Goal: Task Accomplishment & Management: Use online tool/utility

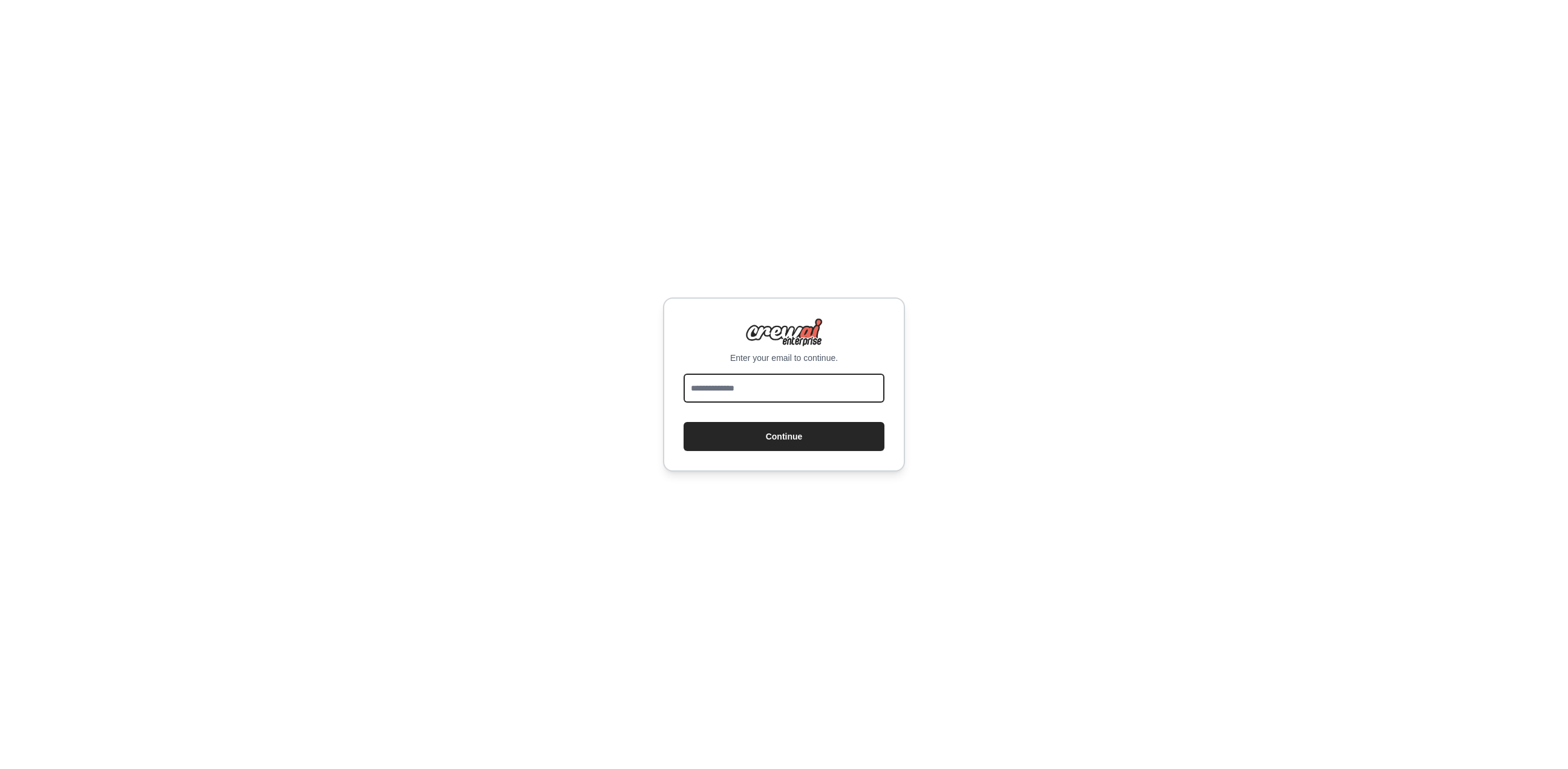
click at [744, 386] on input "email" at bounding box center [783, 388] width 201 height 29
type input "**********"
click at [785, 435] on button "Continue" at bounding box center [783, 437] width 201 height 29
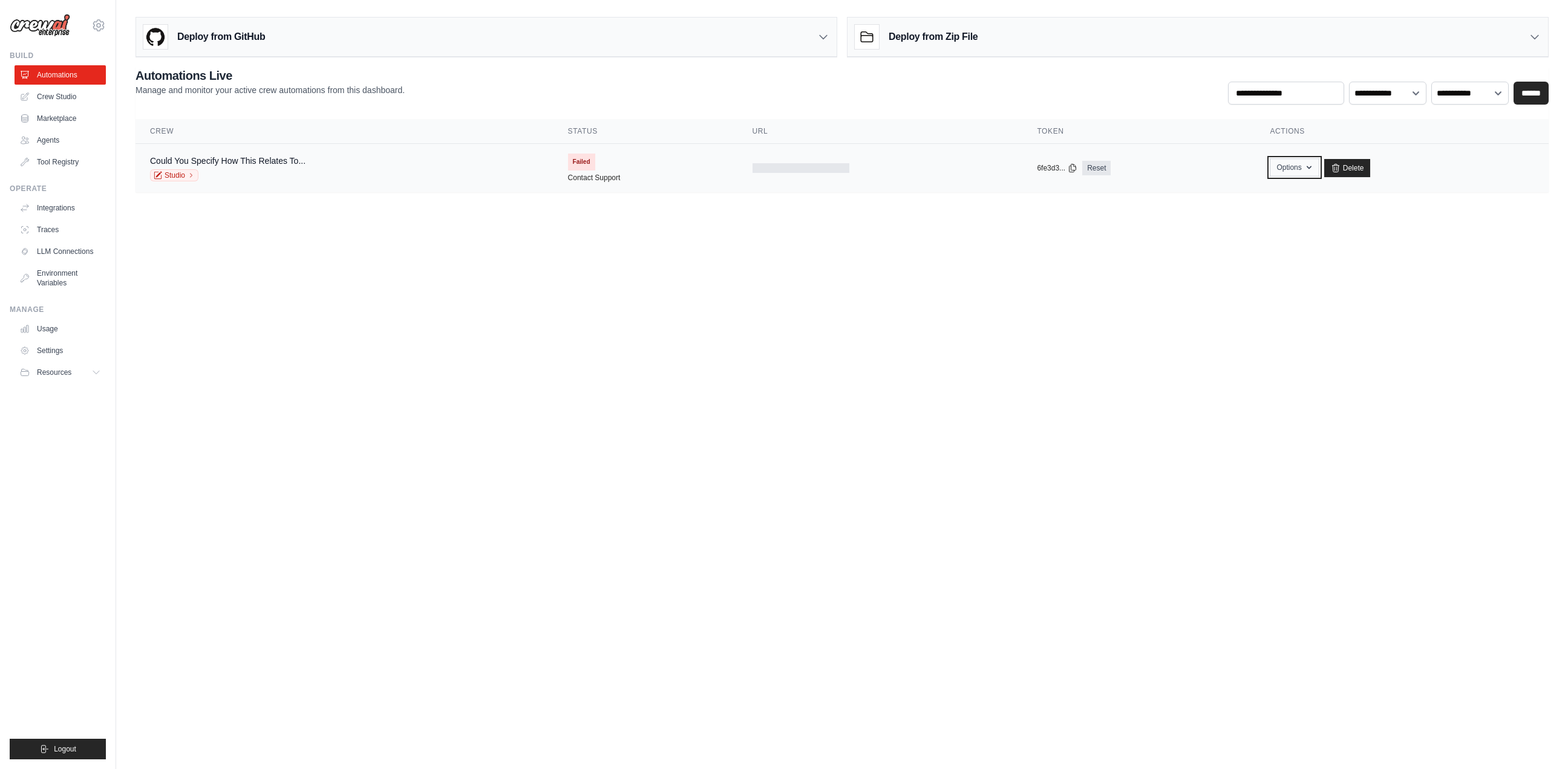
click at [1305, 172] on icon "button" at bounding box center [1308, 167] width 9 height 9
click at [636, 304] on body "benjaminkazemi@gmail.com Settings Build Automations Crew Studio" at bounding box center [784, 384] width 1568 height 769
click at [54, 94] on link "Crew Studio" at bounding box center [61, 97] width 91 height 20
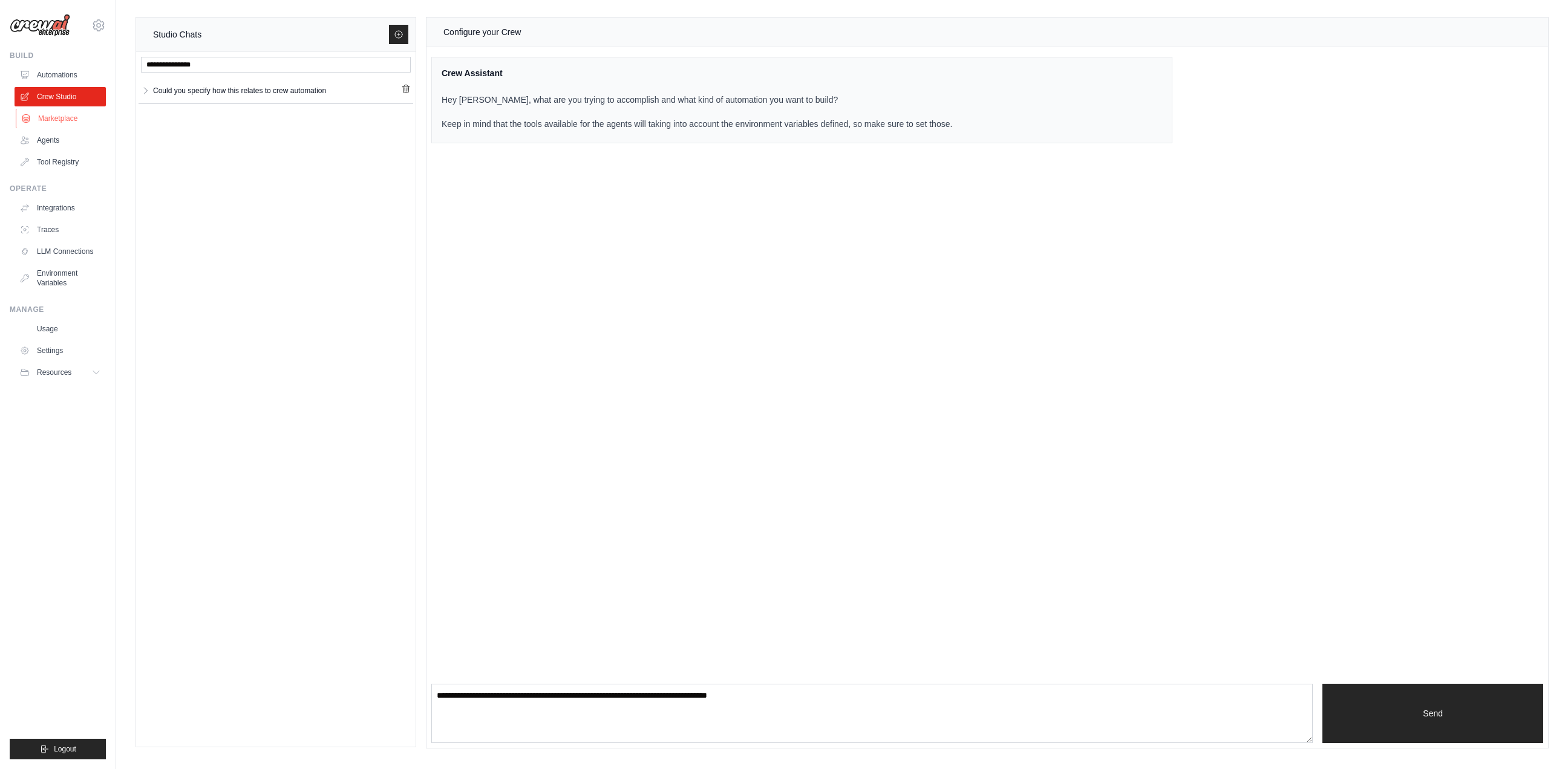
click at [61, 121] on link "Marketplace" at bounding box center [61, 118] width 91 height 20
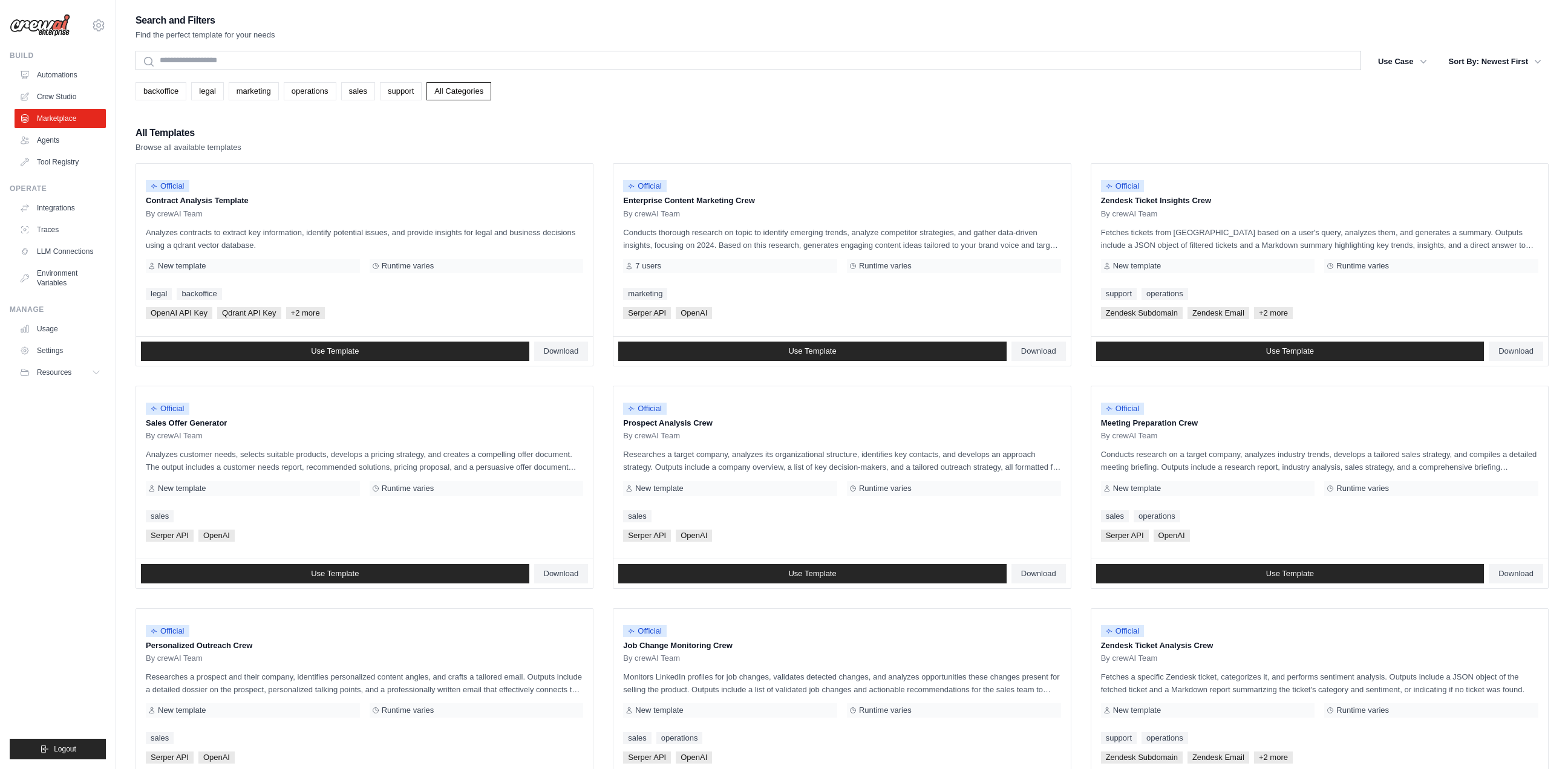
click at [599, 18] on div "Search and Filters Find the perfect template for your needs" at bounding box center [842, 27] width 1413 height 29
click at [591, 118] on div "Search and Filters Find the perfect template for your needs Search Use Case bac…" at bounding box center [842, 553] width 1413 height 1082
click at [336, 191] on div "Official" at bounding box center [364, 187] width 438 height 16
click at [199, 232] on p "Analyzes contracts to extract key information, identify potential issues, and p…" at bounding box center [364, 239] width 438 height 25
click at [70, 139] on link "Agents" at bounding box center [61, 140] width 91 height 20
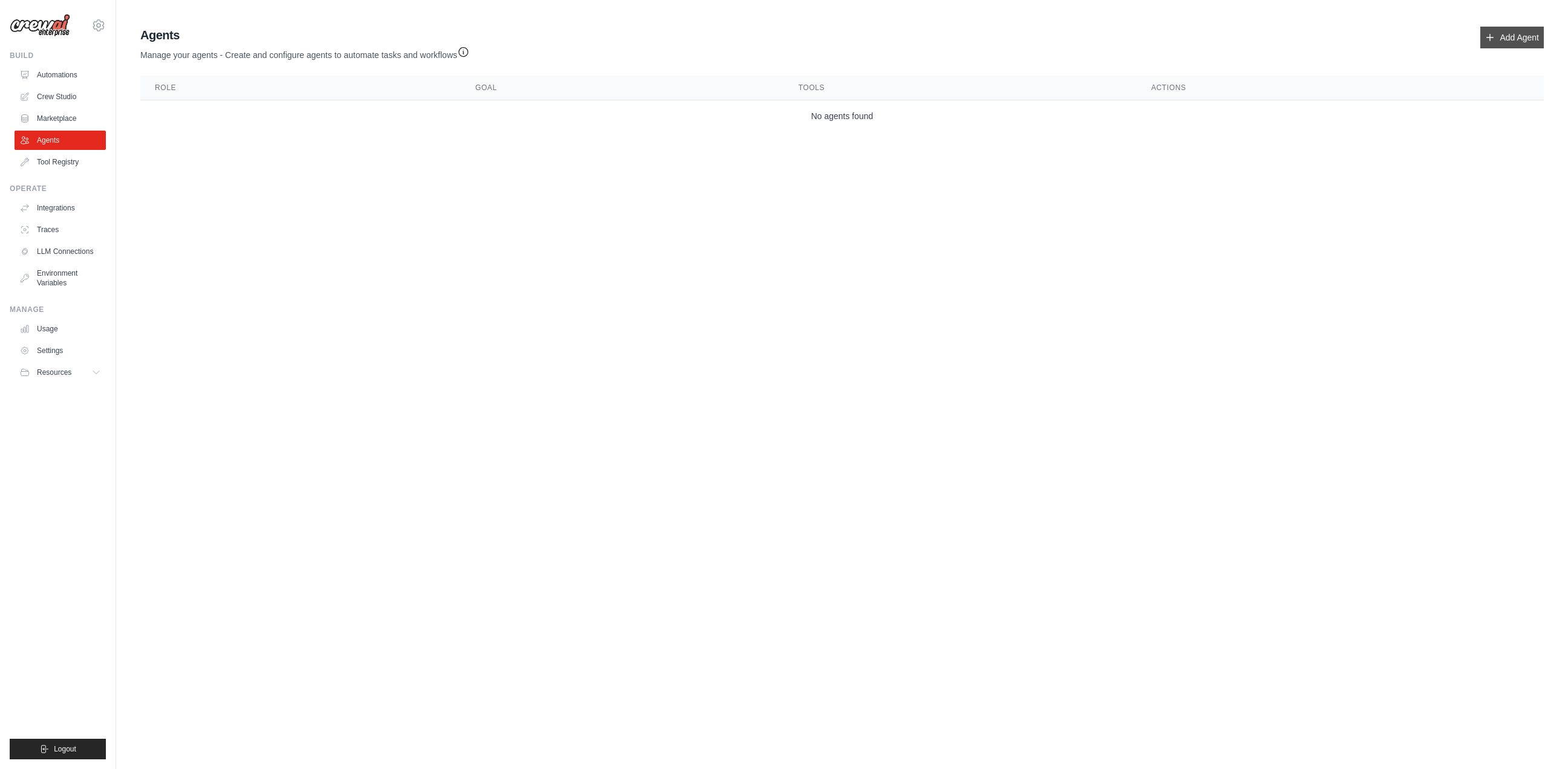
click at [1498, 30] on link "Add Agent" at bounding box center [1512, 37] width 63 height 22
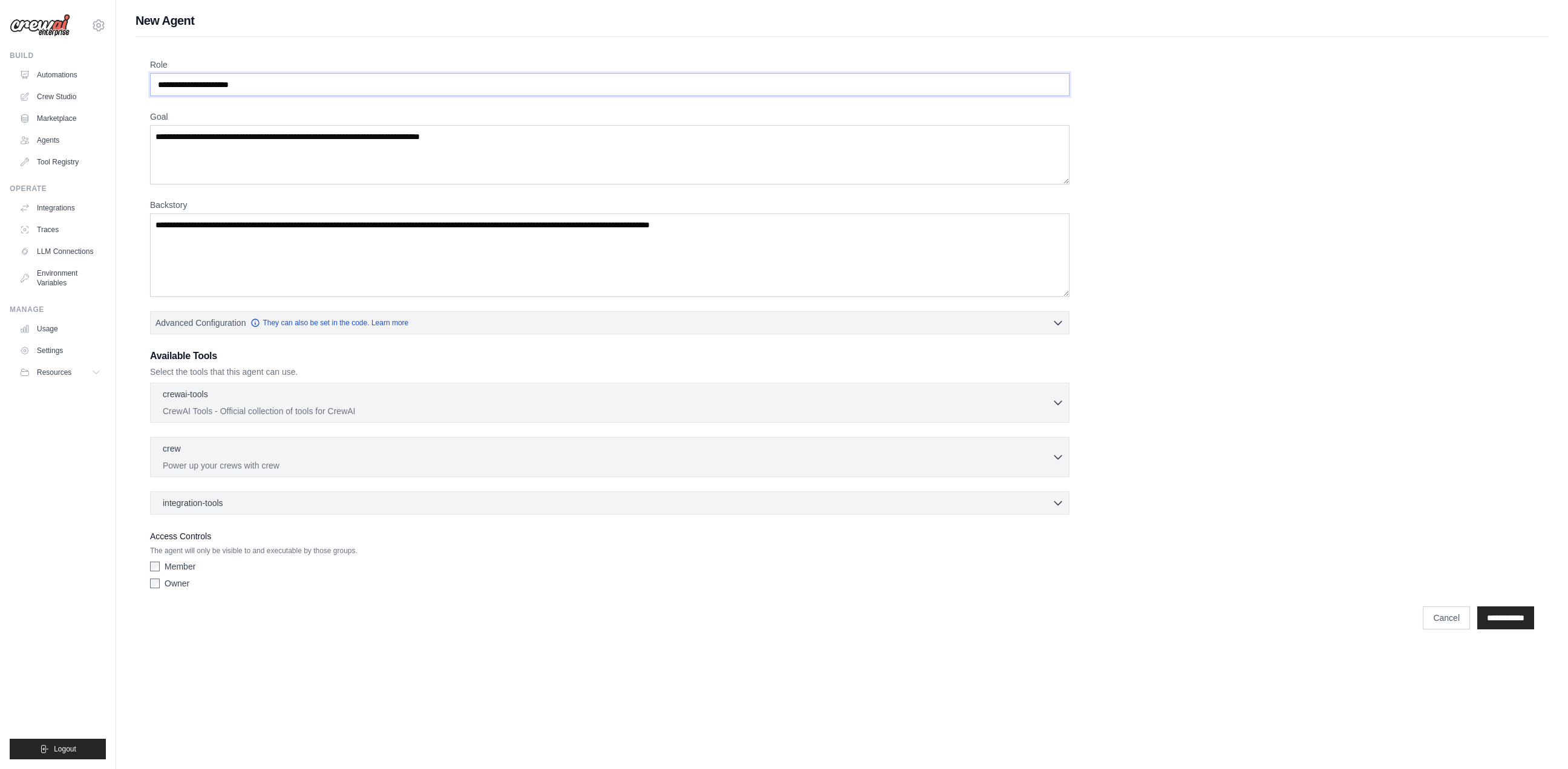
drag, startPoint x: 262, startPoint y: 87, endPoint x: 75, endPoint y: 70, distance: 187.8
click at [150, 73] on input "Role" at bounding box center [610, 85] width 920 height 23
click at [246, 92] on input "Role" at bounding box center [610, 85] width 920 height 23
click at [246, 87] on input "Role" at bounding box center [610, 85] width 920 height 23
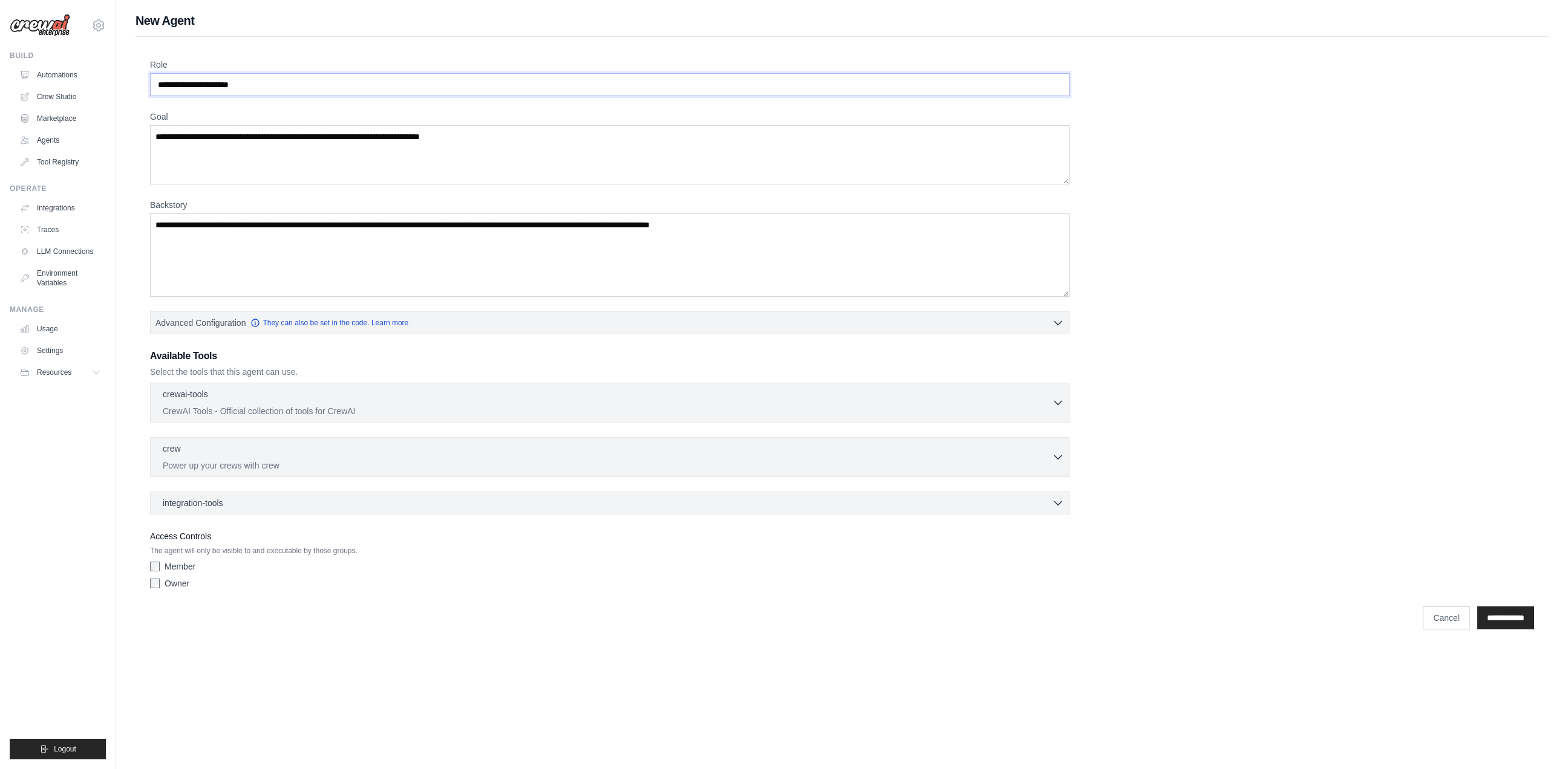
click at [246, 87] on input "Role" at bounding box center [610, 85] width 920 height 23
click at [250, 84] on input "Role" at bounding box center [610, 85] width 920 height 23
click at [260, 77] on input "Role" at bounding box center [610, 85] width 920 height 23
type input "*"
type input "**********"
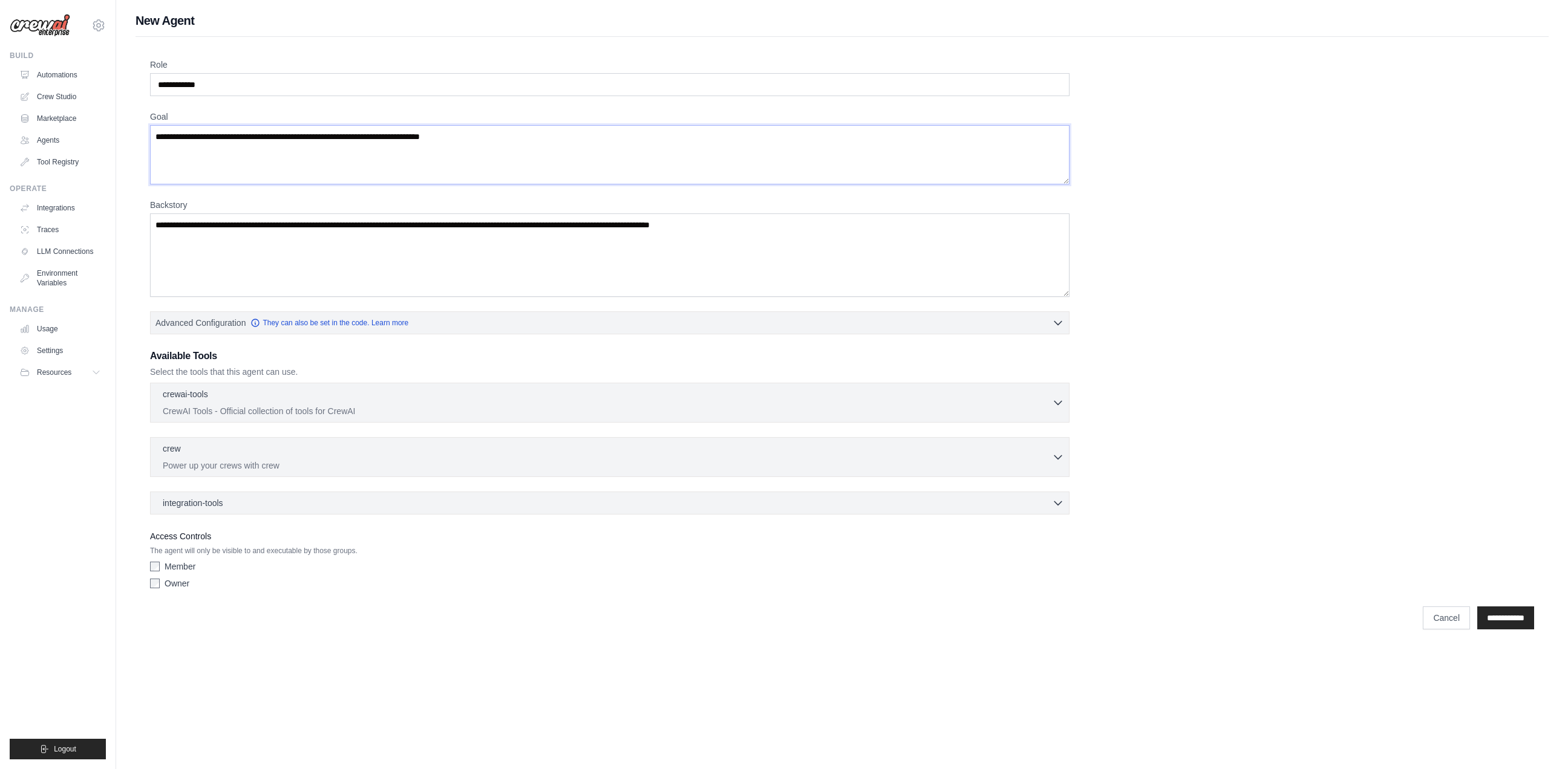
click at [226, 141] on textarea "Goal" at bounding box center [610, 155] width 920 height 59
click at [226, 140] on textarea "Goal" at bounding box center [610, 155] width 920 height 59
type textarea "**********"
click at [258, 226] on textarea "Backstory" at bounding box center [610, 255] width 920 height 84
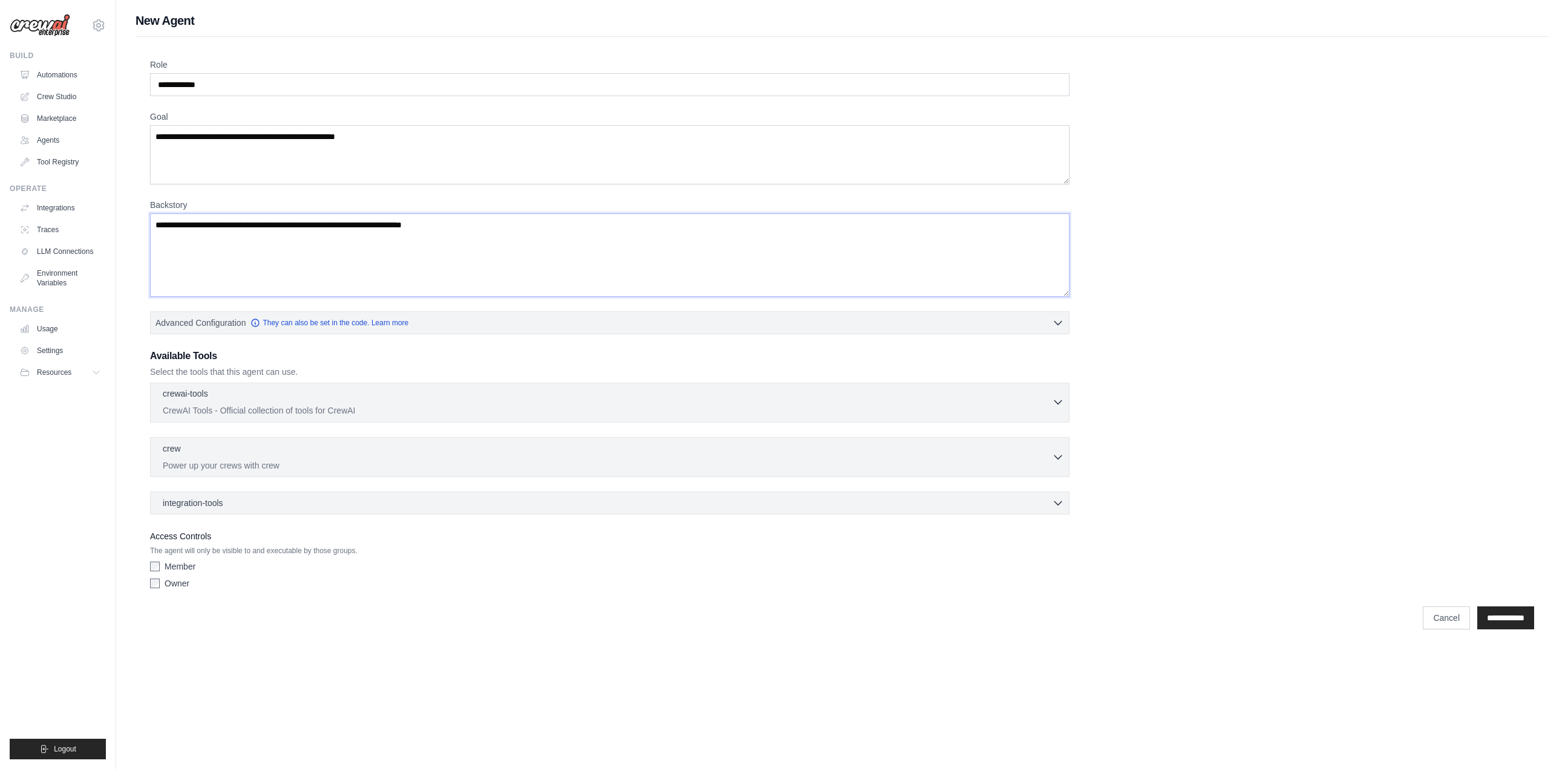
type textarea "**********"
click at [194, 392] on p "crewai-tools" at bounding box center [186, 393] width 46 height 12
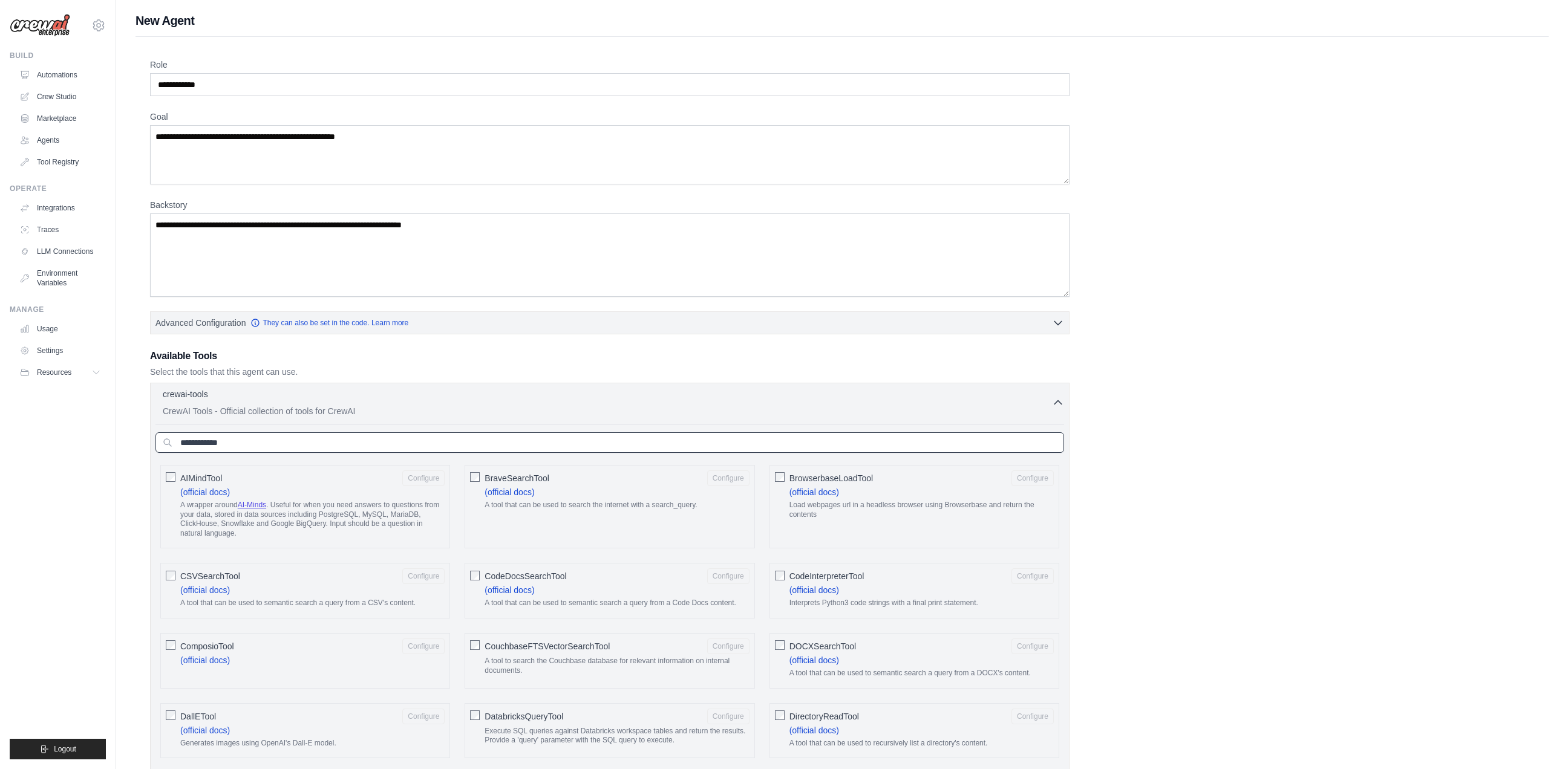
click at [230, 446] on input "text" at bounding box center [609, 442] width 909 height 20
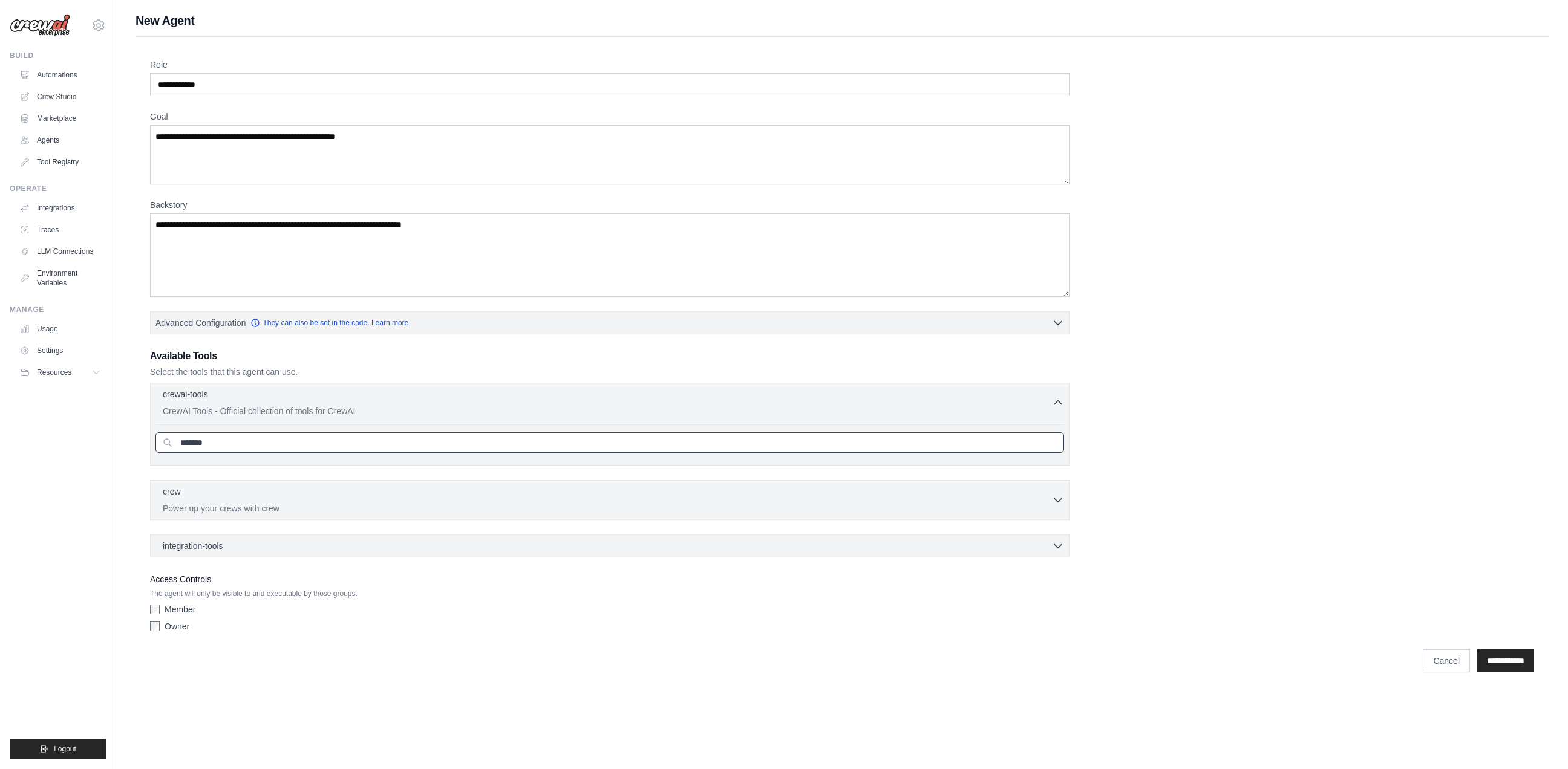
type input "********"
type input "*"
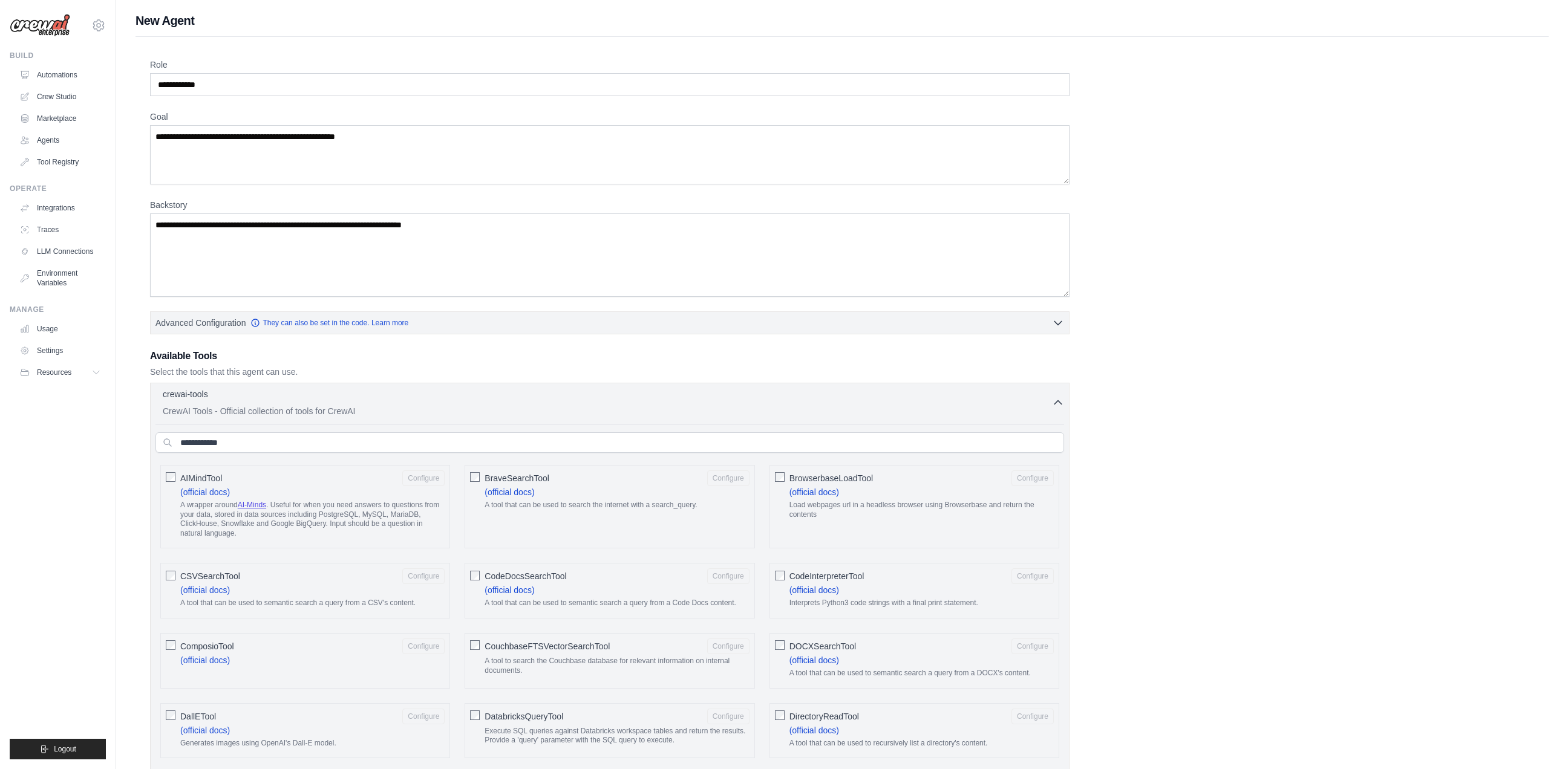
click at [1059, 405] on icon "button" at bounding box center [1058, 402] width 12 height 12
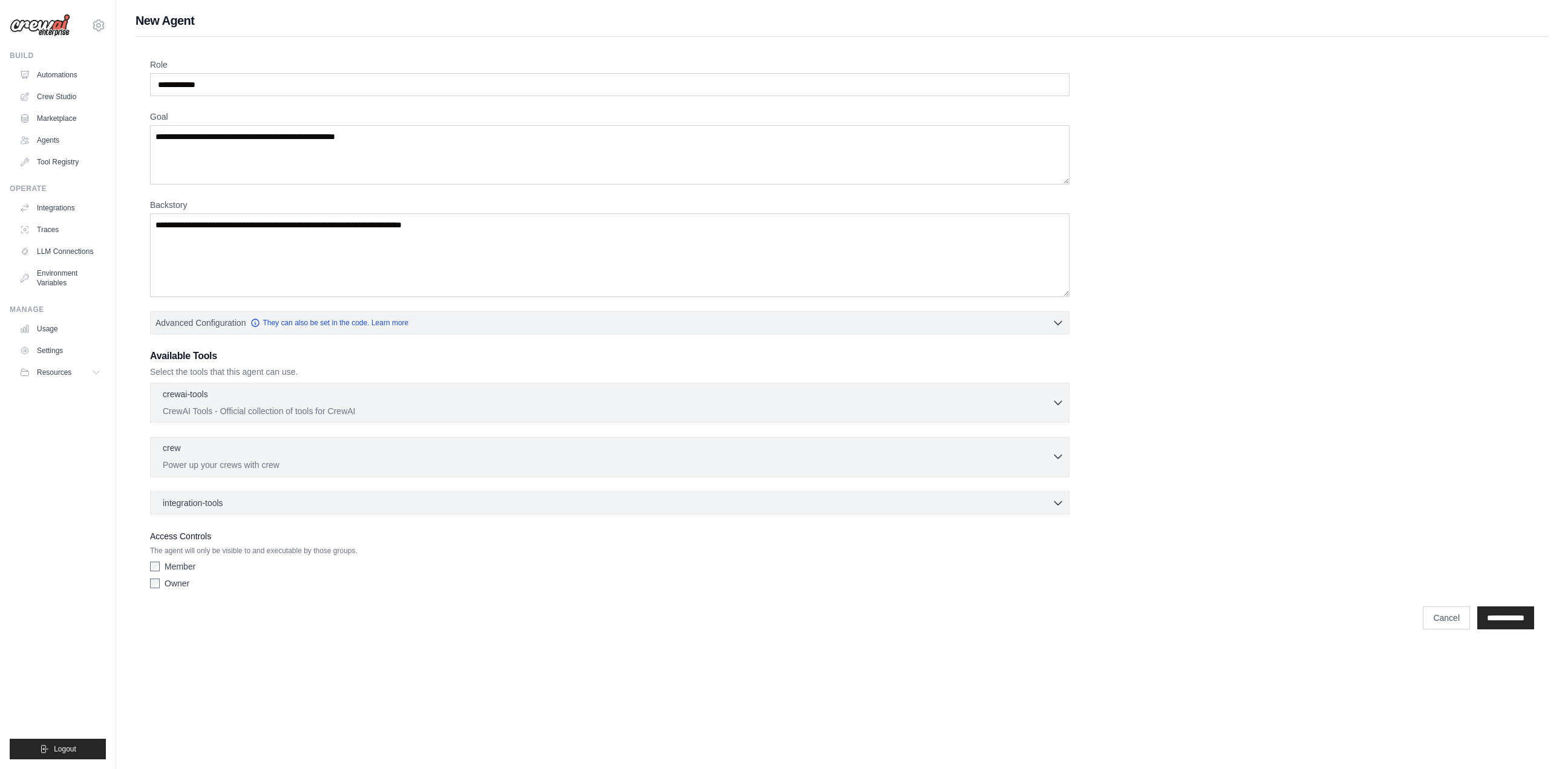
click at [222, 448] on div "crew 0 selected" at bounding box center [607, 449] width 889 height 15
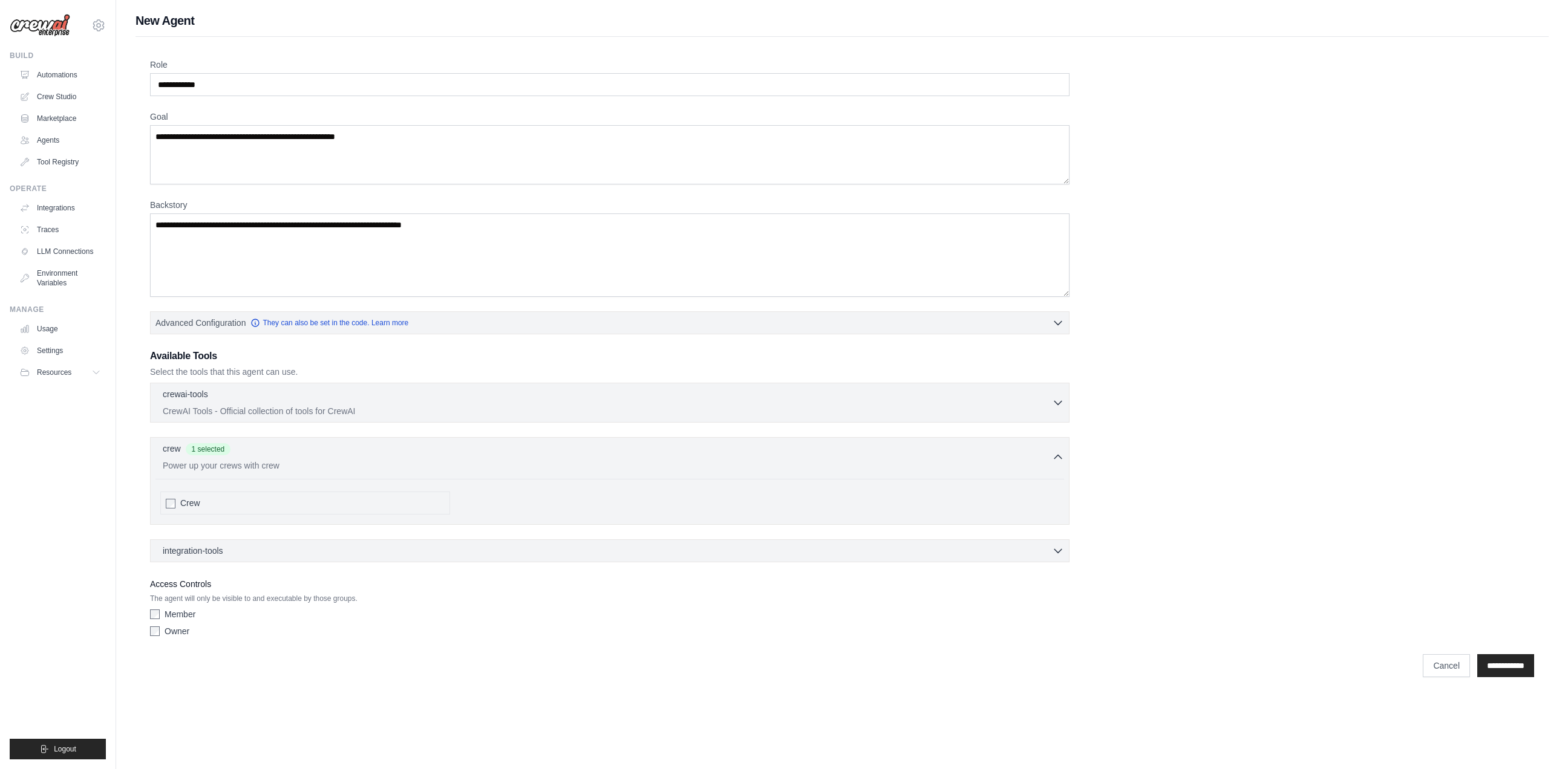
click at [1185, 422] on div "**********" at bounding box center [842, 351] width 1384 height 584
click at [228, 550] on div "integration-tools 0 selected" at bounding box center [195, 550] width 65 height 12
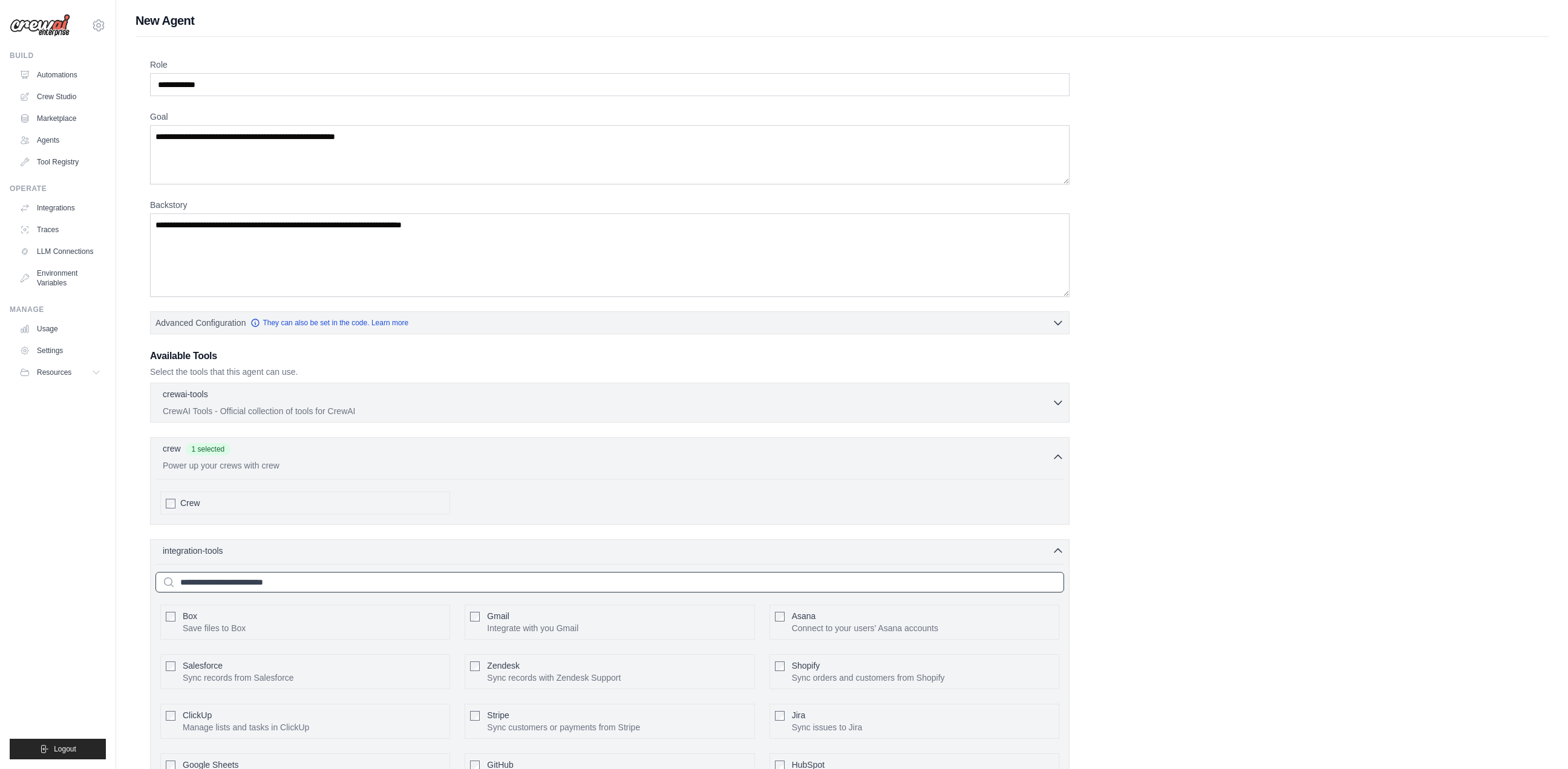
click at [269, 584] on input "text" at bounding box center [609, 582] width 909 height 20
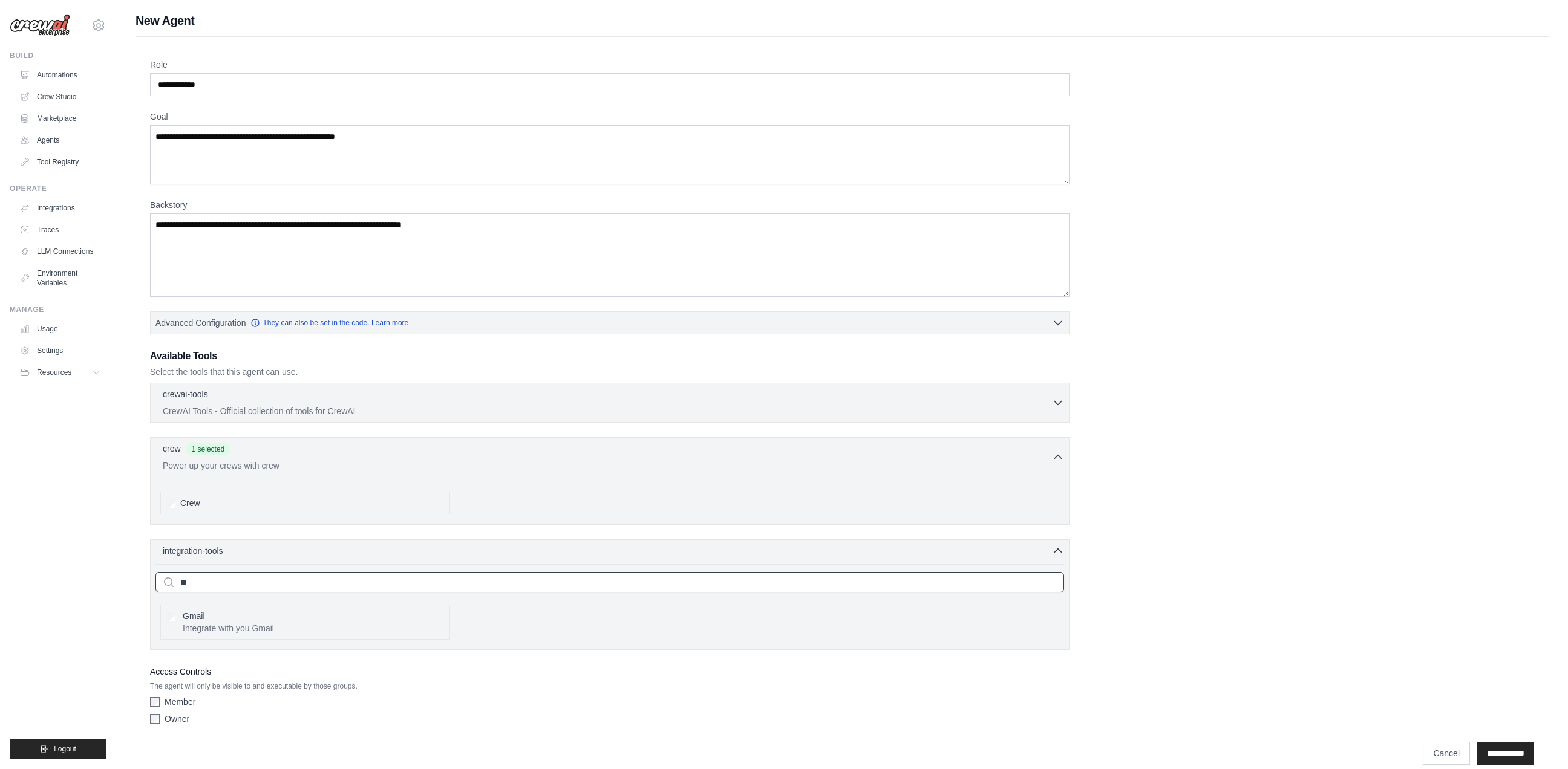
type input "*"
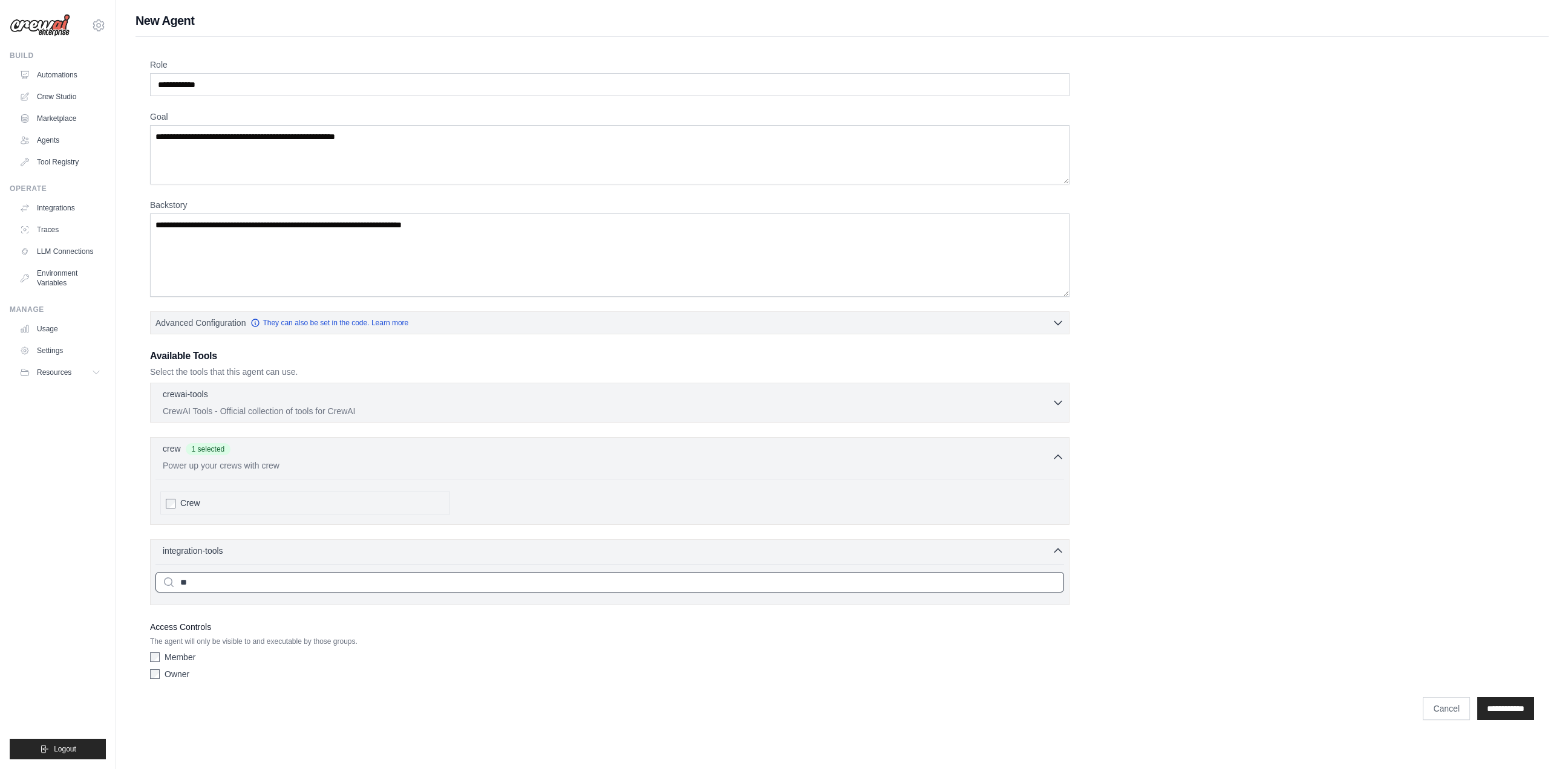
type input "*"
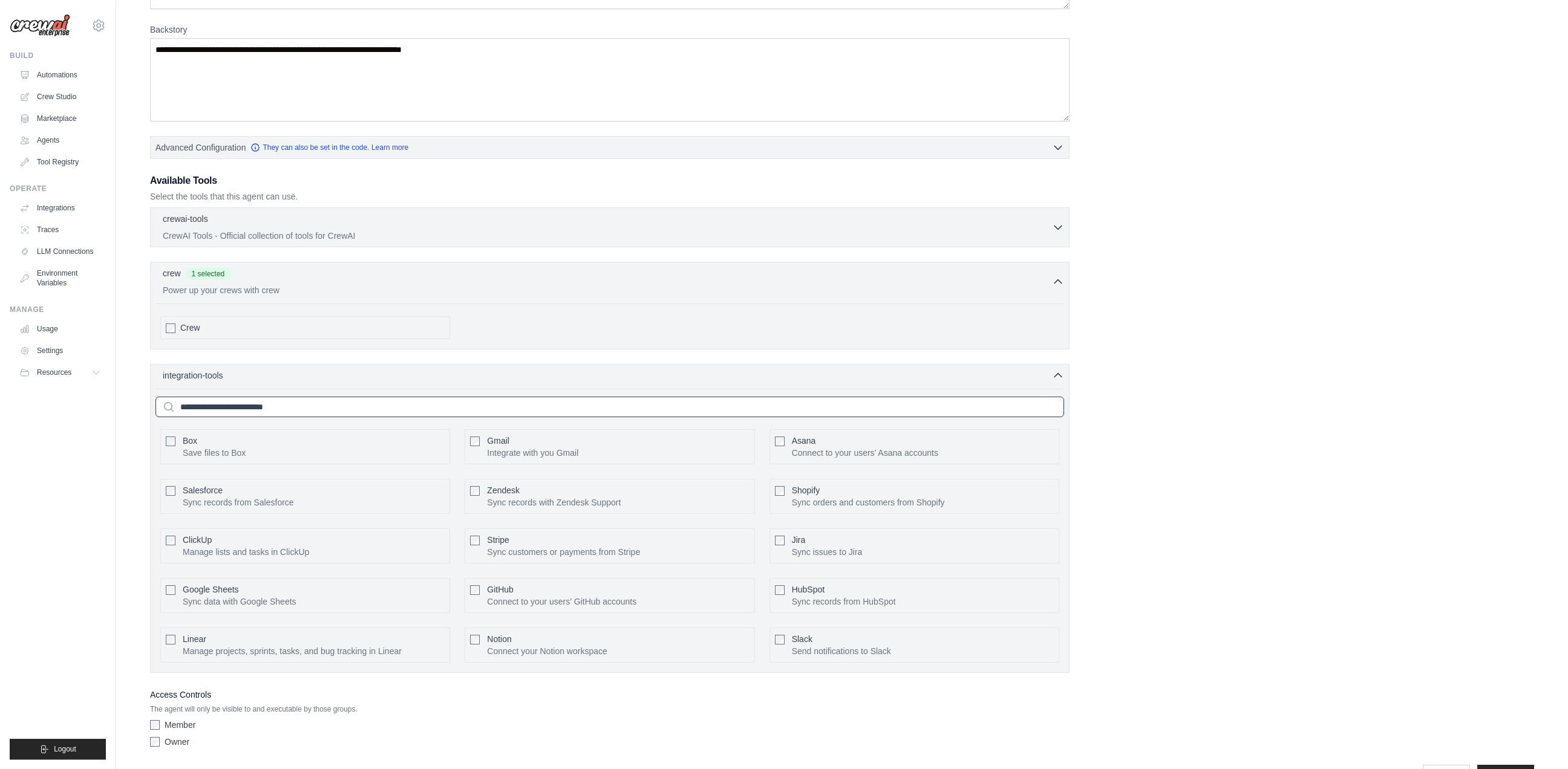
scroll to position [213, 0]
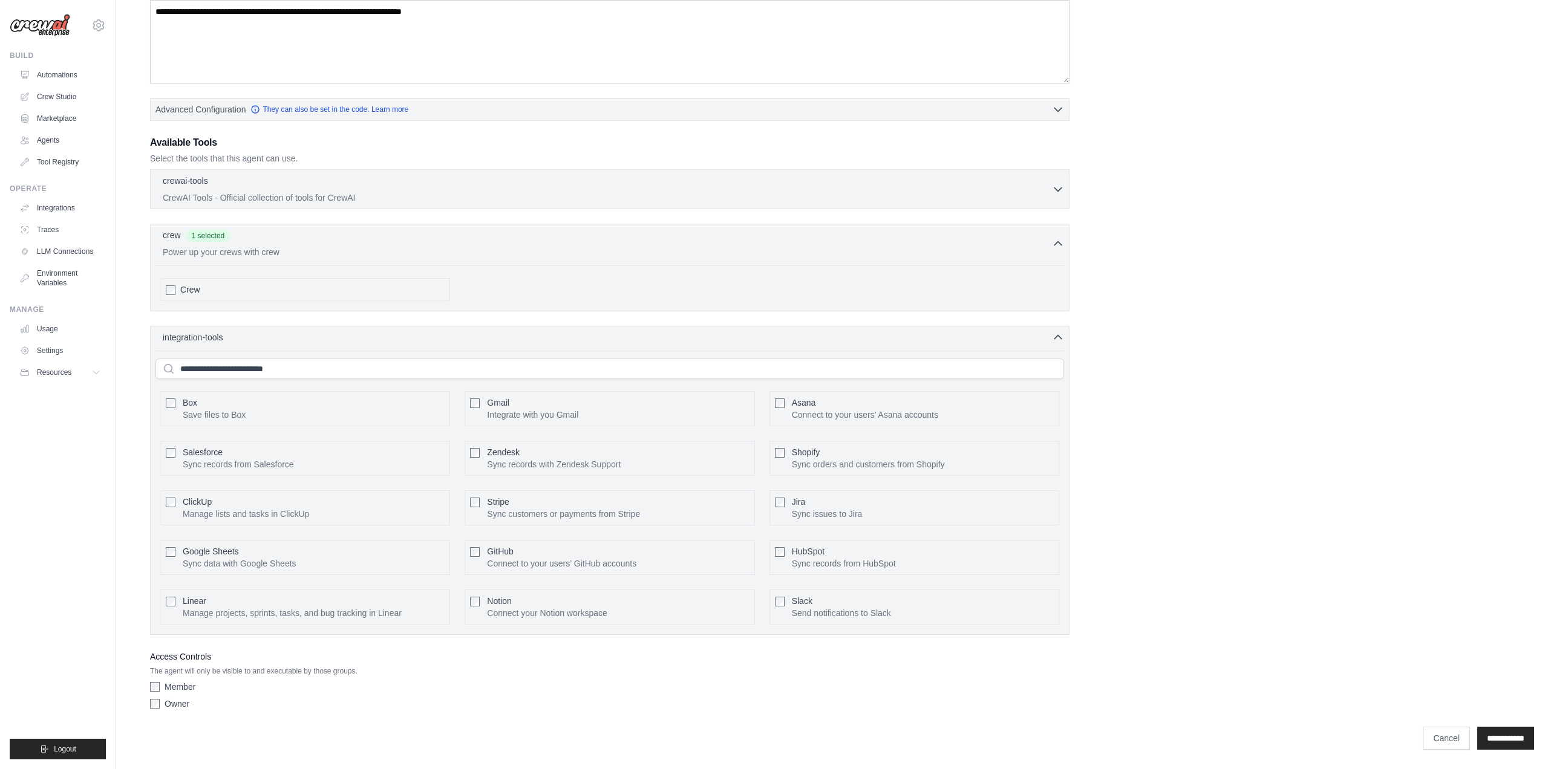
click at [1222, 365] on div "**********" at bounding box center [842, 279] width 1384 height 869
click at [1054, 334] on icon "button" at bounding box center [1058, 336] width 12 height 12
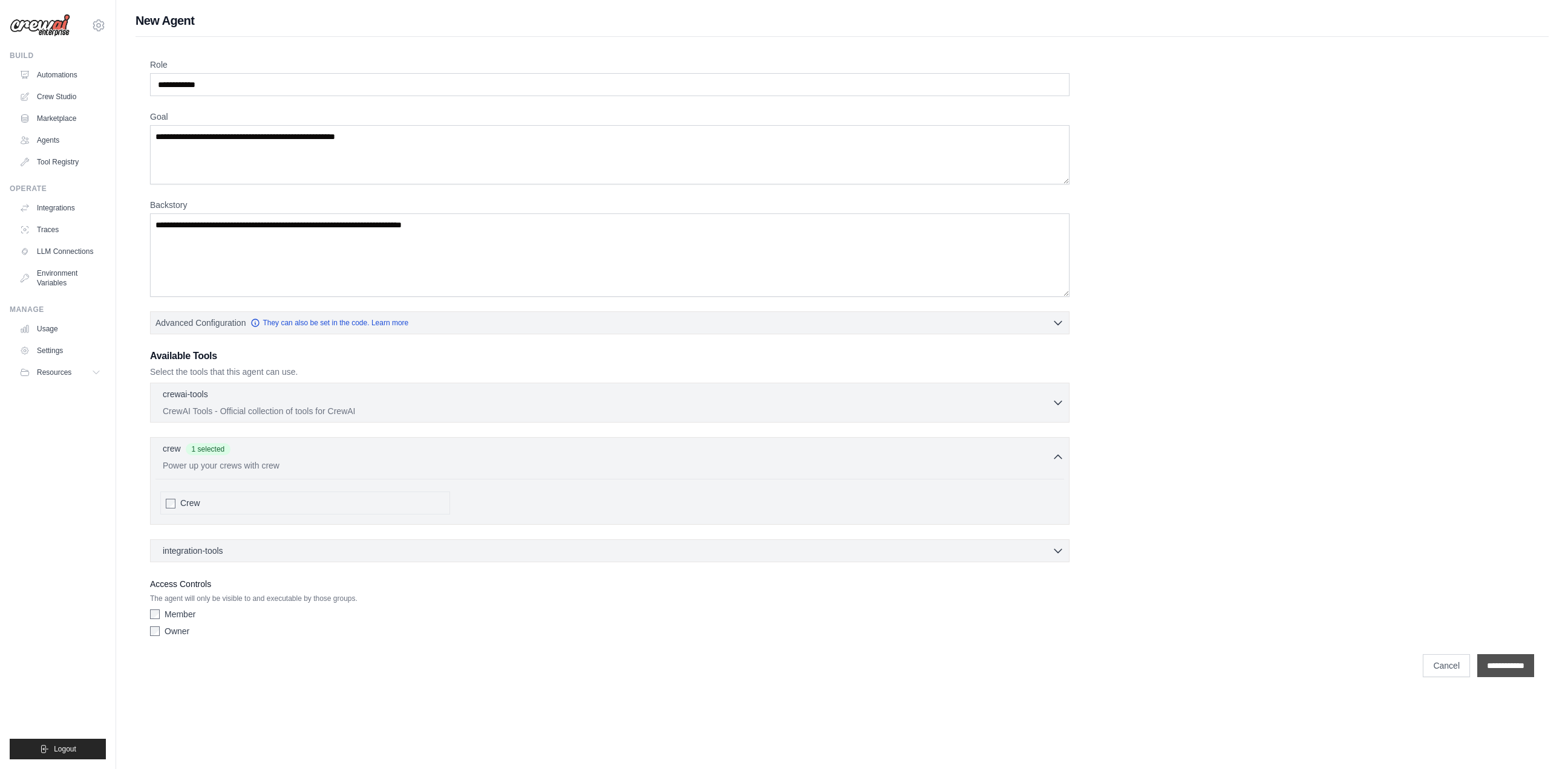
click at [1498, 667] on input "**********" at bounding box center [1505, 665] width 57 height 23
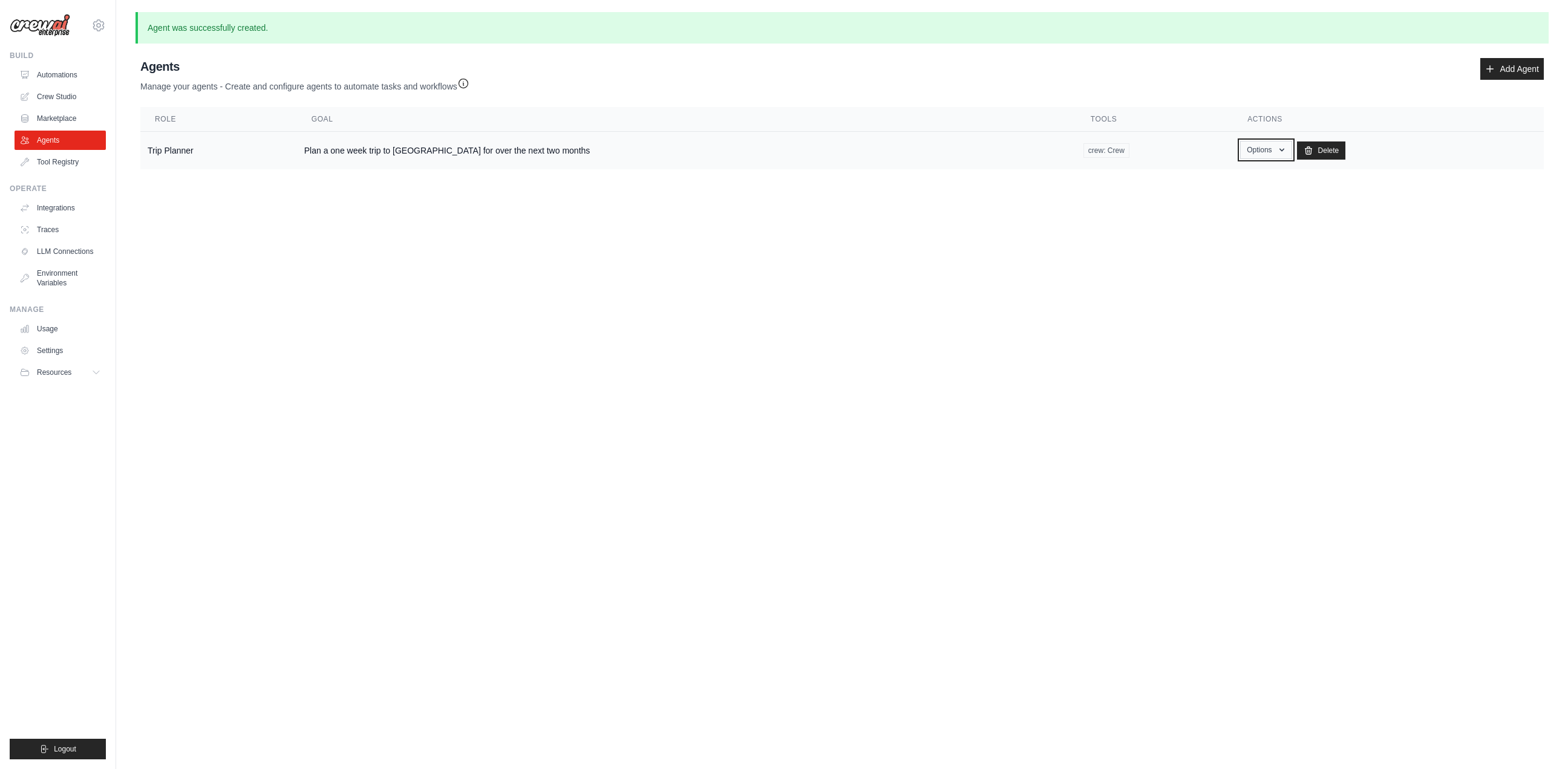
click at [1240, 151] on button "Options" at bounding box center [1265, 150] width 51 height 18
click at [1205, 177] on link "Show" at bounding box center [1249, 178] width 87 height 22
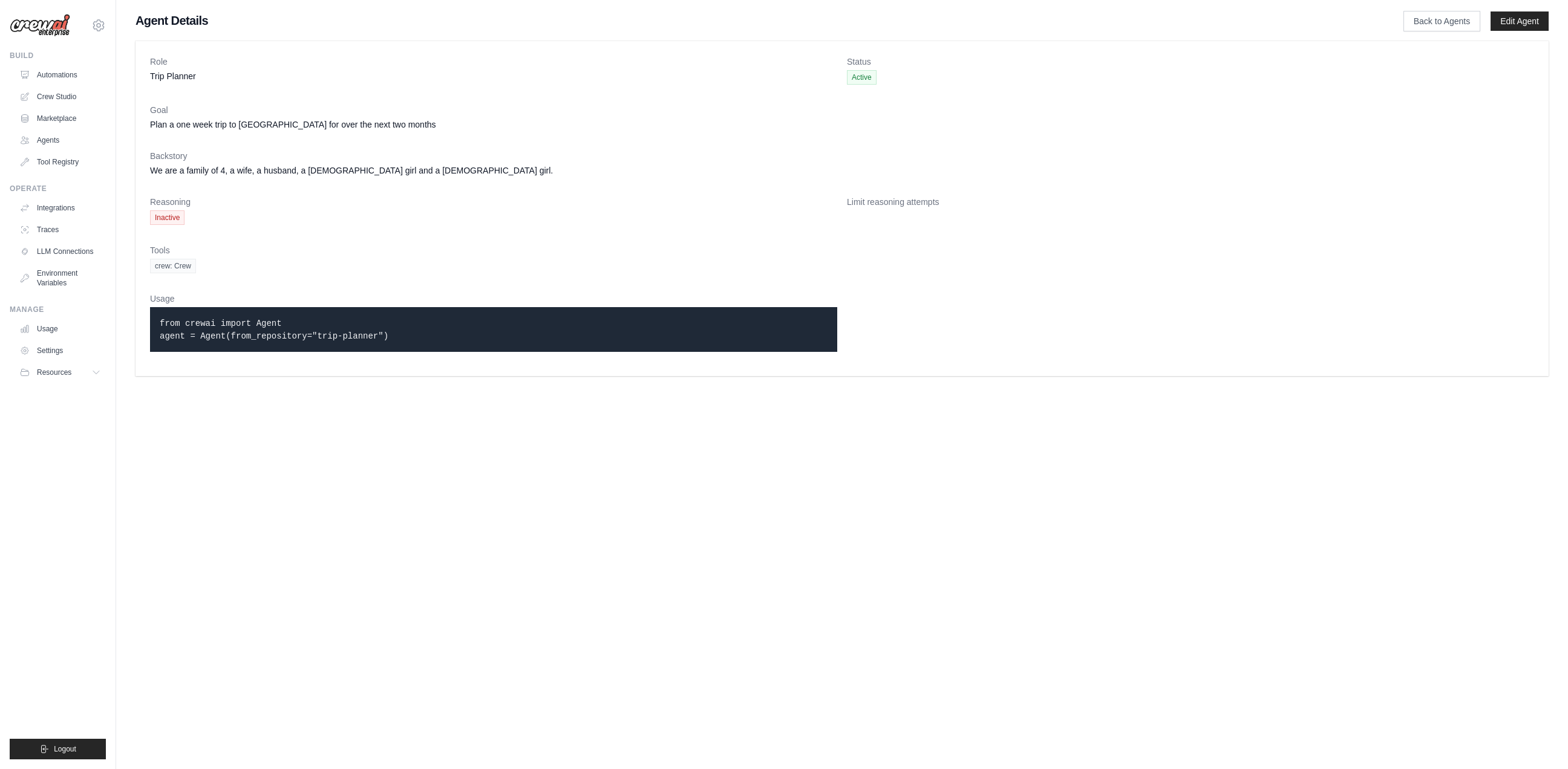
click at [173, 222] on span "Inactive" at bounding box center [167, 217] width 34 height 15
click at [1443, 30] on link "Back to Agents" at bounding box center [1441, 21] width 77 height 20
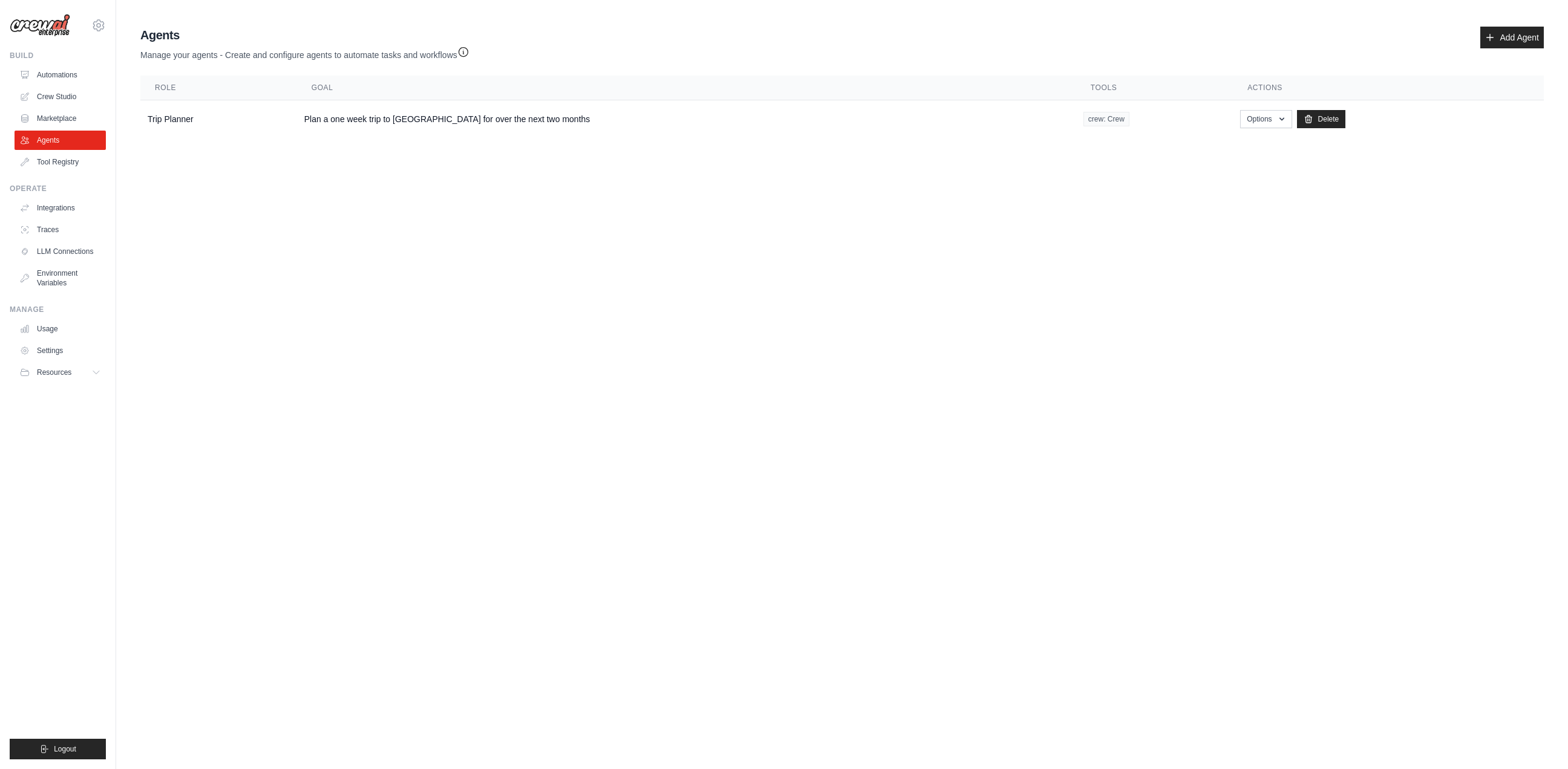
click at [978, 268] on body "[EMAIL_ADDRESS][DOMAIN_NAME] Settings Build Automations Crew Studio" at bounding box center [784, 384] width 1568 height 769
click at [53, 99] on link "Crew Studio" at bounding box center [61, 97] width 91 height 20
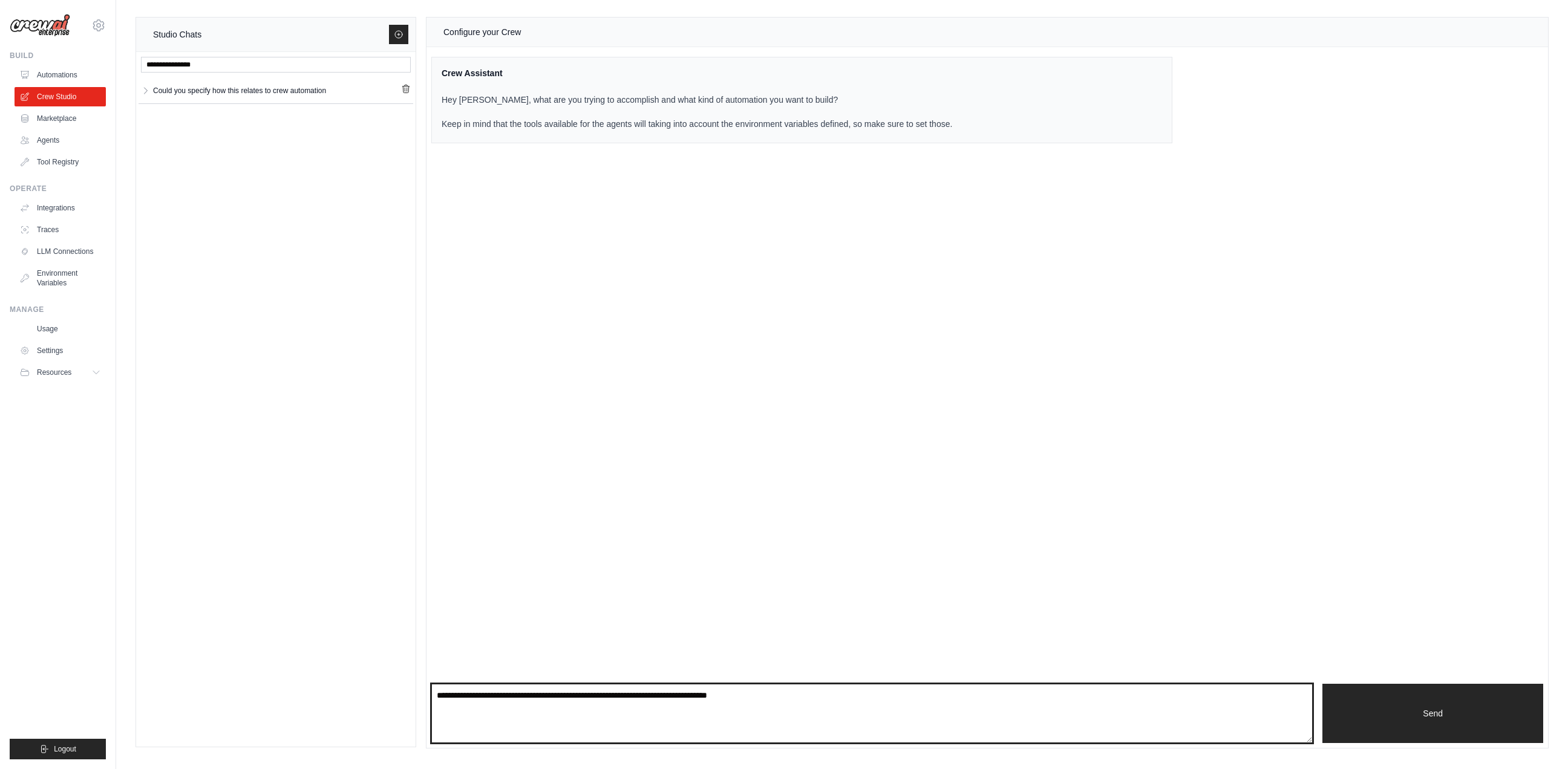
click at [644, 704] on textarea at bounding box center [872, 713] width 882 height 59
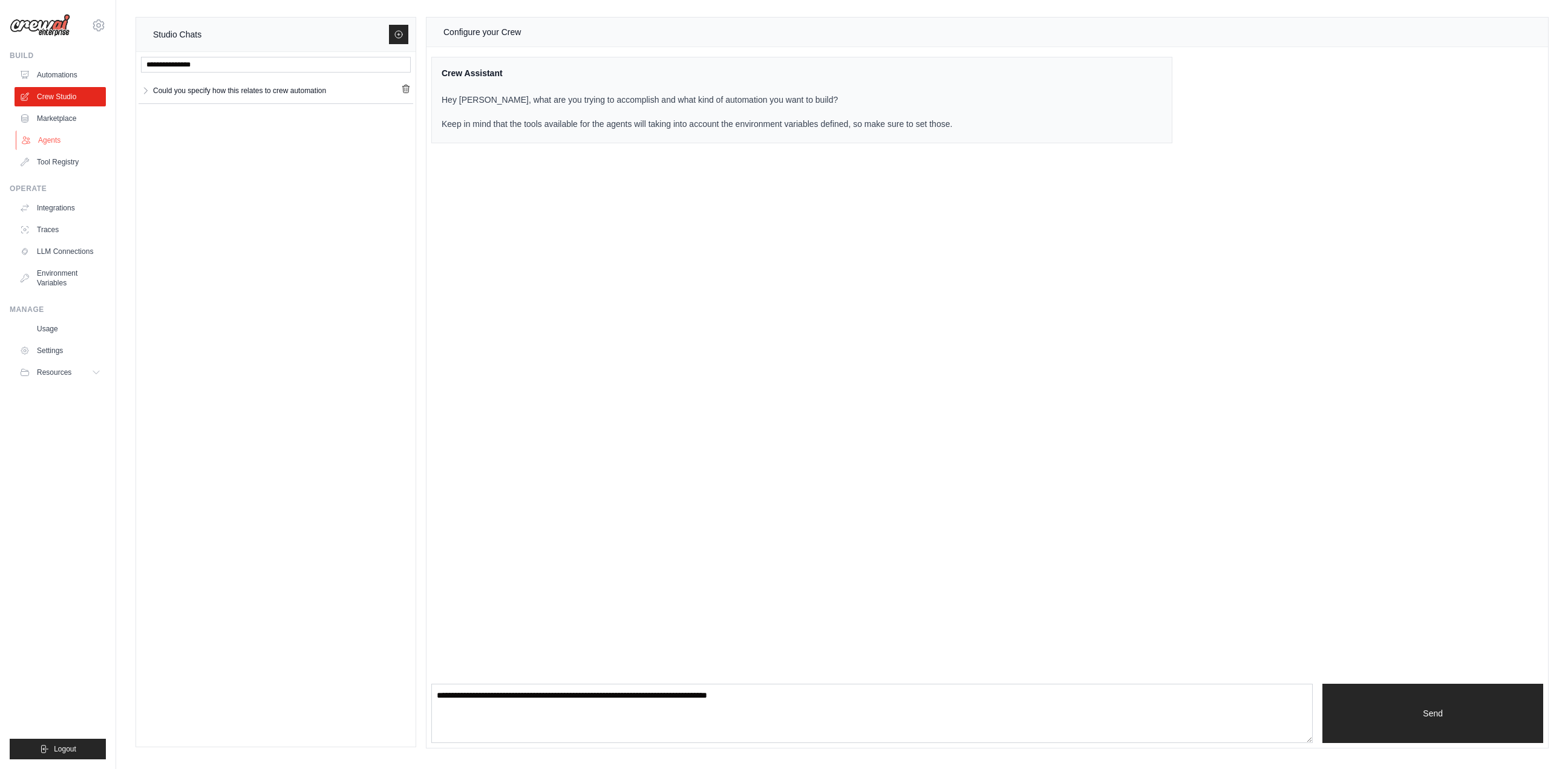
click at [47, 136] on link "Agents" at bounding box center [61, 140] width 91 height 20
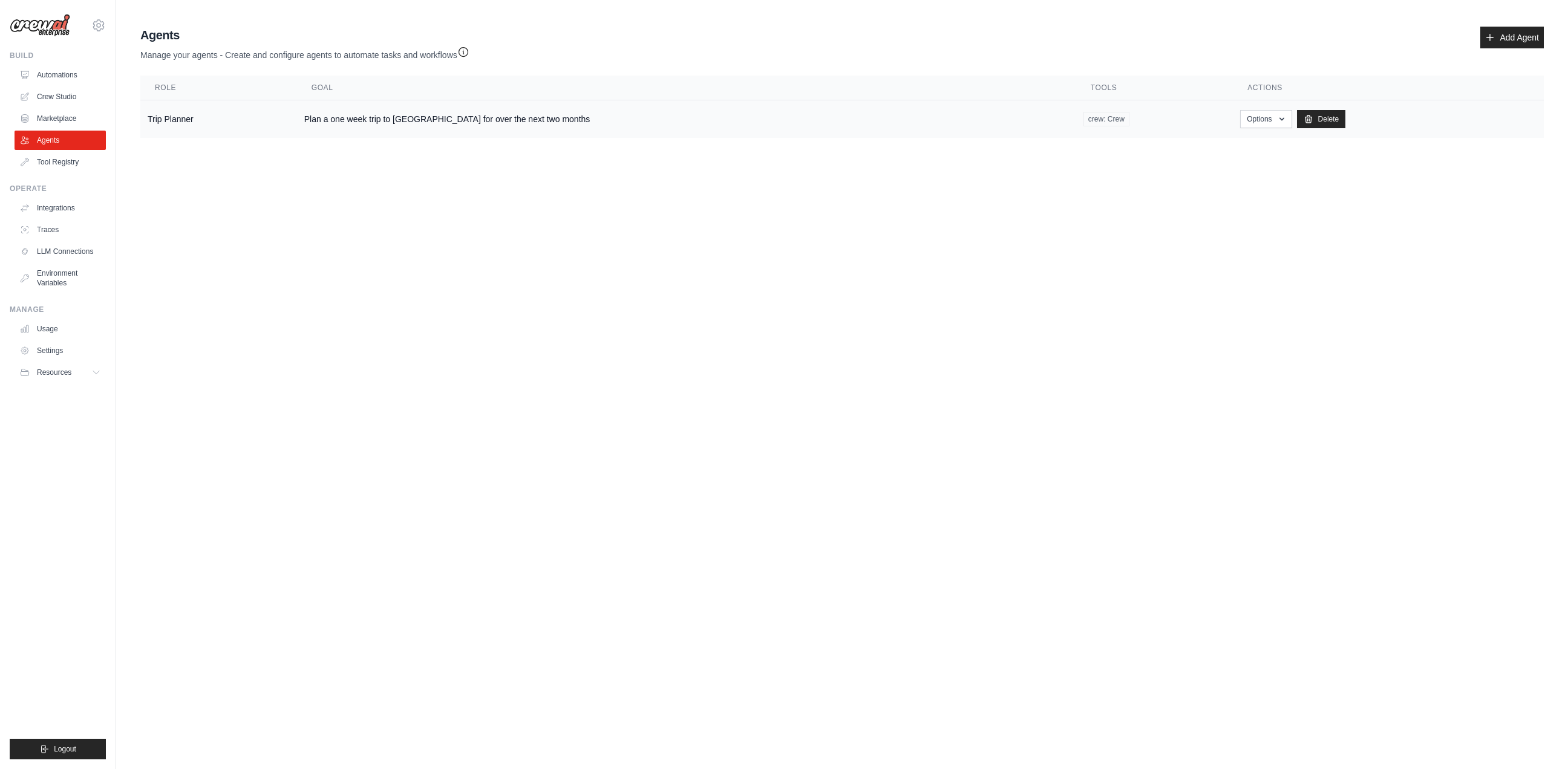
click at [418, 115] on td "Plan a one week trip to Europe for over the next two months" at bounding box center [686, 120] width 779 height 38
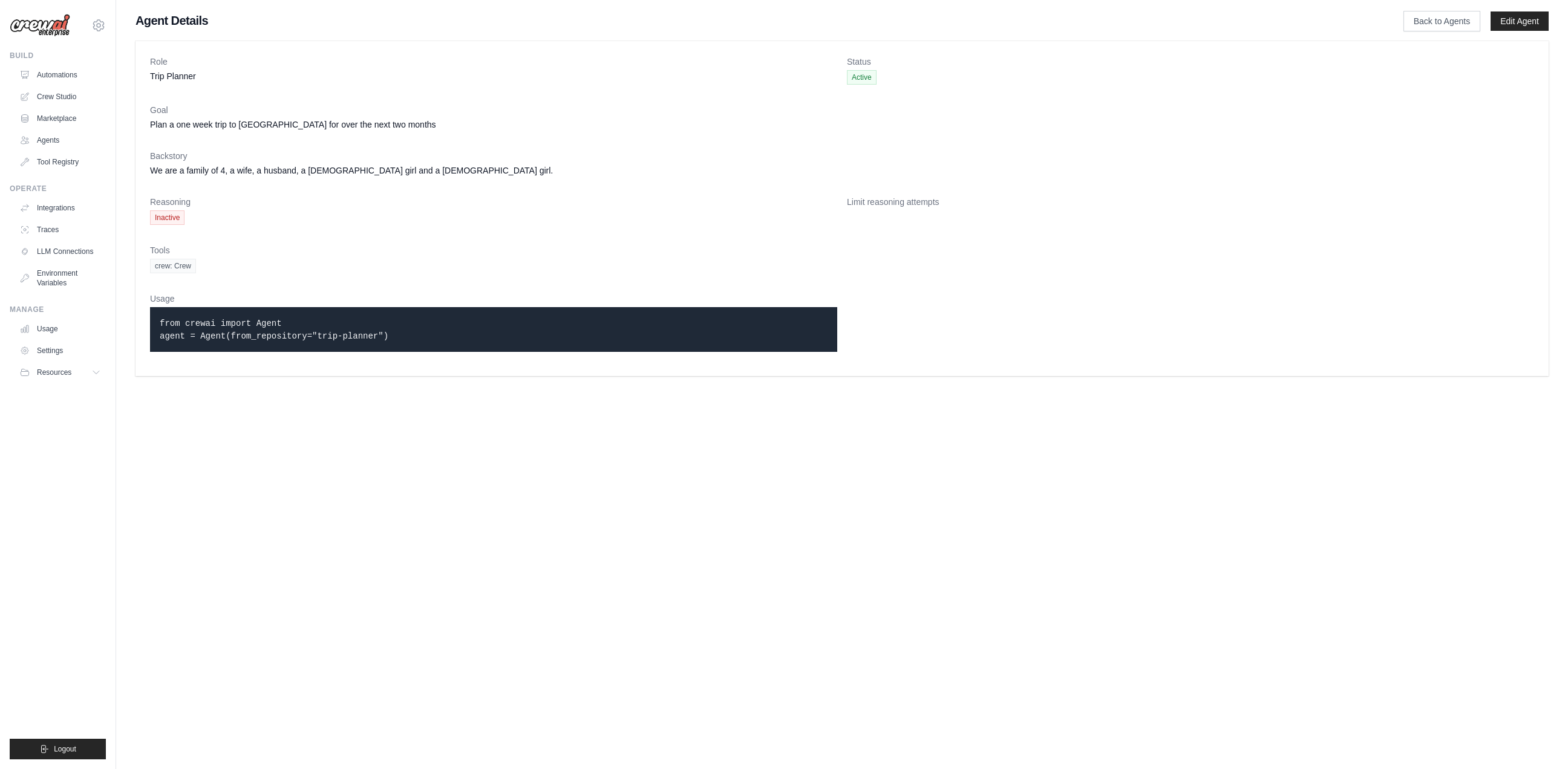
click at [246, 170] on dd "We are a family of 4, a wife, a husband, a [DEMOGRAPHIC_DATA] girl and a [DEMOG…" at bounding box center [842, 170] width 1384 height 12
drag, startPoint x: 149, startPoint y: 124, endPoint x: 501, endPoint y: 197, distance: 359.5
click at [501, 197] on div "Role Trip Planner Status Active Goal Plan a one week trip to Europe for over th…" at bounding box center [842, 208] width 1413 height 335
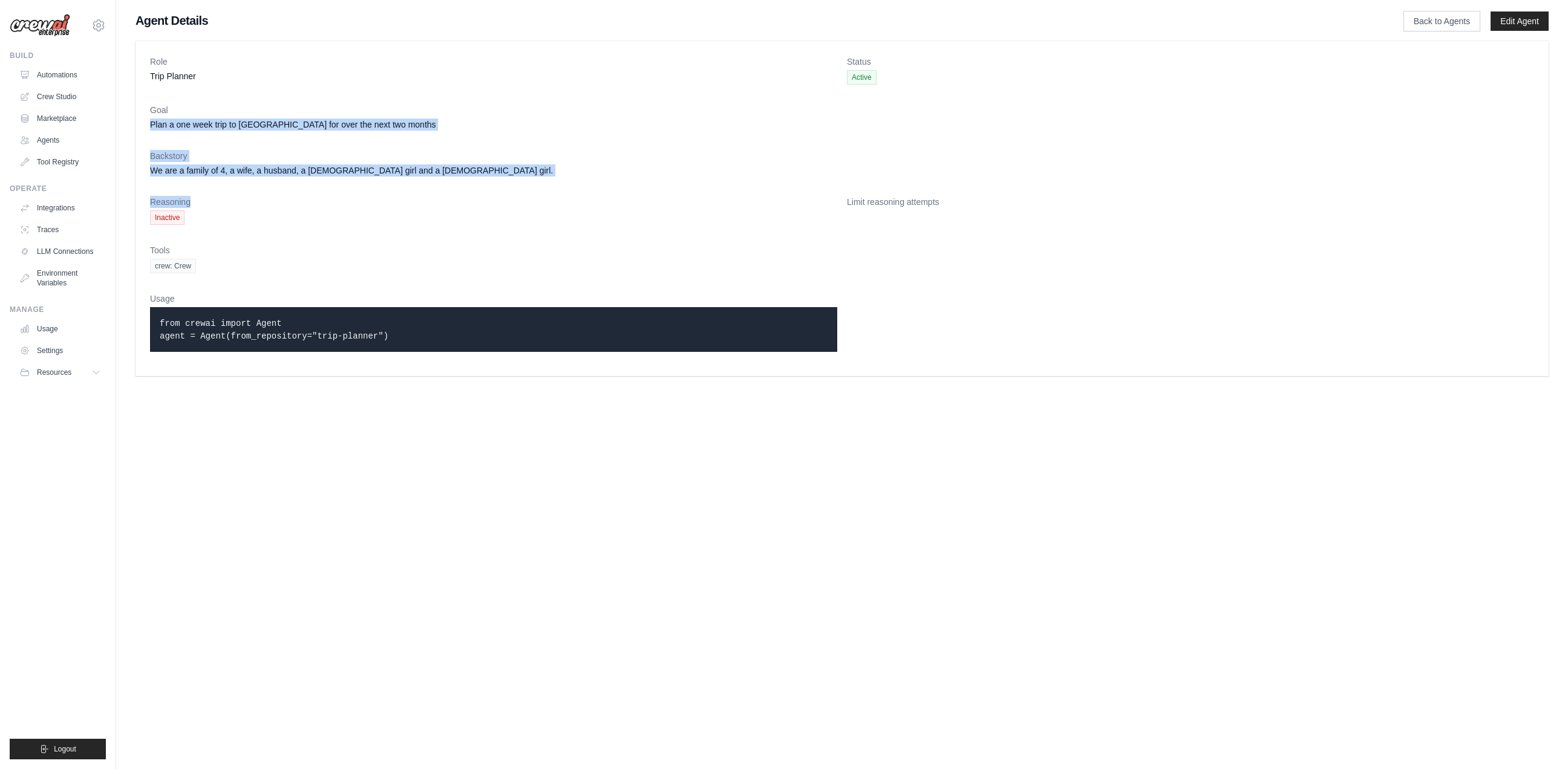
copy dl "Plan a one week trip to Europe for over the next two months Backstory We are a …"
click at [83, 94] on link "Crew Studio" at bounding box center [61, 97] width 91 height 20
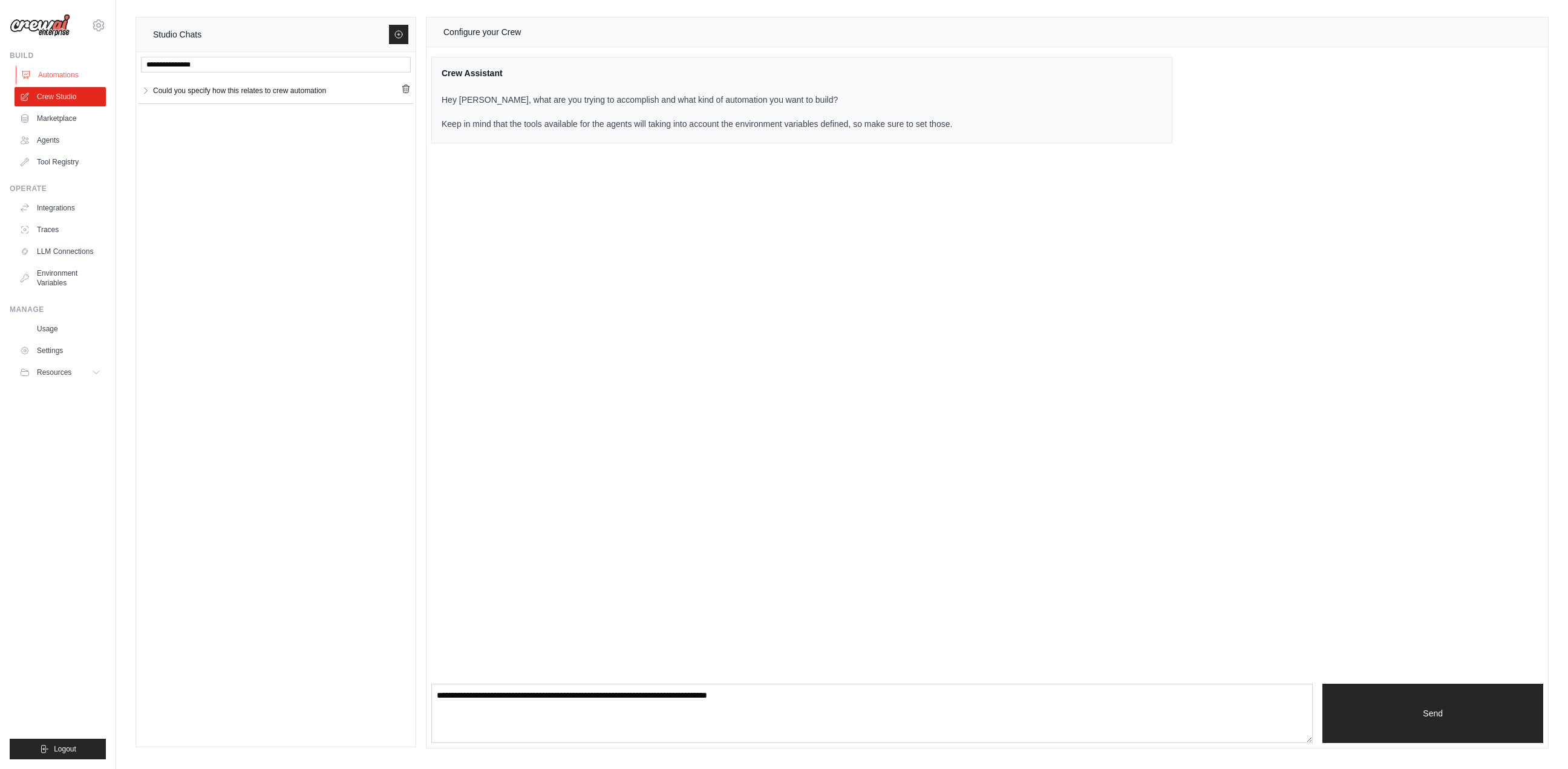
click at [56, 77] on link "Automations" at bounding box center [61, 75] width 91 height 20
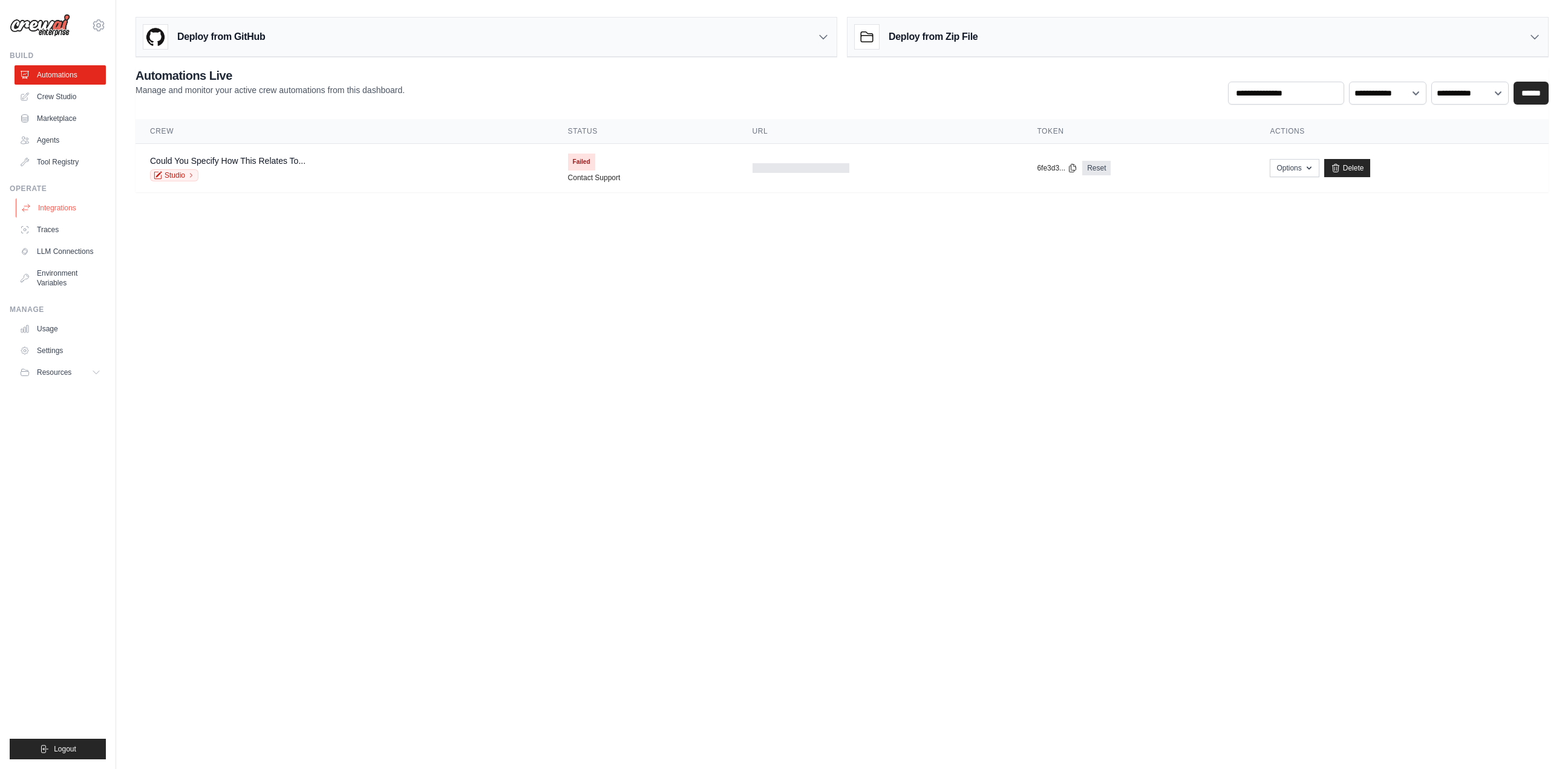
click at [65, 211] on link "Integrations" at bounding box center [61, 208] width 91 height 20
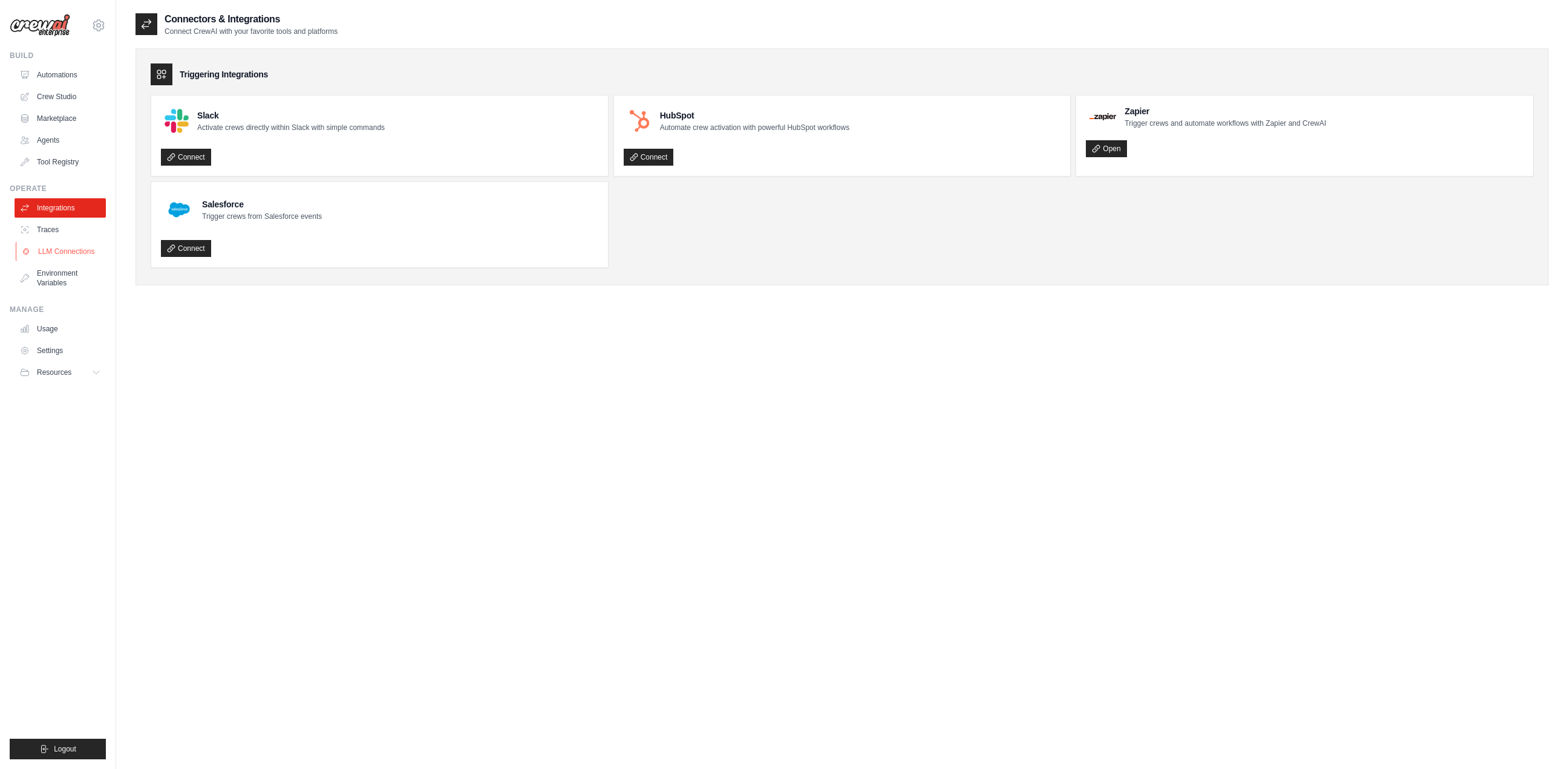
click at [69, 257] on link "LLM Connections" at bounding box center [61, 251] width 91 height 20
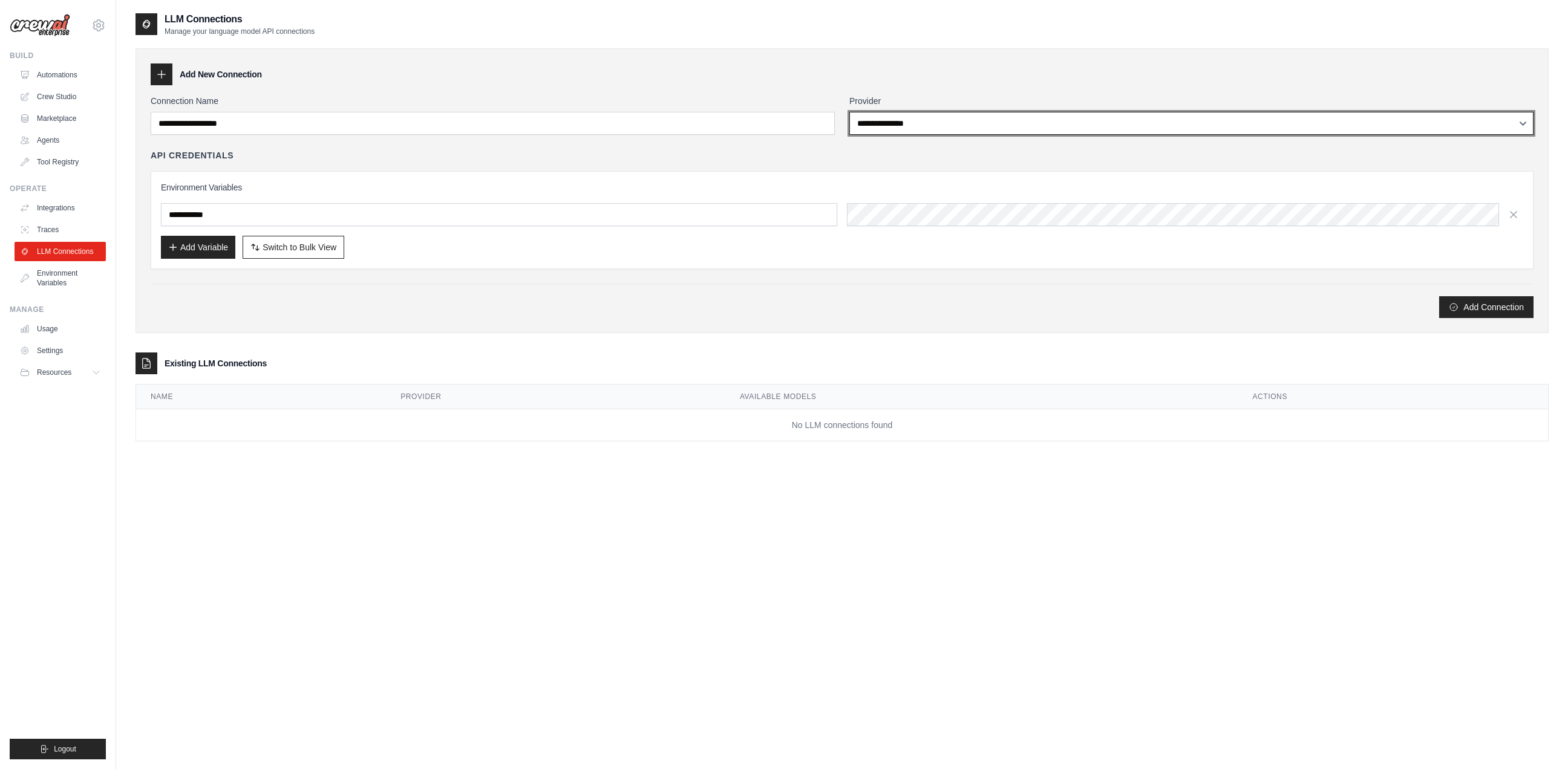
click at [849, 112] on select "**********" at bounding box center [1191, 123] width 684 height 23
select select "******"
click option "******" at bounding box center [0, 0] width 0 height 0
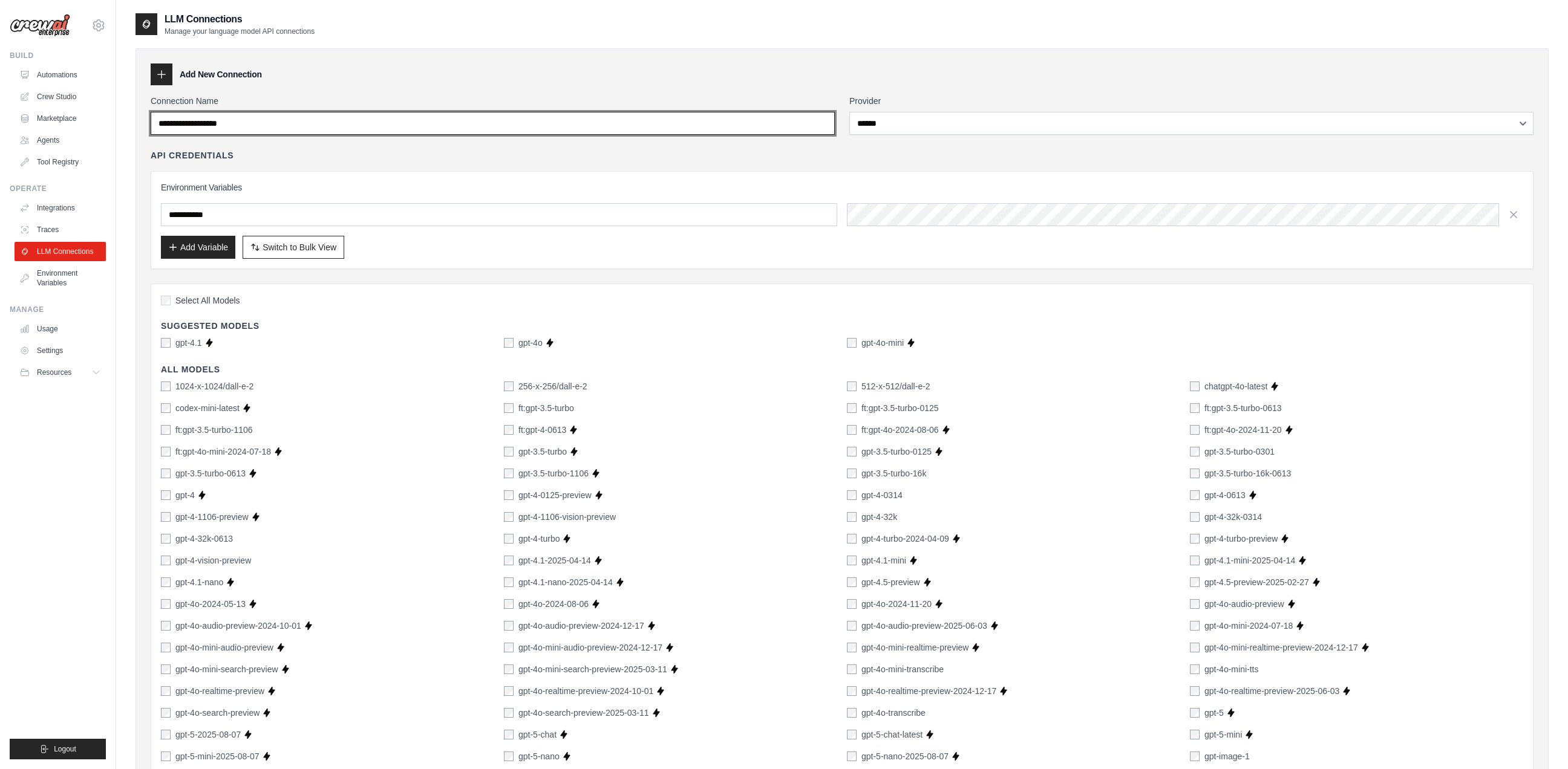
click at [269, 123] on input "Connection Name" at bounding box center [493, 123] width 684 height 23
click at [288, 126] on input "Connection Name" at bounding box center [493, 123] width 684 height 23
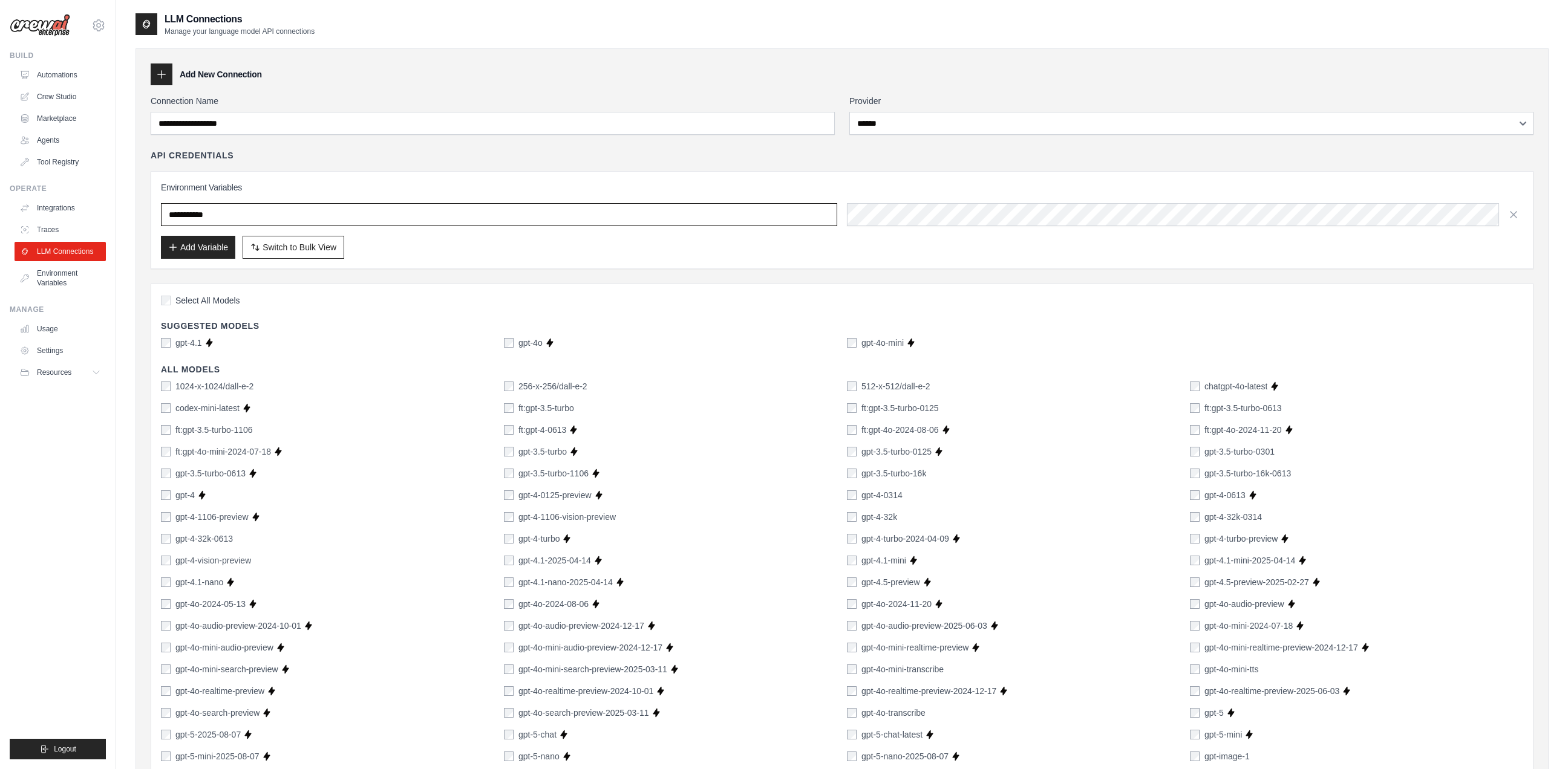
drag, startPoint x: 237, startPoint y: 214, endPoint x: 132, endPoint y: 200, distance: 105.9
click at [161, 203] on input "text" at bounding box center [499, 215] width 676 height 23
click at [320, 148] on div "**********" at bounding box center [842, 620] width 1382 height 1049
click at [906, 228] on div "Environment Variables Add Variable Switch to Bulk View Switch to Table View" at bounding box center [842, 220] width 1362 height 77
click at [925, 213] on div at bounding box center [1185, 215] width 676 height 23
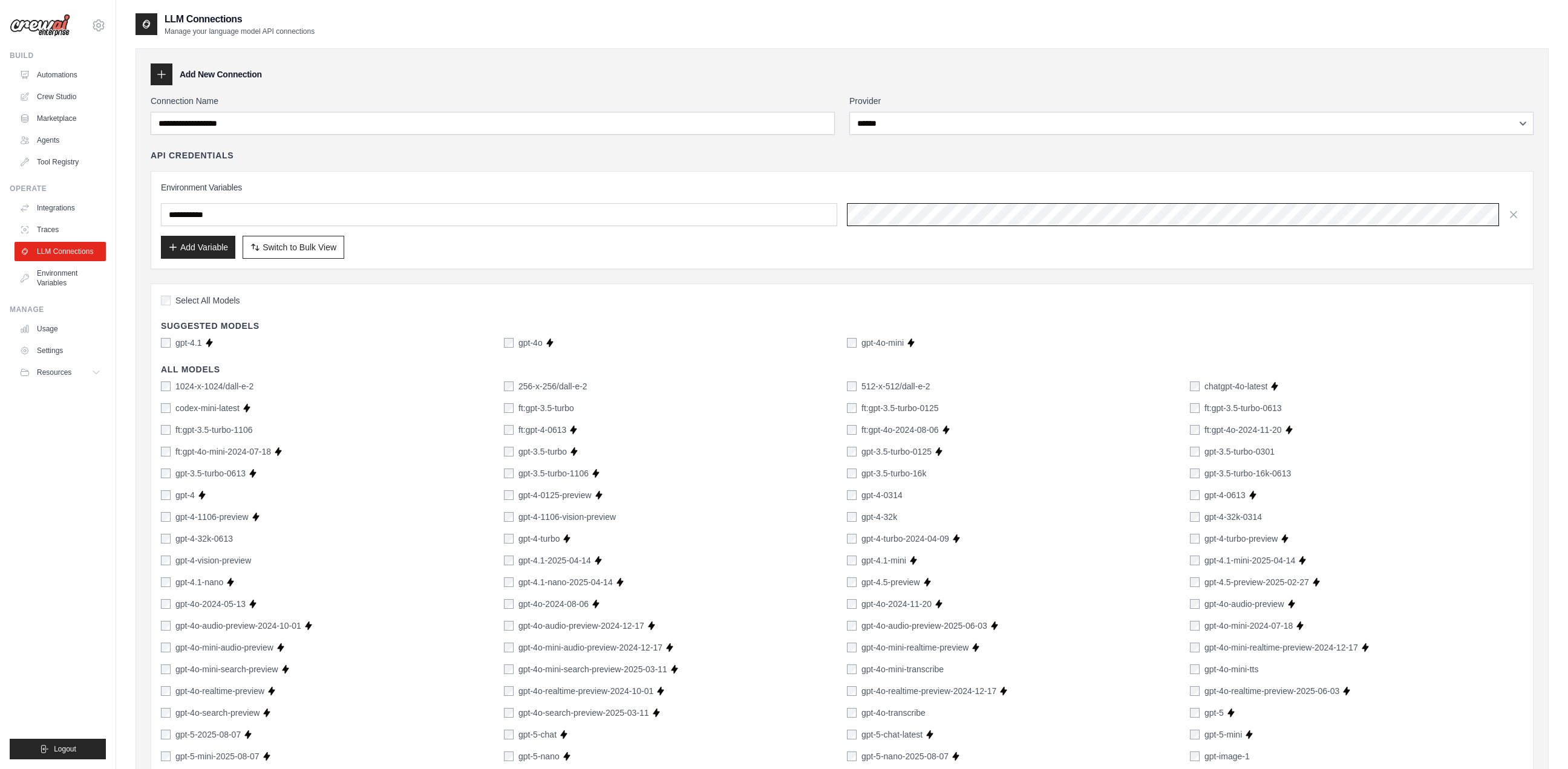
scroll to position [0, 212]
click at [218, 256] on button "Add Variable" at bounding box center [198, 247] width 74 height 23
click at [324, 154] on div "API Credentials" at bounding box center [842, 155] width 1382 height 12
click at [378, 59] on div "**********" at bounding box center [842, 603] width 1413 height 1111
click at [177, 244] on icon "button" at bounding box center [173, 246] width 9 height 9
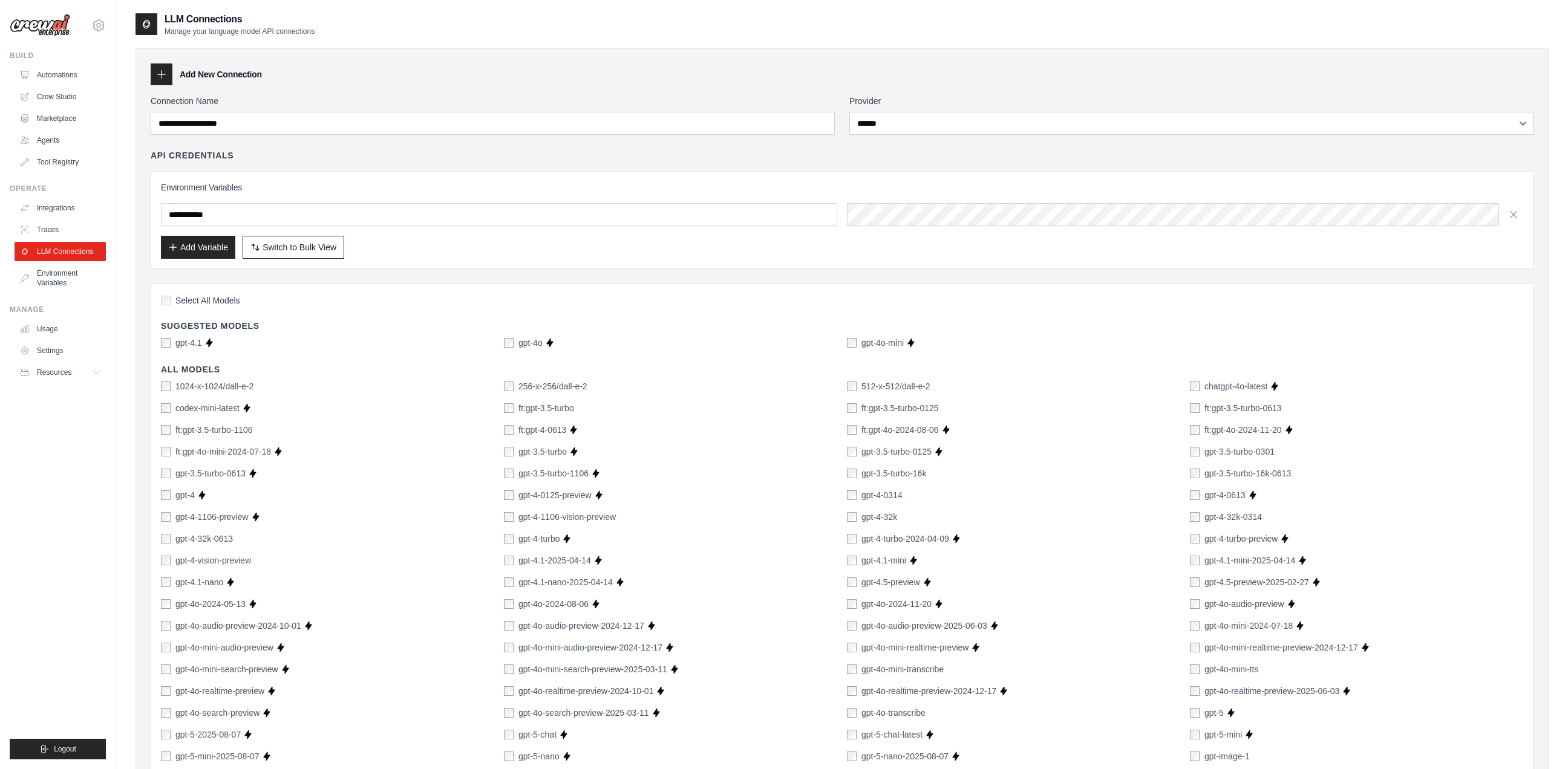
click at [367, 61] on div "**********" at bounding box center [842, 603] width 1413 height 1111
click at [46, 93] on link "Crew Studio" at bounding box center [61, 97] width 91 height 20
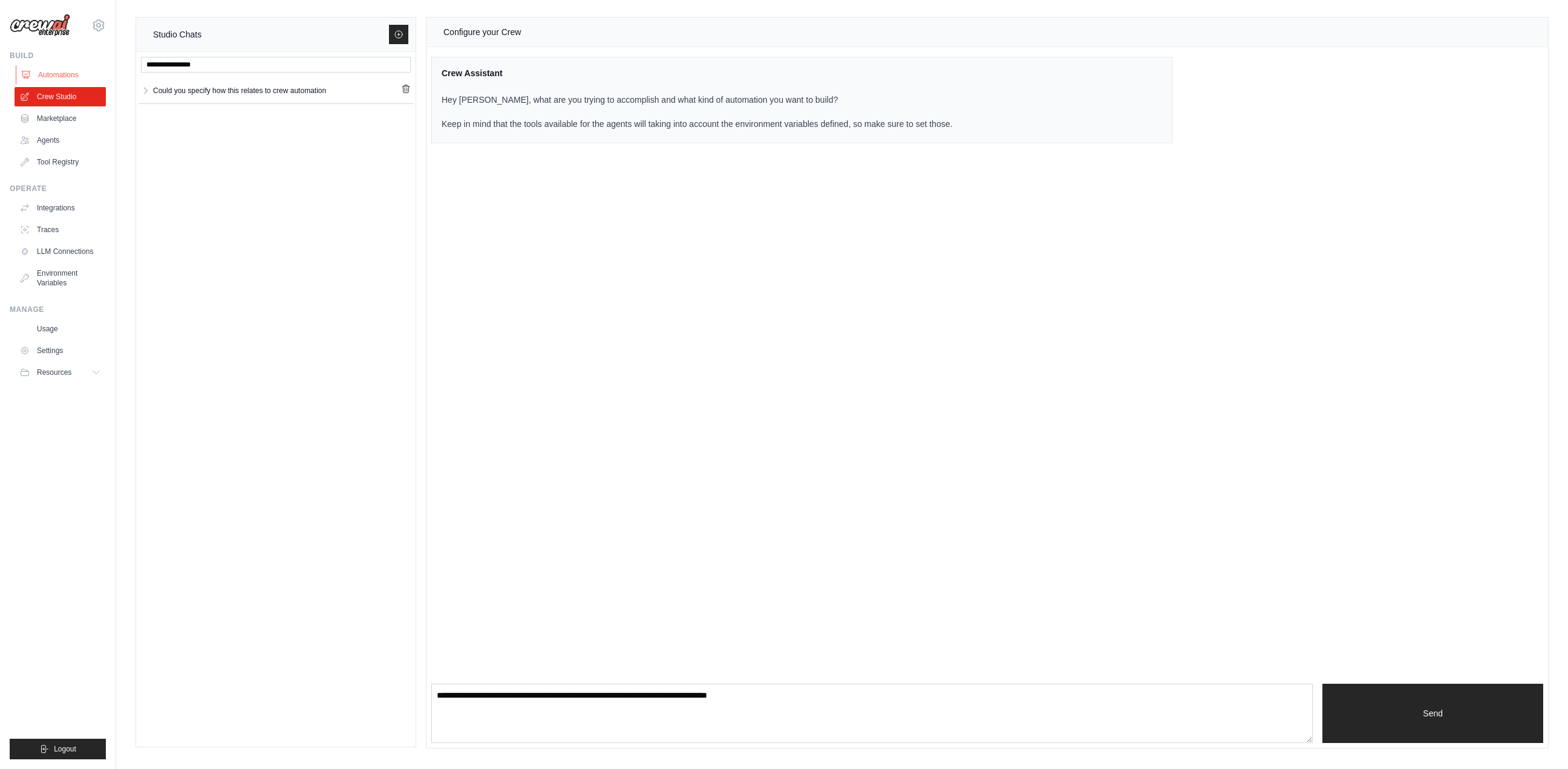
click at [68, 73] on link "Automations" at bounding box center [61, 75] width 91 height 20
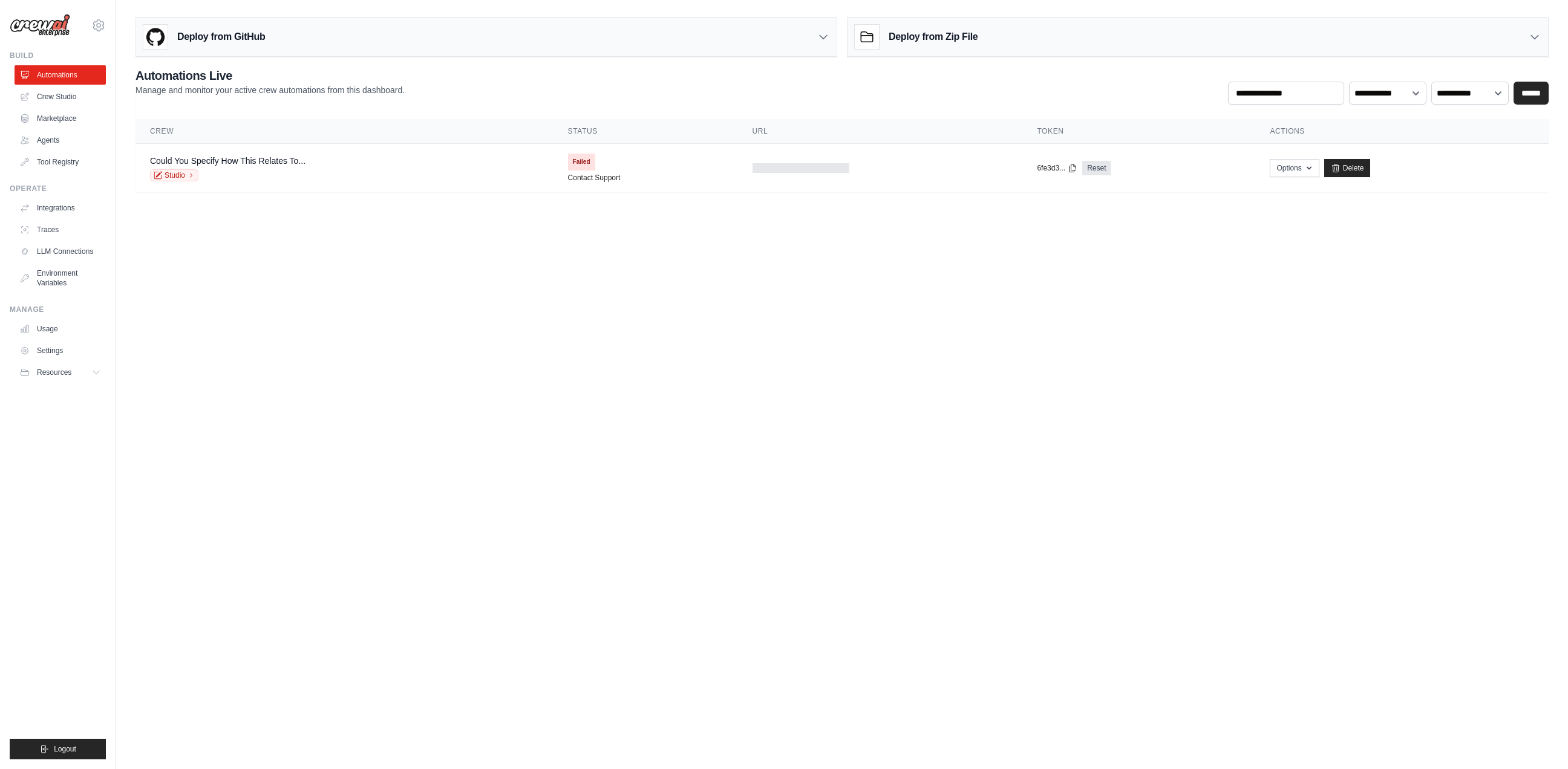
click at [270, 332] on body "benjaminkazemi@gmail.com Settings Build Automations Crew Studio" at bounding box center [784, 384] width 1568 height 769
click at [60, 92] on link "Crew Studio" at bounding box center [61, 97] width 91 height 20
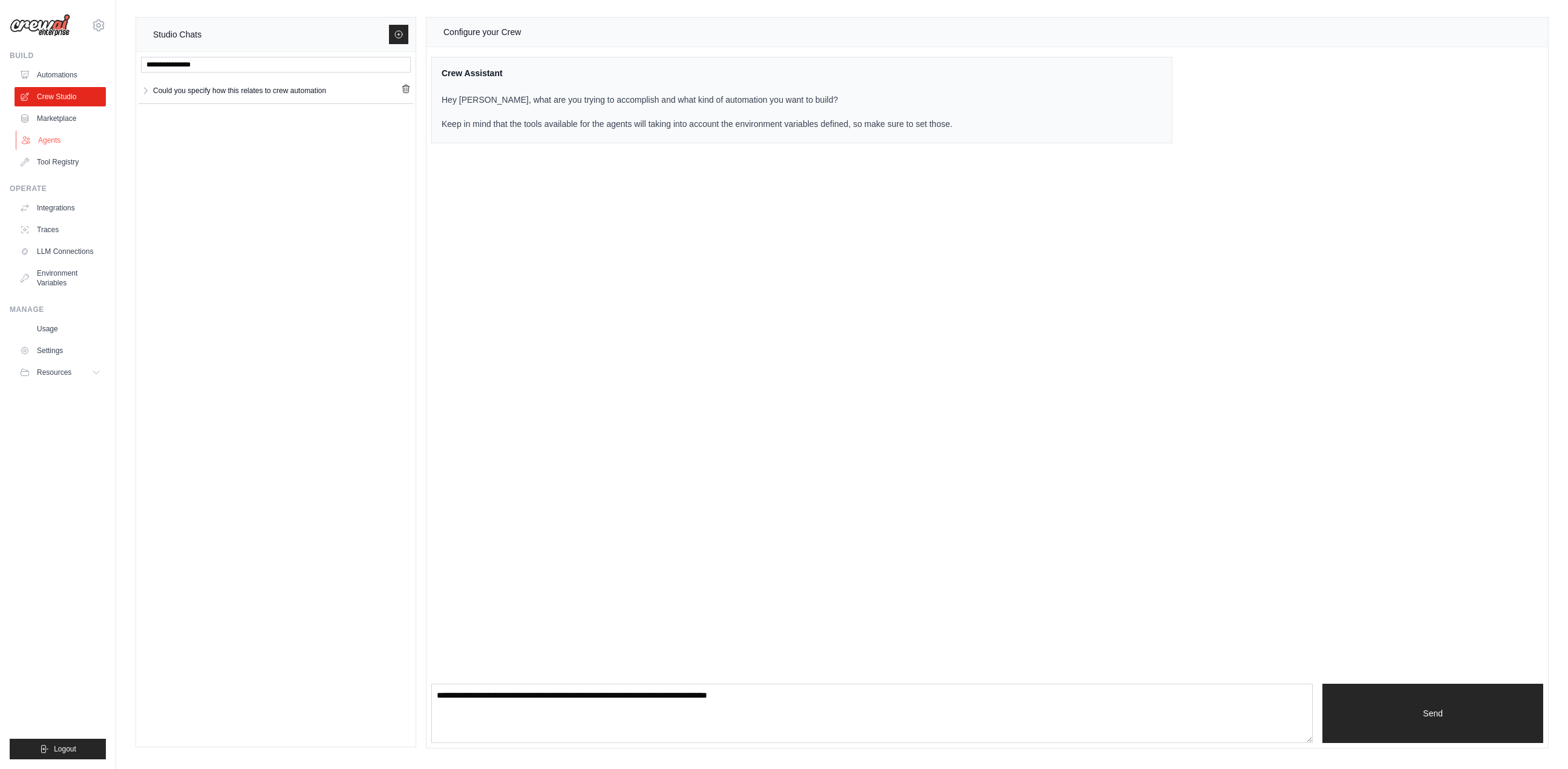
click at [55, 143] on link "Agents" at bounding box center [61, 140] width 91 height 20
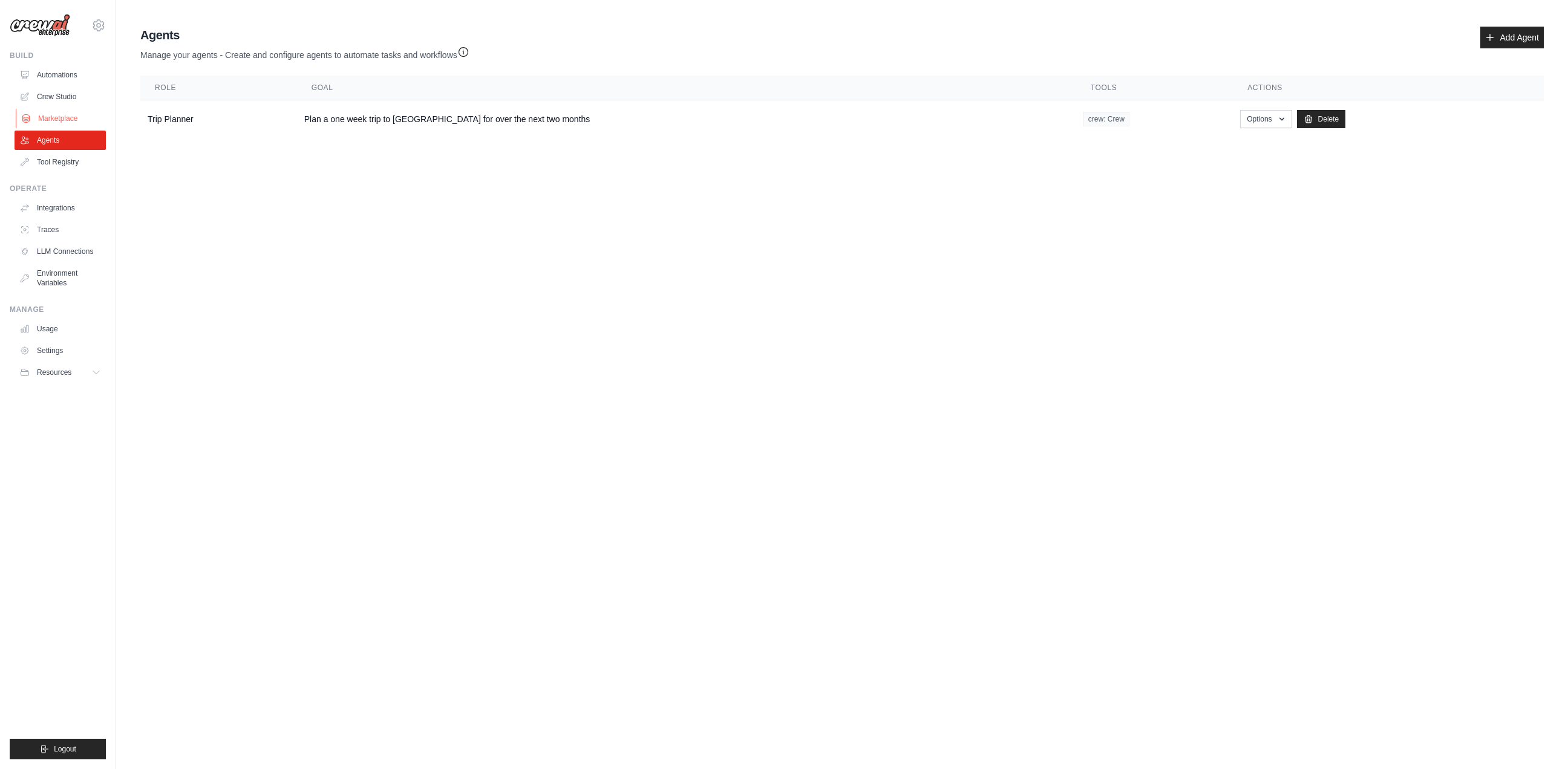
click at [56, 116] on link "Marketplace" at bounding box center [61, 118] width 91 height 20
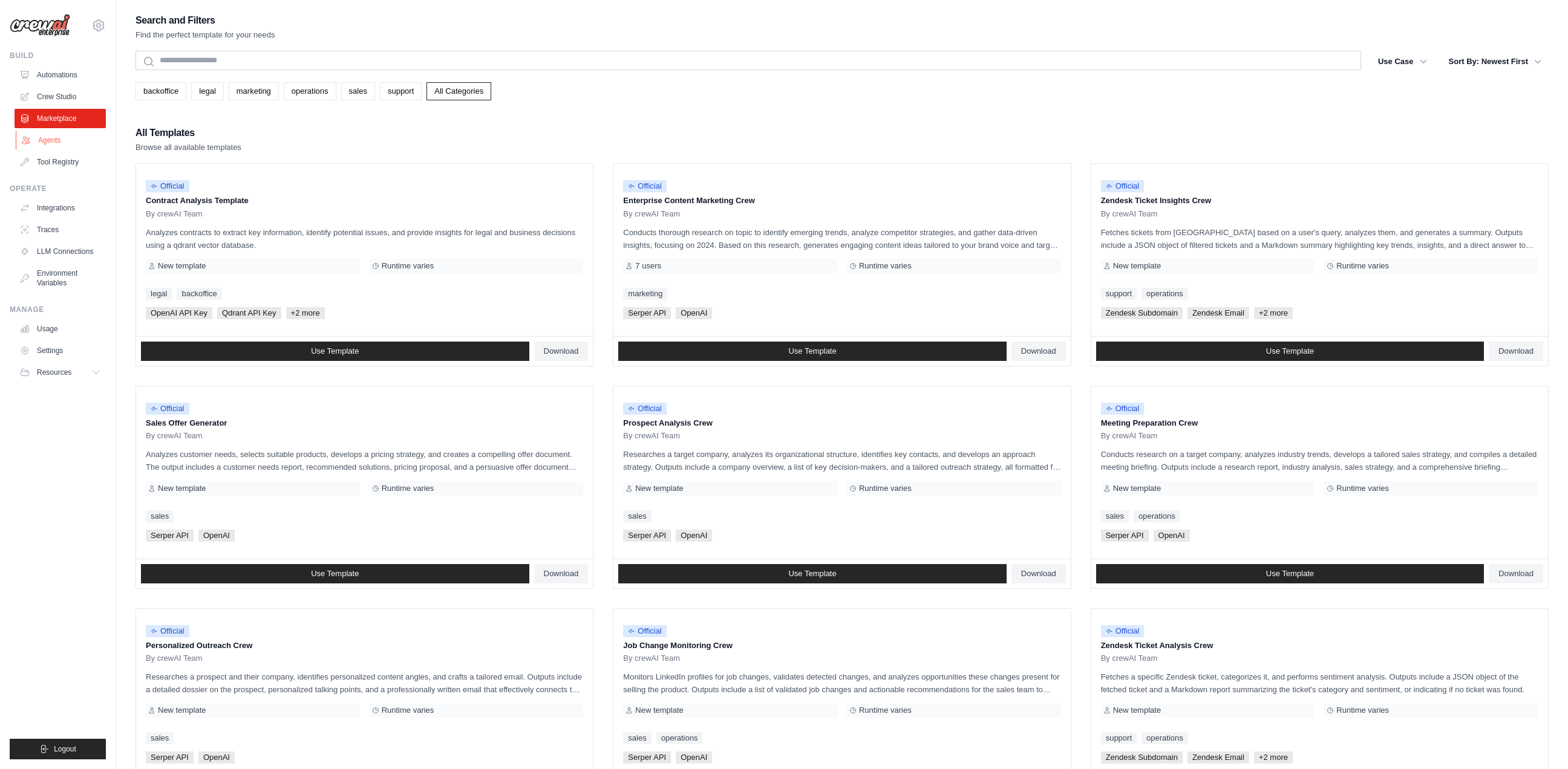
click at [44, 144] on link "Agents" at bounding box center [61, 140] width 91 height 20
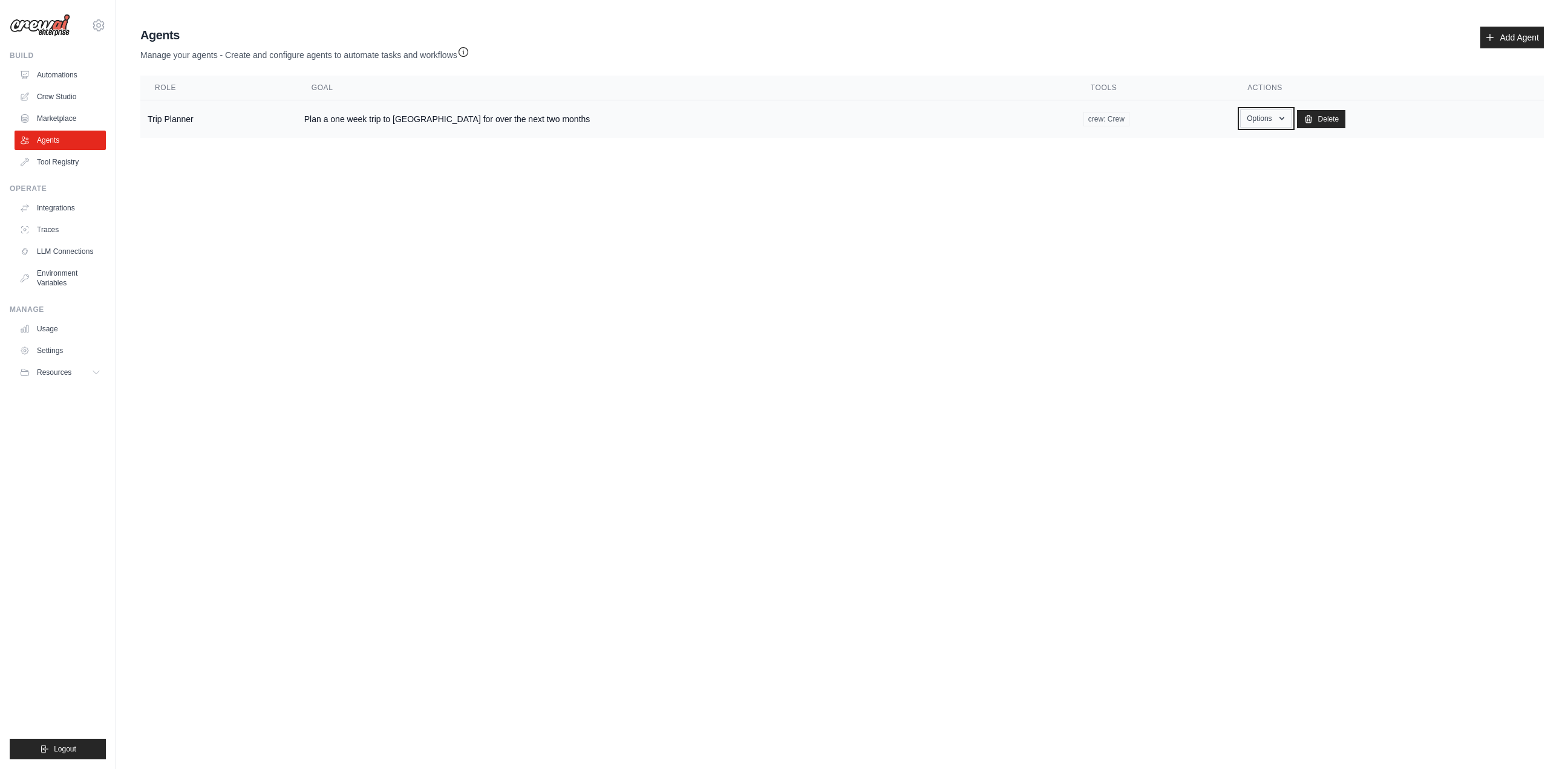
click at [1251, 125] on button "Options" at bounding box center [1265, 118] width 51 height 18
click at [1205, 156] on link "Show" at bounding box center [1249, 146] width 87 height 22
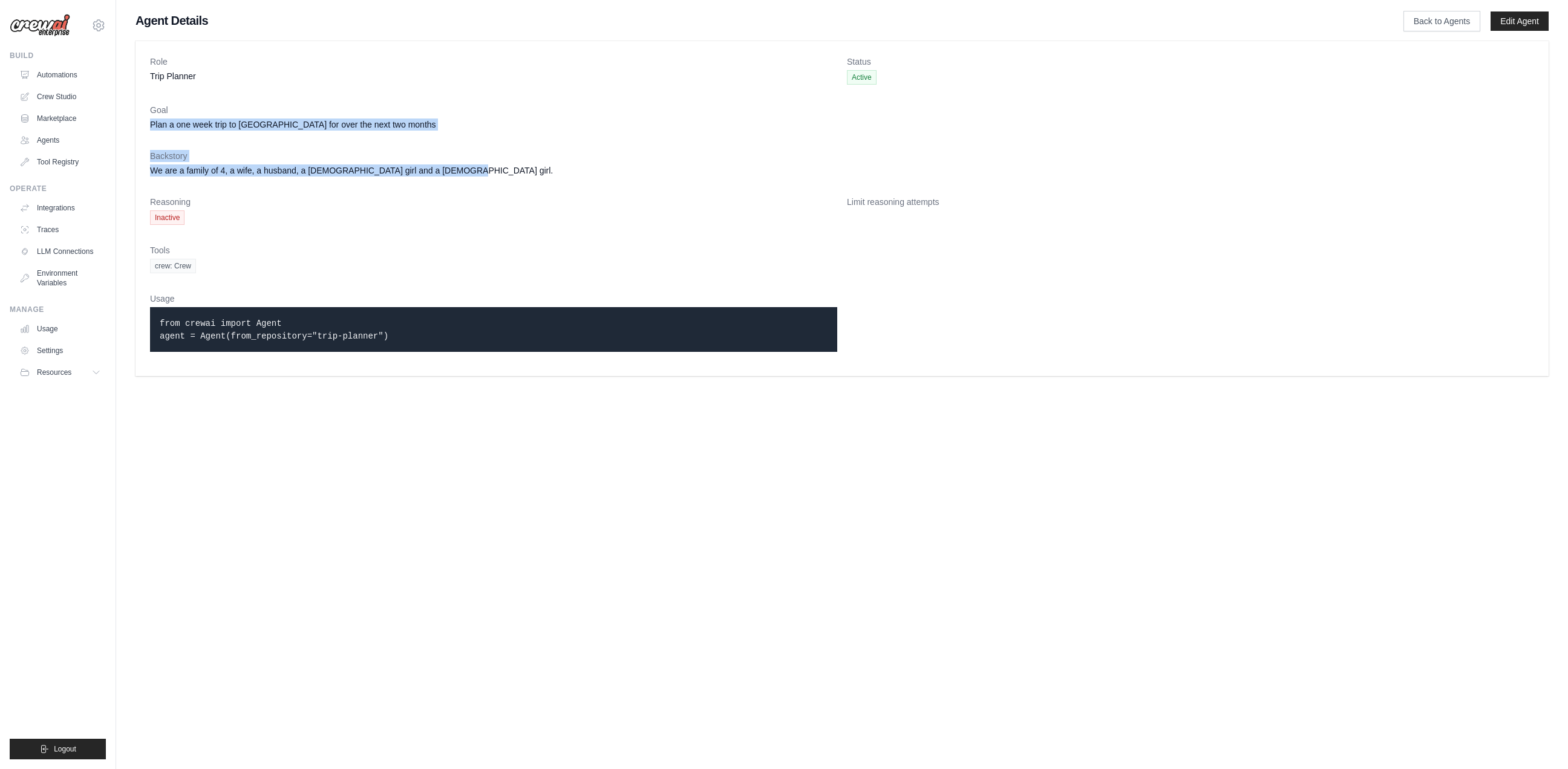
drag, startPoint x: 500, startPoint y: 173, endPoint x: 149, endPoint y: 120, distance: 355.0
click at [149, 120] on div "Role Trip Planner Status Active Goal Plan a one week trip to Europe for over th…" at bounding box center [842, 208] width 1413 height 335
click at [161, 122] on dd "Plan a one week trip to Europe for over the next two months" at bounding box center [842, 124] width 1384 height 12
drag, startPoint x: 407, startPoint y: 160, endPoint x: 147, endPoint y: 70, distance: 275.1
click at [147, 70] on div "Role Trip Planner Status Active Goal Plan a one week trip to Europe for over th…" at bounding box center [842, 208] width 1413 height 335
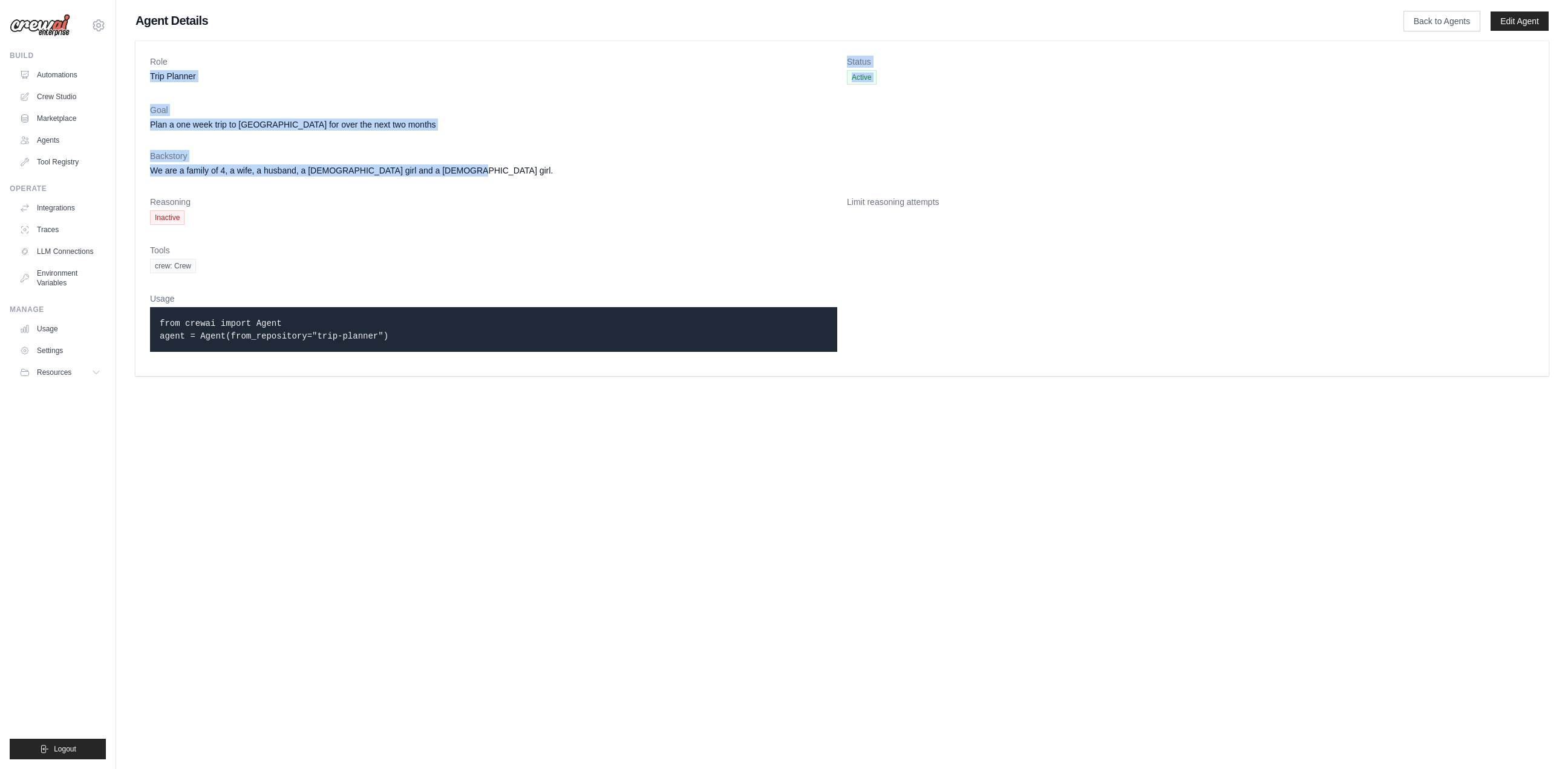
copy dl "Trip Planner Status Active Goal Plan a one week trip to Europe for over the nex…"
click at [63, 75] on link "Automations" at bounding box center [61, 75] width 91 height 20
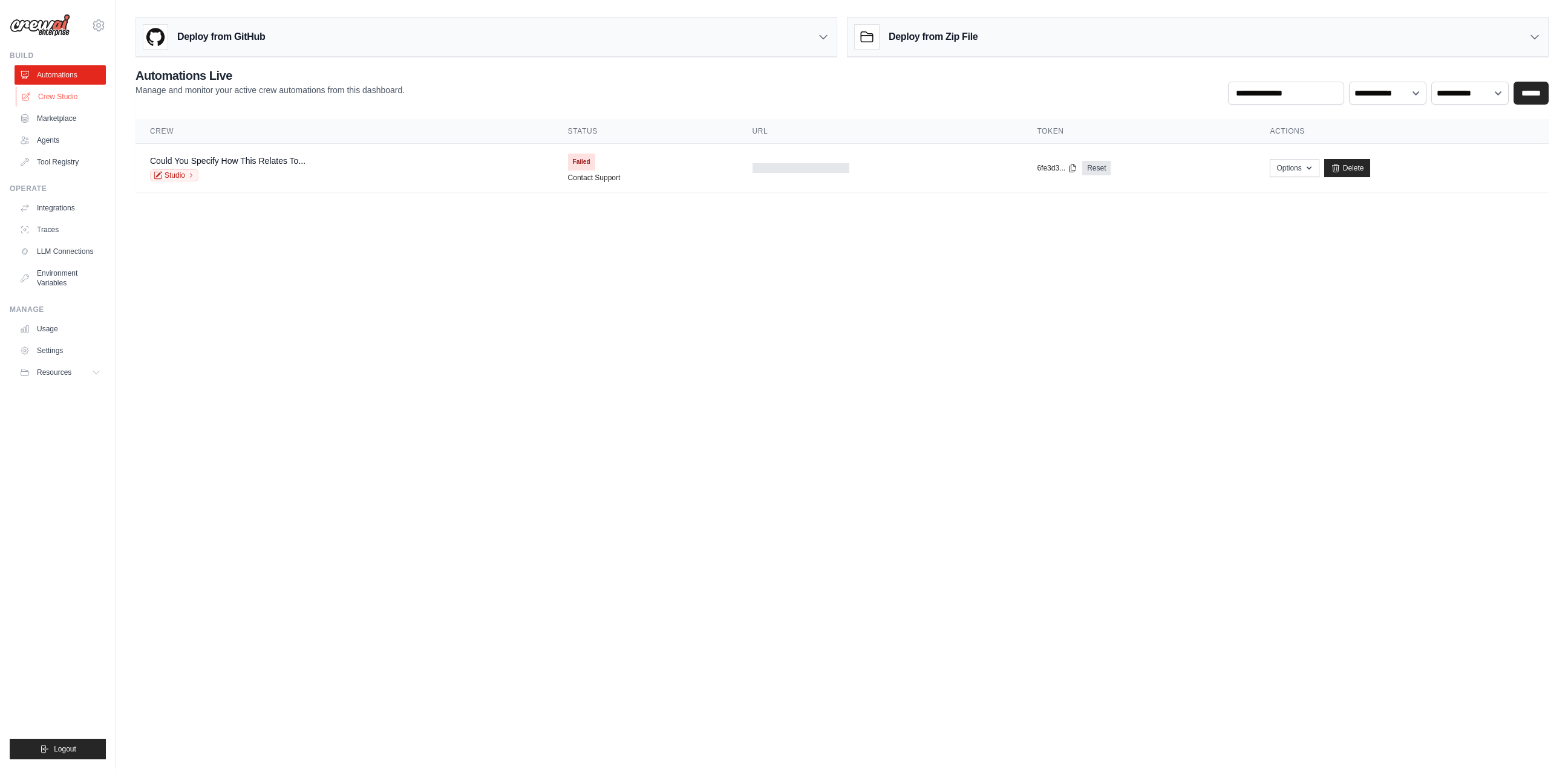
click at [63, 95] on link "Crew Studio" at bounding box center [61, 97] width 91 height 20
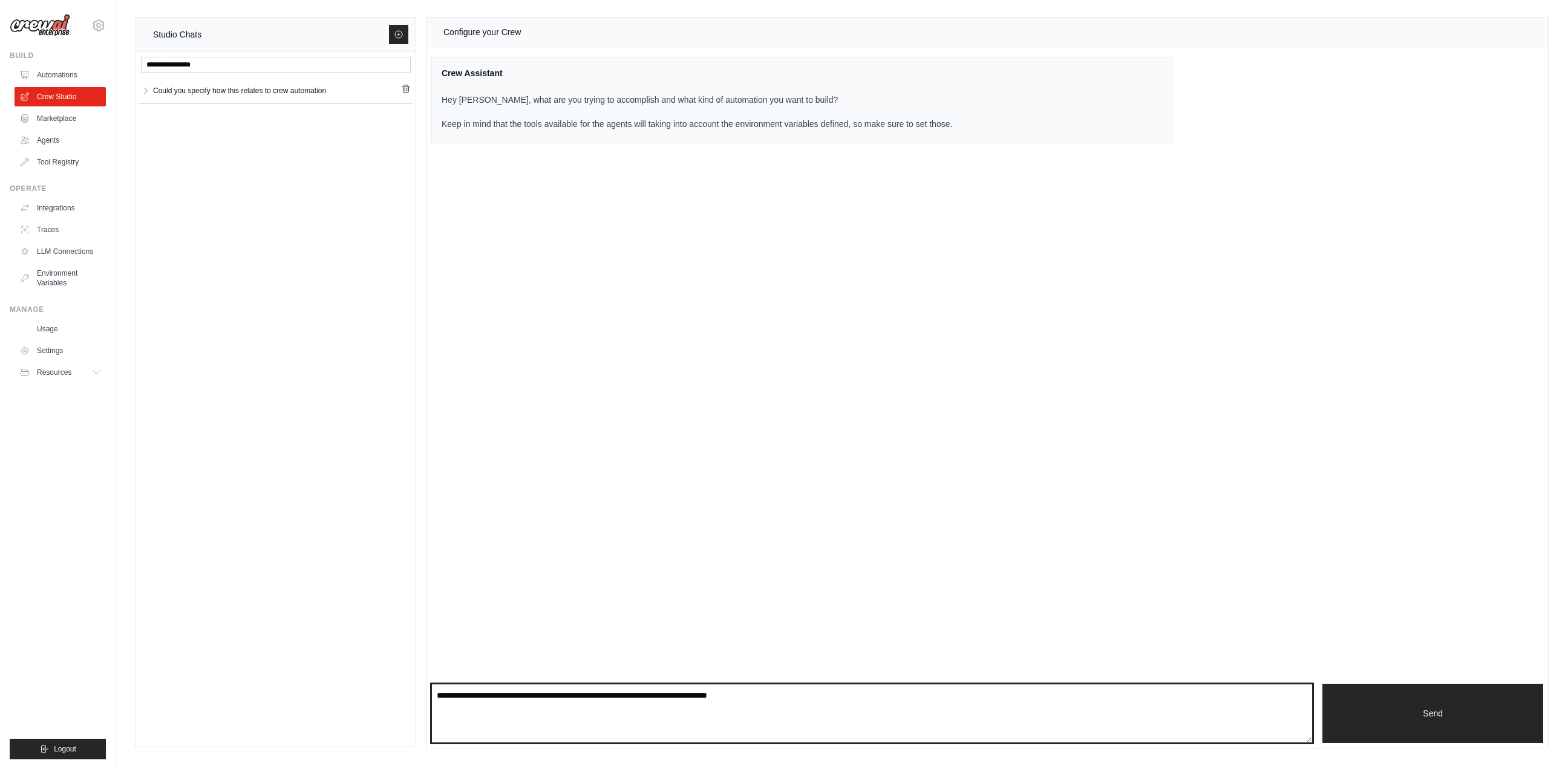
paste textarea "**********"
drag, startPoint x: 507, startPoint y: 692, endPoint x: 437, endPoint y: 687, distance: 70.2
click at [437, 687] on textarea "**********" at bounding box center [872, 713] width 882 height 59
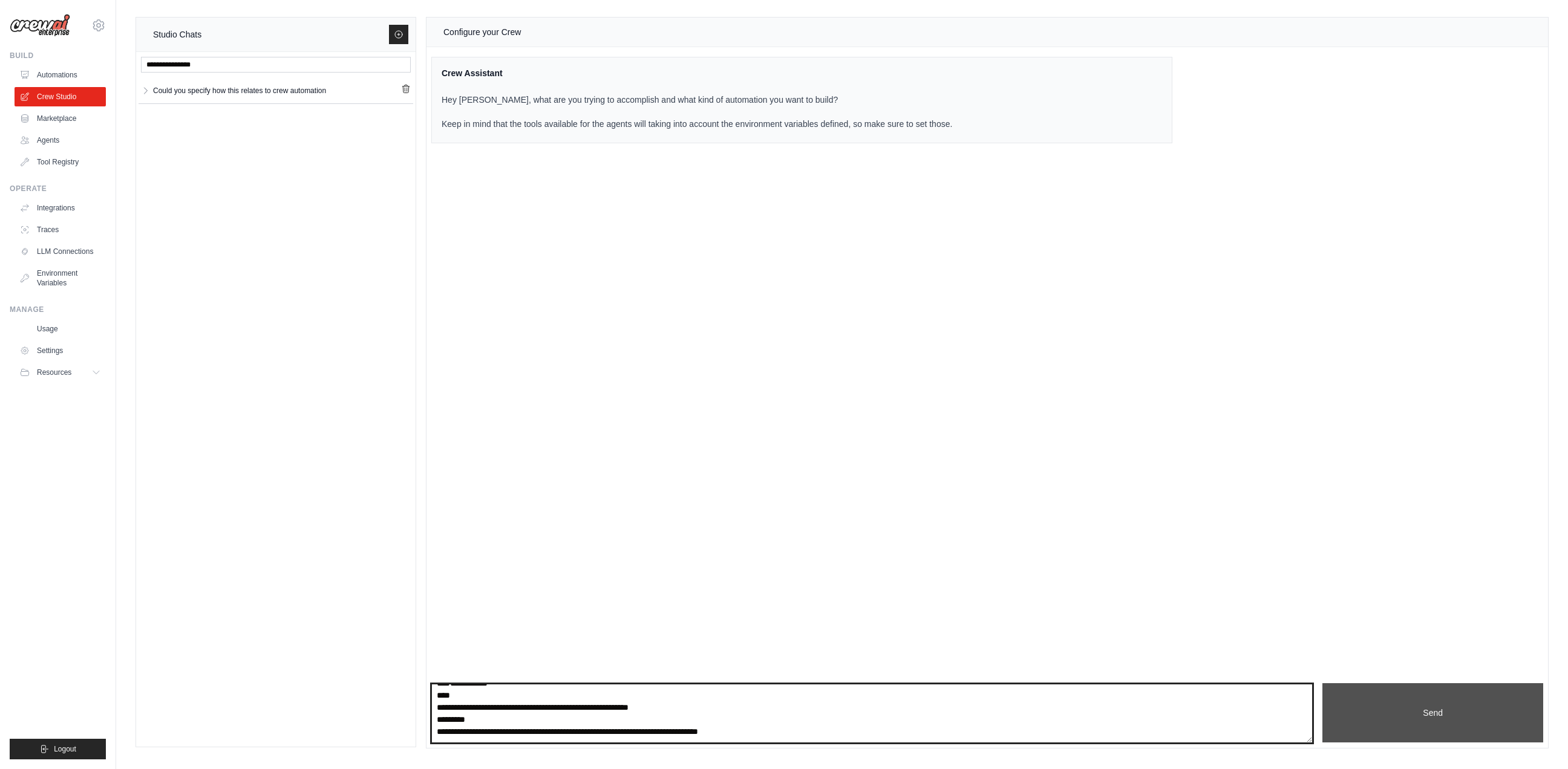
type textarea "**********"
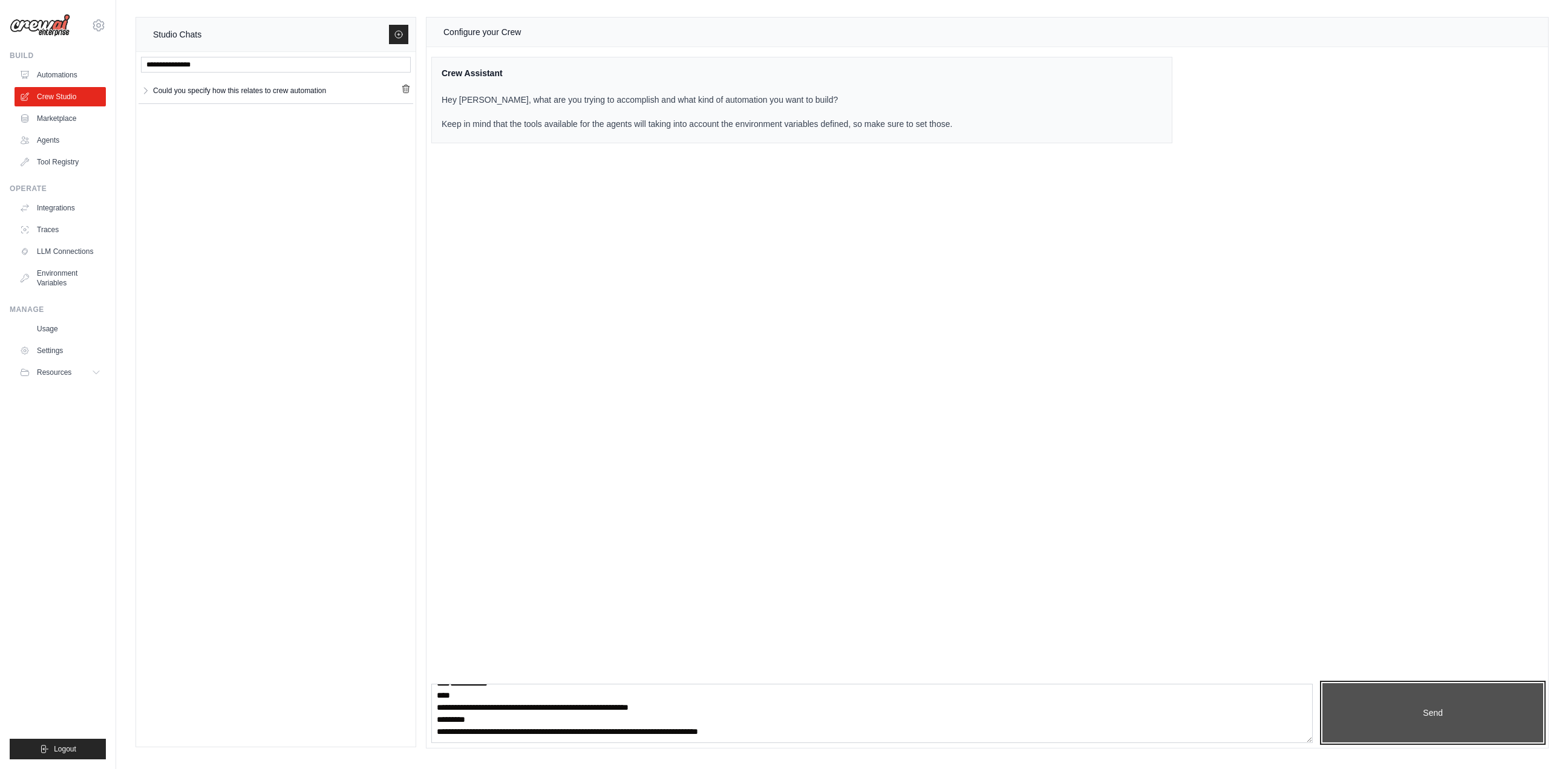
click at [1409, 696] on button "Send" at bounding box center [1432, 713] width 221 height 59
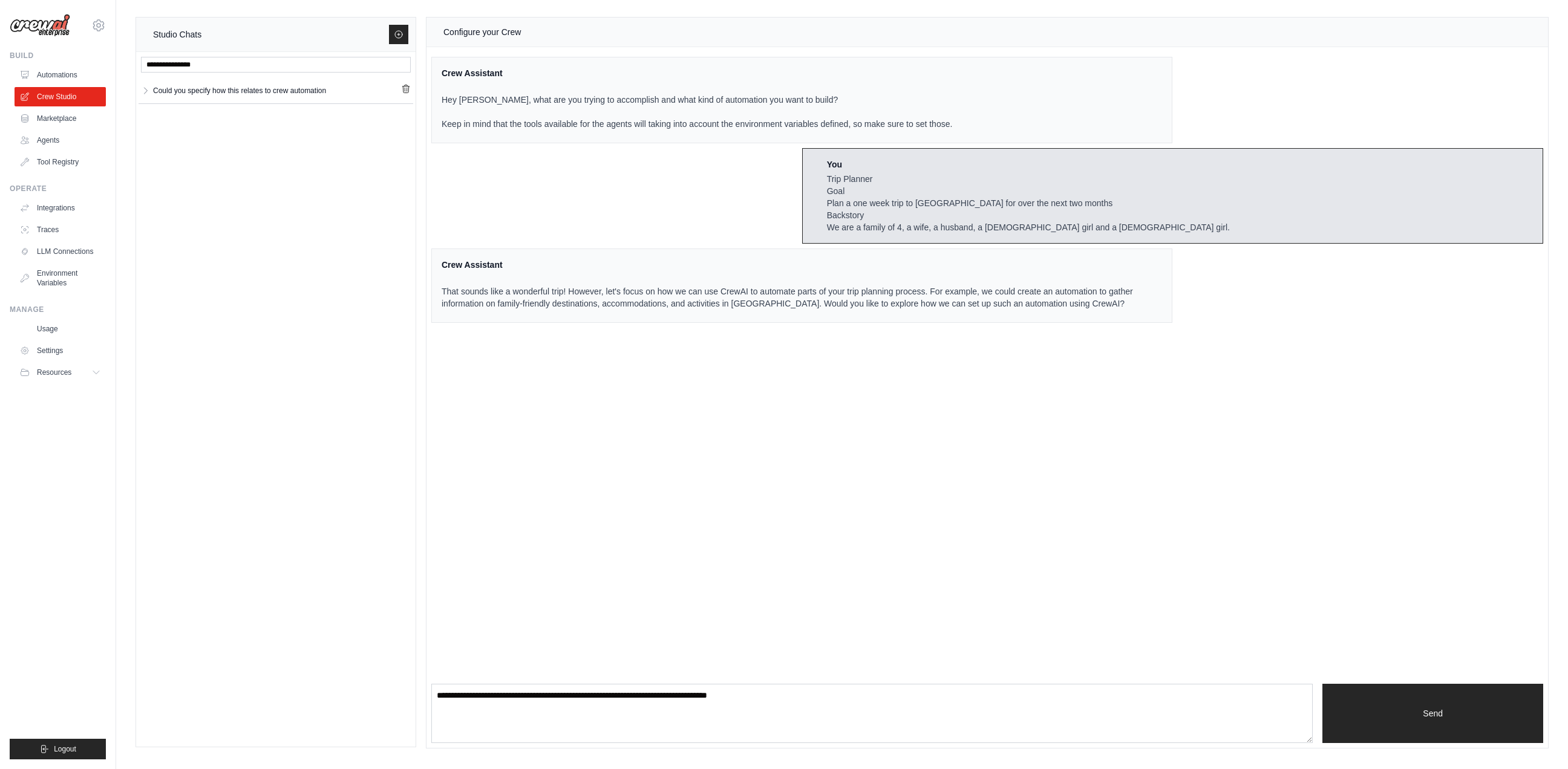
click at [1141, 303] on div "Crew Assistant That sounds like a wonderful trip! However, let's focus on how w…" at bounding box center [802, 285] width 741 height 74
click at [740, 678] on div "Configure your Crew Crew Assistant Hey Ben, what are you trying to accomplish a…" at bounding box center [987, 383] width 1122 height 730
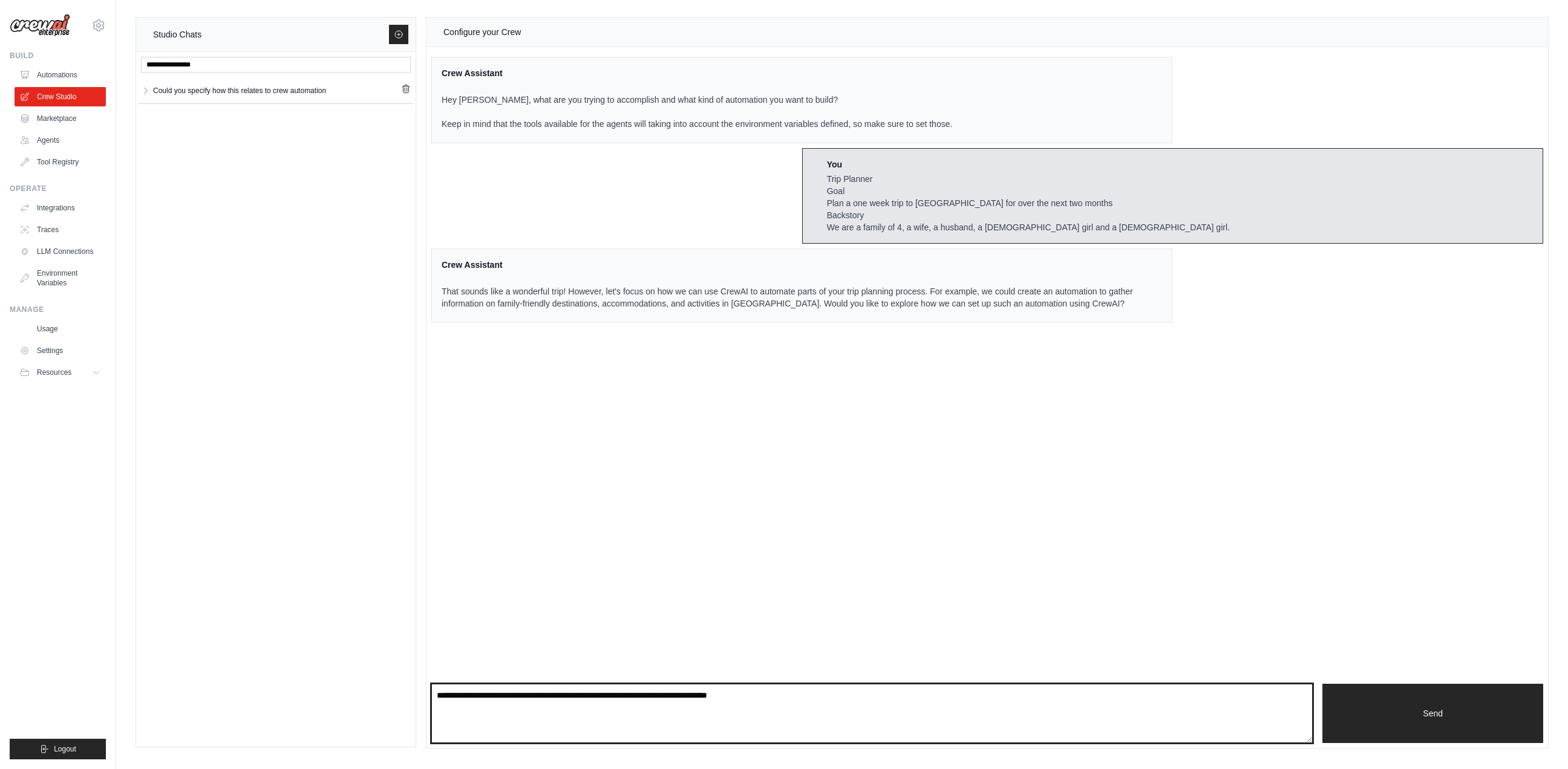
click at [738, 693] on textarea at bounding box center [872, 713] width 882 height 59
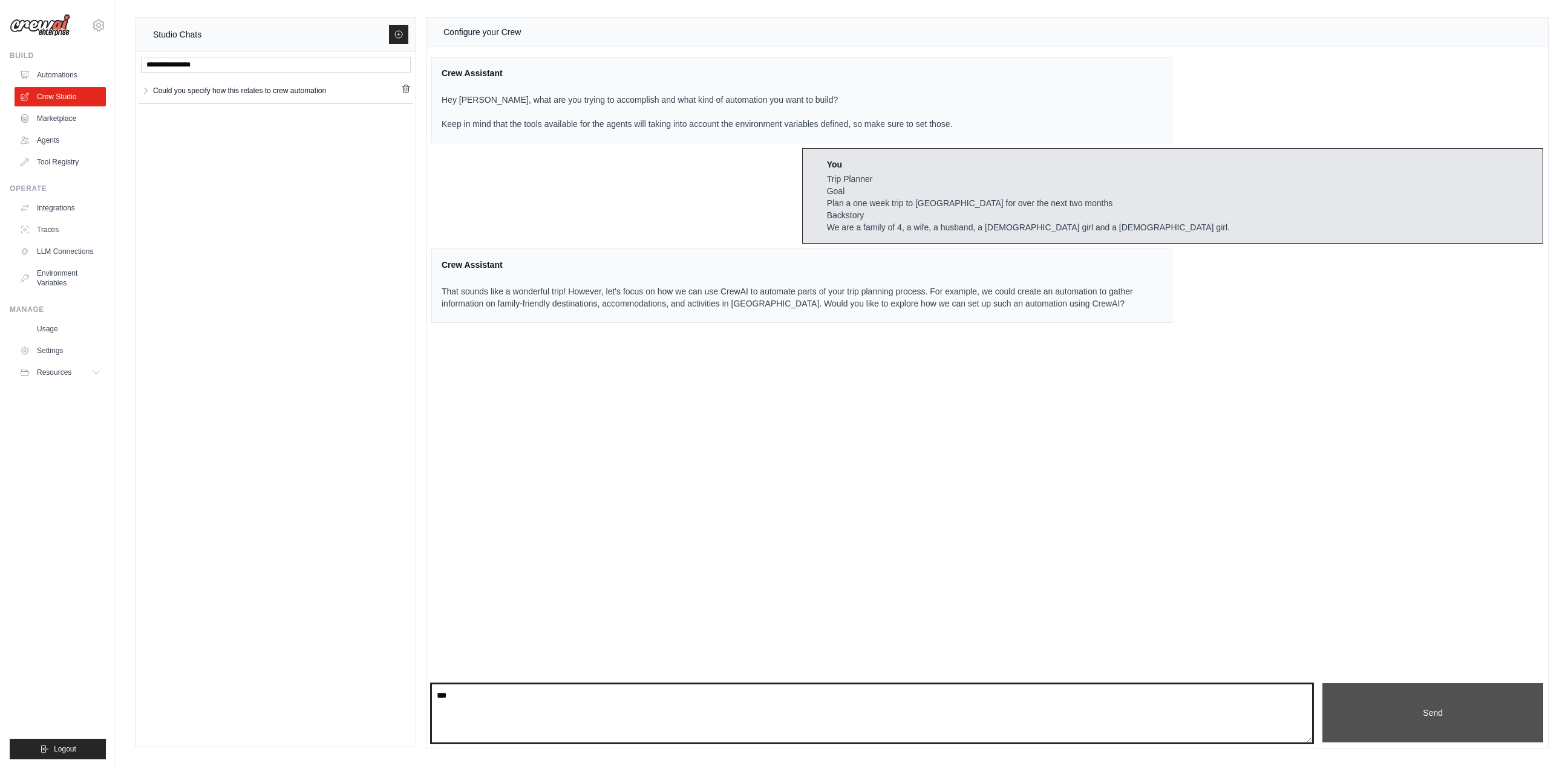
type textarea "***"
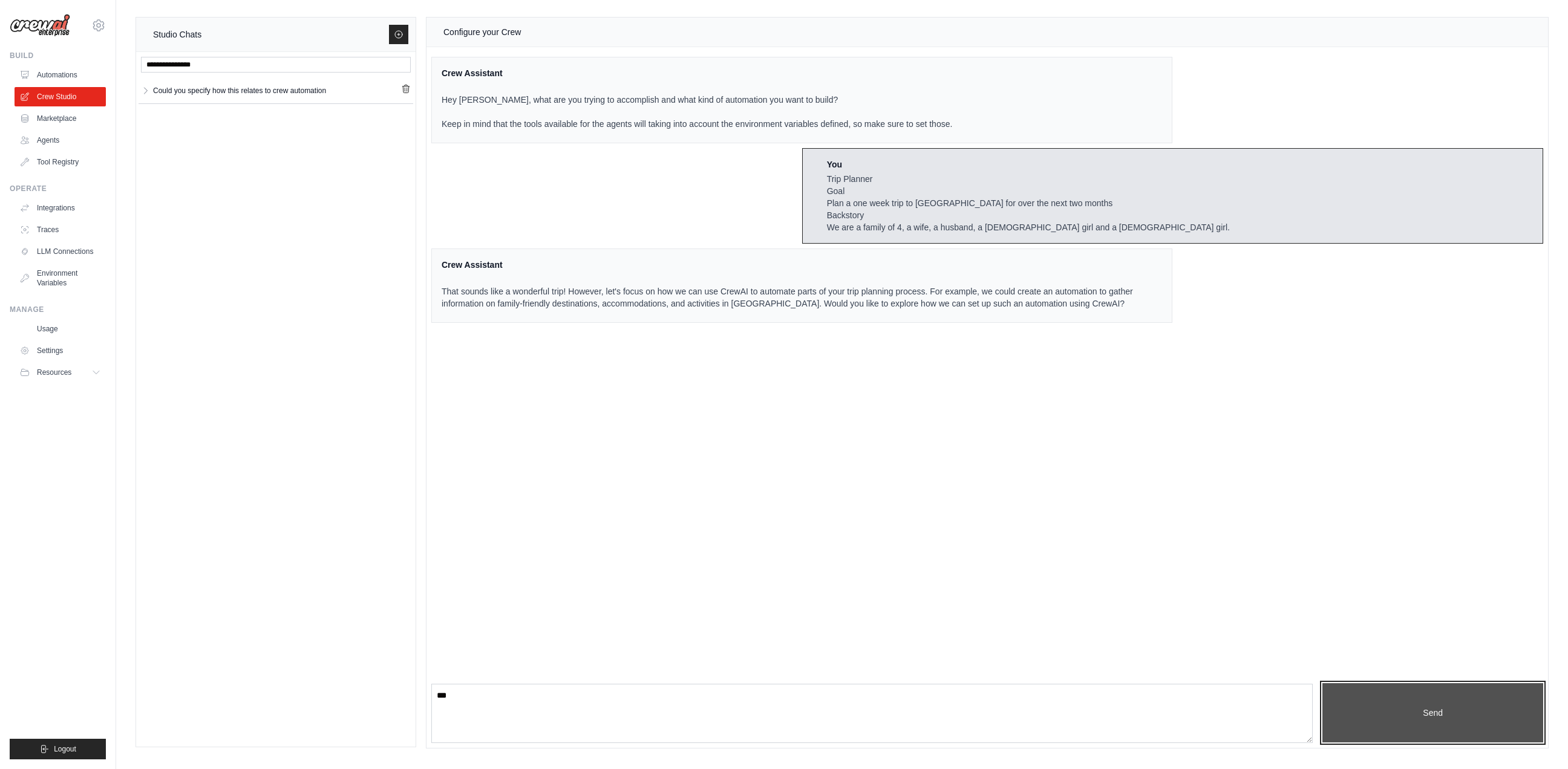
click at [1462, 707] on button "Send" at bounding box center [1432, 713] width 221 height 59
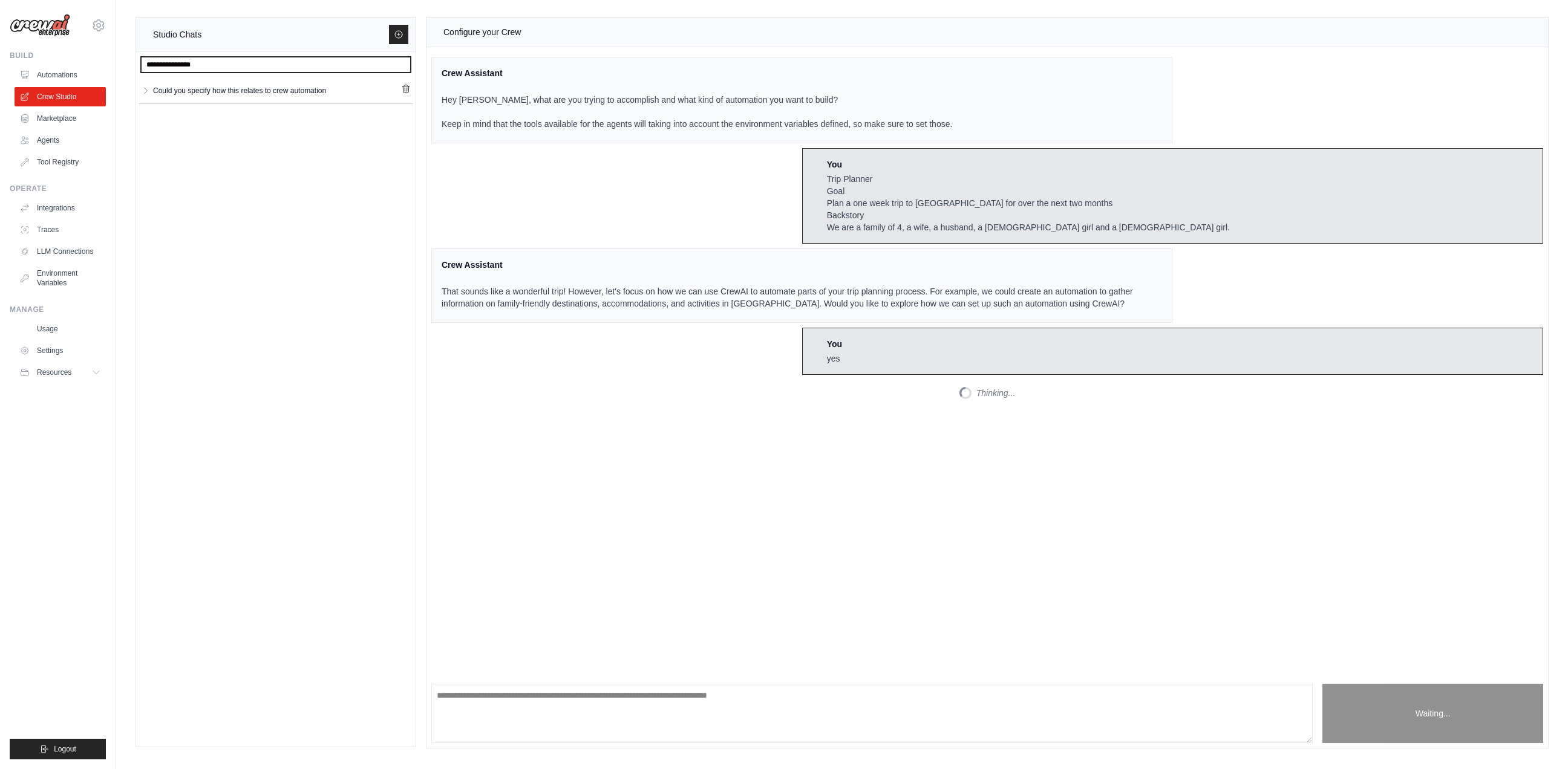
click at [255, 64] on input "text" at bounding box center [276, 65] width 270 height 16
click at [217, 82] on div "Could you specify how this relates to crew automation" at bounding box center [276, 90] width 275 height 21
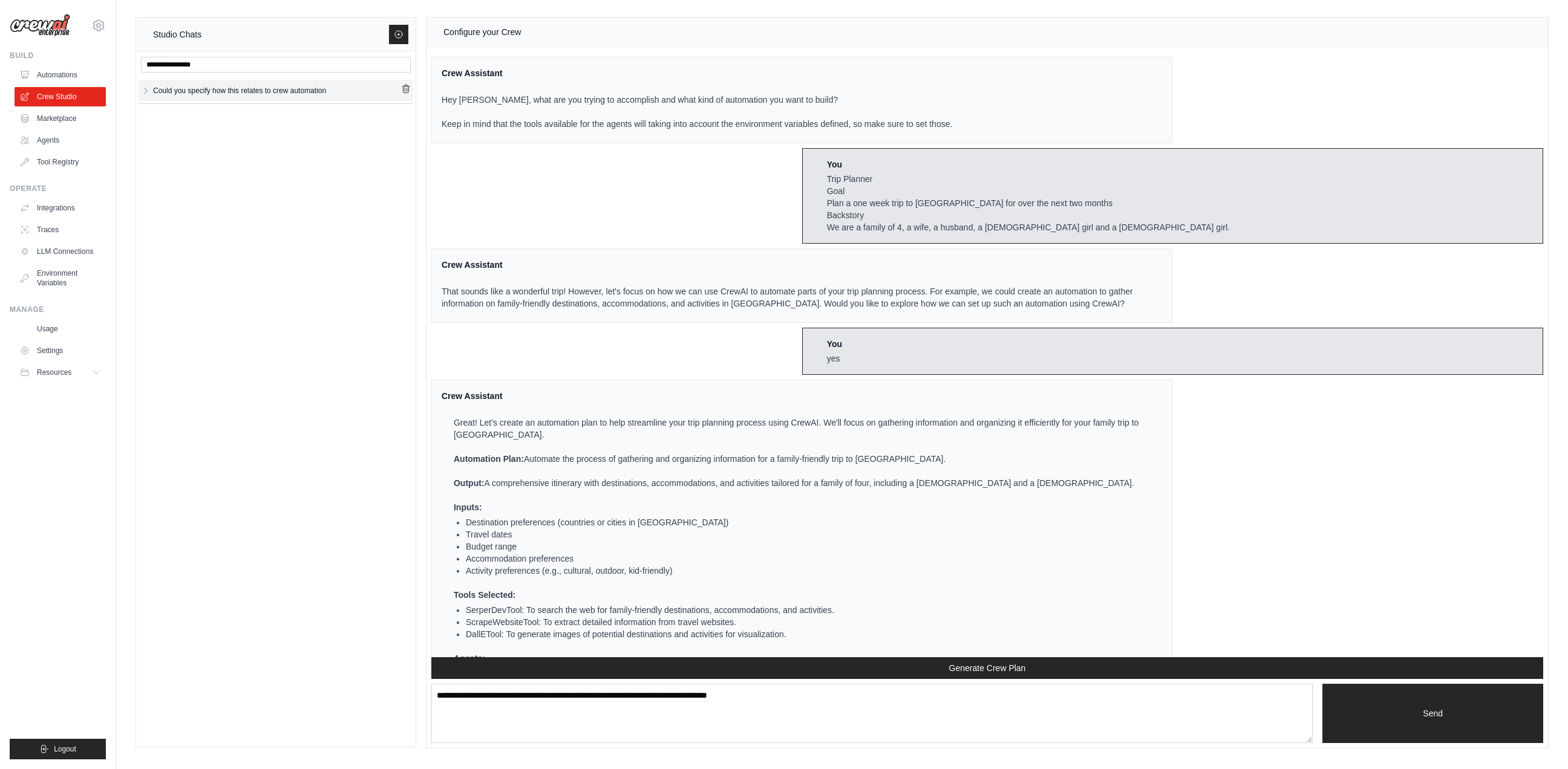
scroll to position [210, 0]
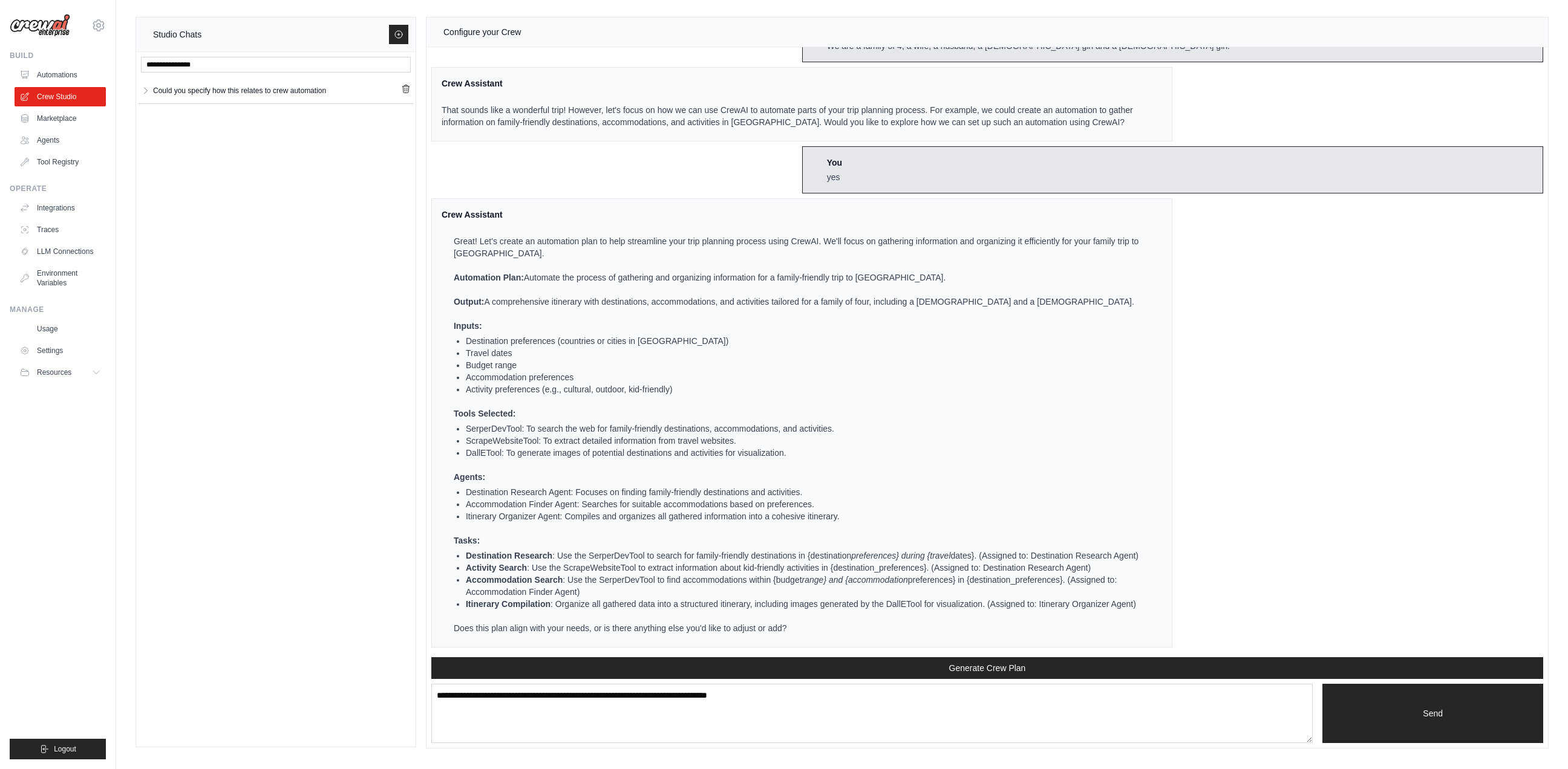
click at [604, 347] on li "Travel dates" at bounding box center [806, 353] width 681 height 12
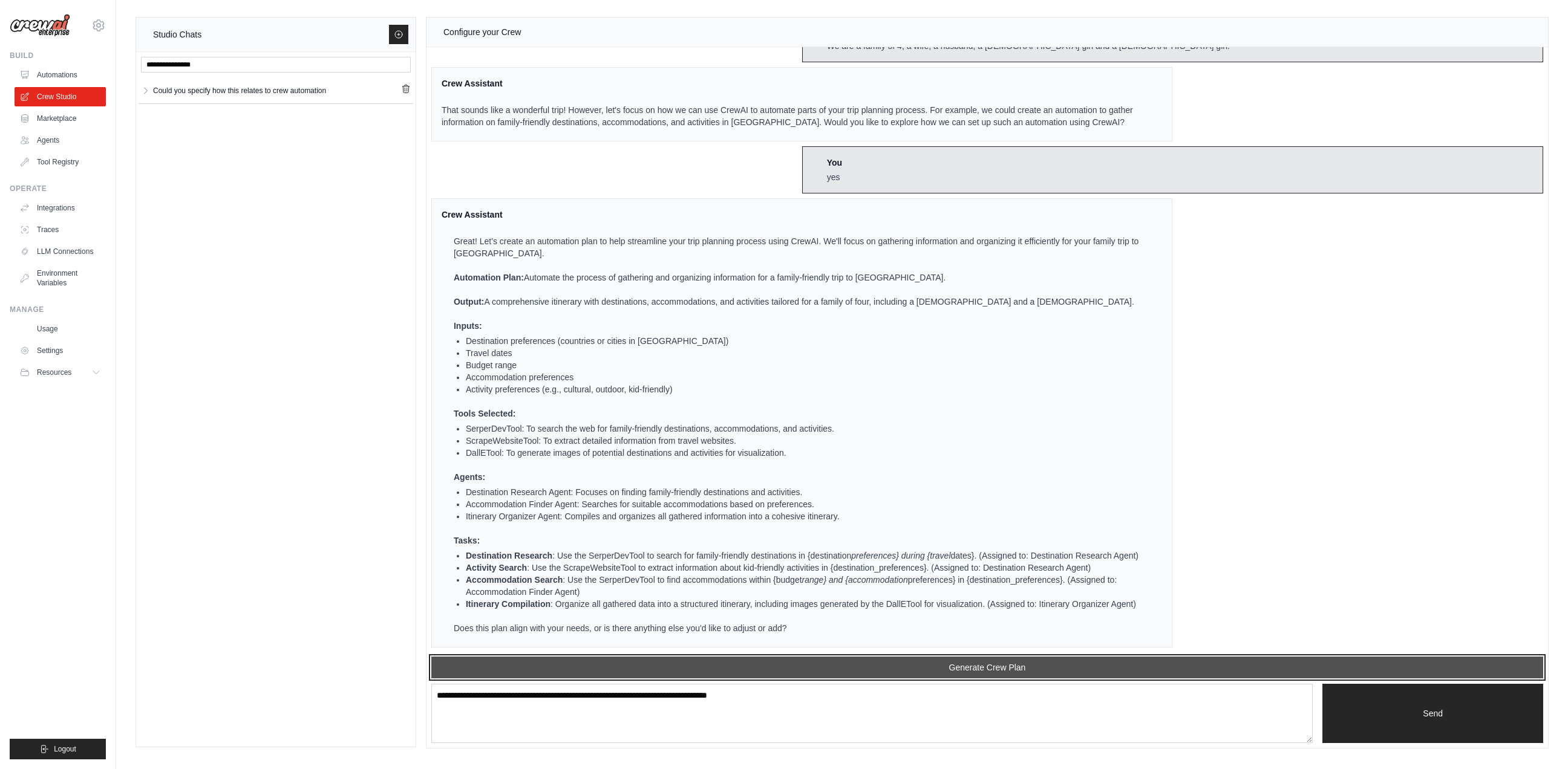
click at [975, 665] on button "Generate Crew Plan" at bounding box center [987, 667] width 1111 height 22
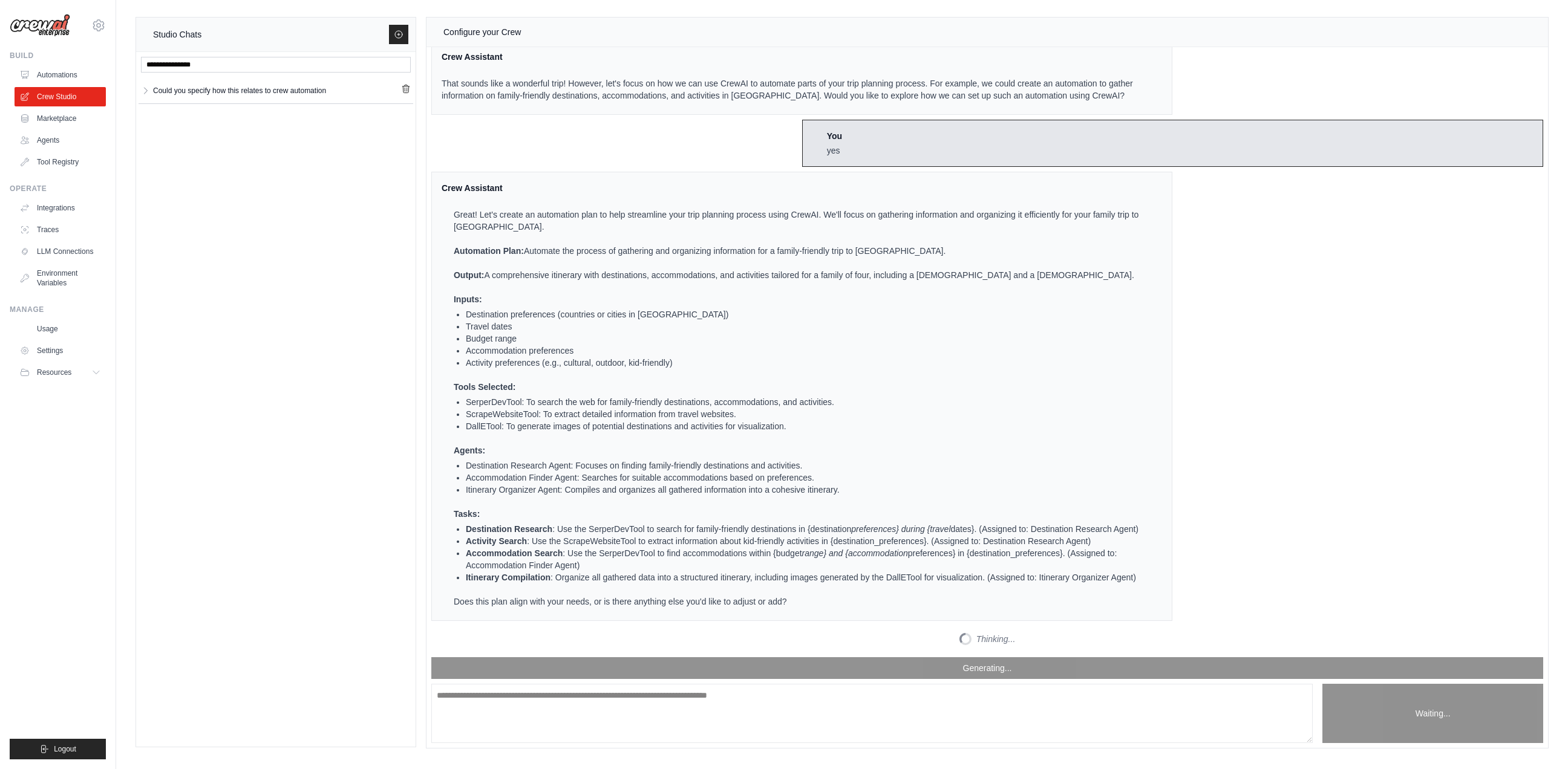
scroll to position [713, 0]
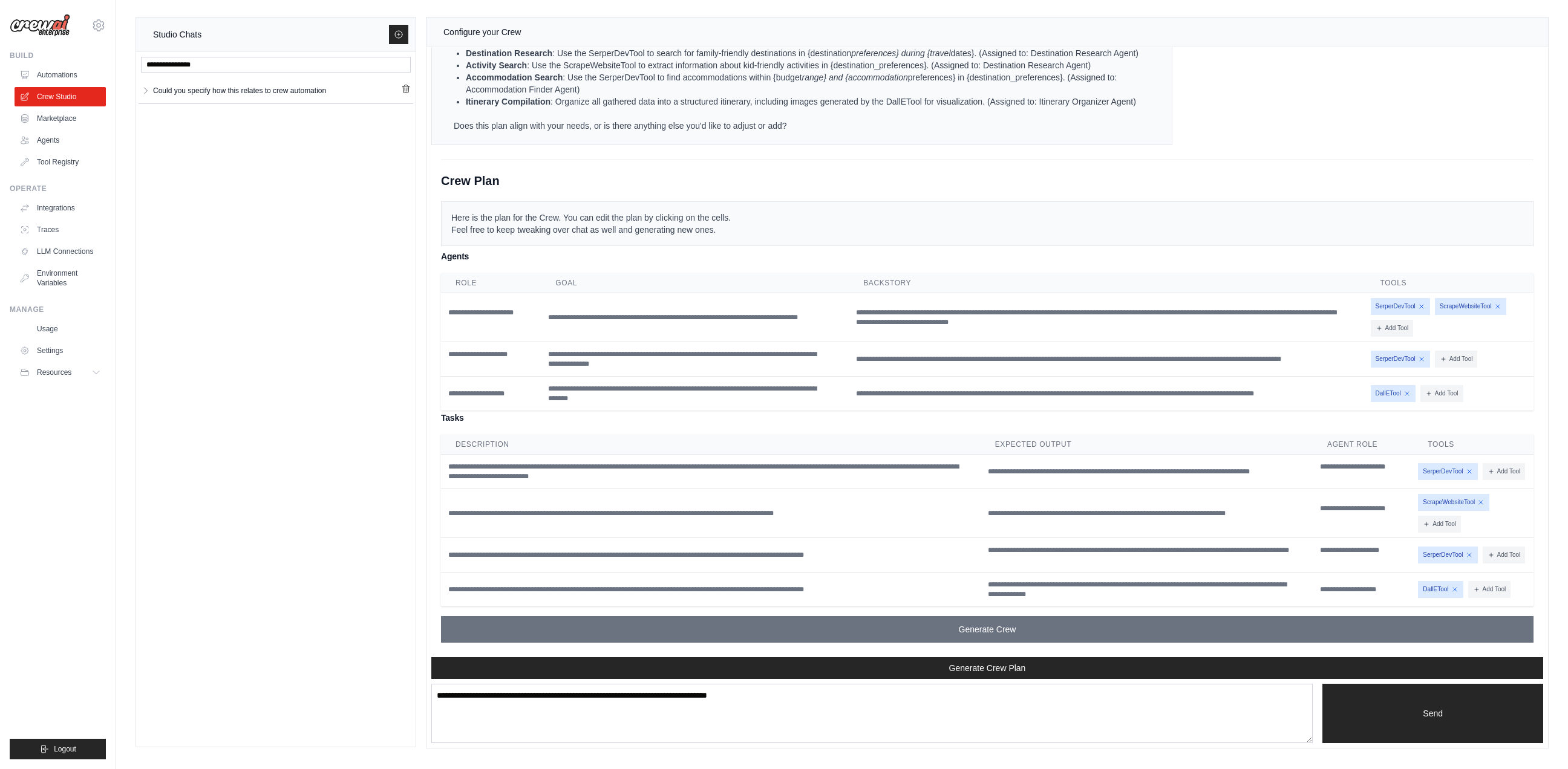
click at [536, 314] on td "**********" at bounding box center [491, 317] width 100 height 49
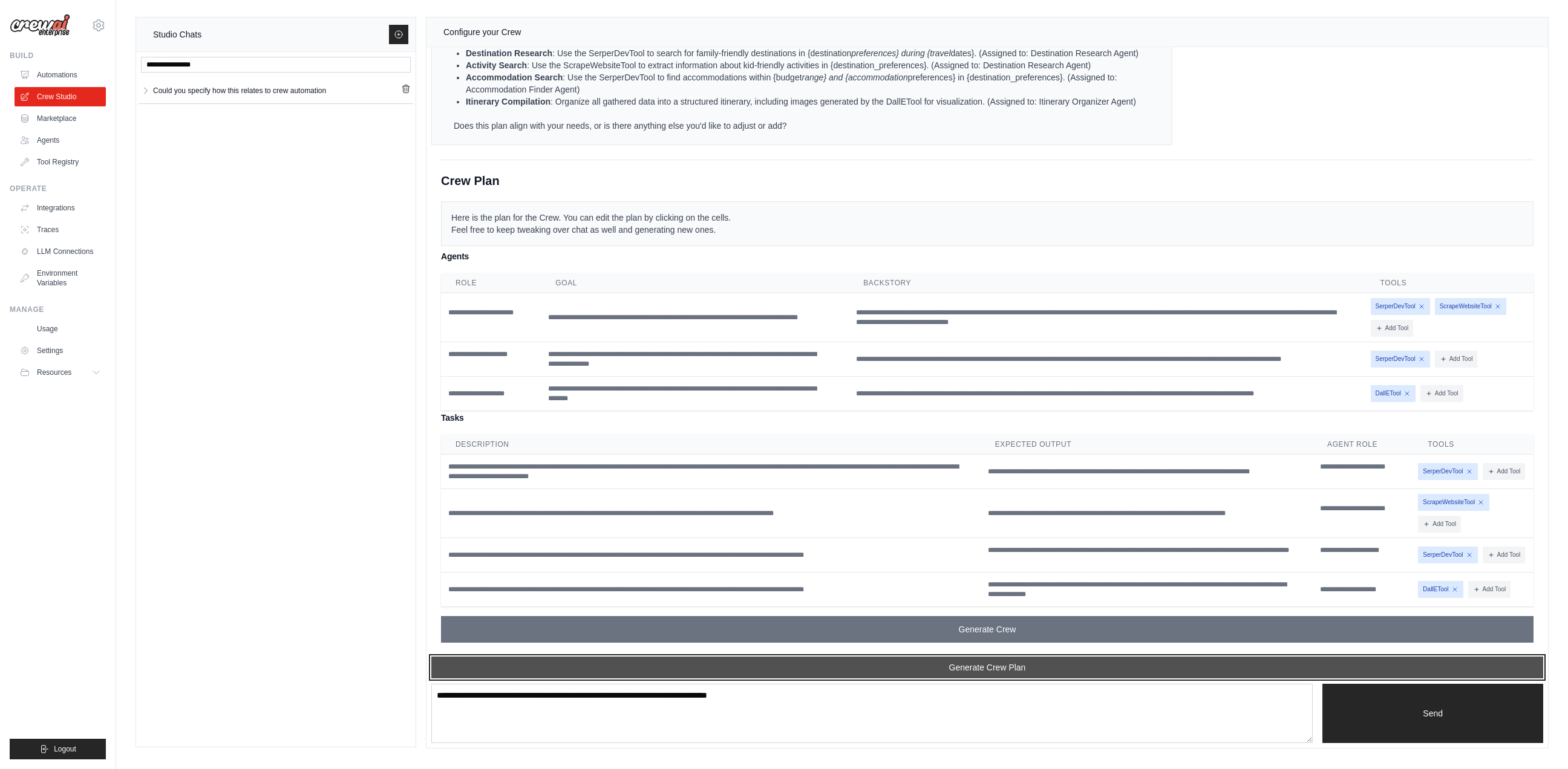
click at [976, 672] on button "Generate Crew Plan" at bounding box center [987, 667] width 1111 height 22
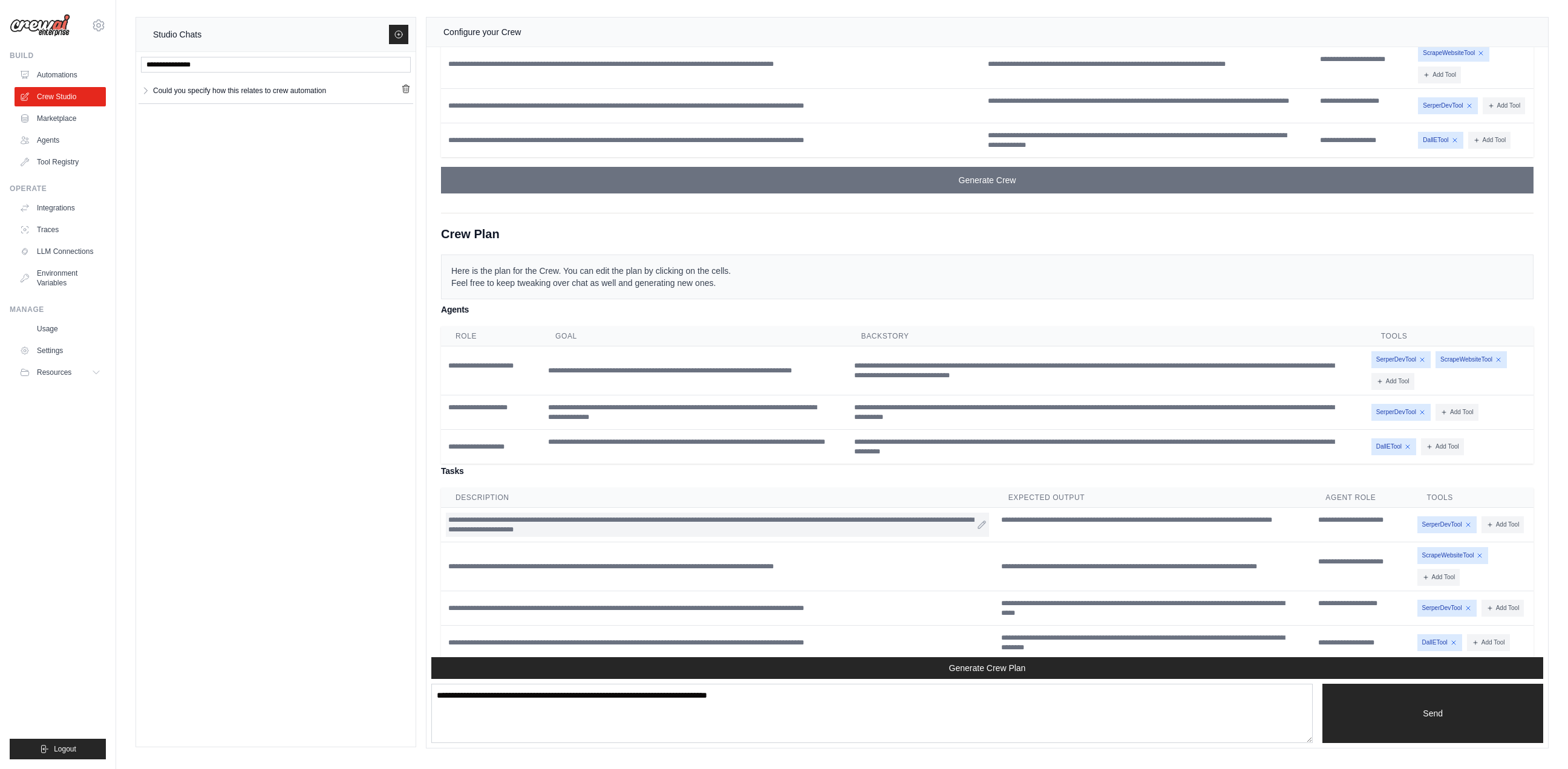
scroll to position [838, 0]
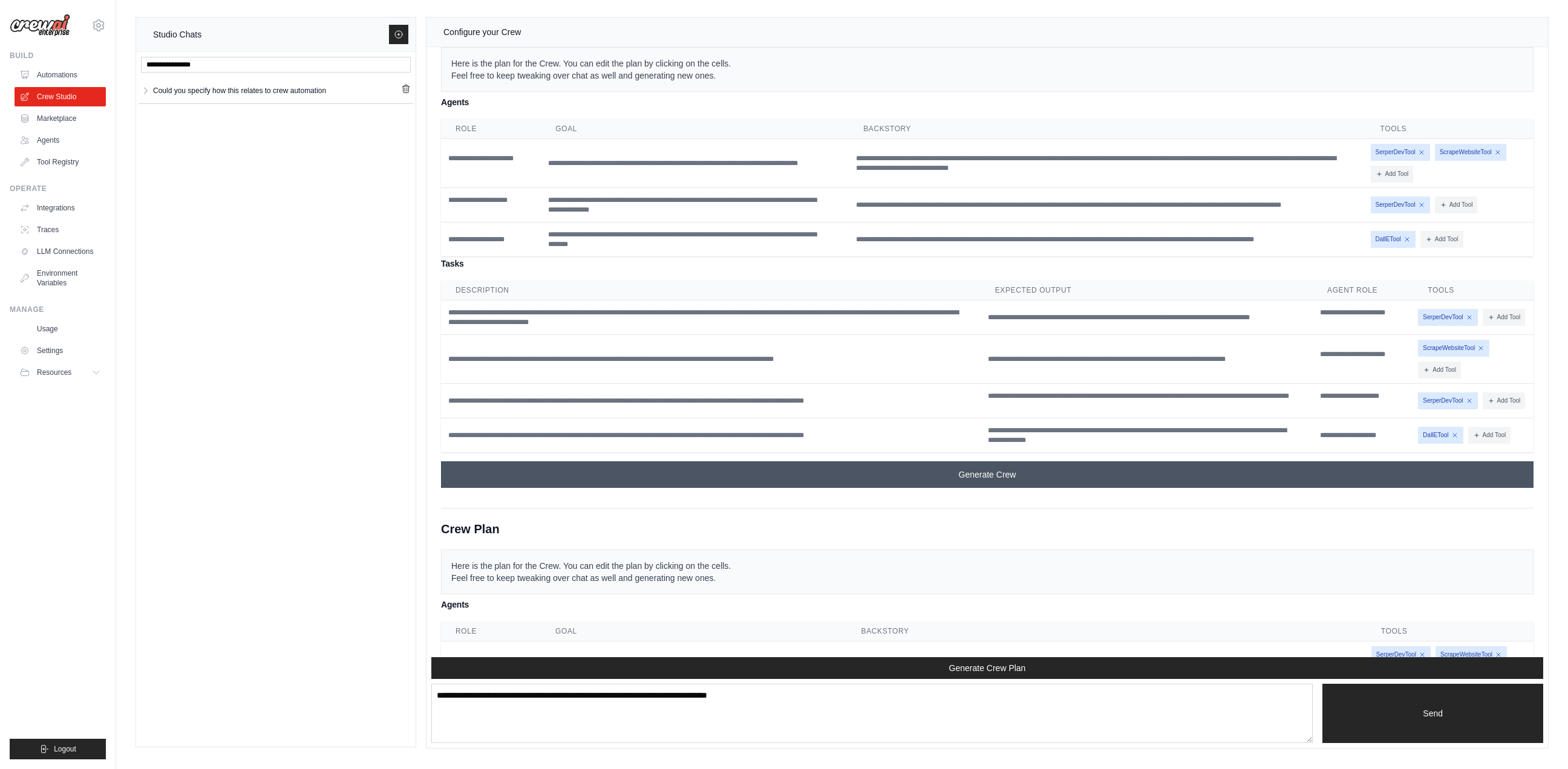
click at [977, 480] on span "Generate Crew" at bounding box center [987, 474] width 58 height 12
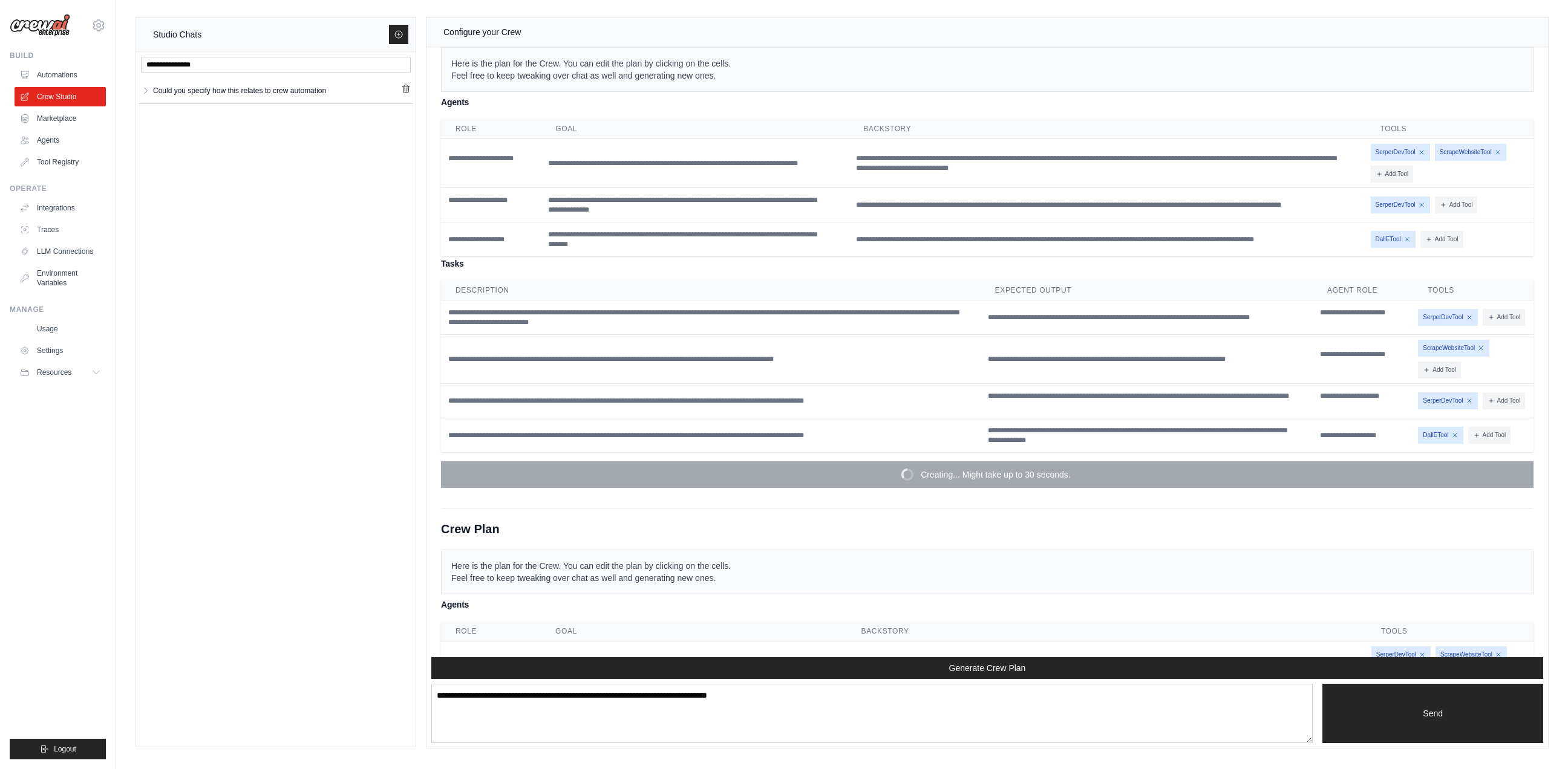
scroll to position [1215, 0]
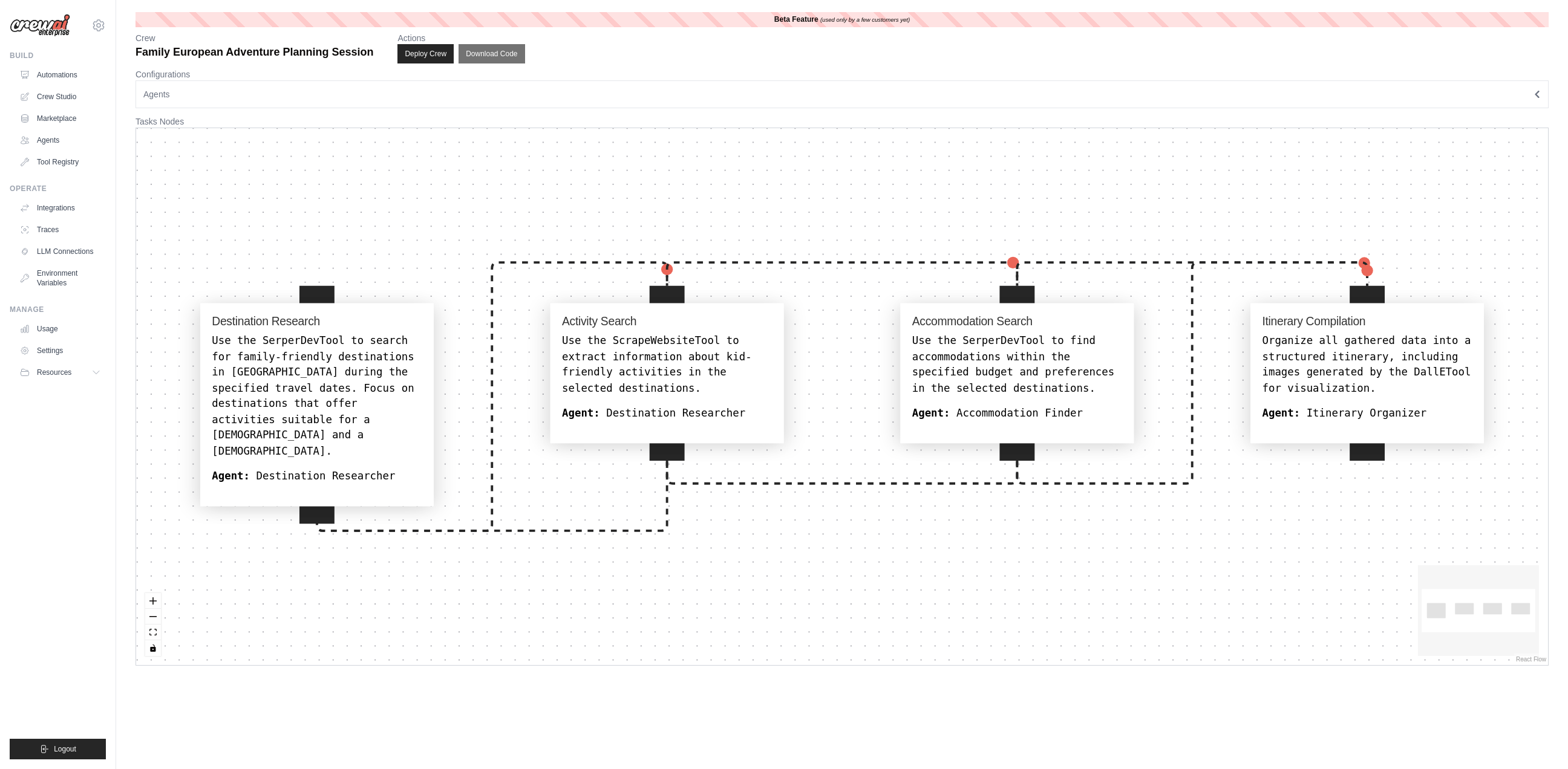
click at [351, 381] on div "Use the SerperDevTool to search for family-friendly destinations in Europe duri…" at bounding box center [316, 396] width 210 height 126
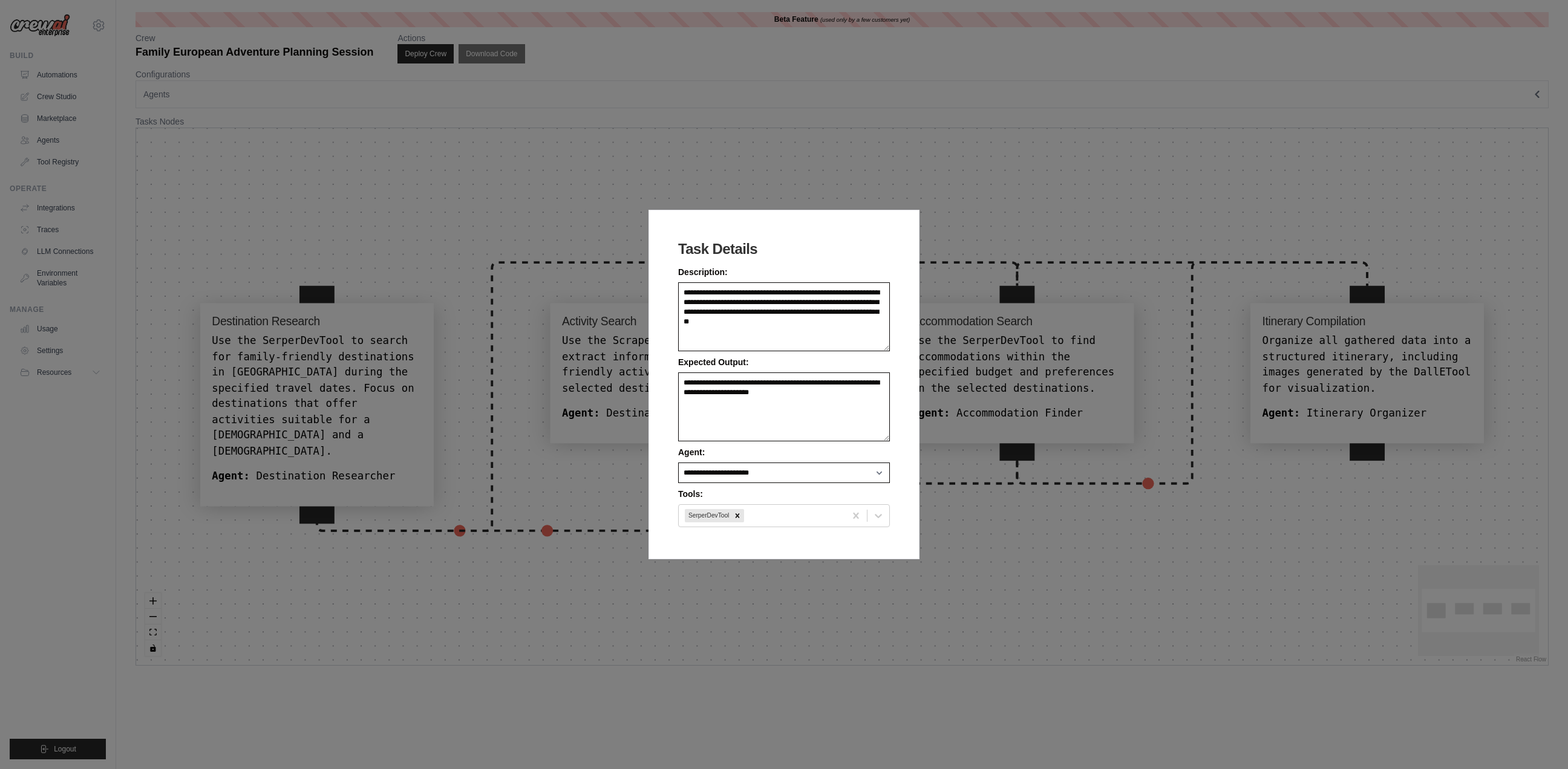
click at [909, 83] on div "**********" at bounding box center [784, 384] width 1568 height 769
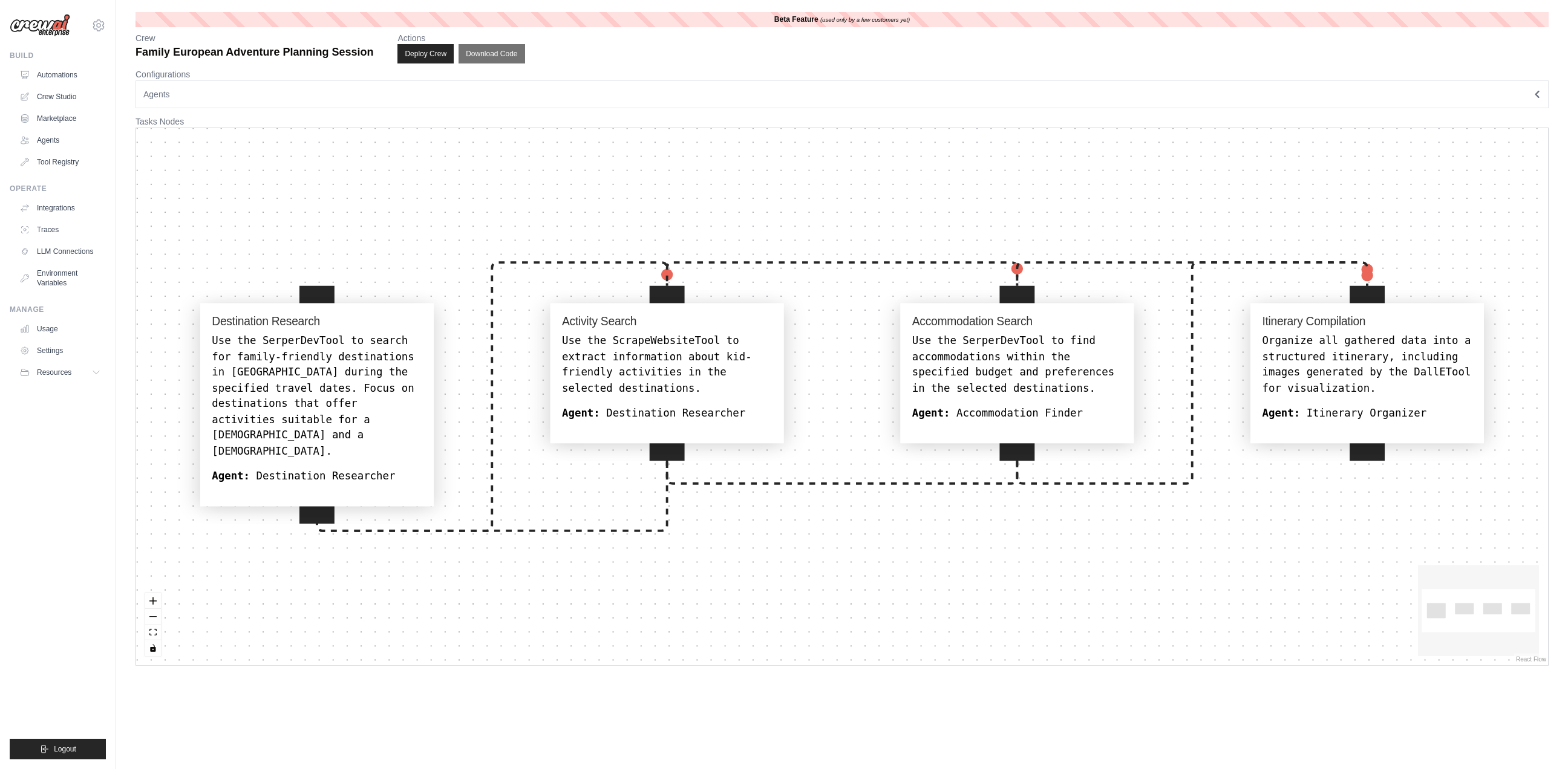
click at [1040, 351] on div "Use the SerperDevTool to find accommodations within the specified budget and pr…" at bounding box center [1016, 365] width 210 height 63
select select "**********"
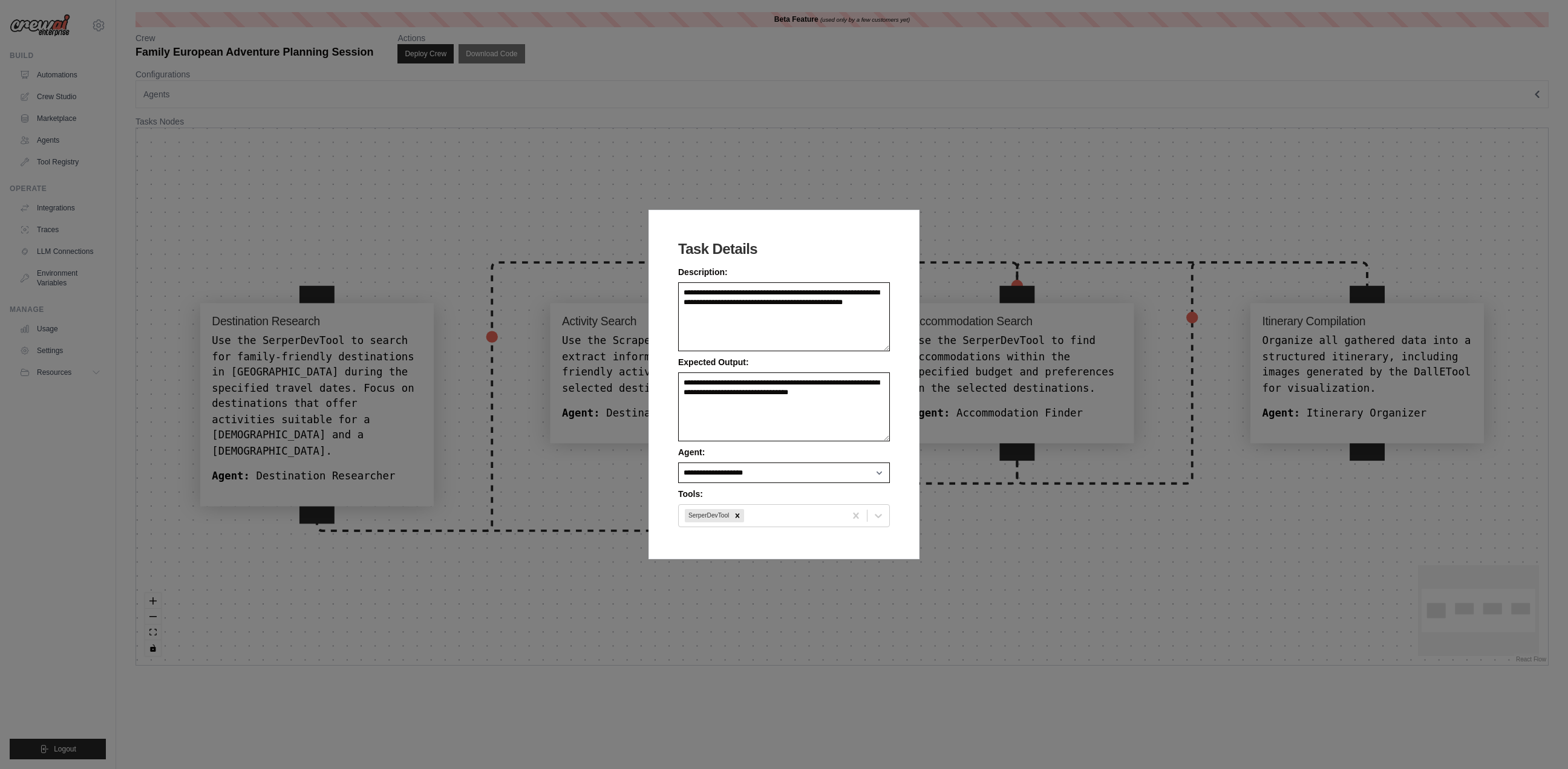
click at [821, 74] on div "**********" at bounding box center [784, 384] width 1568 height 769
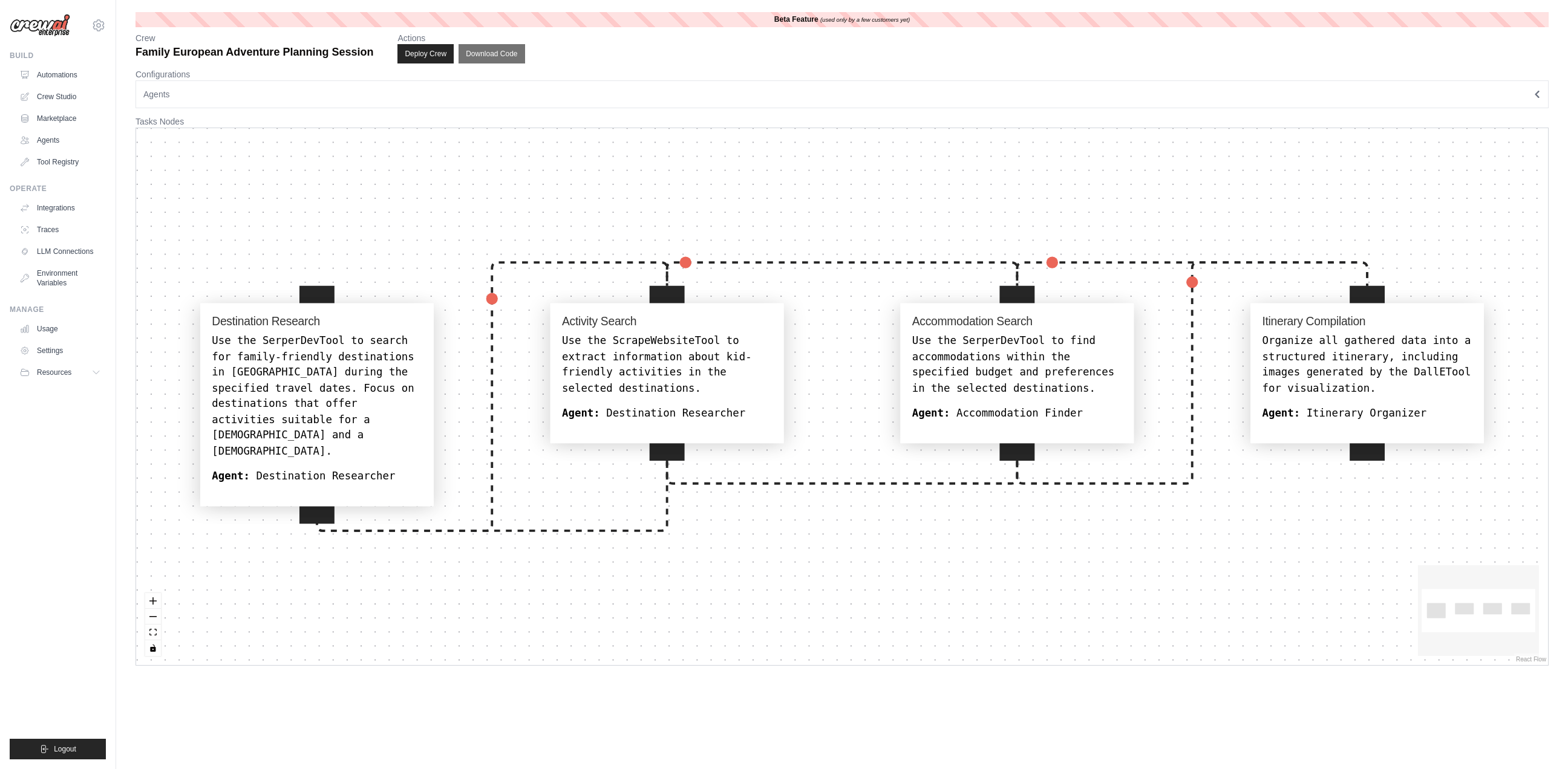
click at [613, 357] on div "Use the ScrapeWebsiteTool to extract information about kid-friendly activities …" at bounding box center [666, 365] width 210 height 63
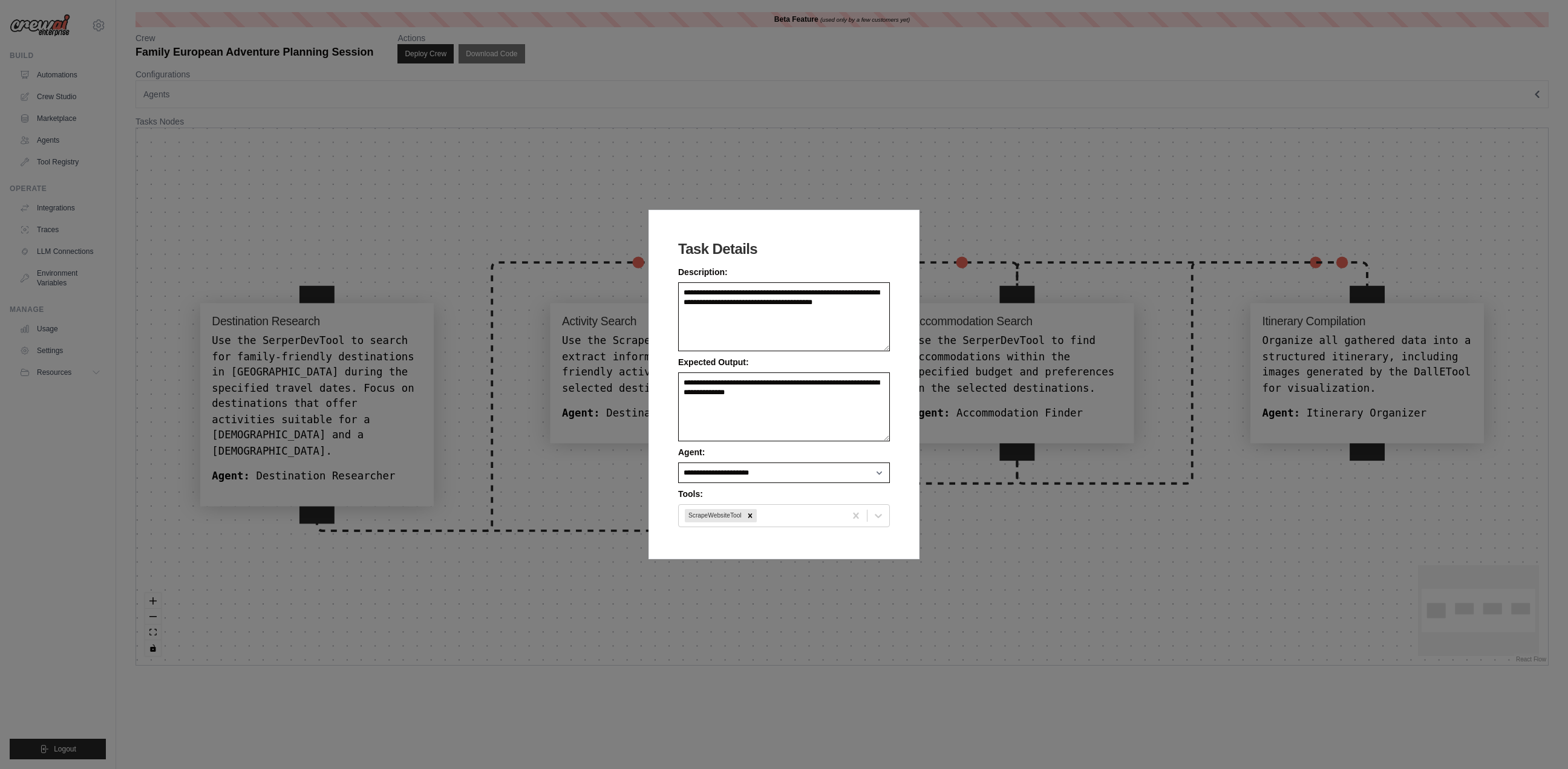
click at [669, 128] on div "**********" at bounding box center [784, 384] width 1568 height 769
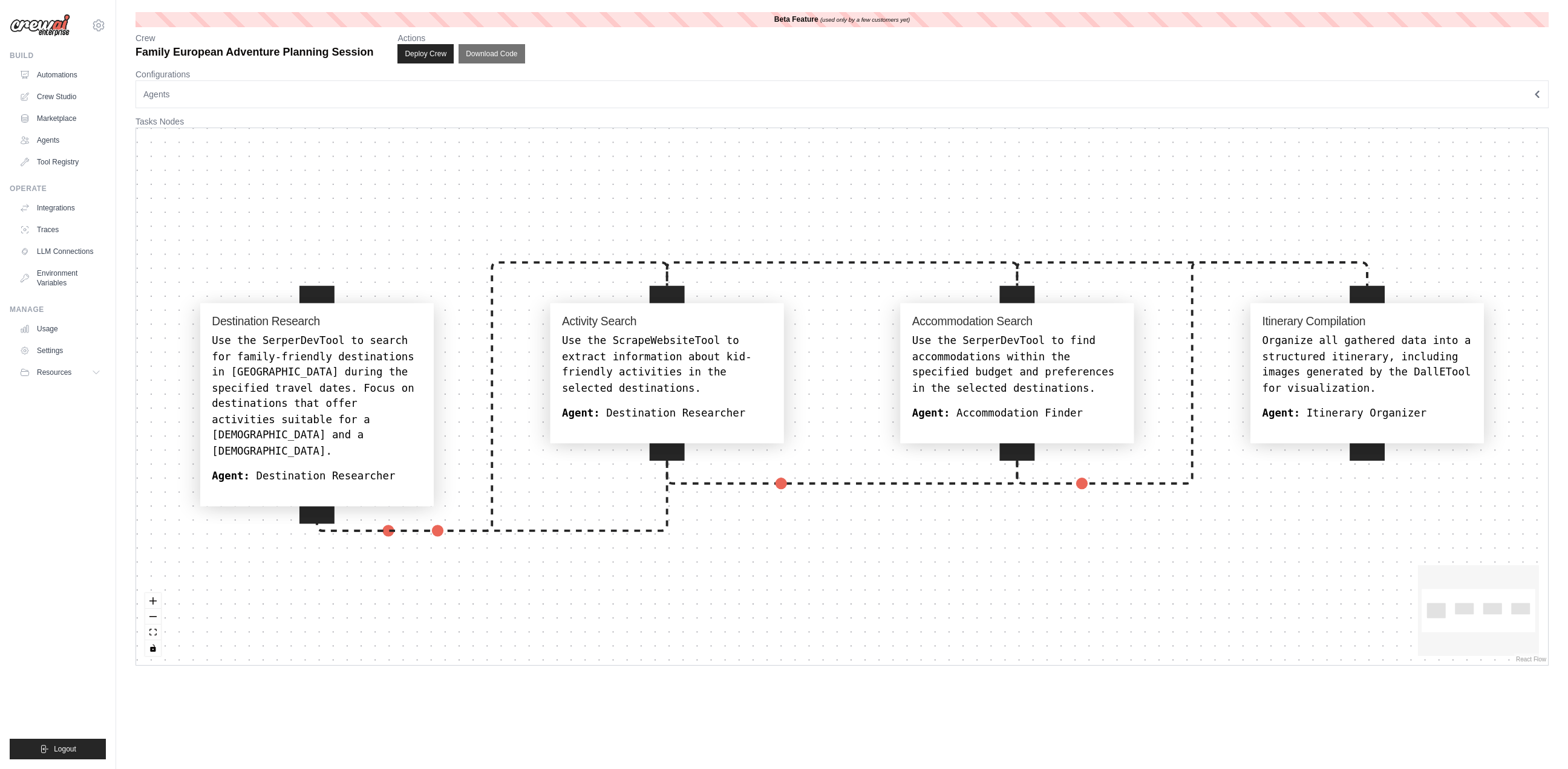
click at [354, 357] on div "Use the SerperDevTool to search for family-friendly destinations in Europe duri…" at bounding box center [316, 396] width 210 height 126
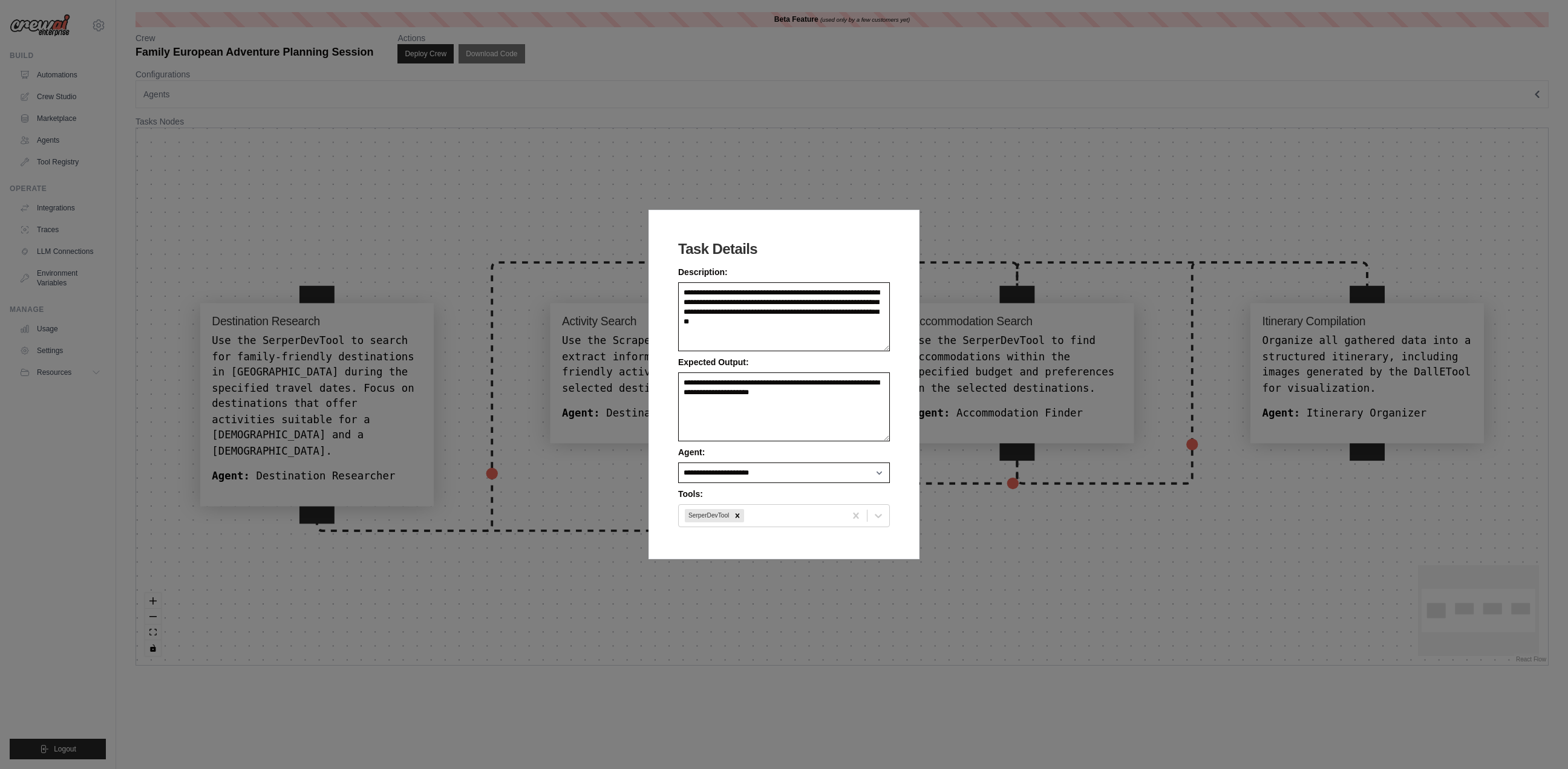
click at [604, 89] on div "**********" at bounding box center [784, 384] width 1568 height 769
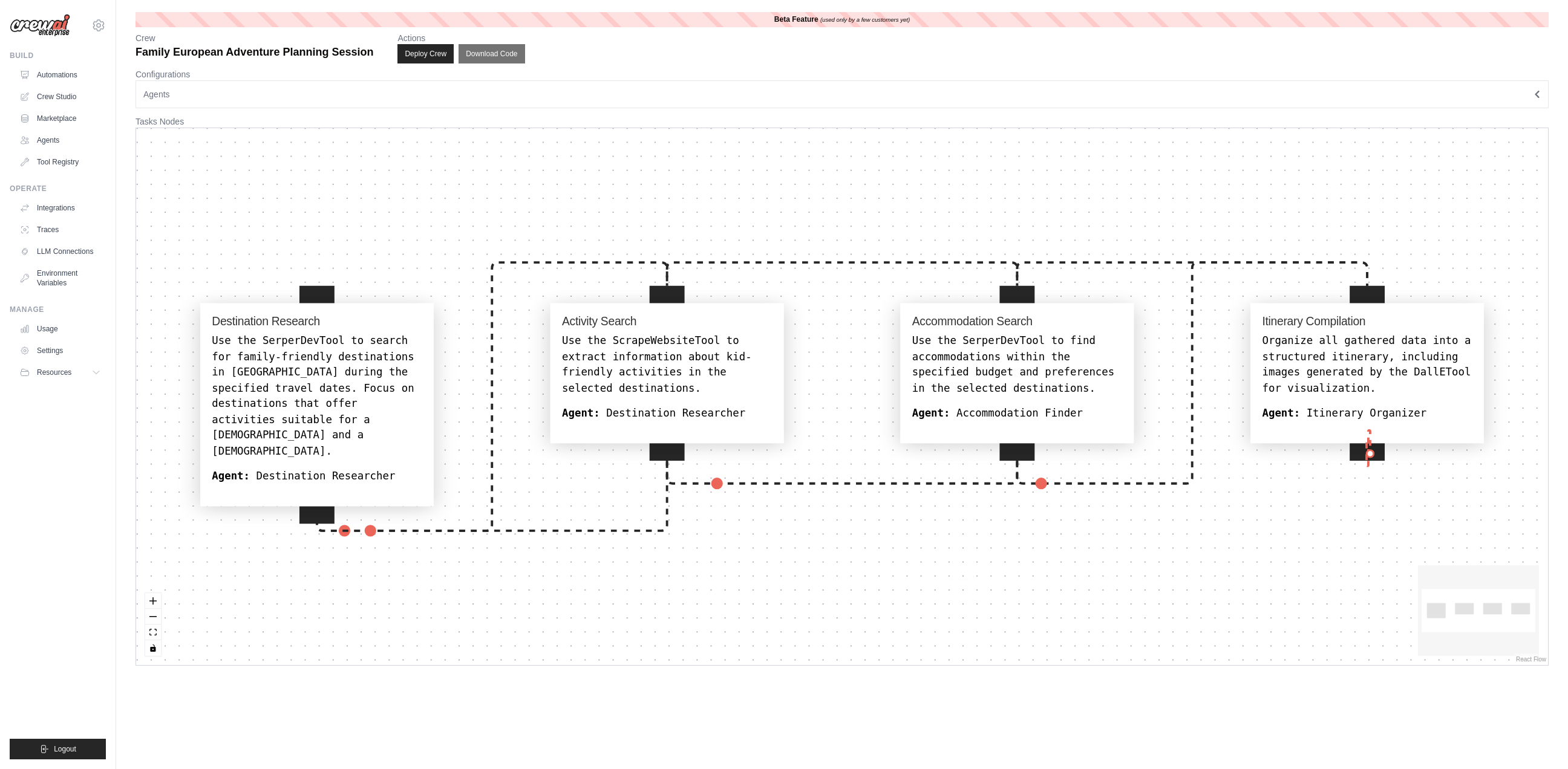
click at [1370, 453] on div at bounding box center [1367, 442] width 35 height 35
select select "**********"
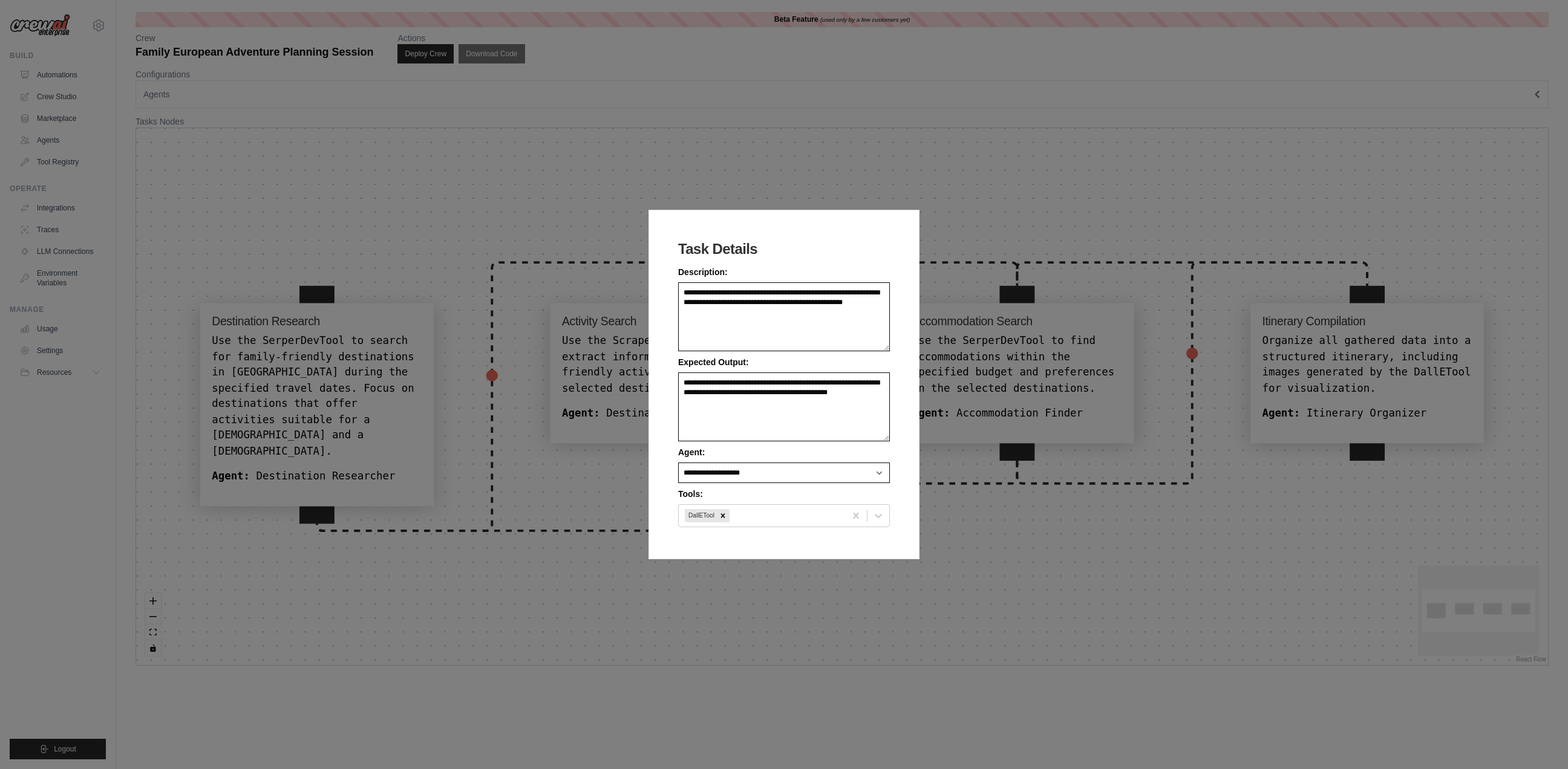
click at [850, 632] on div "**********" at bounding box center [784, 384] width 1568 height 769
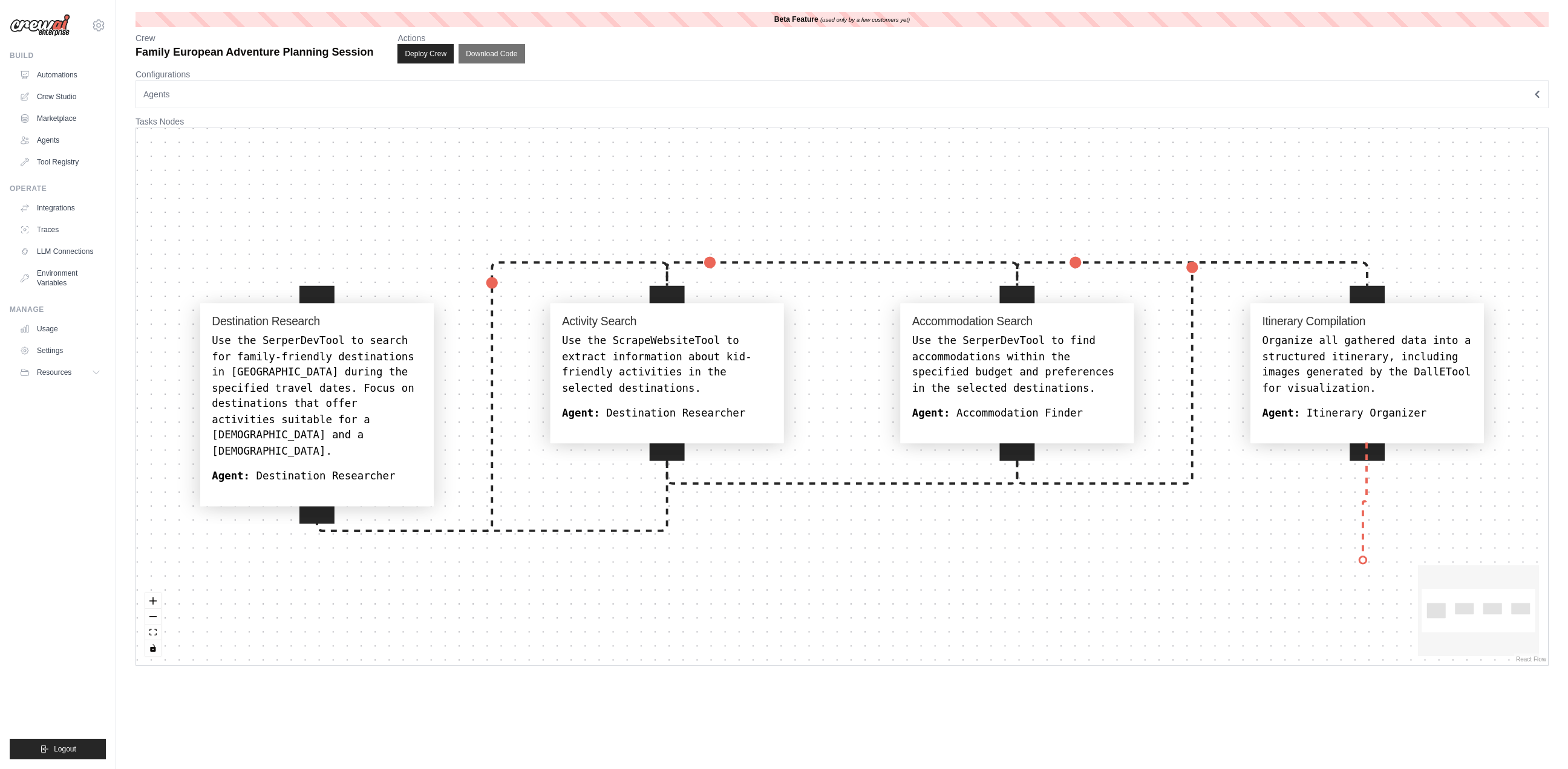
drag, startPoint x: 1362, startPoint y: 459, endPoint x: 1363, endPoint y: 561, distance: 102.0
click at [1363, 561] on div "Destination Research Use the SerperDevTool to search for family-friendly destin…" at bounding box center [842, 396] width 1412 height 537
click at [428, 56] on button "Deploy Crew" at bounding box center [426, 54] width 57 height 20
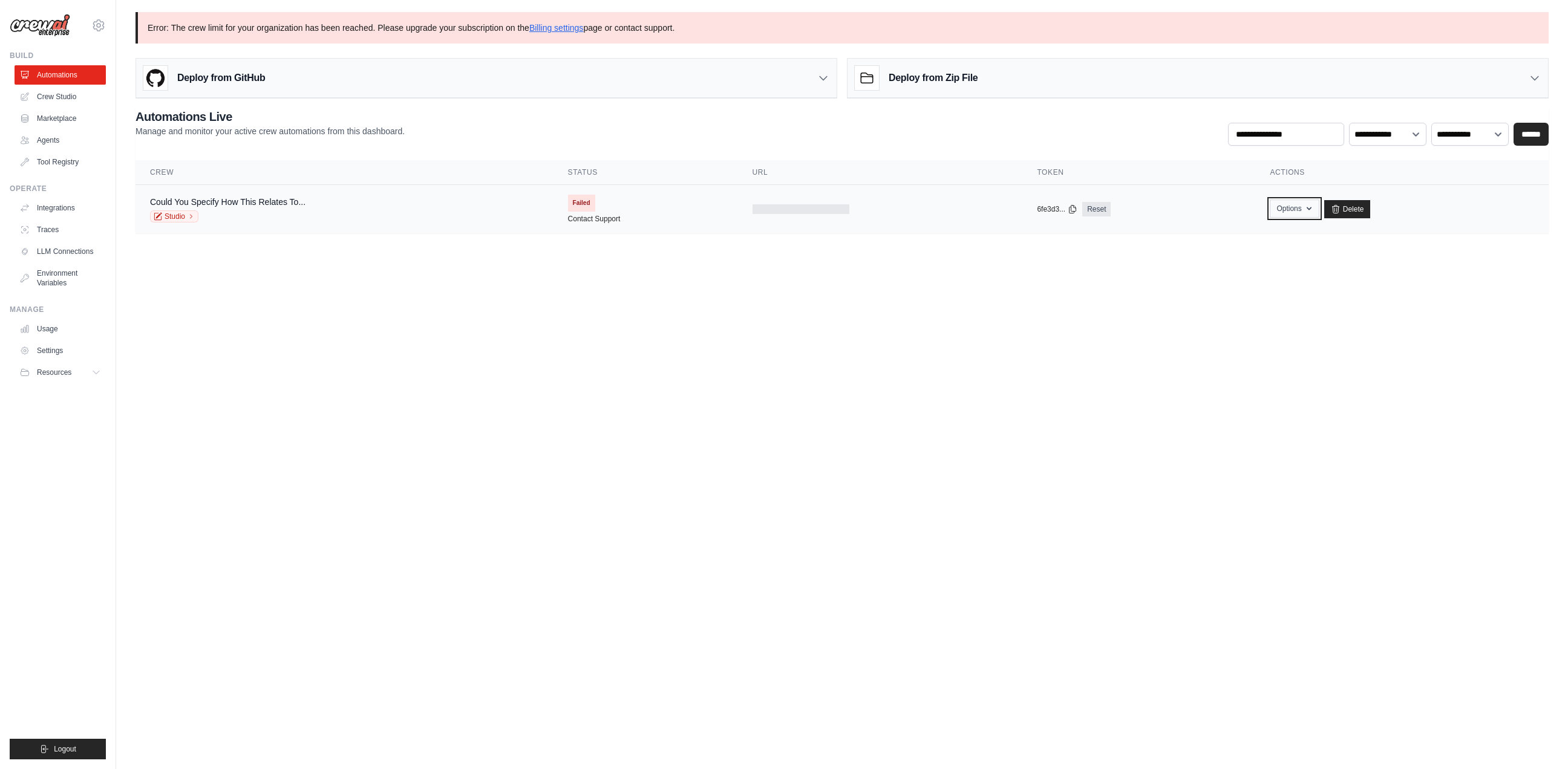
click at [1312, 209] on icon "button" at bounding box center [1308, 208] width 9 height 9
click at [905, 309] on body "benjaminkazemi@gmail.com Settings Build Automations Crew Studio" at bounding box center [784, 384] width 1568 height 769
click at [60, 96] on link "Crew Studio" at bounding box center [61, 97] width 91 height 20
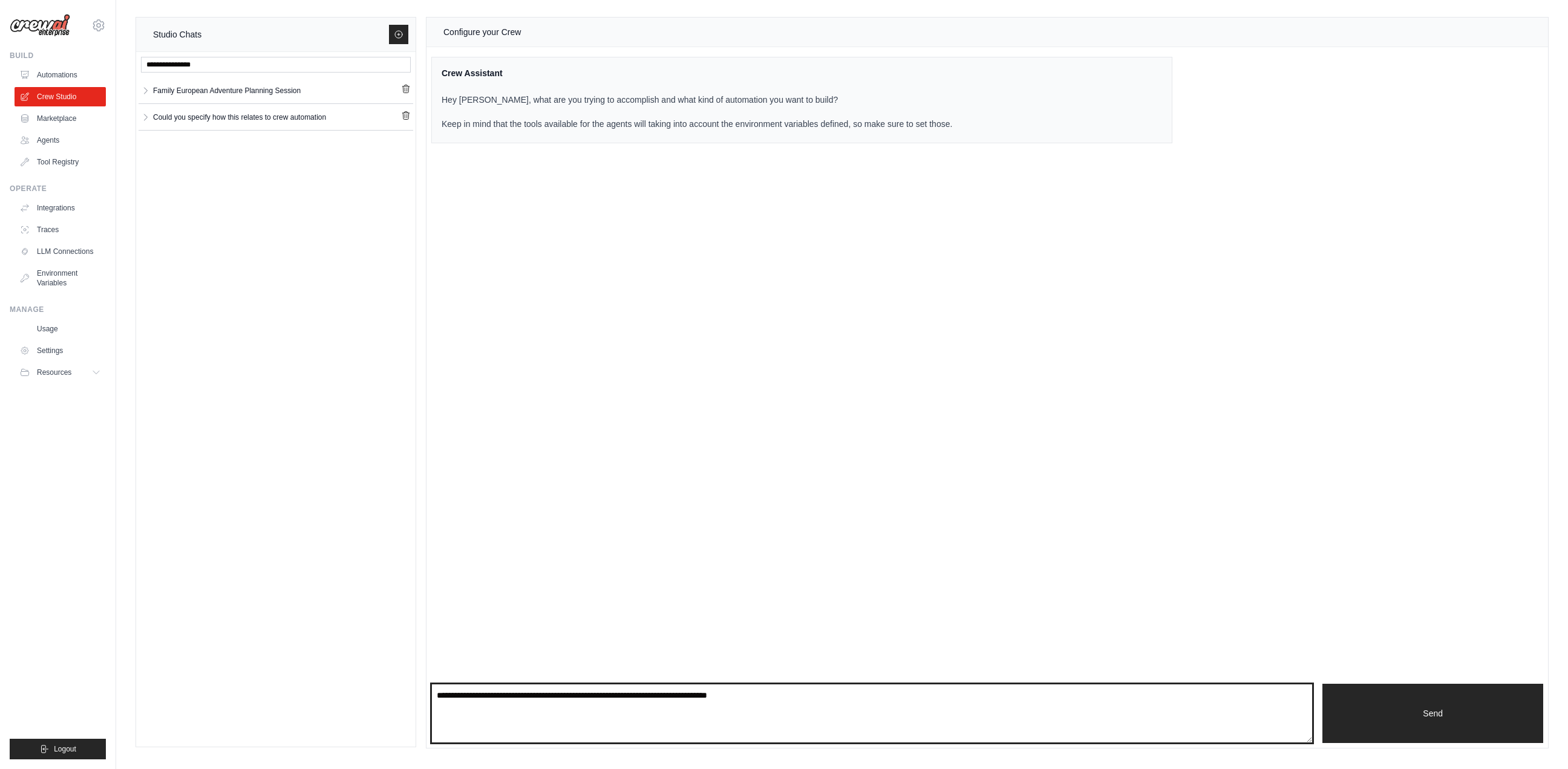
click at [635, 704] on textarea at bounding box center [872, 713] width 882 height 59
paste textarea "**********"
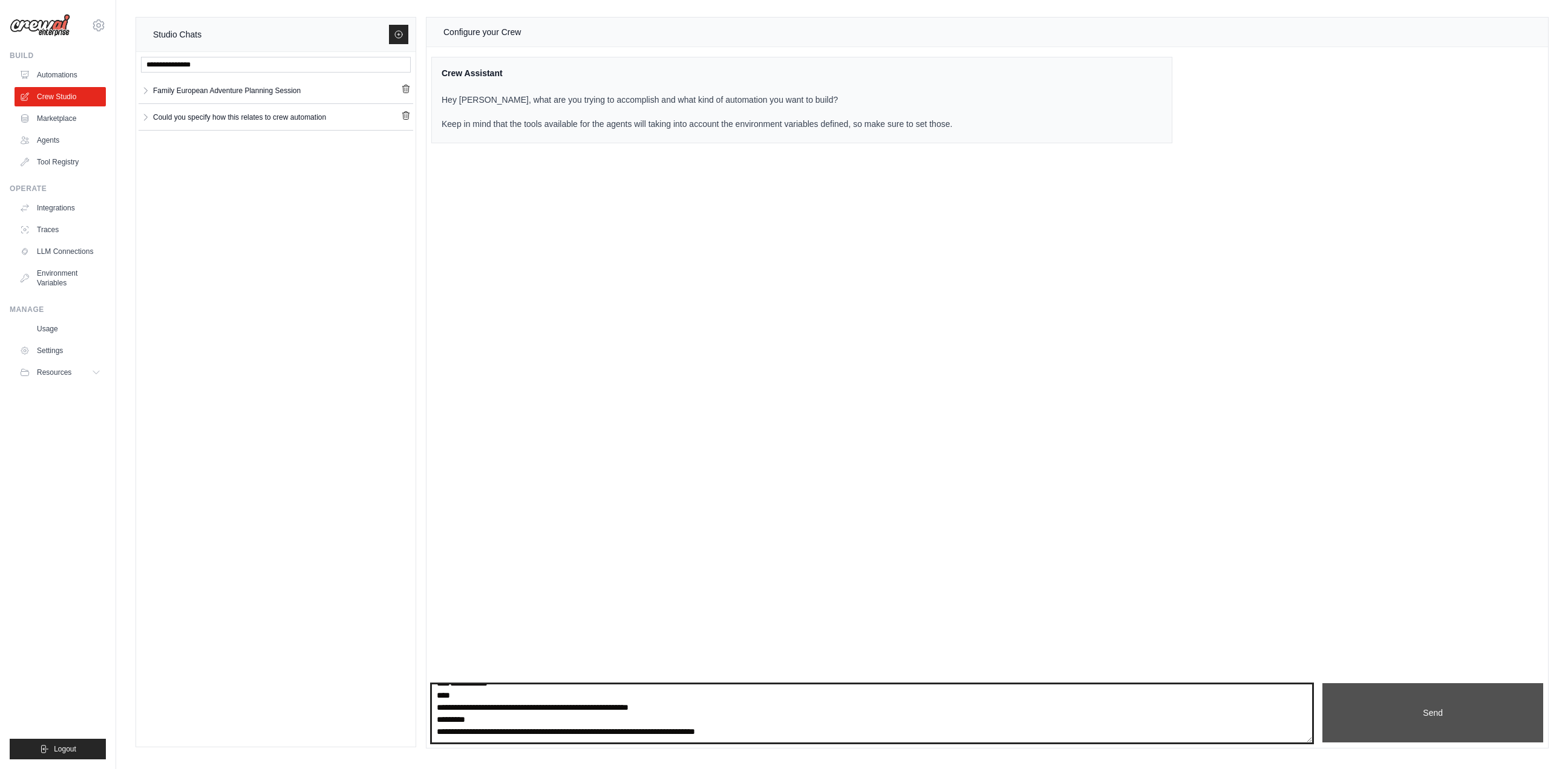
type textarea "**********"
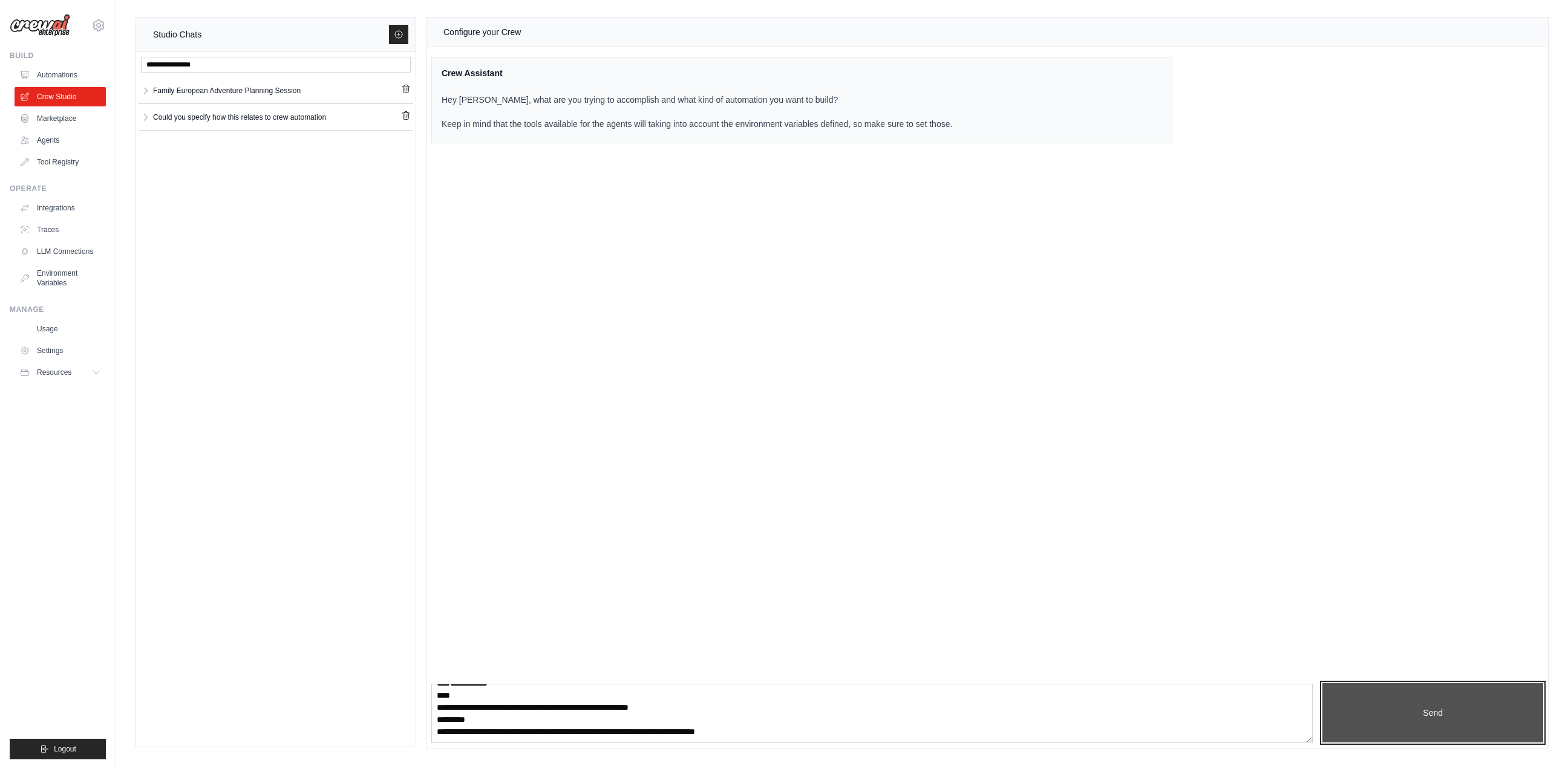
click at [1446, 709] on button "Send" at bounding box center [1432, 713] width 221 height 59
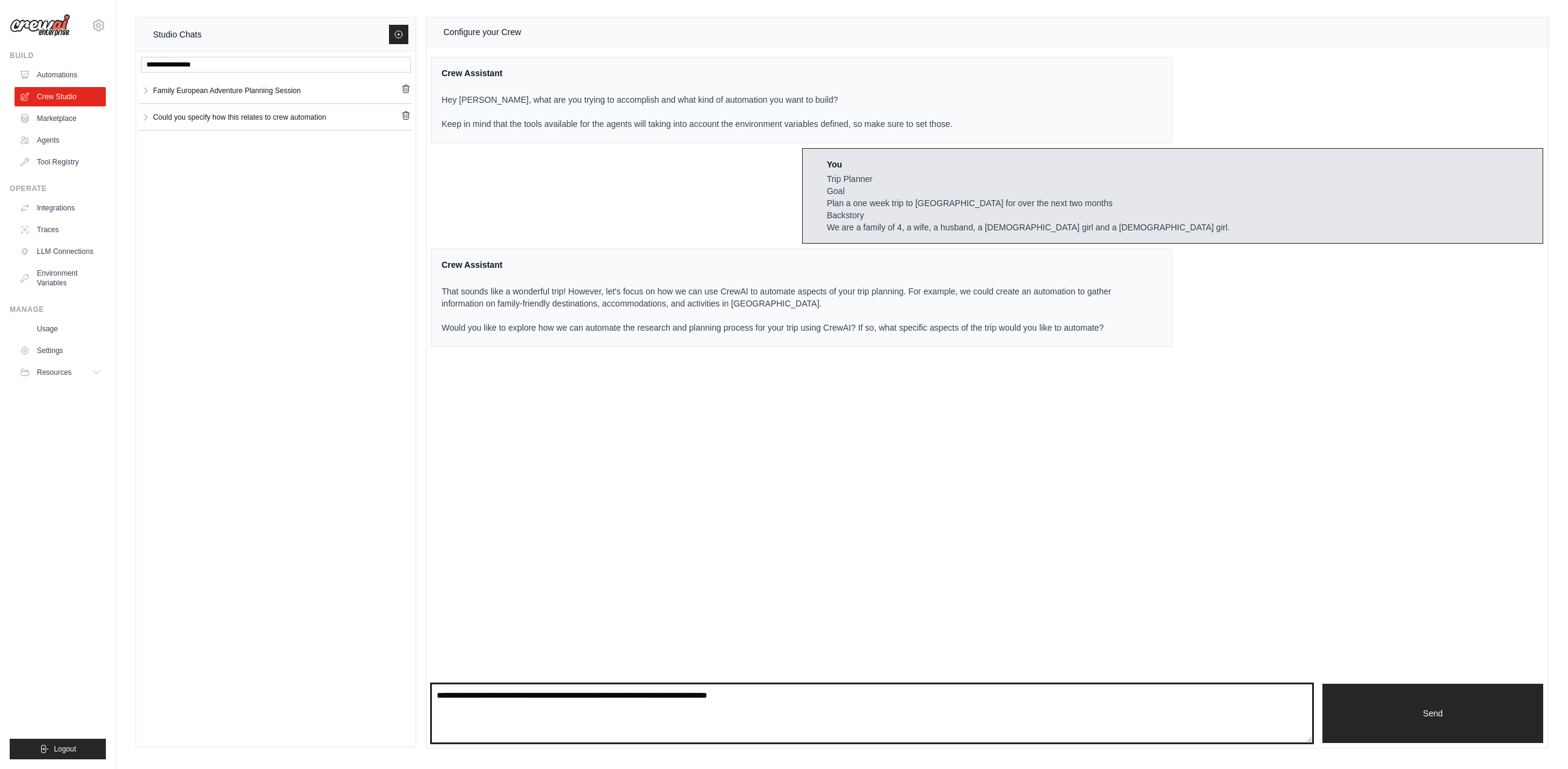
click at [632, 694] on textarea at bounding box center [872, 713] width 882 height 59
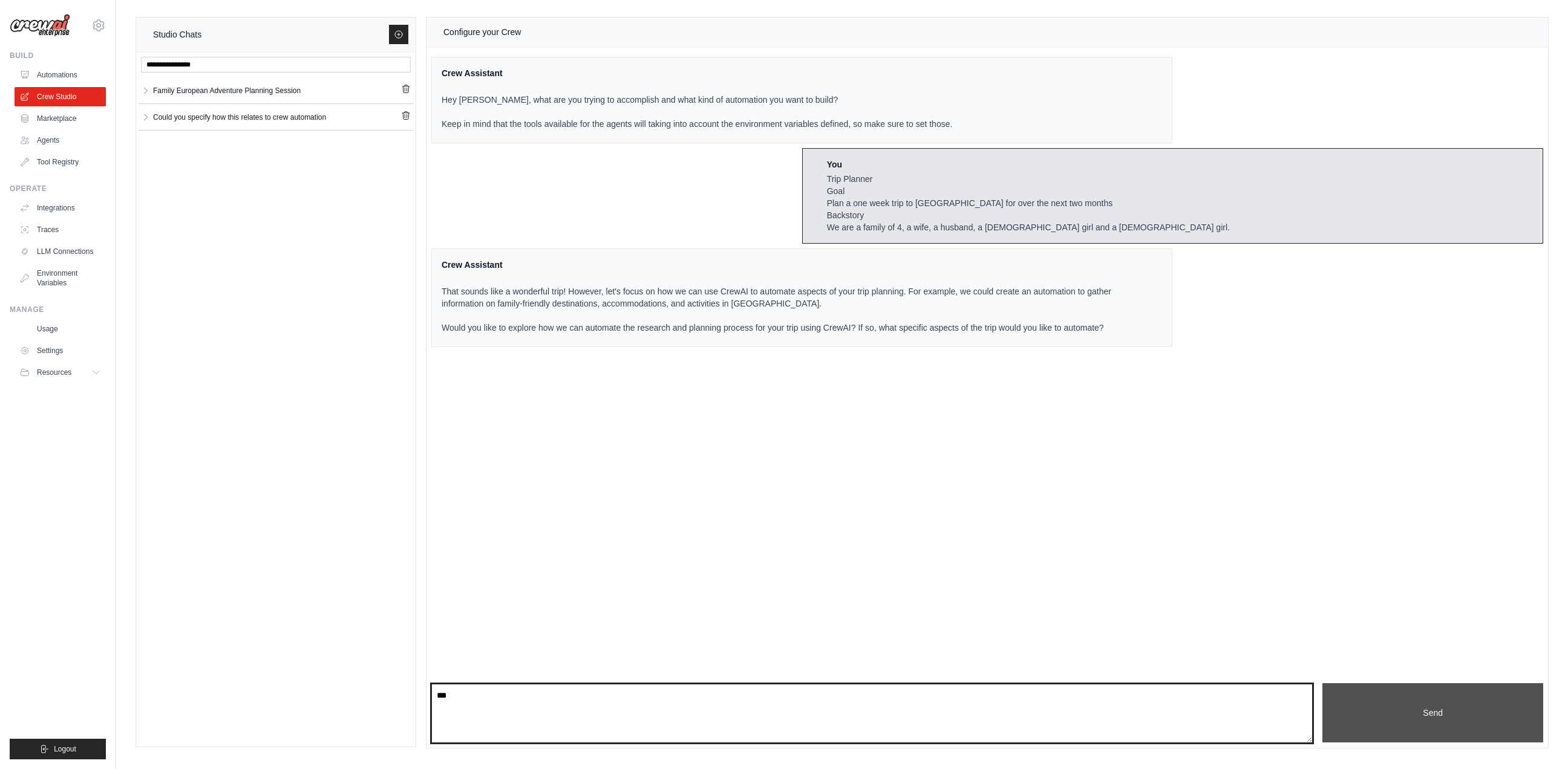
type textarea "***"
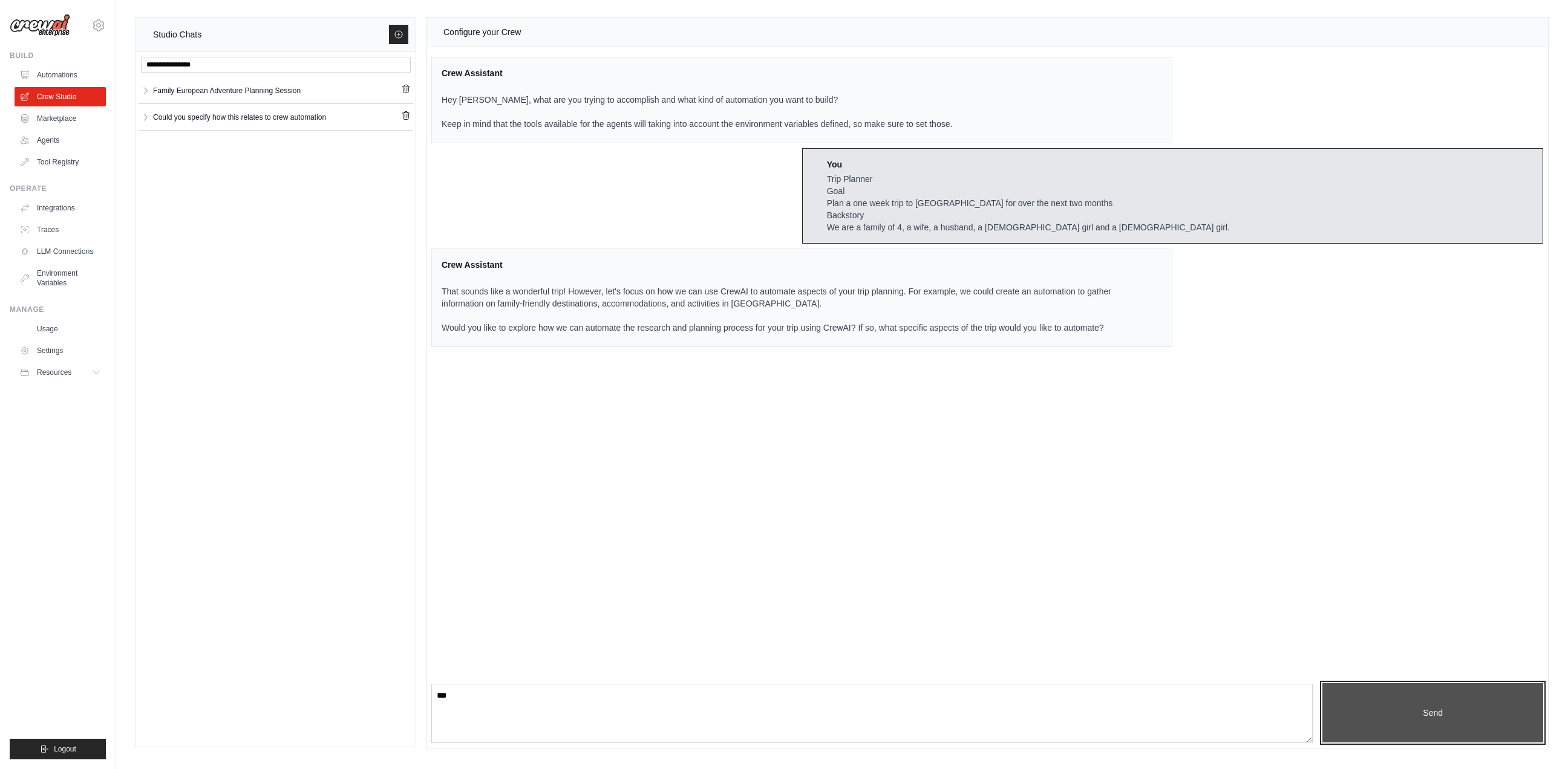
click at [1413, 713] on button "Send" at bounding box center [1432, 713] width 221 height 59
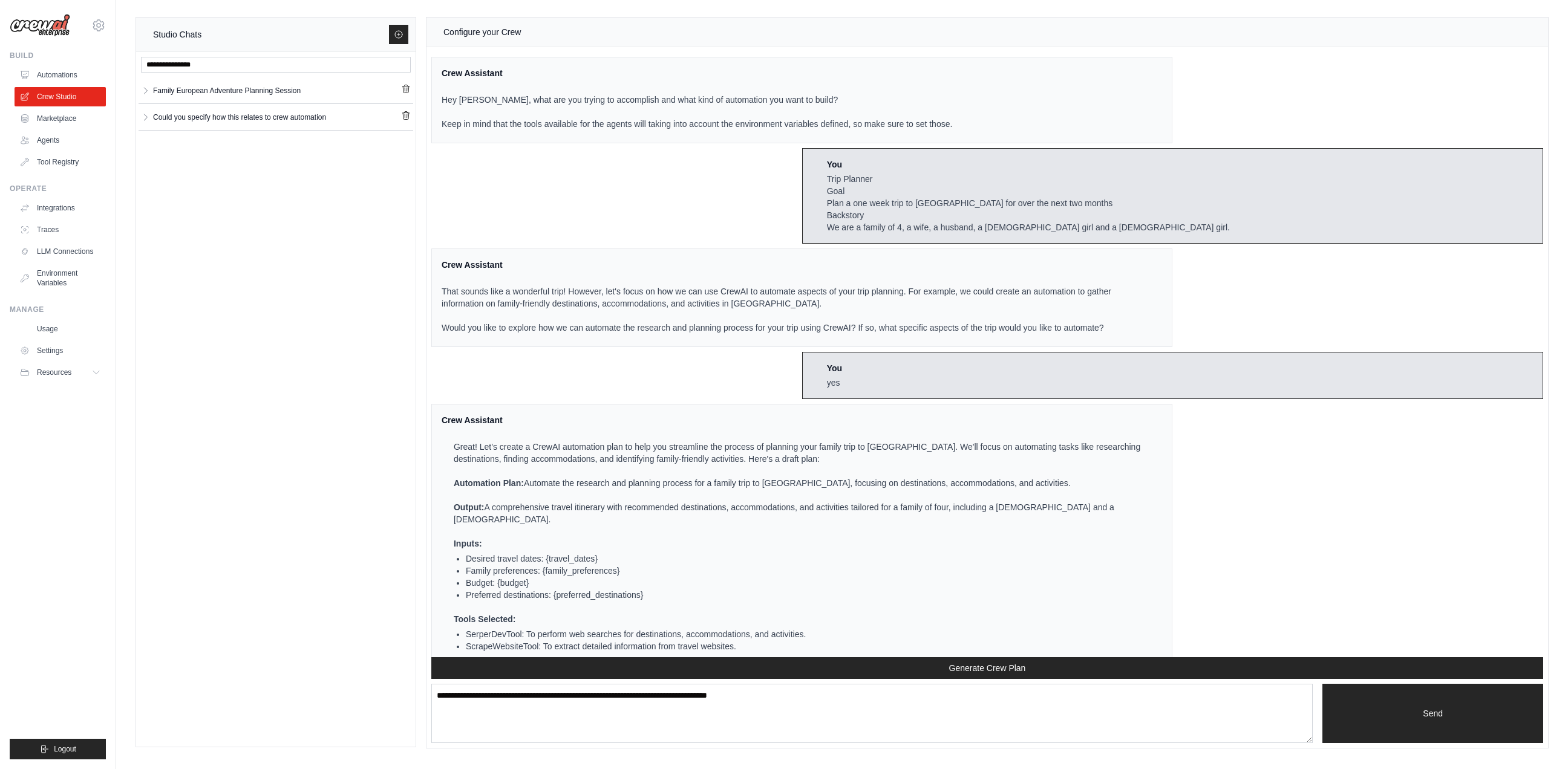
scroll to position [160, 0]
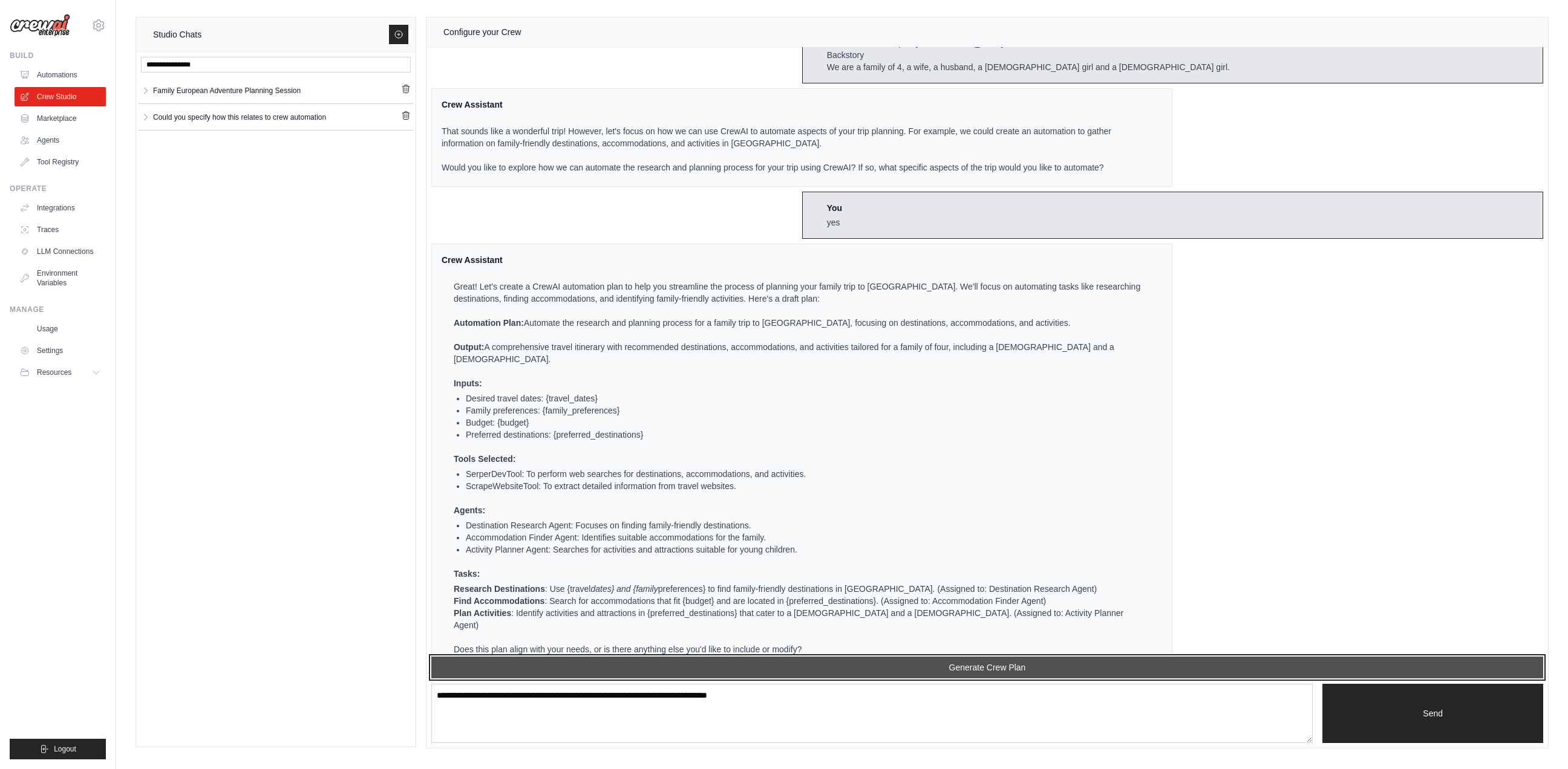
click at [998, 667] on button "Generate Crew Plan" at bounding box center [987, 667] width 1111 height 22
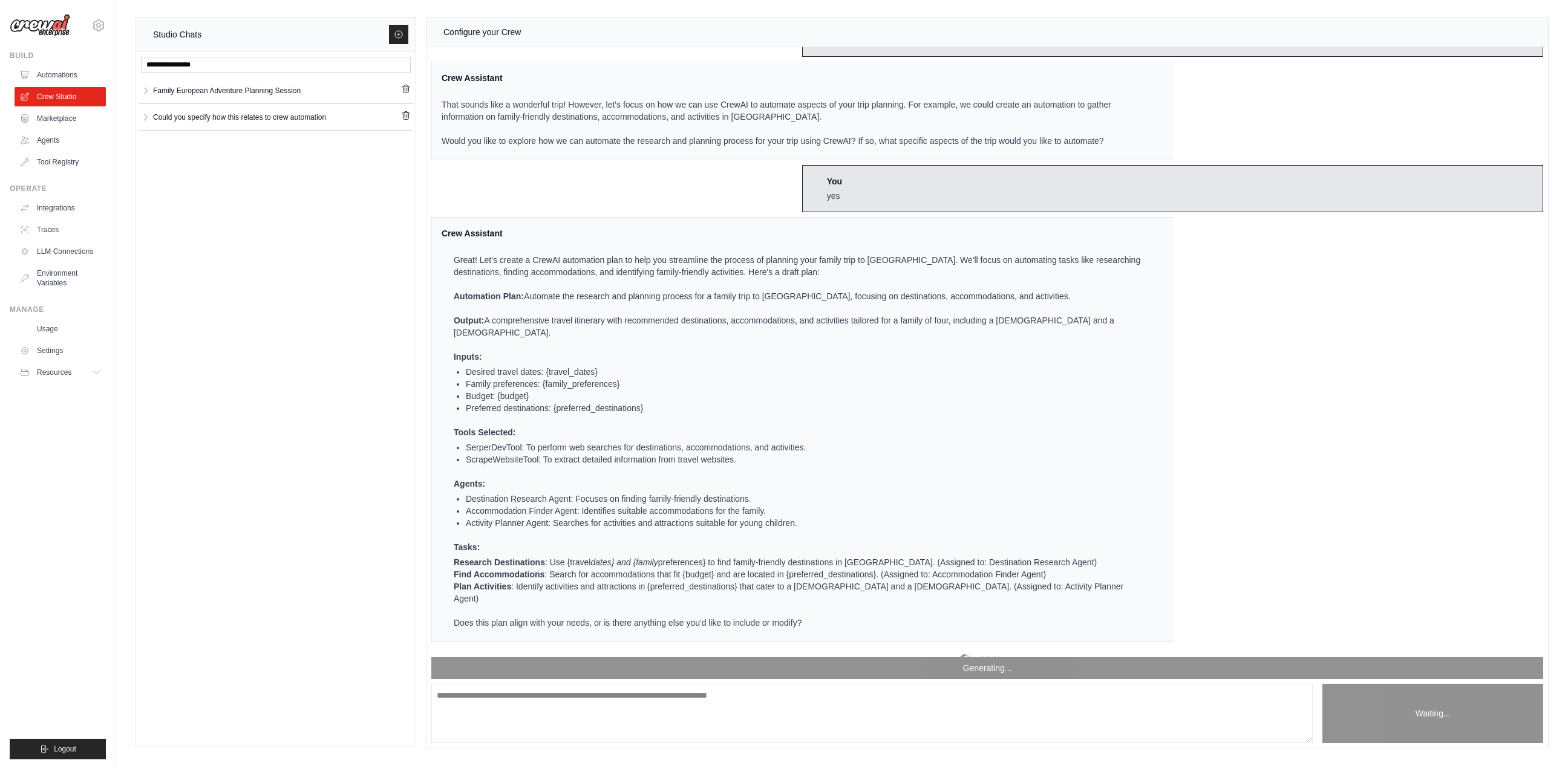
scroll to position [686, 0]
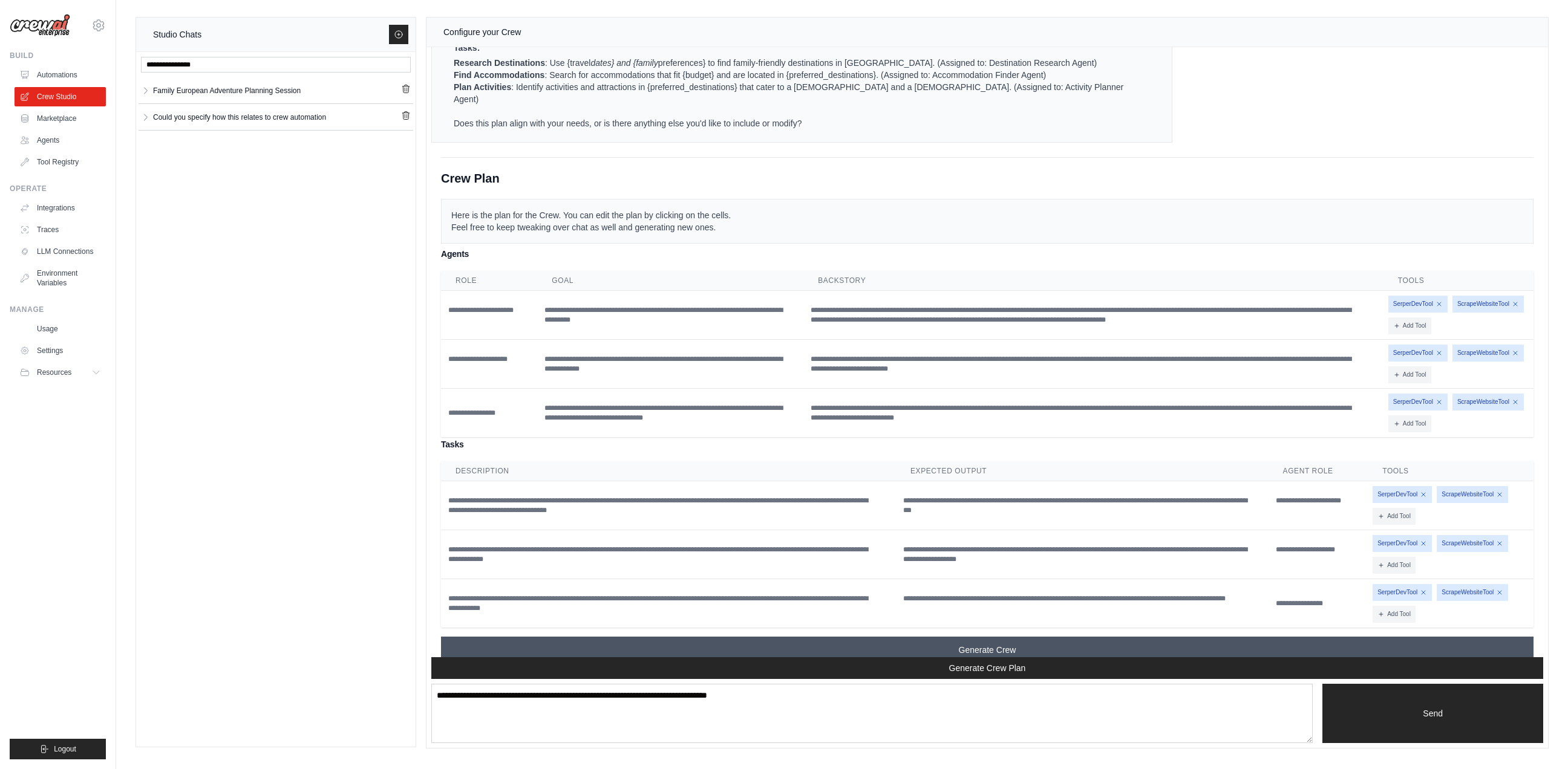
click at [979, 644] on span "Generate Crew" at bounding box center [987, 649] width 58 height 12
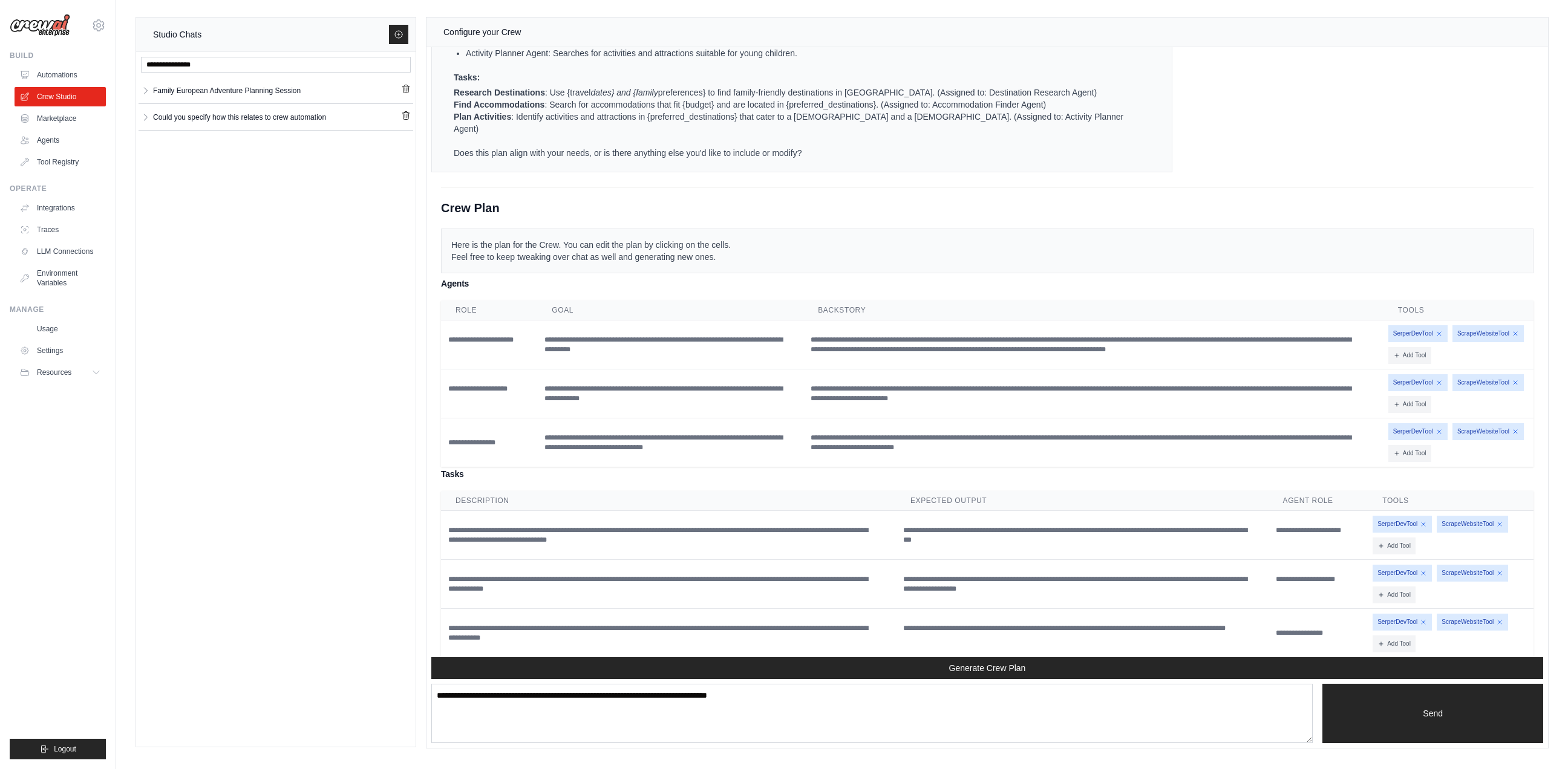
scroll to position [649, 0]
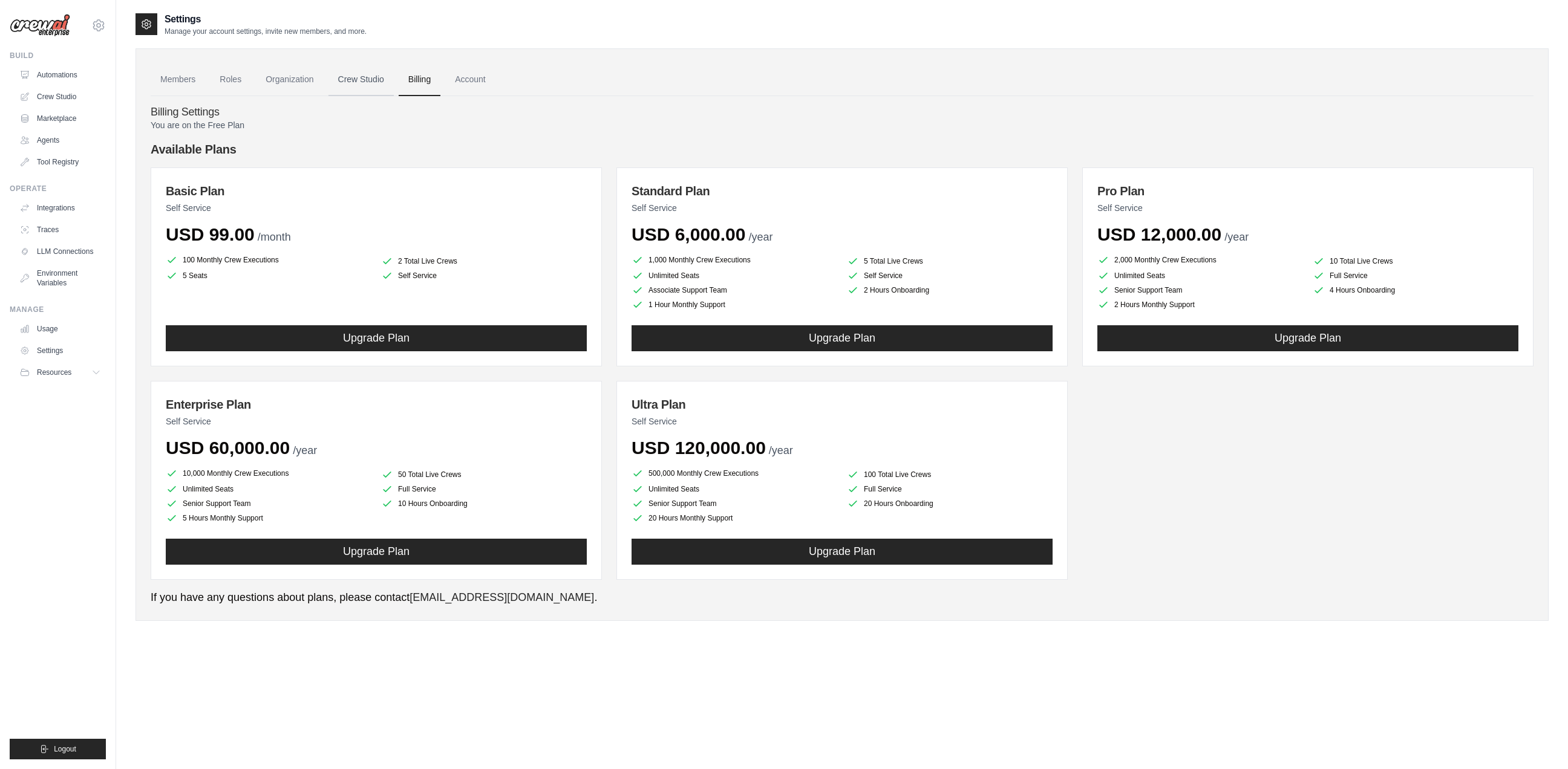
click at [372, 83] on link "Crew Studio" at bounding box center [361, 80] width 65 height 33
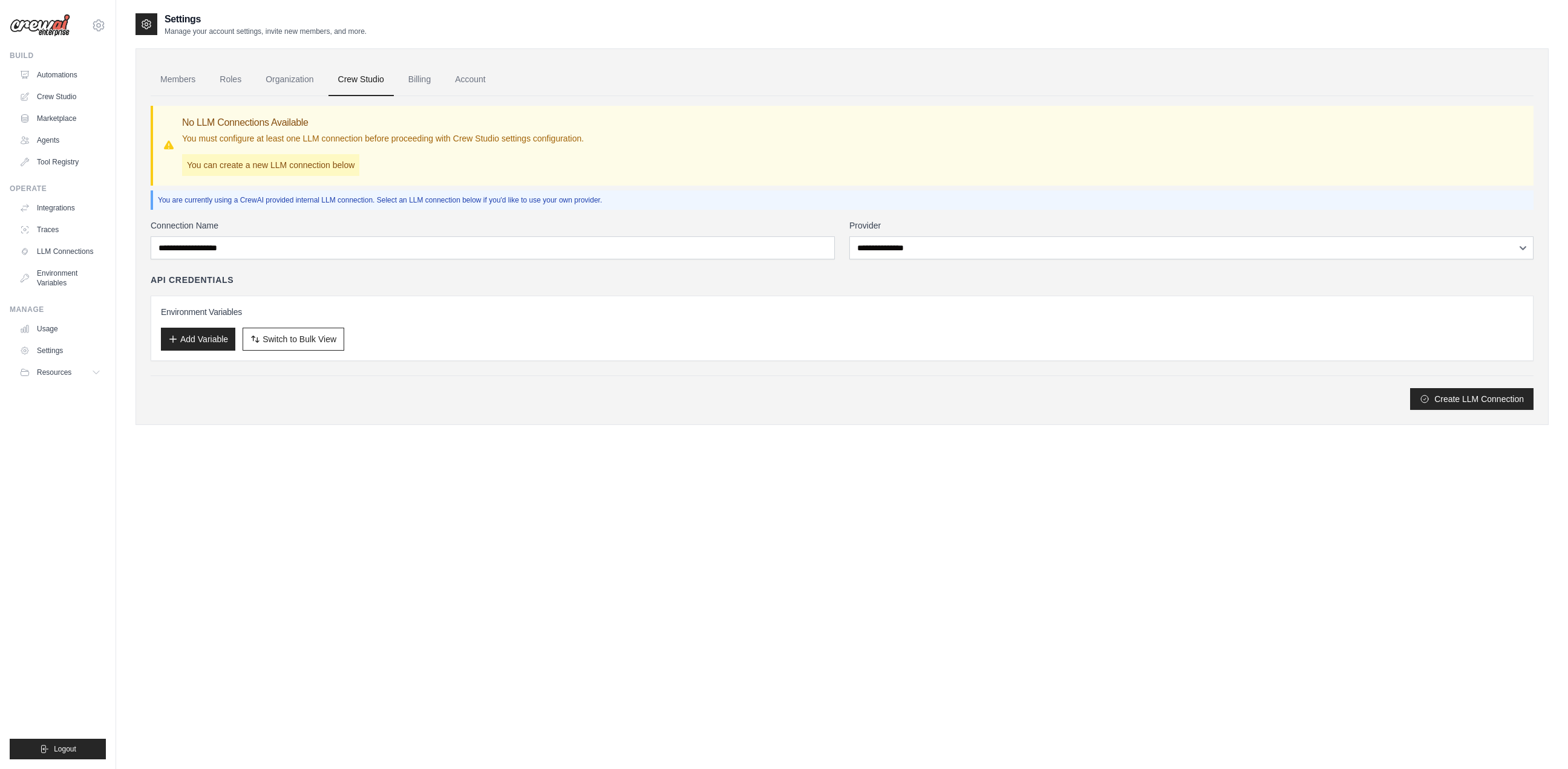
click at [429, 80] on link "Billing" at bounding box center [419, 80] width 42 height 33
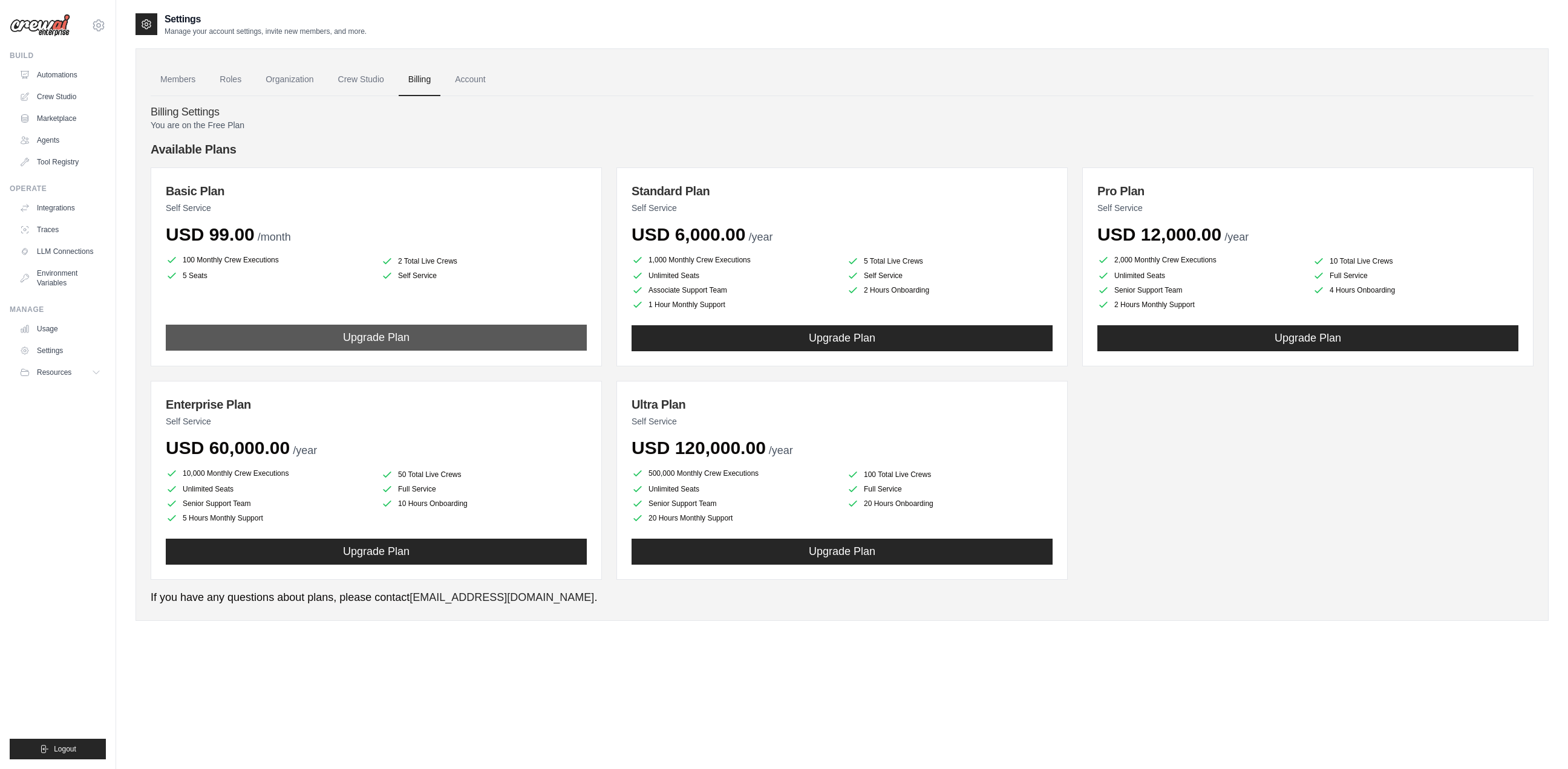
click at [357, 346] on button "Upgrade Plan" at bounding box center [376, 337] width 421 height 26
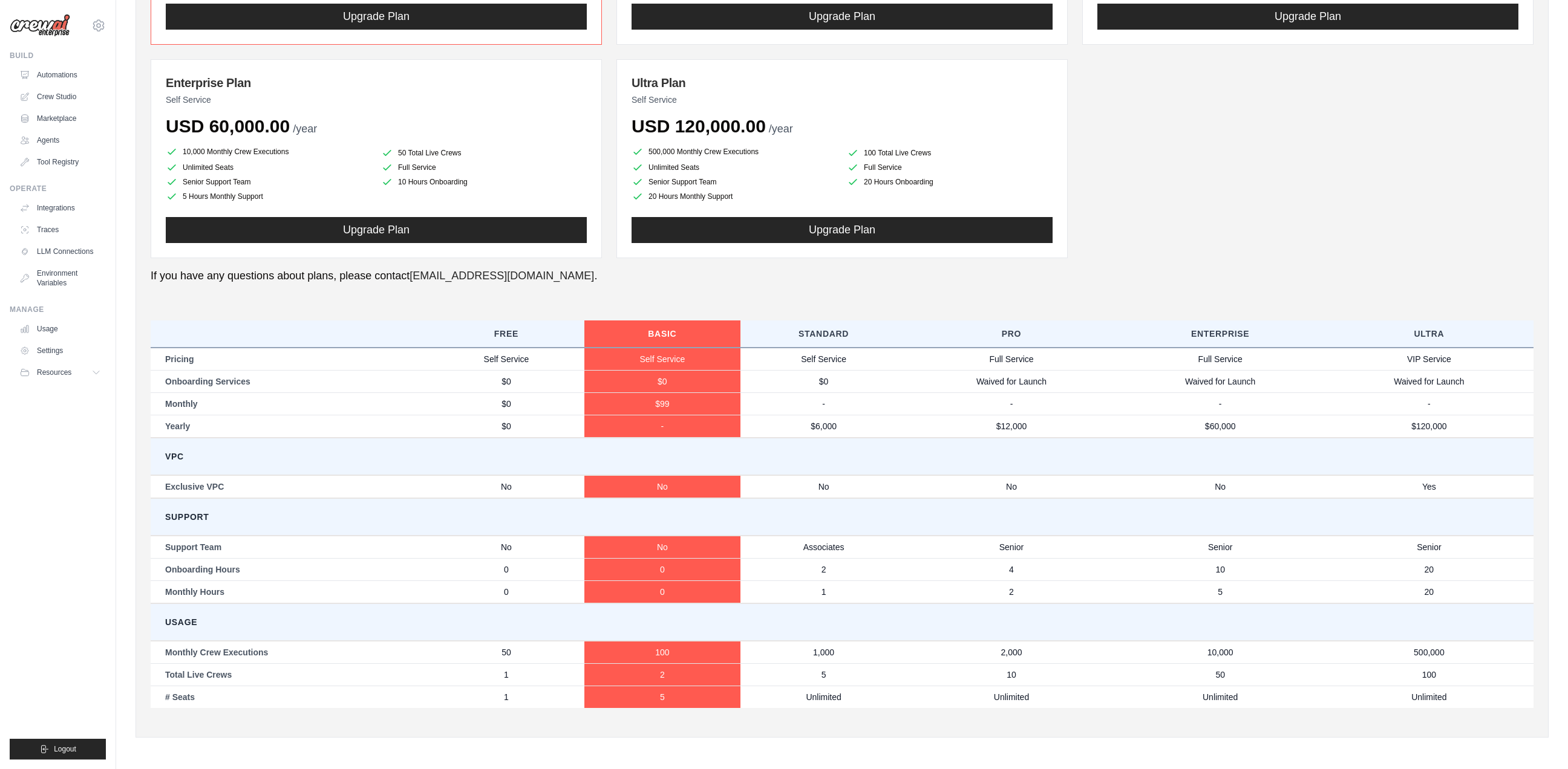
scroll to position [322, 0]
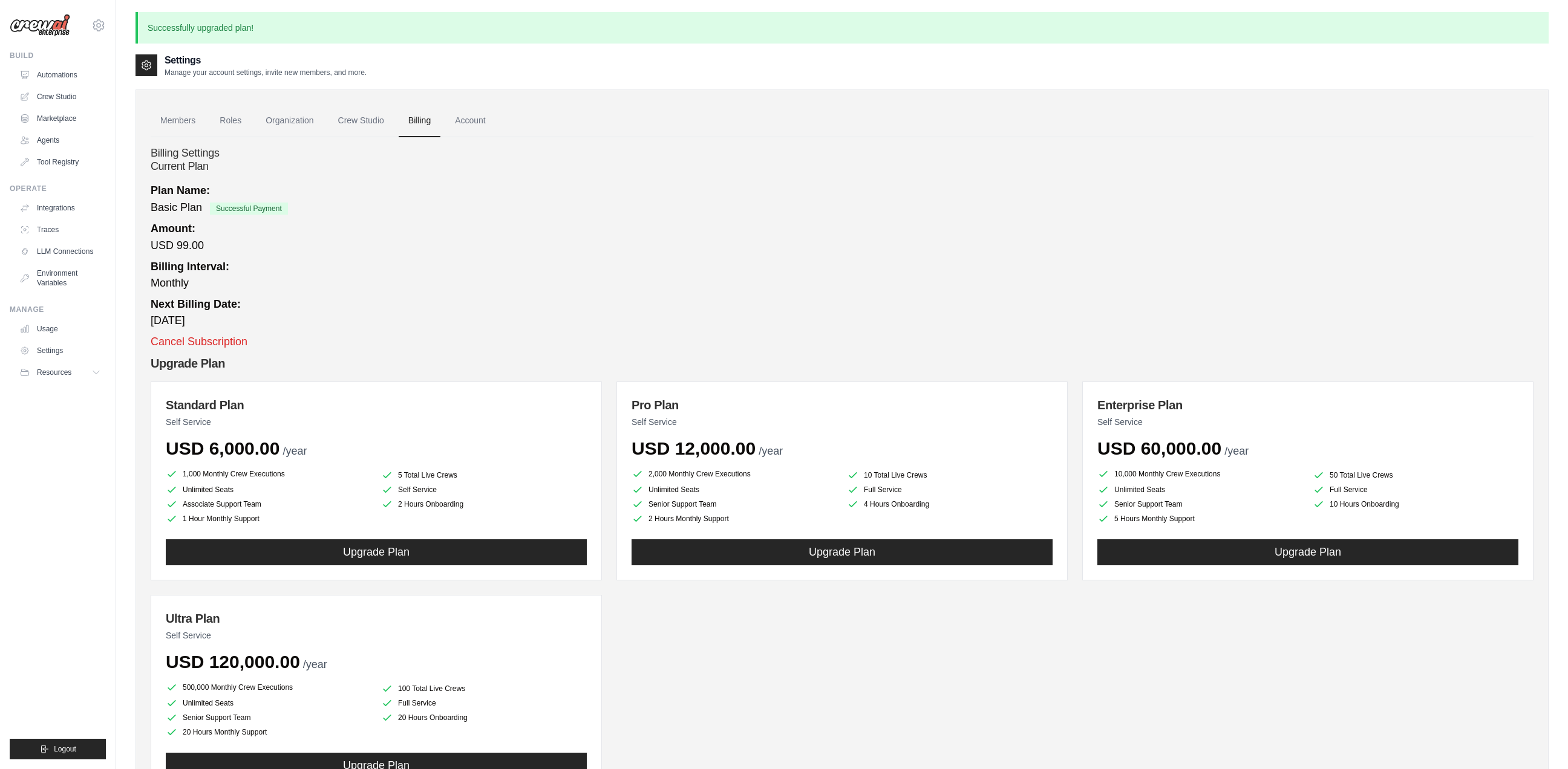
click at [205, 338] on button "Cancel Subscription" at bounding box center [199, 342] width 97 height 16
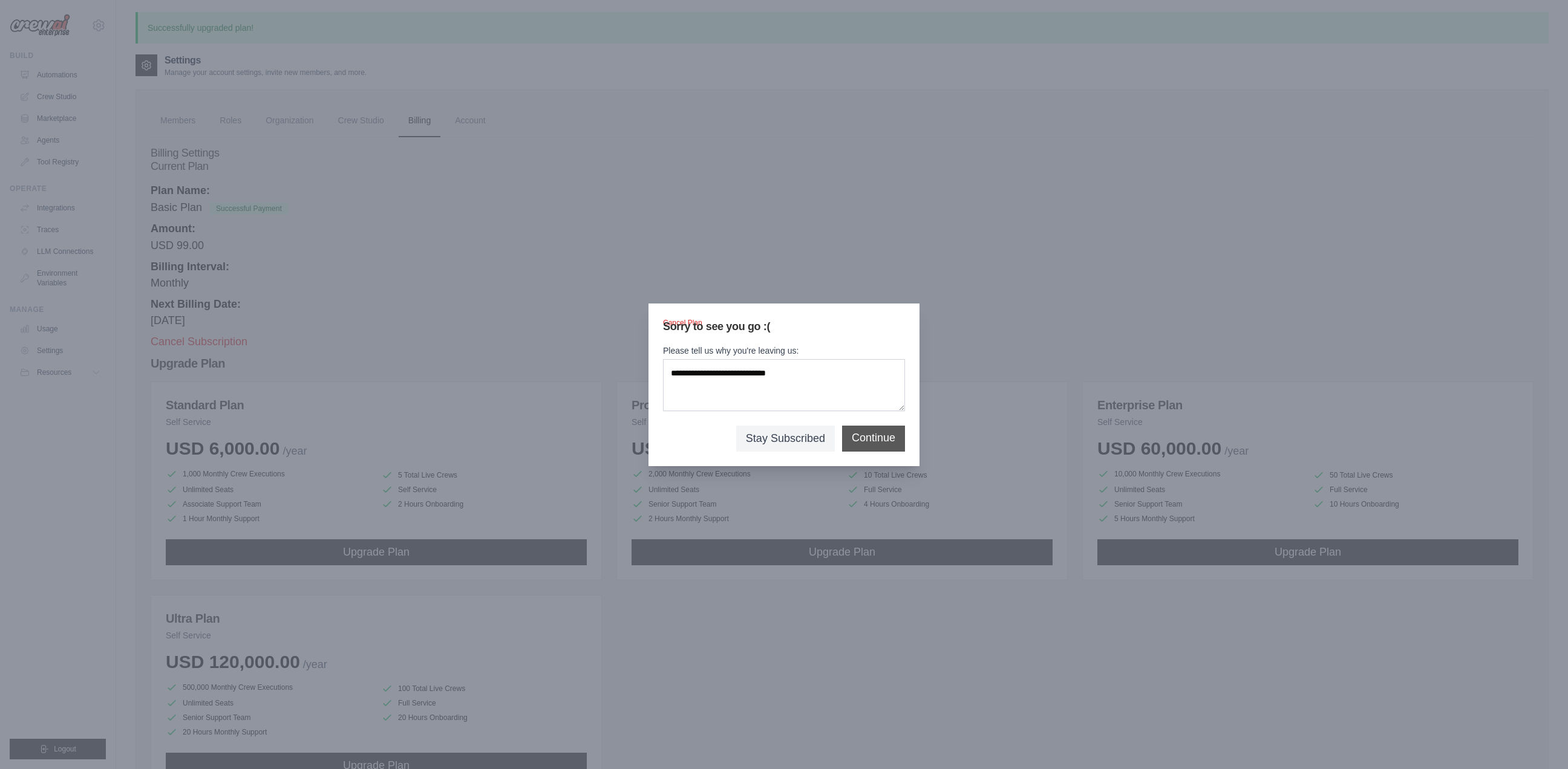
click at [872, 437] on button "Continue" at bounding box center [873, 438] width 44 height 16
type textarea "*"
type textarea "**********"
click at [858, 433] on button "Continue" at bounding box center [873, 438] width 44 height 16
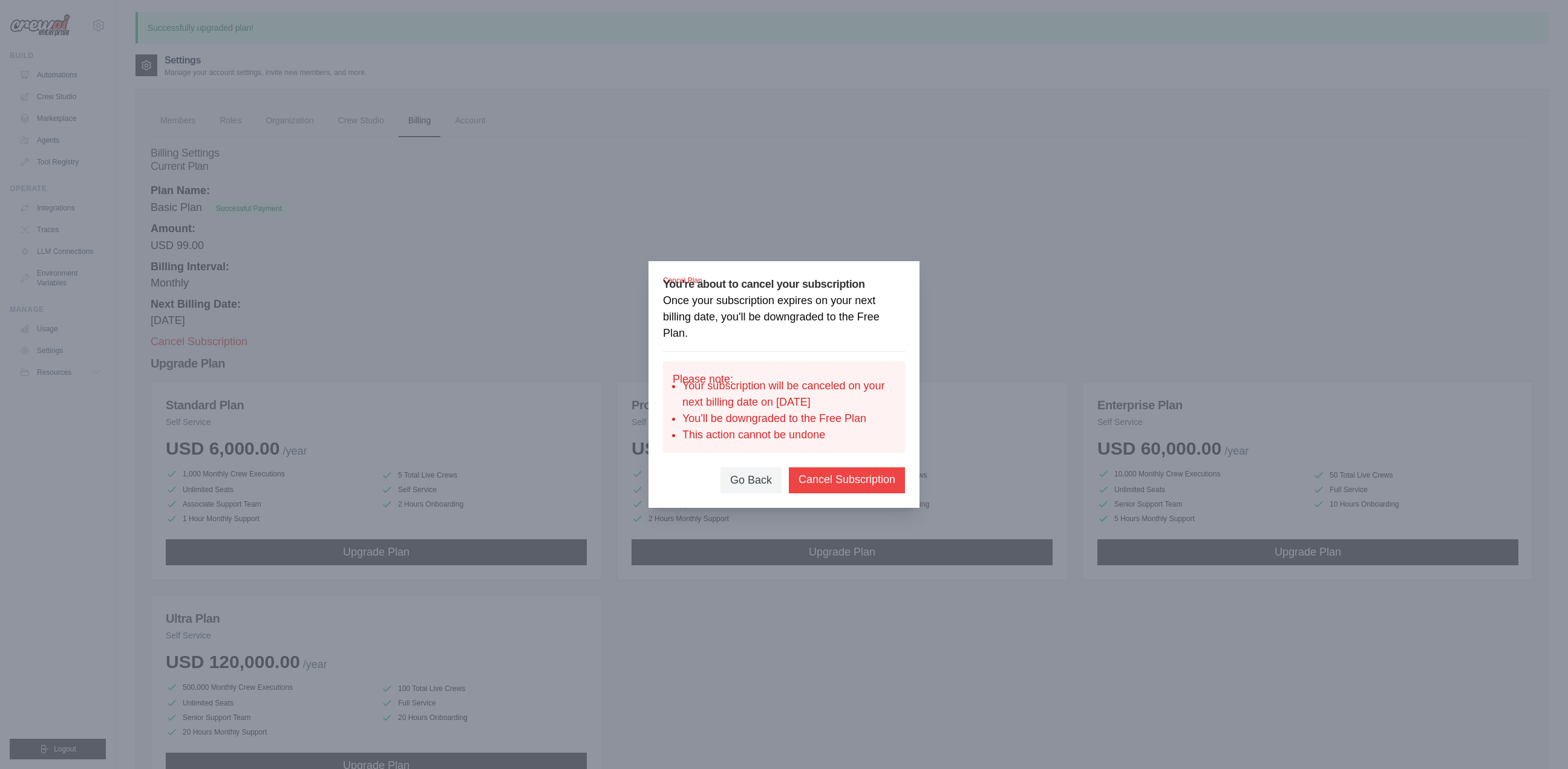
click at [835, 488] on button "Cancel Subscription" at bounding box center [847, 480] width 97 height 16
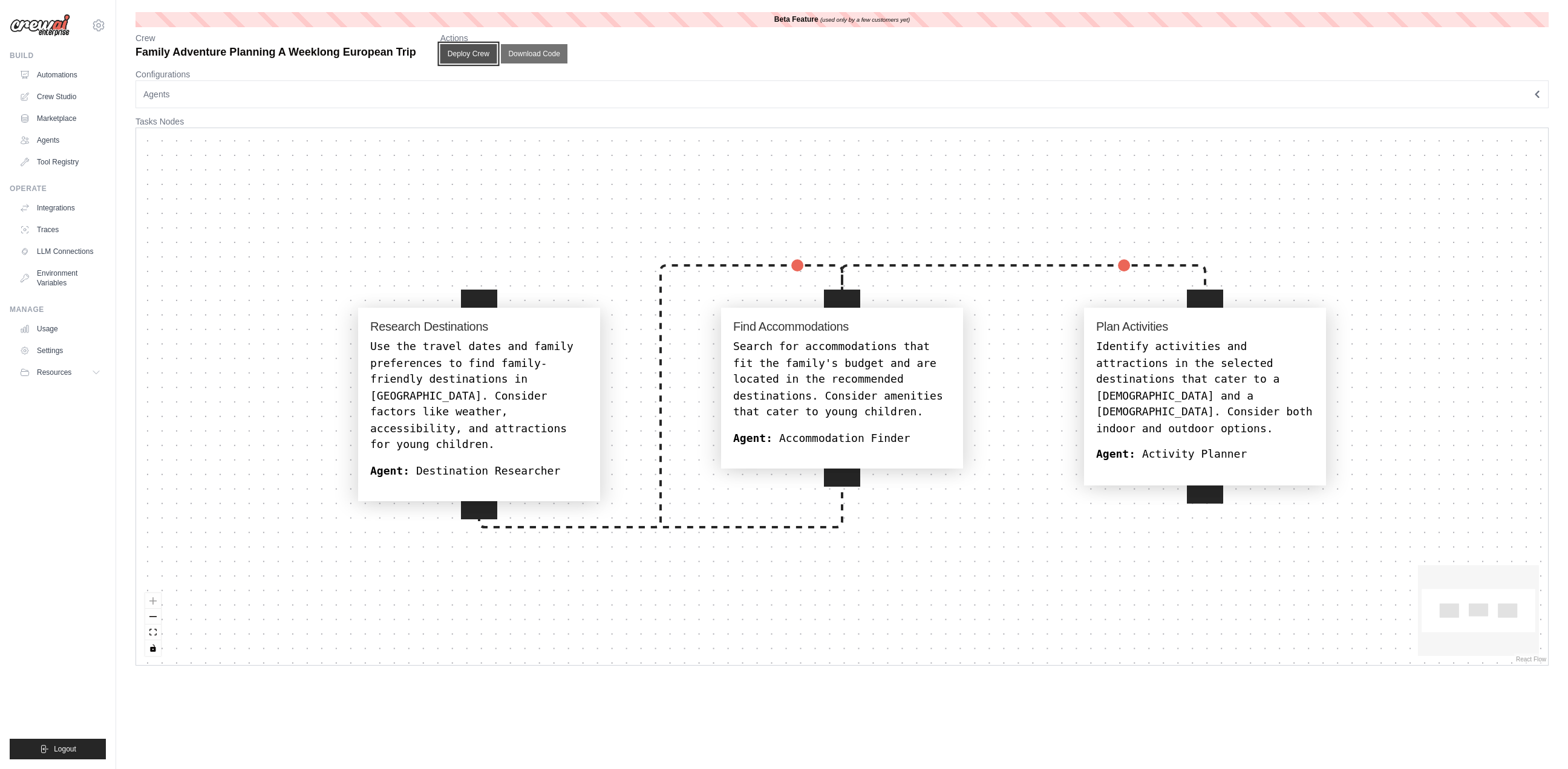
click at [489, 56] on button "Deploy Crew" at bounding box center [468, 54] width 57 height 20
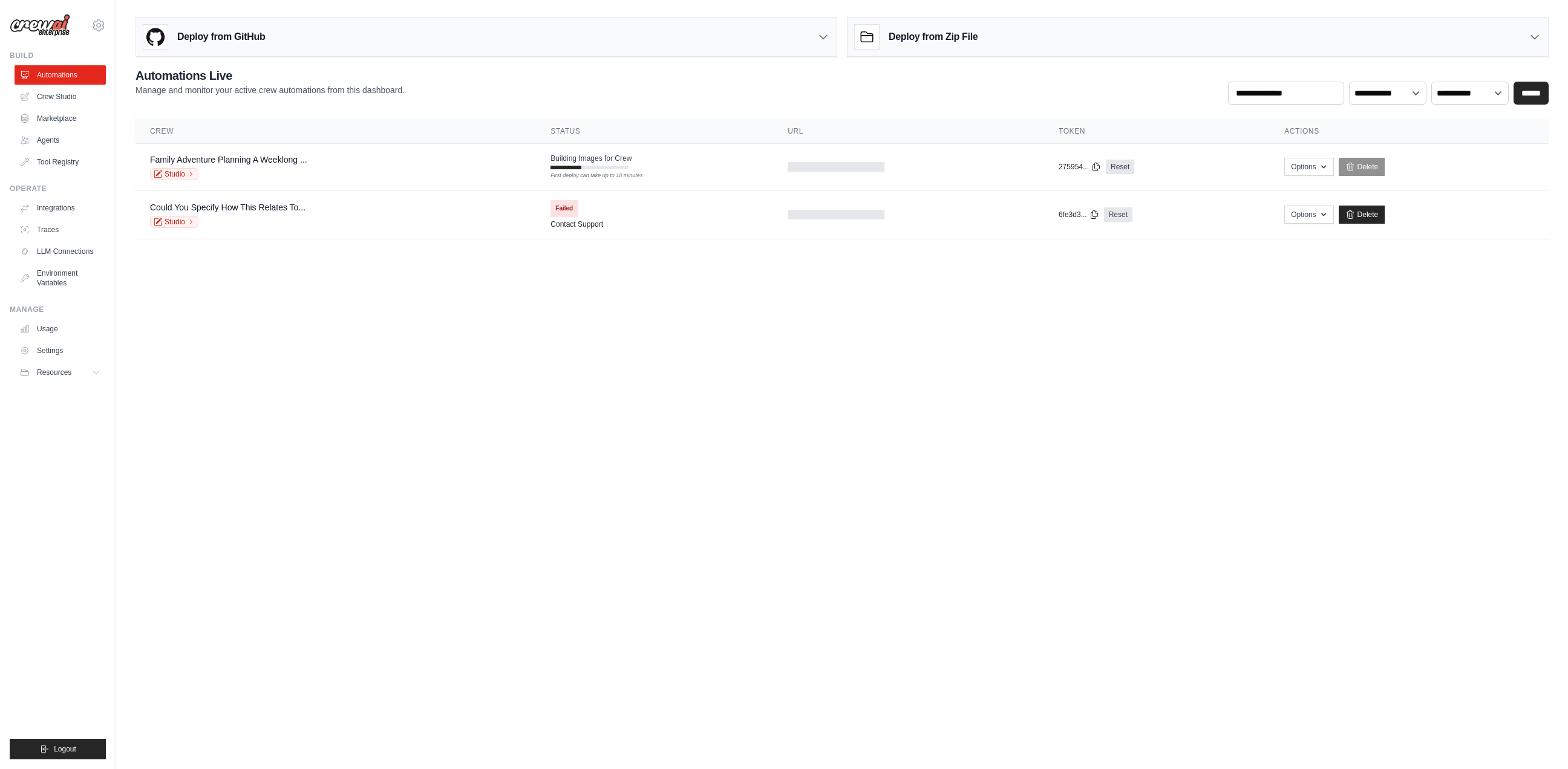
click at [441, 401] on body "[EMAIL_ADDRESS][DOMAIN_NAME] Settings Build Automations Crew Studio" at bounding box center [784, 384] width 1568 height 769
click at [820, 41] on icon at bounding box center [823, 37] width 12 height 12
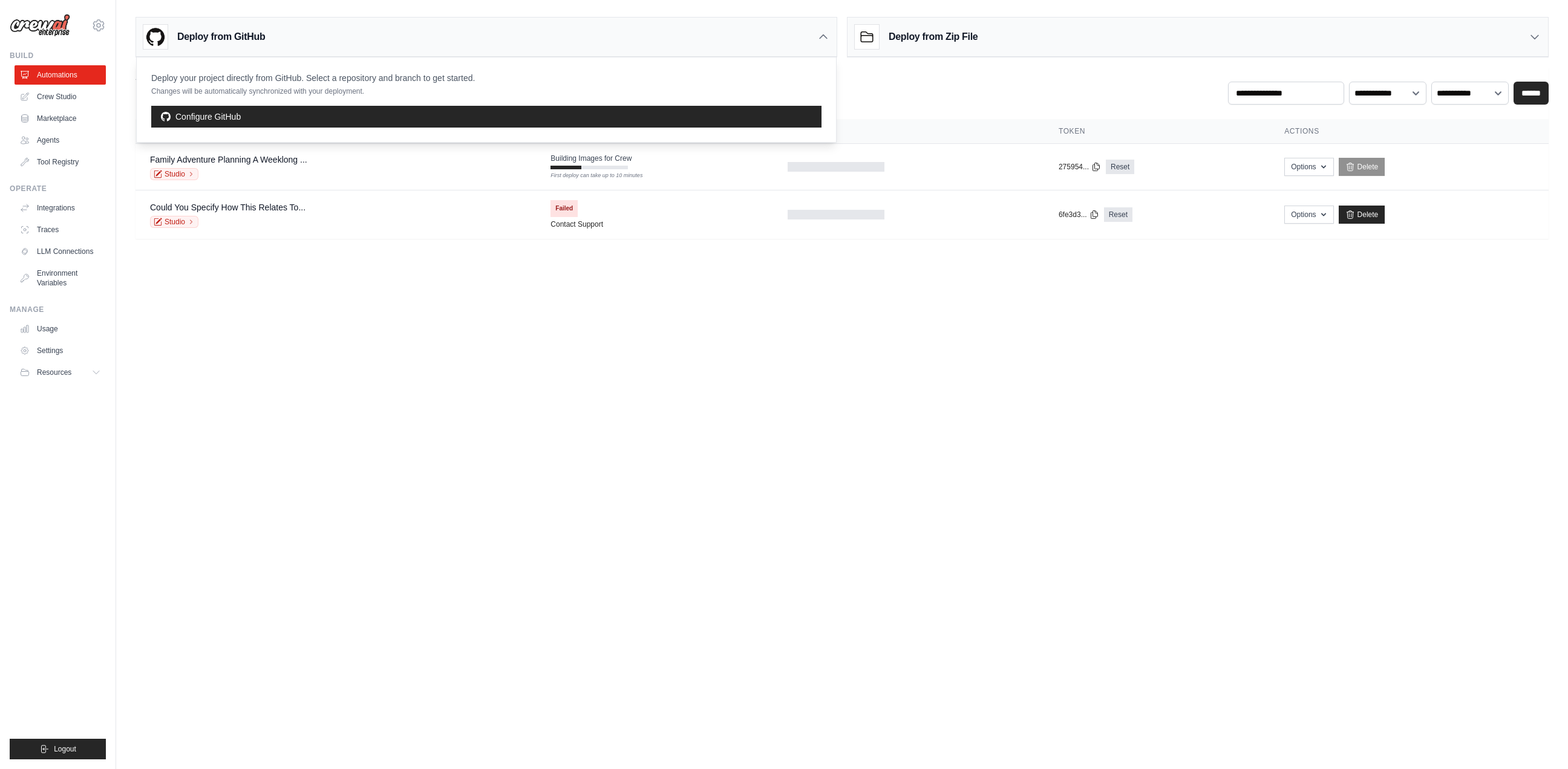
click at [821, 37] on icon at bounding box center [823, 37] width 12 height 12
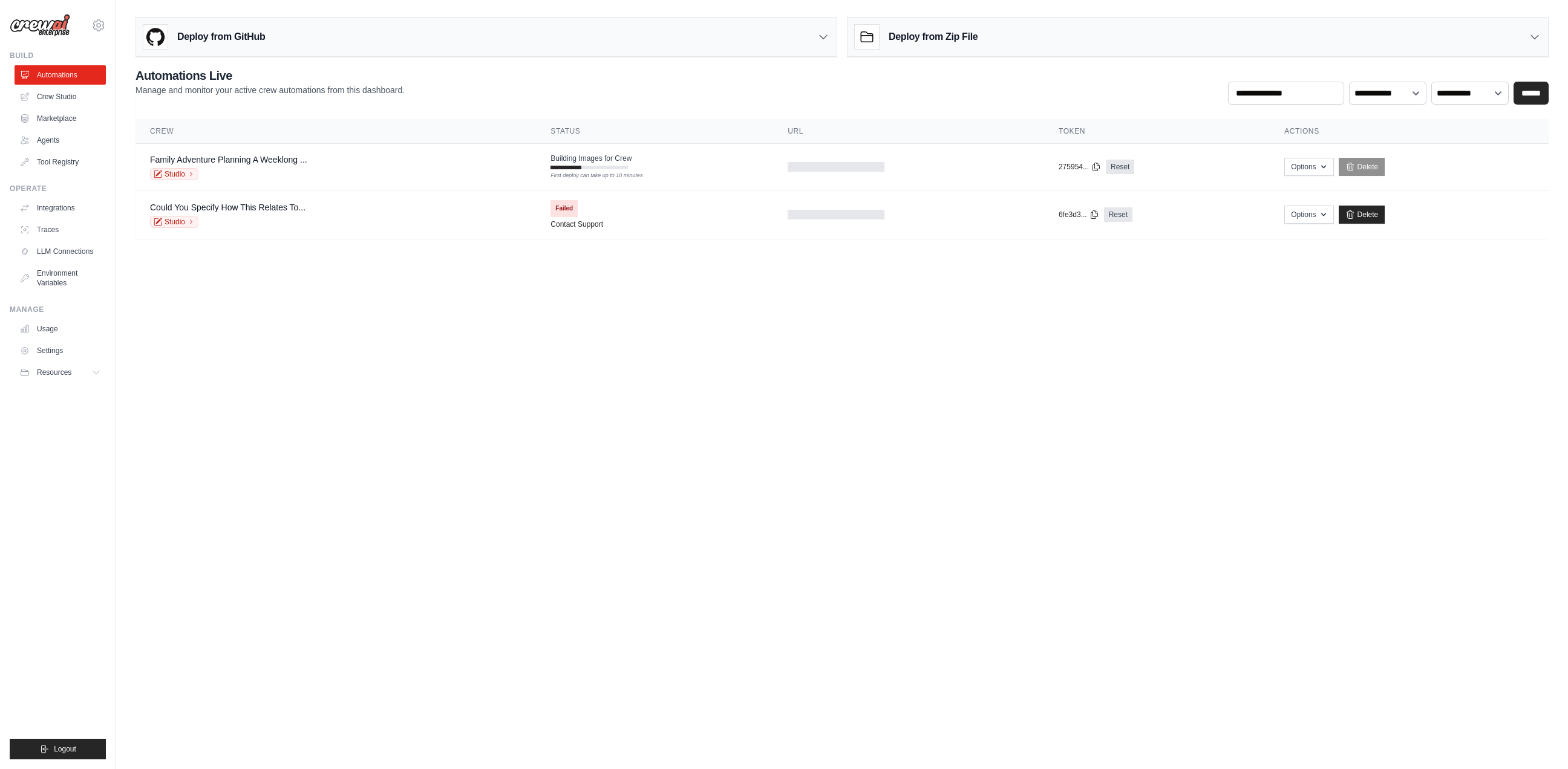
click at [1532, 36] on icon at bounding box center [1534, 37] width 7 height 4
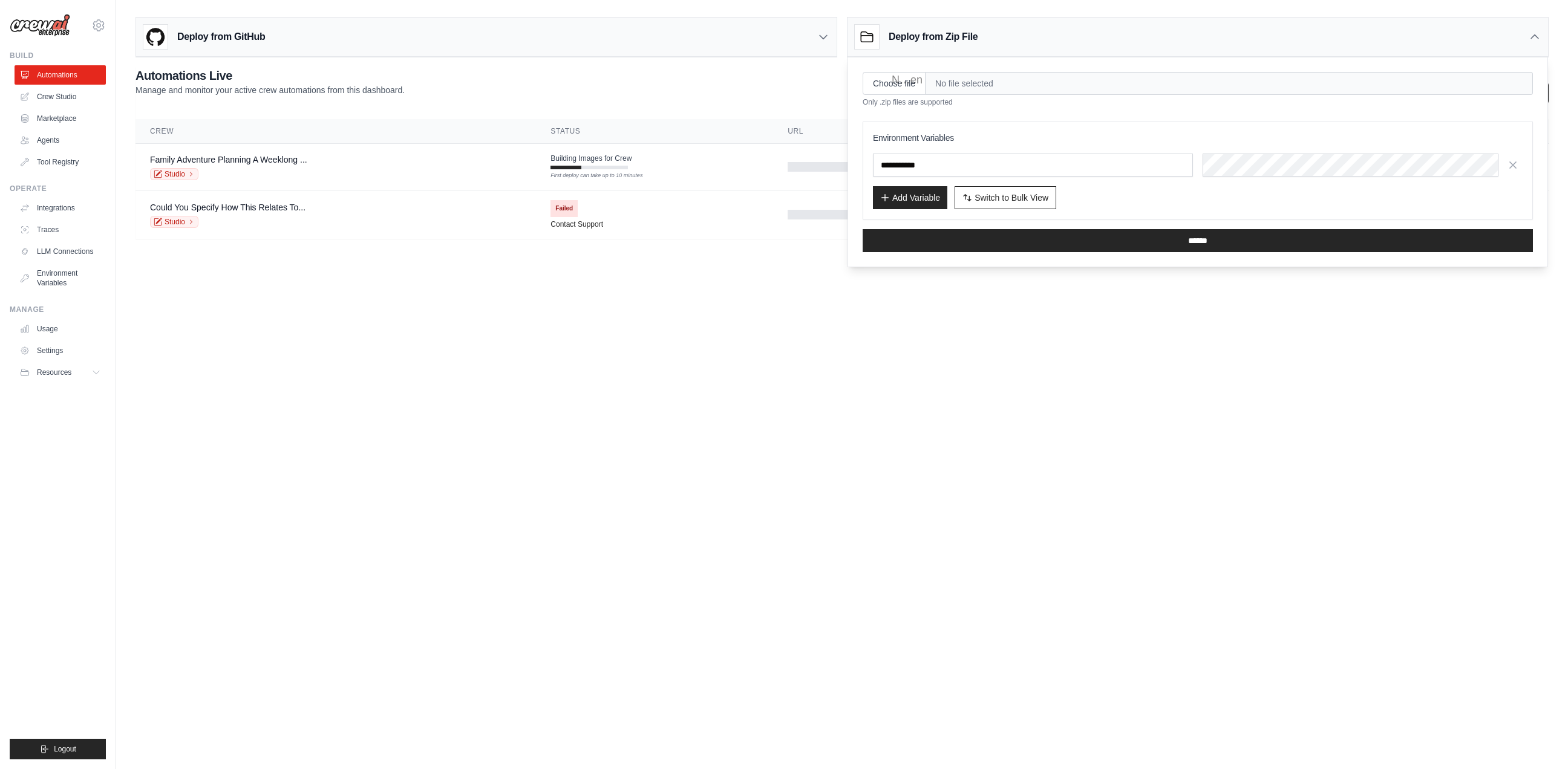
click at [1532, 36] on icon at bounding box center [1534, 37] width 12 height 12
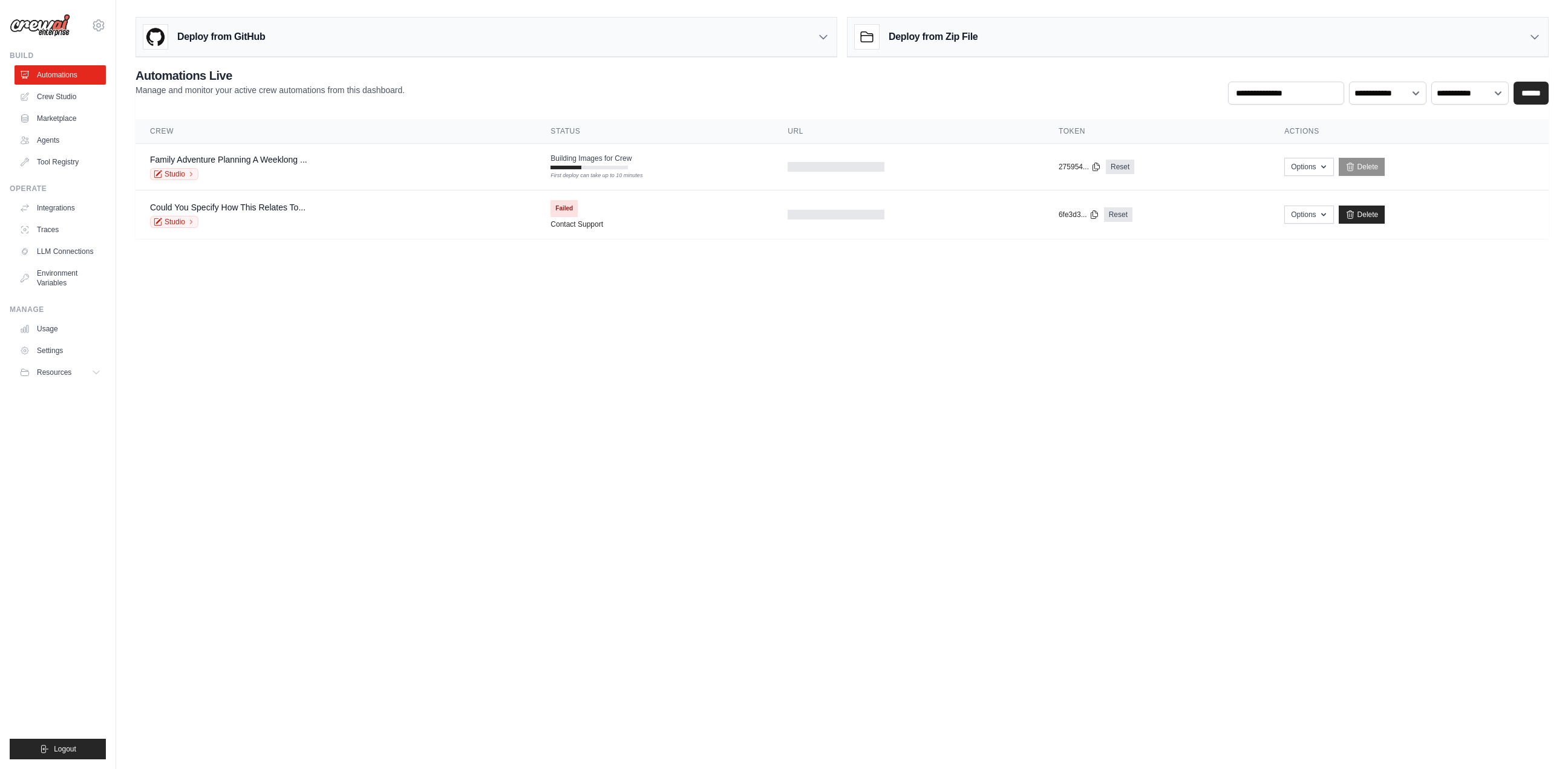
click at [507, 406] on body "[EMAIL_ADDRESS][DOMAIN_NAME] Settings Build Automations Crew Studio" at bounding box center [784, 384] width 1568 height 769
click at [379, 470] on body "[EMAIL_ADDRESS][DOMAIN_NAME] Settings Build Automations Crew Studio" at bounding box center [784, 384] width 1568 height 769
click at [367, 431] on body "[EMAIL_ADDRESS][DOMAIN_NAME] Settings Build Automations Crew Studio" at bounding box center [784, 384] width 1568 height 769
click at [260, 375] on body "[EMAIL_ADDRESS][DOMAIN_NAME] Settings Build Automations Crew Studio" at bounding box center [784, 384] width 1568 height 769
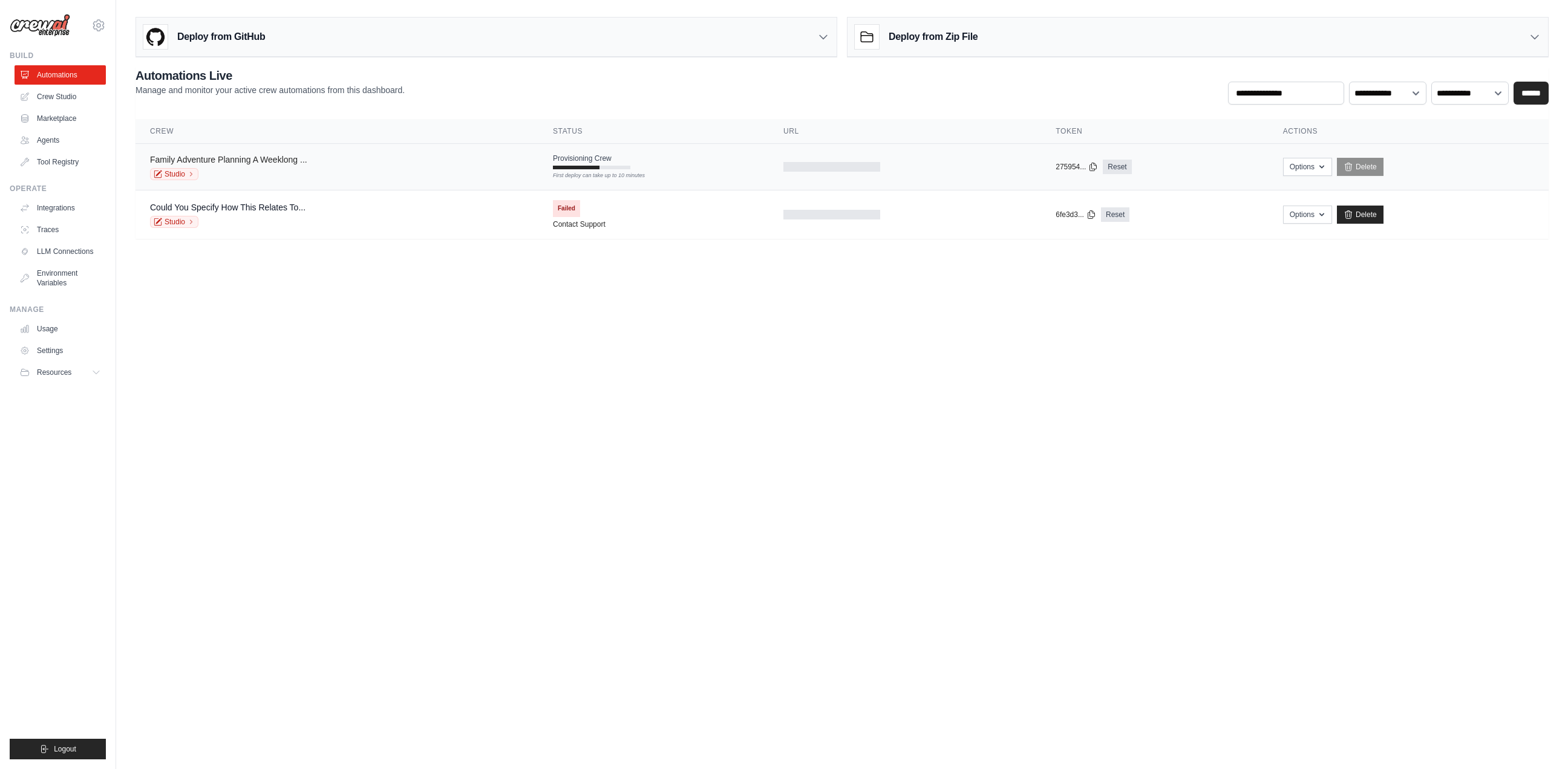
click at [220, 161] on link "Family Adventure Planning A Weeklong ..." at bounding box center [229, 159] width 157 height 9
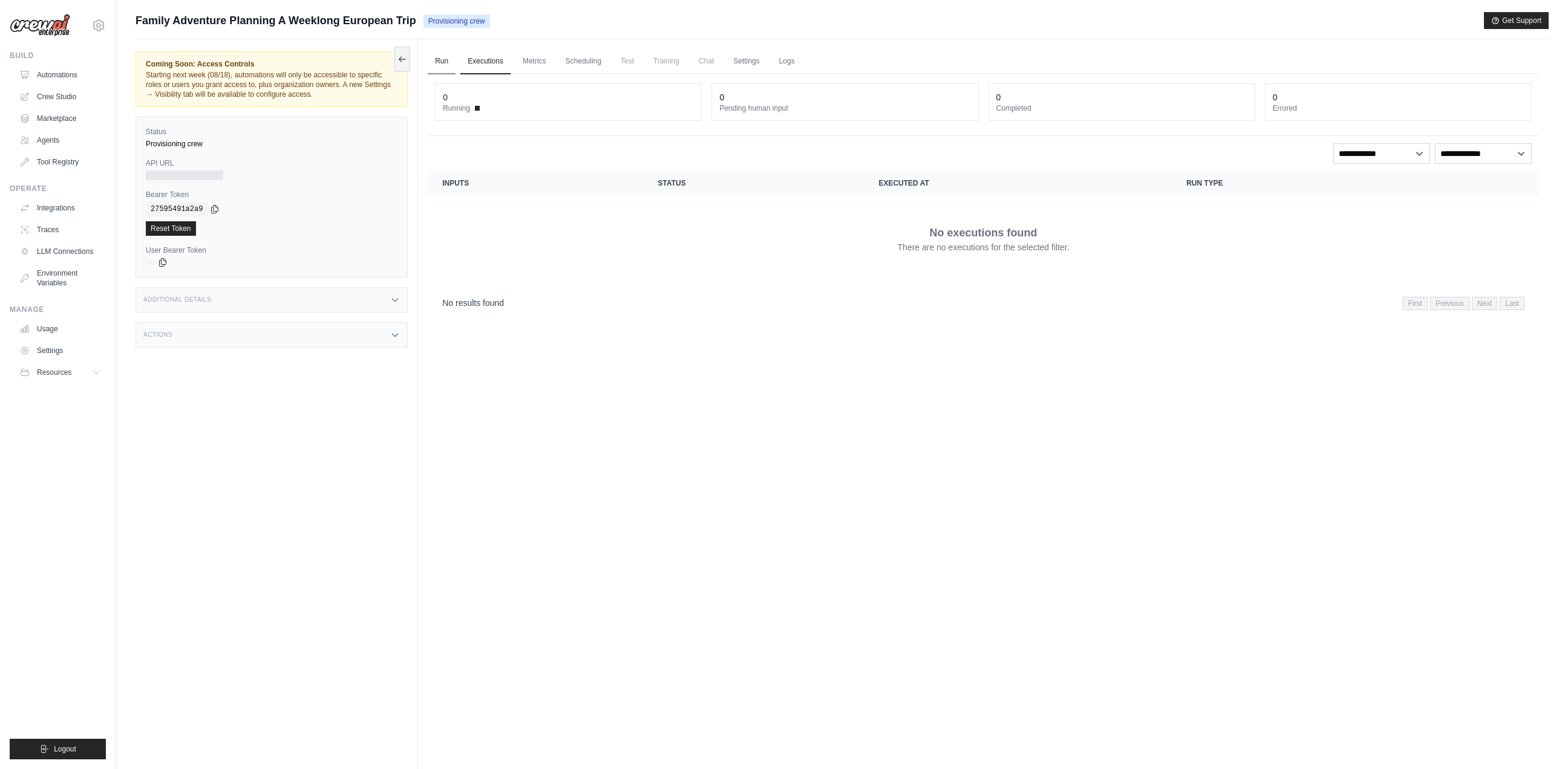
click at [444, 58] on link "Run" at bounding box center [441, 61] width 28 height 25
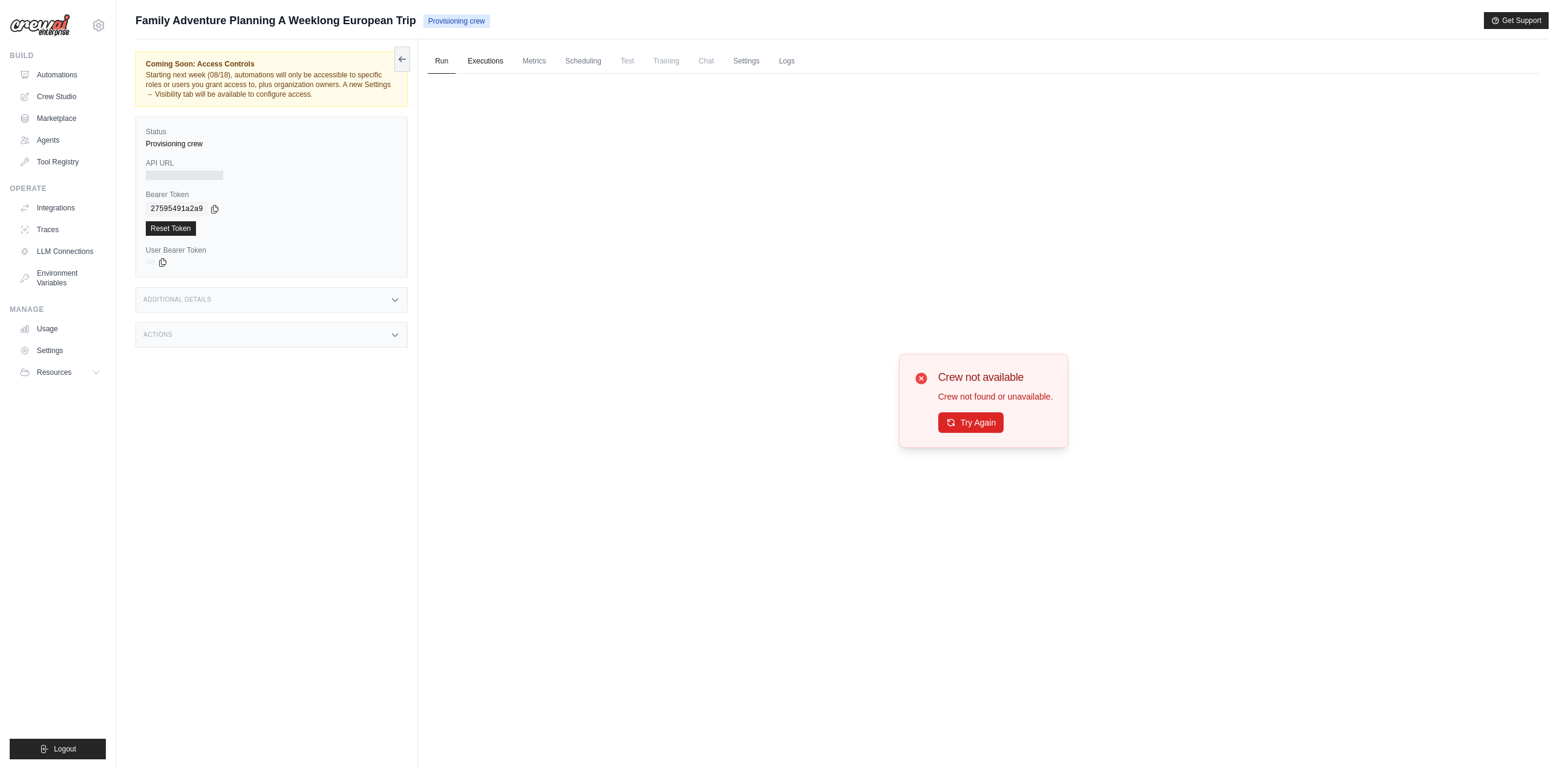
click at [483, 59] on link "Executions" at bounding box center [485, 61] width 50 height 25
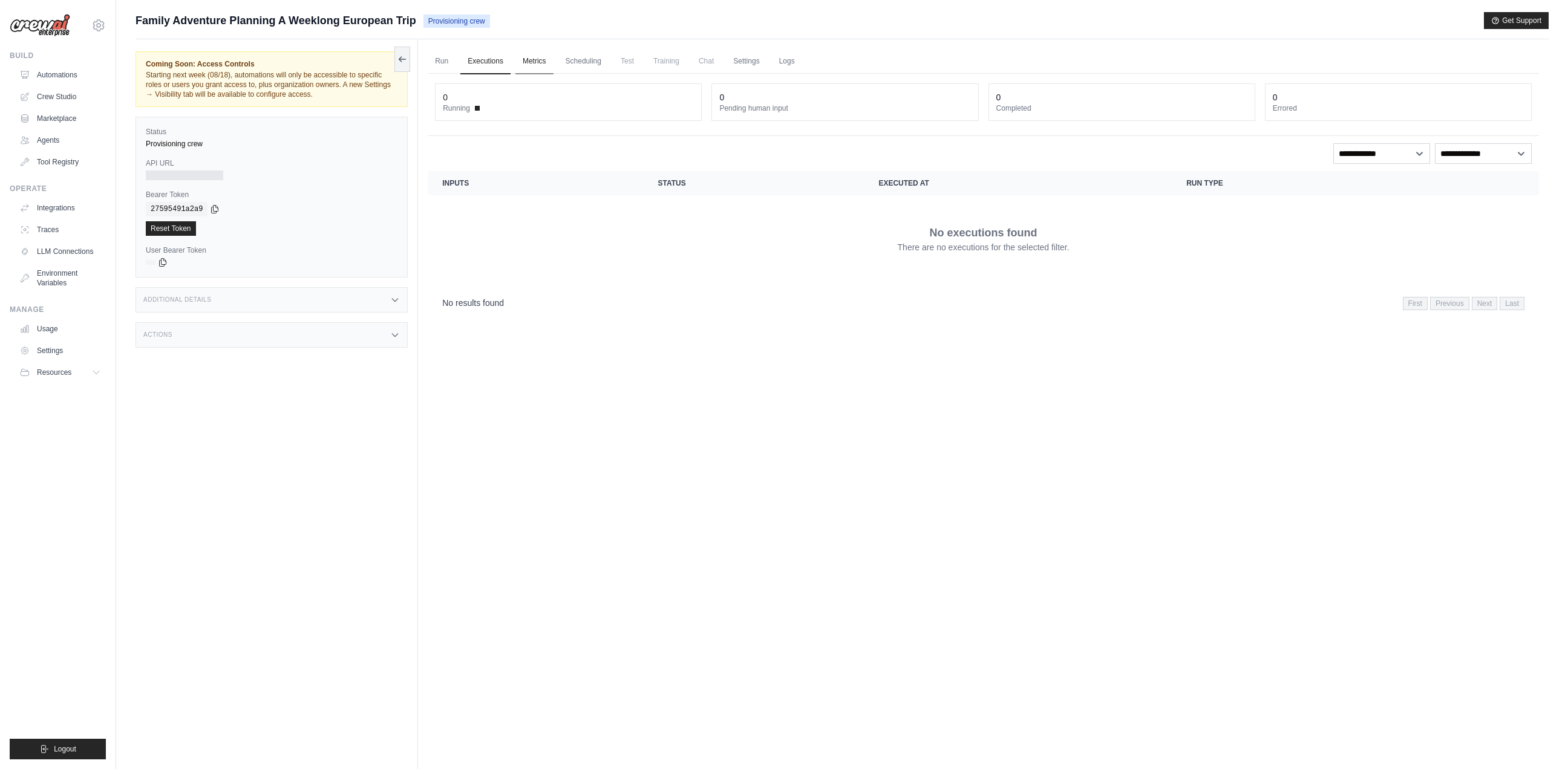
click at [536, 63] on link "Metrics" at bounding box center [534, 61] width 38 height 25
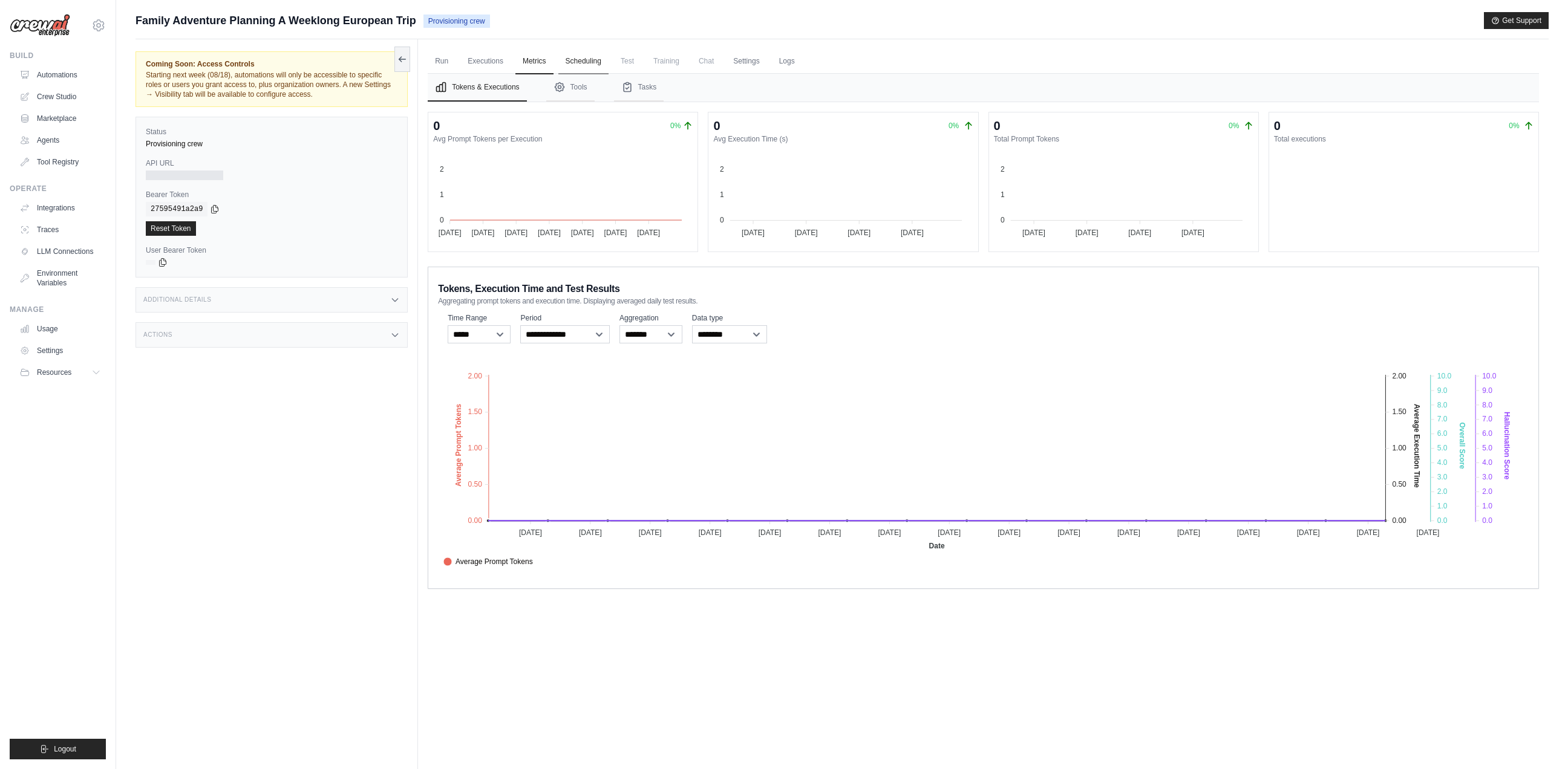
click at [580, 58] on link "Scheduling" at bounding box center [583, 61] width 50 height 25
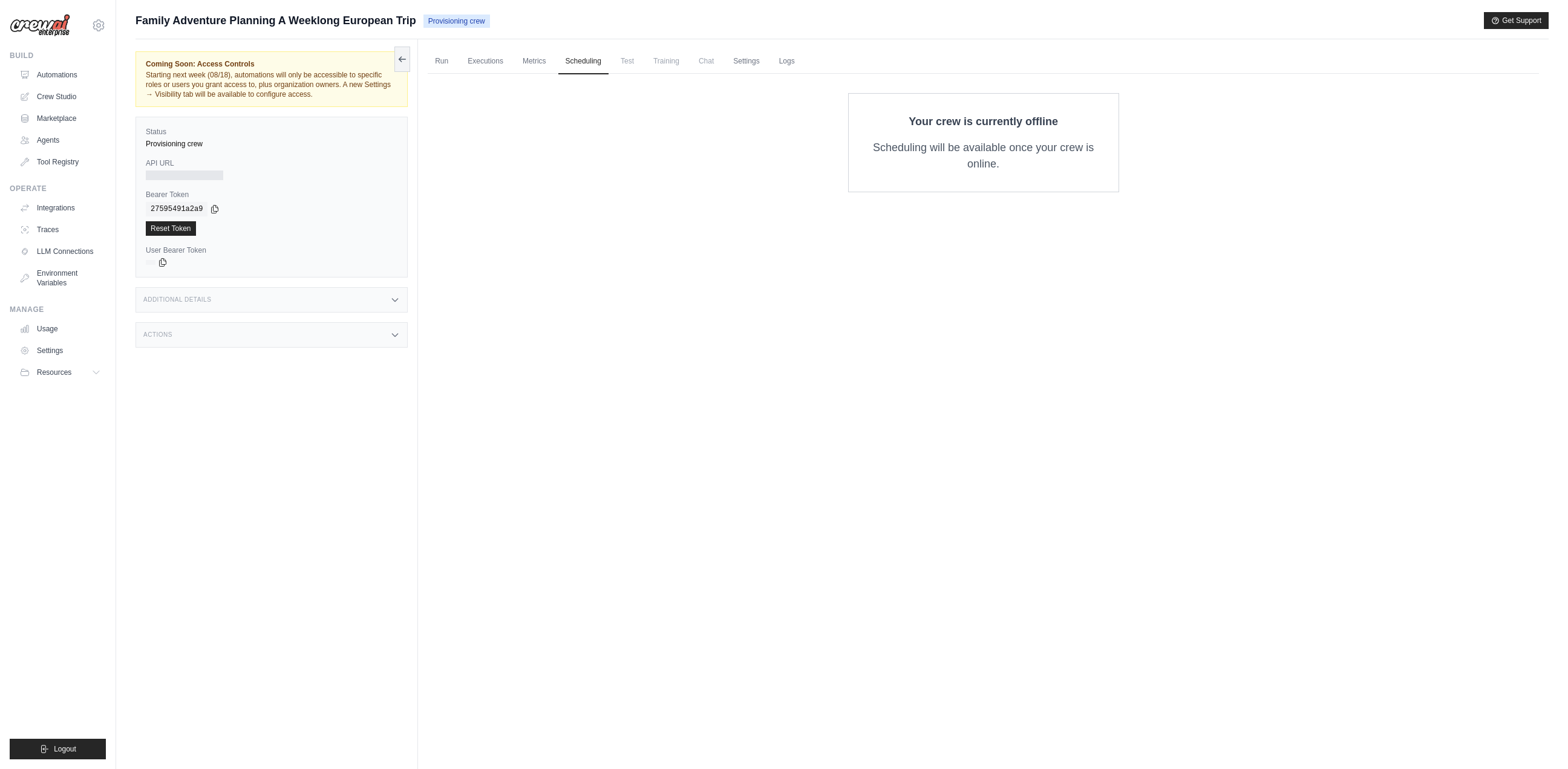
click at [633, 61] on span "Test" at bounding box center [627, 61] width 28 height 24
click at [674, 62] on span "Training" at bounding box center [666, 61] width 41 height 24
click at [736, 68] on link "Settings" at bounding box center [746, 61] width 41 height 25
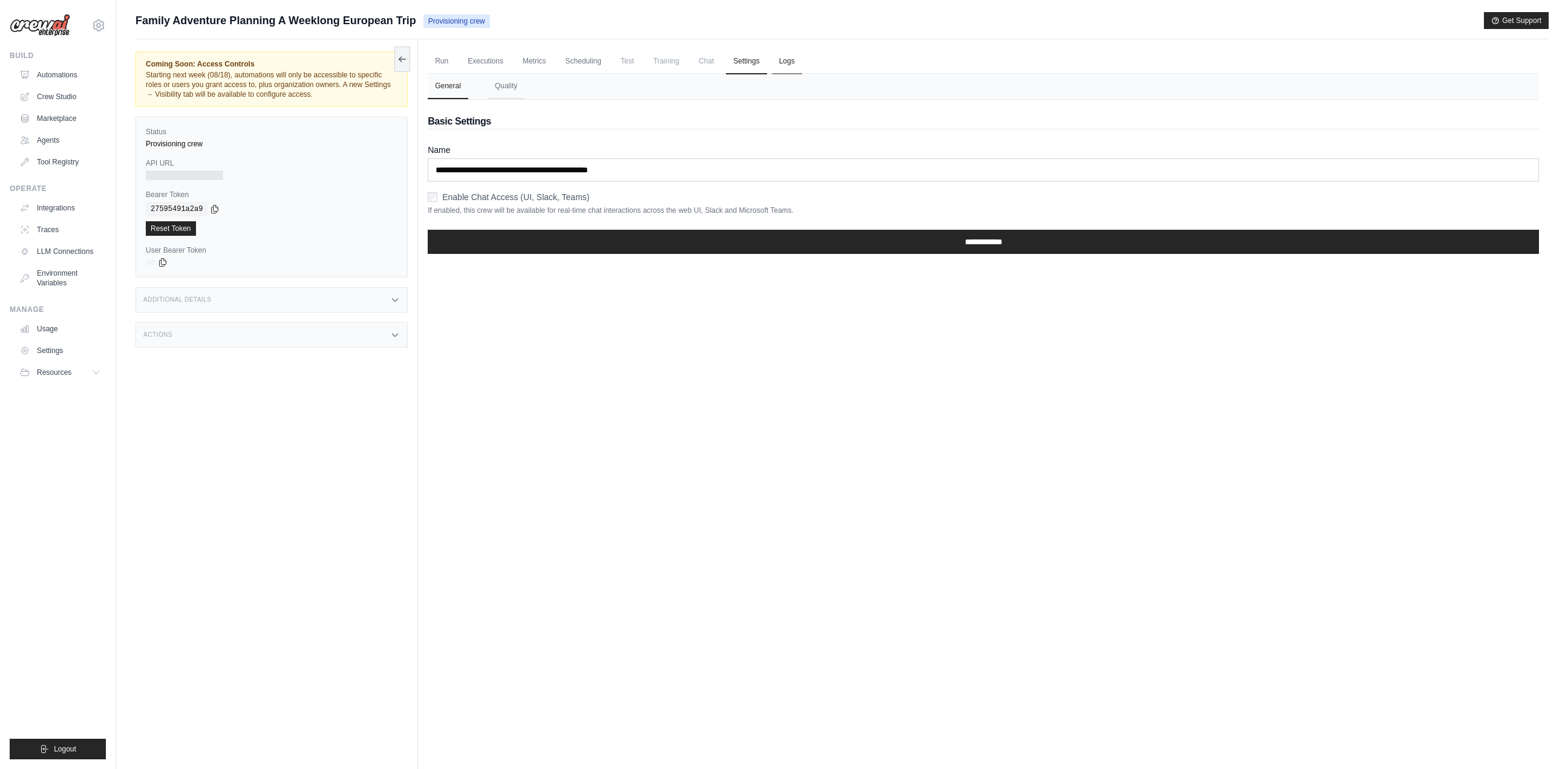
click at [786, 63] on link "Logs" at bounding box center [787, 61] width 30 height 25
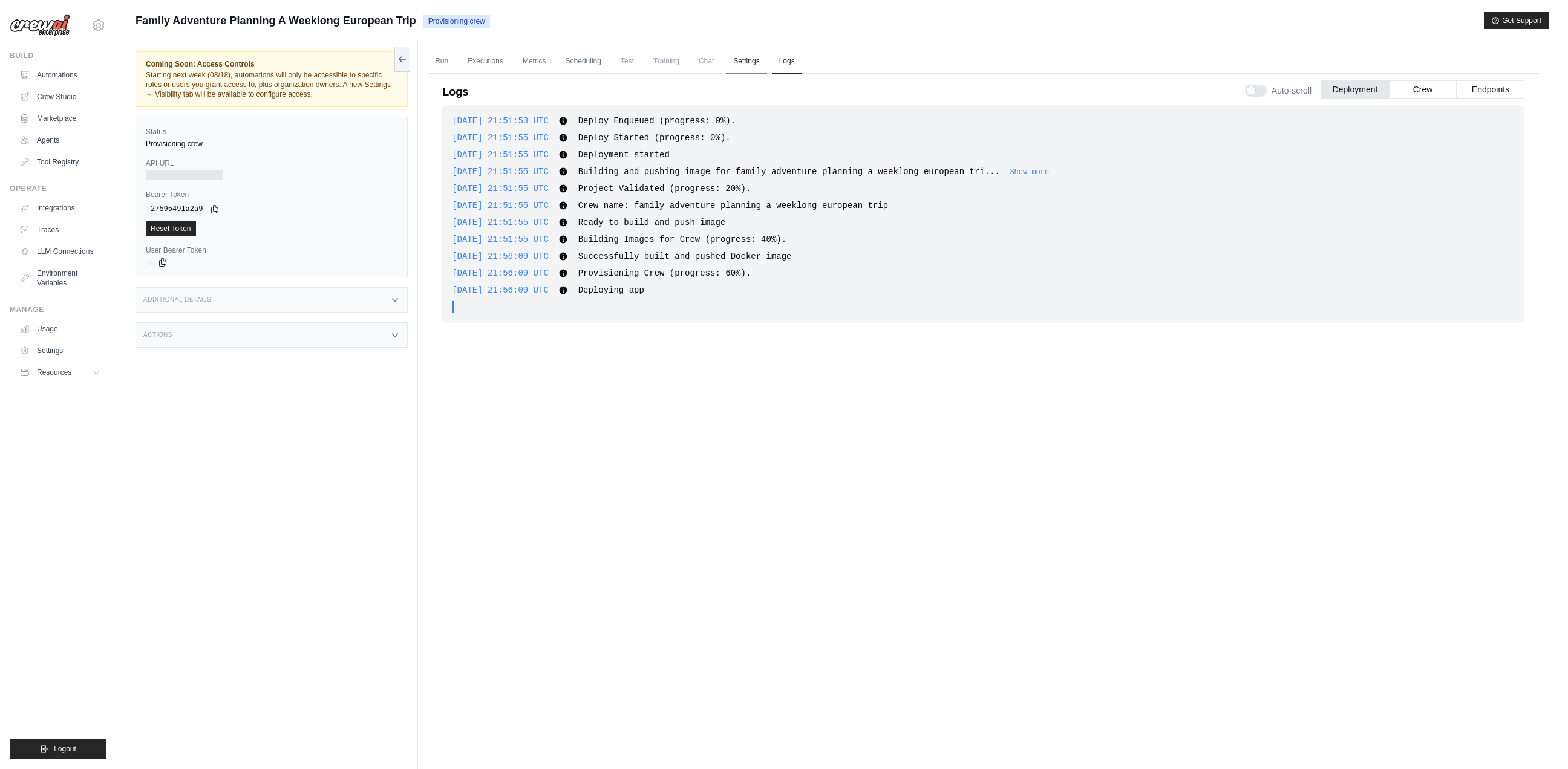
click at [754, 63] on link "Settings" at bounding box center [746, 61] width 41 height 25
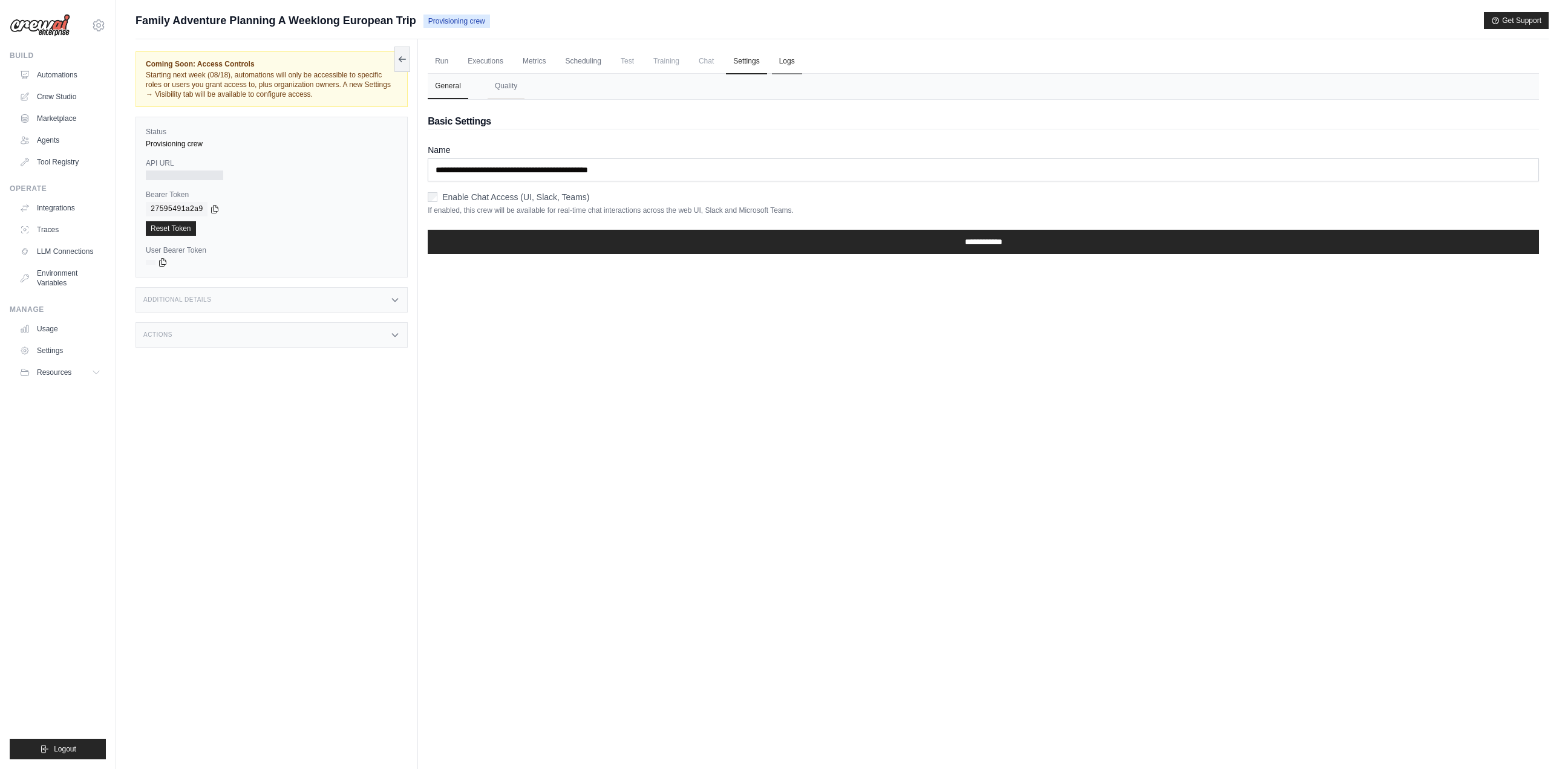
click at [798, 63] on link "Logs" at bounding box center [787, 61] width 30 height 25
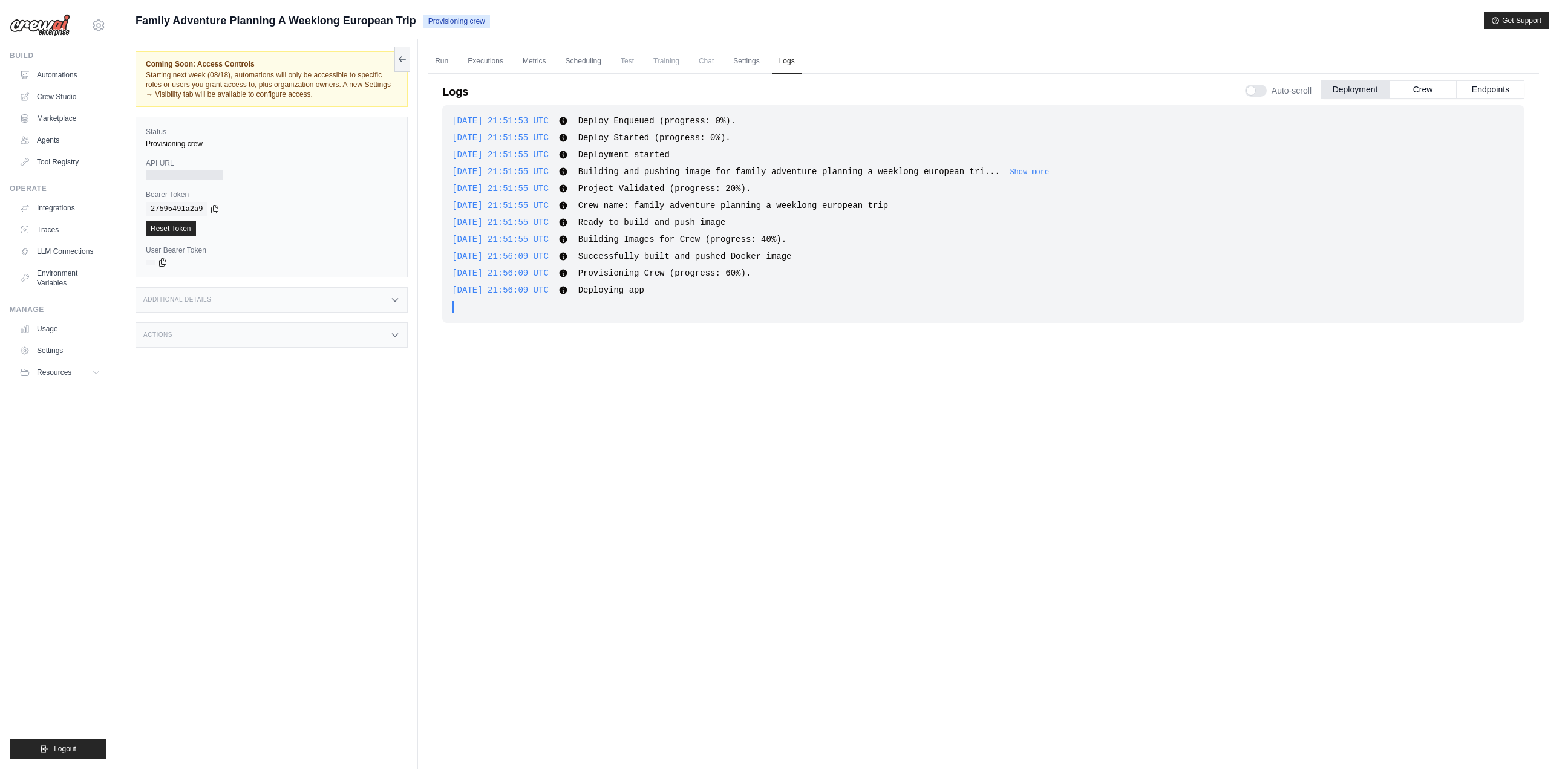
click at [568, 125] on icon at bounding box center [563, 120] width 9 height 9
click at [1401, 91] on button "Crew" at bounding box center [1422, 89] width 68 height 18
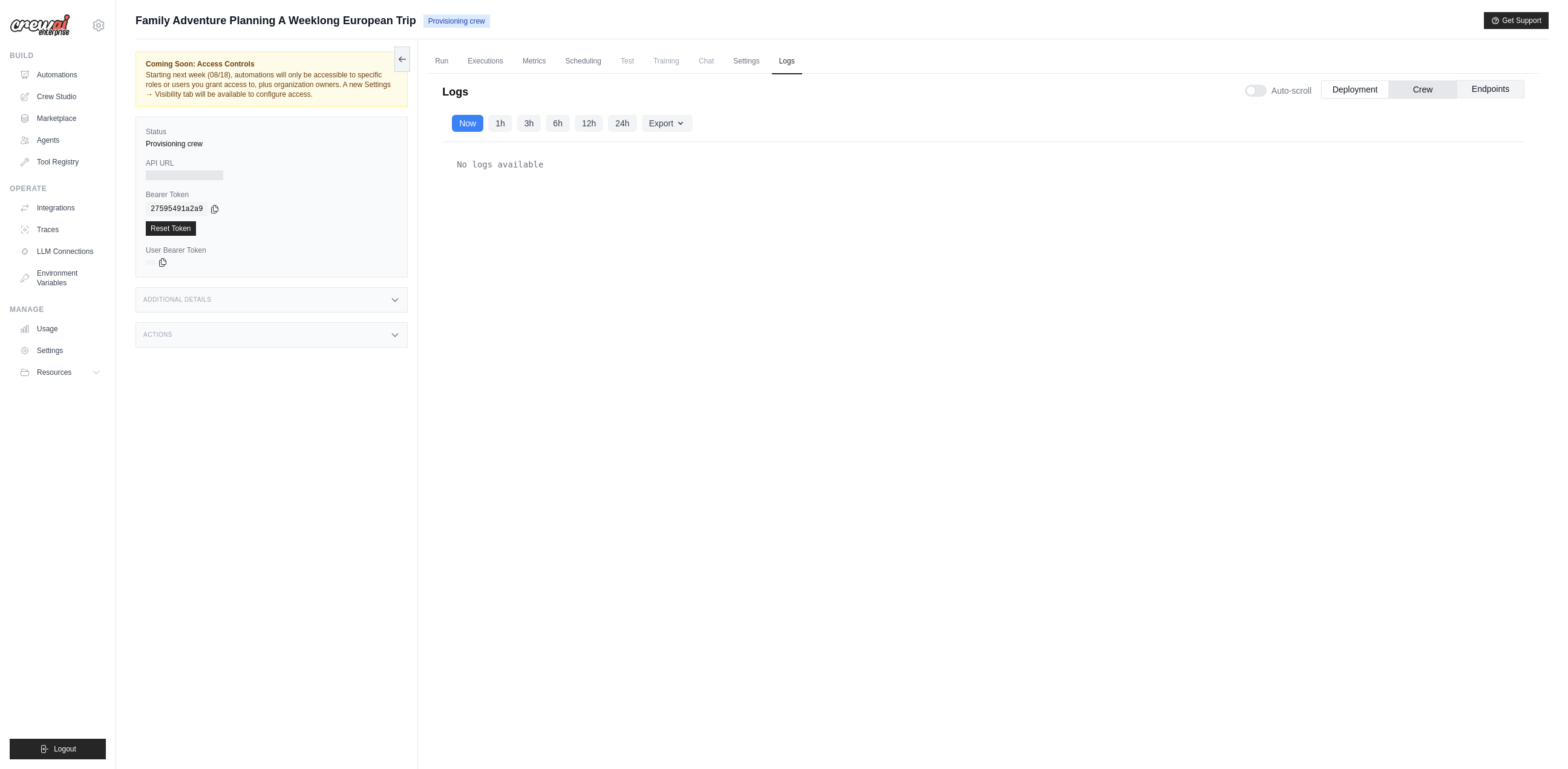
click at [1481, 90] on button "Endpoints" at bounding box center [1490, 89] width 68 height 18
click at [495, 121] on button "1h" at bounding box center [500, 123] width 24 height 17
click at [1369, 85] on button "Deployment" at bounding box center [1355, 89] width 68 height 18
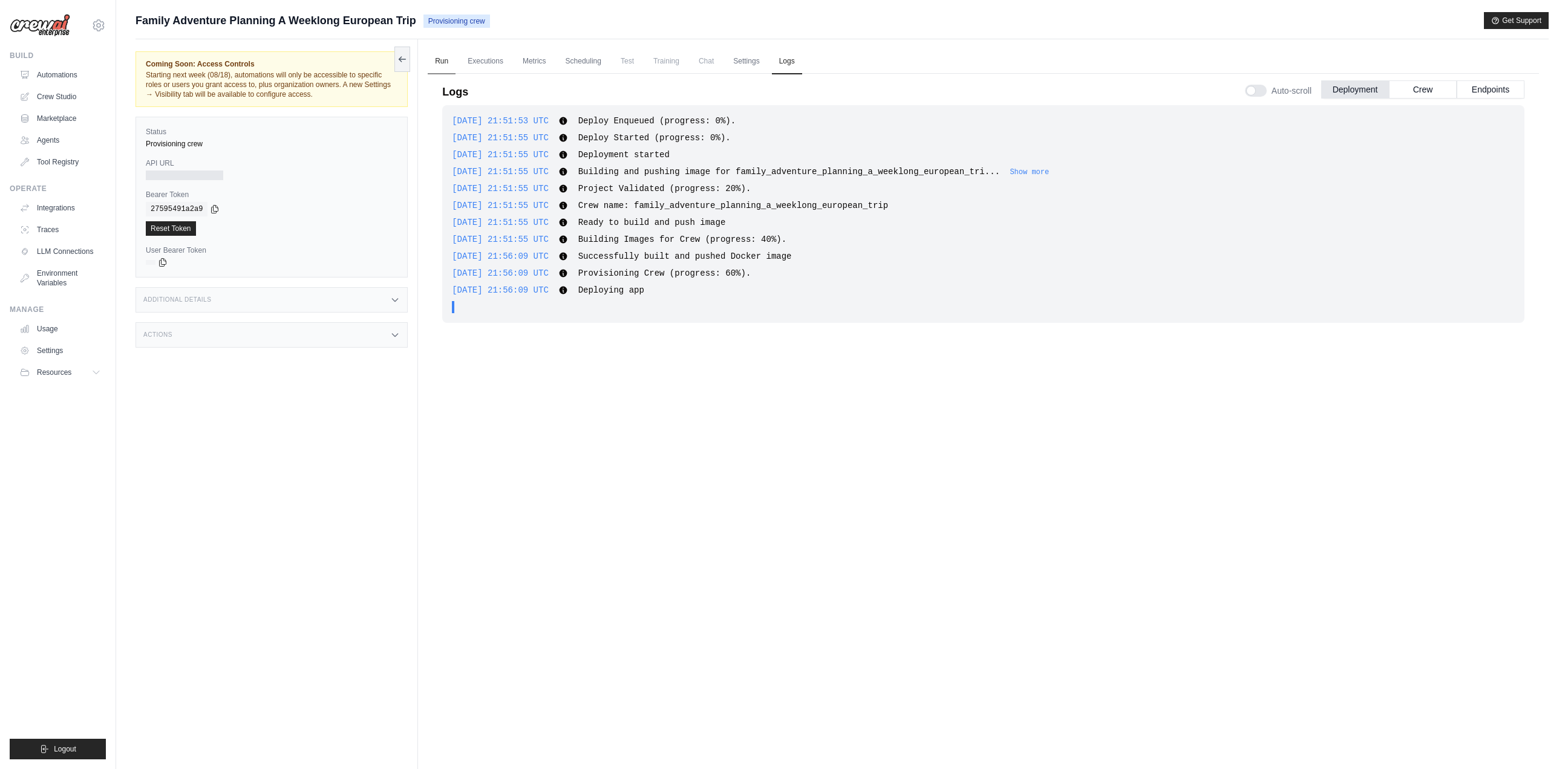
click at [444, 60] on link "Run" at bounding box center [441, 61] width 28 height 25
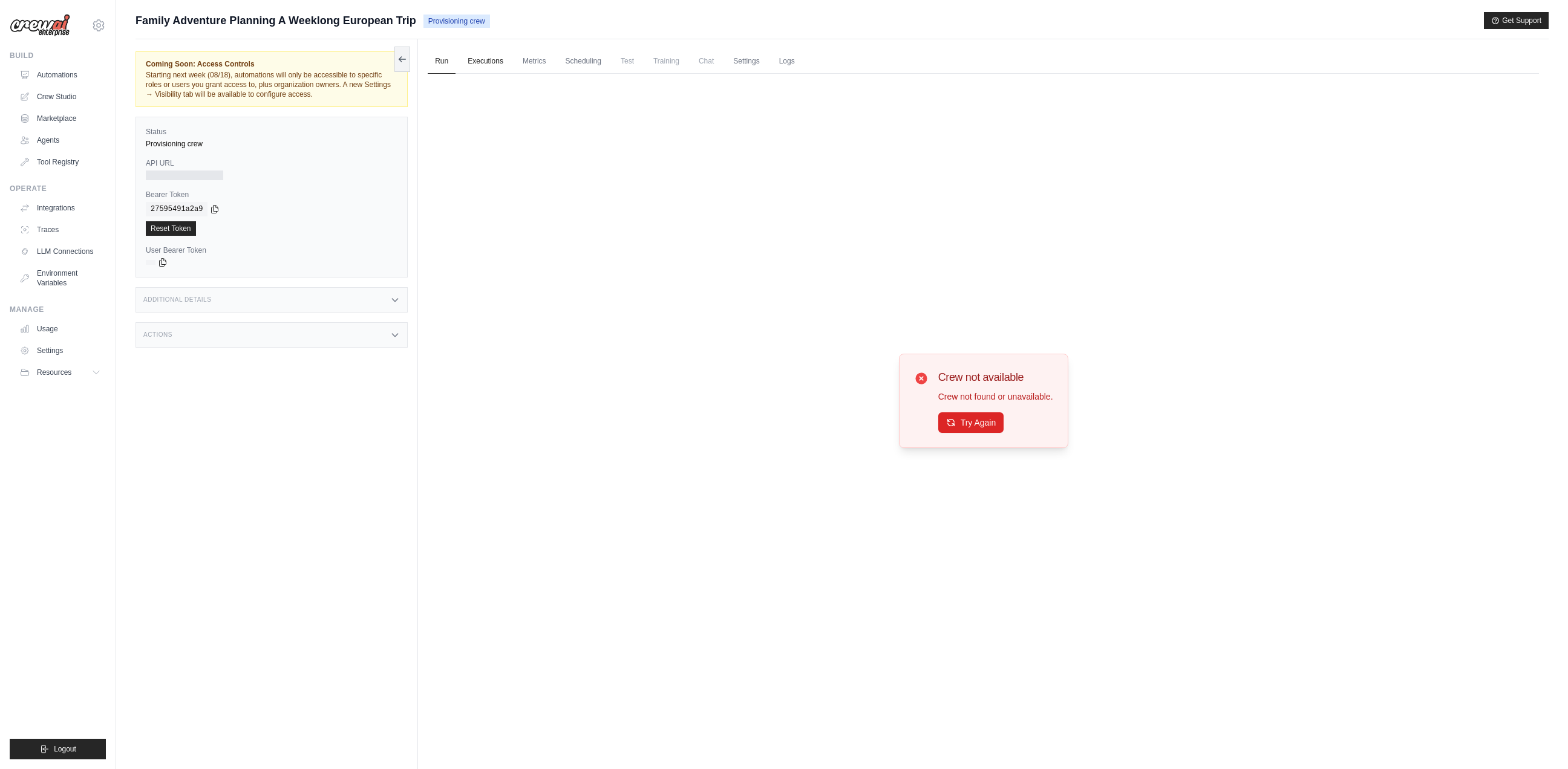
click at [480, 63] on link "Executions" at bounding box center [485, 61] width 50 height 25
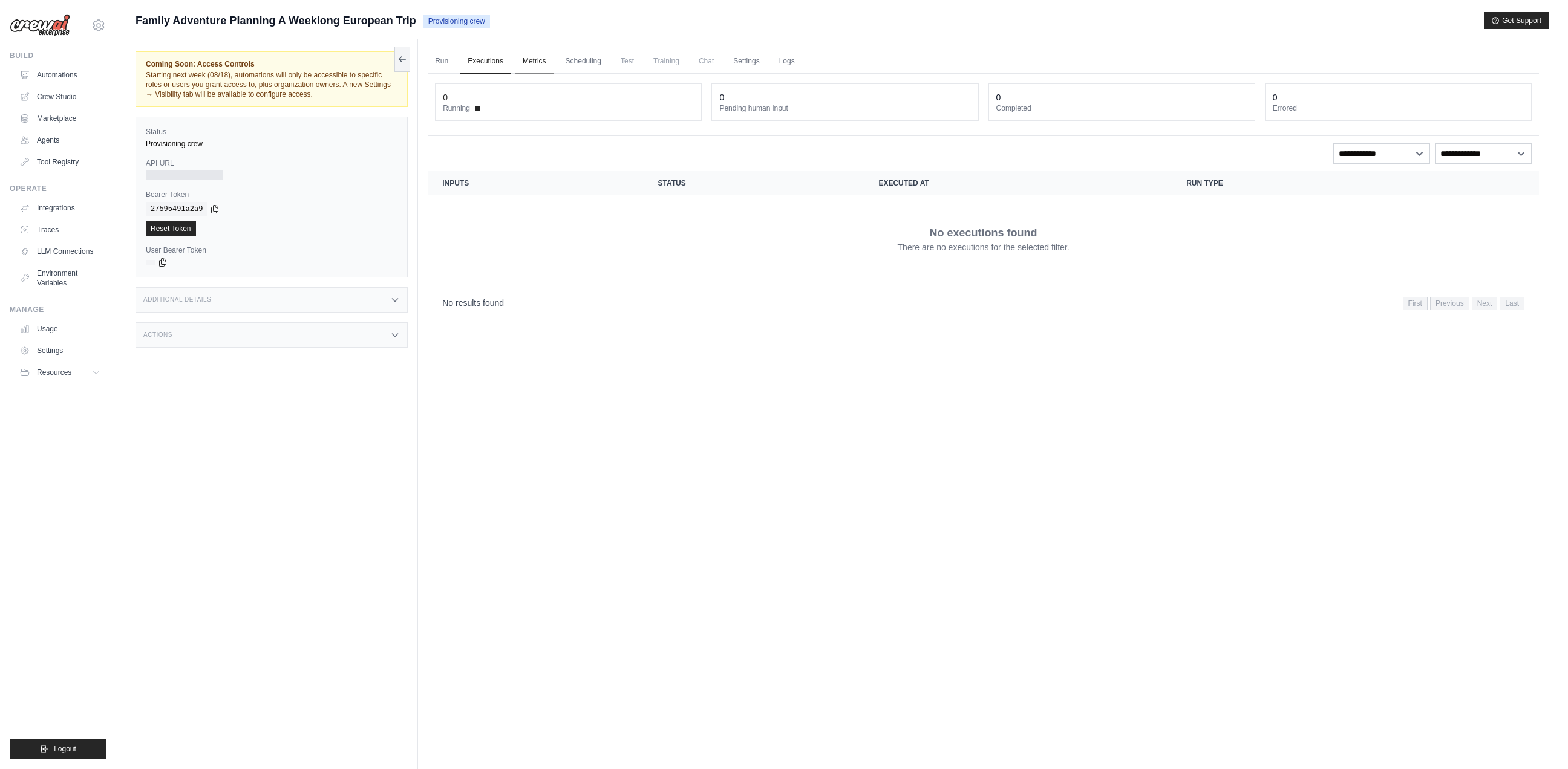
click at [536, 65] on link "Metrics" at bounding box center [534, 61] width 38 height 25
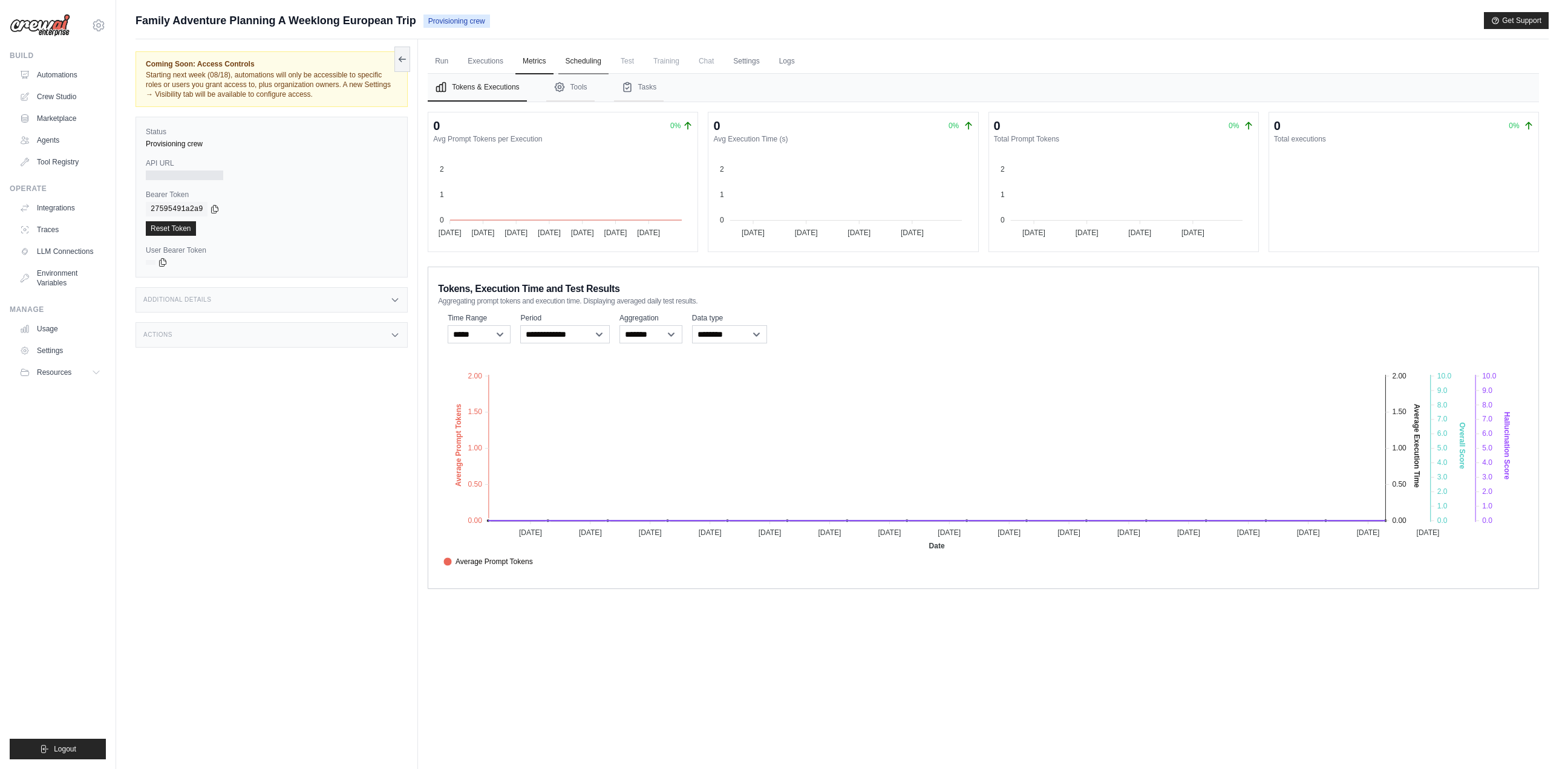
click at [591, 60] on link "Scheduling" at bounding box center [583, 61] width 50 height 25
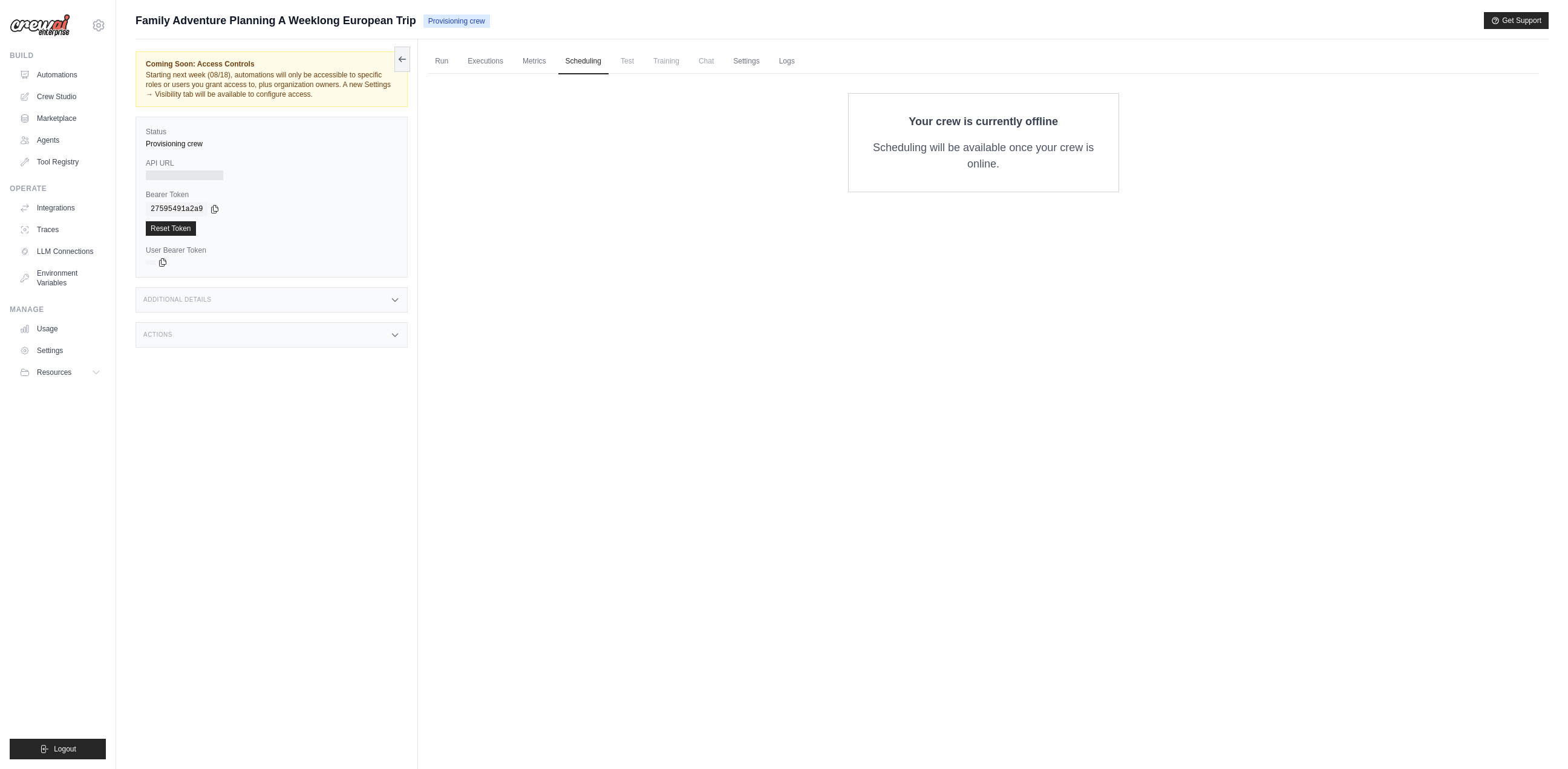
click at [635, 64] on span "Test" at bounding box center [627, 61] width 28 height 24
click at [528, 63] on link "Metrics" at bounding box center [534, 61] width 38 height 25
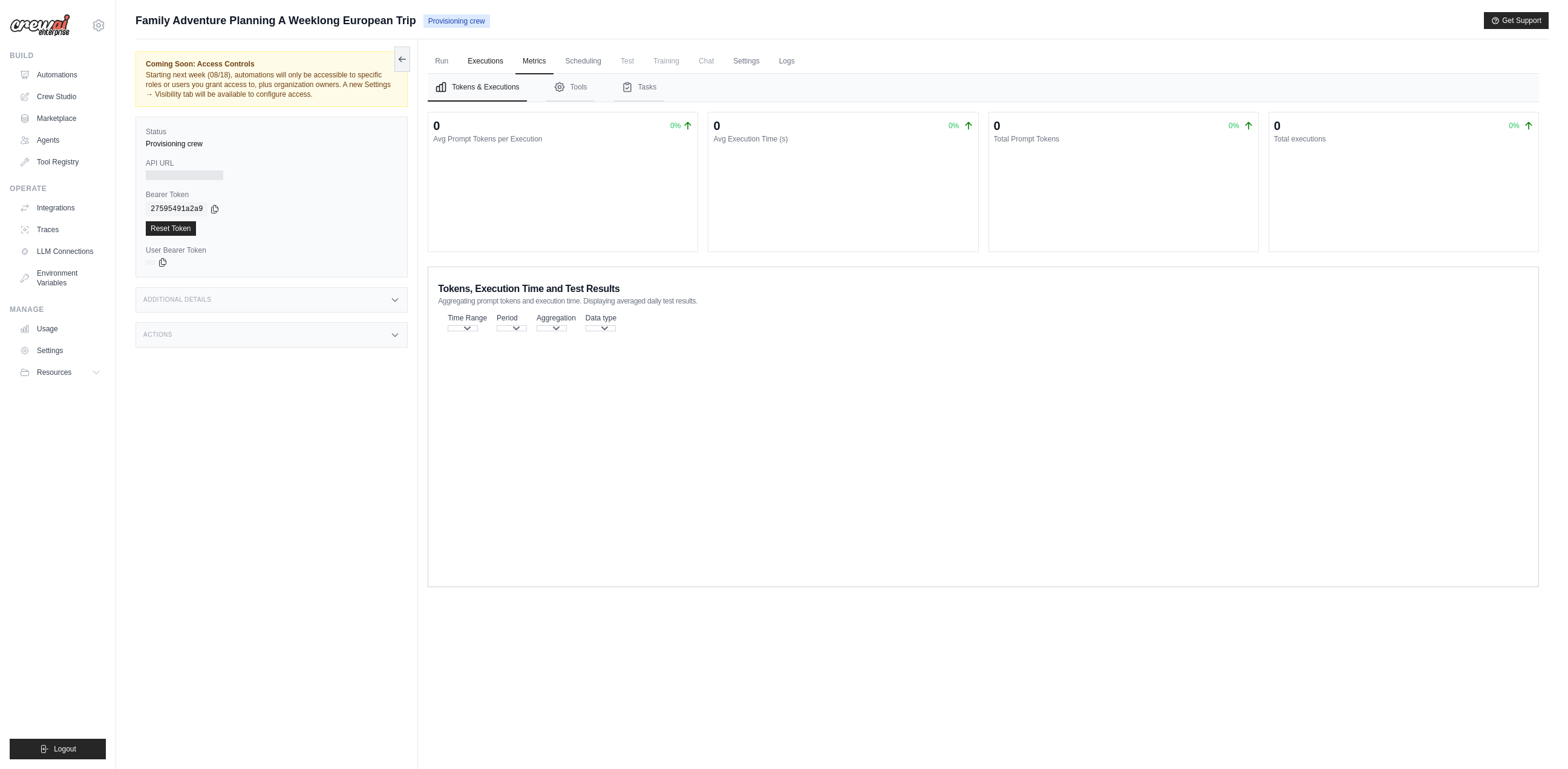
click at [488, 62] on link "Executions" at bounding box center [485, 61] width 50 height 25
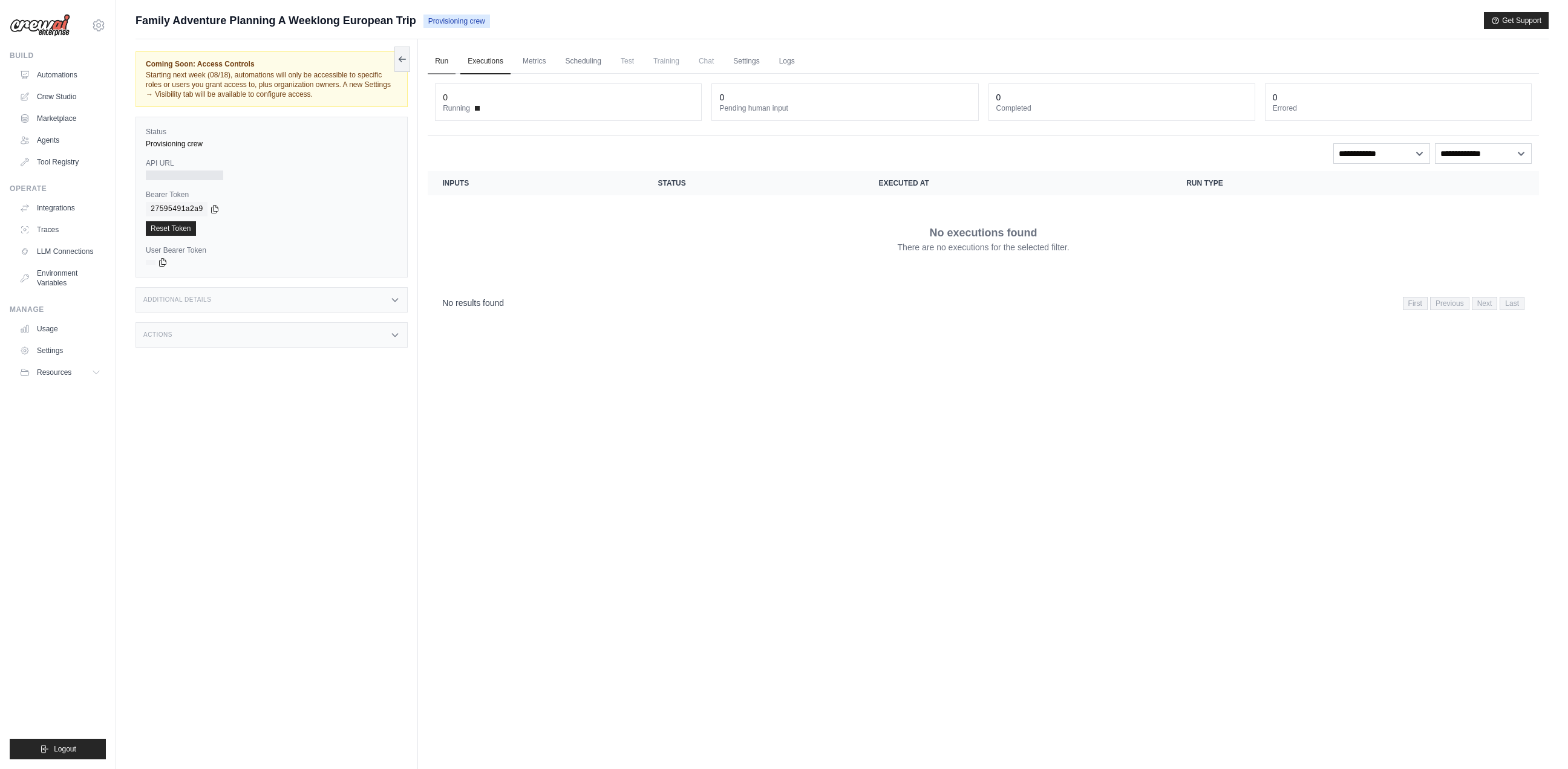
click at [445, 59] on link "Run" at bounding box center [441, 61] width 28 height 25
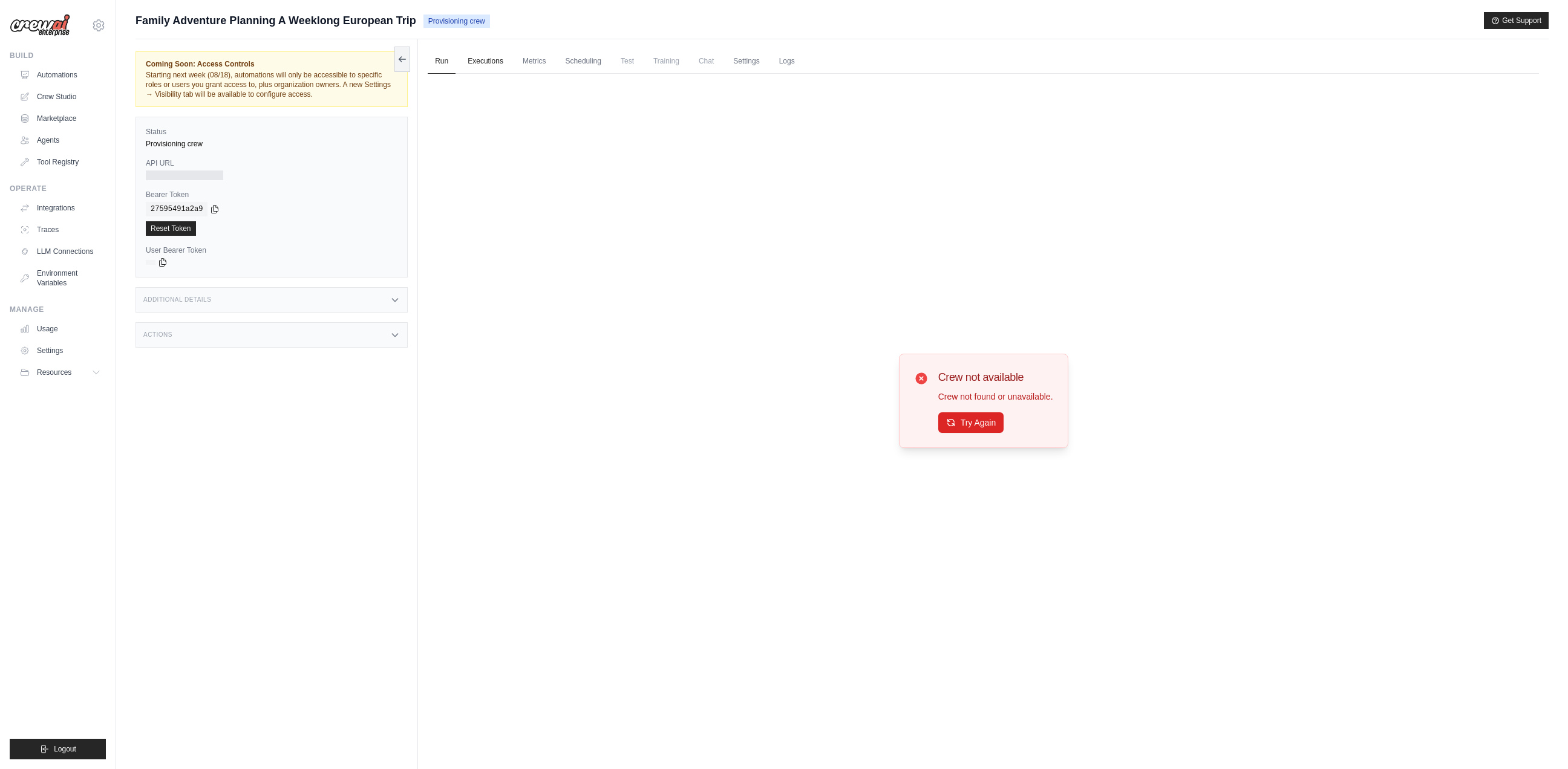
click at [491, 58] on link "Executions" at bounding box center [485, 61] width 50 height 25
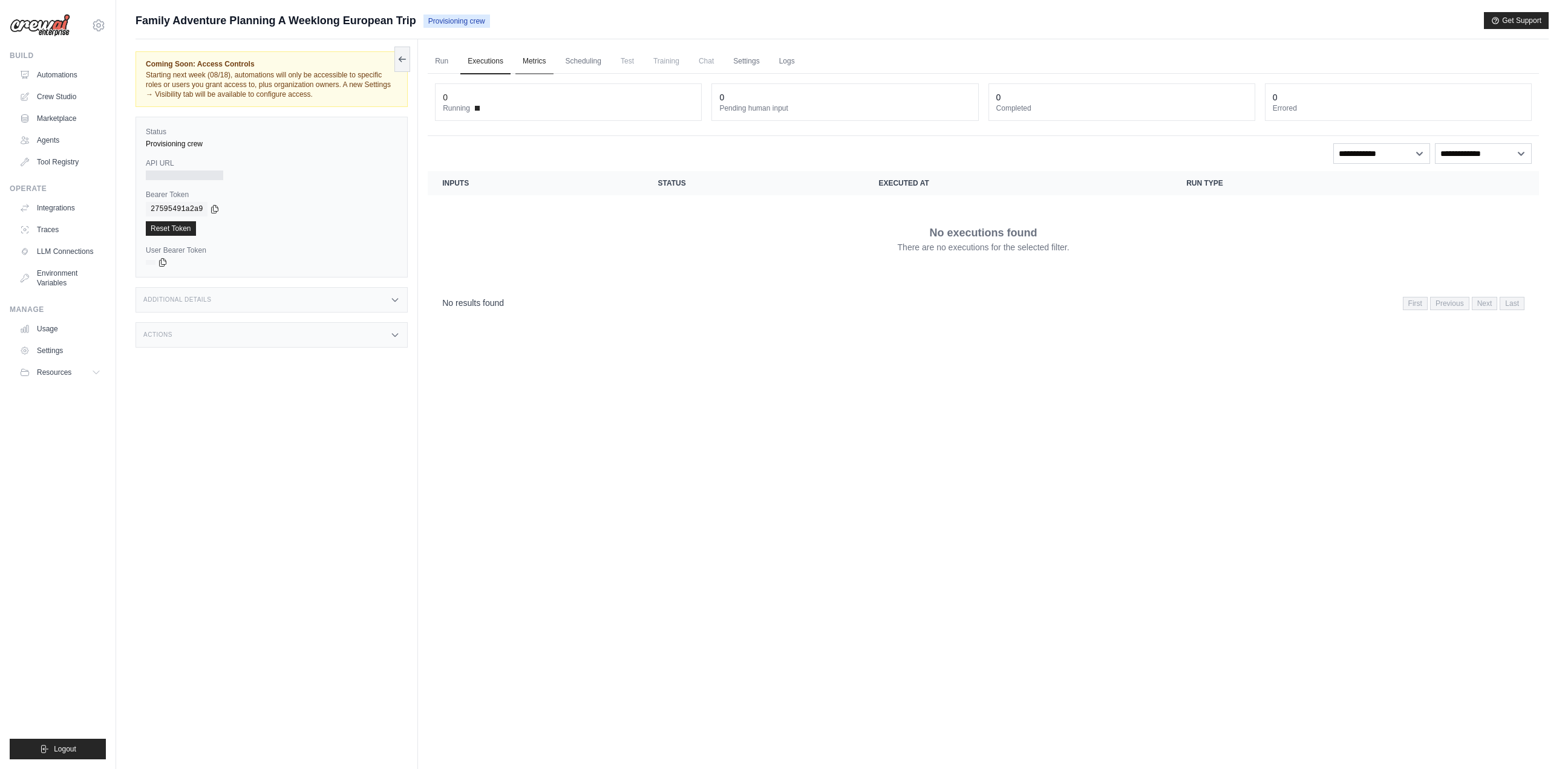
click at [531, 60] on link "Metrics" at bounding box center [534, 61] width 38 height 25
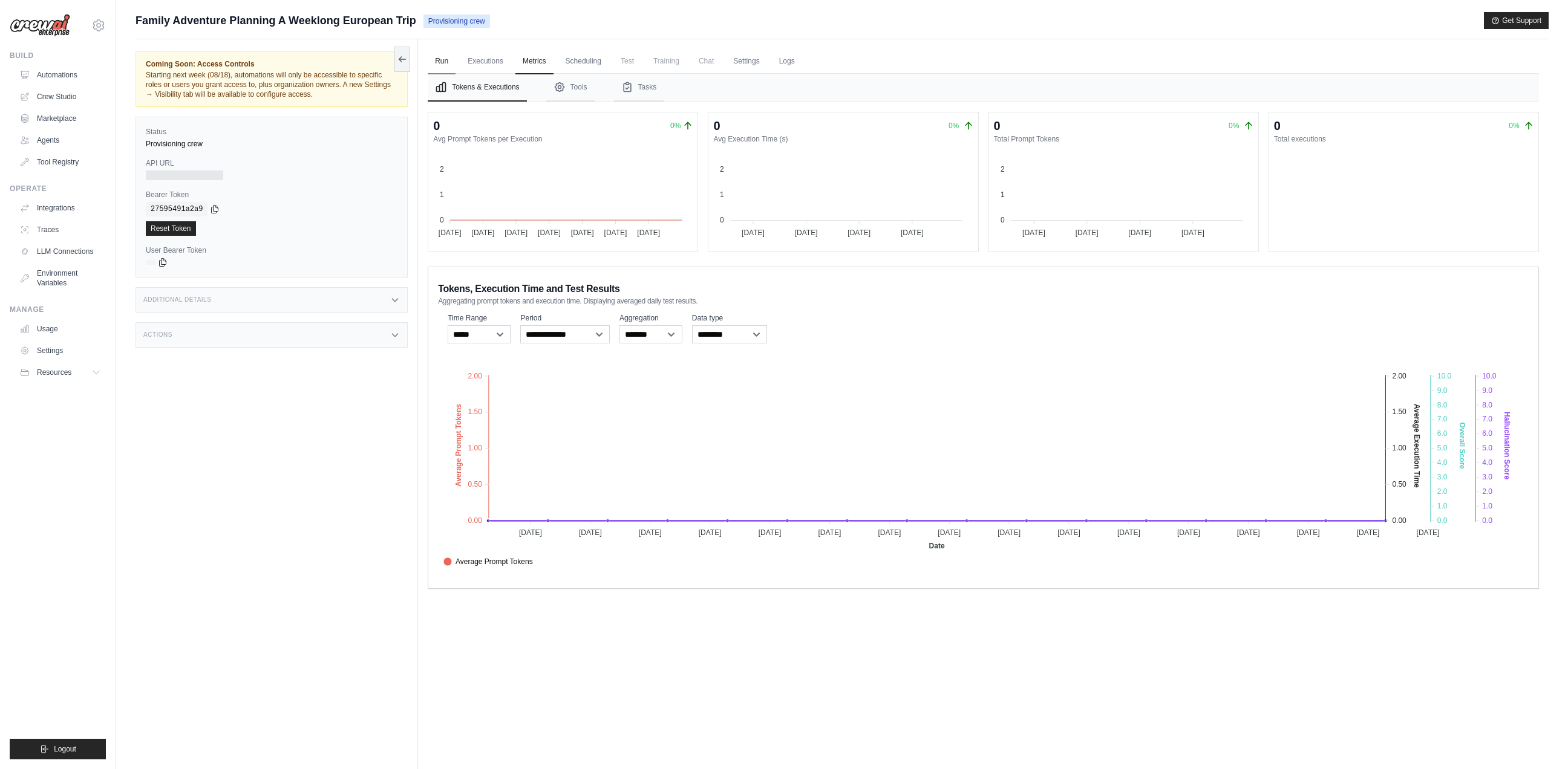
click at [446, 63] on link "Run" at bounding box center [441, 61] width 28 height 25
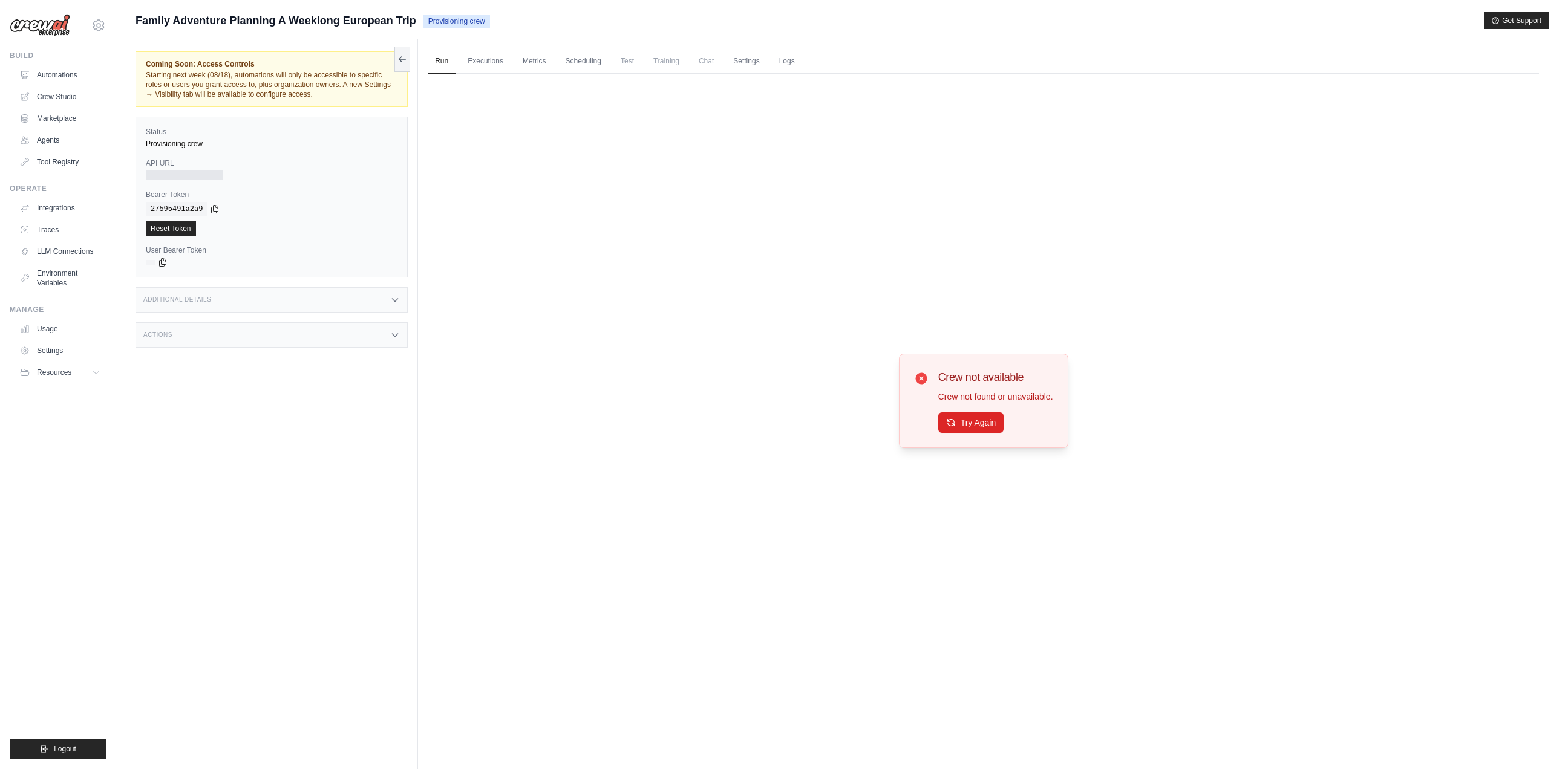
click at [613, 20] on div "Family Adventure Planning A Weeklong European Trip Provisioning crew Get Support" at bounding box center [842, 20] width 1413 height 17
click at [398, 56] on icon at bounding box center [401, 58] width 9 height 9
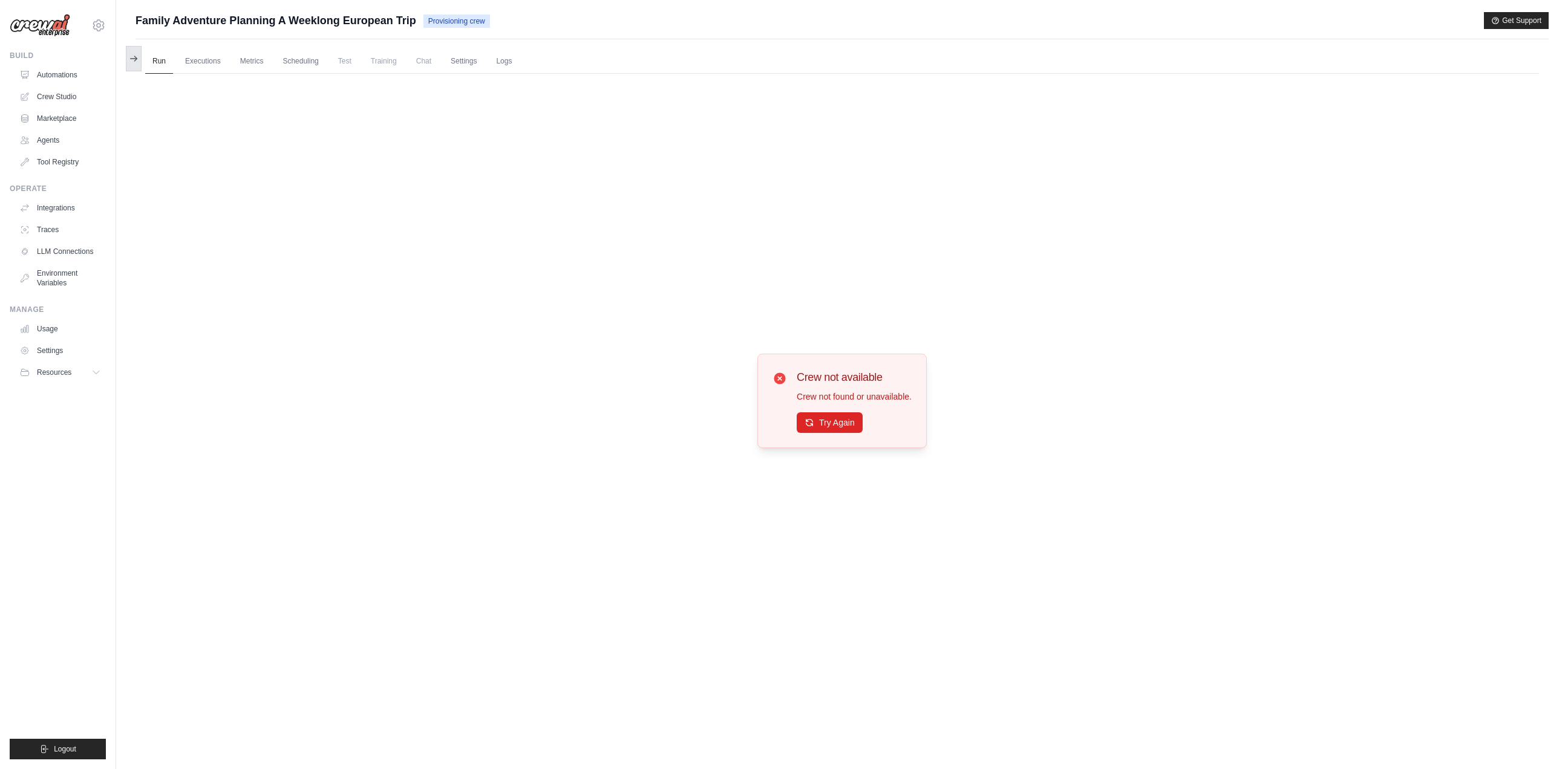
click at [131, 53] on button at bounding box center [134, 59] width 16 height 25
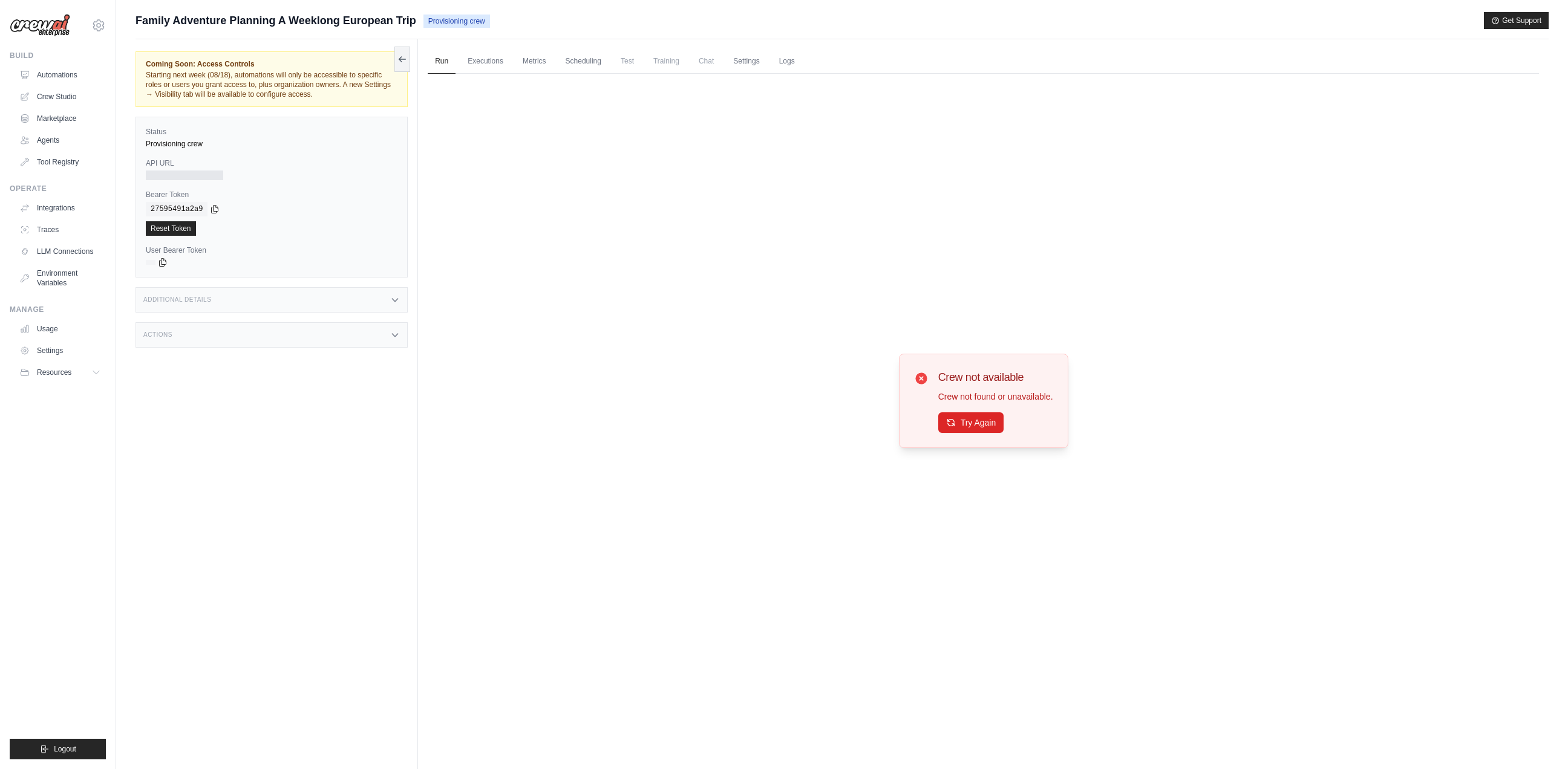
click at [586, 20] on div "Family Adventure Planning A Weeklong European Trip Provisioning crew Get Support" at bounding box center [842, 20] width 1413 height 17
click at [59, 71] on link "Automations" at bounding box center [61, 75] width 91 height 20
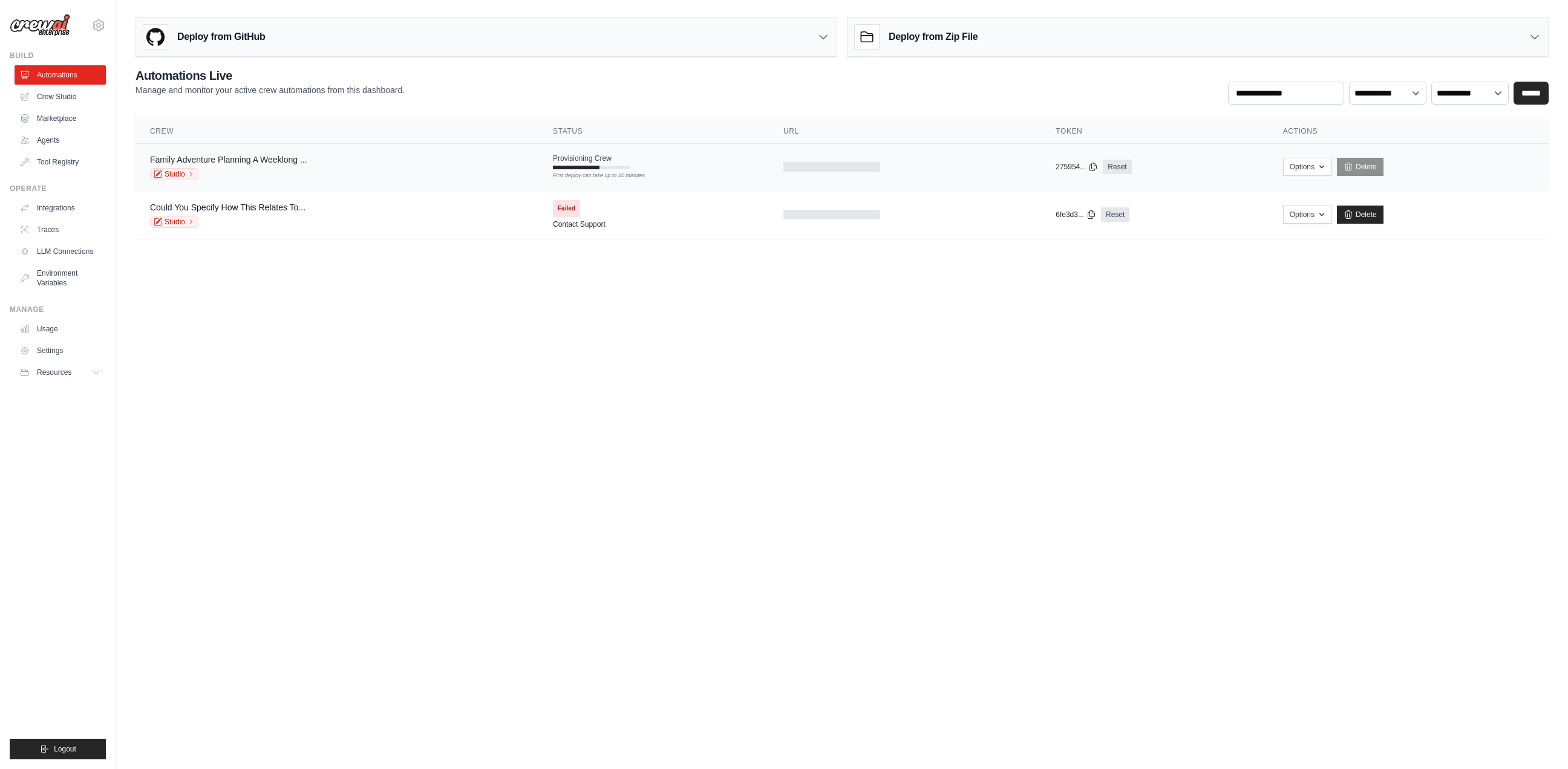
click at [234, 160] on link "Family Adventure Planning A Weeklong ..." at bounding box center [229, 159] width 157 height 9
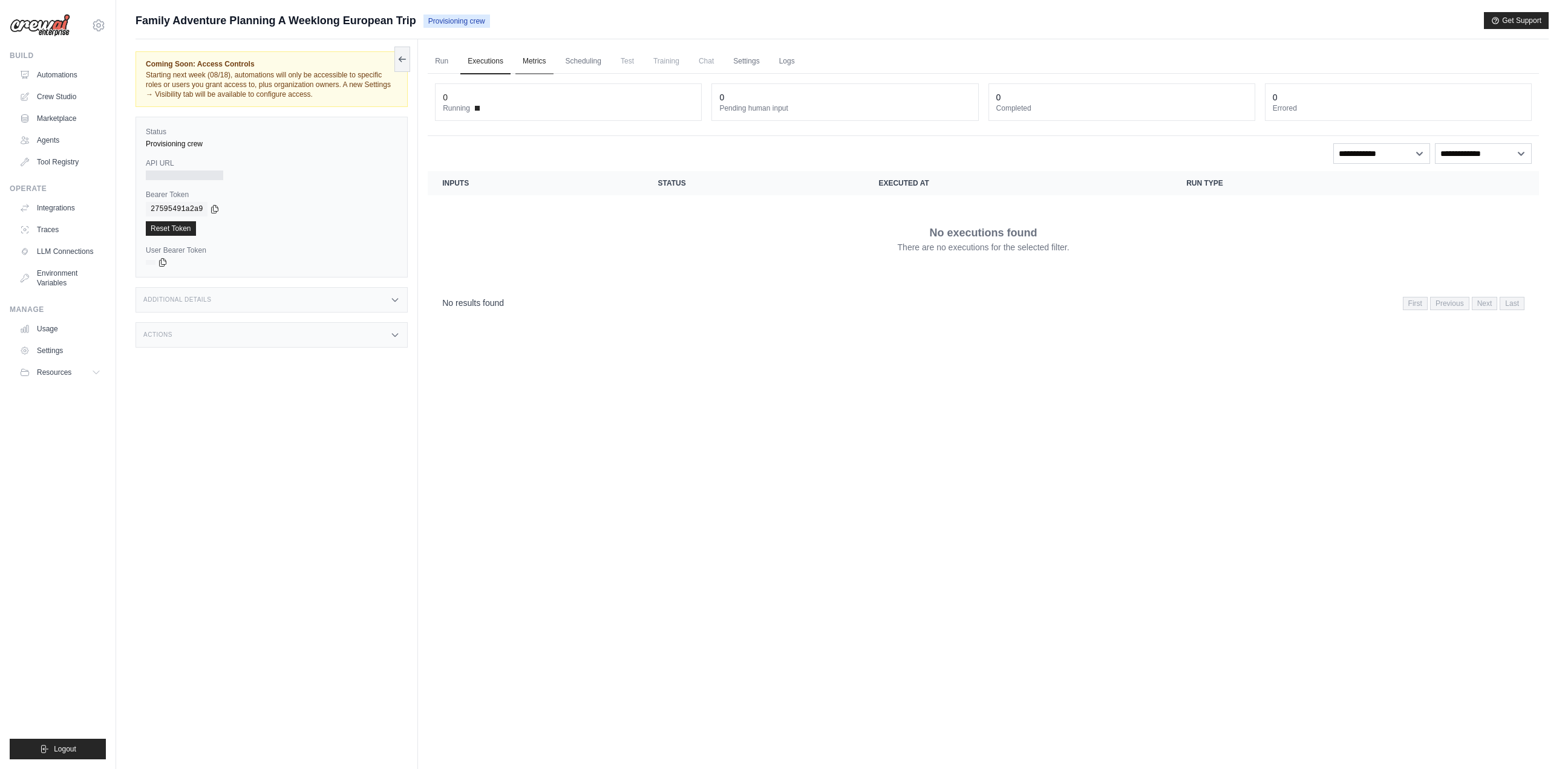
click at [528, 72] on link "Metrics" at bounding box center [534, 61] width 38 height 25
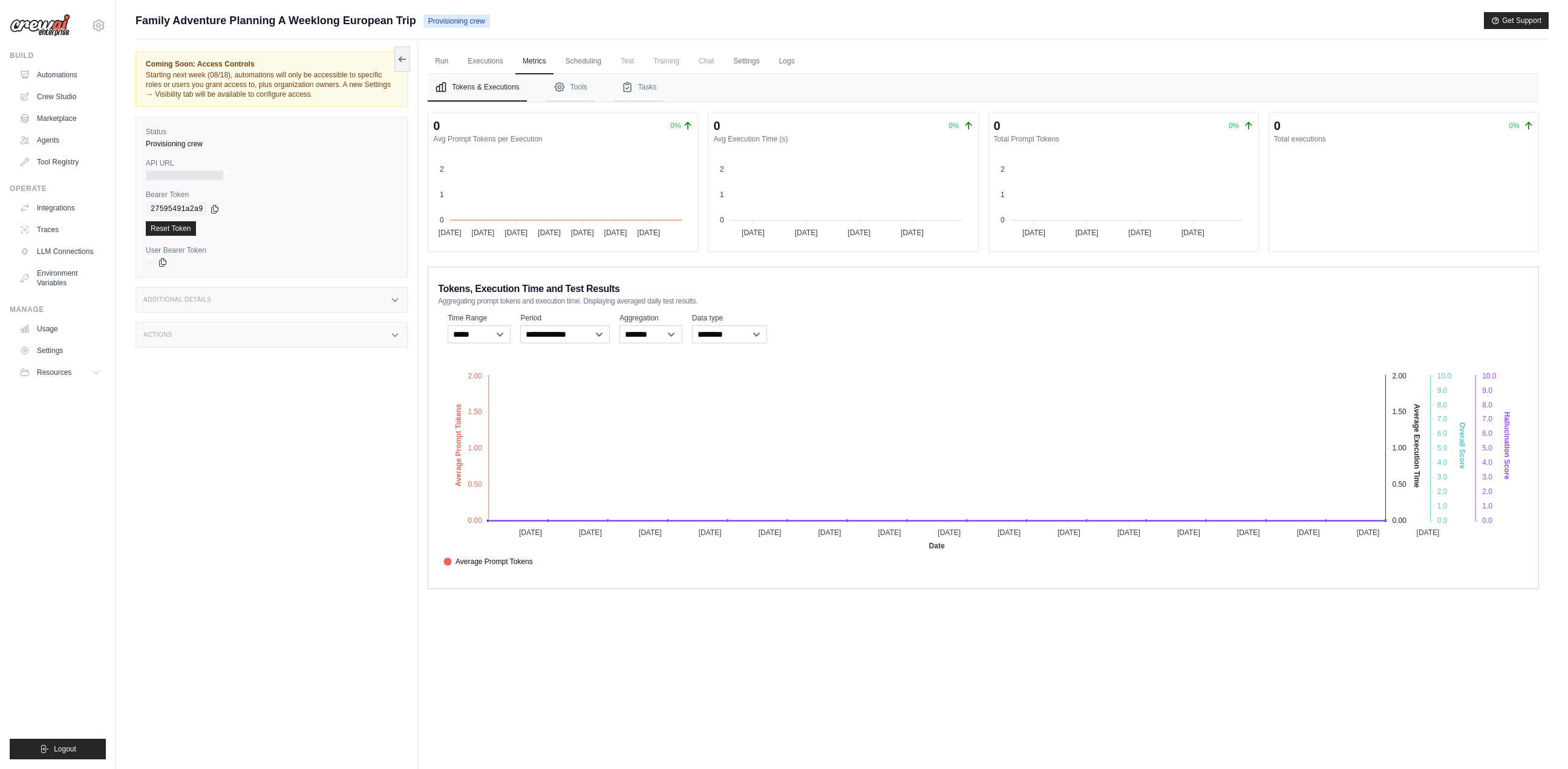
click at [1441, 435] on tspan "6.0" at bounding box center [1442, 433] width 10 height 8
click at [1489, 431] on tspan "6.0" at bounding box center [1487, 433] width 10 height 8
click at [1416, 429] on text "Average Execution Time" at bounding box center [1416, 446] width 8 height 84
click at [1513, 424] on foreignobject "Average Prompt Tokens Average Execution Time Score Hallucination Score Crew Ver…" at bounding box center [983, 463] width 1091 height 211
click at [1507, 425] on text "Hallucination Score" at bounding box center [1506, 445] width 8 height 68
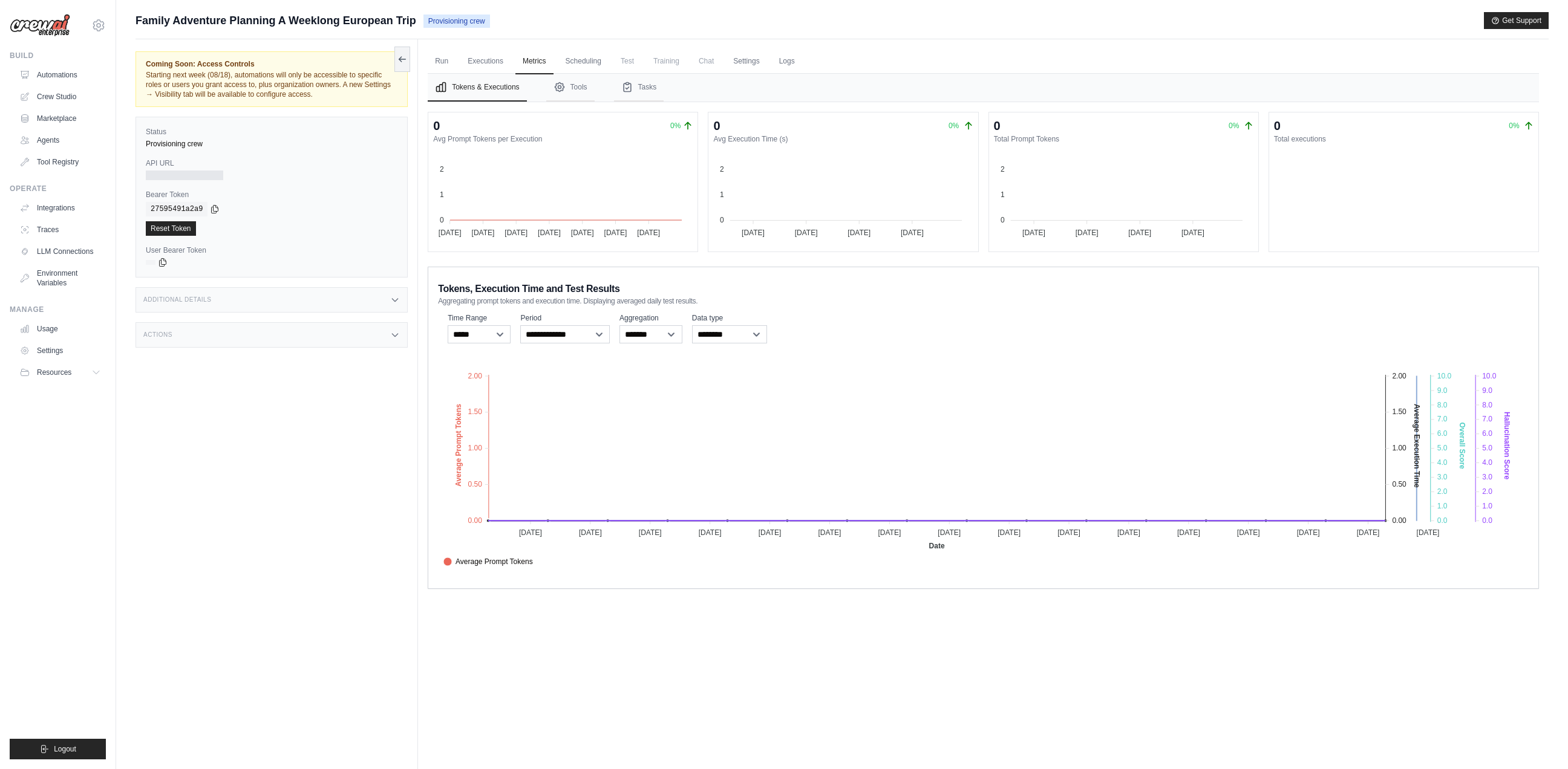
click at [1466, 432] on text "Overall Score" at bounding box center [1462, 446] width 8 height 47
click at [1449, 434] on foreignobject "Average Prompt Tokens Average Execution Time Score Hallucination Score Crew Ver…" at bounding box center [983, 463] width 1091 height 211
click at [1417, 435] on text "Average Execution Time" at bounding box center [1416, 446] width 8 height 84
click at [1413, 434] on text "Average Execution Time" at bounding box center [1416, 446] width 8 height 84
click at [1457, 432] on foreignobject "Average Prompt Tokens Average Execution Time Score Hallucination Score Crew Ver…" at bounding box center [983, 463] width 1091 height 211
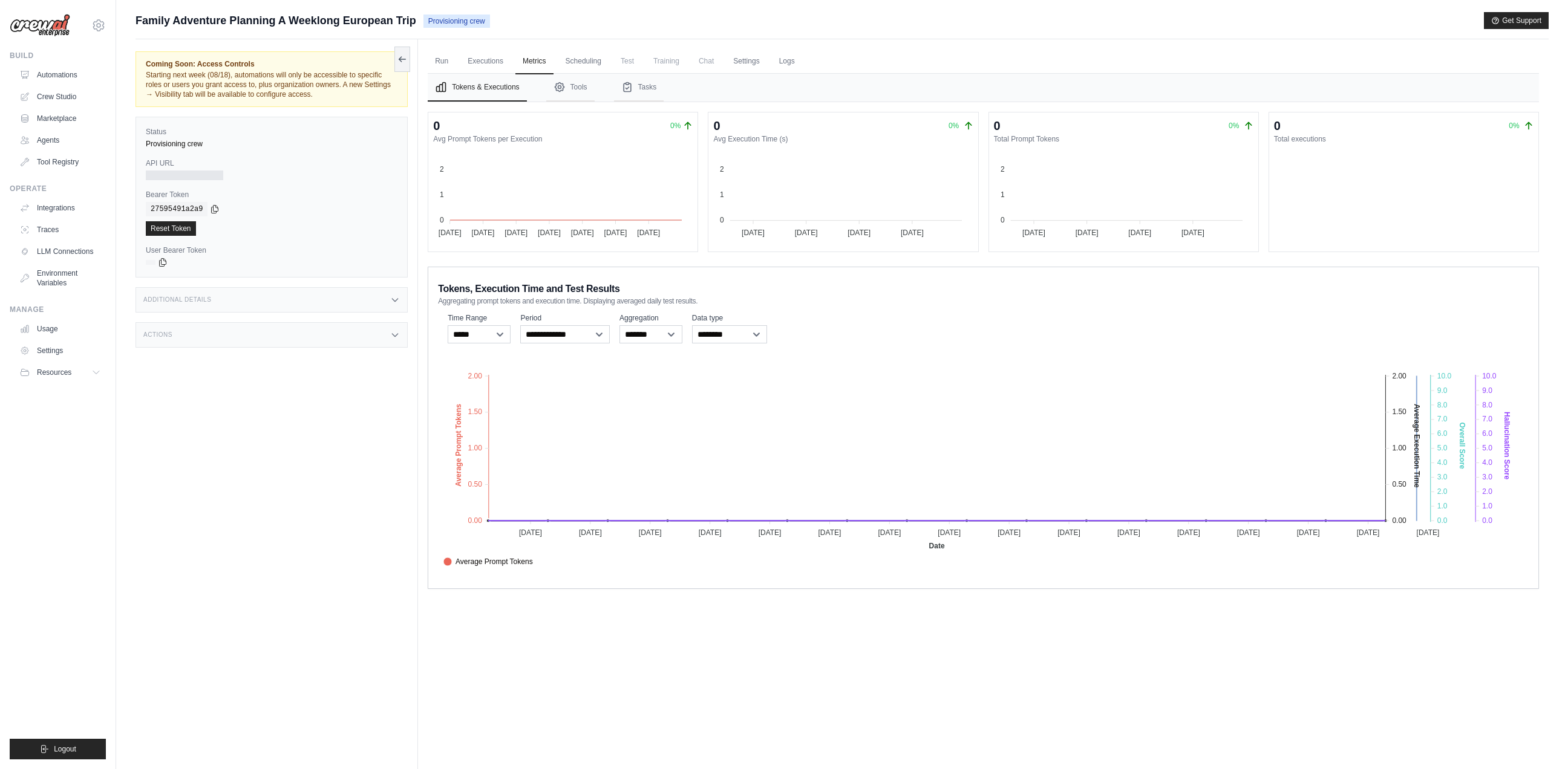
click at [1443, 430] on tspan "6.0" at bounding box center [1442, 433] width 10 height 8
click at [1462, 430] on text "Overall Score" at bounding box center [1462, 446] width 8 height 47
click at [1489, 430] on tspan "6.0" at bounding box center [1487, 433] width 10 height 8
click at [1480, 430] on foreignobject "Average Prompt Tokens Average Execution Time Score Hallucination Score Crew Ver…" at bounding box center [983, 463] width 1091 height 211
click at [1502, 429] on text "Hallucination Score" at bounding box center [1506, 445] width 8 height 68
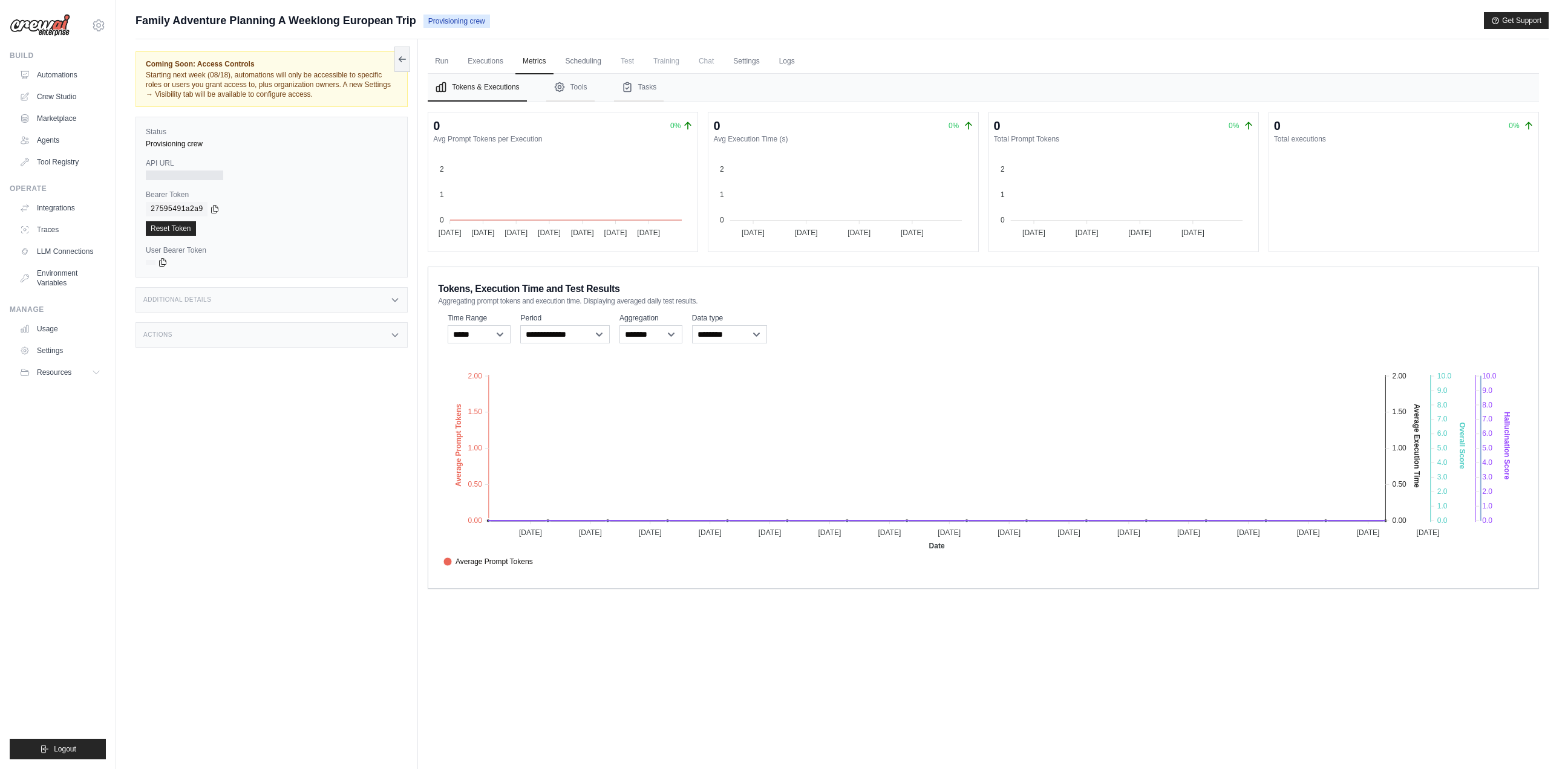
click at [1488, 429] on tspan "6.0" at bounding box center [1487, 433] width 10 height 8
click at [1505, 429] on text "Hallucination Score" at bounding box center [1506, 445] width 8 height 68
click at [1460, 430] on text "Overall Score" at bounding box center [1462, 446] width 8 height 47
click at [1410, 435] on foreignobject "Average Prompt Tokens Average Execution Time Score Hallucination Score Crew Ver…" at bounding box center [983, 463] width 1091 height 211
click at [1381, 435] on foreignobject "Average Prompt Tokens Average Execution Time Score Hallucination Score Crew Ver…" at bounding box center [983, 463] width 1091 height 211
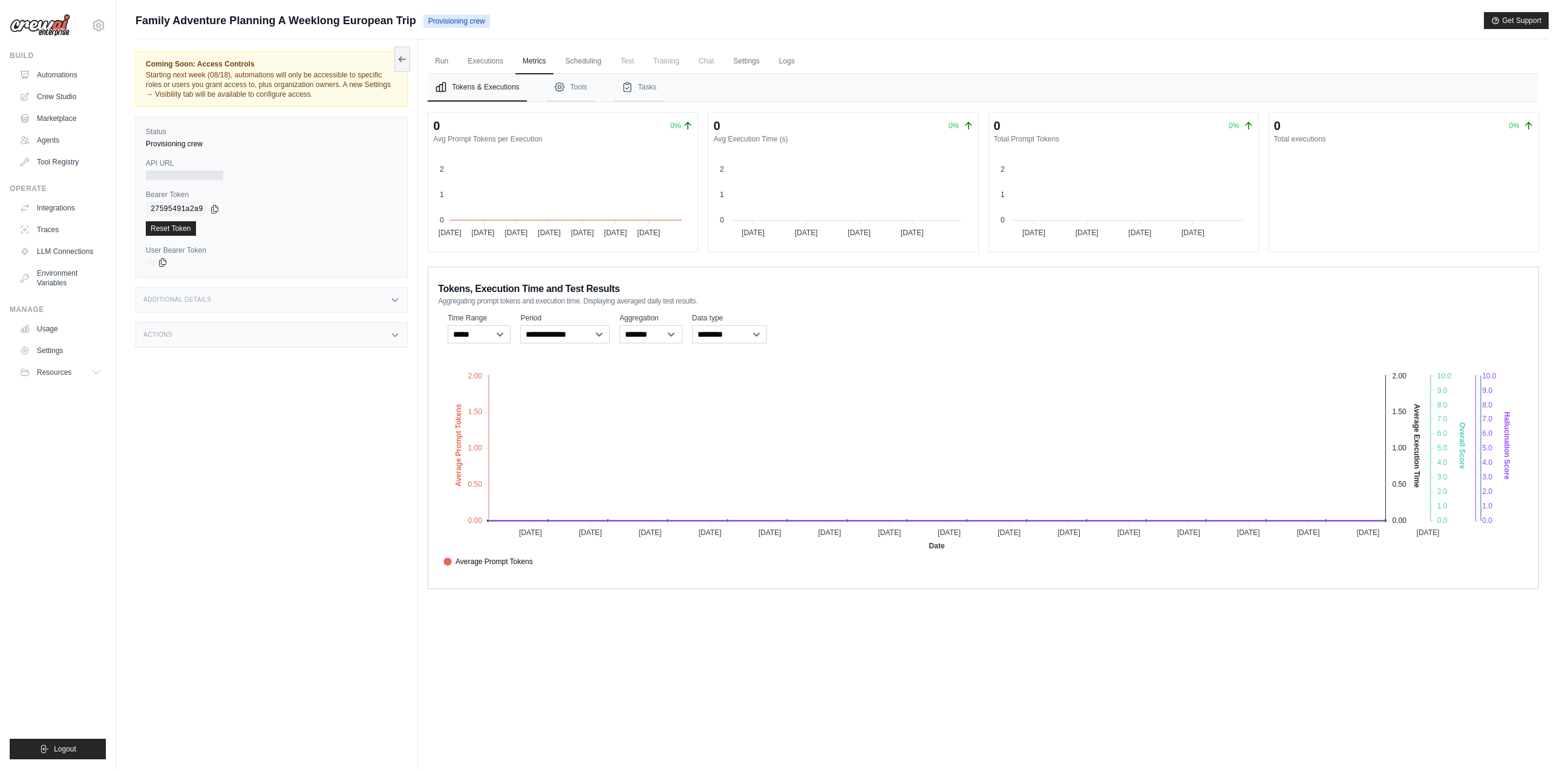
click at [1332, 435] on foreignobject "Average Prompt Tokens Average Execution Time Score Hallucination Score Crew Ver…" at bounding box center [983, 463] width 1091 height 211
click at [1261, 438] on foreignobject "Average Prompt Tokens Average Execution Time Score Hallucination Score Crew Ver…" at bounding box center [983, 463] width 1091 height 211
click at [1078, 494] on foreignobject "Average Prompt Tokens Average Execution Time Score Hallucination Score Crew Ver…" at bounding box center [983, 463] width 1091 height 211
click at [1028, 518] on foreignobject "Average Prompt Tokens Average Execution Time Score Hallucination Score Crew Ver…" at bounding box center [983, 463] width 1091 height 211
click at [992, 509] on foreignobject "Average Prompt Tokens Average Execution Time Score Hallucination Score Crew Ver…" at bounding box center [983, 463] width 1091 height 211
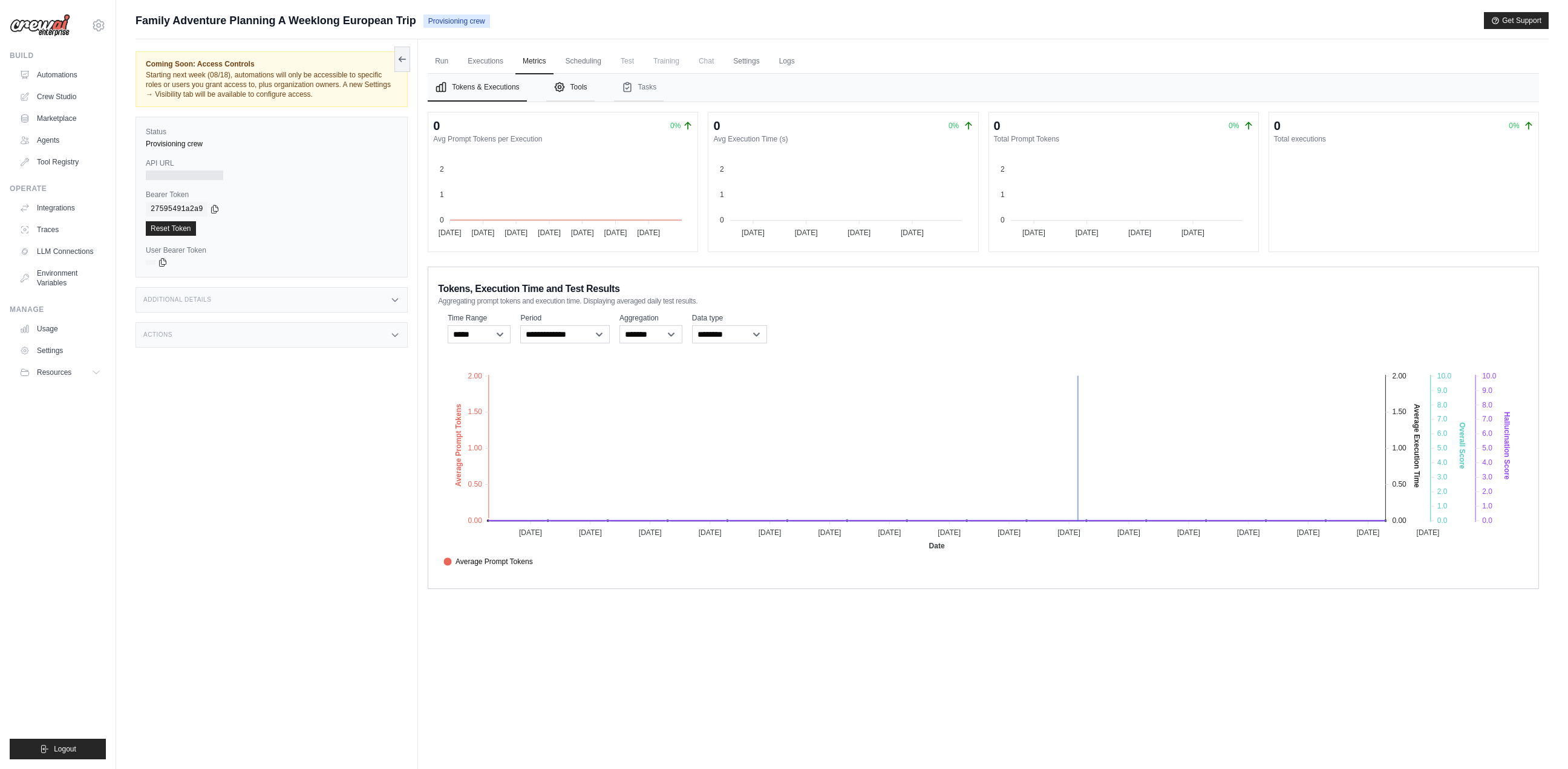
click at [575, 90] on button "Tools" at bounding box center [570, 88] width 48 height 28
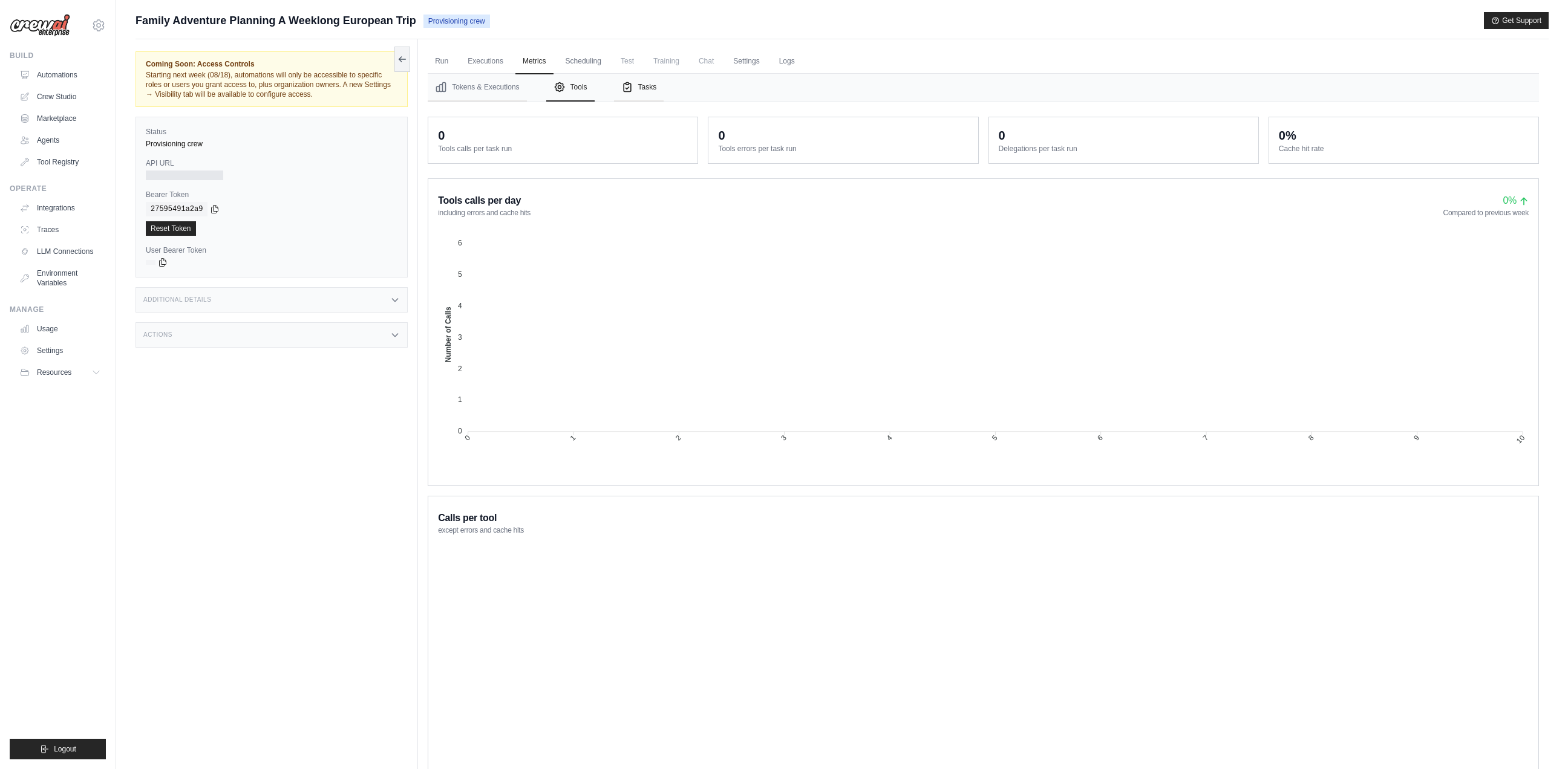
click at [637, 89] on button "Tasks" at bounding box center [638, 88] width 50 height 28
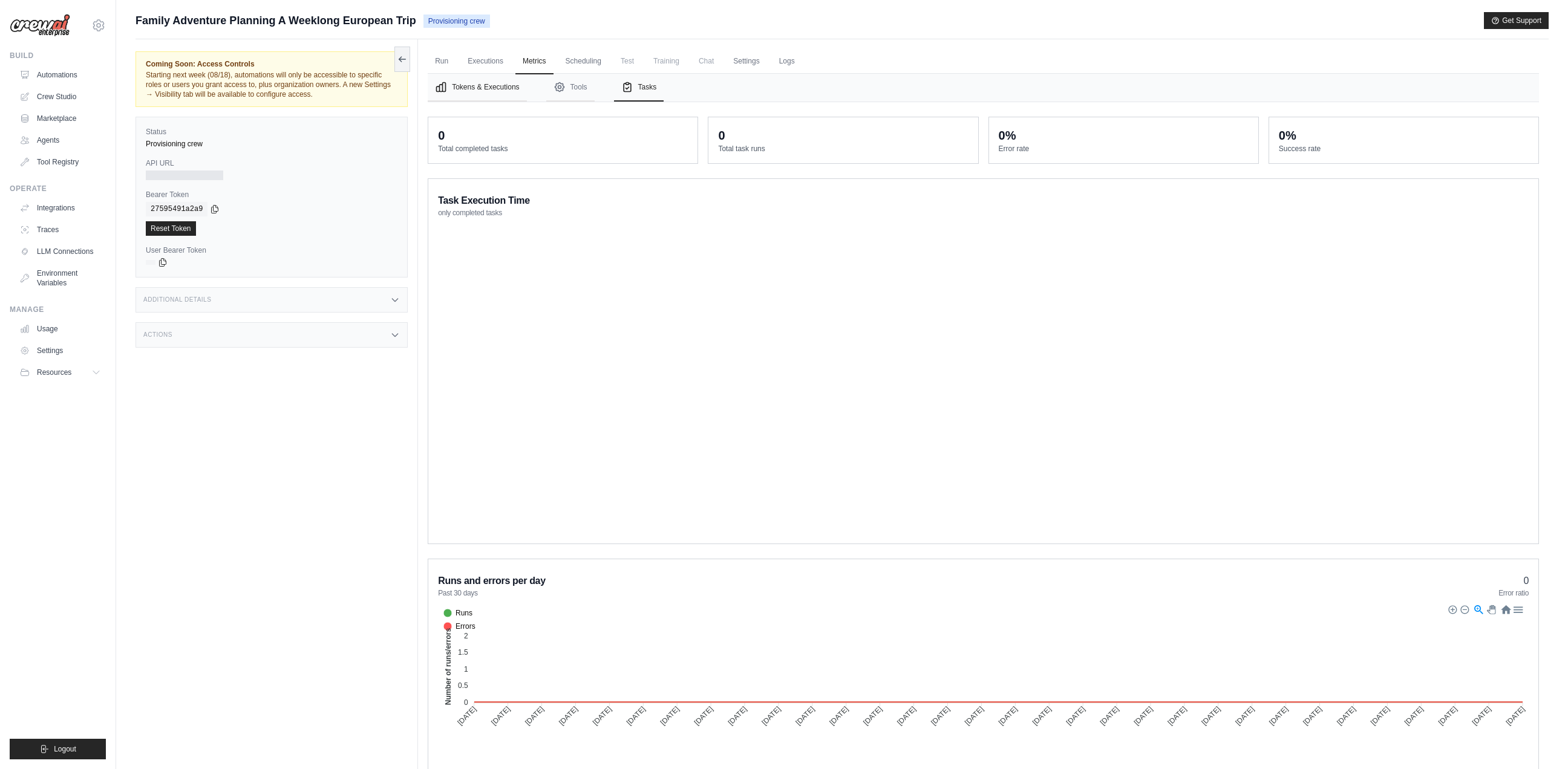
click at [481, 83] on button "Tokens & Executions" at bounding box center [477, 88] width 99 height 28
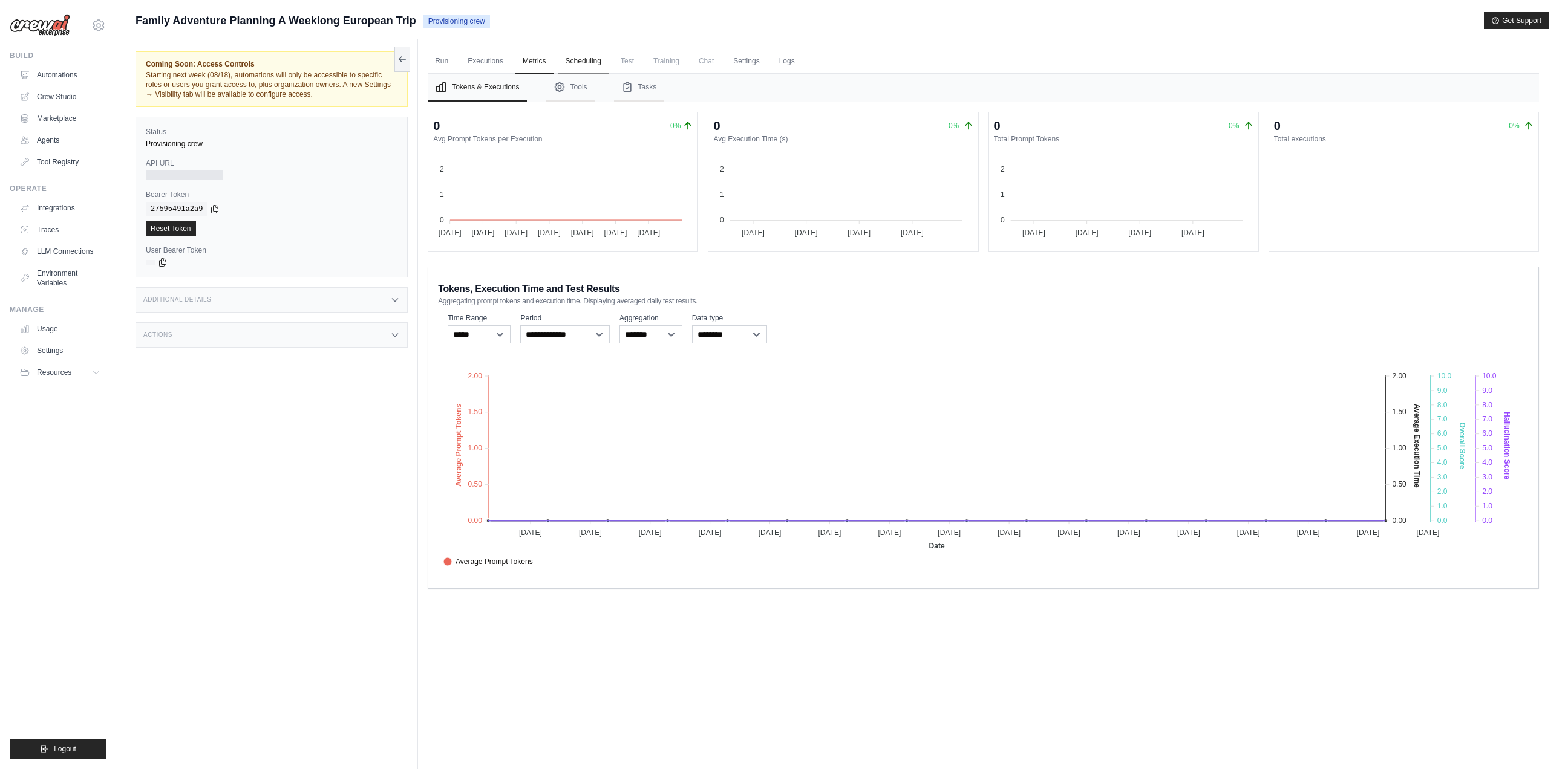
click at [580, 63] on link "Scheduling" at bounding box center [583, 61] width 50 height 25
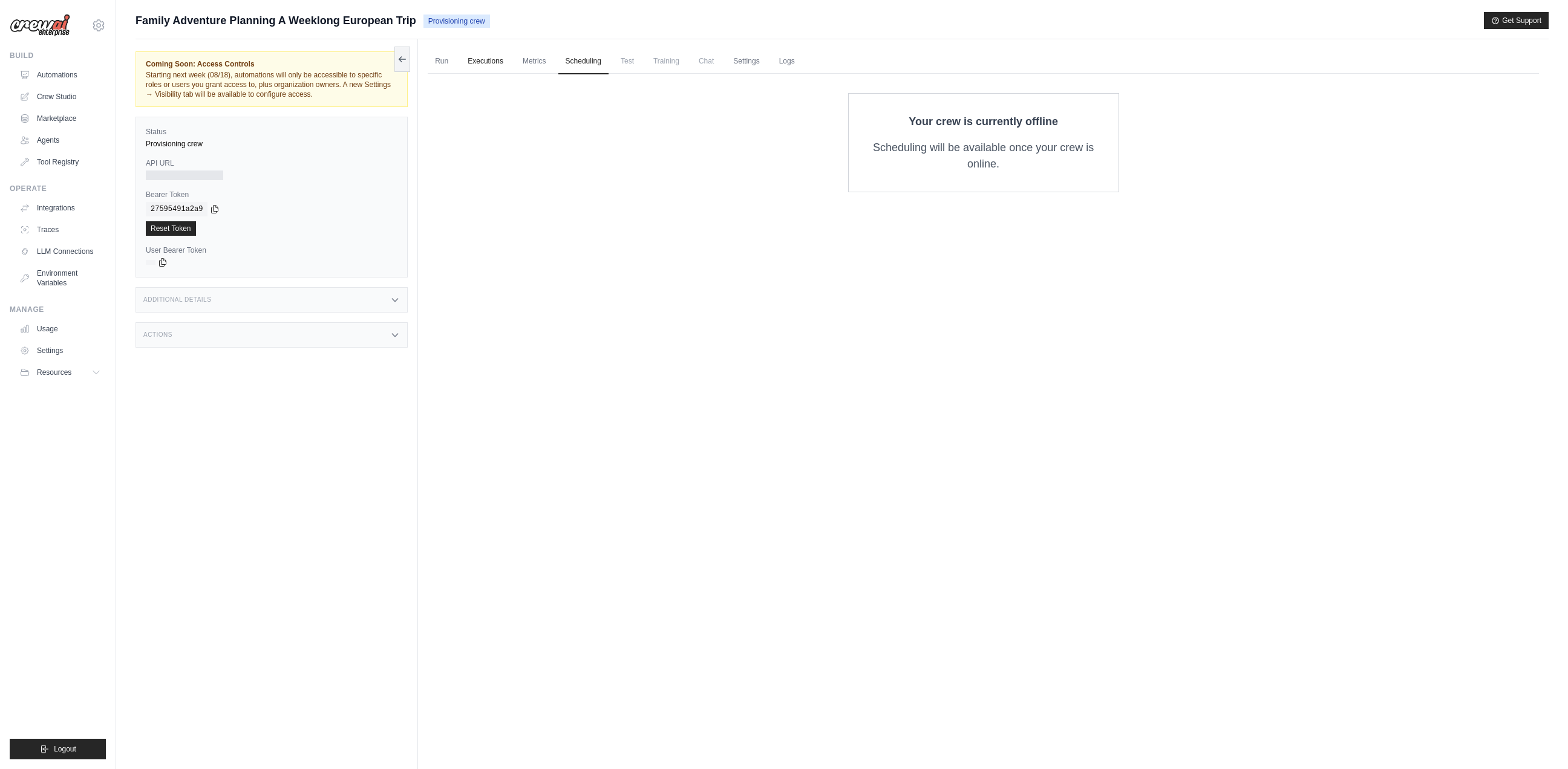
click at [491, 64] on link "Executions" at bounding box center [485, 61] width 50 height 25
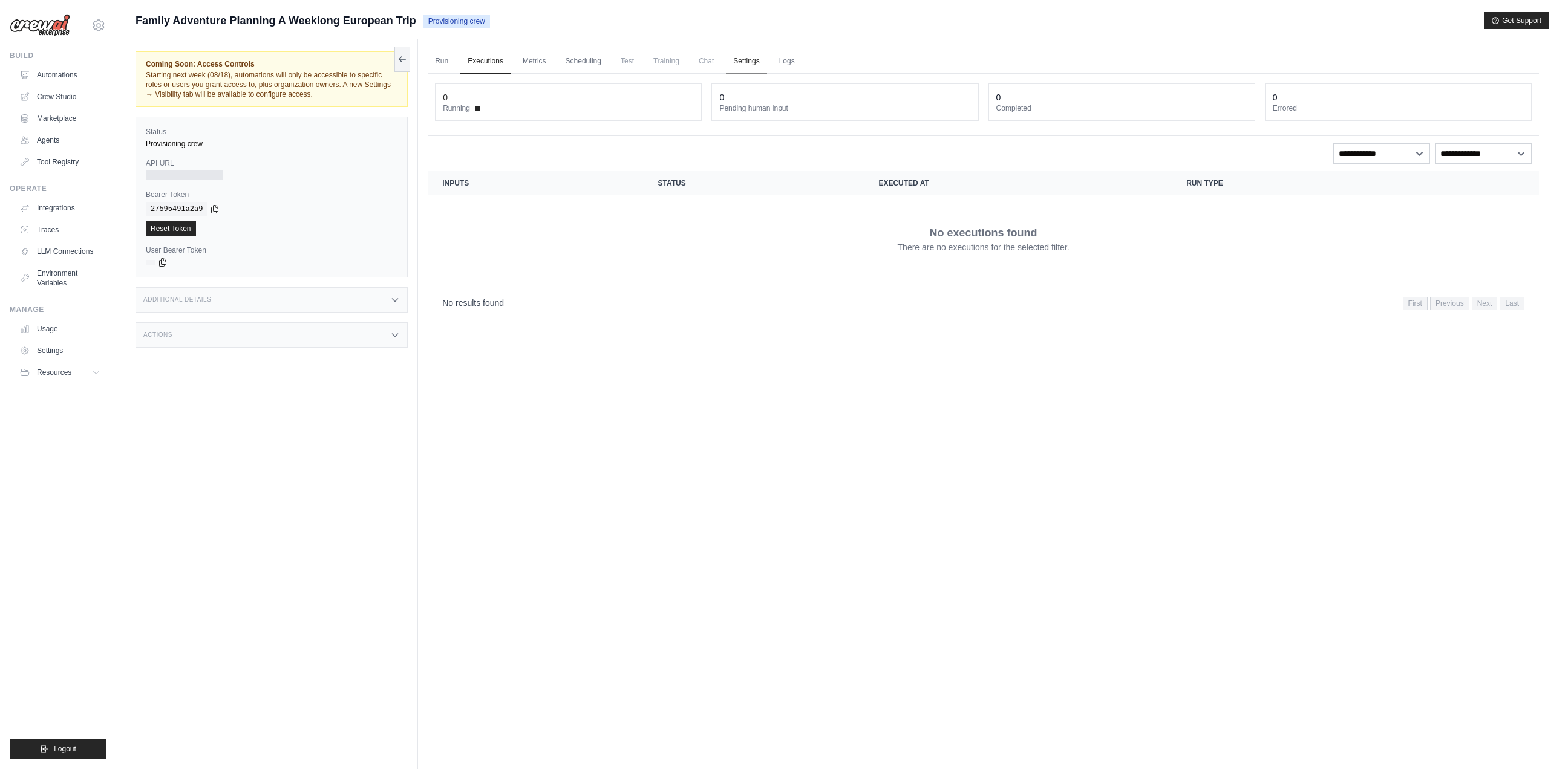
click at [754, 58] on link "Settings" at bounding box center [746, 61] width 41 height 25
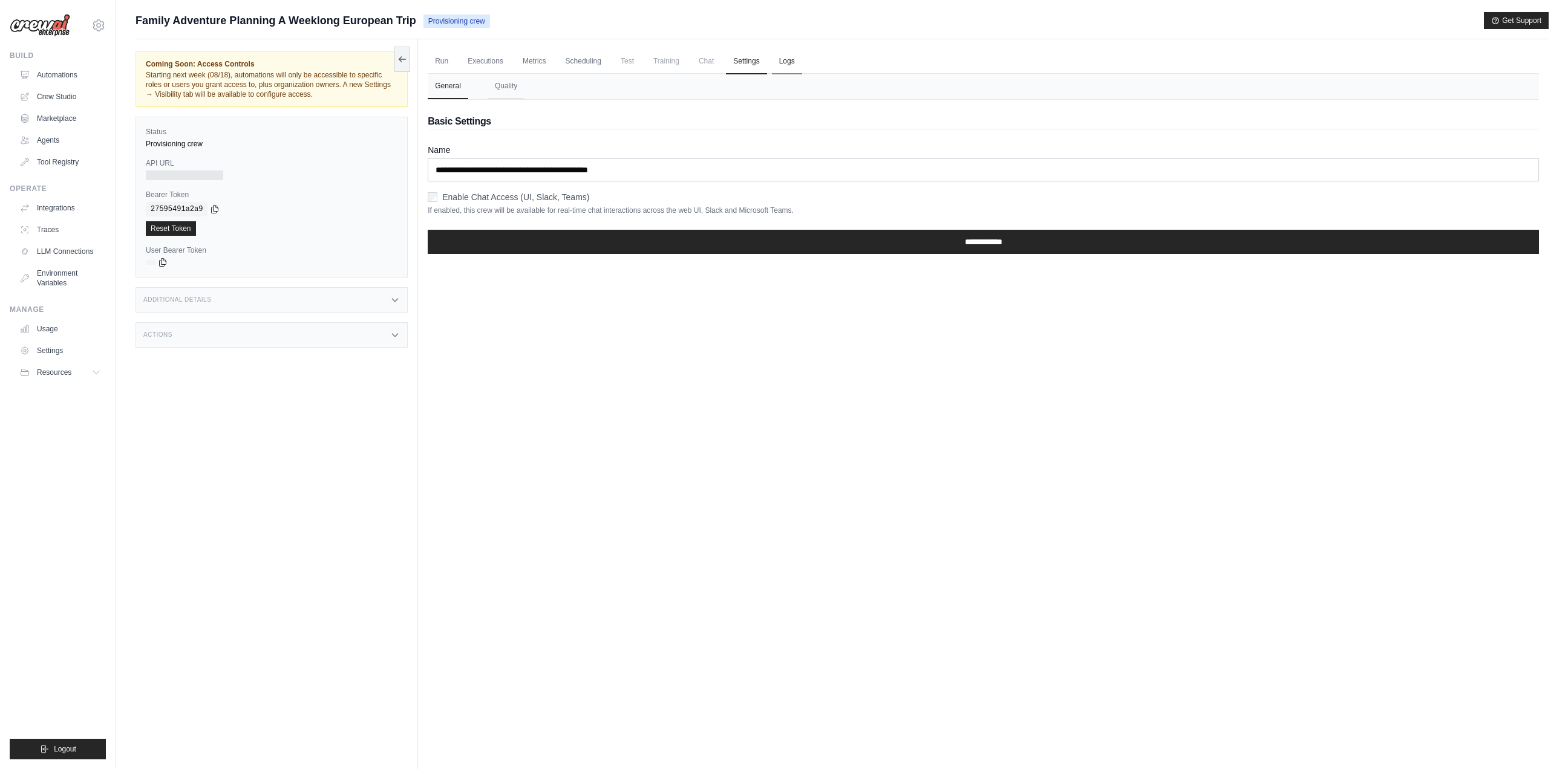
click at [783, 68] on link "Logs" at bounding box center [787, 61] width 30 height 25
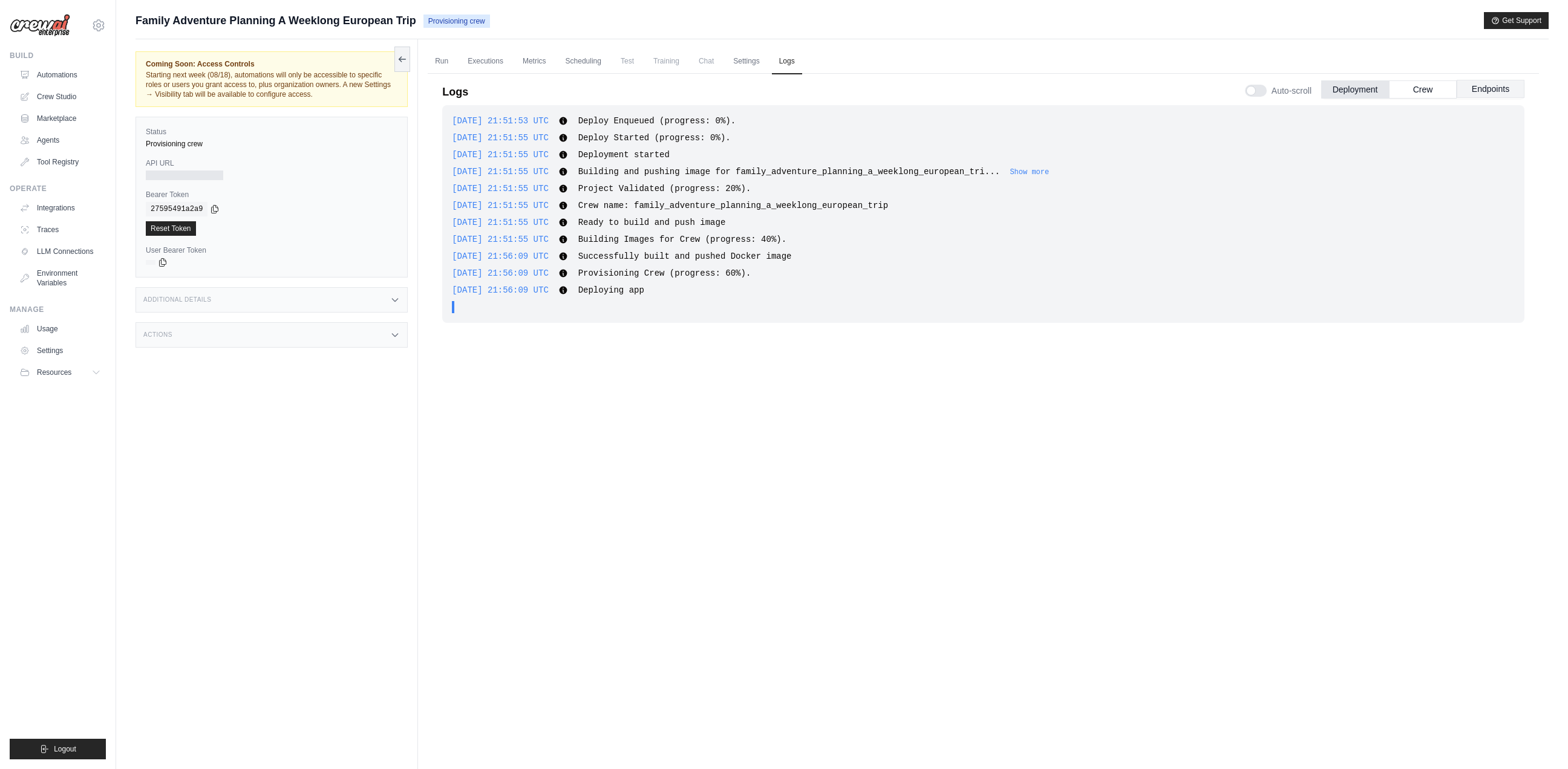
click at [1490, 89] on button "Endpoints" at bounding box center [1490, 89] width 68 height 18
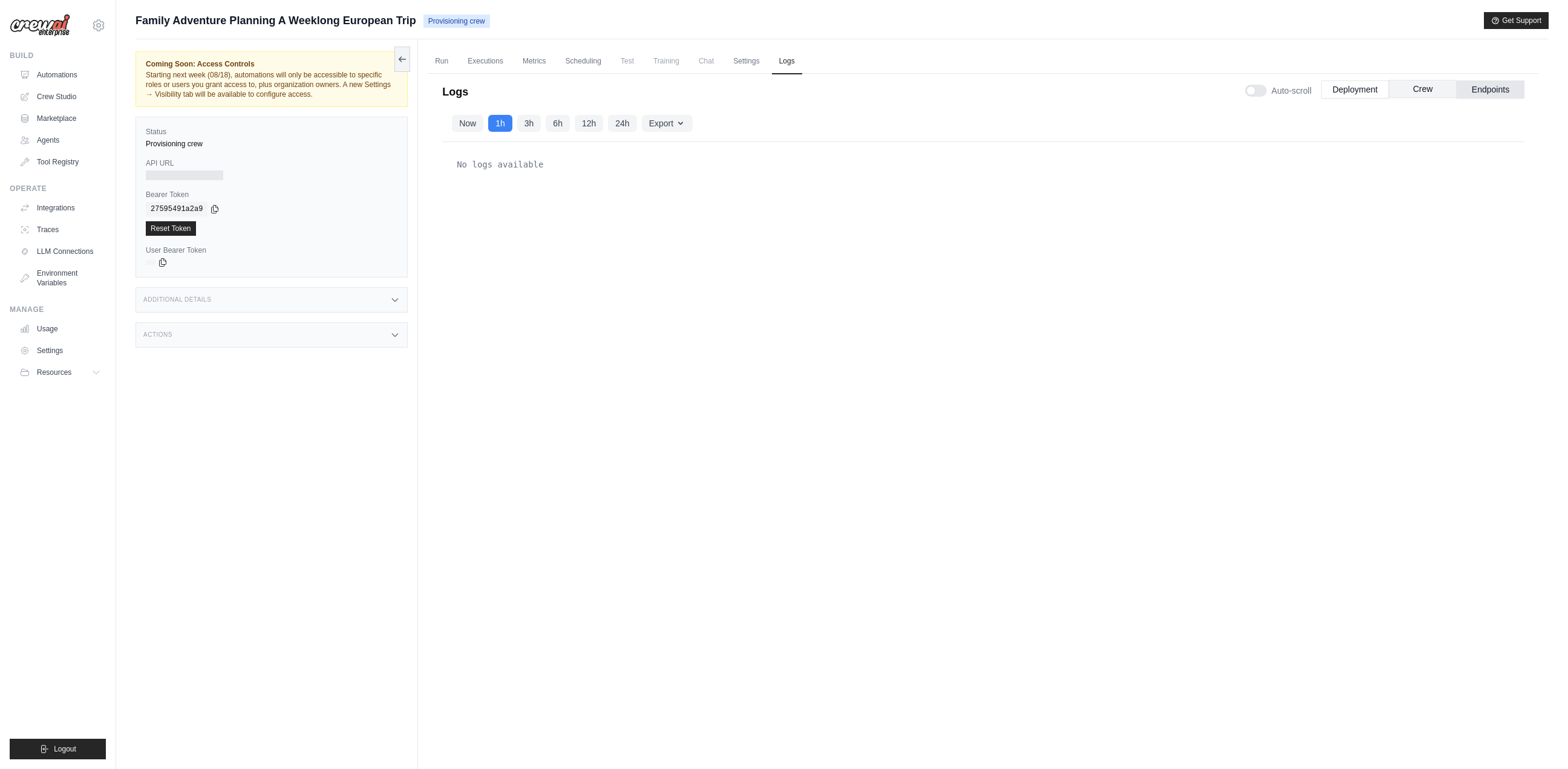
click at [1419, 88] on button "Crew" at bounding box center [1422, 89] width 68 height 18
click at [1353, 87] on button "Deployment" at bounding box center [1355, 89] width 68 height 18
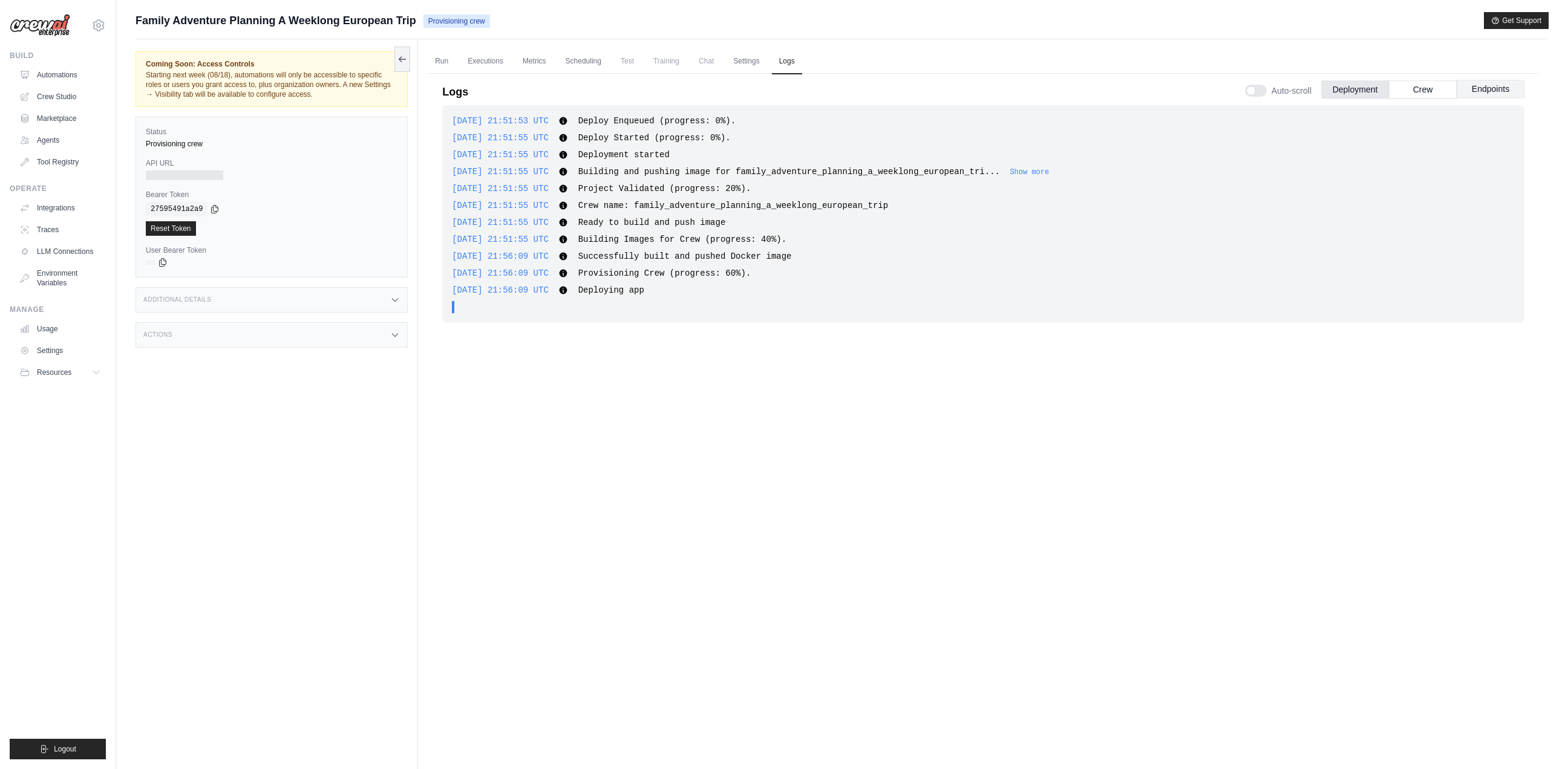
click at [1502, 90] on button "Endpoints" at bounding box center [1490, 89] width 68 height 18
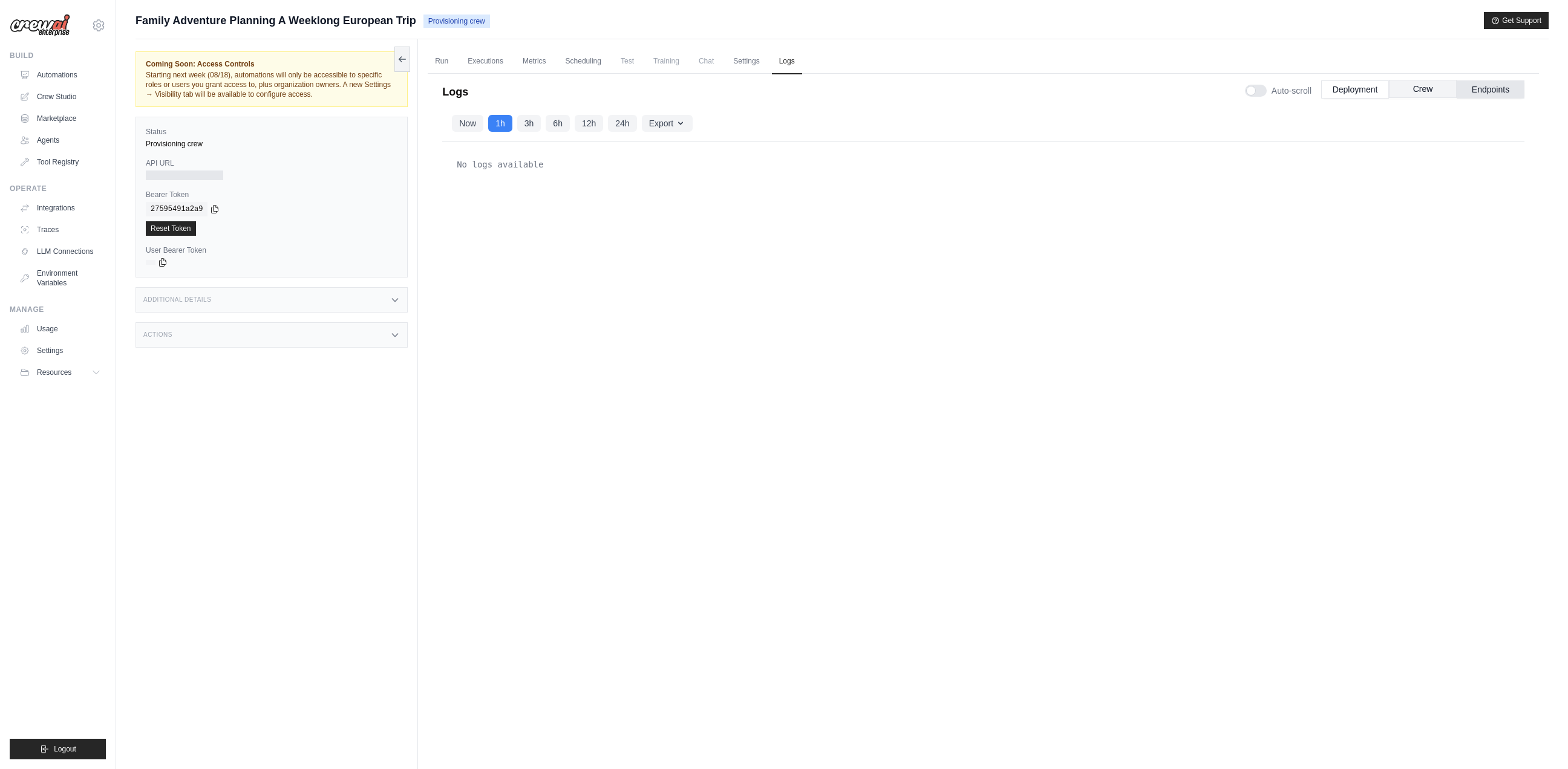
click at [1422, 89] on button "Crew" at bounding box center [1422, 89] width 68 height 18
click at [1362, 90] on button "Deployment" at bounding box center [1355, 89] width 68 height 18
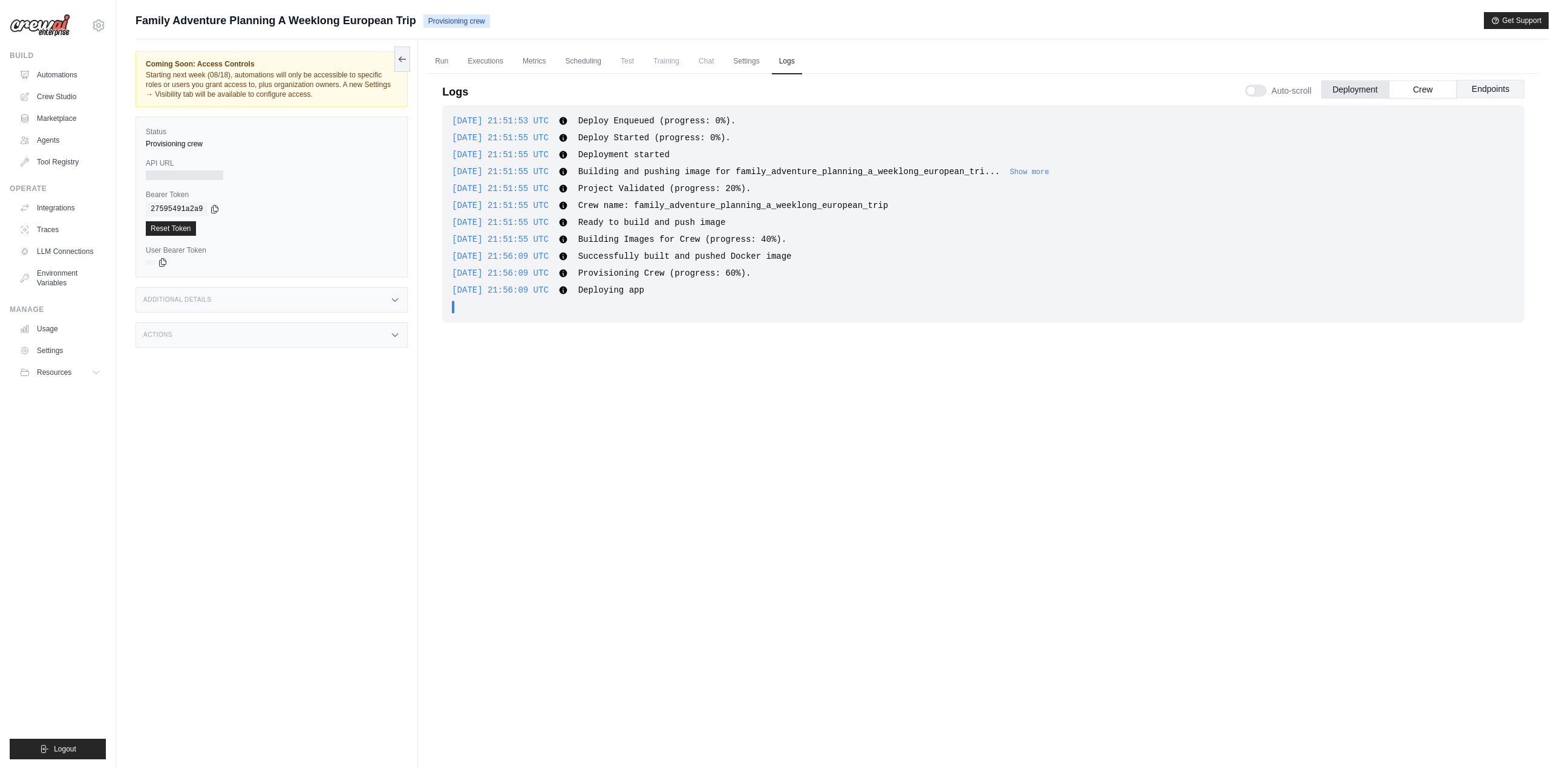
click at [1507, 91] on button "Endpoints" at bounding box center [1490, 89] width 68 height 18
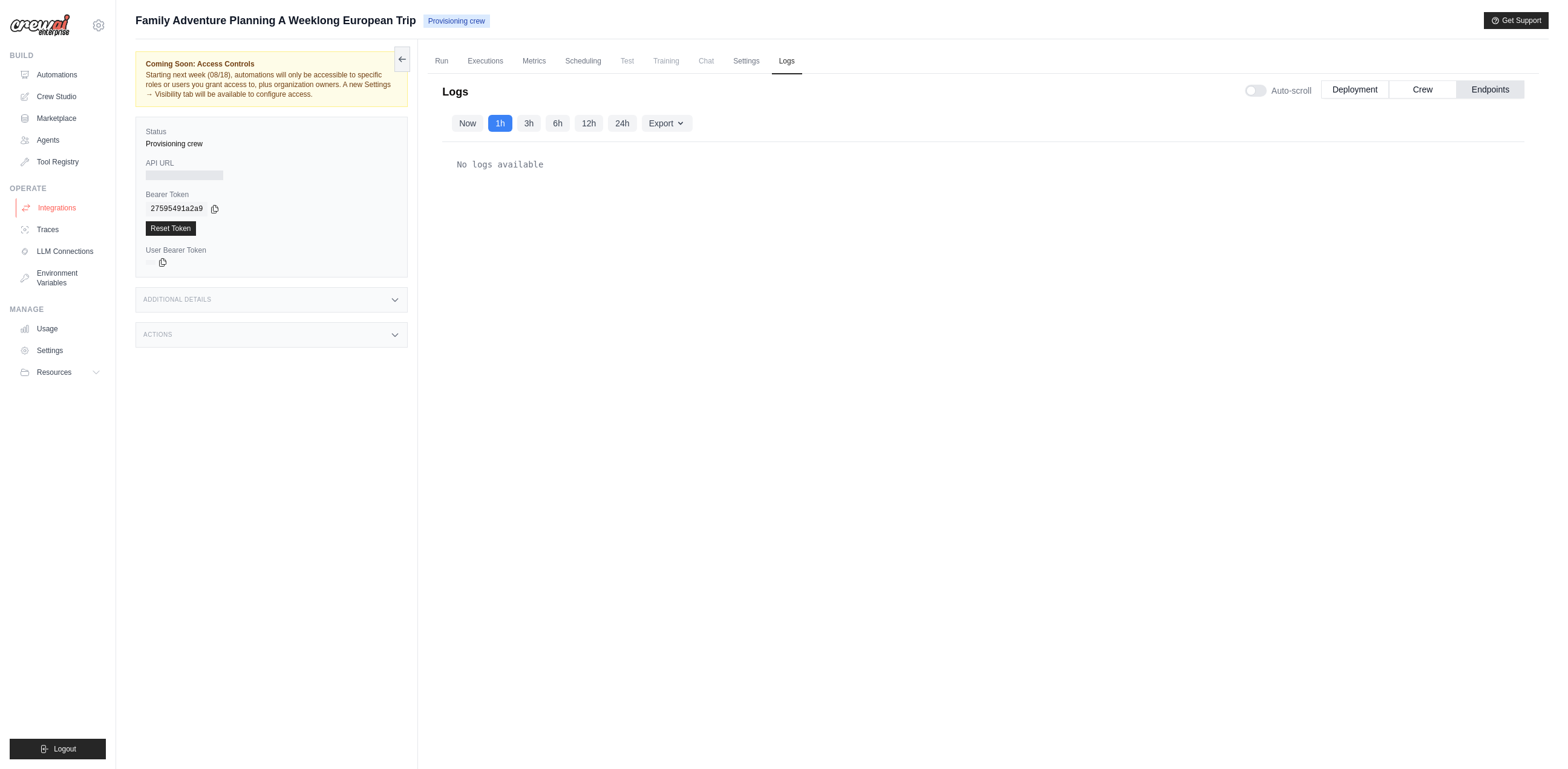
click at [59, 215] on link "Integrations" at bounding box center [61, 208] width 91 height 20
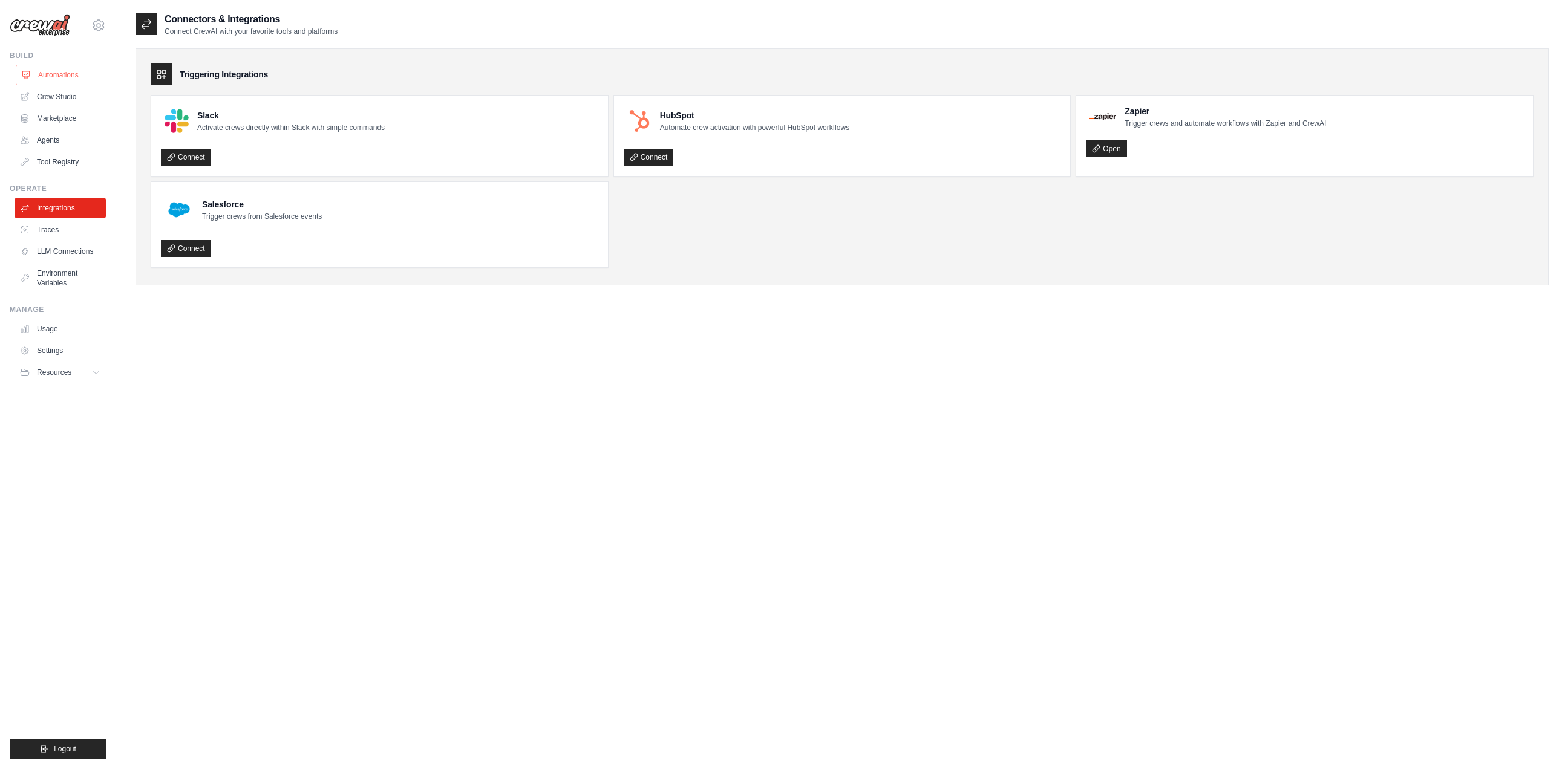
click at [62, 74] on link "Automations" at bounding box center [61, 75] width 91 height 20
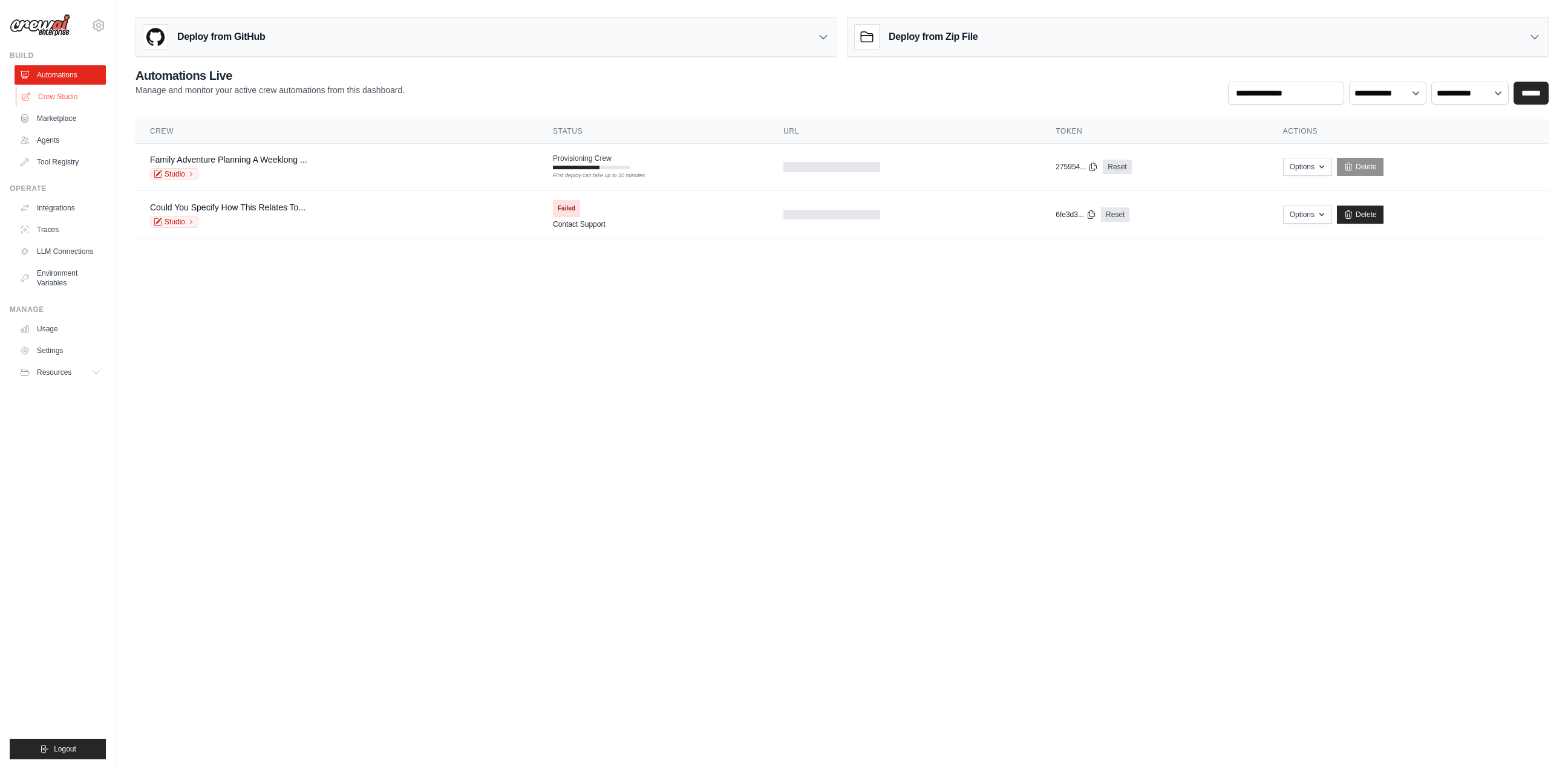
drag, startPoint x: 58, startPoint y: 104, endPoint x: 81, endPoint y: 101, distance: 23.2
click at [58, 104] on link "Crew Studio" at bounding box center [61, 97] width 91 height 20
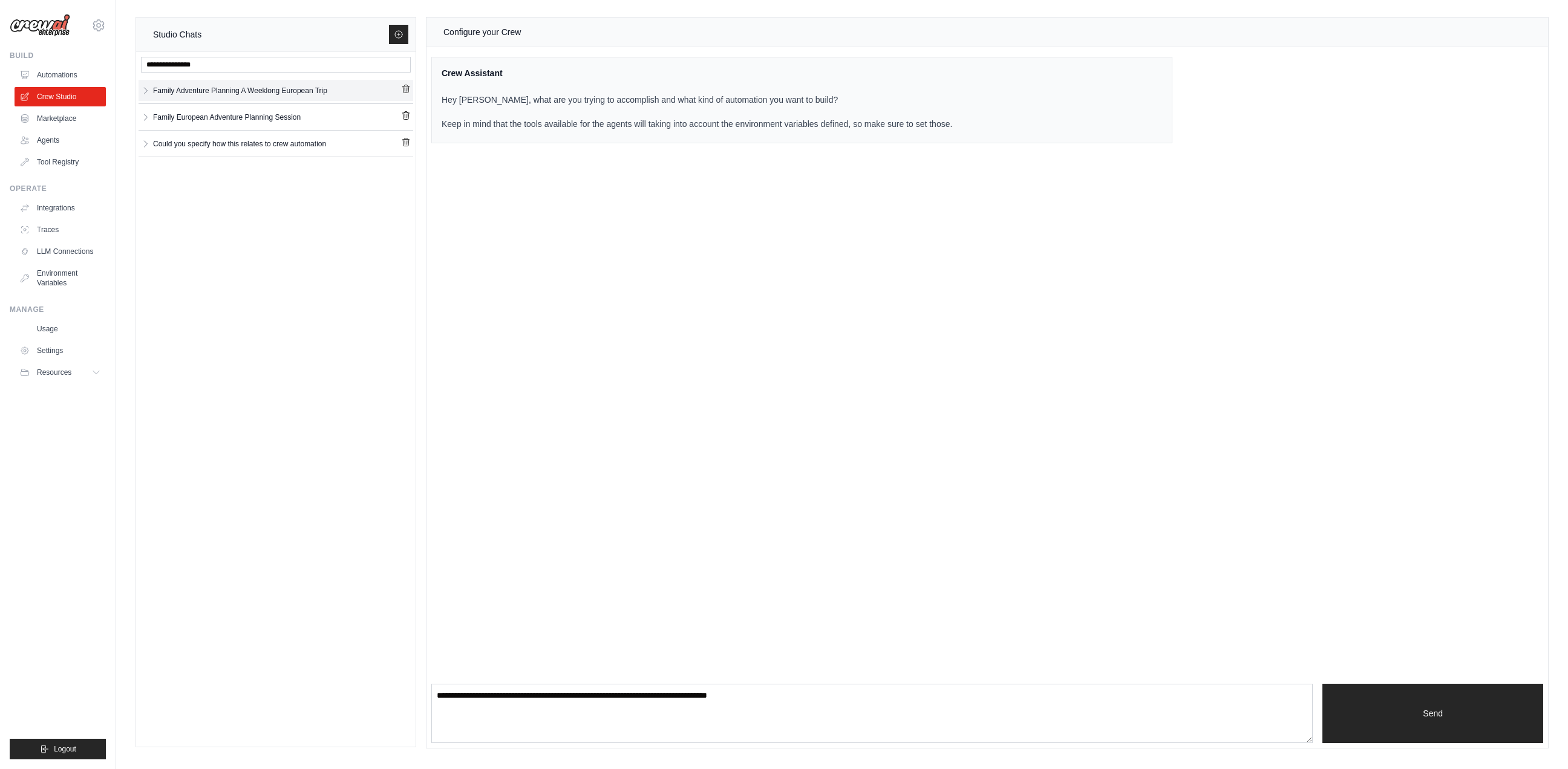
click at [258, 87] on div "Family Adventure Planning A Weeklong European Trip" at bounding box center [240, 91] width 174 height 12
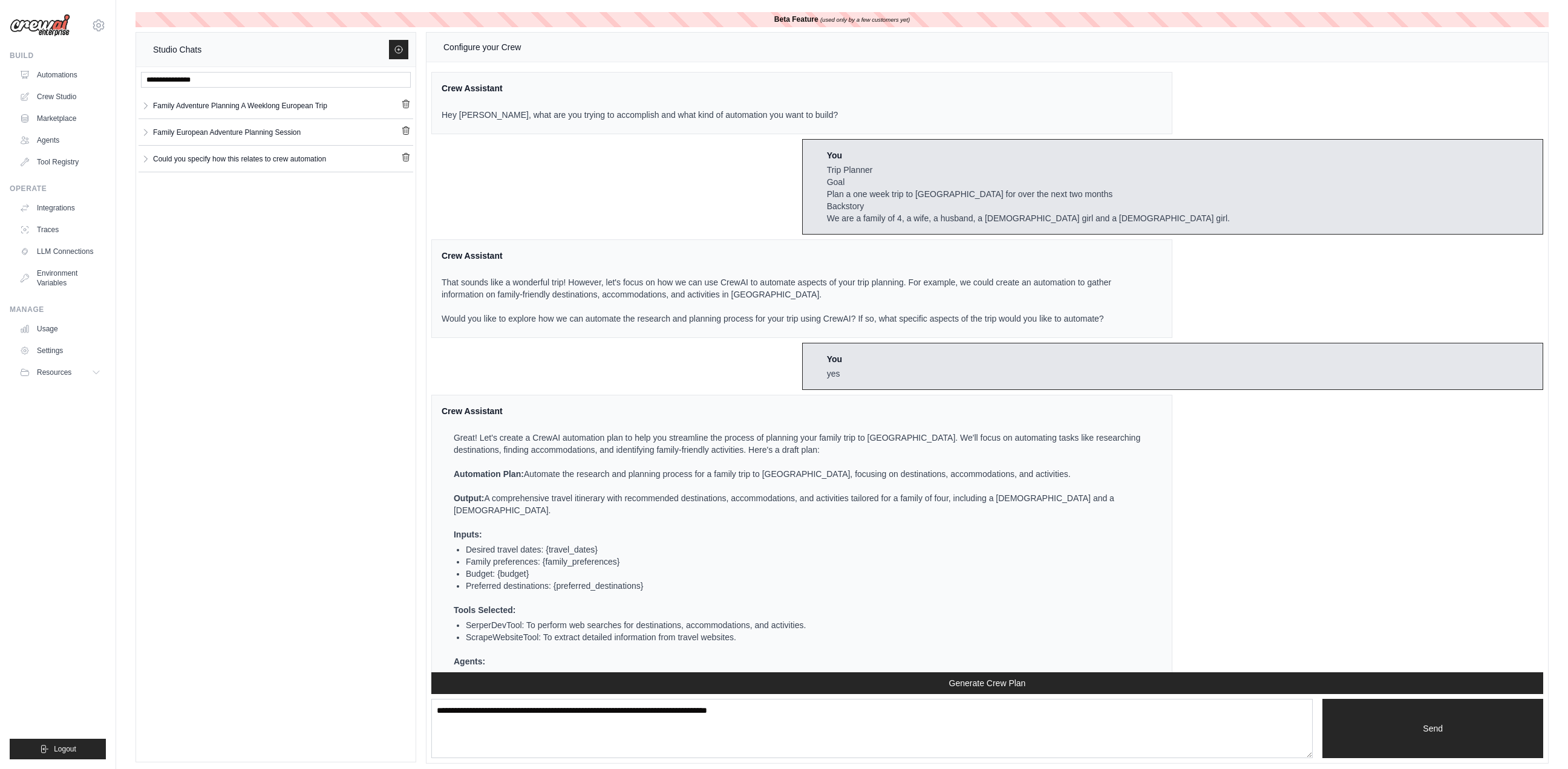
scroll to position [661, 0]
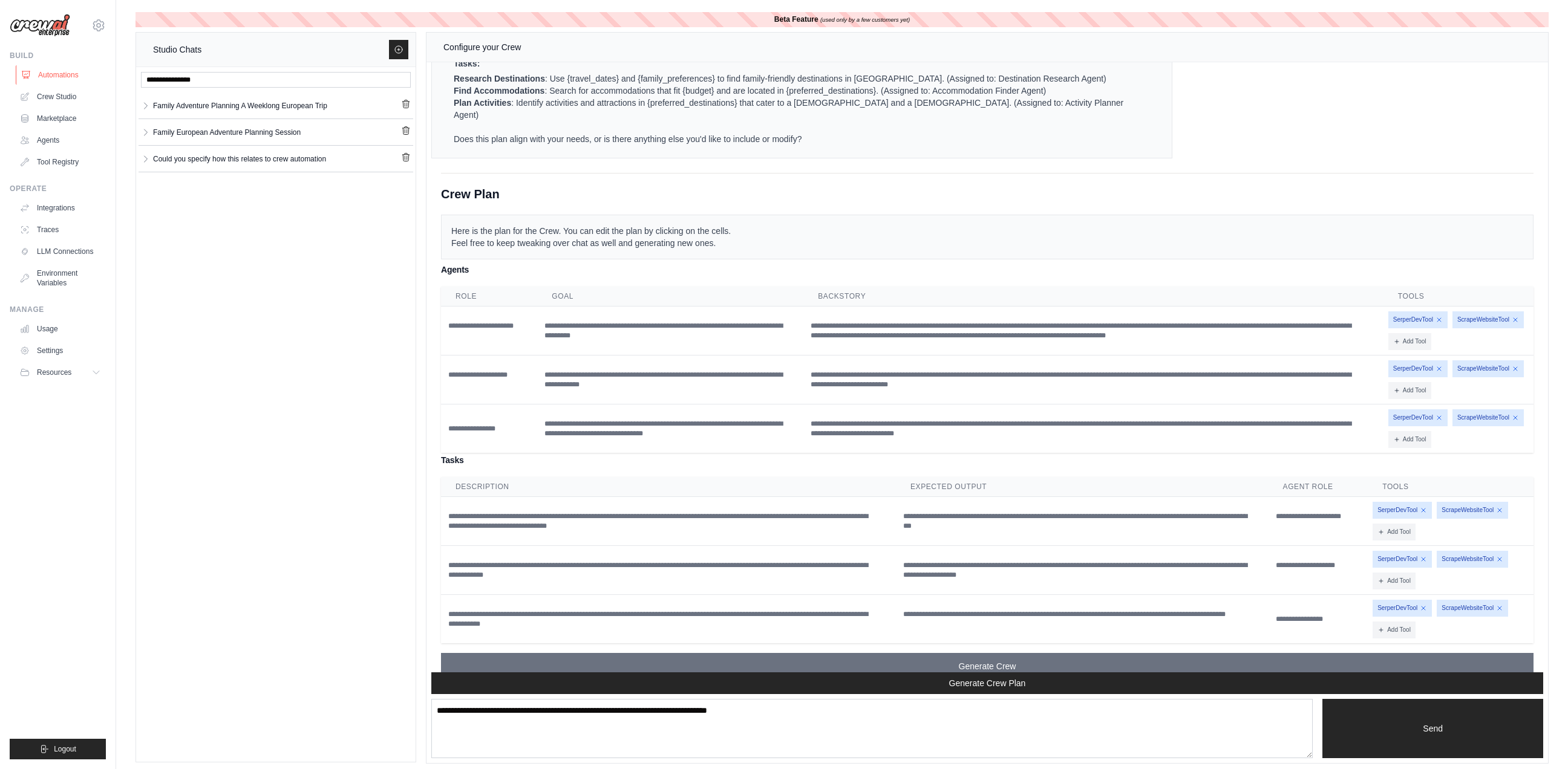
click at [50, 74] on link "Automations" at bounding box center [61, 75] width 91 height 20
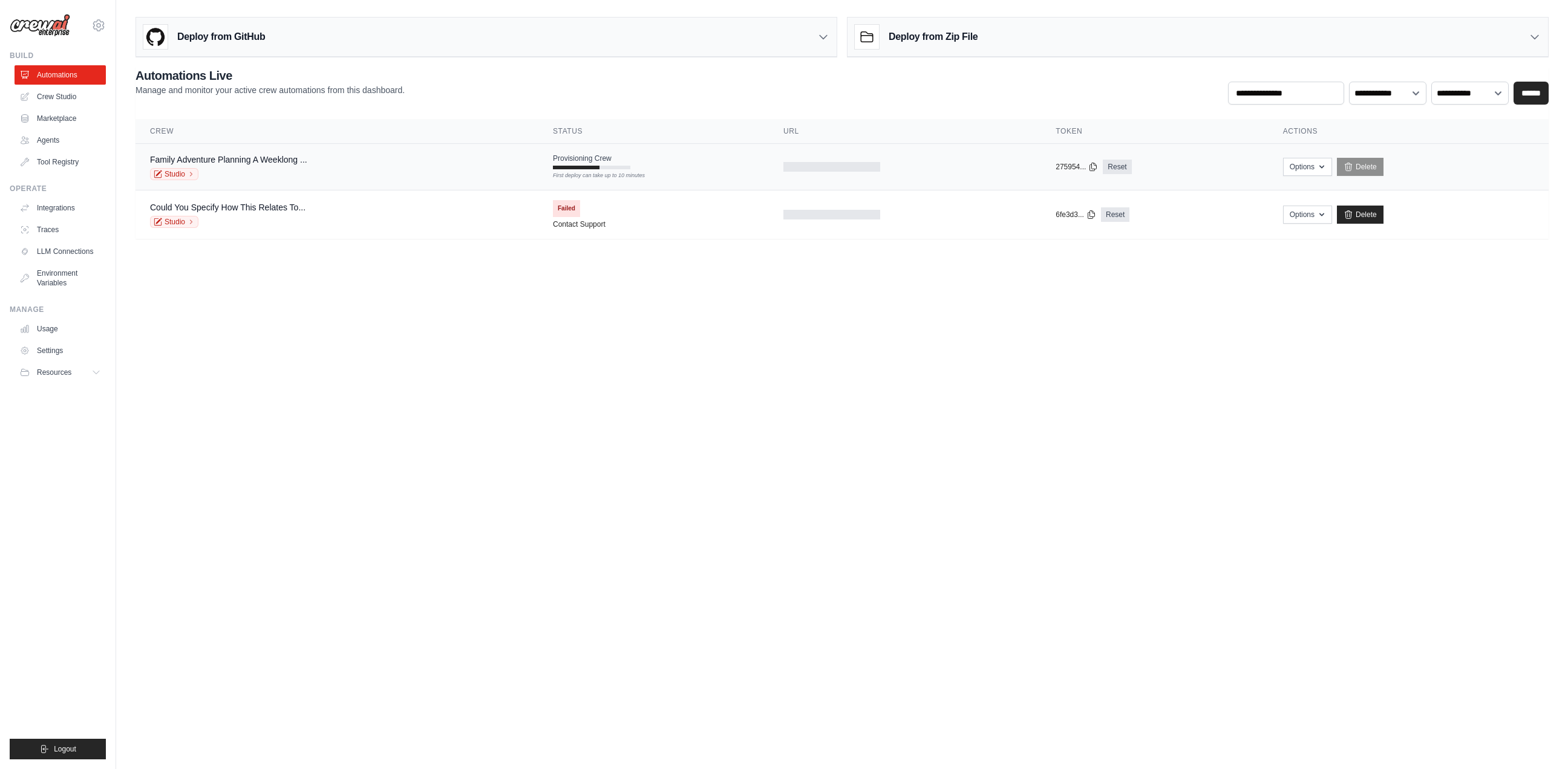
click at [175, 186] on td "Family Adventure Planning A Weeklong ... Studio" at bounding box center [337, 167] width 403 height 47
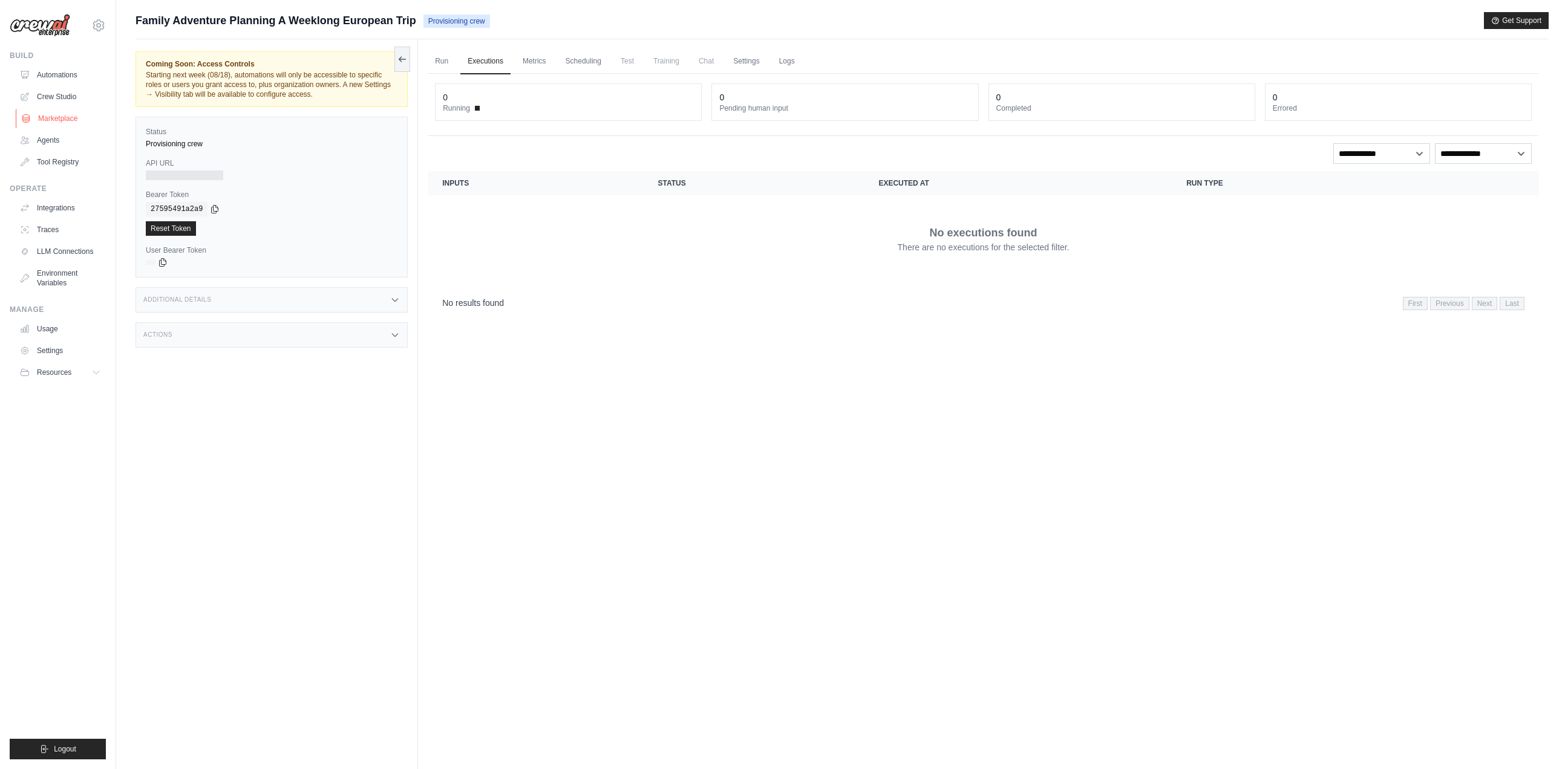
click at [51, 120] on link "Marketplace" at bounding box center [61, 118] width 91 height 20
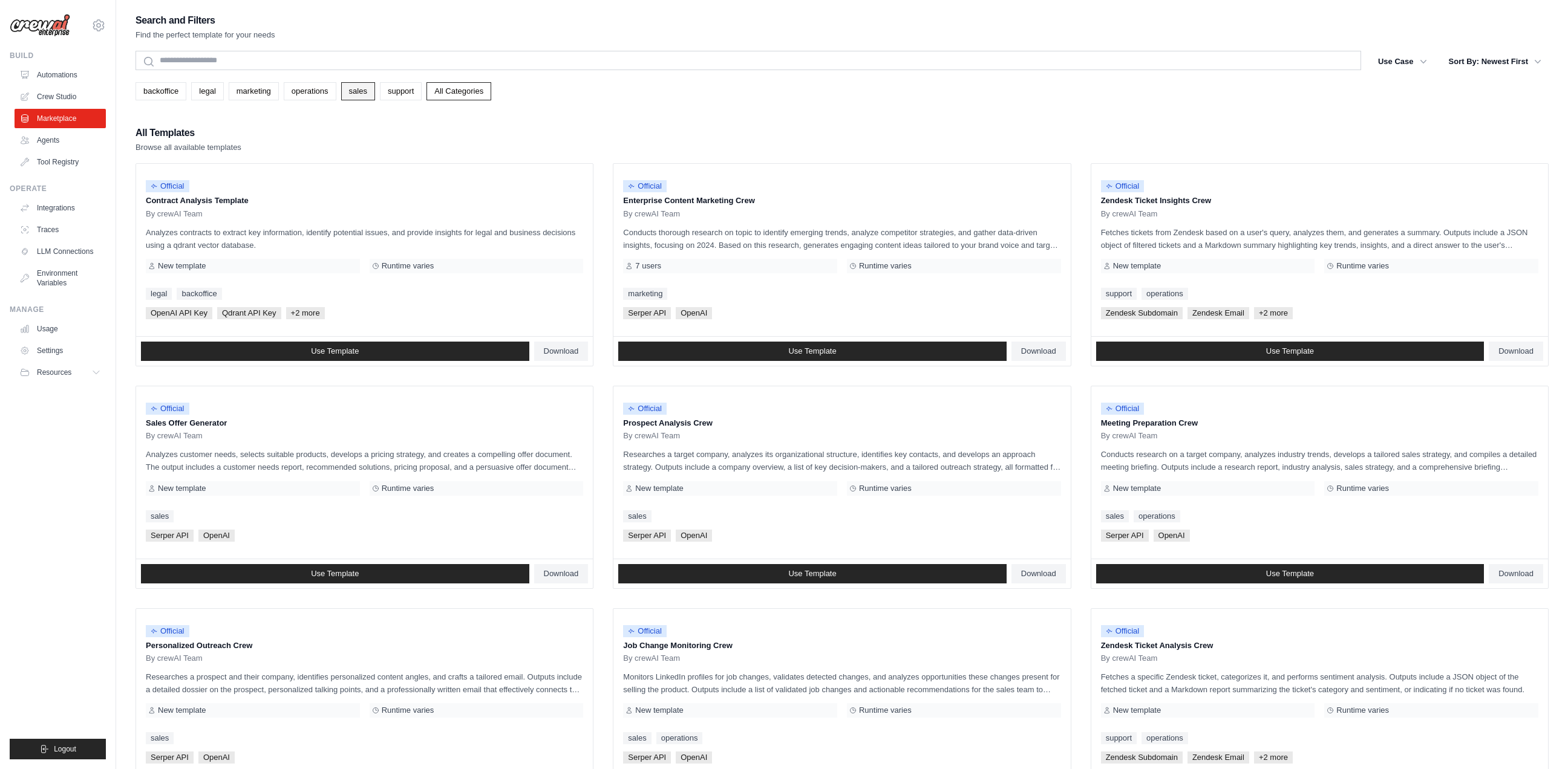
click at [358, 95] on link "sales" at bounding box center [358, 91] width 34 height 18
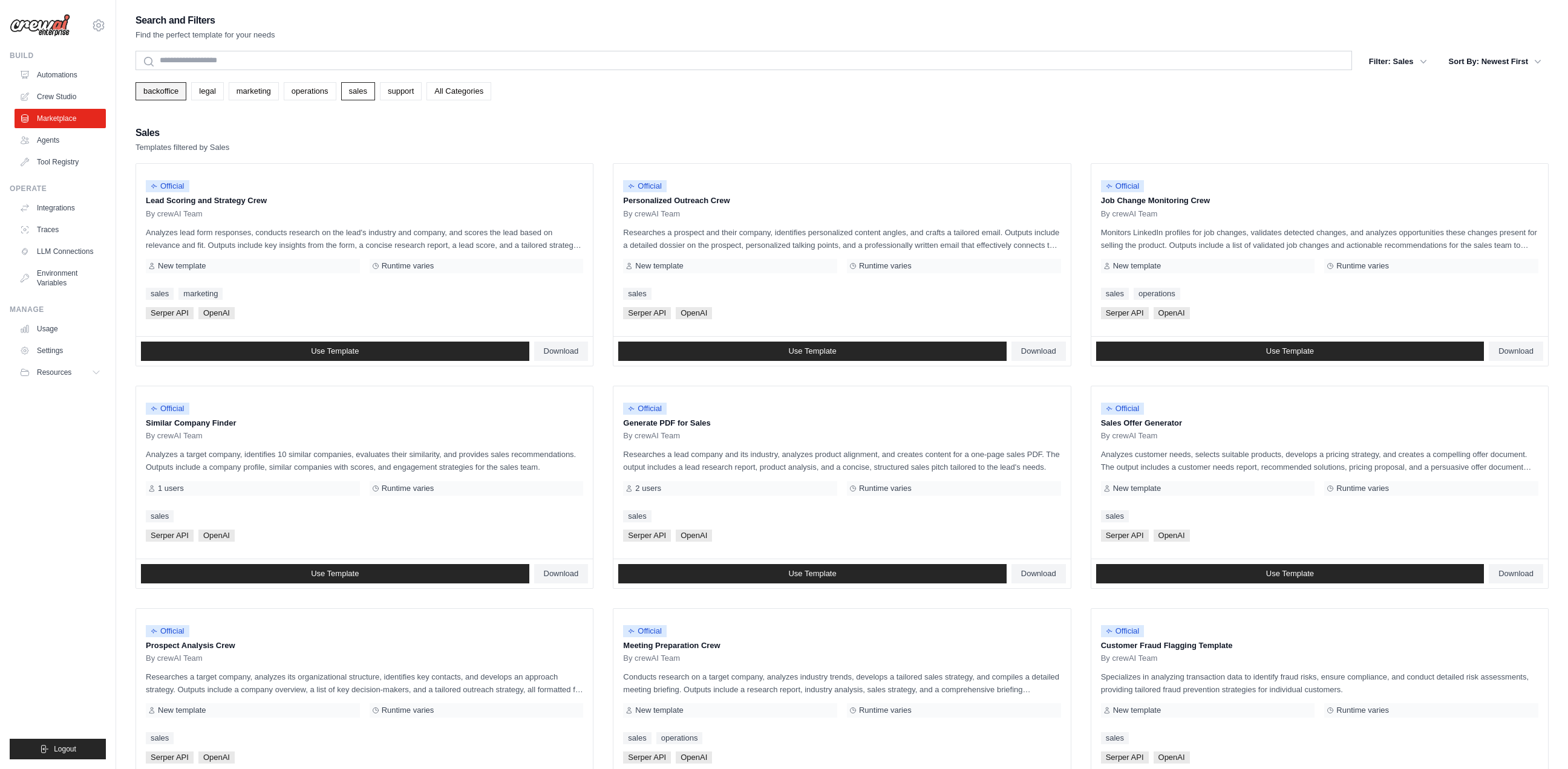
click at [164, 92] on link "backoffice" at bounding box center [161, 91] width 51 height 18
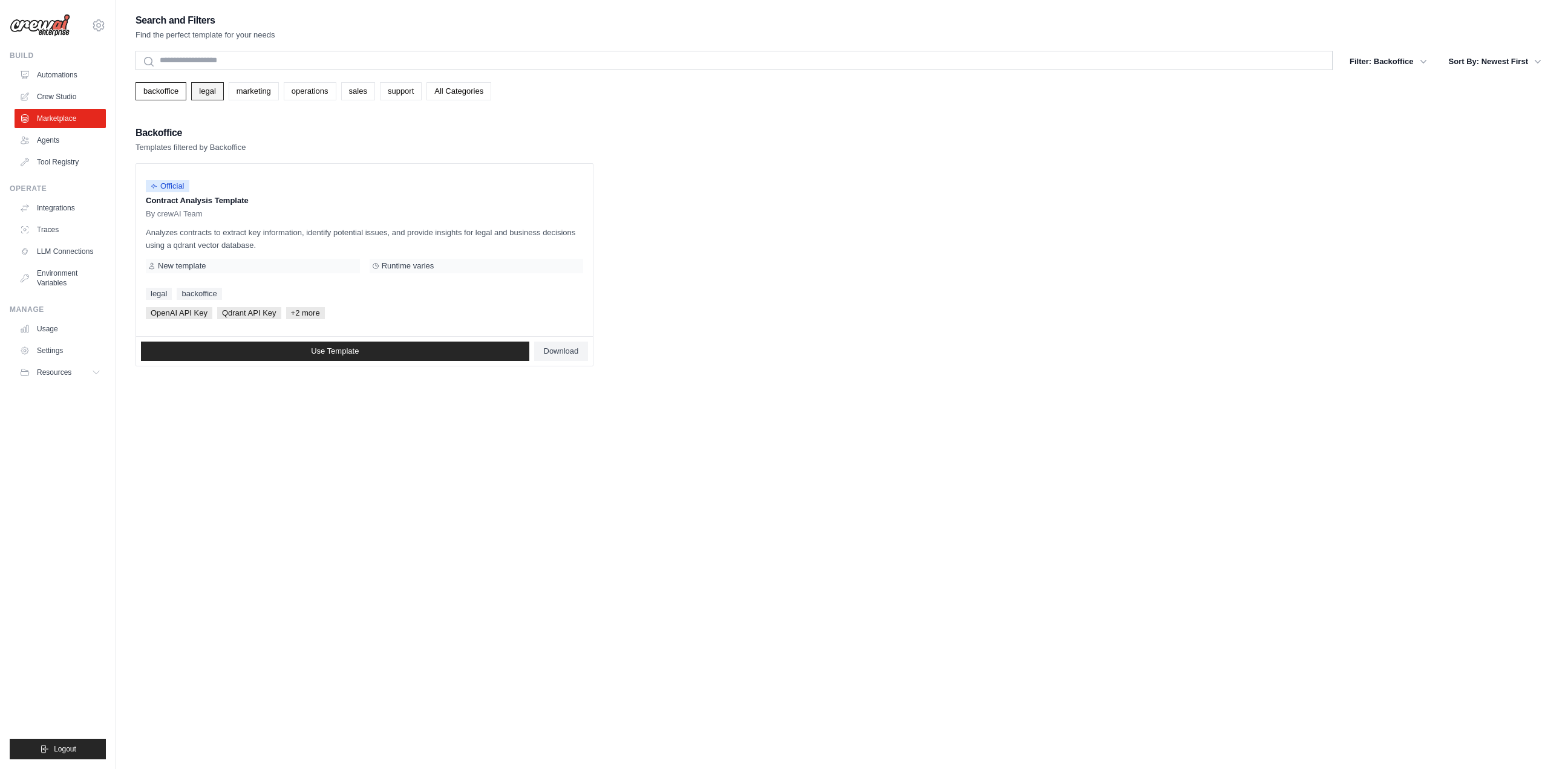
click at [208, 89] on link "legal" at bounding box center [207, 91] width 32 height 18
click at [156, 96] on link "backoffice" at bounding box center [161, 91] width 51 height 18
click at [204, 91] on link "legal" at bounding box center [207, 91] width 32 height 18
click at [247, 92] on link "marketing" at bounding box center [253, 91] width 50 height 18
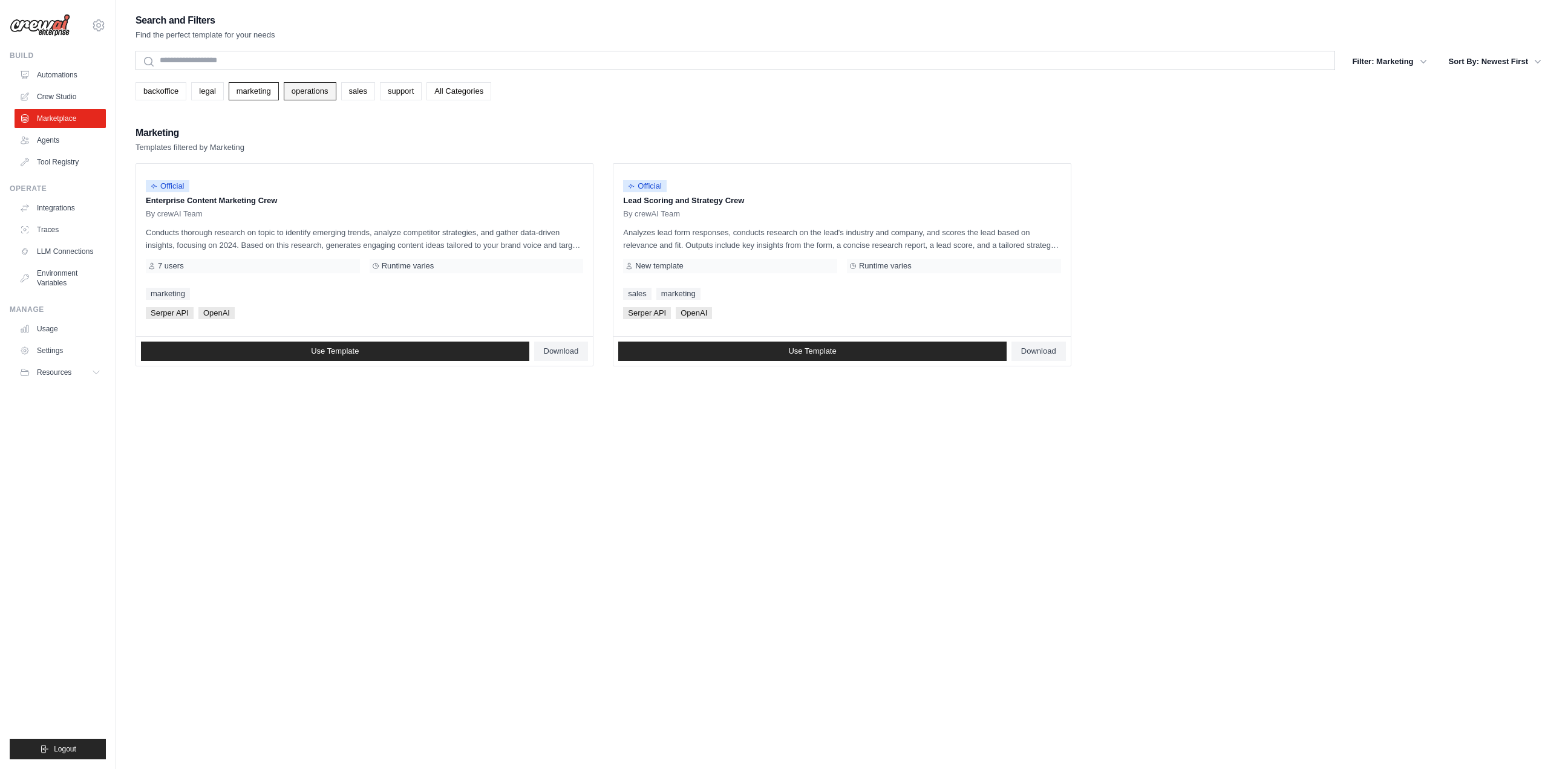
click at [331, 94] on link "operations" at bounding box center [310, 91] width 53 height 18
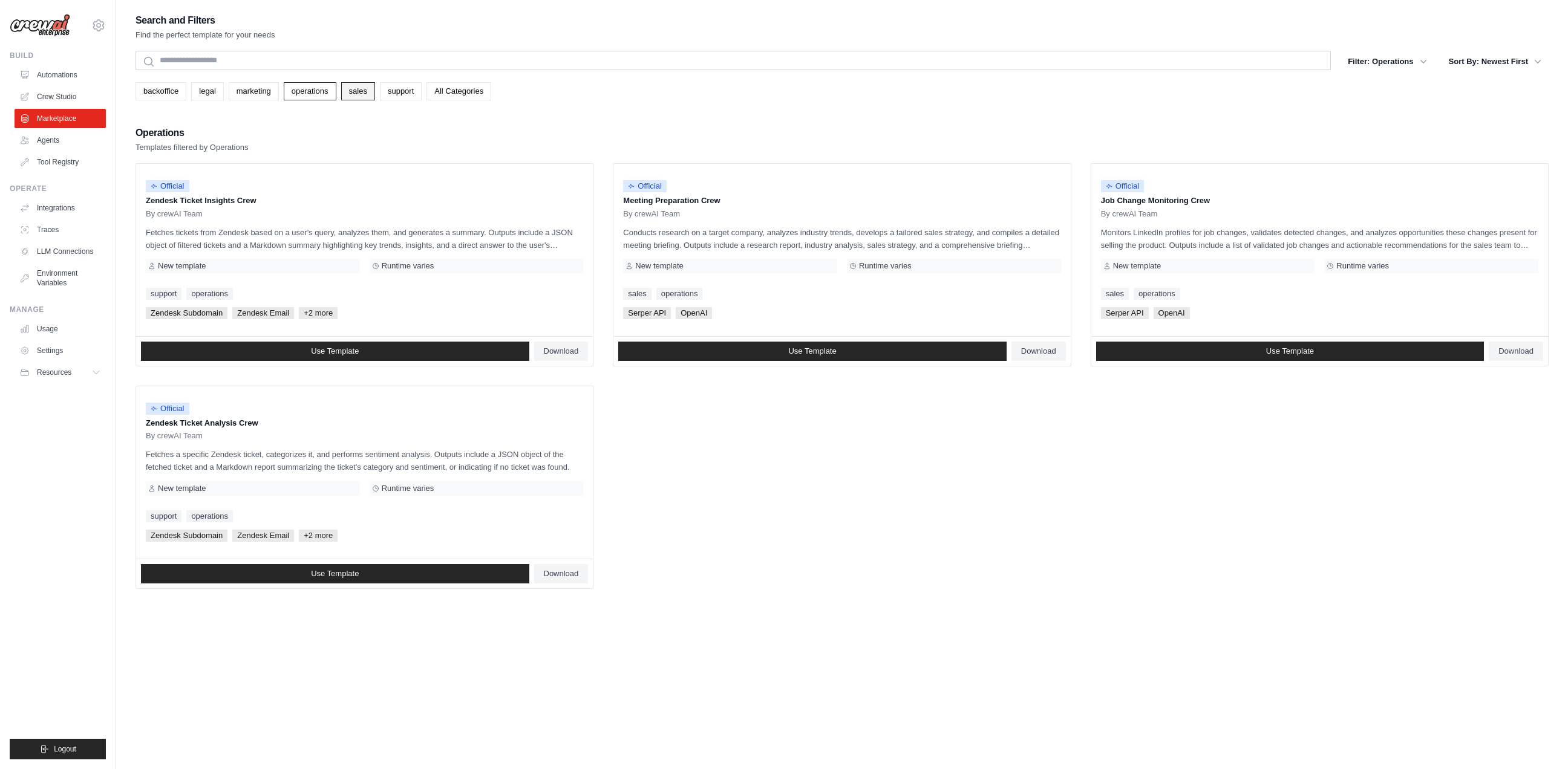
click at [356, 91] on link "sales" at bounding box center [358, 91] width 34 height 18
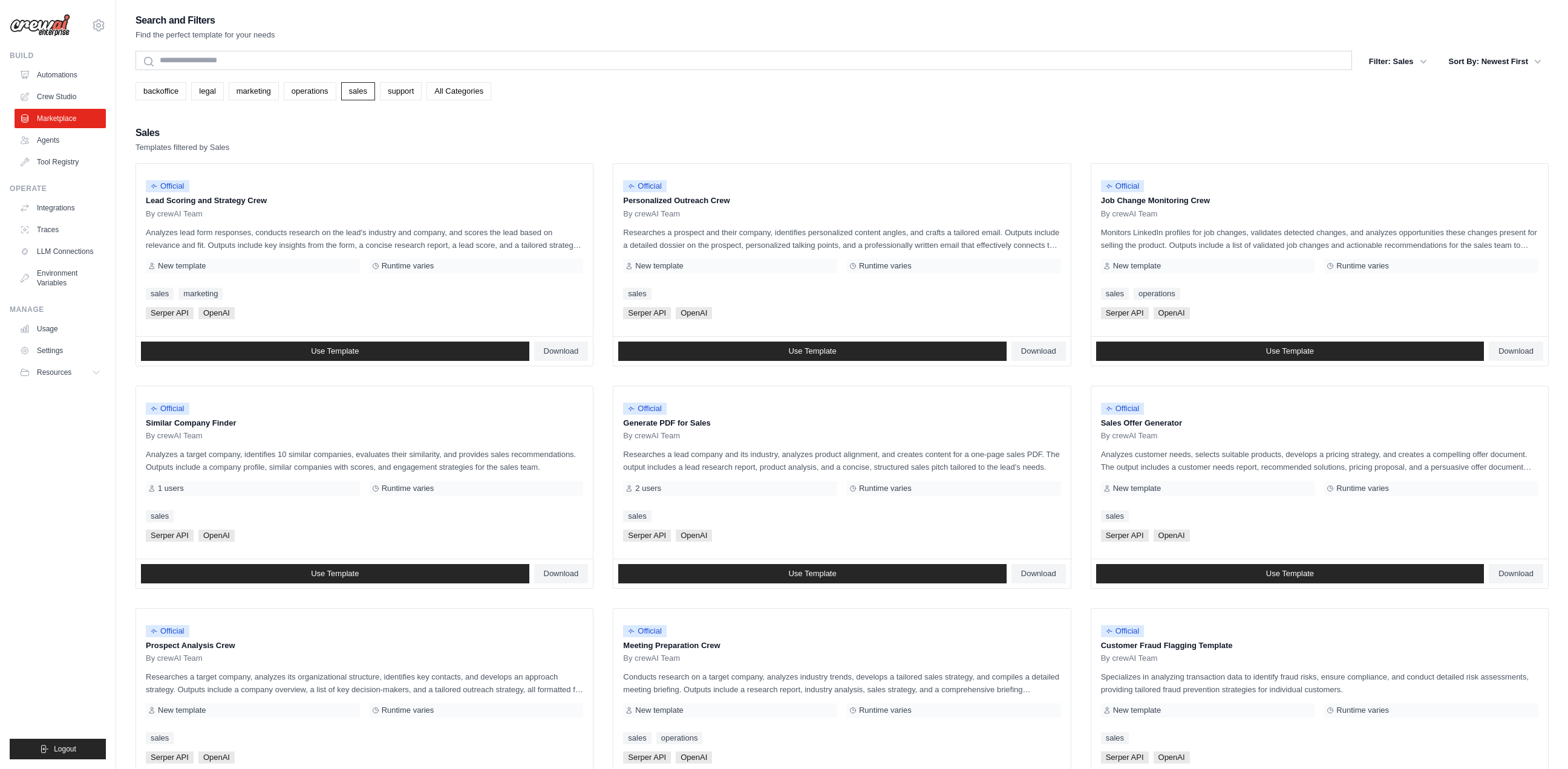
click at [609, 132] on div "Sales Templates filtered by Sales" at bounding box center [842, 139] width 1413 height 29
click at [410, 90] on link "support" at bounding box center [401, 91] width 42 height 18
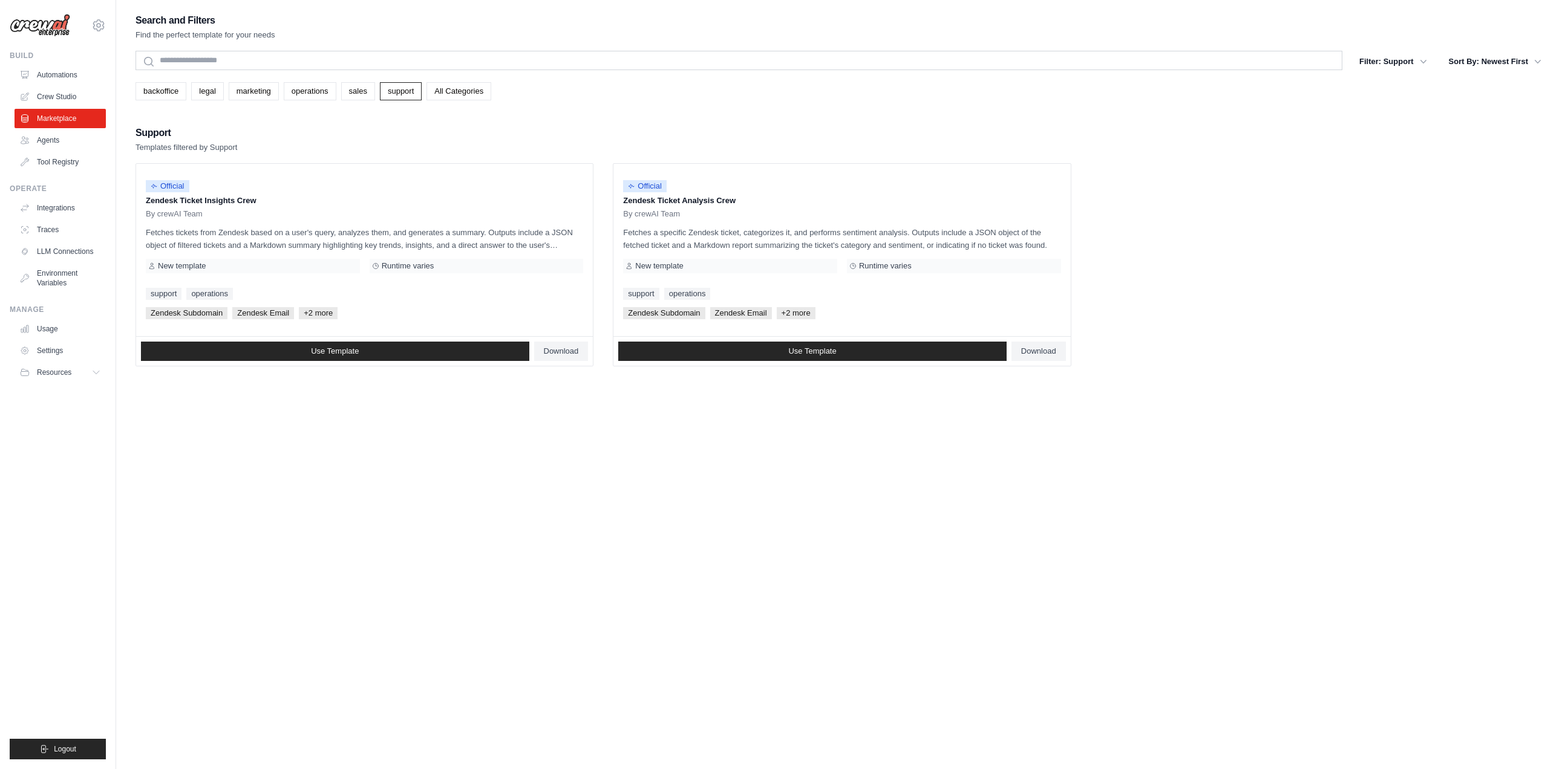
click at [620, 122] on div "Search and Filters Find the perfect template for your needs Search Filter: Supp…" at bounding box center [842, 189] width 1413 height 354
click at [466, 87] on link "All Categories" at bounding box center [458, 91] width 65 height 18
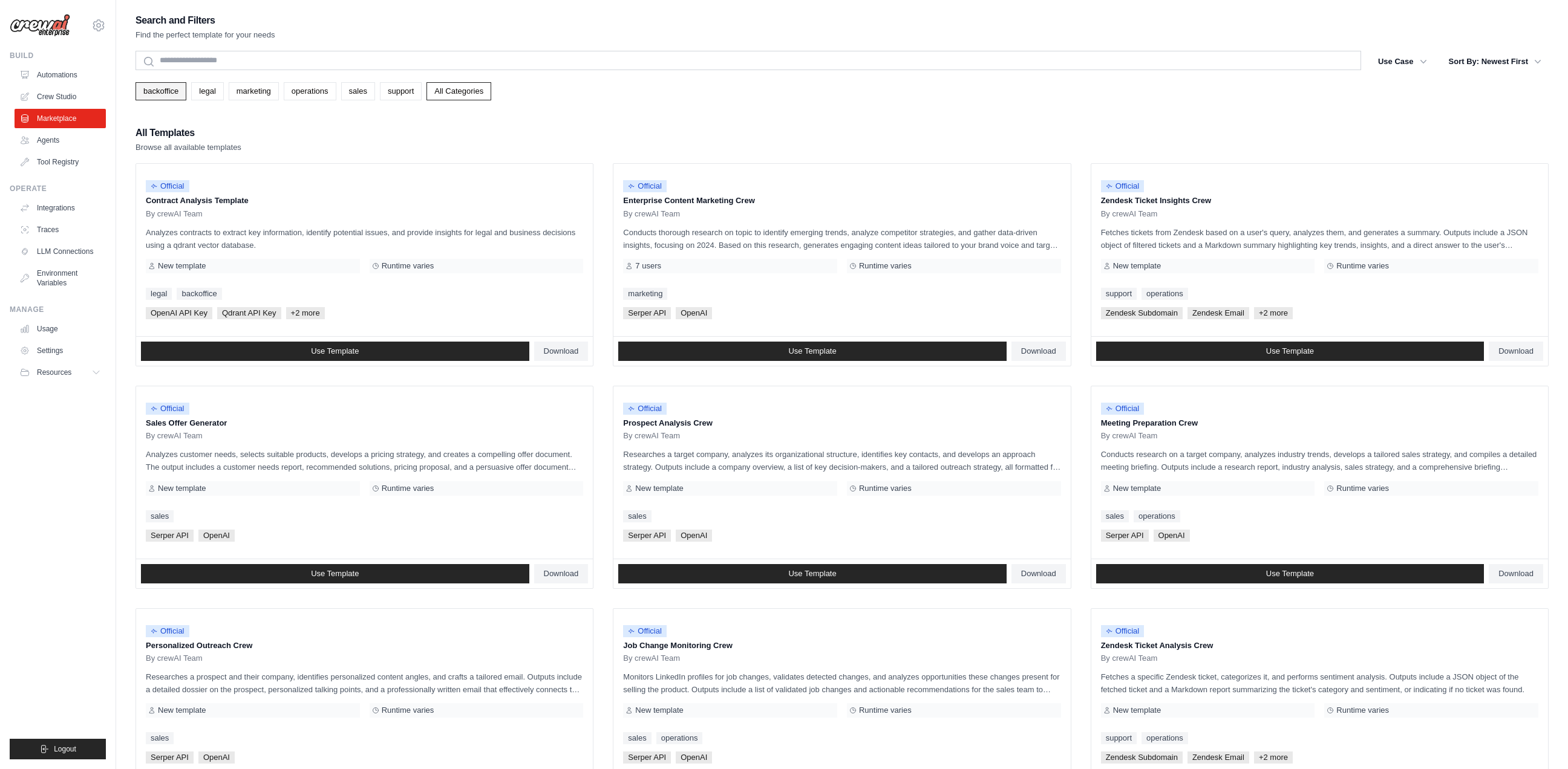
click at [139, 91] on link "backoffice" at bounding box center [161, 91] width 51 height 18
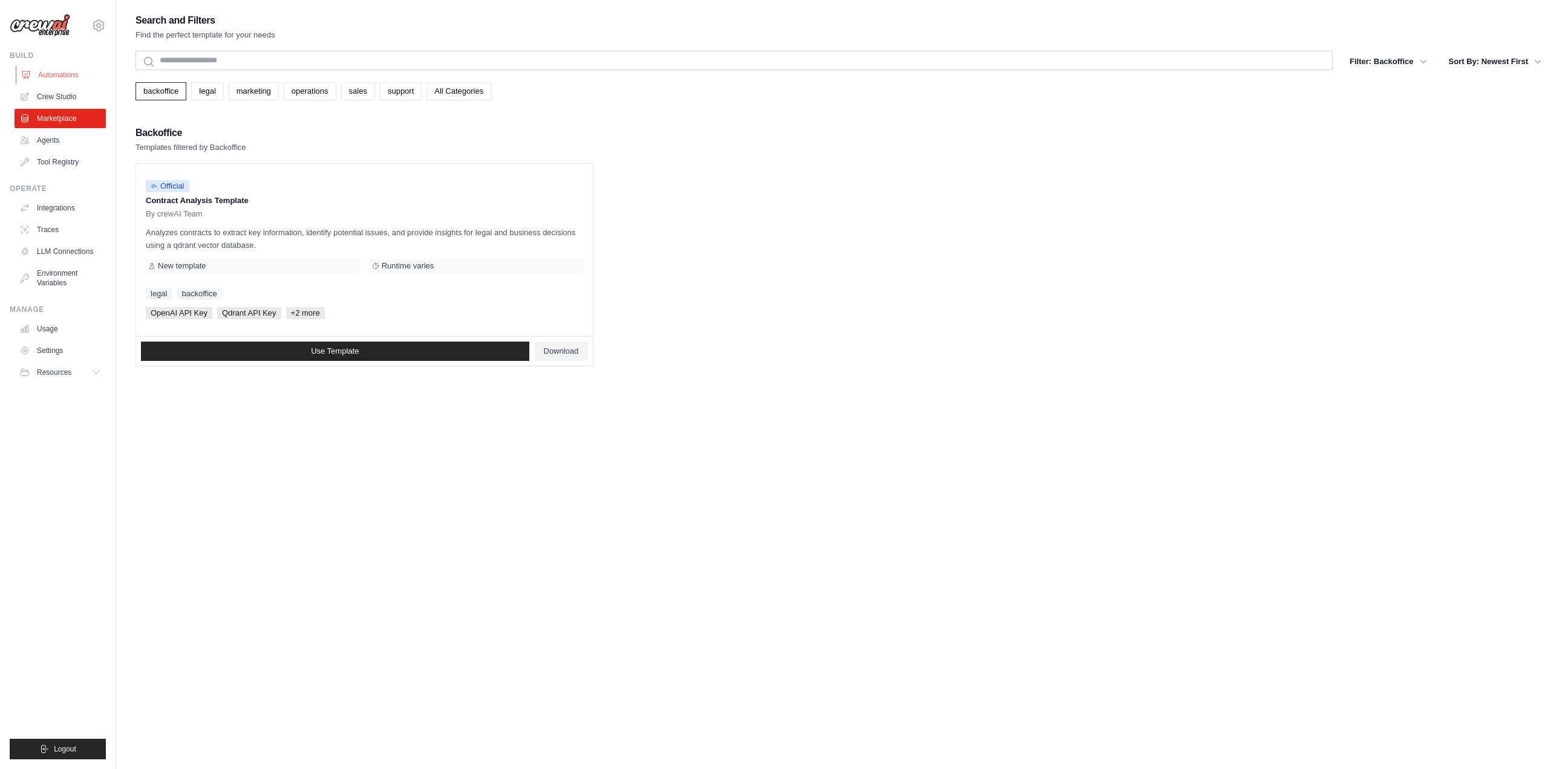
click at [65, 82] on link "Automations" at bounding box center [61, 75] width 91 height 20
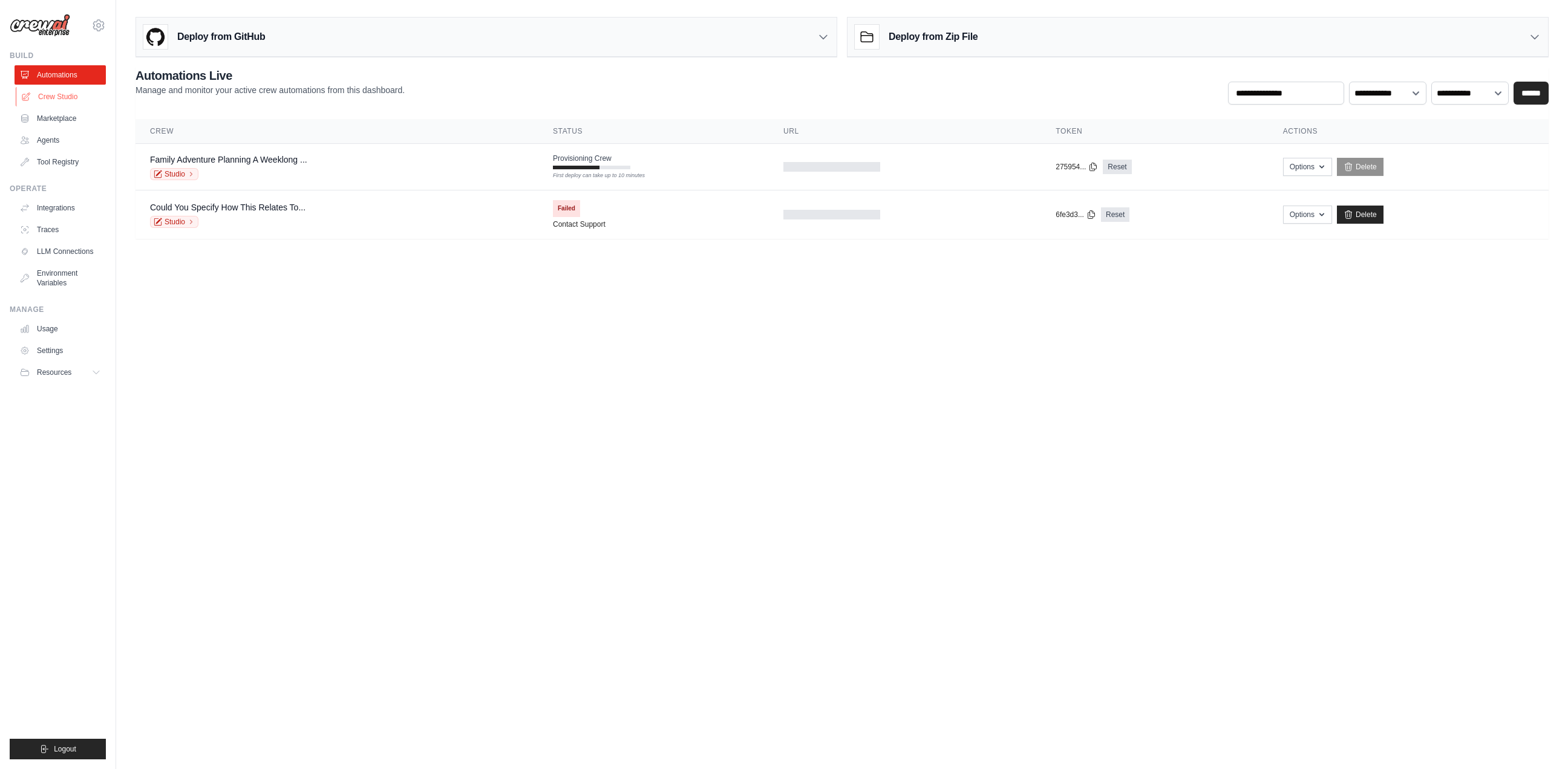
click at [61, 95] on link "Crew Studio" at bounding box center [61, 97] width 91 height 20
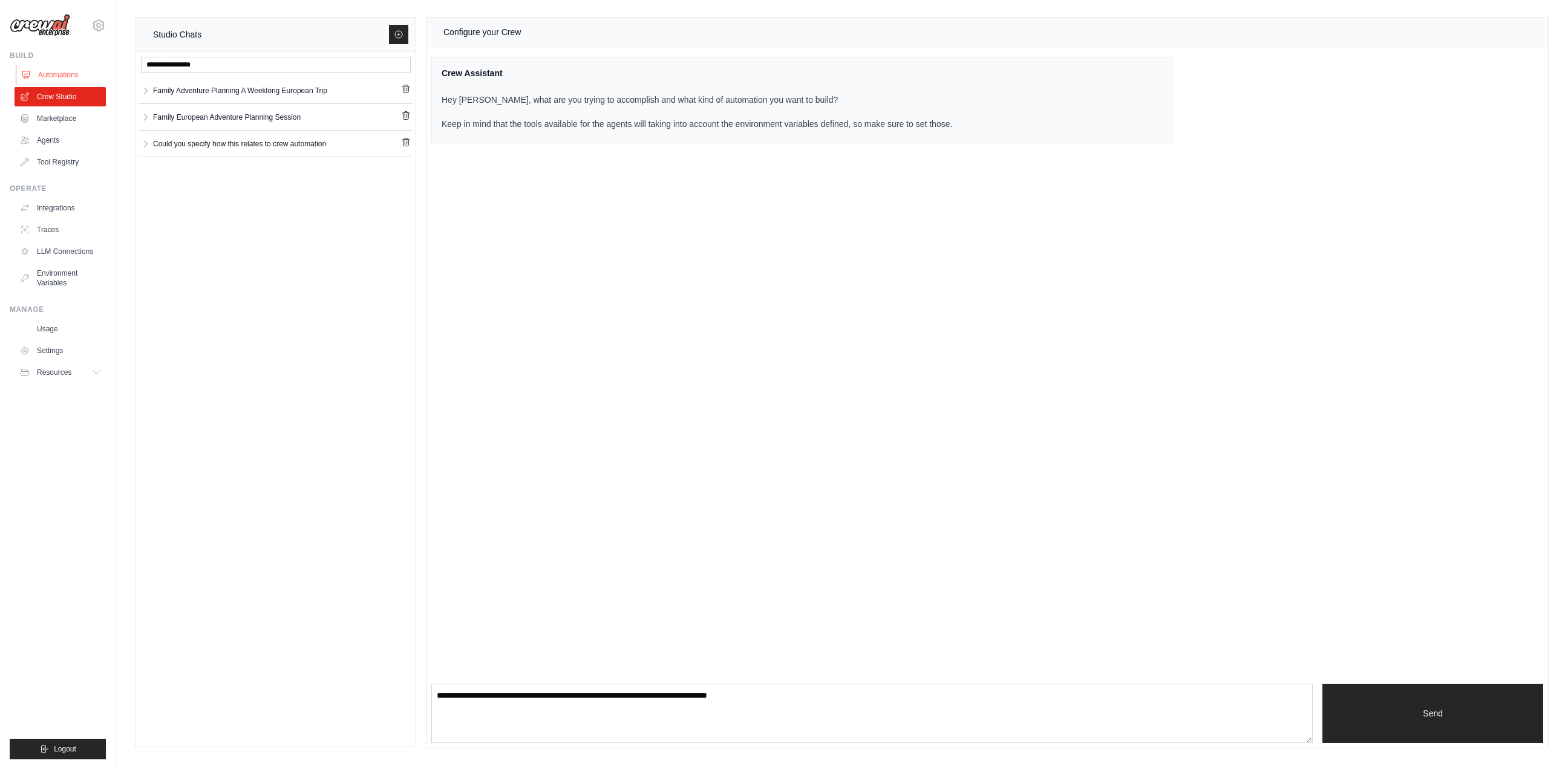
click at [64, 71] on link "Automations" at bounding box center [61, 75] width 91 height 20
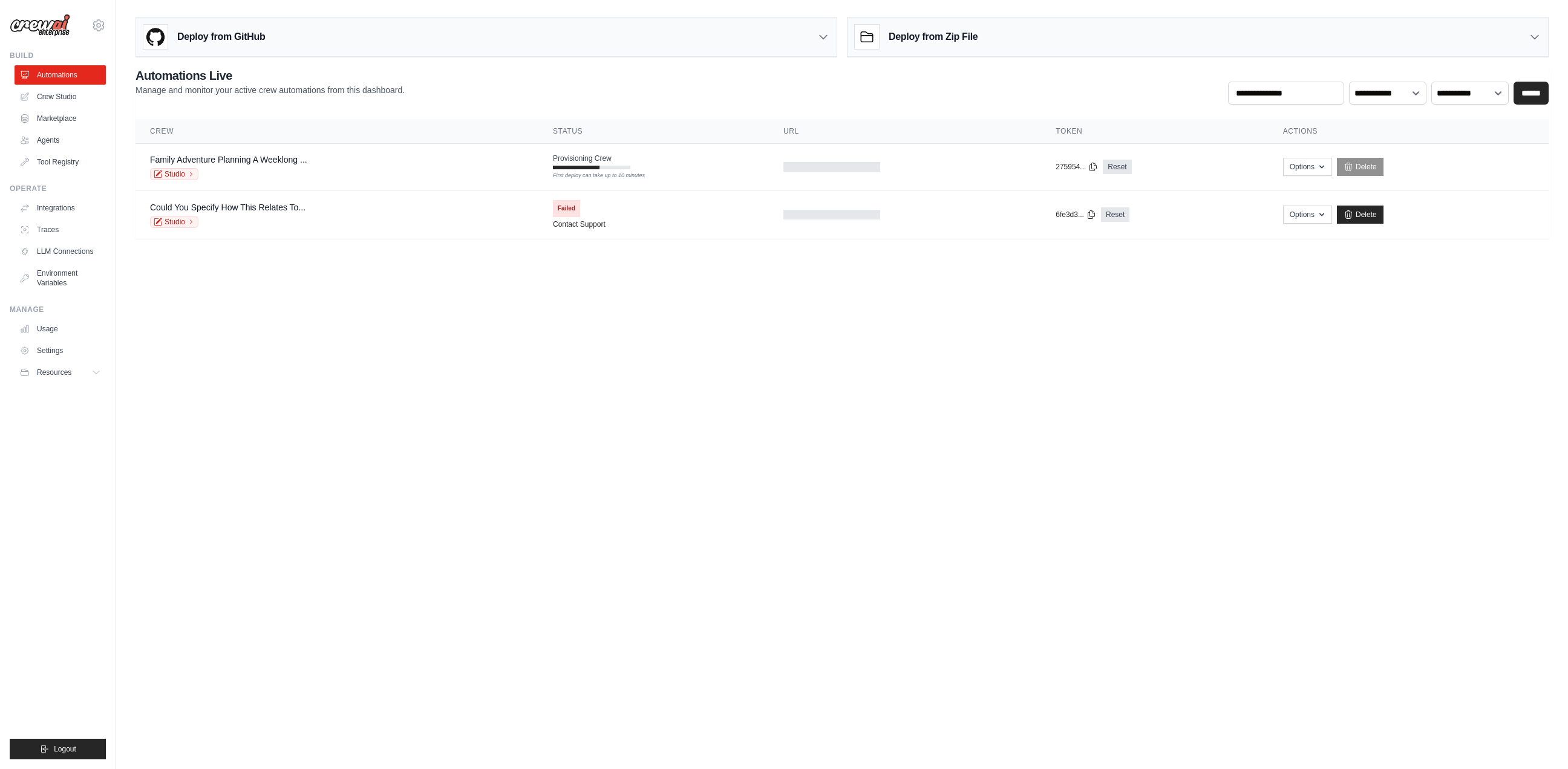
click at [552, 89] on div "**********" at bounding box center [842, 85] width 1413 height 37
click at [201, 156] on link "Family Adventure Planning A Weeklong ..." at bounding box center [229, 159] width 157 height 9
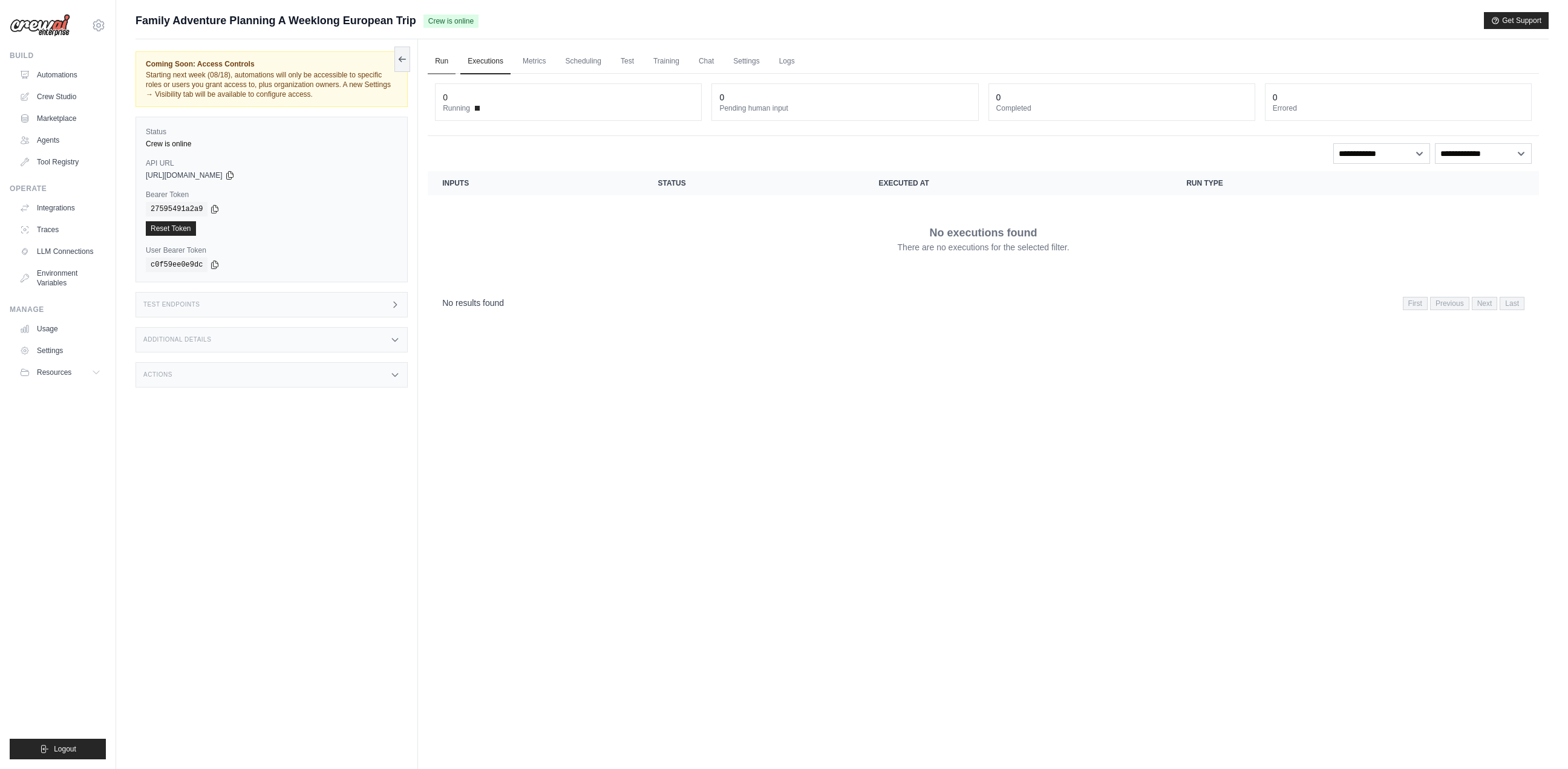
click at [434, 60] on link "Run" at bounding box center [441, 61] width 28 height 25
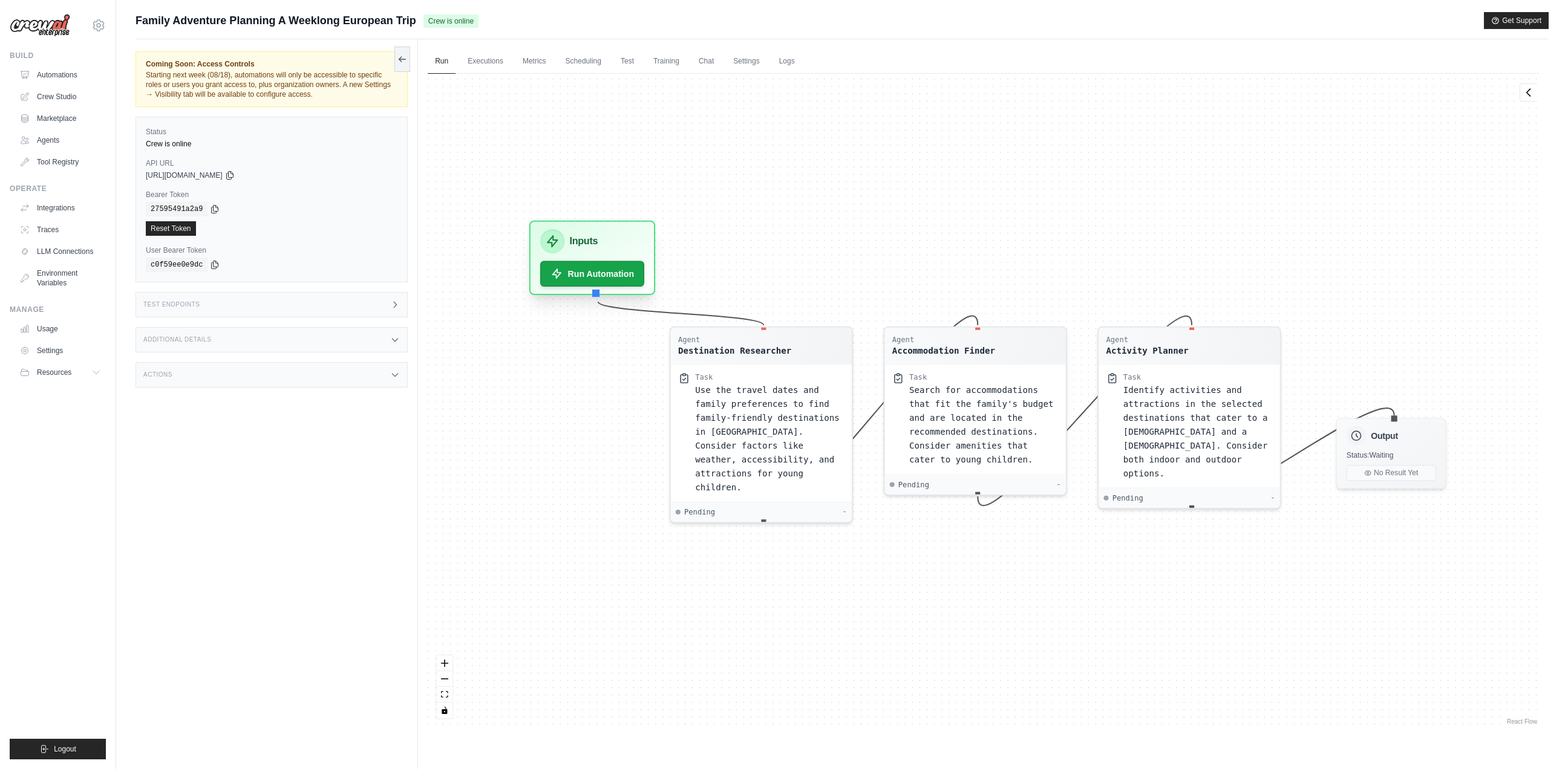
drag, startPoint x: 595, startPoint y: 320, endPoint x: 604, endPoint y: 230, distance: 90.4
click at [604, 230] on div "Agent Destination Researcher Task Use the travel dates and family preferences t…" at bounding box center [983, 401] width 1111 height 653
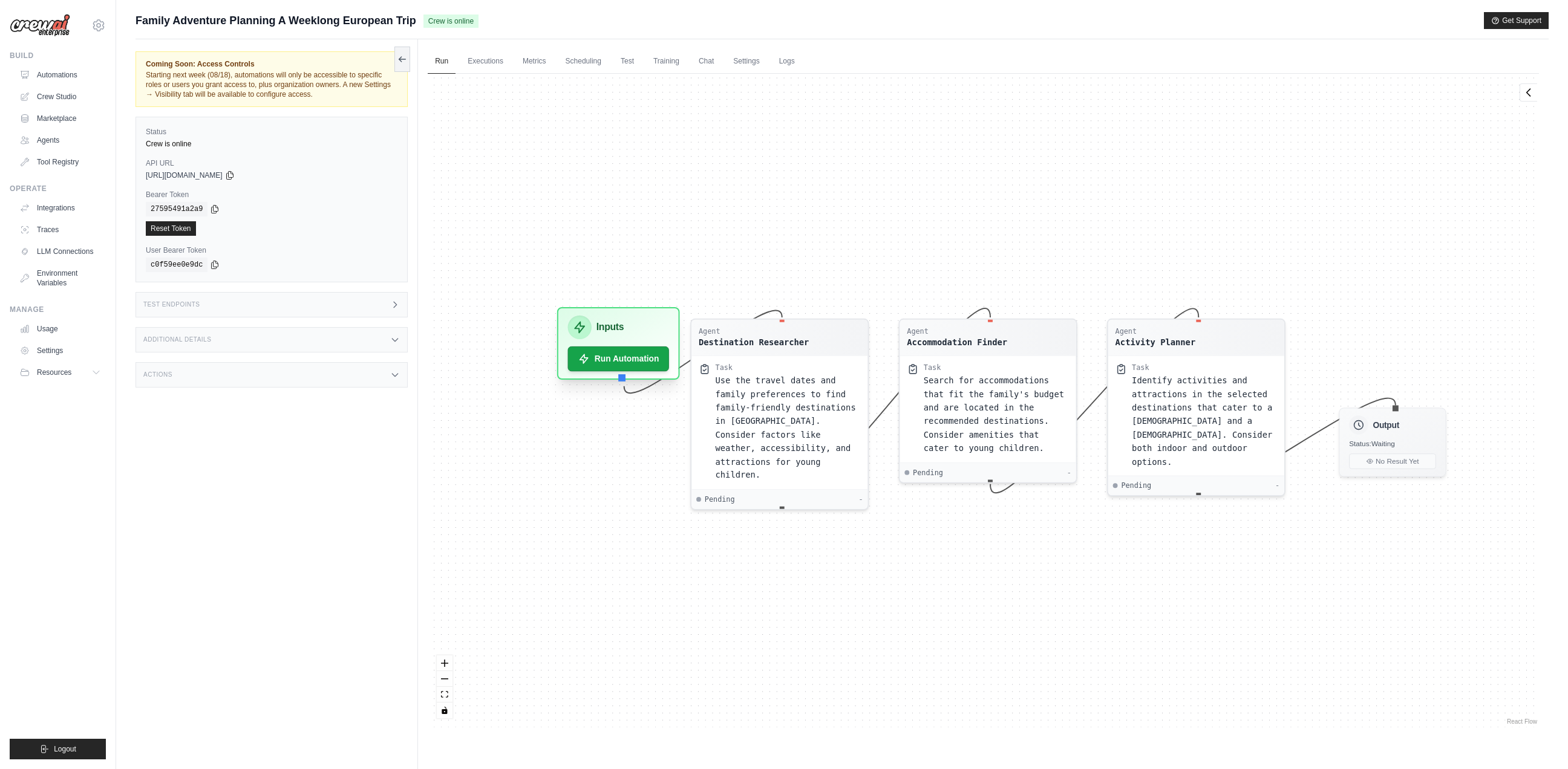
drag, startPoint x: 595, startPoint y: 270, endPoint x: 637, endPoint y: 330, distance: 73.2
click at [637, 330] on div "Inputs" at bounding box center [619, 327] width 101 height 23
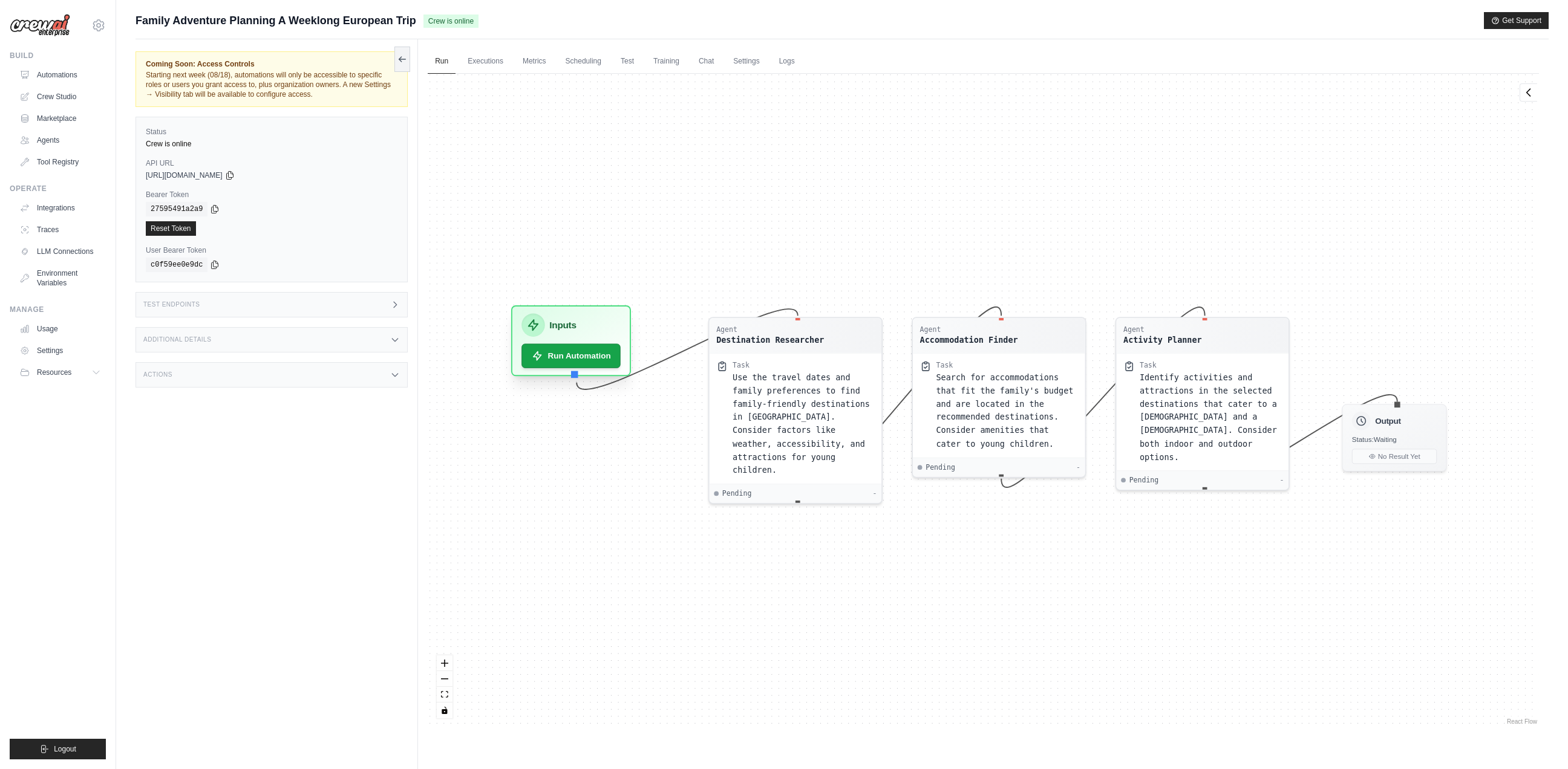
drag, startPoint x: 590, startPoint y: 332, endPoint x: 550, endPoint y: 334, distance: 40.0
click at [550, 334] on div "Inputs" at bounding box center [571, 325] width 99 height 23
click at [579, 354] on button "Run Automation" at bounding box center [580, 356] width 103 height 25
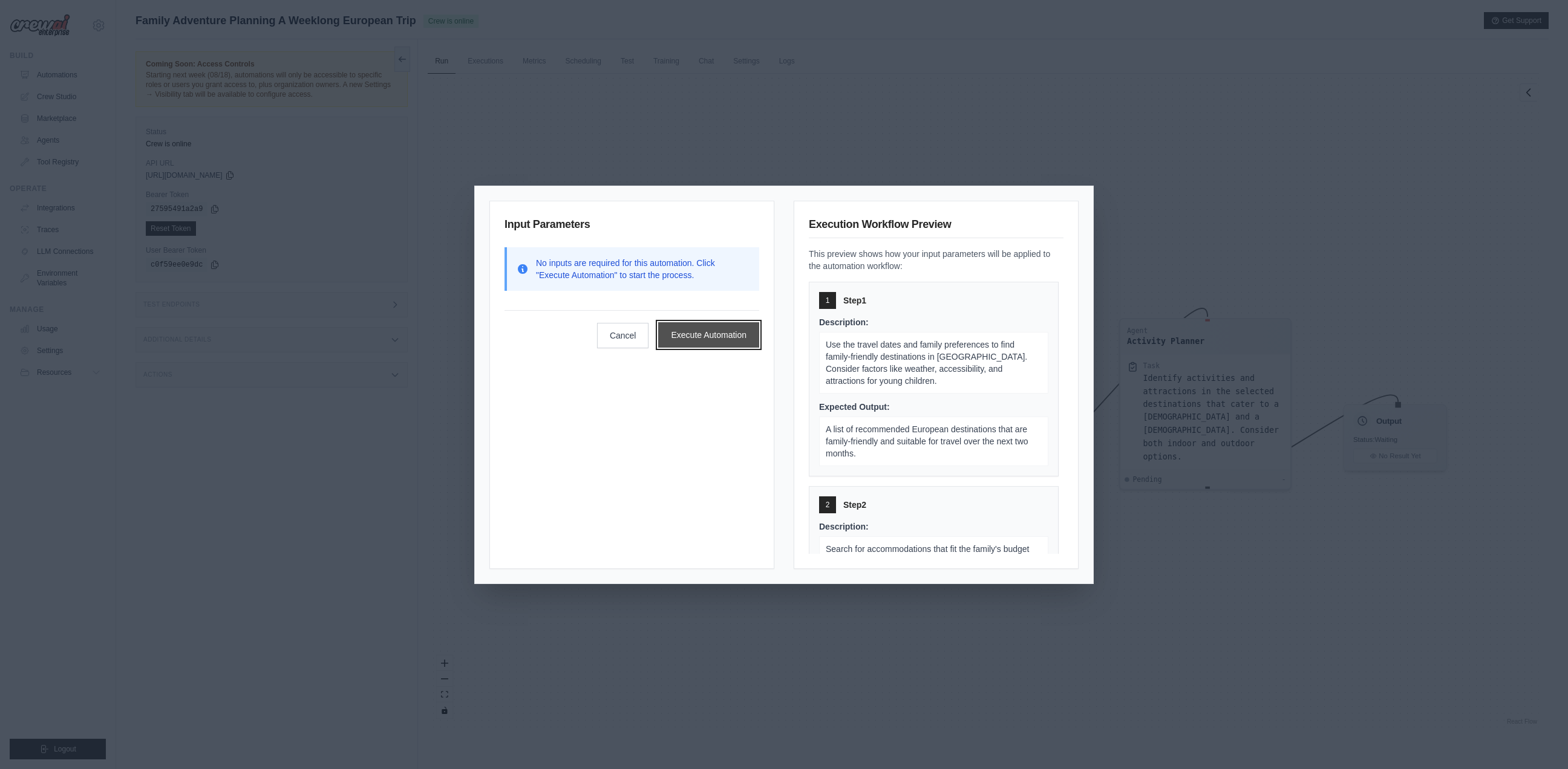
click at [707, 334] on button "Execute Automation" at bounding box center [708, 335] width 101 height 25
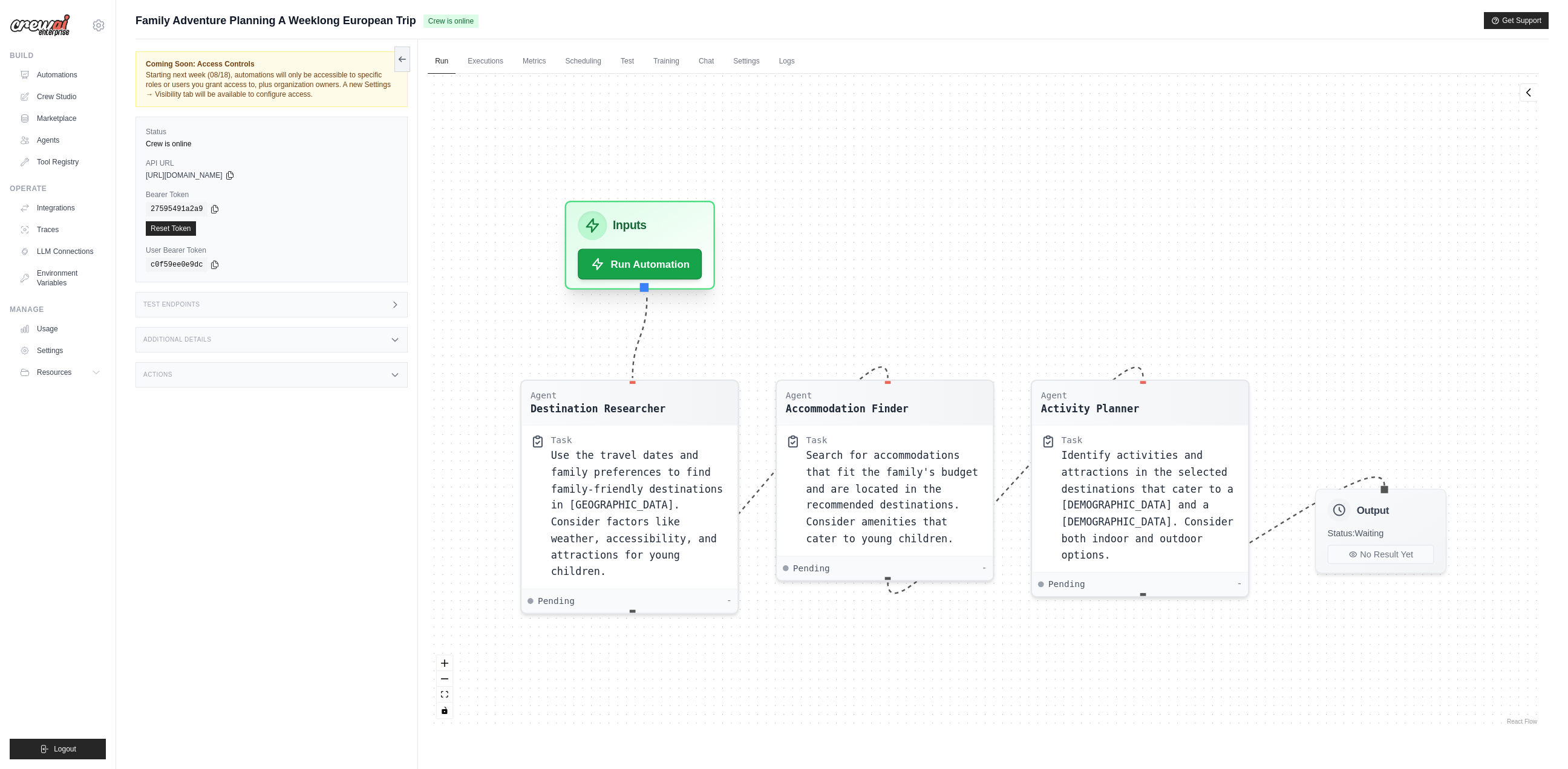
drag, startPoint x: 619, startPoint y: 324, endPoint x: 687, endPoint y: 223, distance: 121.8
click at [687, 223] on div "Inputs" at bounding box center [640, 225] width 124 height 29
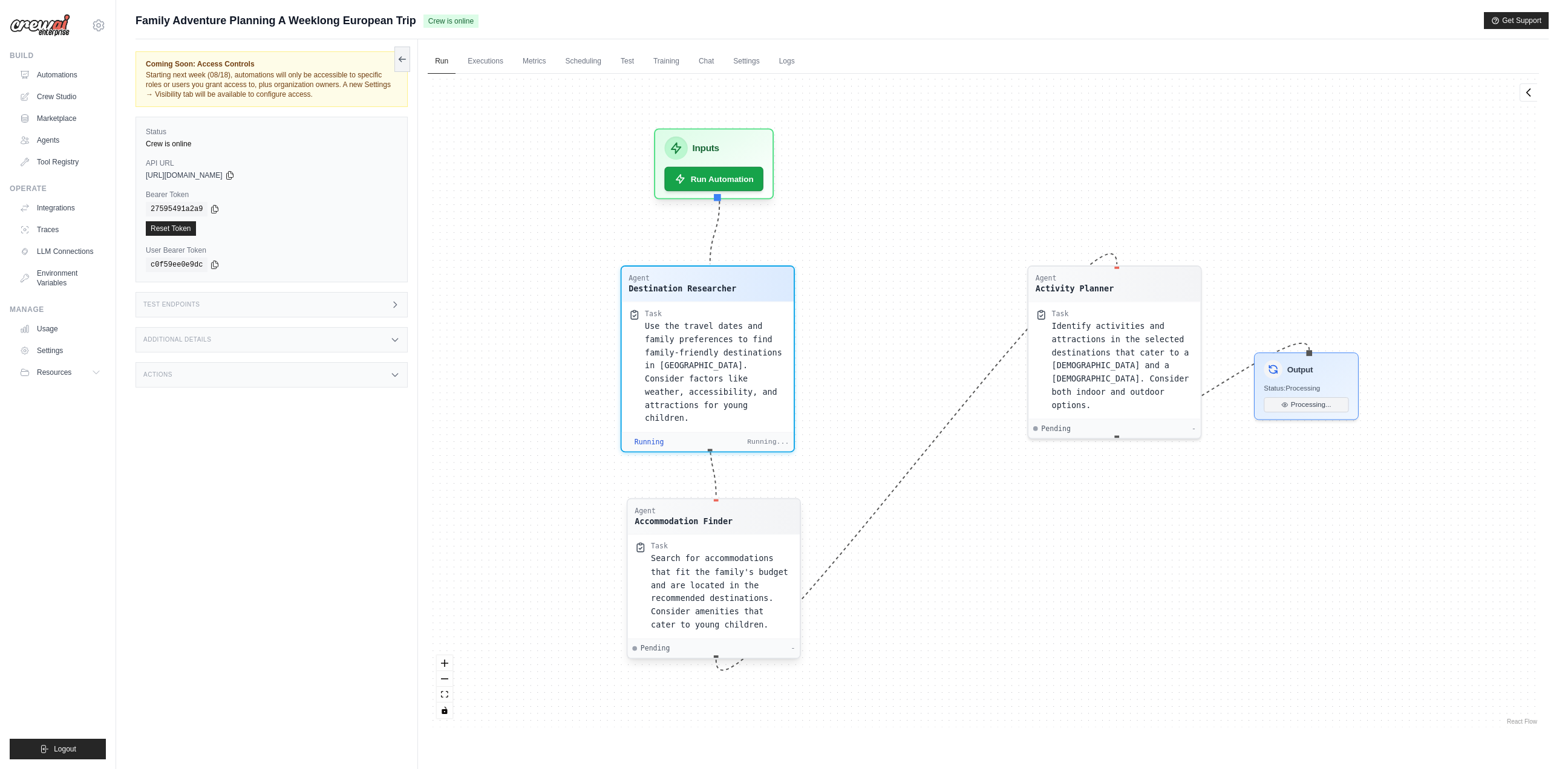
drag, startPoint x: 897, startPoint y: 400, endPoint x: 723, endPoint y: 523, distance: 213.1
click at [723, 523] on div "Accommodation Finder" at bounding box center [683, 522] width 98 height 11
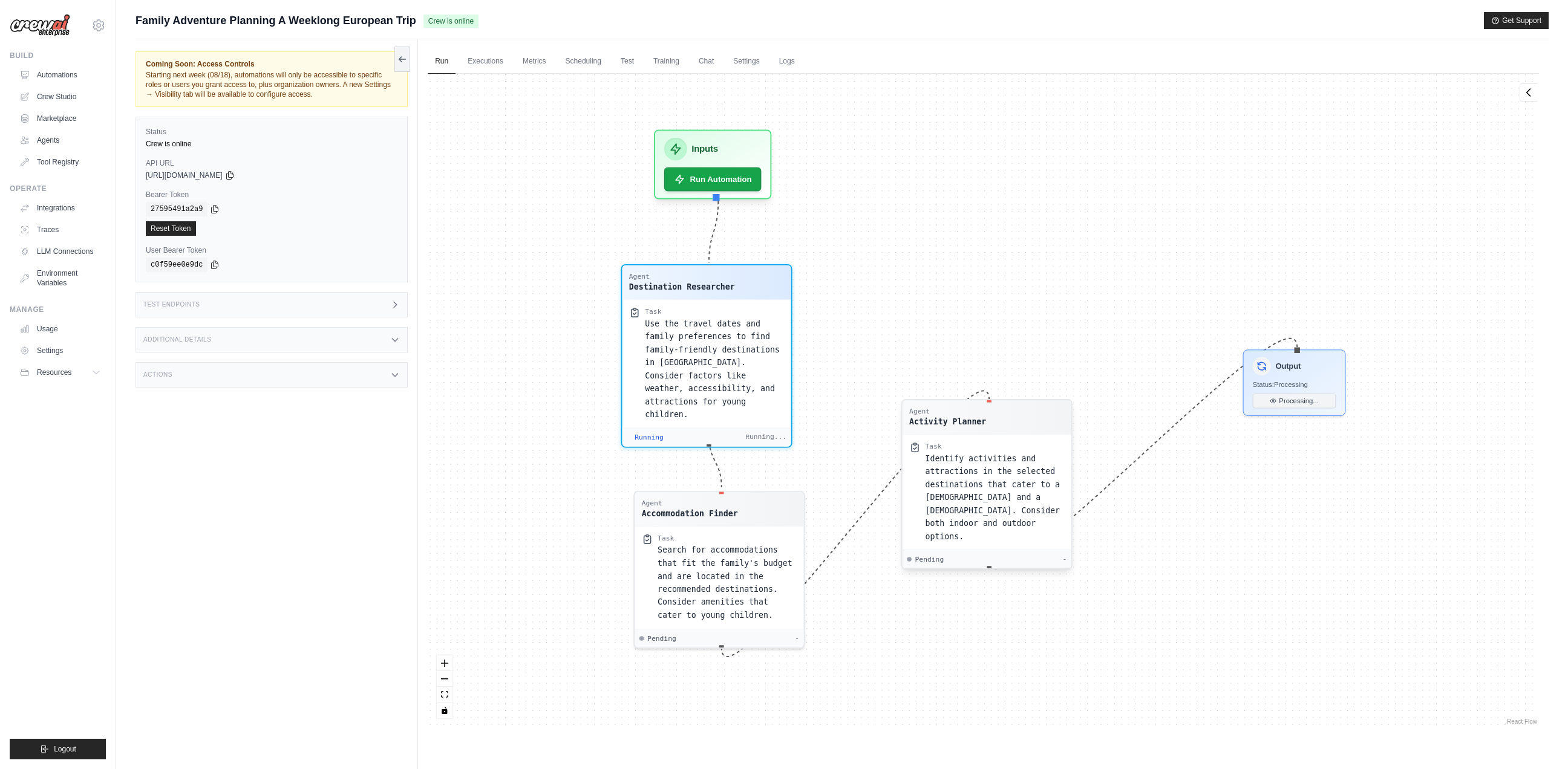
drag, startPoint x: 1111, startPoint y: 294, endPoint x: 986, endPoint y: 420, distance: 177.5
click at [986, 420] on div "Agent Activity Planner" at bounding box center [986, 417] width 155 height 20
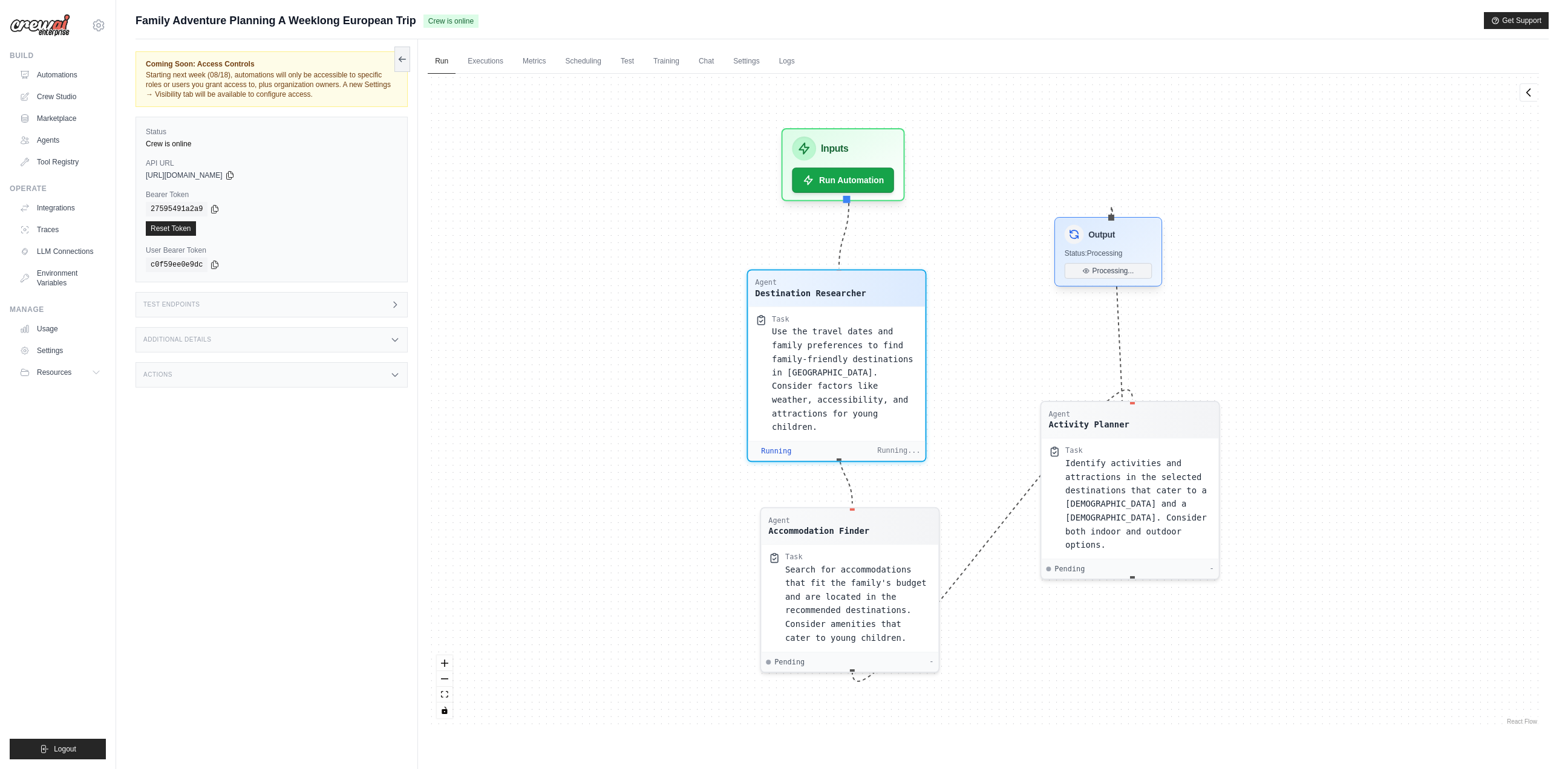
drag, startPoint x: 1314, startPoint y: 372, endPoint x: 1116, endPoint y: 230, distance: 243.7
click at [1115, 230] on h3 "Output" at bounding box center [1102, 234] width 27 height 12
drag, startPoint x: 1133, startPoint y: 399, endPoint x: 1105, endPoint y: 566, distance: 169.3
click at [1105, 566] on div "Agent Activity Planner Task Identify activities and attractions in the selected…" at bounding box center [1130, 490] width 180 height 179
drag, startPoint x: 1030, startPoint y: 489, endPoint x: 1065, endPoint y: 587, distance: 104.1
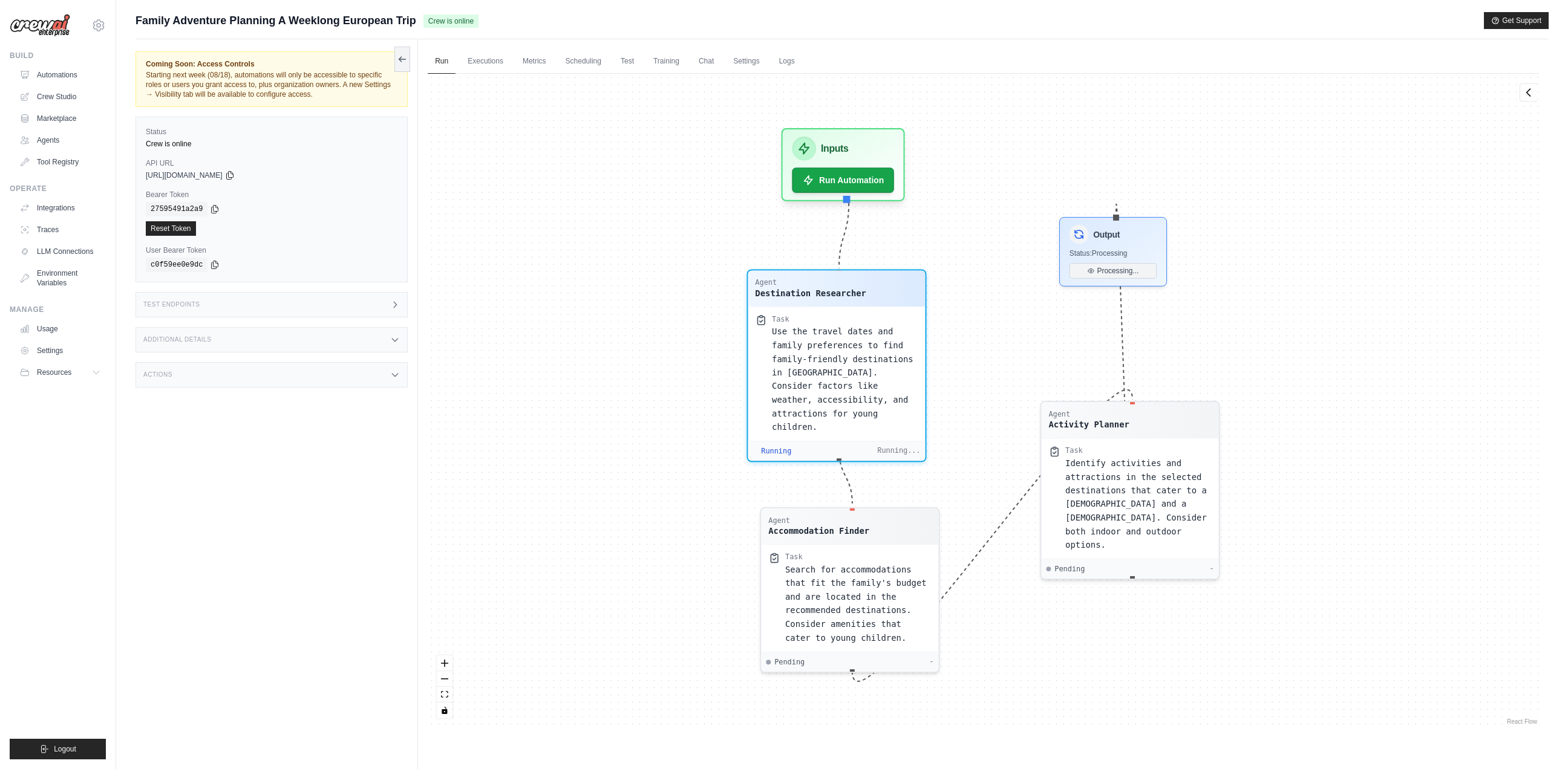
click at [1065, 587] on div "Agent Destination Researcher Task Use the travel dates and family preferences t…" at bounding box center [983, 401] width 1111 height 653
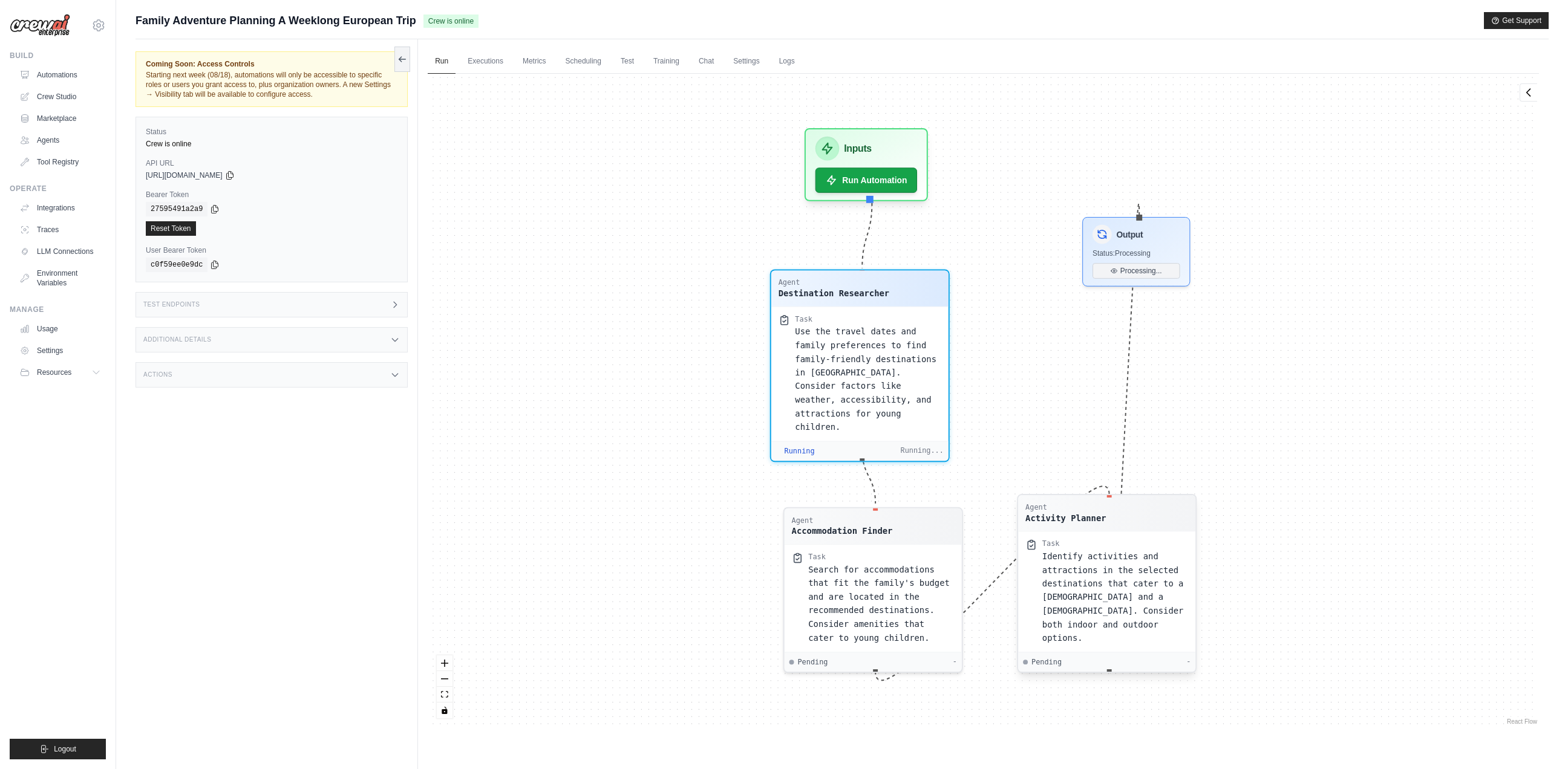
drag, startPoint x: 1173, startPoint y: 407, endPoint x: 1152, endPoint y: 504, distance: 99.2
click at [1152, 504] on div "Agent Activity Planner" at bounding box center [1106, 513] width 163 height 22
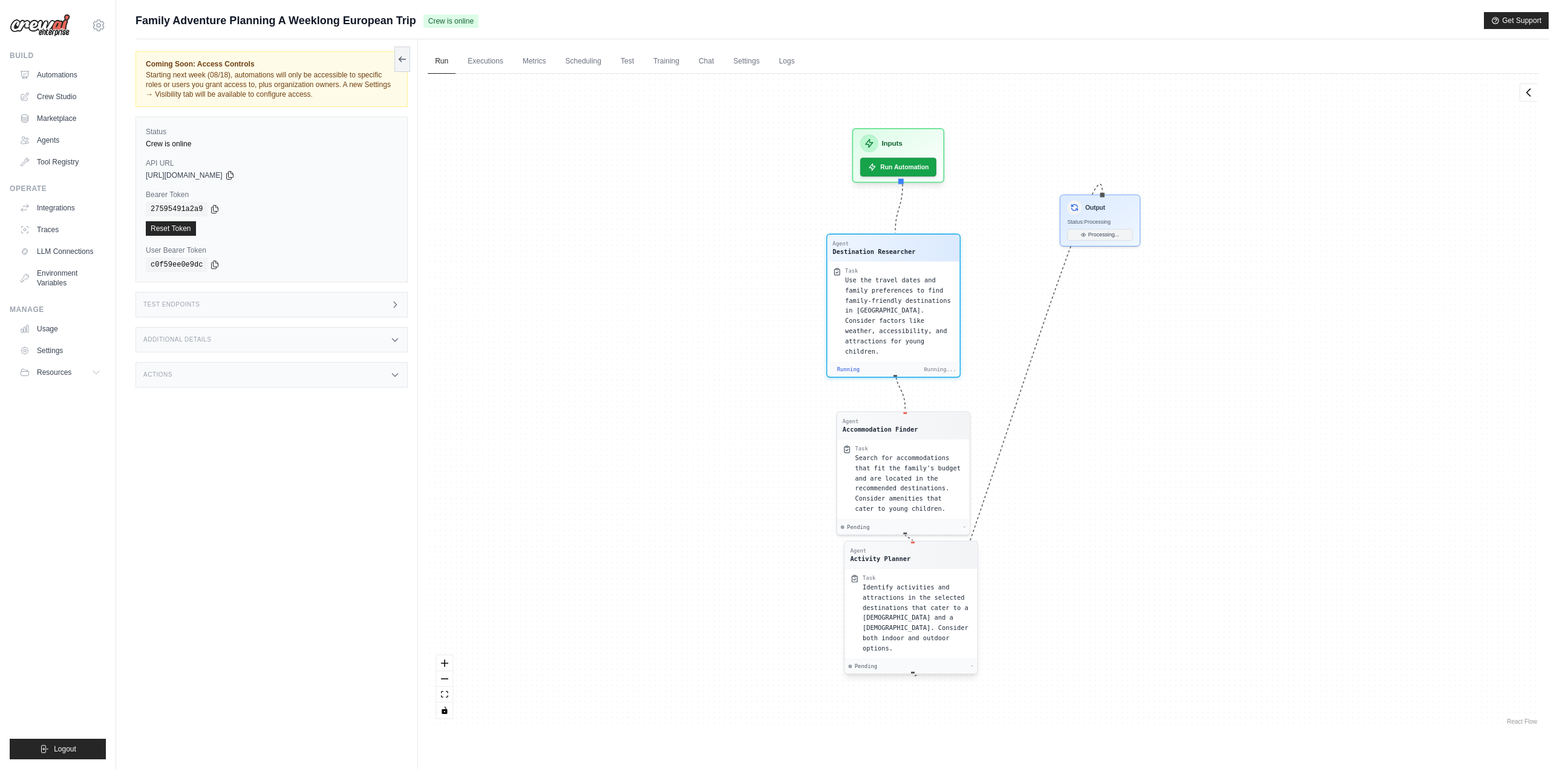
drag, startPoint x: 1177, startPoint y: 477, endPoint x: 909, endPoint y: 553, distance: 278.6
click at [909, 554] on div "Activity Planner" at bounding box center [881, 559] width 61 height 9
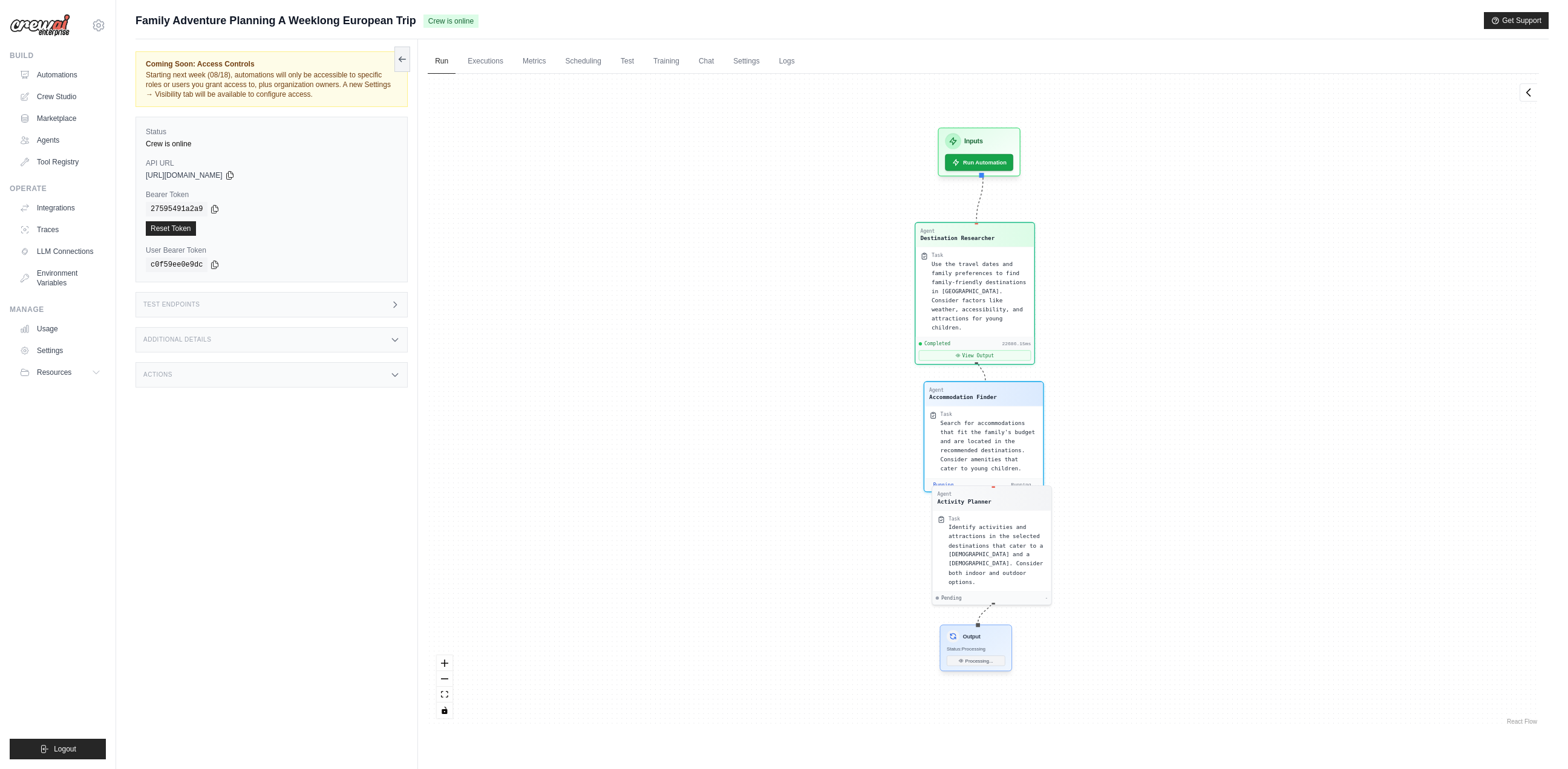
drag, startPoint x: 1119, startPoint y: 217, endPoint x: 990, endPoint y: 649, distance: 450.8
click at [989, 666] on div "Output Status: Processing Processing..." at bounding box center [976, 648] width 72 height 47
drag, startPoint x: 1006, startPoint y: 487, endPoint x: 996, endPoint y: 515, distance: 29.7
click at [996, 515] on div "Agent Activity Planner" at bounding box center [983, 511] width 104 height 14
click at [1533, 90] on icon at bounding box center [1528, 92] width 12 height 12
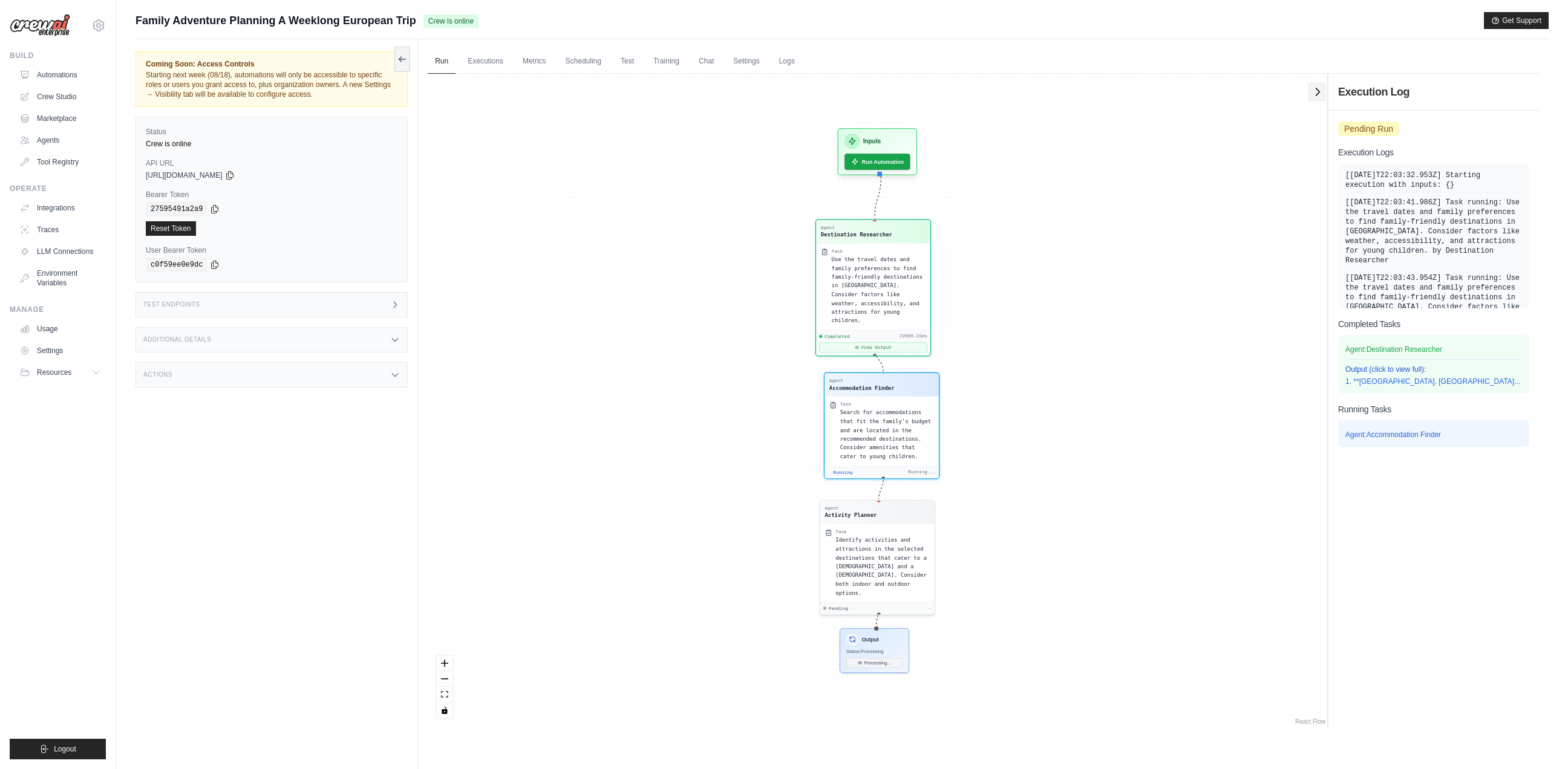
click at [1318, 92] on icon at bounding box center [1317, 92] width 12 height 12
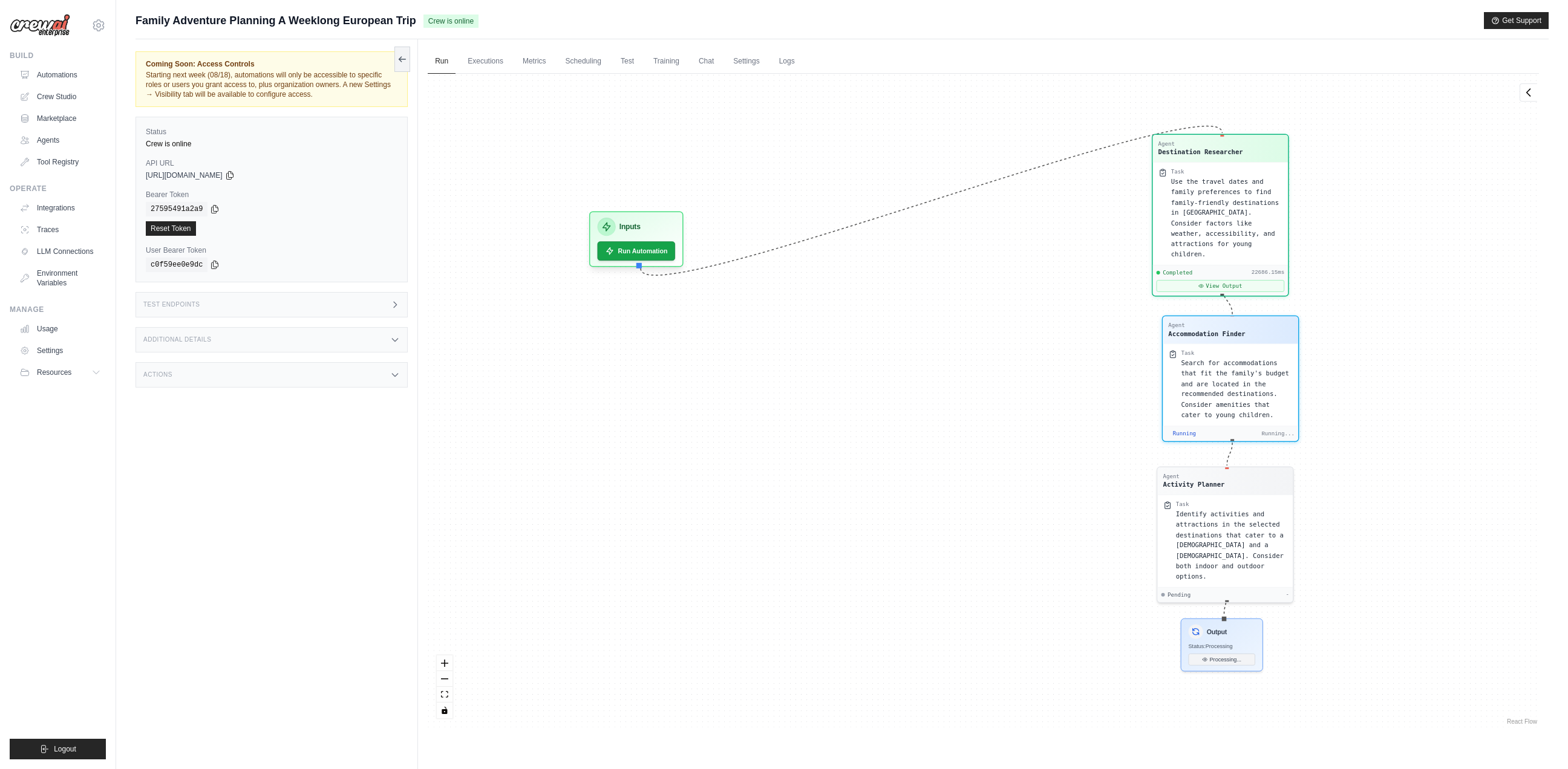
drag, startPoint x: 1009, startPoint y: 130, endPoint x: 851, endPoint y: 215, distance: 179.4
click at [642, 218] on div "Inputs" at bounding box center [636, 227] width 78 height 18
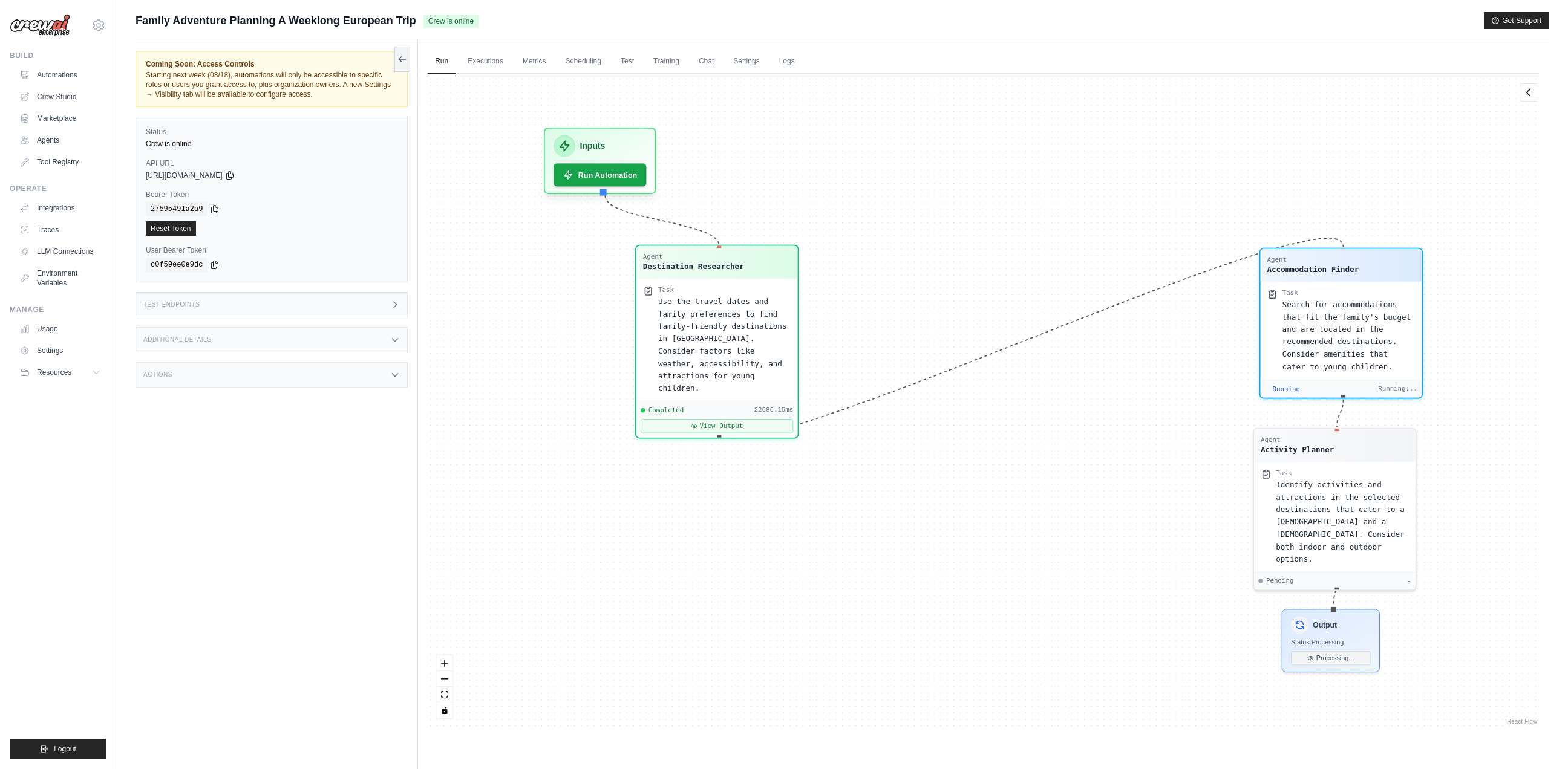
drag, startPoint x: 1261, startPoint y: 147, endPoint x: 691, endPoint y: 272, distance: 583.5
click at [691, 271] on div "Destination Researcher" at bounding box center [693, 266] width 101 height 11
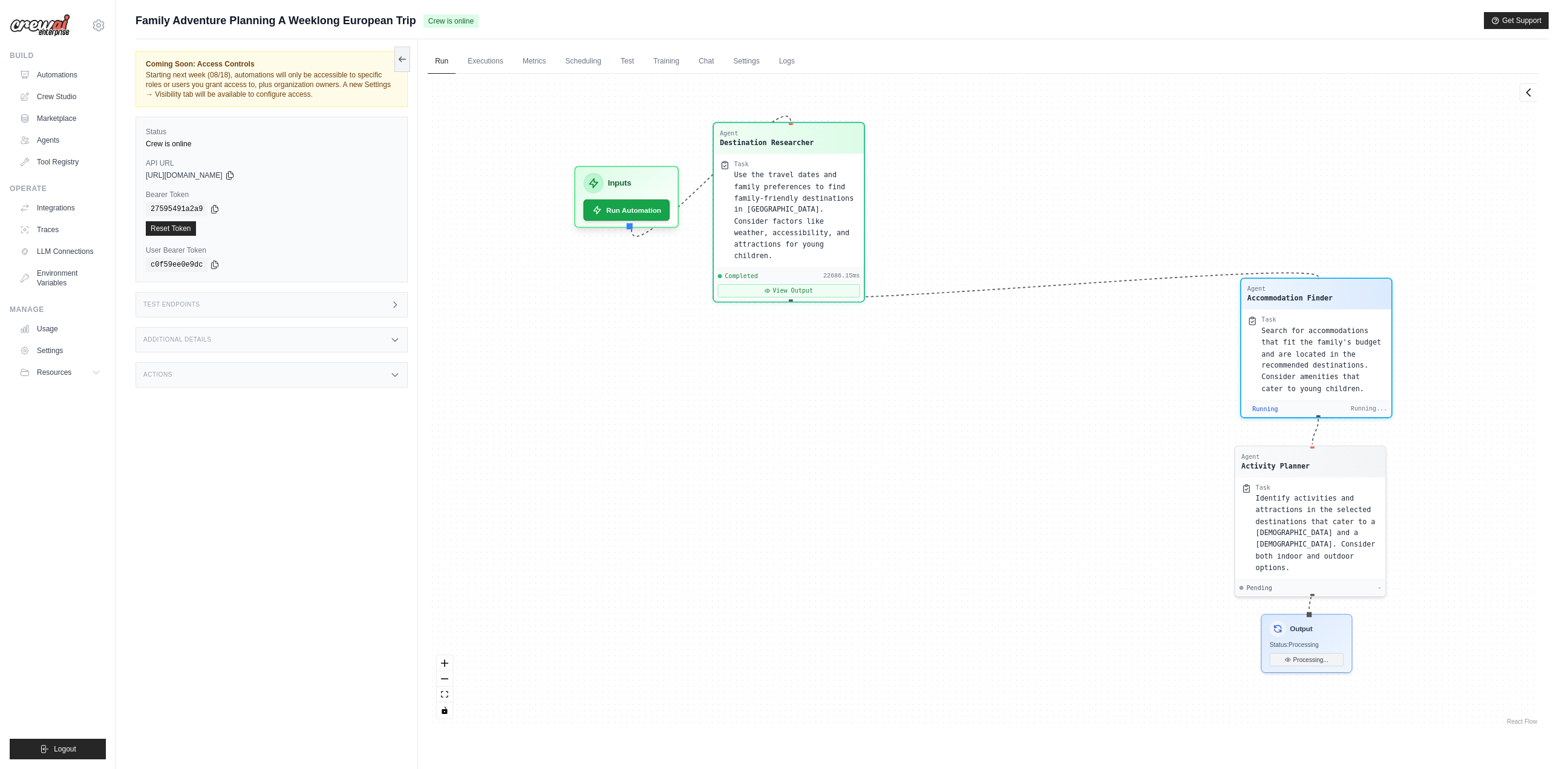
drag, startPoint x: 790, startPoint y: 261, endPoint x: 828, endPoint y: 116, distance: 149.9
click at [828, 123] on div "Agent Destination Researcher" at bounding box center [788, 139] width 150 height 30
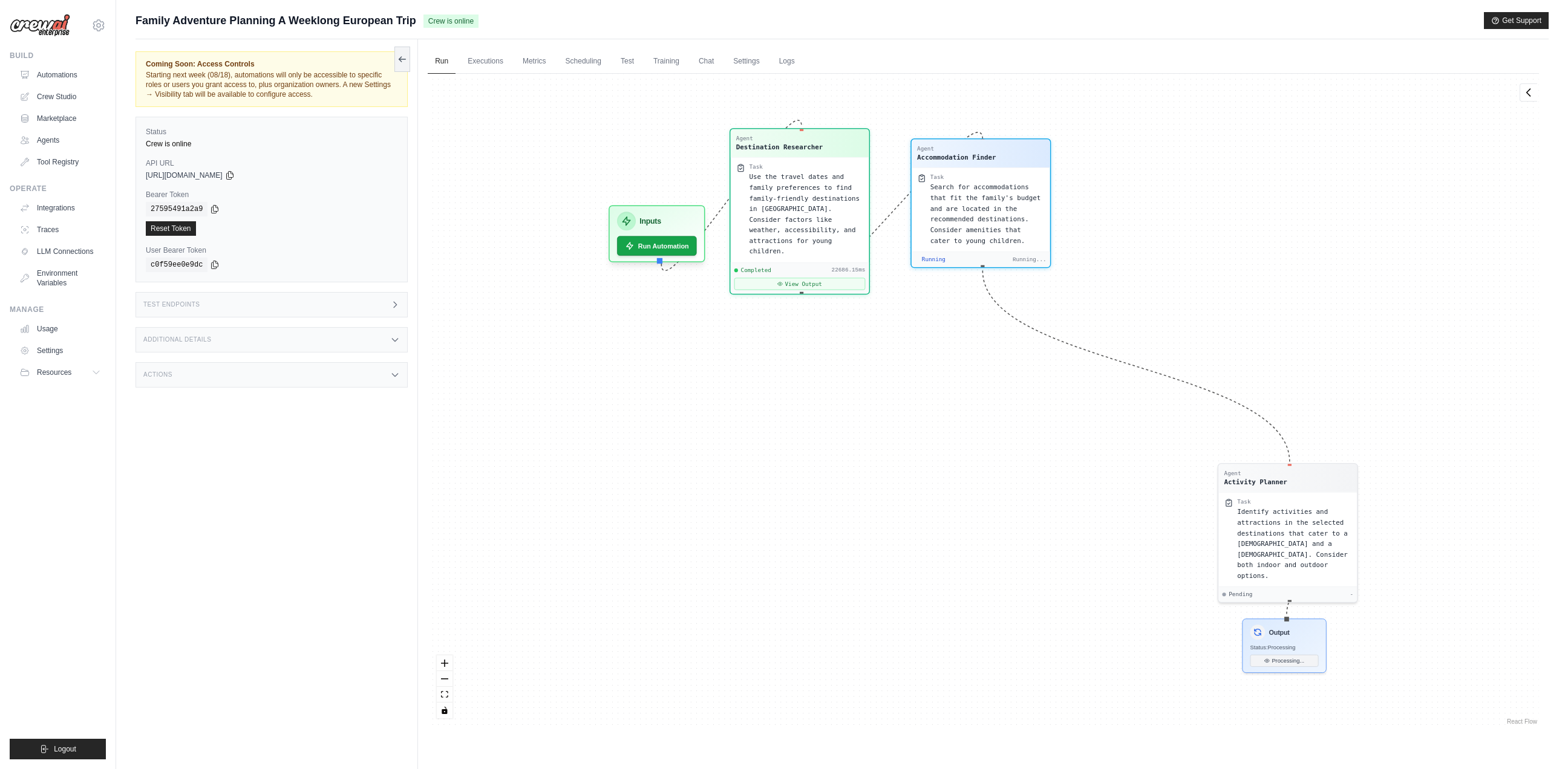
drag, startPoint x: 1251, startPoint y: 326, endPoint x: 938, endPoint y: 151, distance: 358.6
click at [935, 153] on div "Accommodation Finder" at bounding box center [956, 157] width 79 height 9
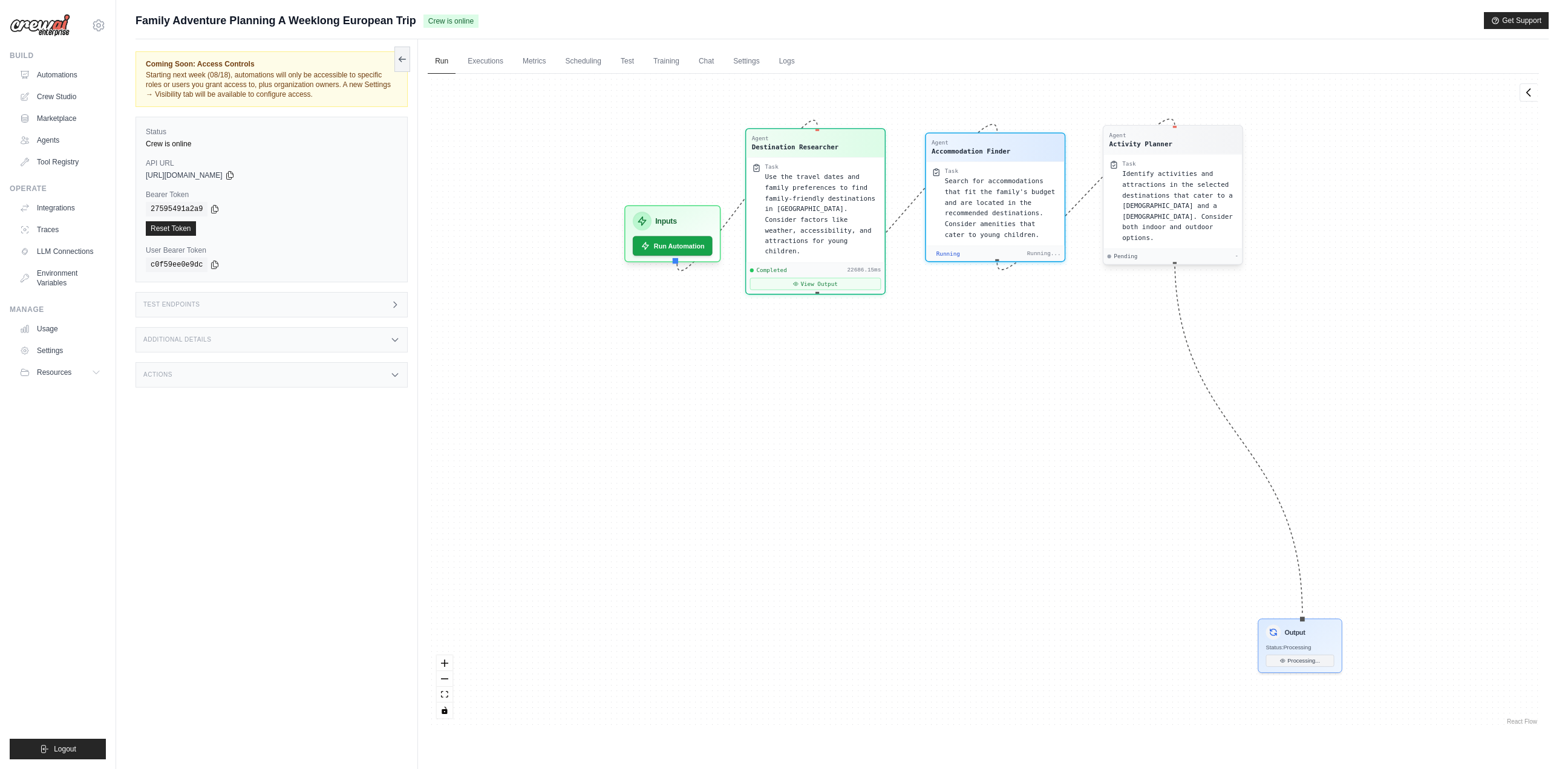
drag, startPoint x: 1267, startPoint y: 474, endPoint x: 1152, endPoint y: 137, distance: 356.1
click at [1152, 137] on div "Agent" at bounding box center [1141, 135] width 63 height 7
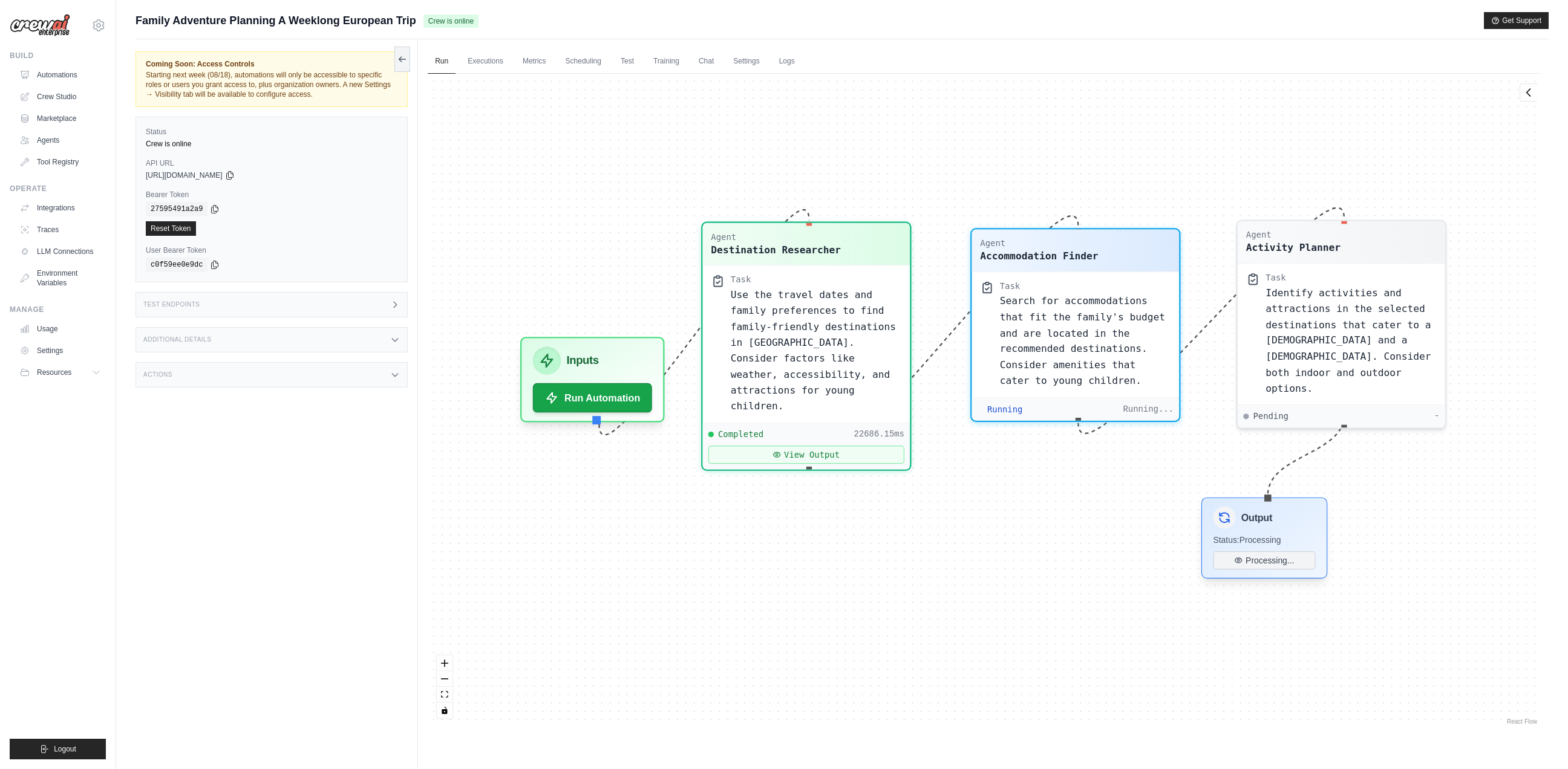
drag, startPoint x: 1292, startPoint y: 627, endPoint x: 1253, endPoint y: 517, distance: 116.7
click at [1253, 517] on h3 "Output" at bounding box center [1256, 518] width 31 height 14
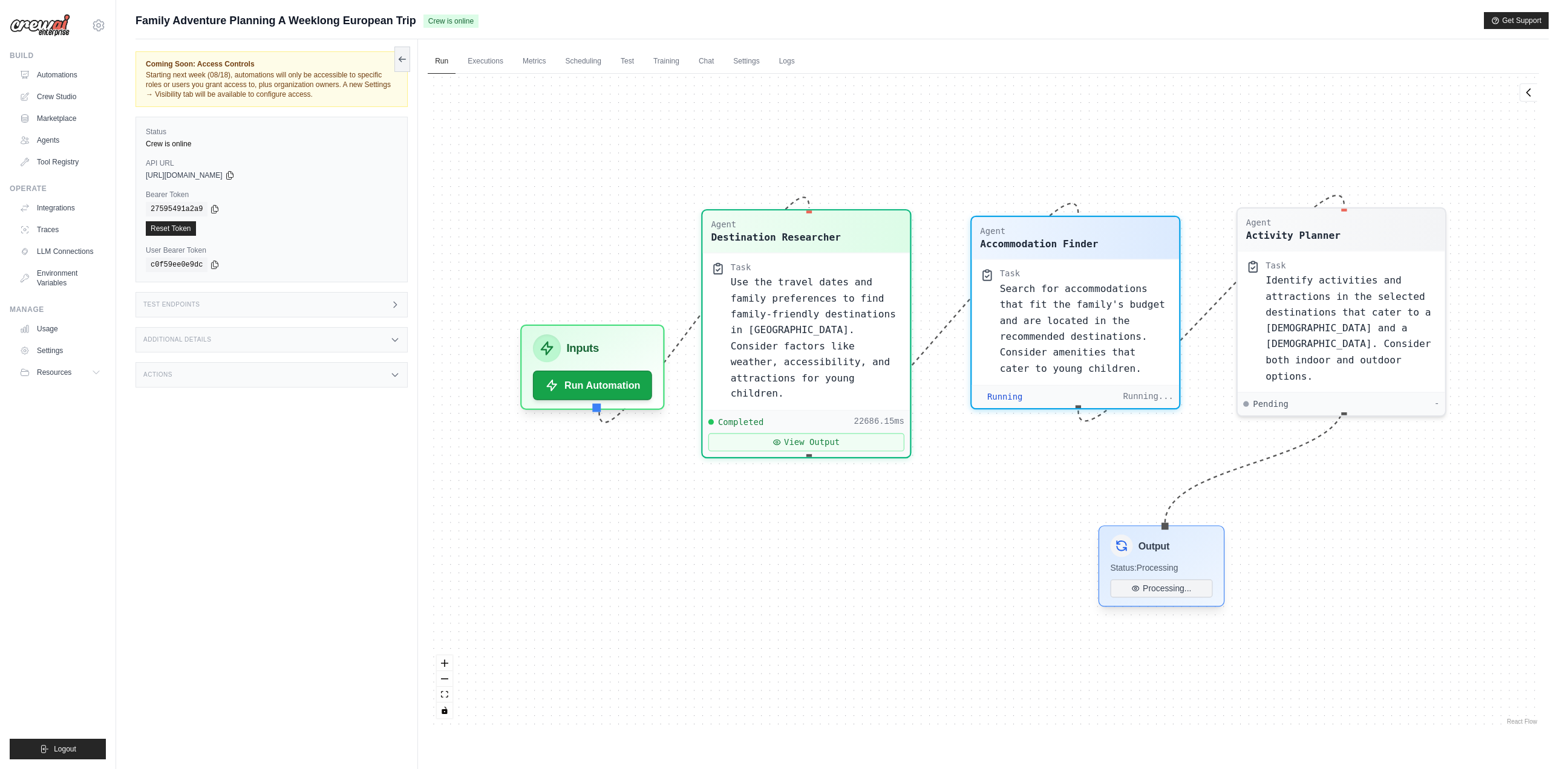
drag, startPoint x: 1253, startPoint y: 517, endPoint x: 1149, endPoint y: 548, distance: 108.5
click at [1149, 548] on h3 "Output" at bounding box center [1153, 546] width 31 height 14
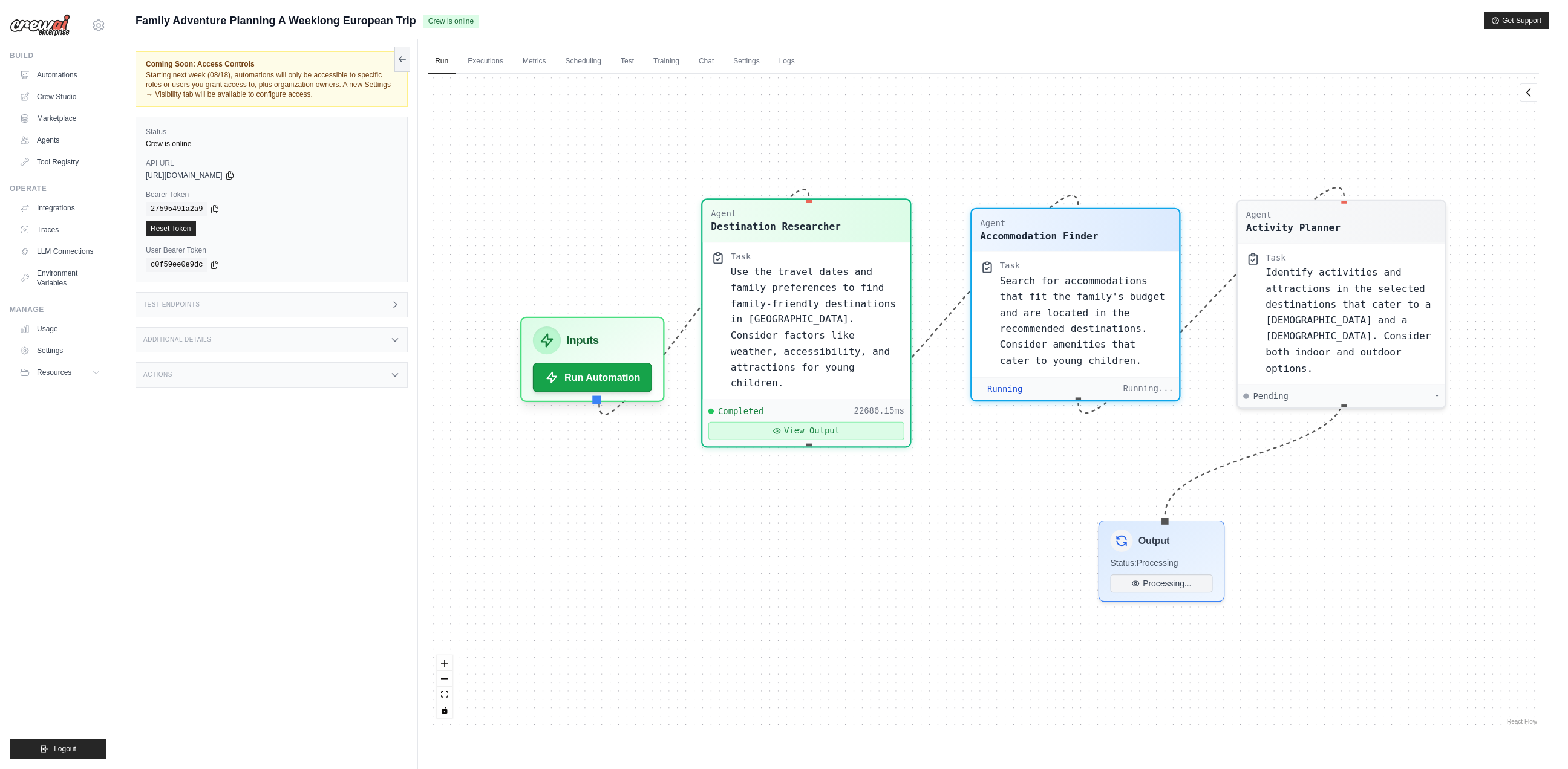
click at [815, 422] on button "View Output" at bounding box center [806, 431] width 196 height 18
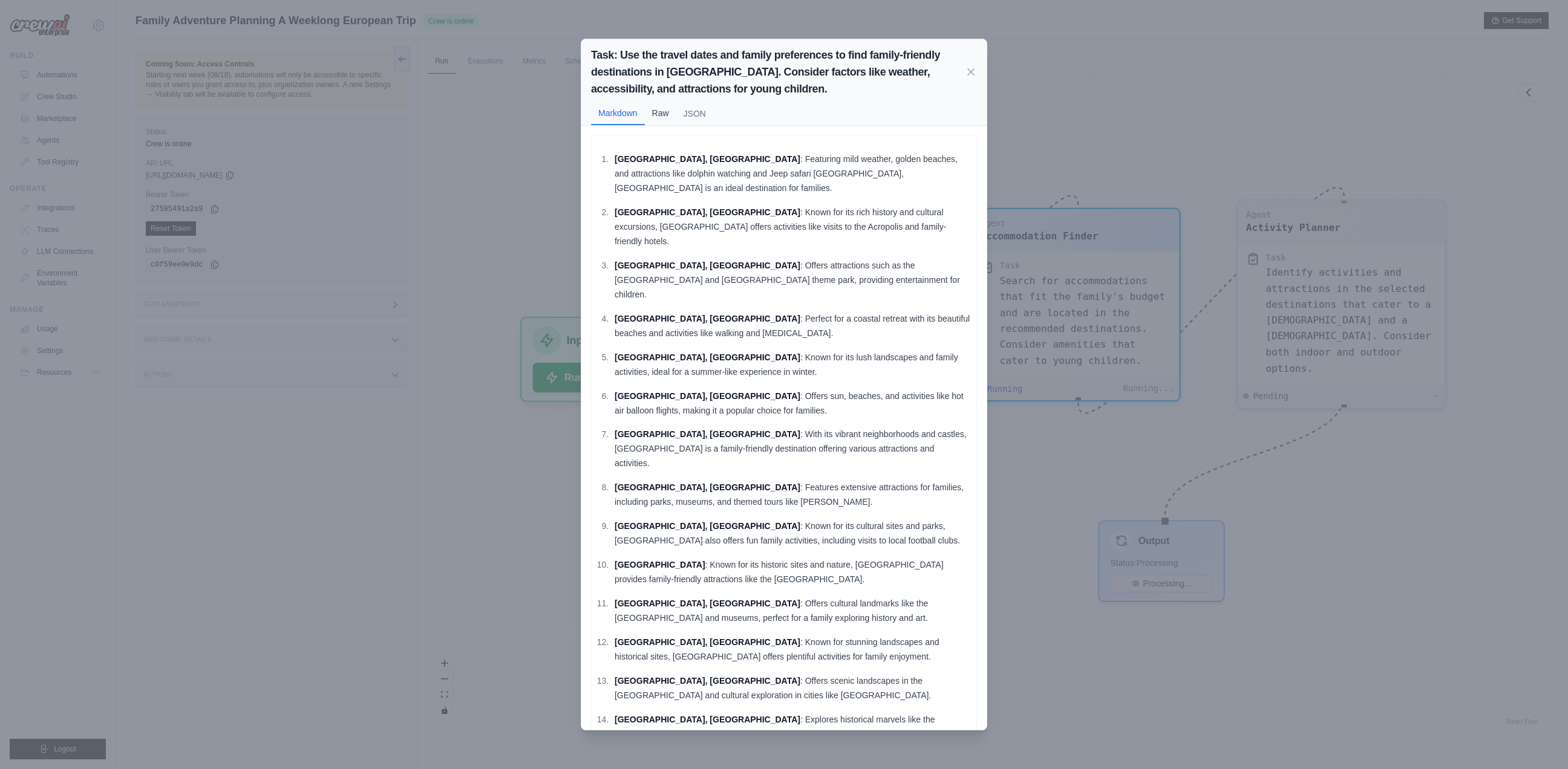
click at [661, 119] on button "Raw" at bounding box center [661, 113] width 32 height 23
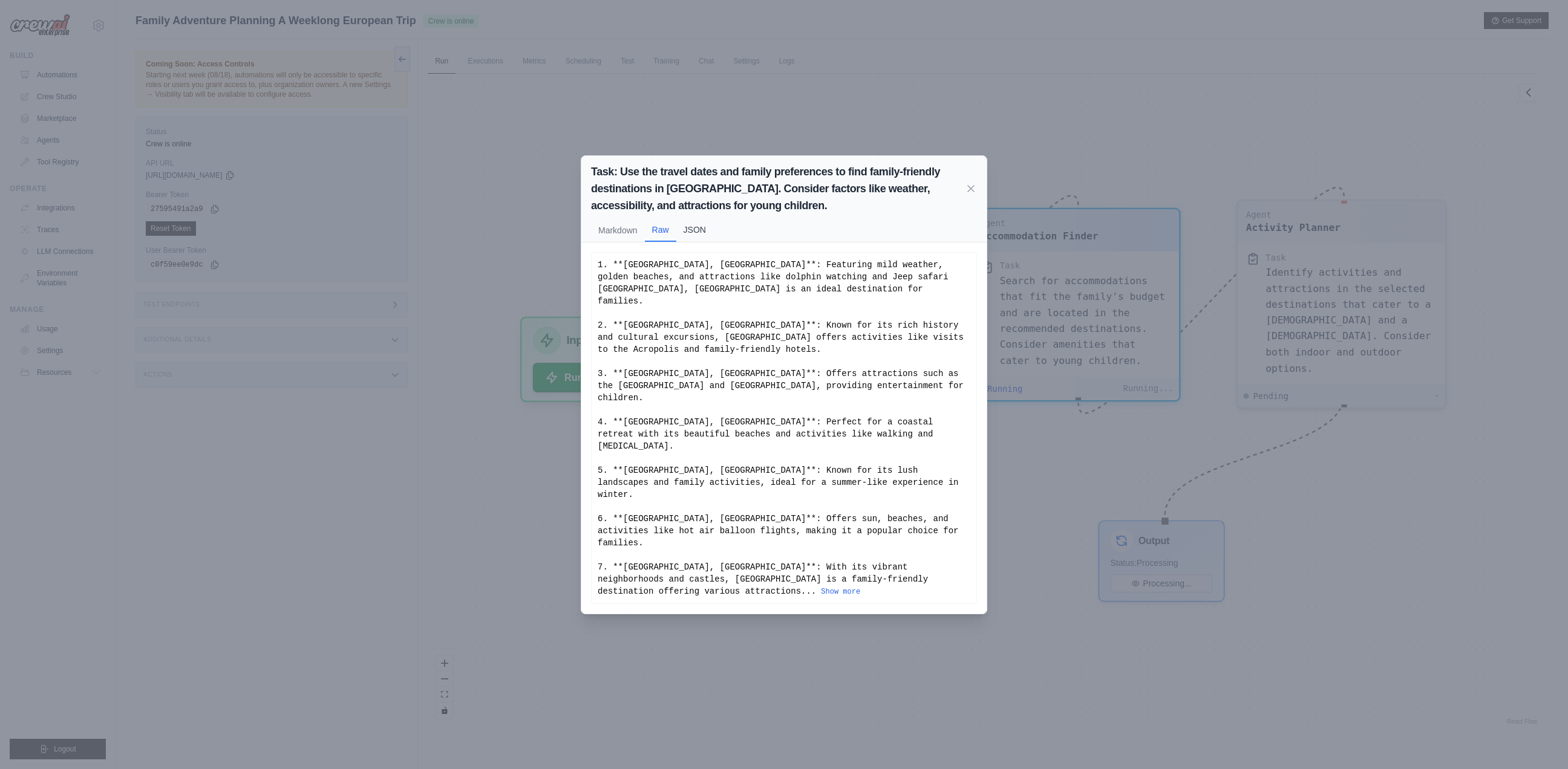
click at [700, 241] on button "JSON" at bounding box center [695, 230] width 37 height 23
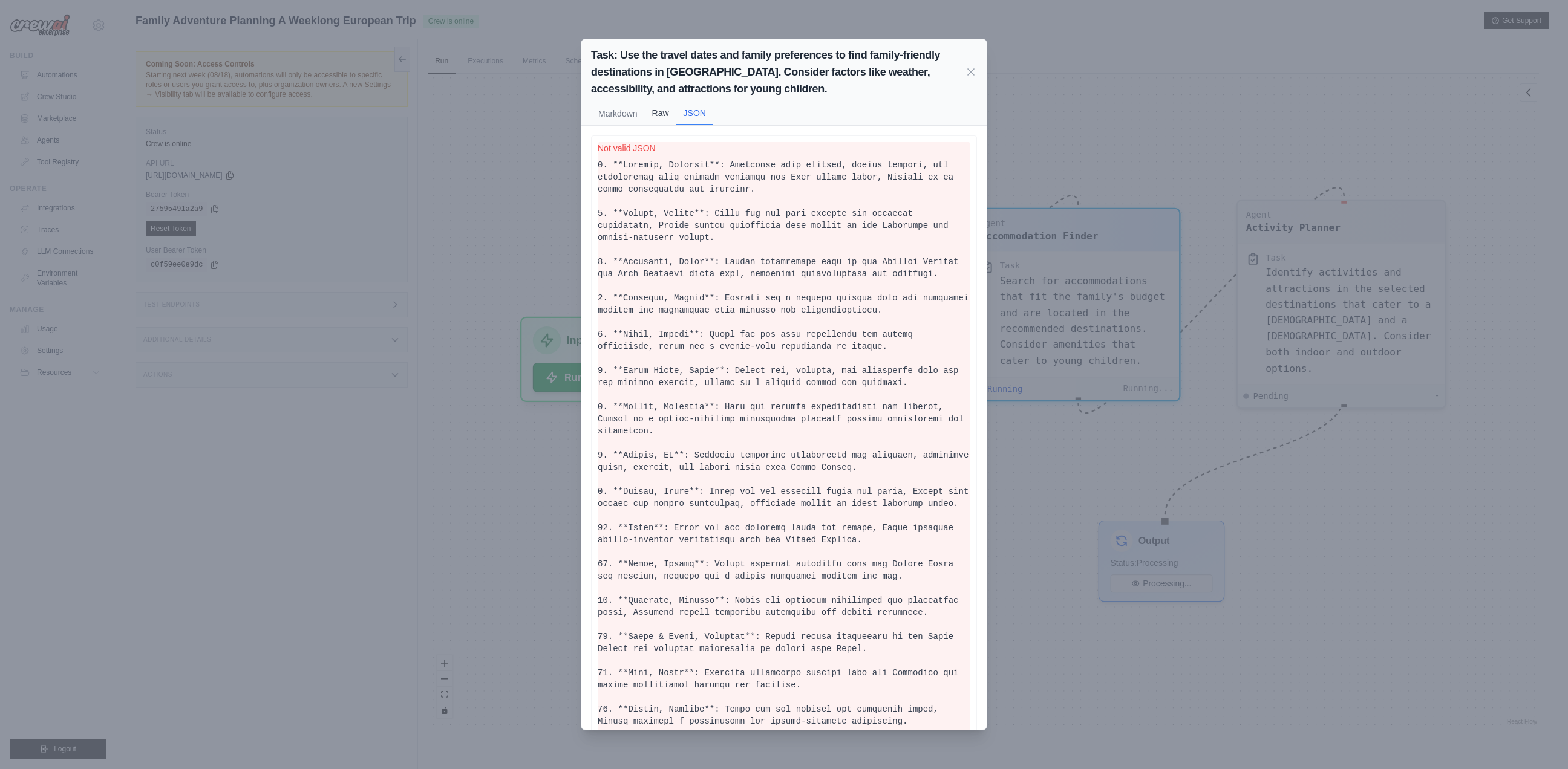
click at [666, 111] on button "Raw" at bounding box center [661, 113] width 32 height 23
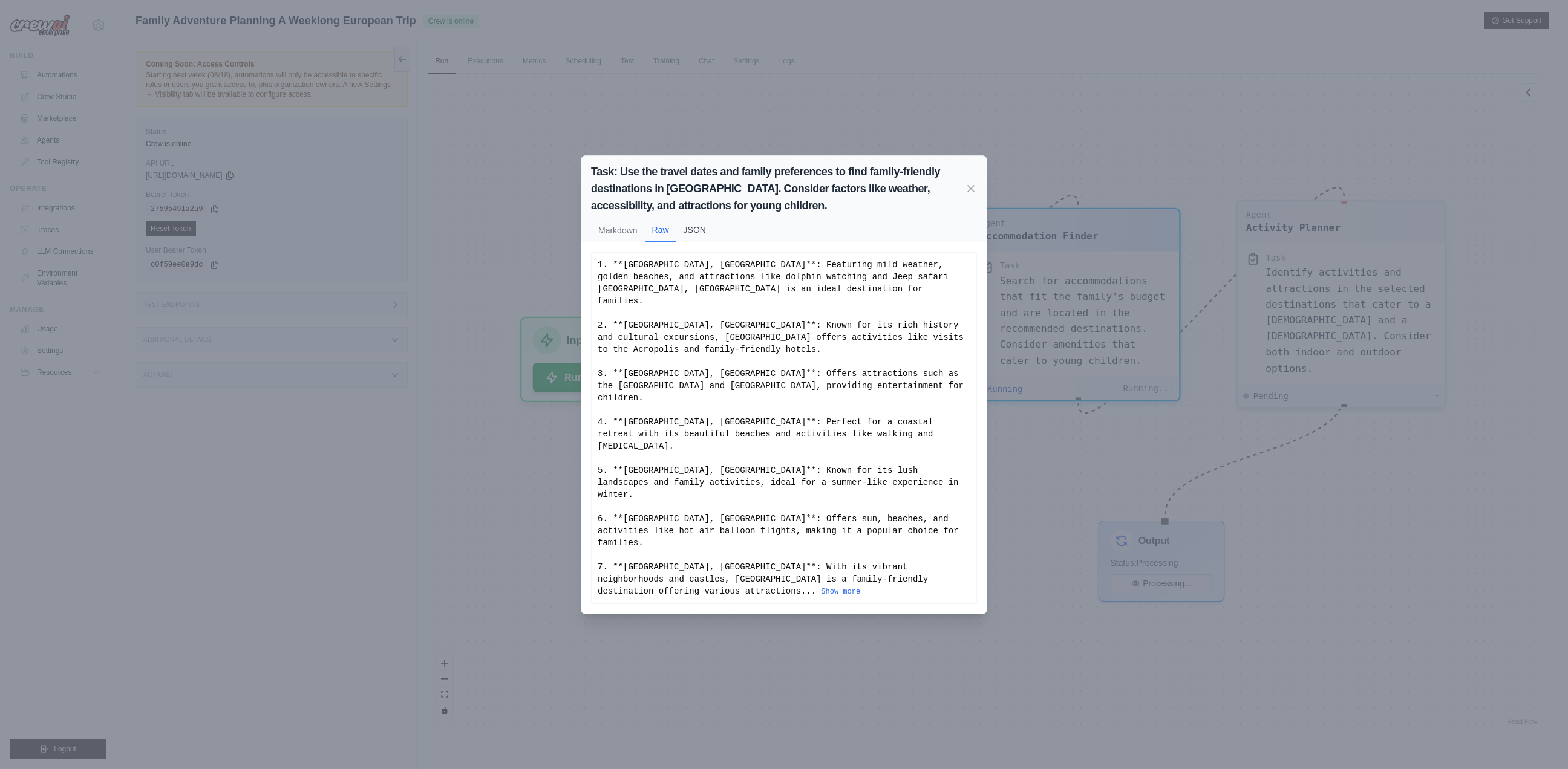
click at [696, 241] on button "JSON" at bounding box center [695, 230] width 37 height 23
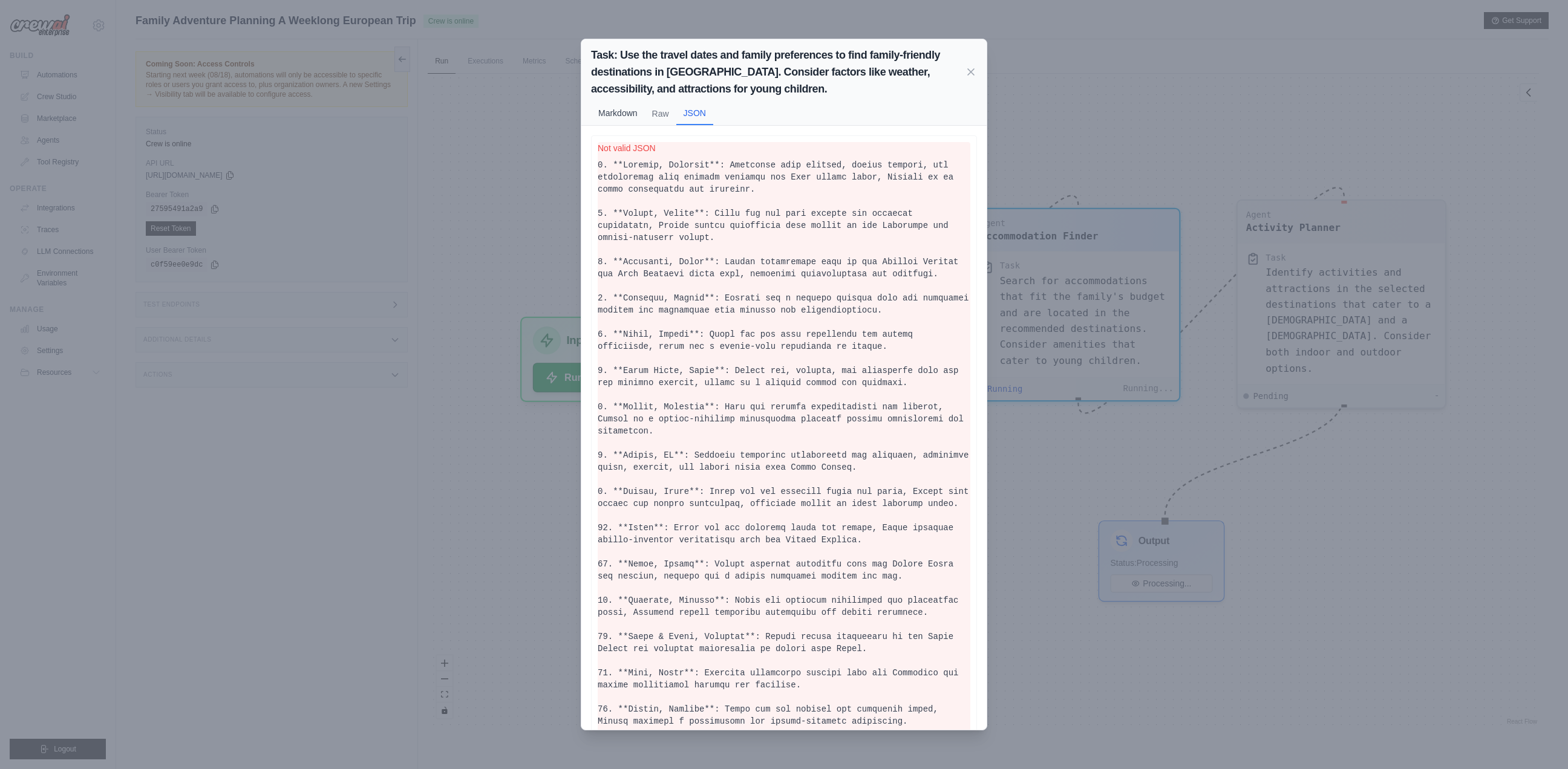
click at [621, 113] on button "Markdown" at bounding box center [617, 113] width 54 height 23
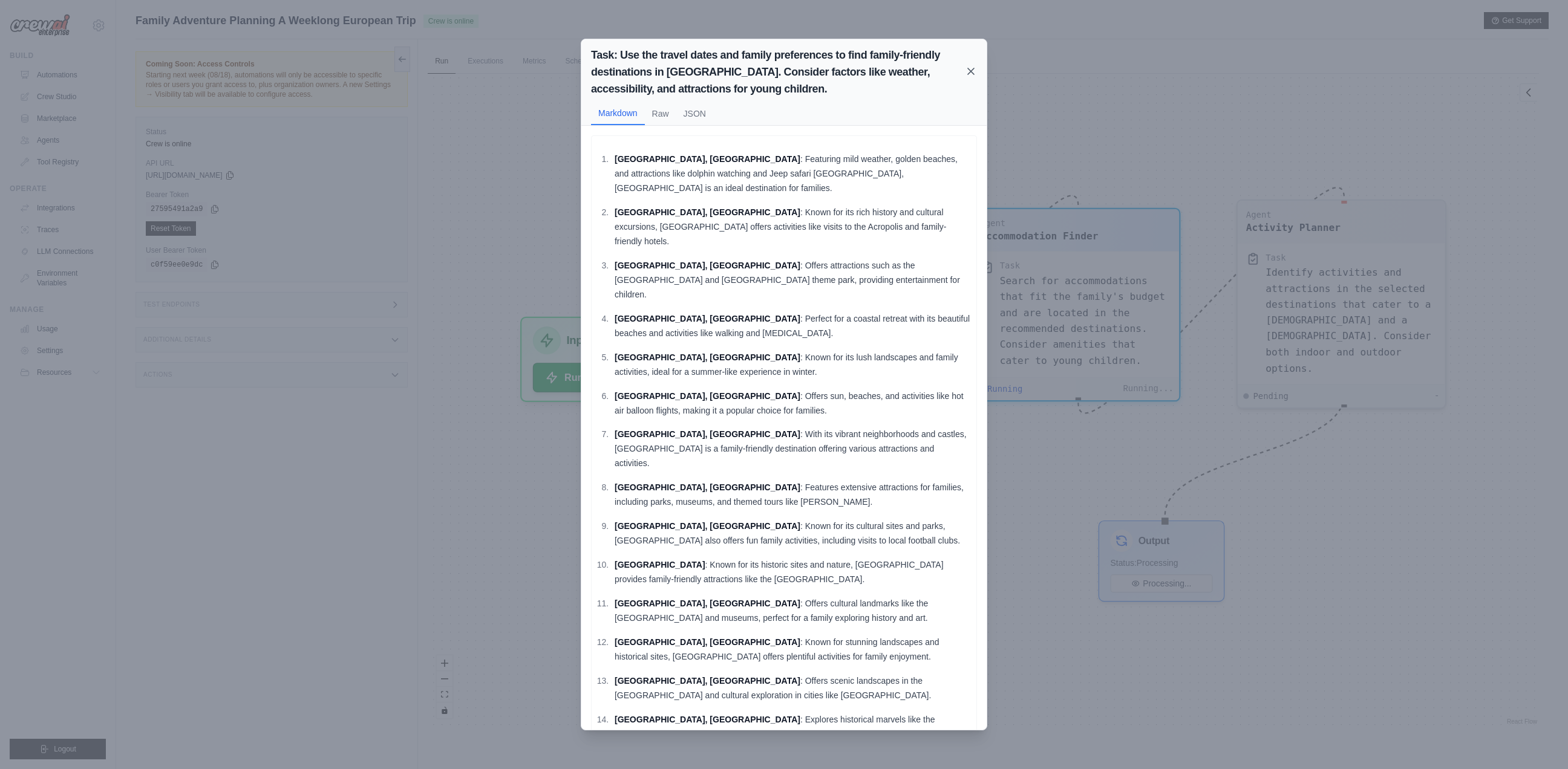
click at [973, 70] on icon at bounding box center [971, 72] width 6 height 6
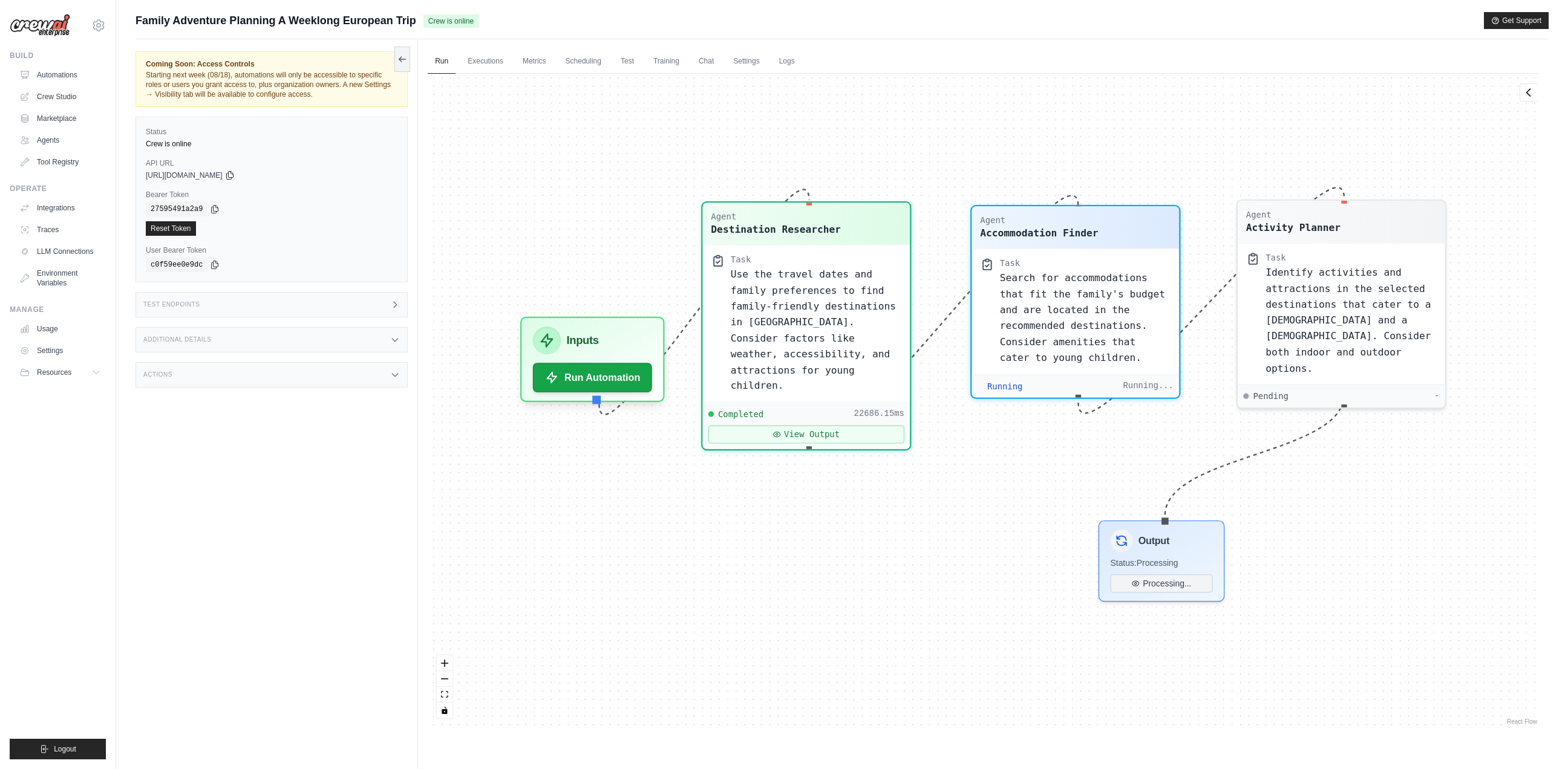
click at [1072, 232] on div "Accommodation Finder" at bounding box center [1039, 233] width 118 height 14
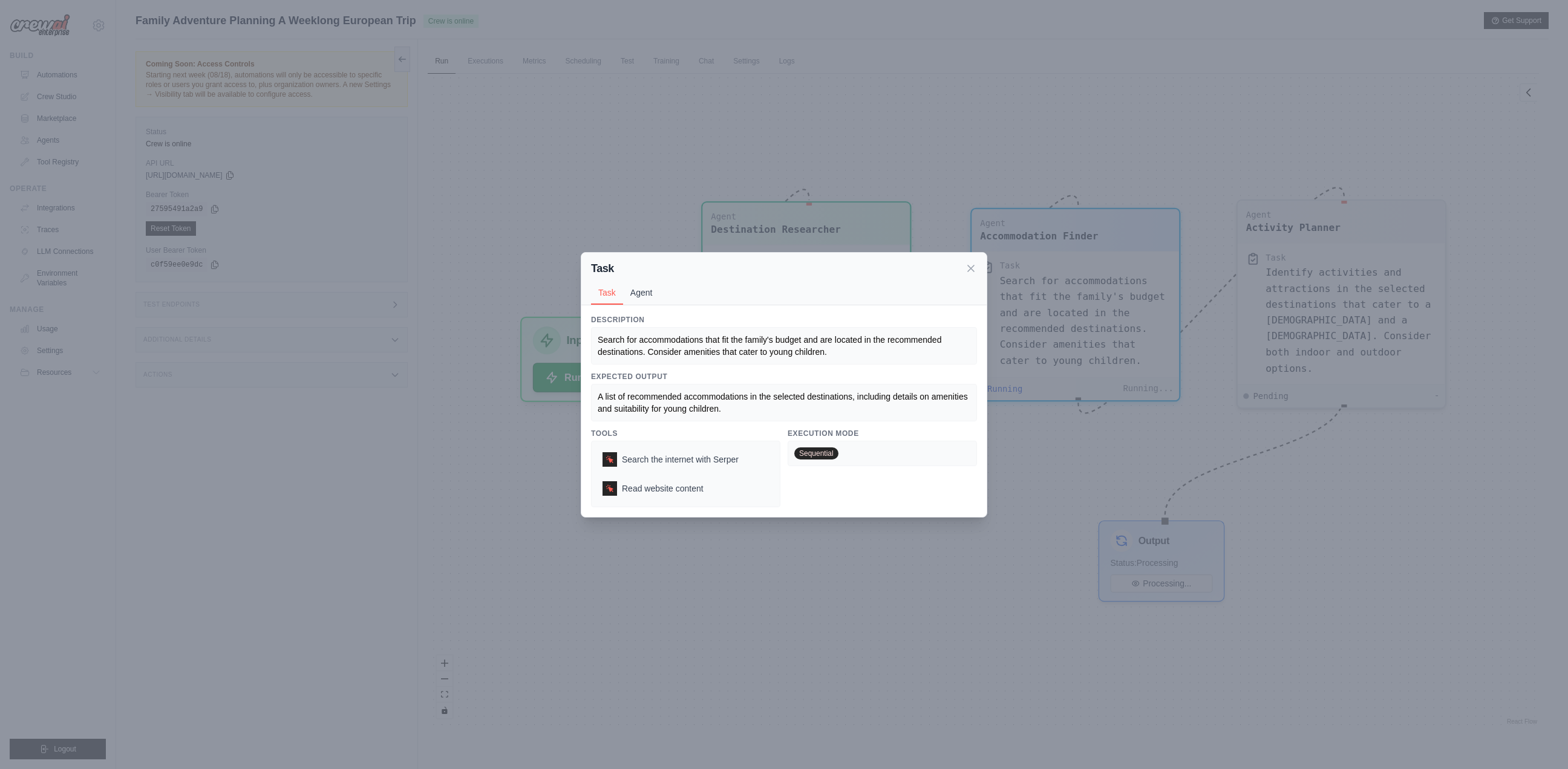
click at [641, 296] on button "Agent" at bounding box center [642, 292] width 37 height 23
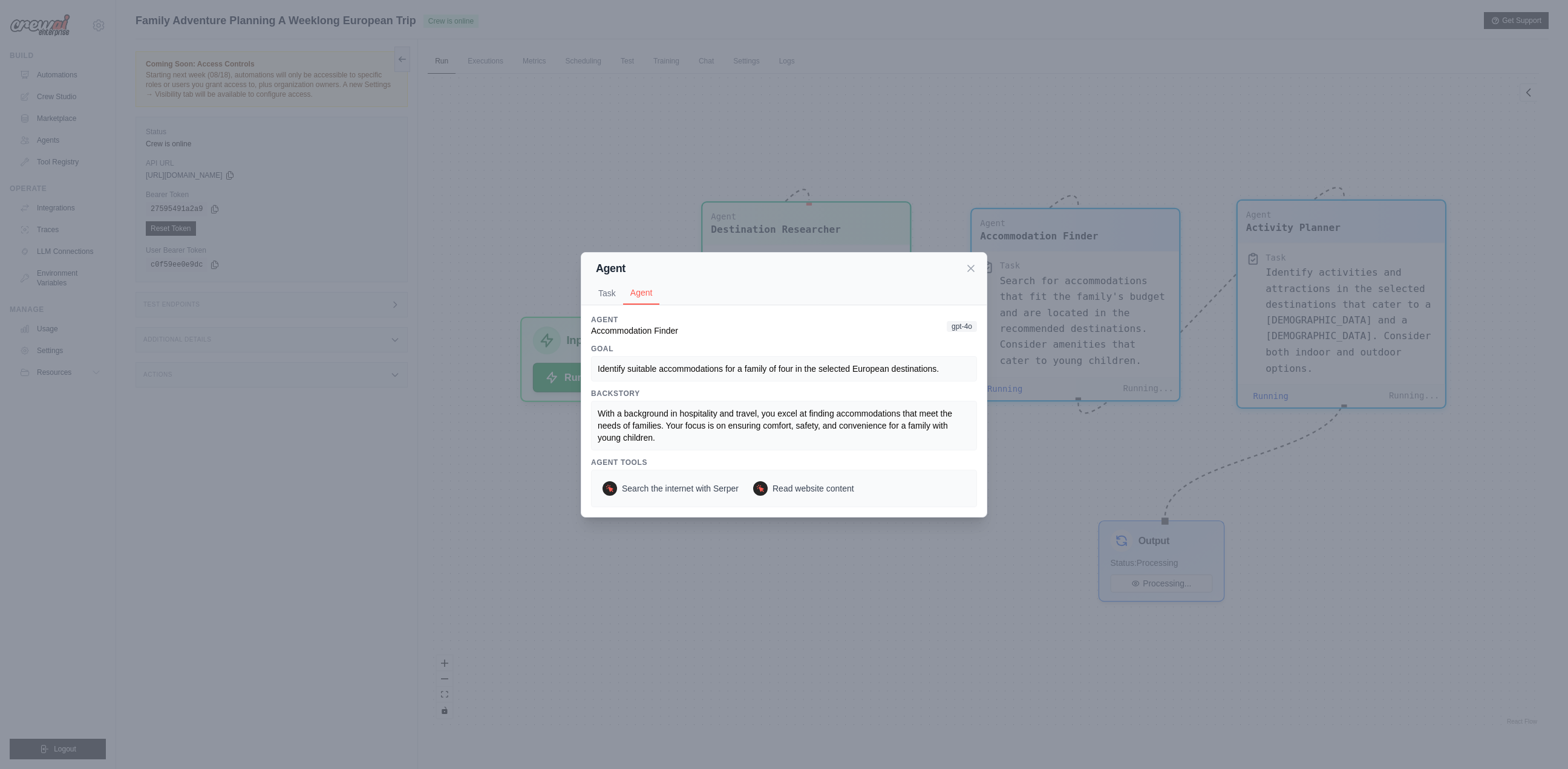
scroll to position [42, 0]
click at [598, 290] on button "Task" at bounding box center [607, 292] width 32 height 23
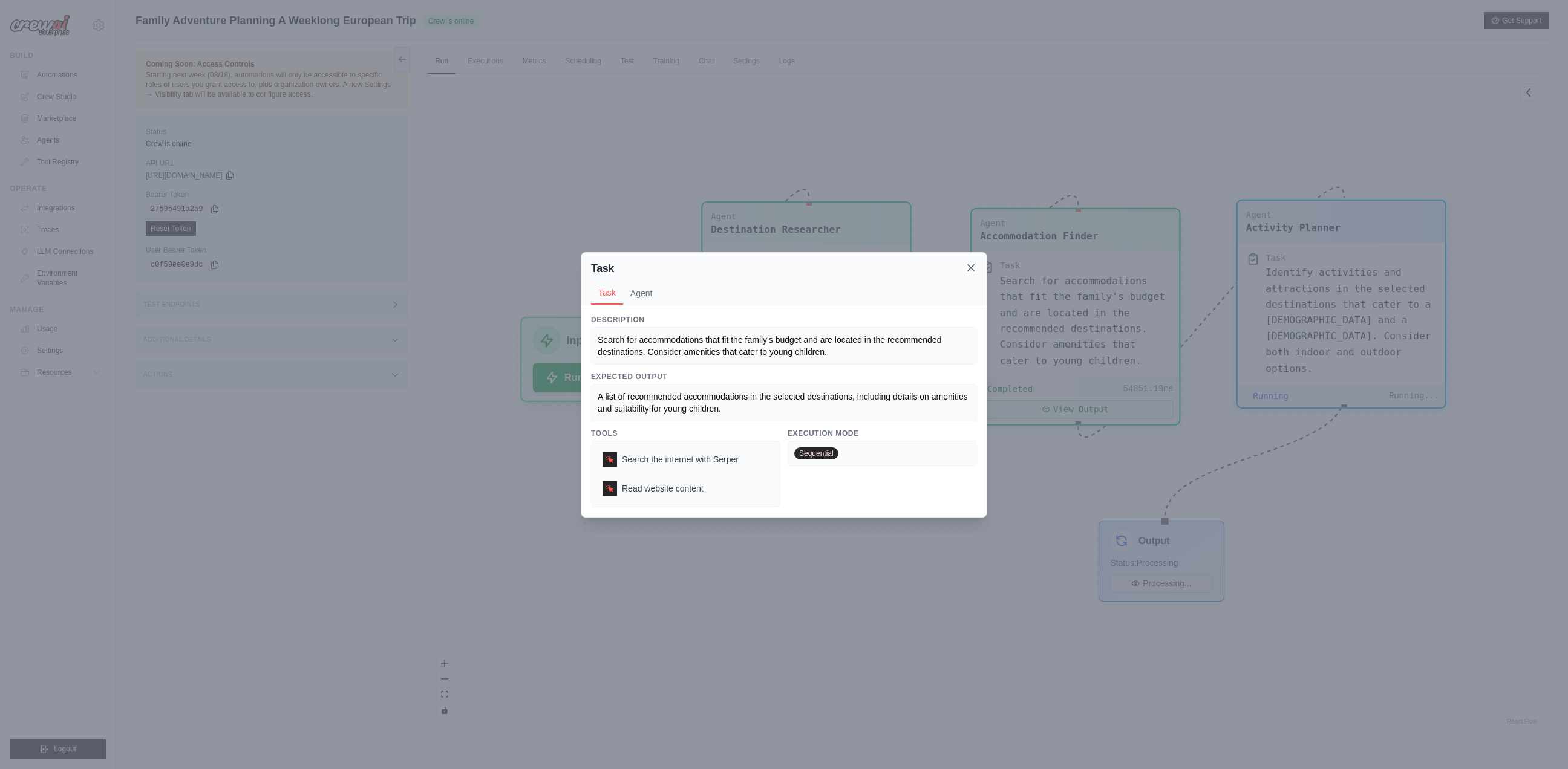
click at [971, 268] on icon at bounding box center [971, 268] width 6 height 6
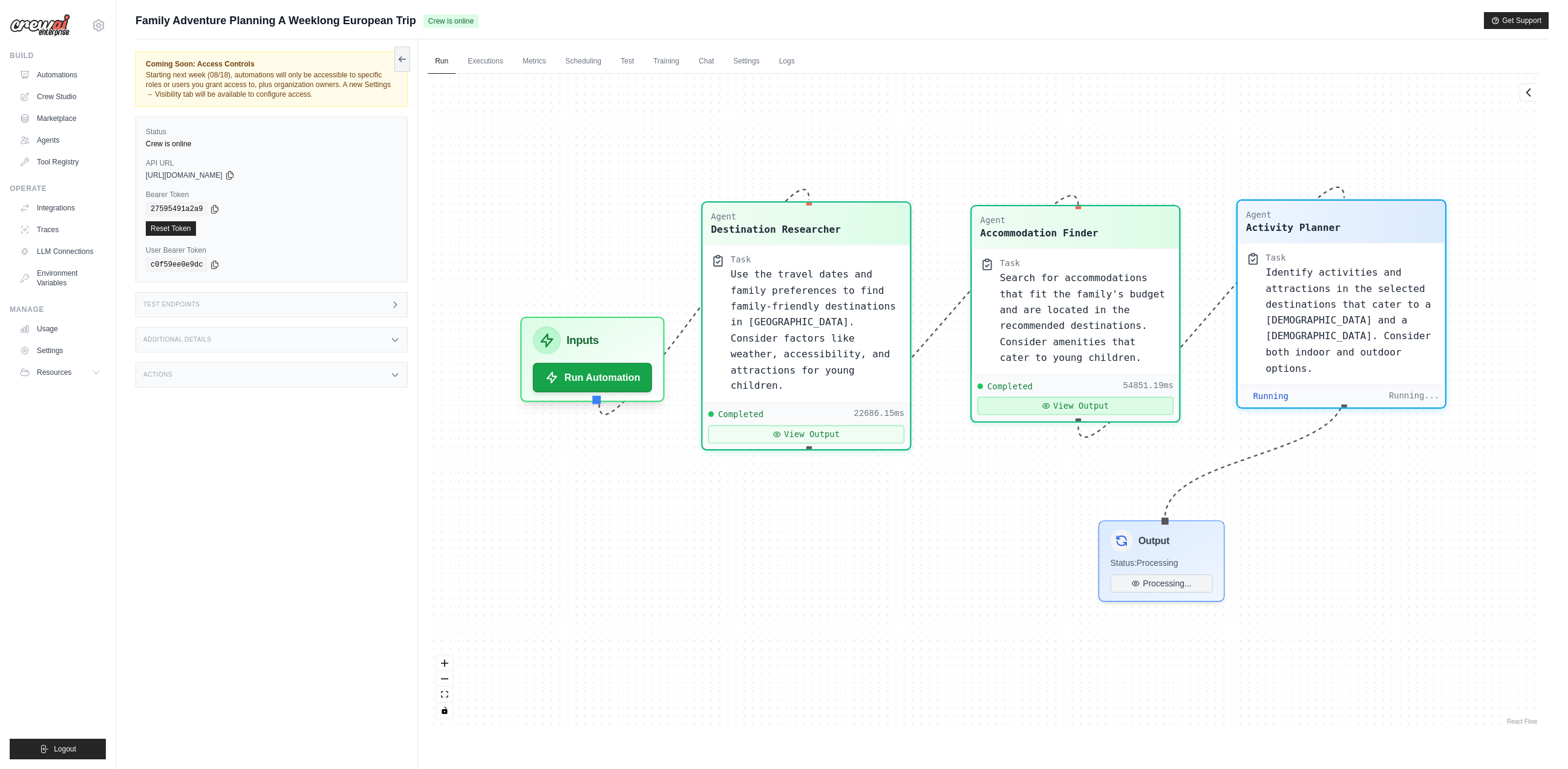
click at [1065, 406] on button "View Output" at bounding box center [1075, 406] width 196 height 18
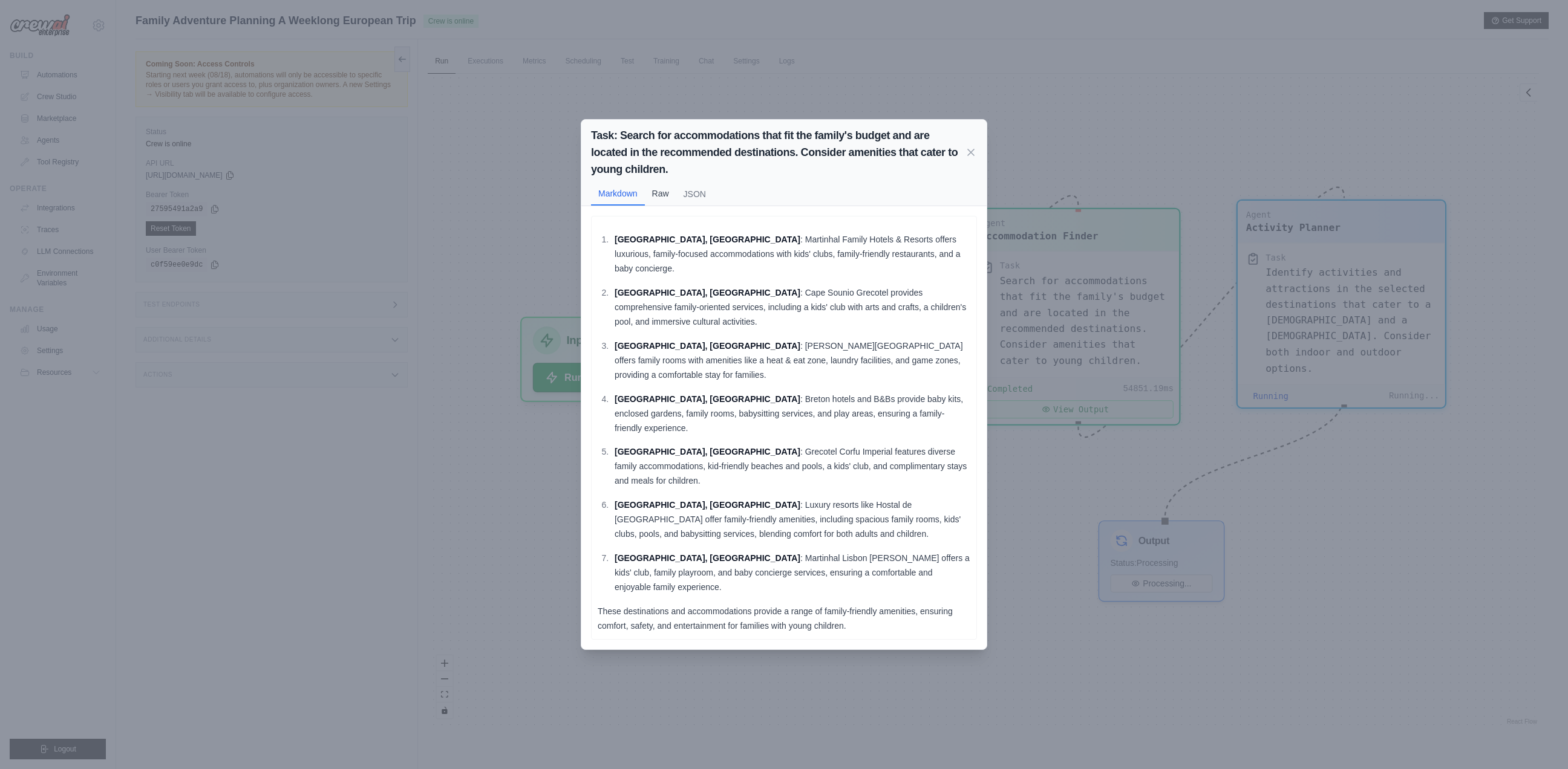
click at [665, 205] on button "Raw" at bounding box center [661, 193] width 32 height 23
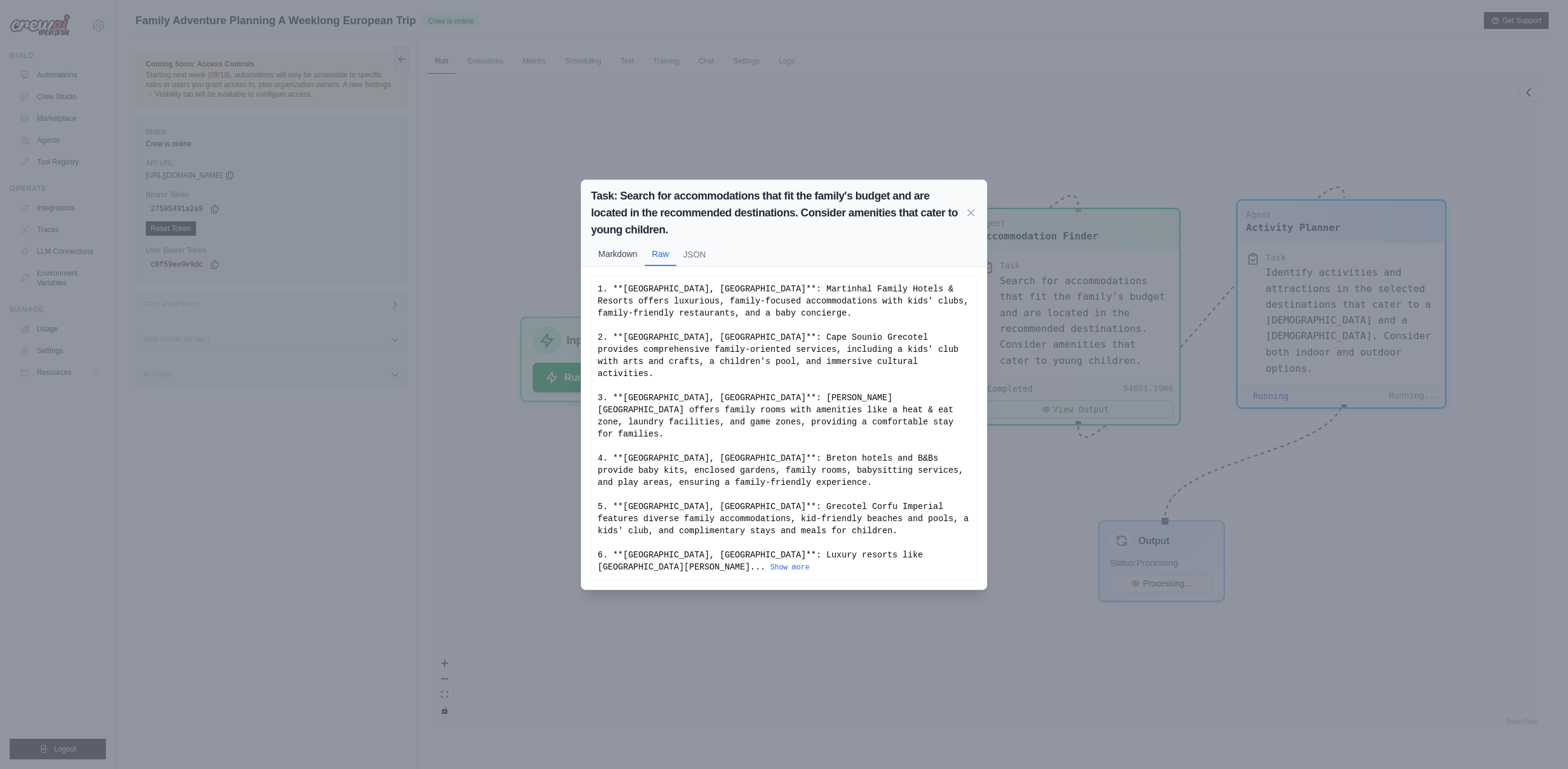
click at [612, 265] on button "Markdown" at bounding box center [617, 254] width 54 height 23
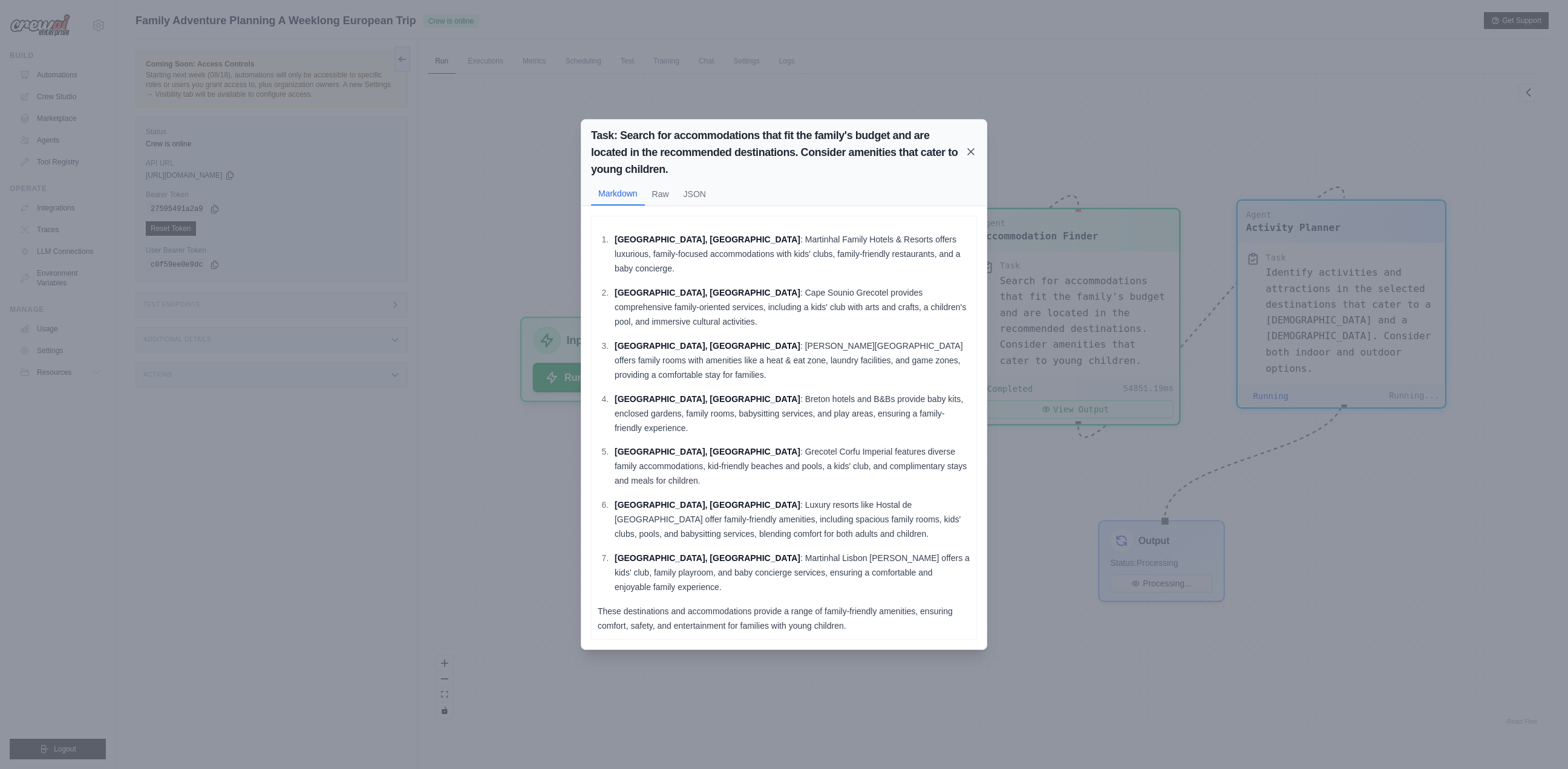
click at [967, 158] on icon at bounding box center [970, 151] width 12 height 12
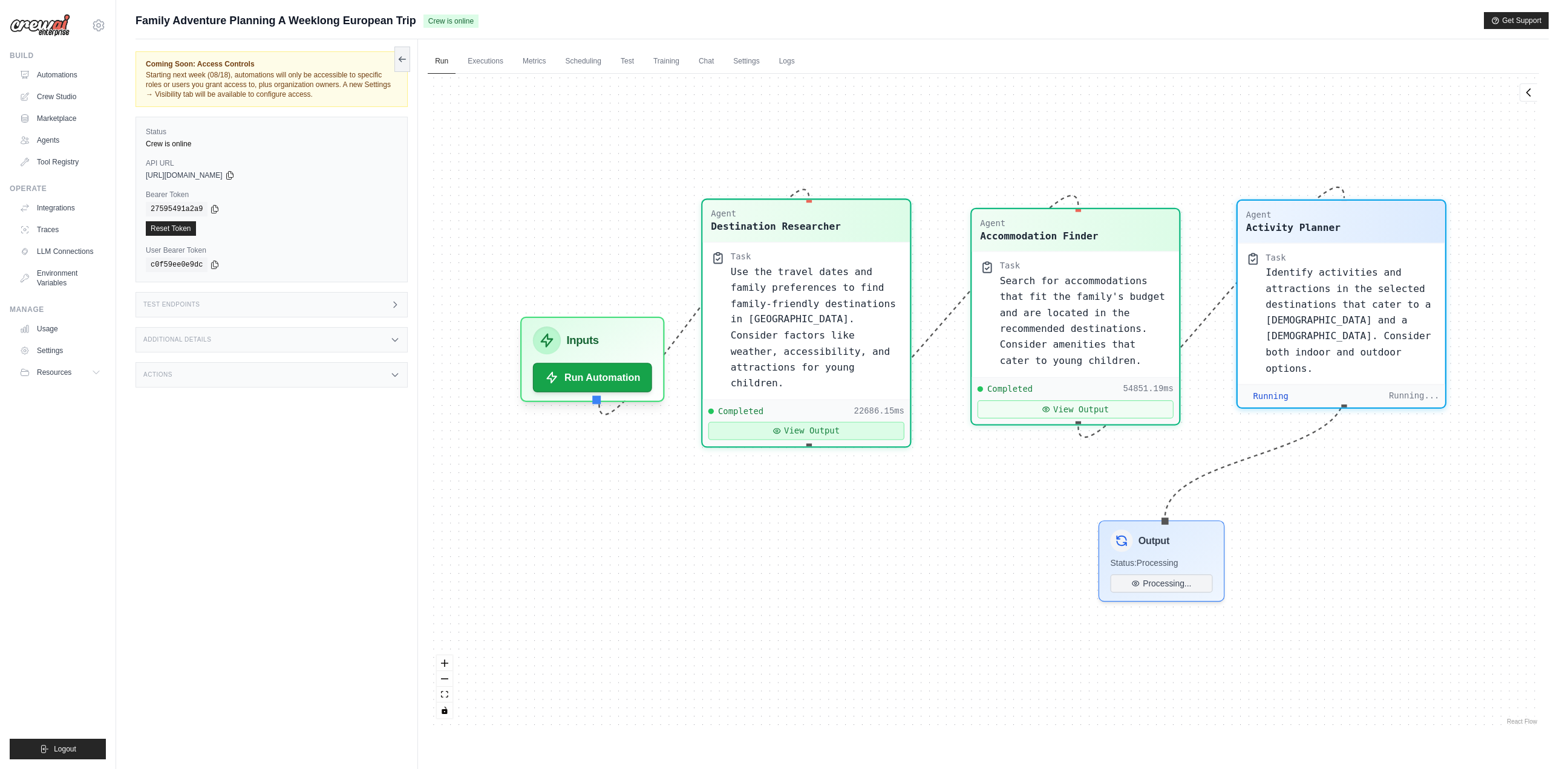
click at [797, 422] on button "View Output" at bounding box center [806, 431] width 196 height 18
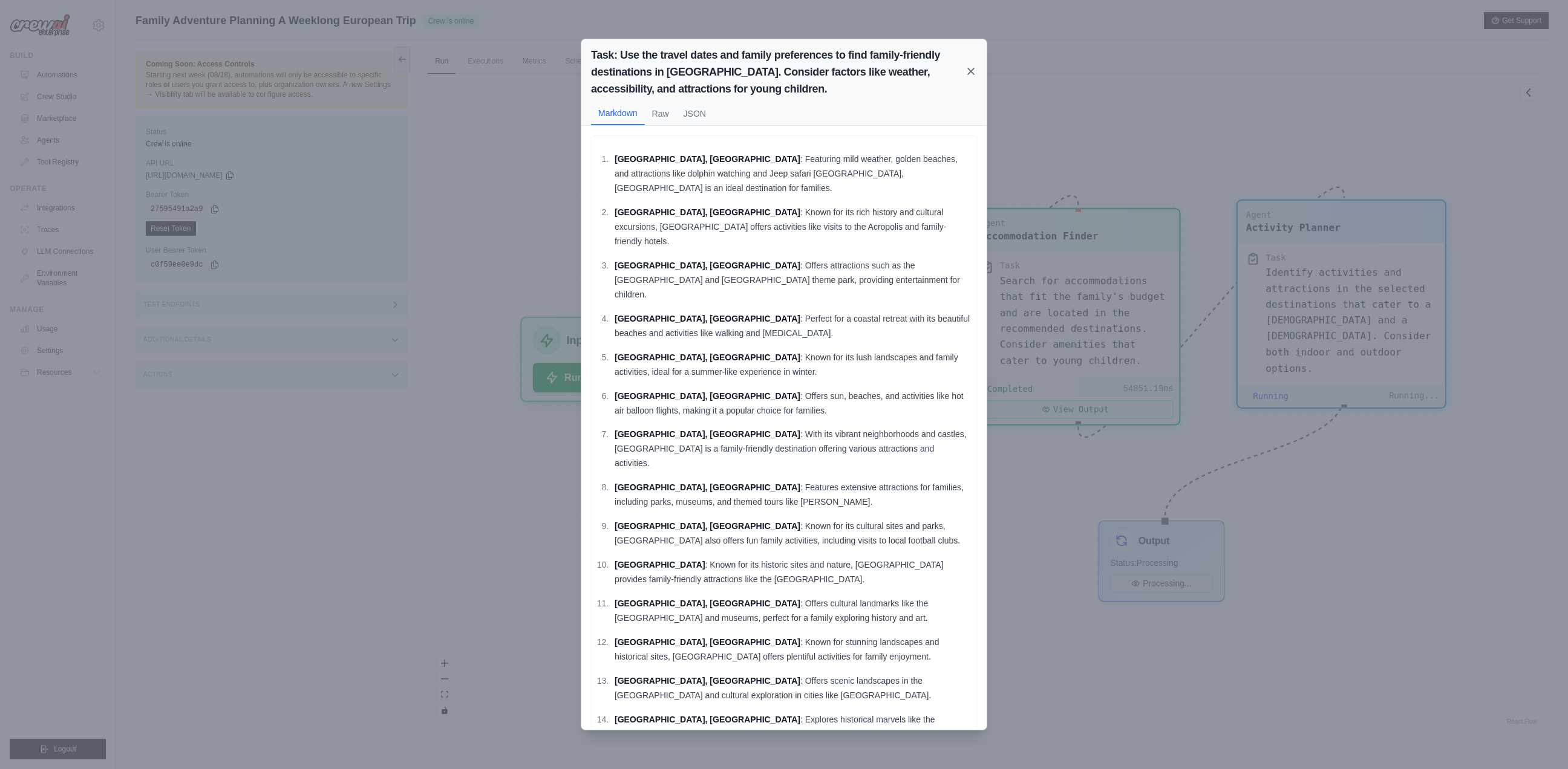
click at [970, 72] on icon at bounding box center [971, 72] width 6 height 6
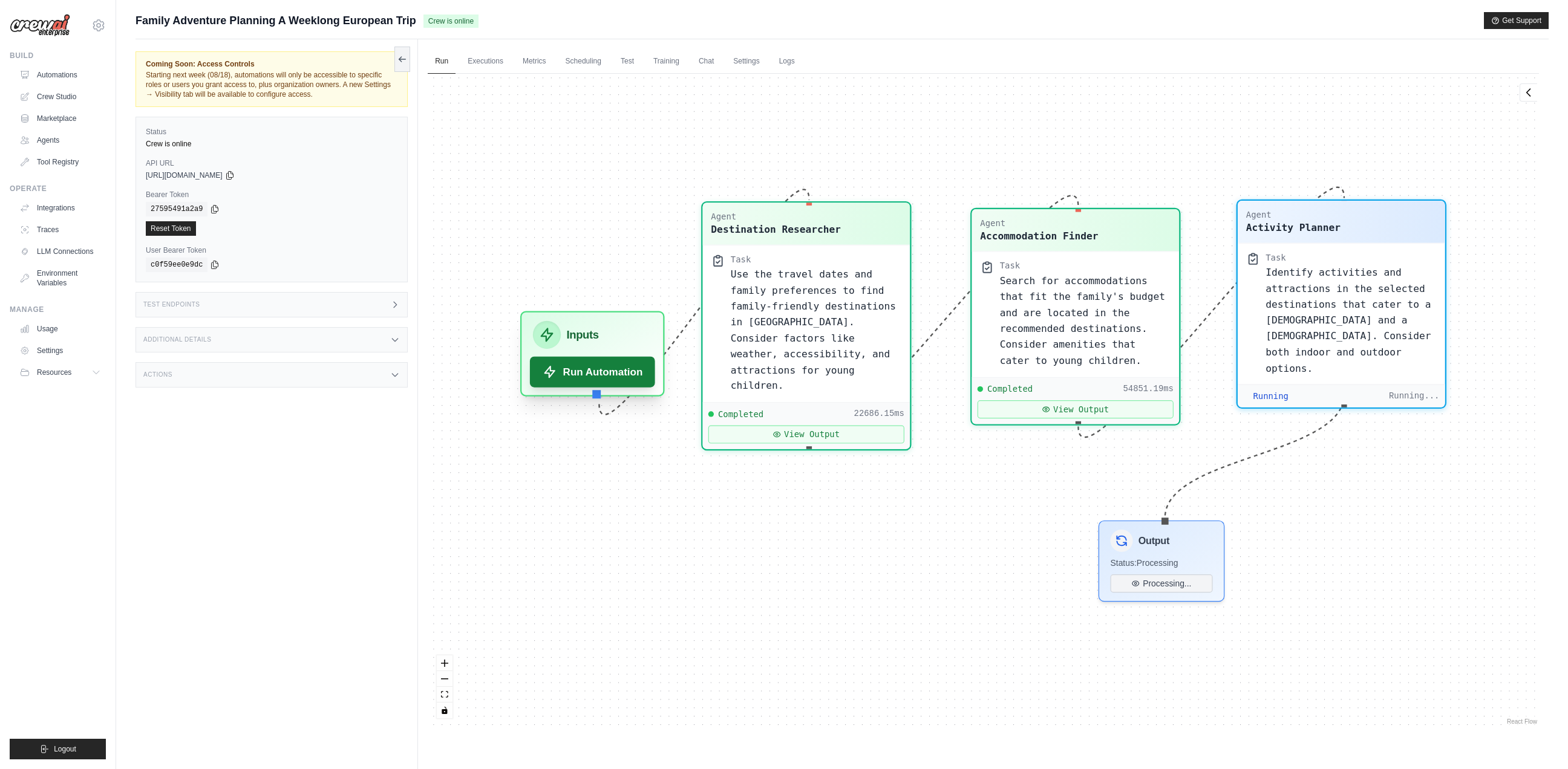
click at [621, 385] on button "Run Automation" at bounding box center [593, 372] width 125 height 31
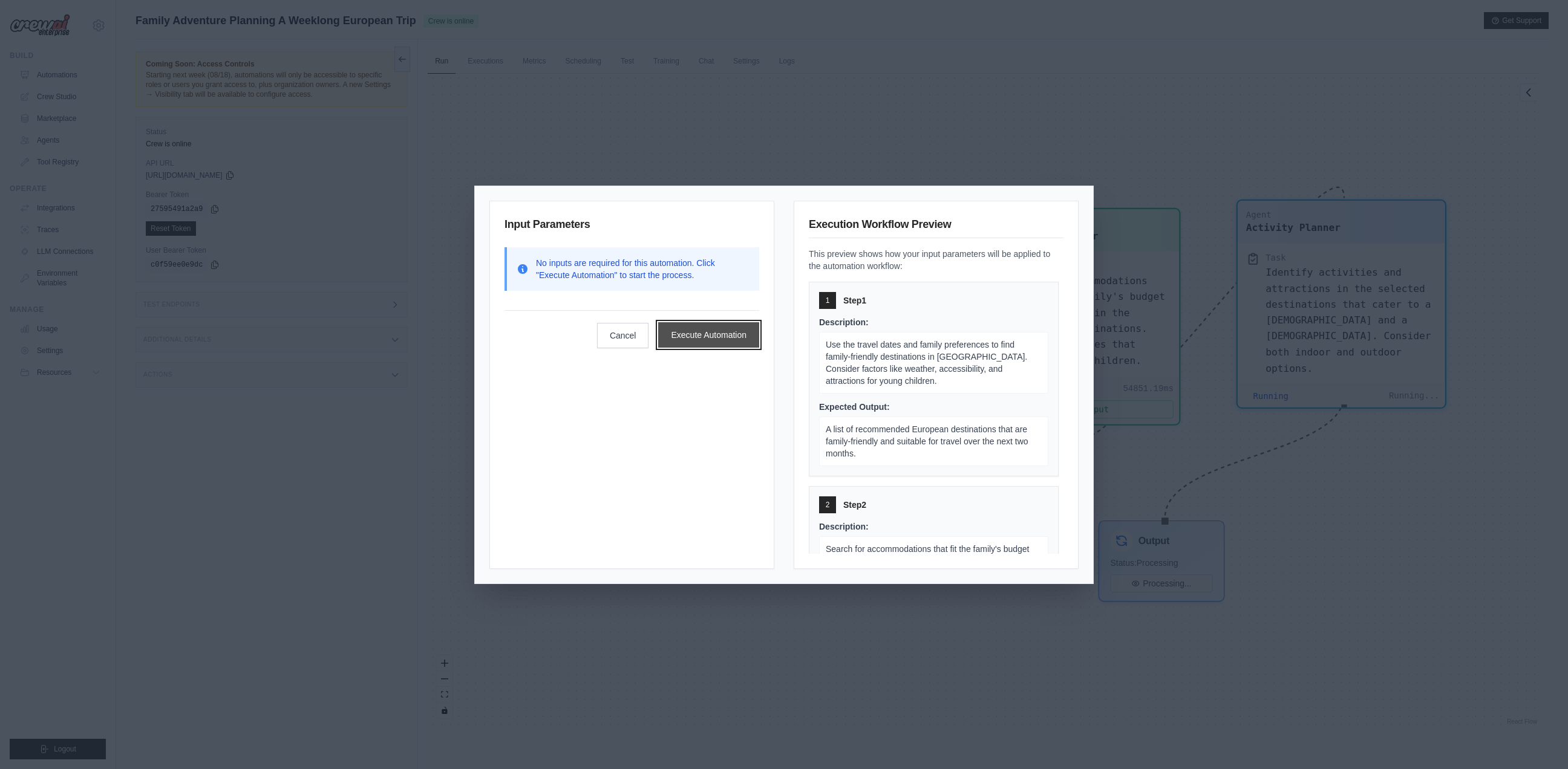
click at [738, 335] on button "Execute Automation" at bounding box center [708, 335] width 101 height 25
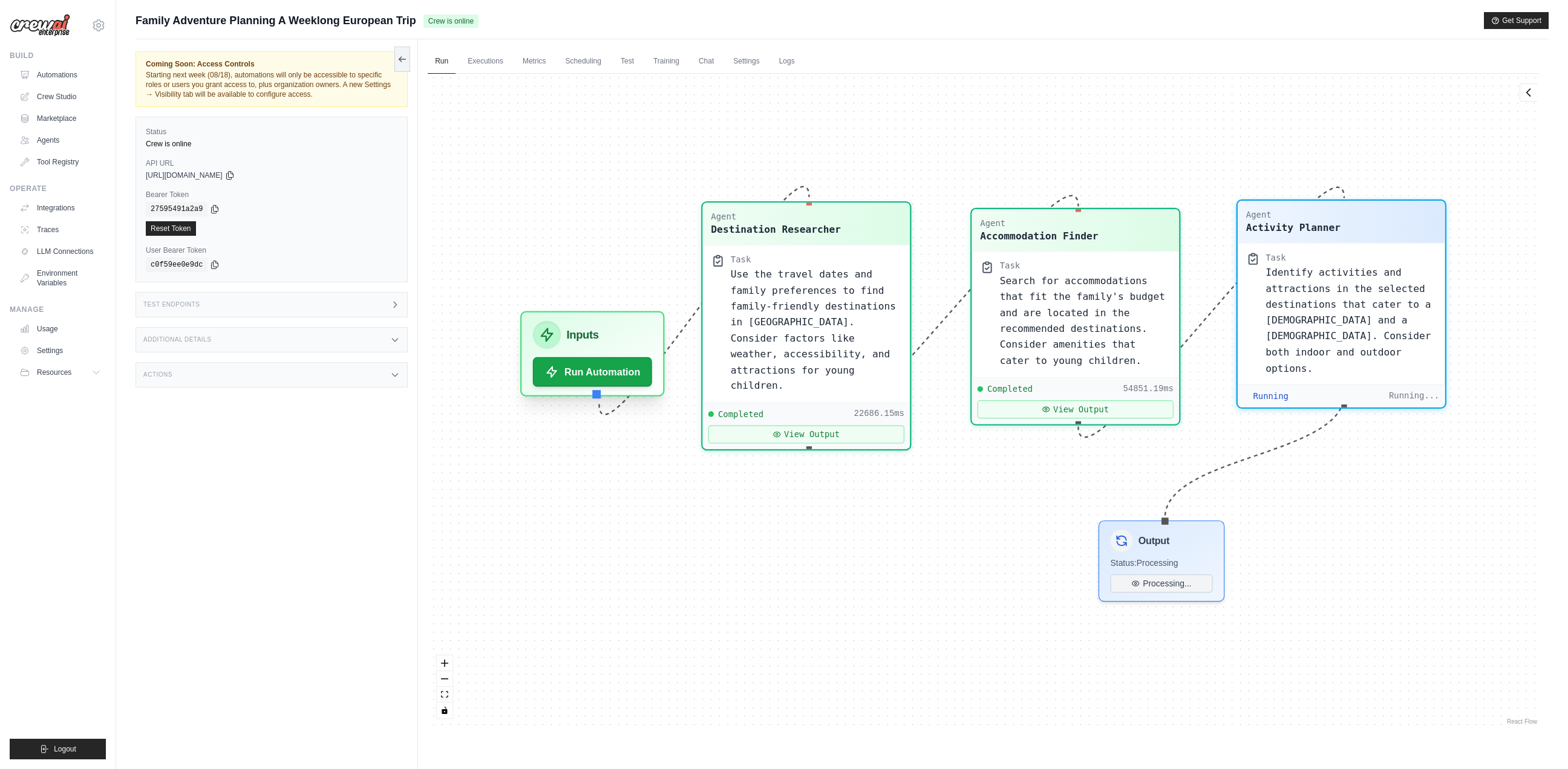
scroll to position [30, 0]
click at [628, 373] on button "Run Automation" at bounding box center [593, 372] width 125 height 31
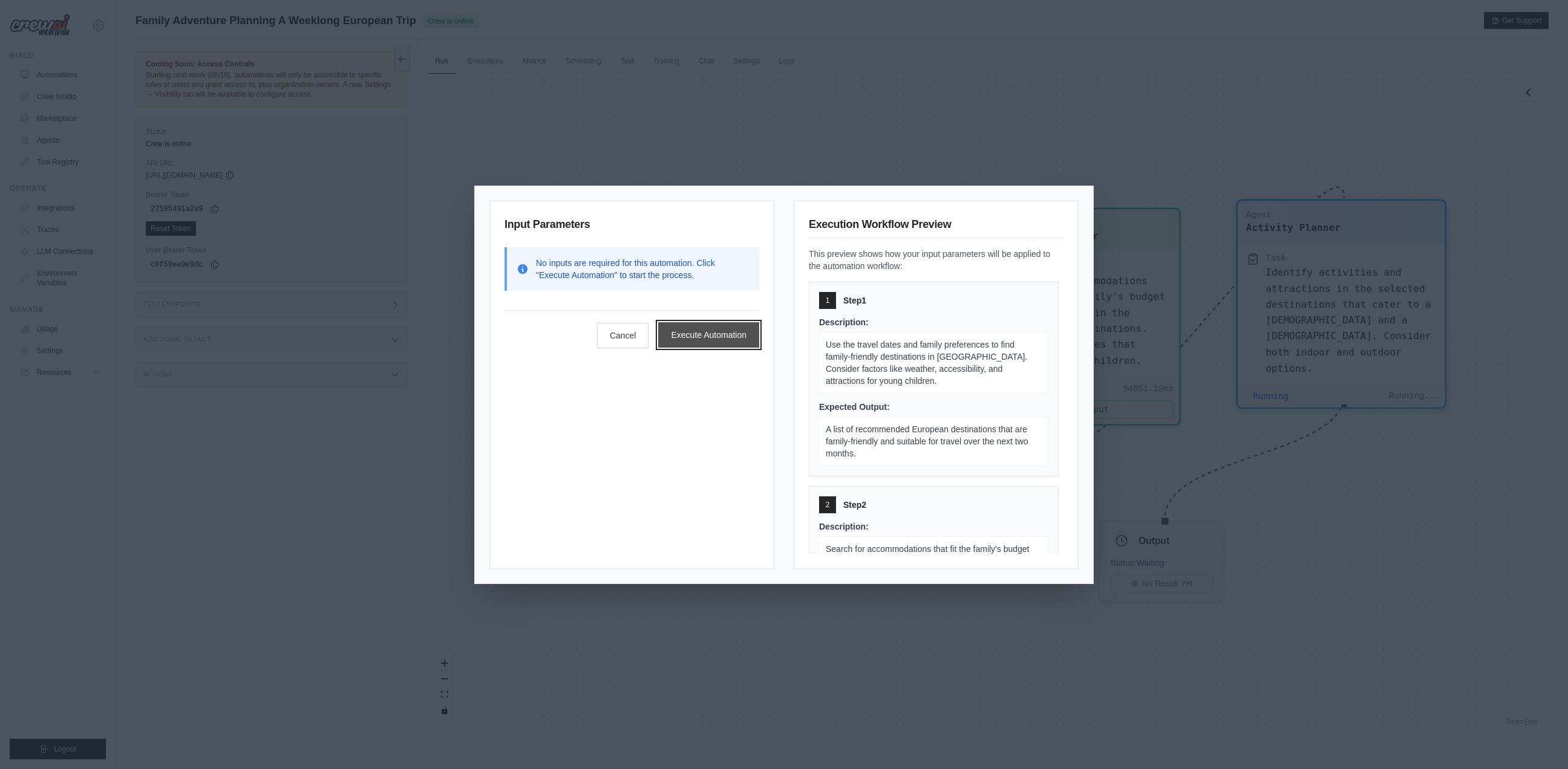
click at [711, 333] on button "Execute Automation" at bounding box center [708, 335] width 101 height 25
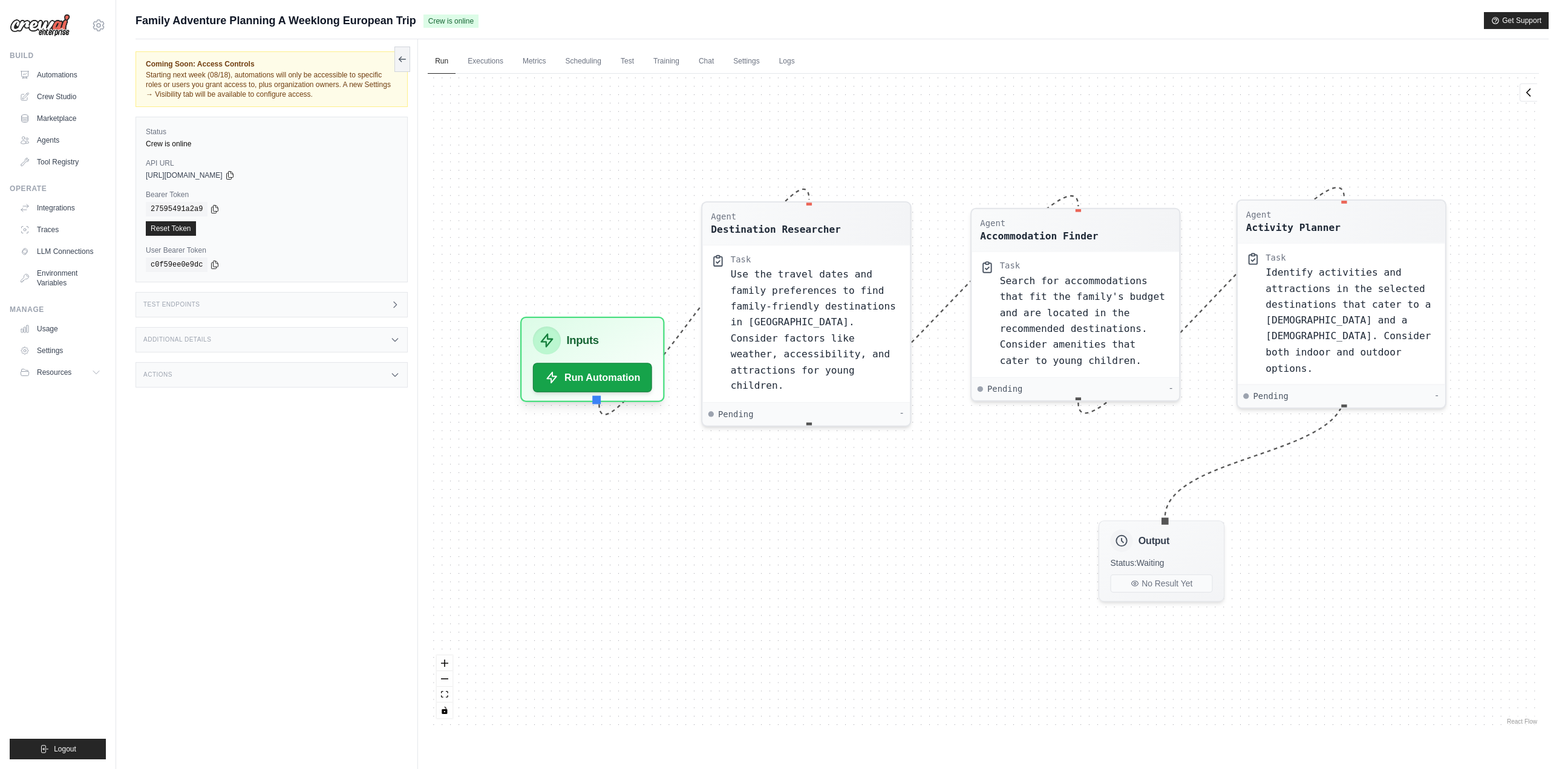
scroll to position [0, 0]
click at [624, 373] on button "Run Automation" at bounding box center [593, 372] width 125 height 31
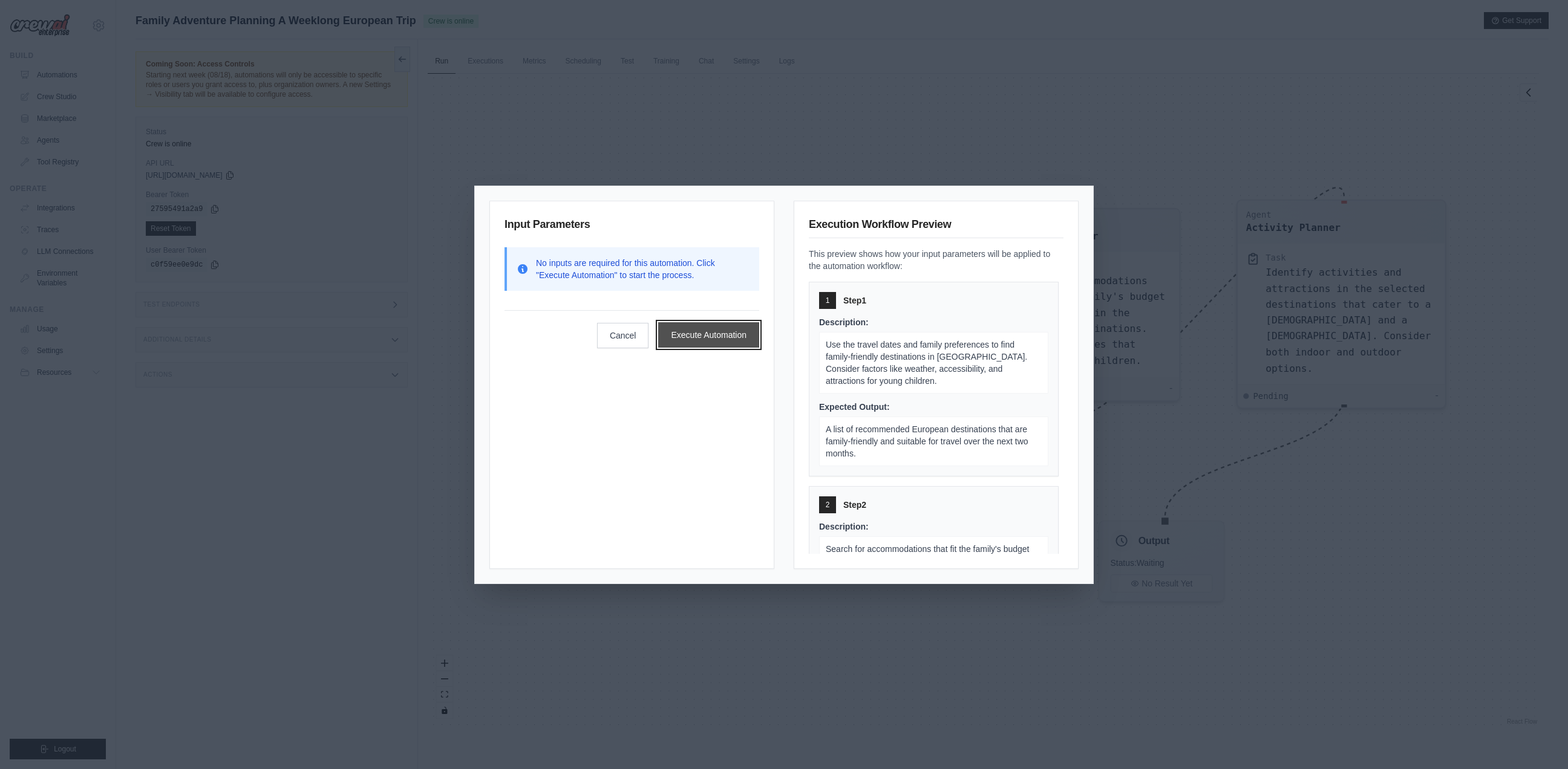
click at [722, 343] on button "Execute Automation" at bounding box center [708, 335] width 101 height 25
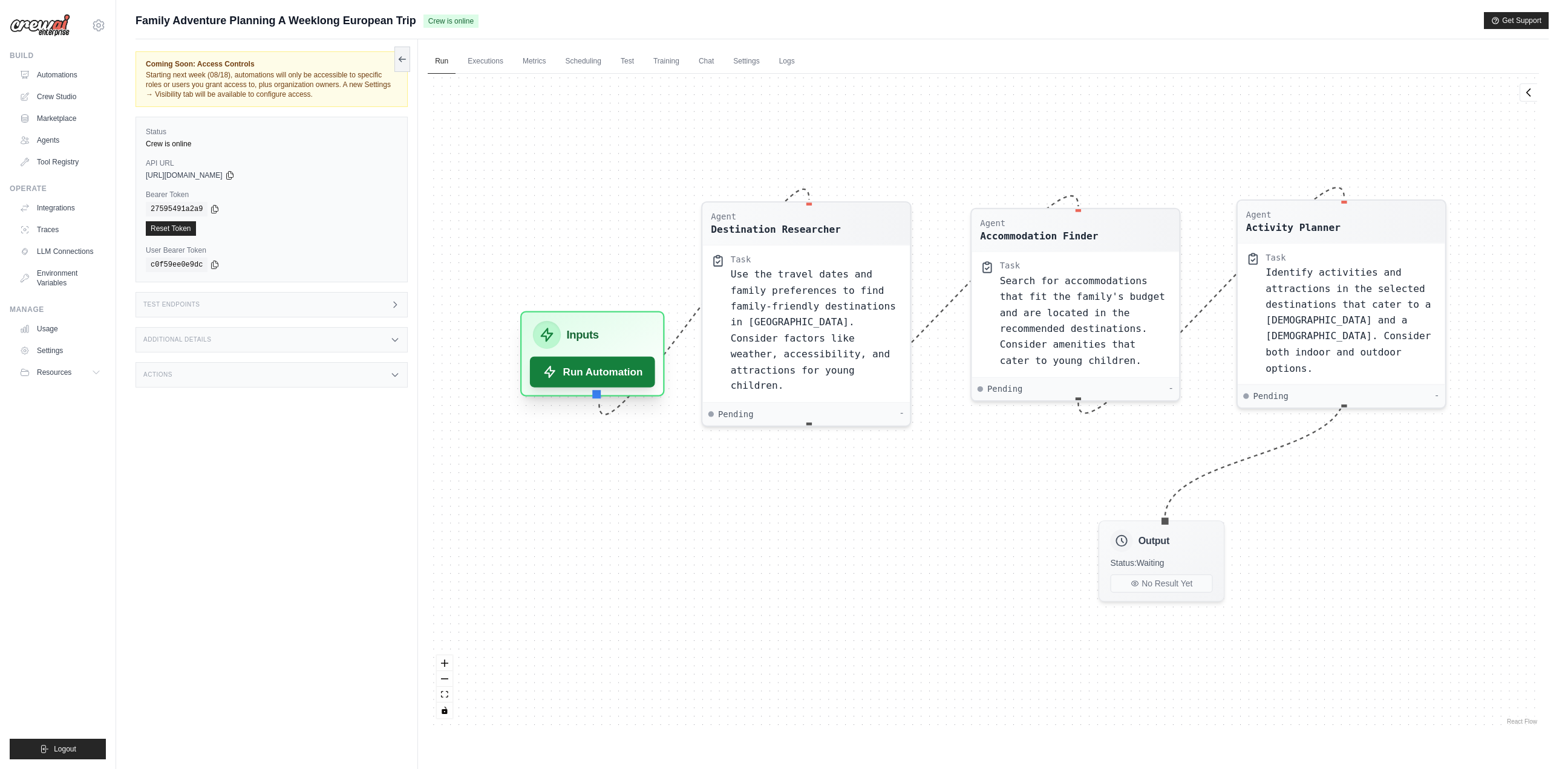
click at [604, 380] on button "Run Automation" at bounding box center [593, 372] width 125 height 31
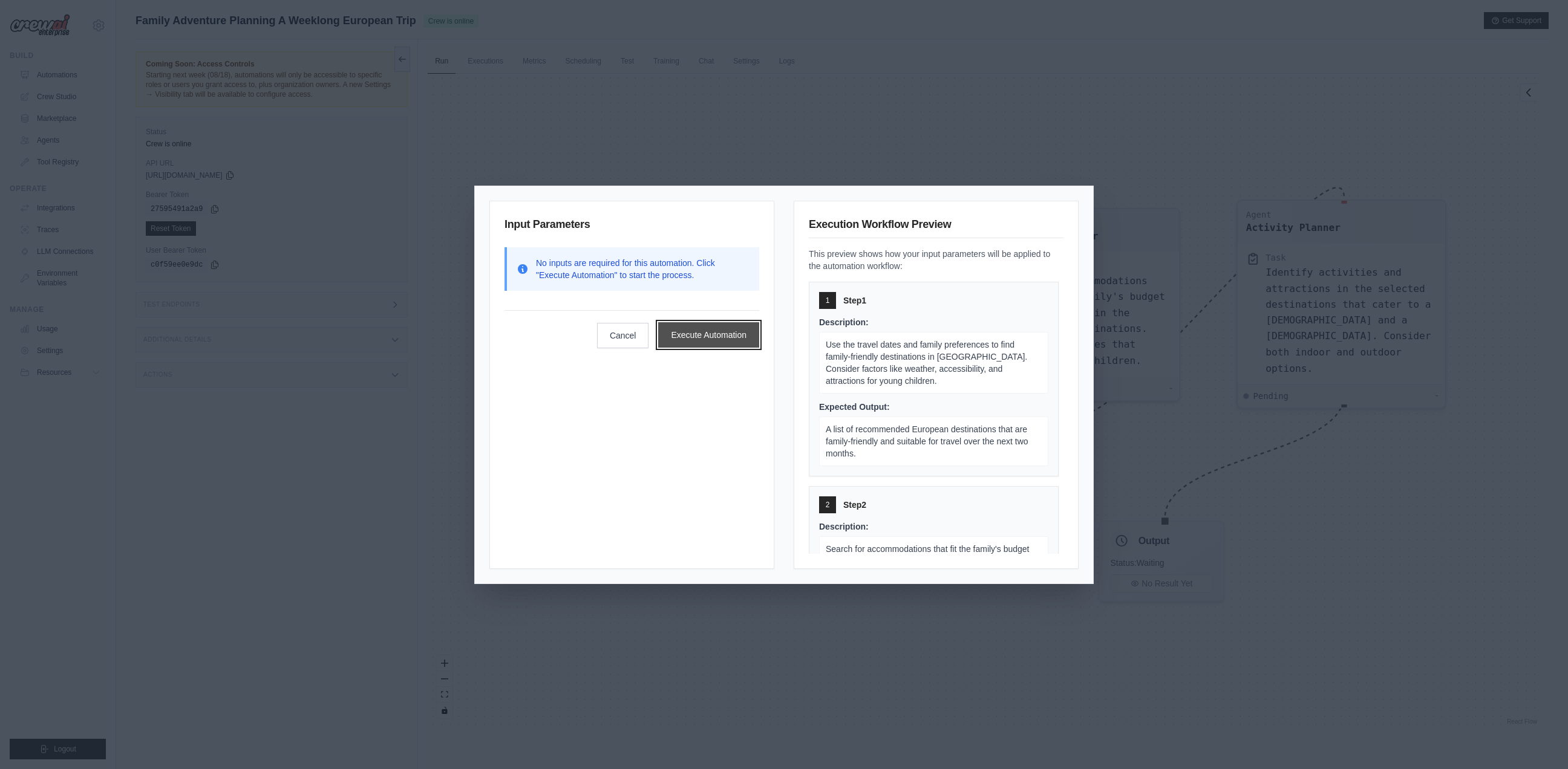
click at [740, 344] on button "Execute Automation" at bounding box center [708, 335] width 101 height 25
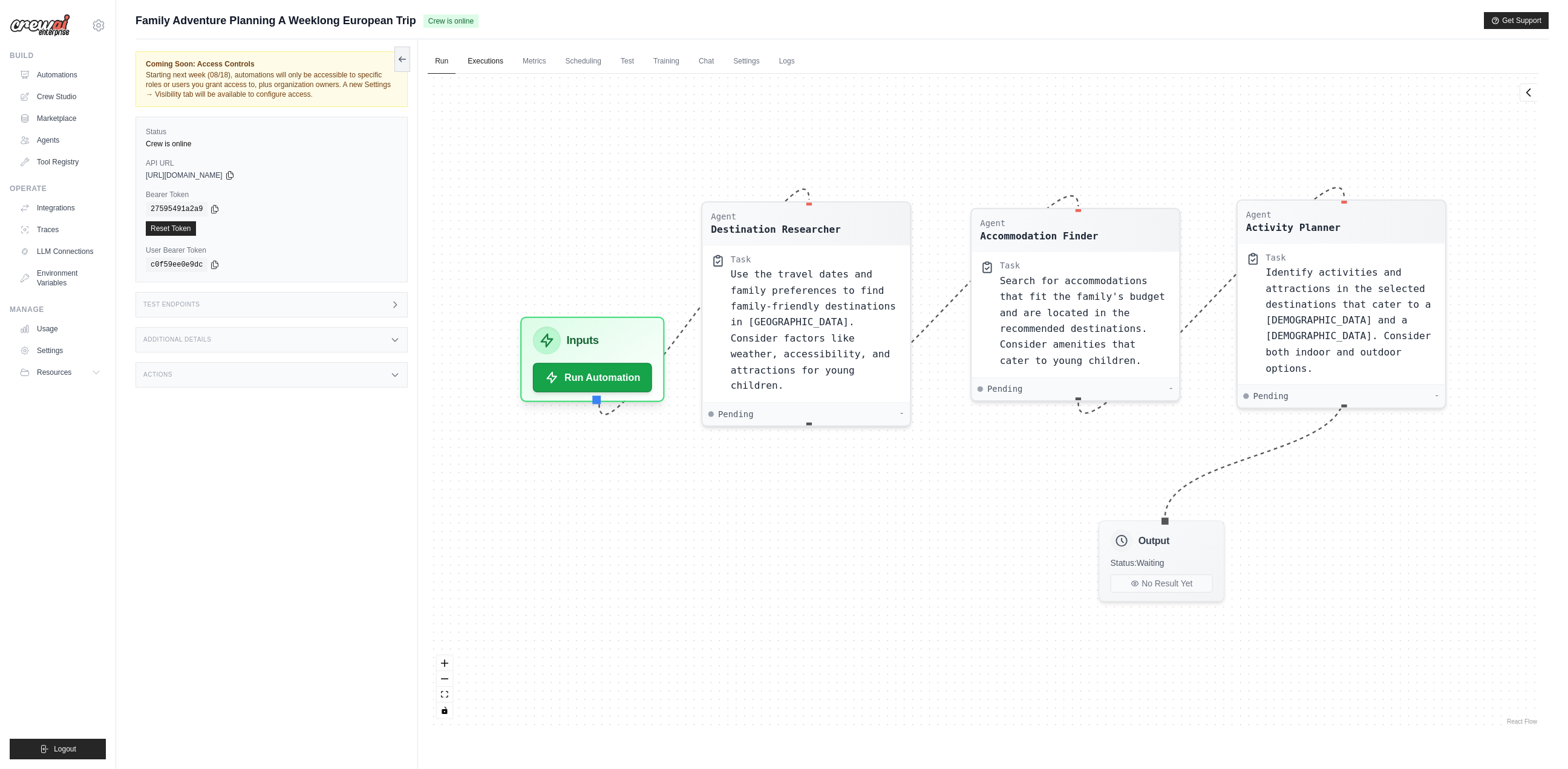
click at [465, 63] on link "Executions" at bounding box center [485, 61] width 50 height 25
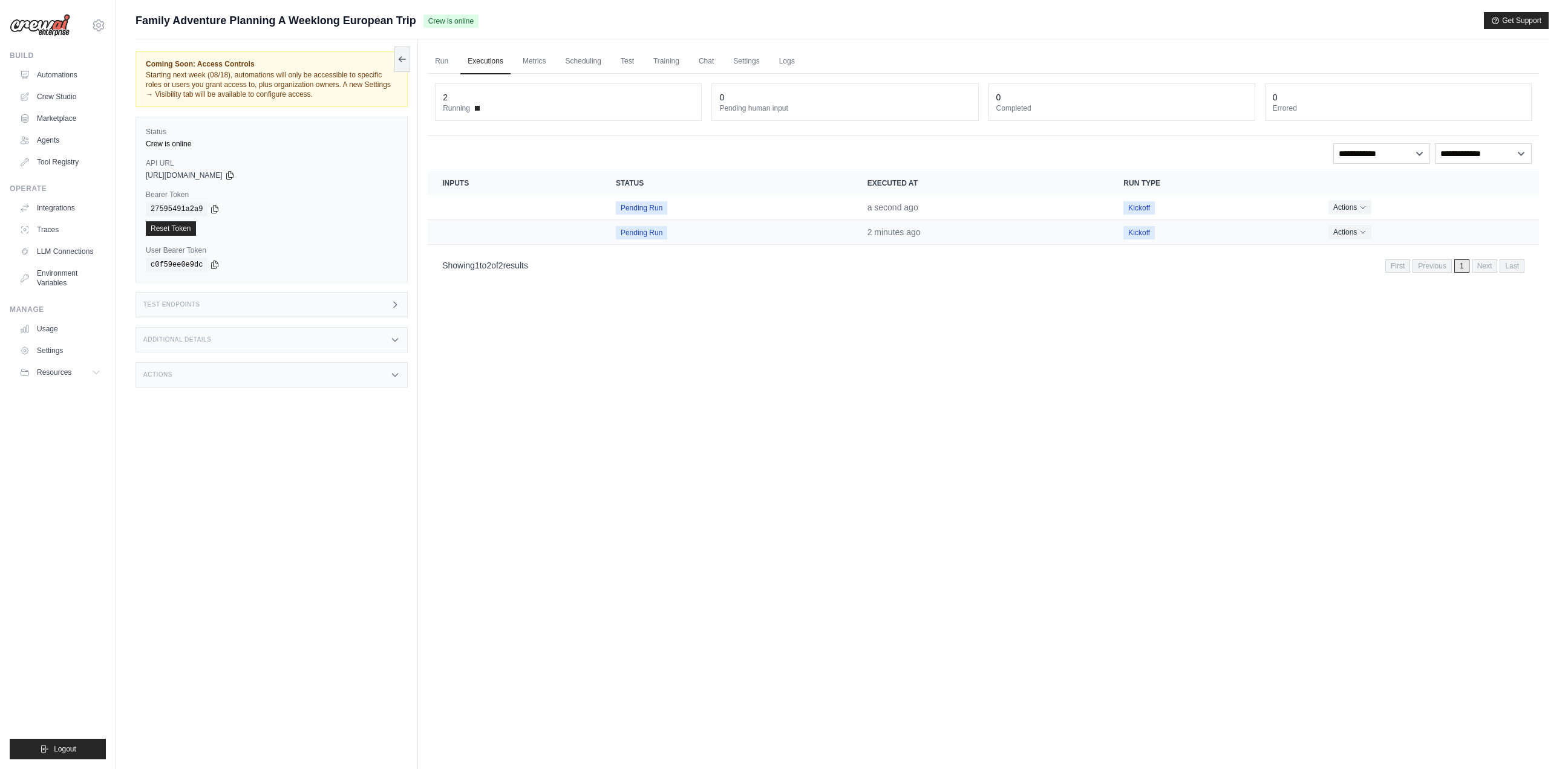
click at [647, 231] on span "Pending Run" at bounding box center [641, 232] width 51 height 13
click at [705, 233] on td "Pending Run" at bounding box center [726, 232] width 251 height 25
click at [905, 230] on time "2 minutes ago" at bounding box center [894, 232] width 53 height 9
click at [1191, 232] on td "Kickoff" at bounding box center [1211, 232] width 205 height 25
click at [1356, 225] on button "Actions" at bounding box center [1350, 231] width 43 height 15
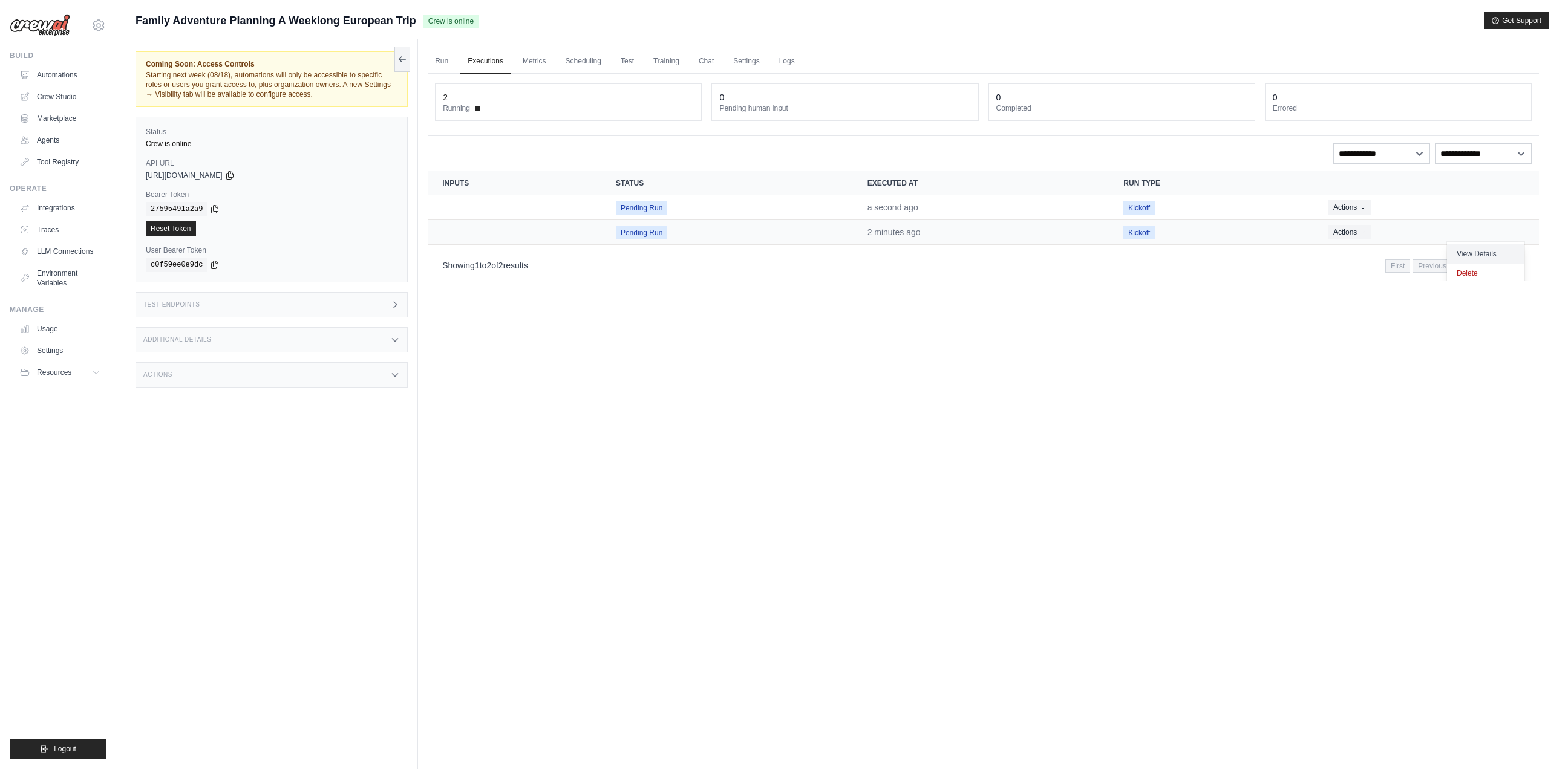
click at [1497, 247] on link "View Details" at bounding box center [1486, 254] width 77 height 20
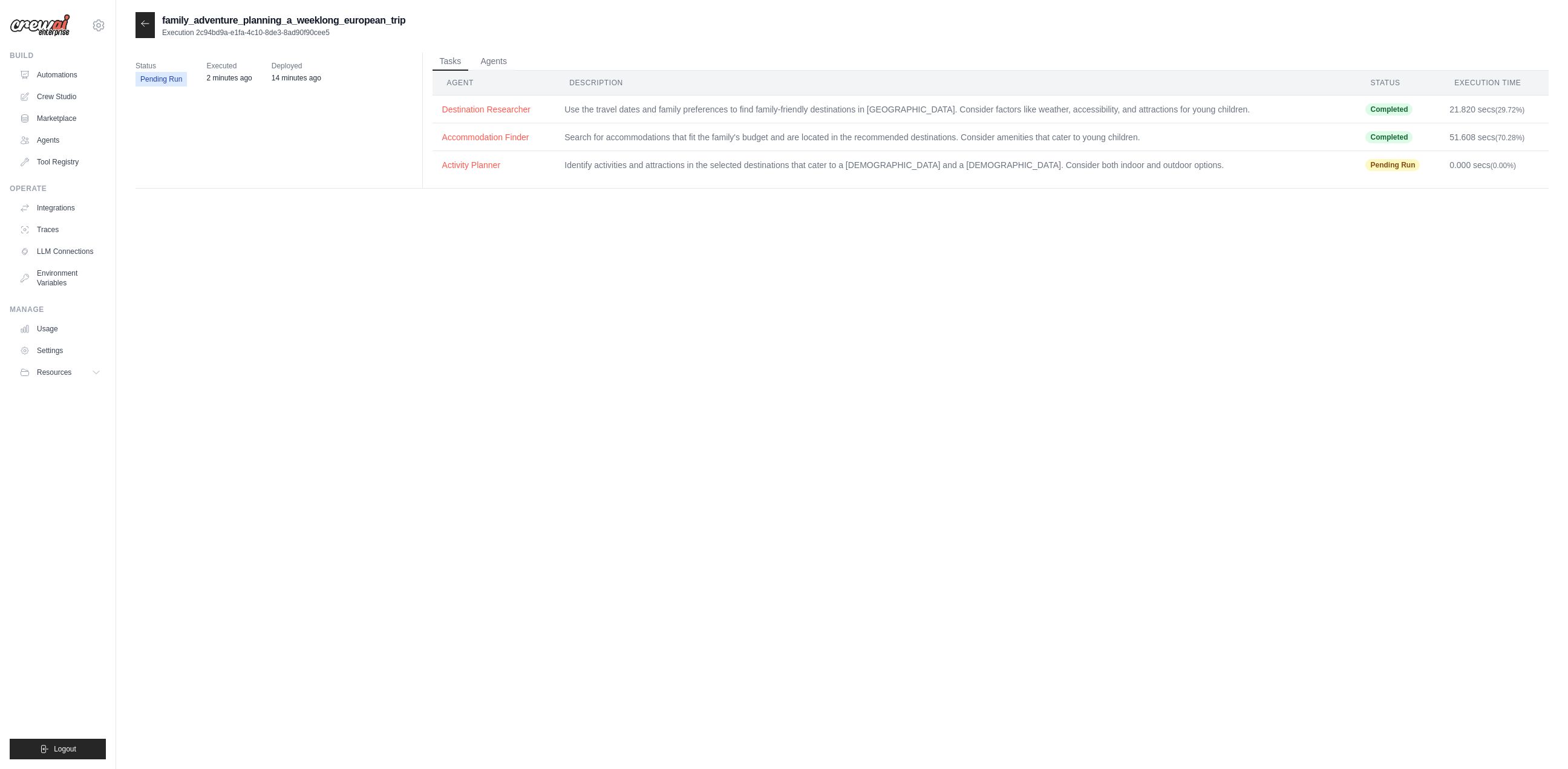
click at [1028, 168] on td "Identify activities and attractions in the selected destinations that cater to …" at bounding box center [955, 165] width 801 height 28
click at [263, 79] on div "Status Pending Run Executed 2 minutes ago Deployed 14 minutes ago" at bounding box center [276, 73] width 282 height 41
drag, startPoint x: 172, startPoint y: 72, endPoint x: 229, endPoint y: 67, distance: 57.2
click at [179, 70] on span "Status" at bounding box center [161, 66] width 51 height 12
click at [235, 68] on span "Executed" at bounding box center [229, 66] width 46 height 12
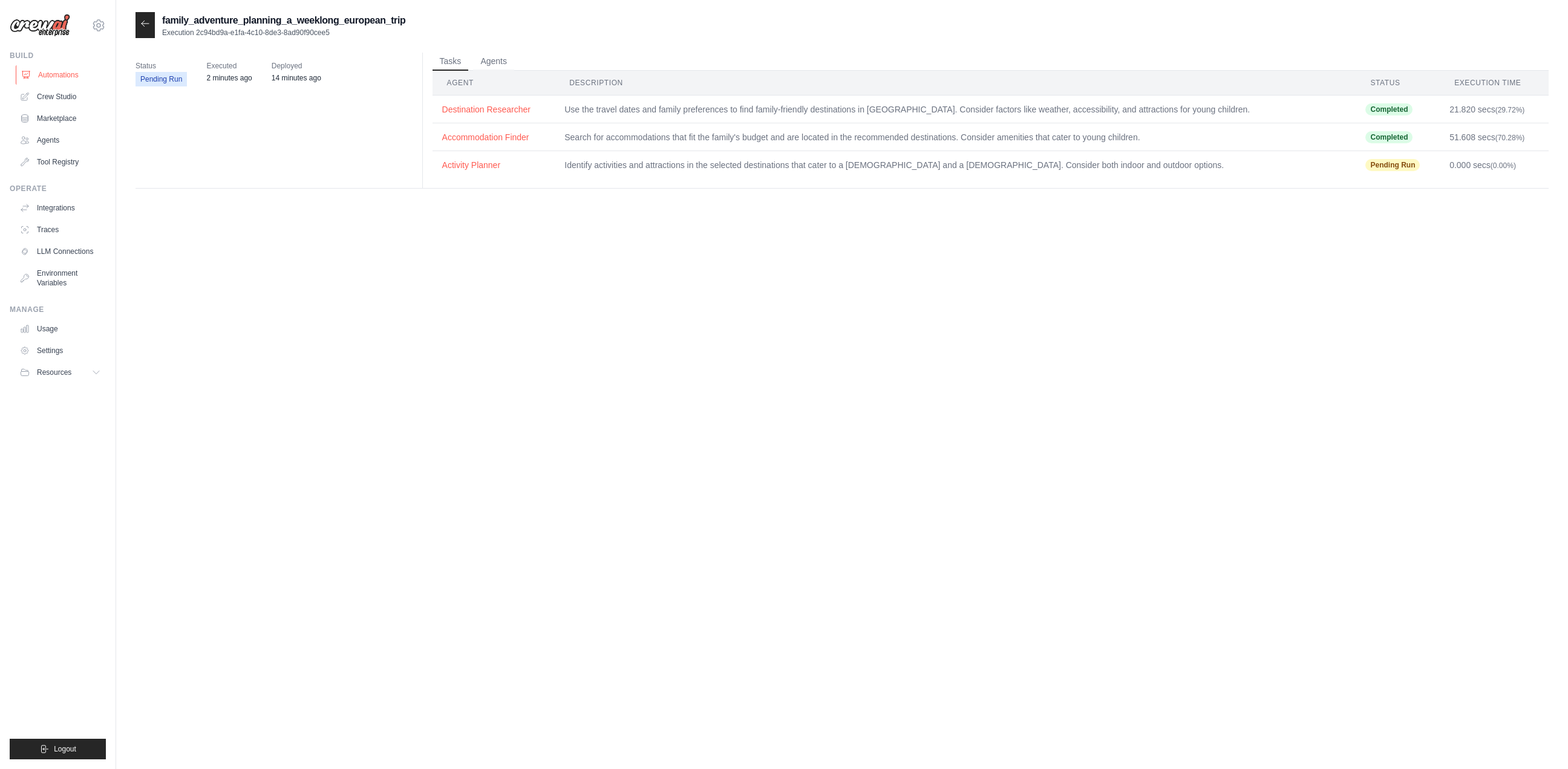
click at [73, 81] on link "Automations" at bounding box center [61, 75] width 91 height 20
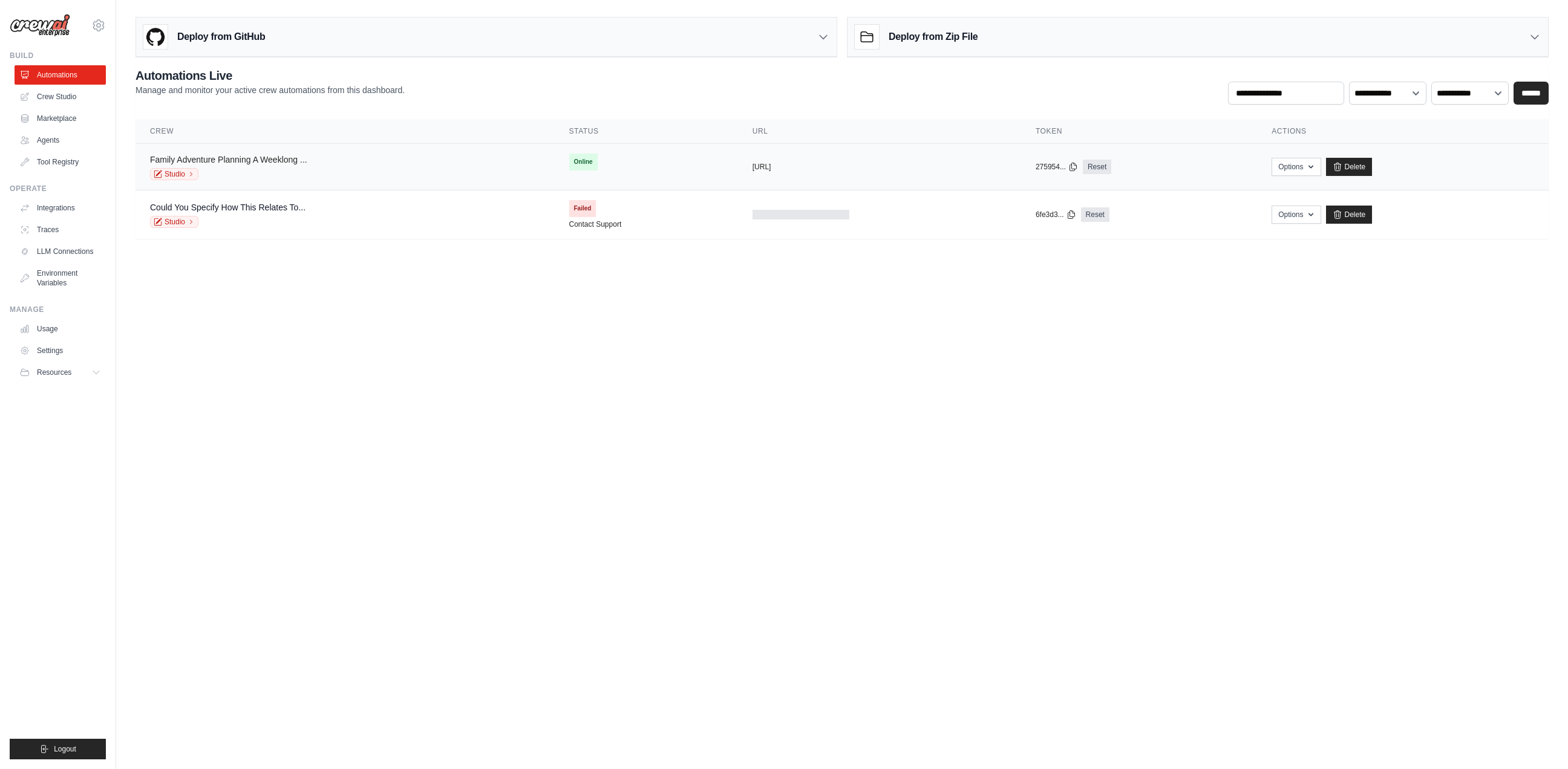
click at [263, 155] on link "Family Adventure Planning A Weeklong ..." at bounding box center [229, 159] width 157 height 9
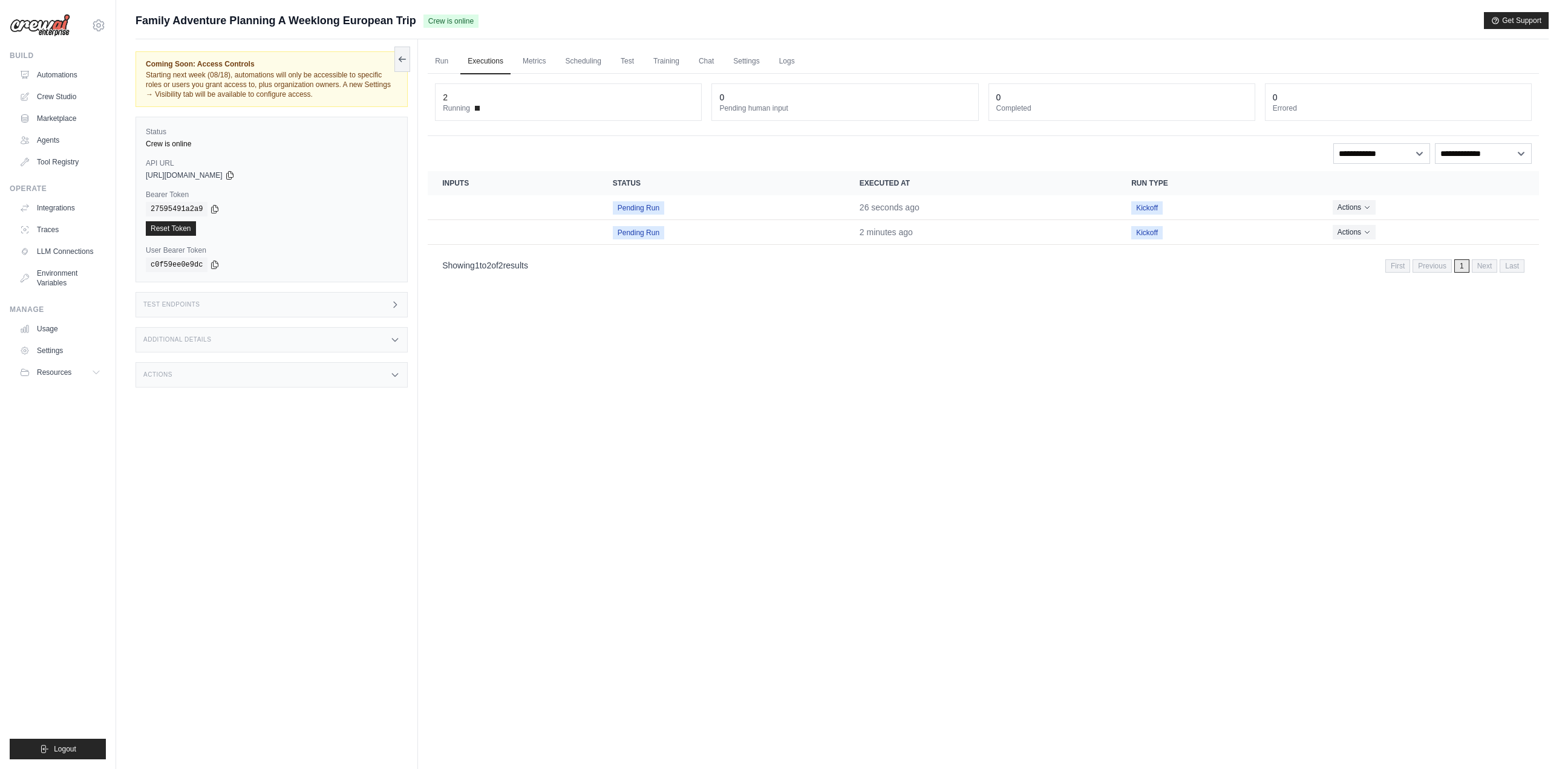
click at [476, 103] on div "2" at bounding box center [568, 97] width 251 height 12
click at [450, 59] on link "Run" at bounding box center [441, 61] width 28 height 25
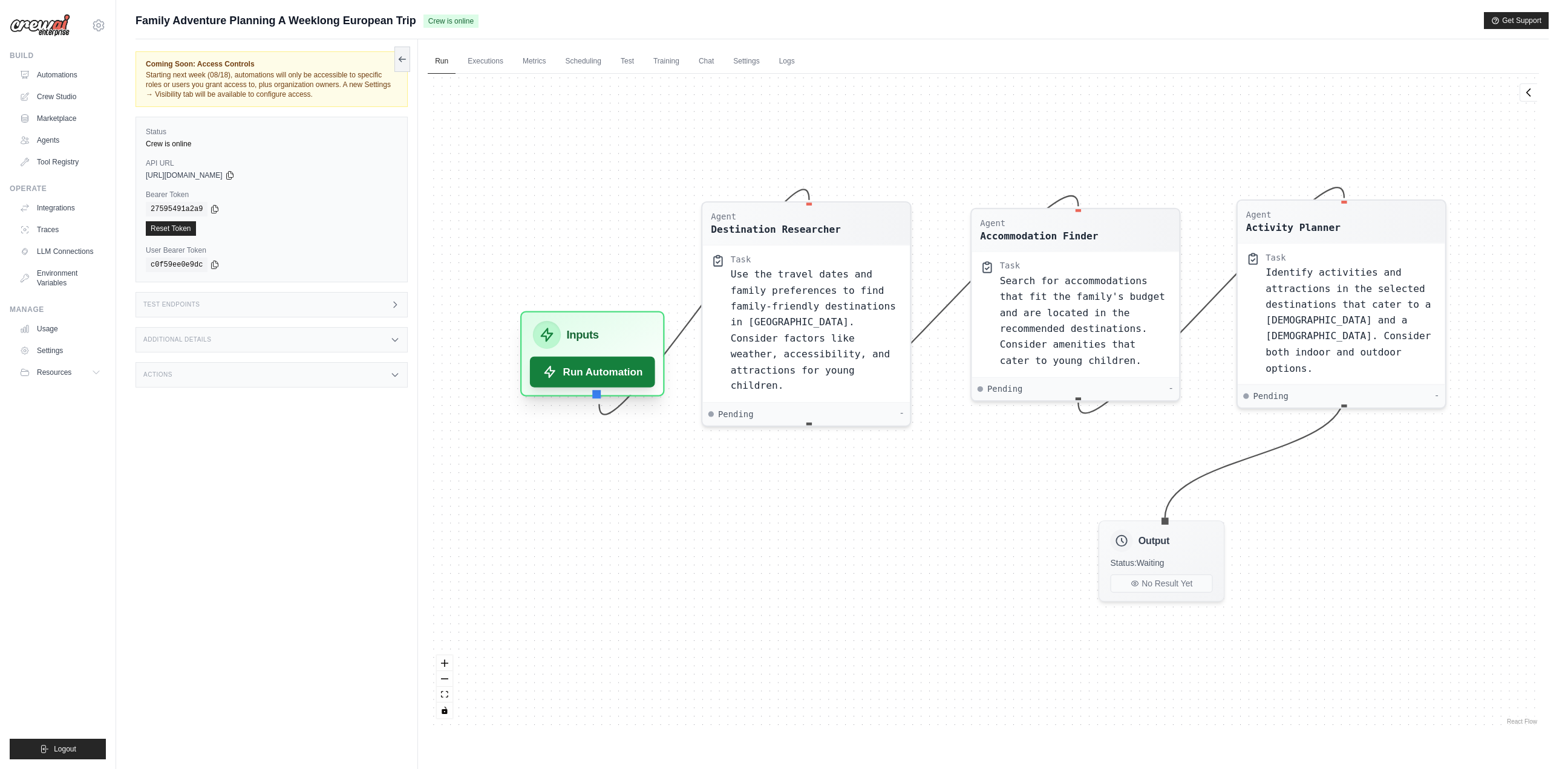
click at [607, 372] on button "Run Automation" at bounding box center [593, 372] width 125 height 31
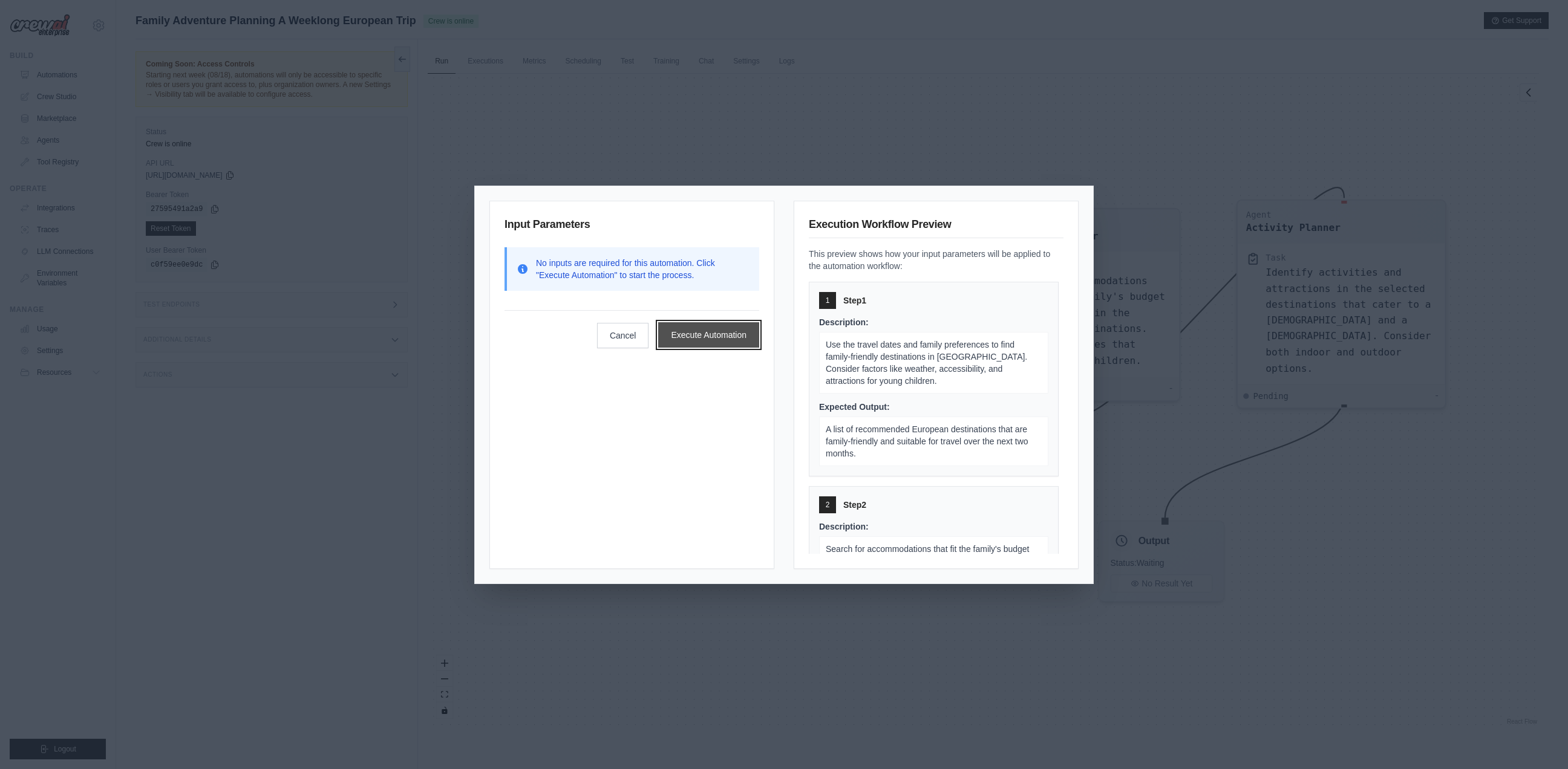
click at [712, 336] on button "Execute Automation" at bounding box center [708, 335] width 101 height 25
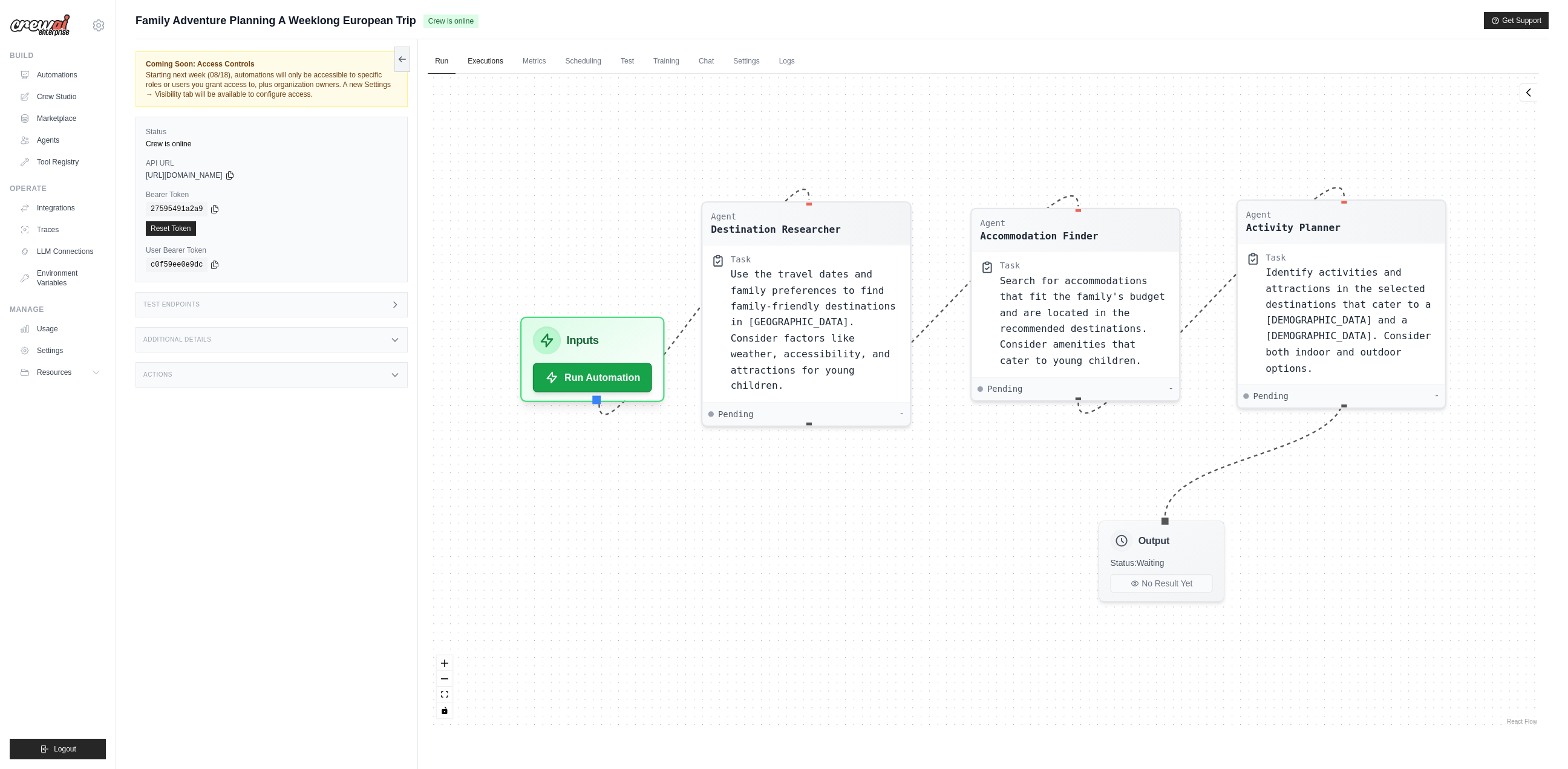
click at [487, 70] on link "Executions" at bounding box center [485, 61] width 50 height 25
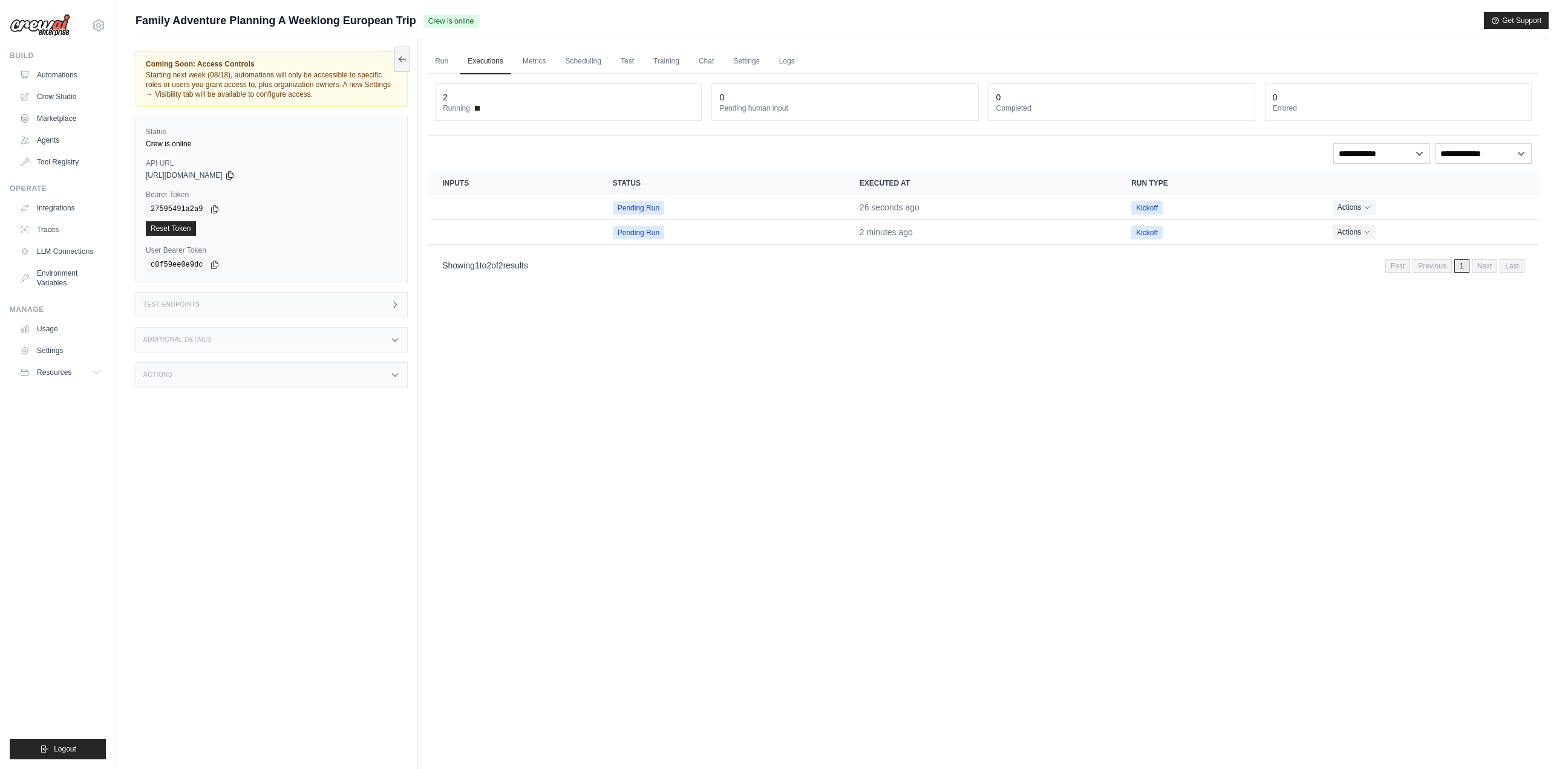
click at [802, 109] on dt "Pending human input" at bounding box center [845, 108] width 251 height 9
click at [815, 60] on ul "Run Executions Metrics Scheduling Test Training Chat Settings Logs" at bounding box center [983, 61] width 1111 height 25
click at [755, 62] on link "Settings" at bounding box center [746, 61] width 41 height 25
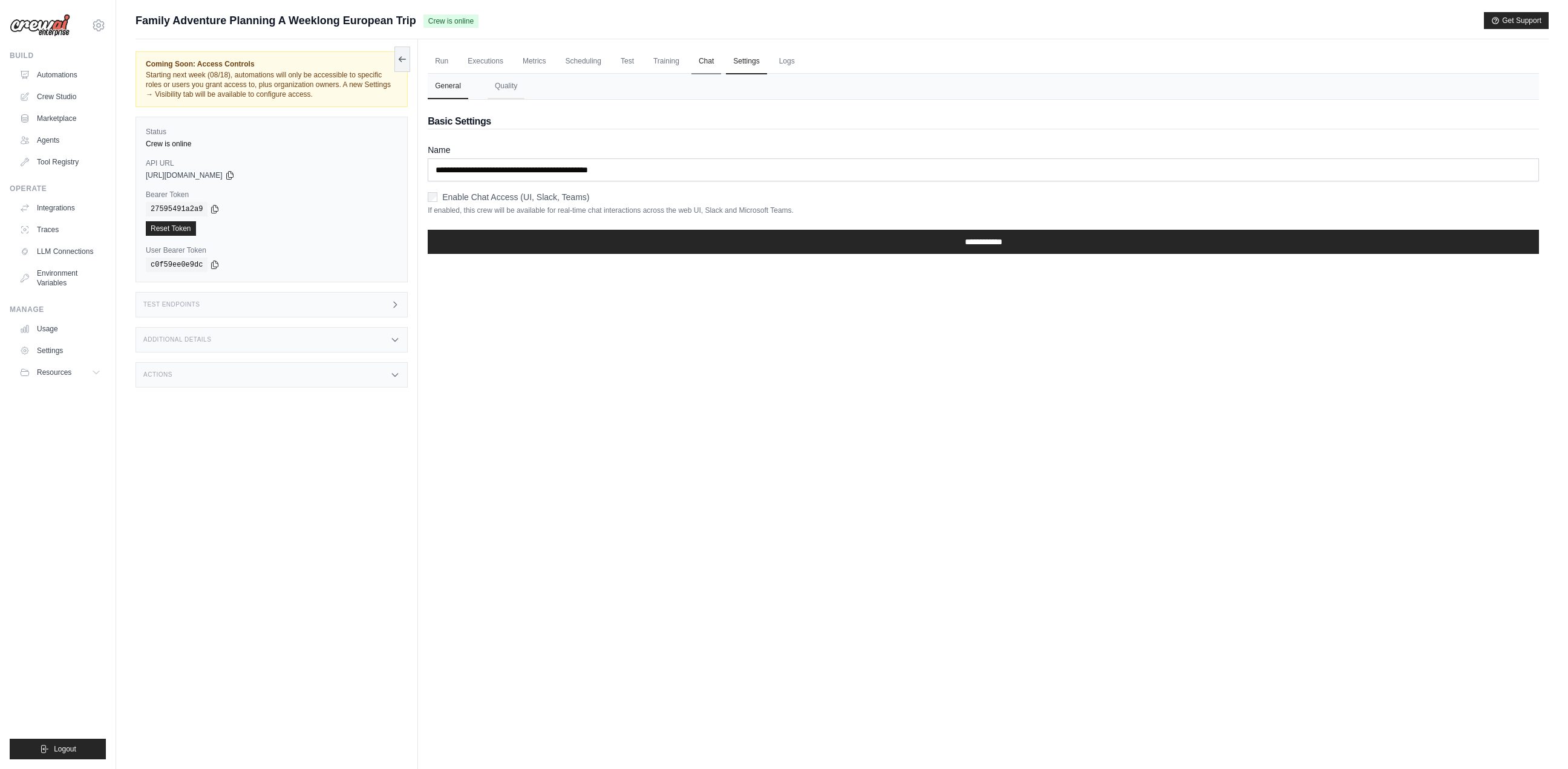
click at [713, 64] on link "Chat" at bounding box center [706, 61] width 30 height 25
click at [632, 64] on link "Test" at bounding box center [627, 61] width 28 height 25
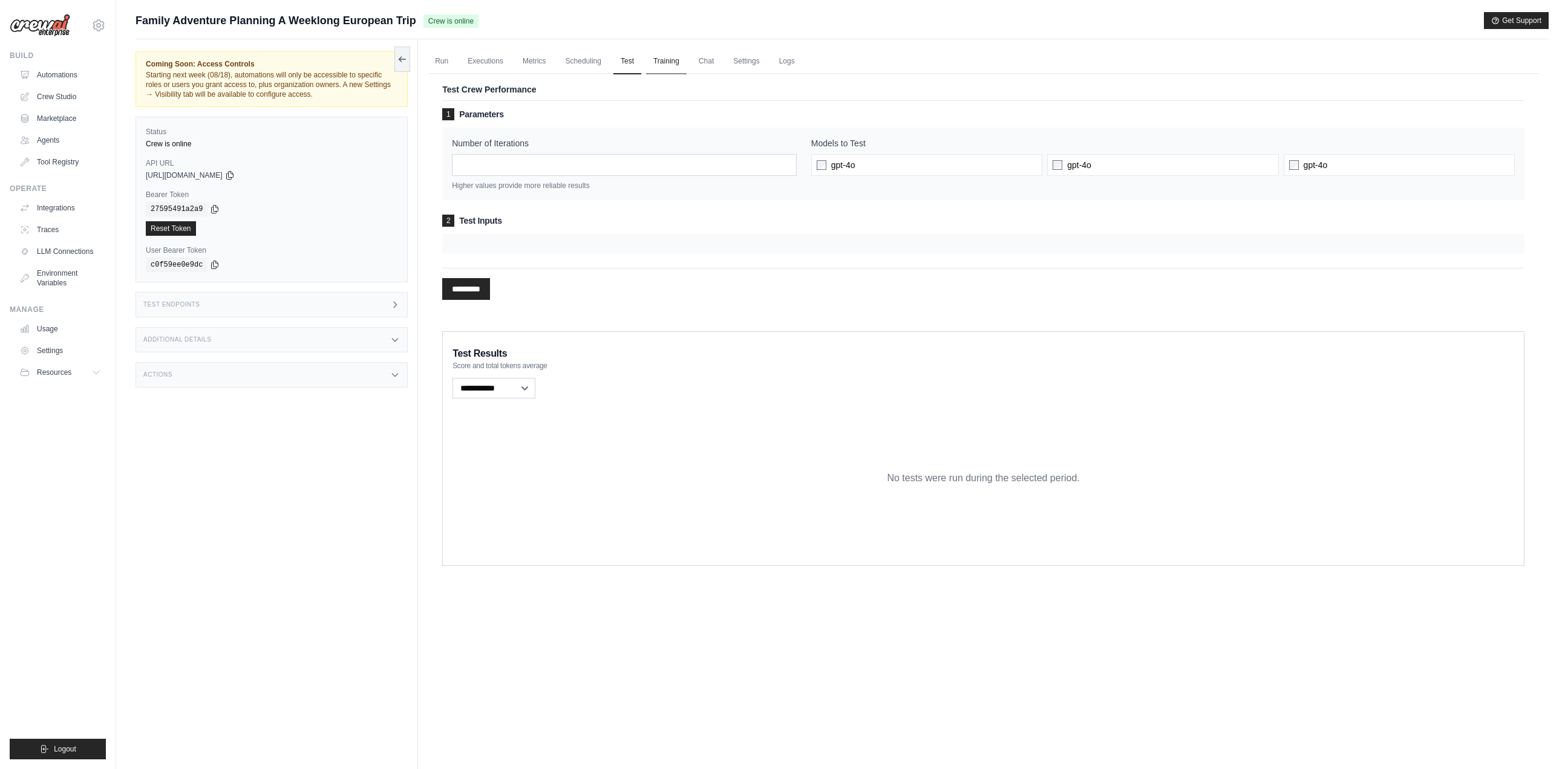
click at [669, 61] on link "Training" at bounding box center [666, 61] width 41 height 25
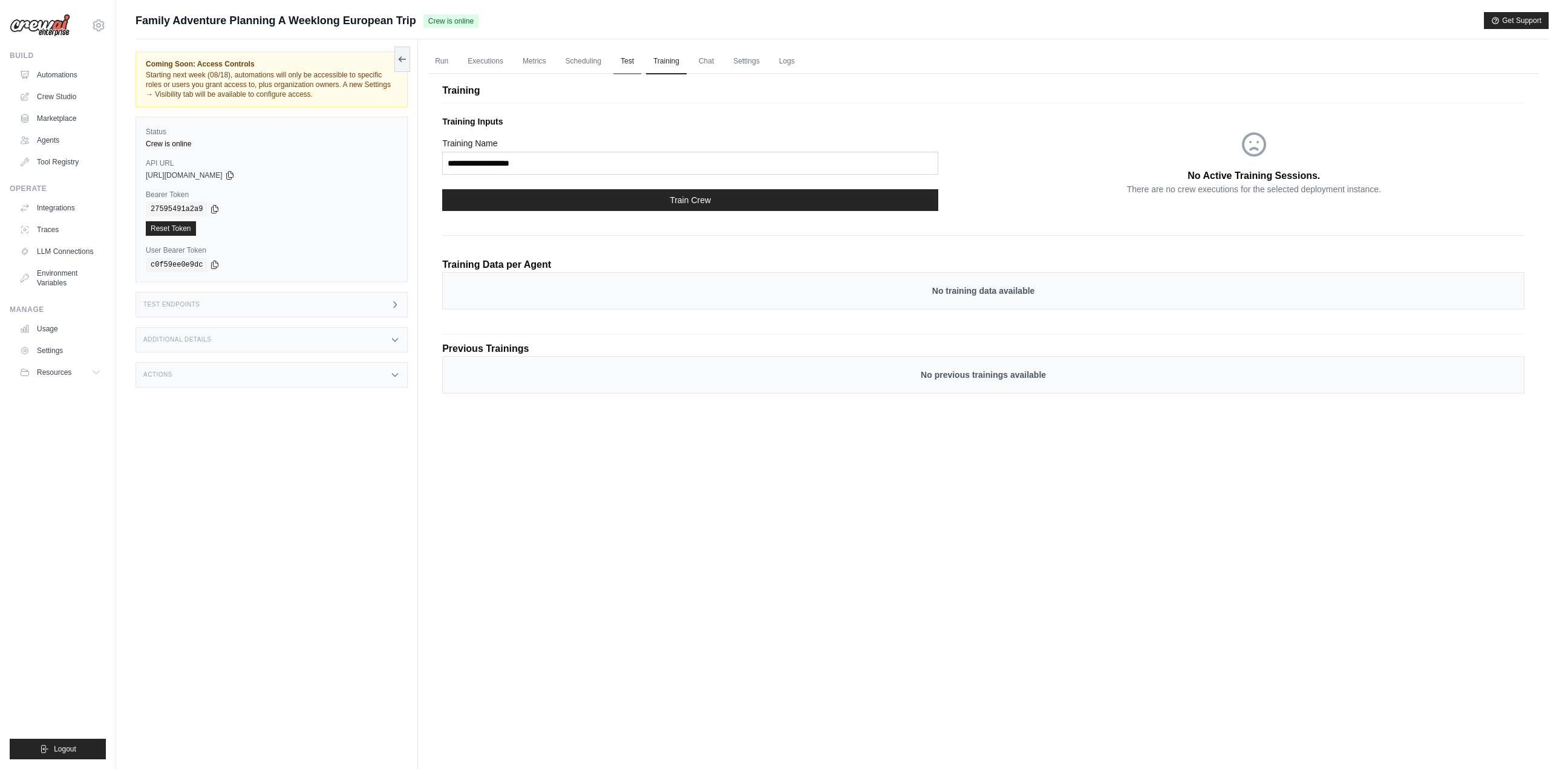
click at [636, 66] on link "Test" at bounding box center [627, 61] width 28 height 25
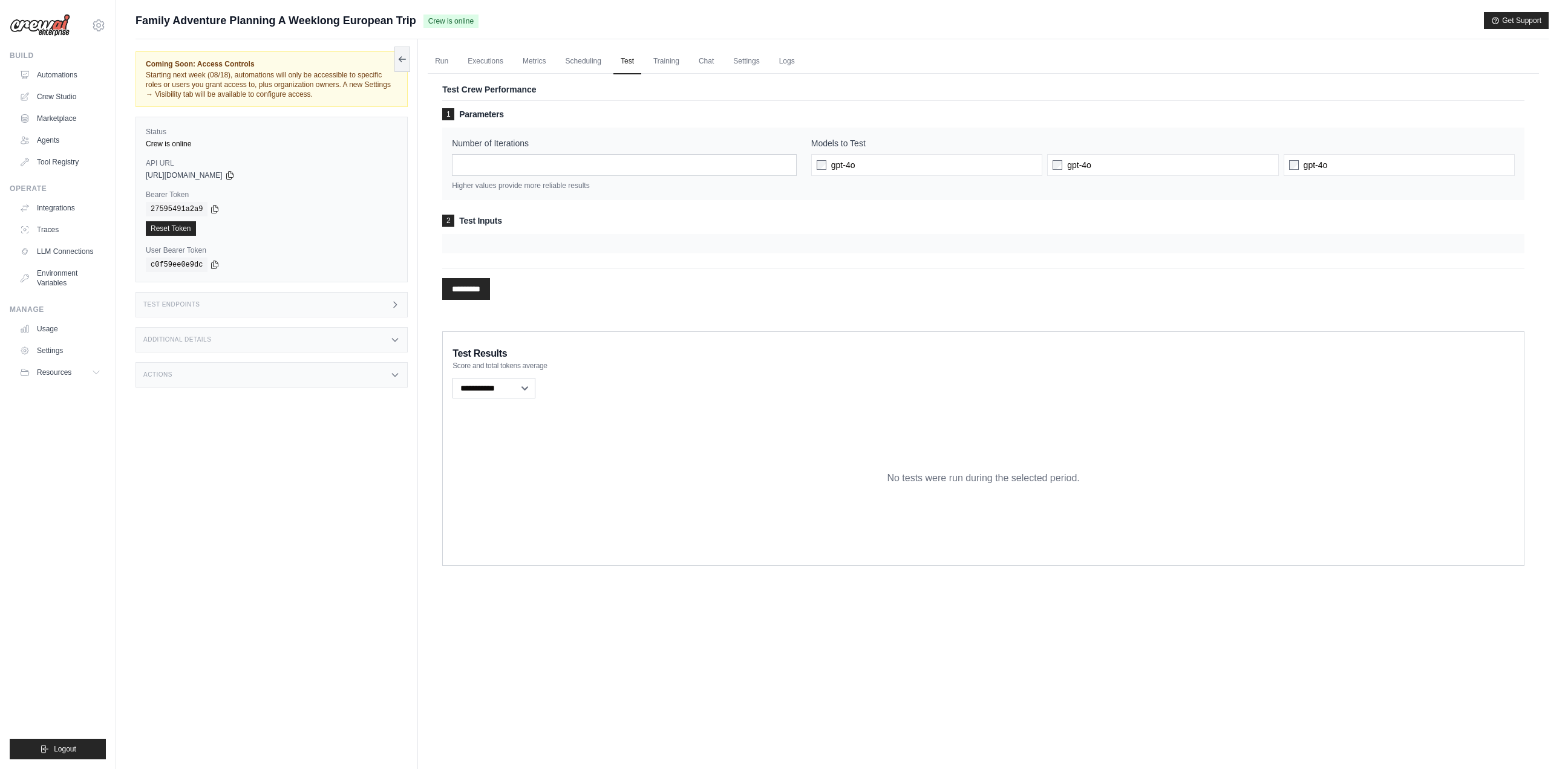
click at [616, 177] on div "Number of Iterations * Higher values provide more reliable results" at bounding box center [624, 164] width 345 height 53
click at [916, 163] on label "gpt-4o" at bounding box center [926, 165] width 231 height 22
click at [1121, 82] on div "Test Crew Performance 1 Parameters Number of Iterations * Higher values provide…" at bounding box center [983, 195] width 1111 height 258
click at [490, 295] on input "*********" at bounding box center [465, 289] width 47 height 22
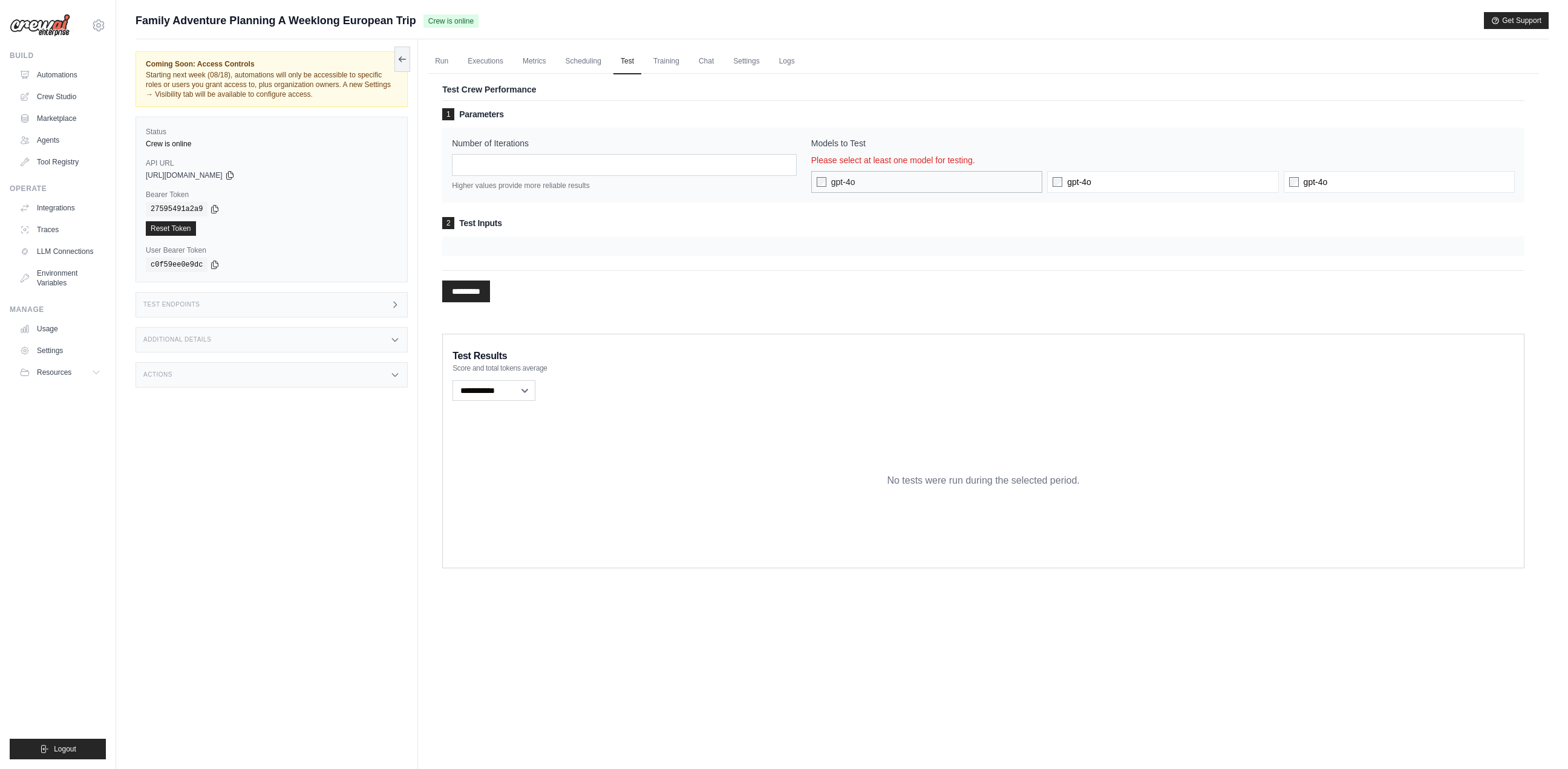
click at [834, 184] on span "gpt-4o" at bounding box center [843, 182] width 24 height 12
click at [490, 289] on input "*********" at bounding box center [465, 291] width 47 height 22
click at [580, 70] on link "Scheduling" at bounding box center [583, 61] width 50 height 25
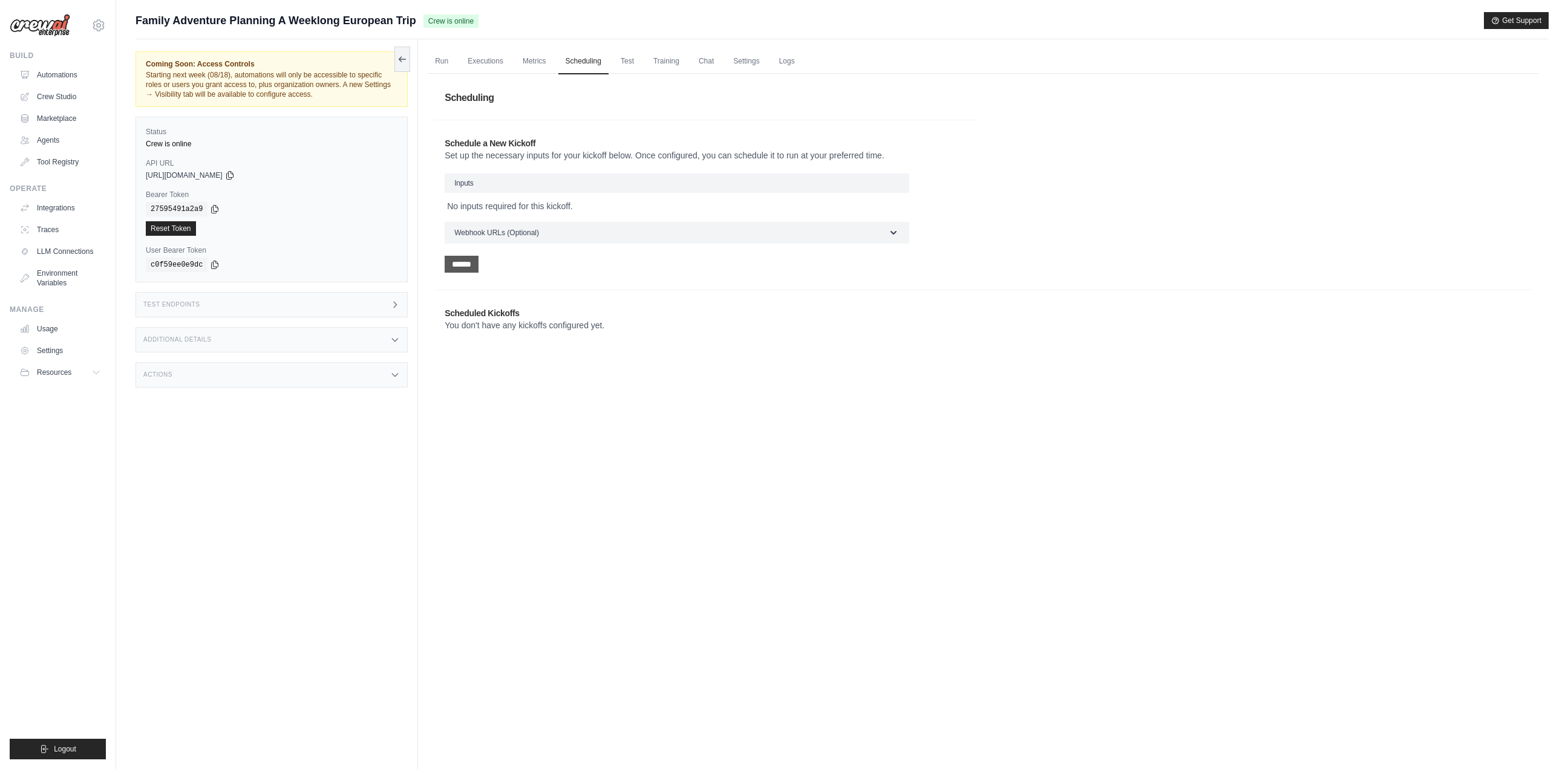
click at [472, 270] on input "******" at bounding box center [461, 264] width 34 height 17
click at [531, 66] on link "Metrics" at bounding box center [534, 61] width 38 height 25
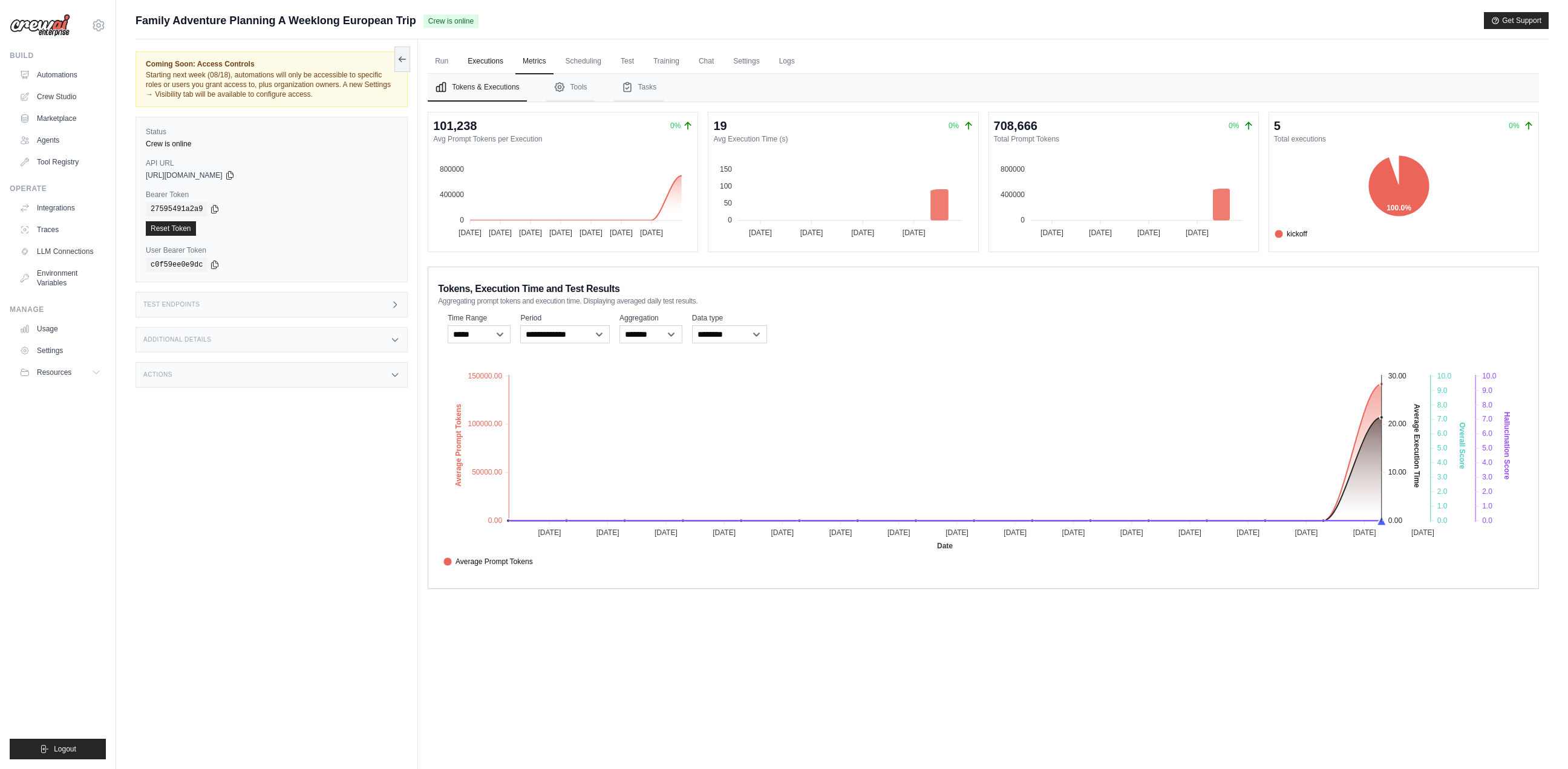
click at [488, 62] on link "Executions" at bounding box center [485, 61] width 50 height 25
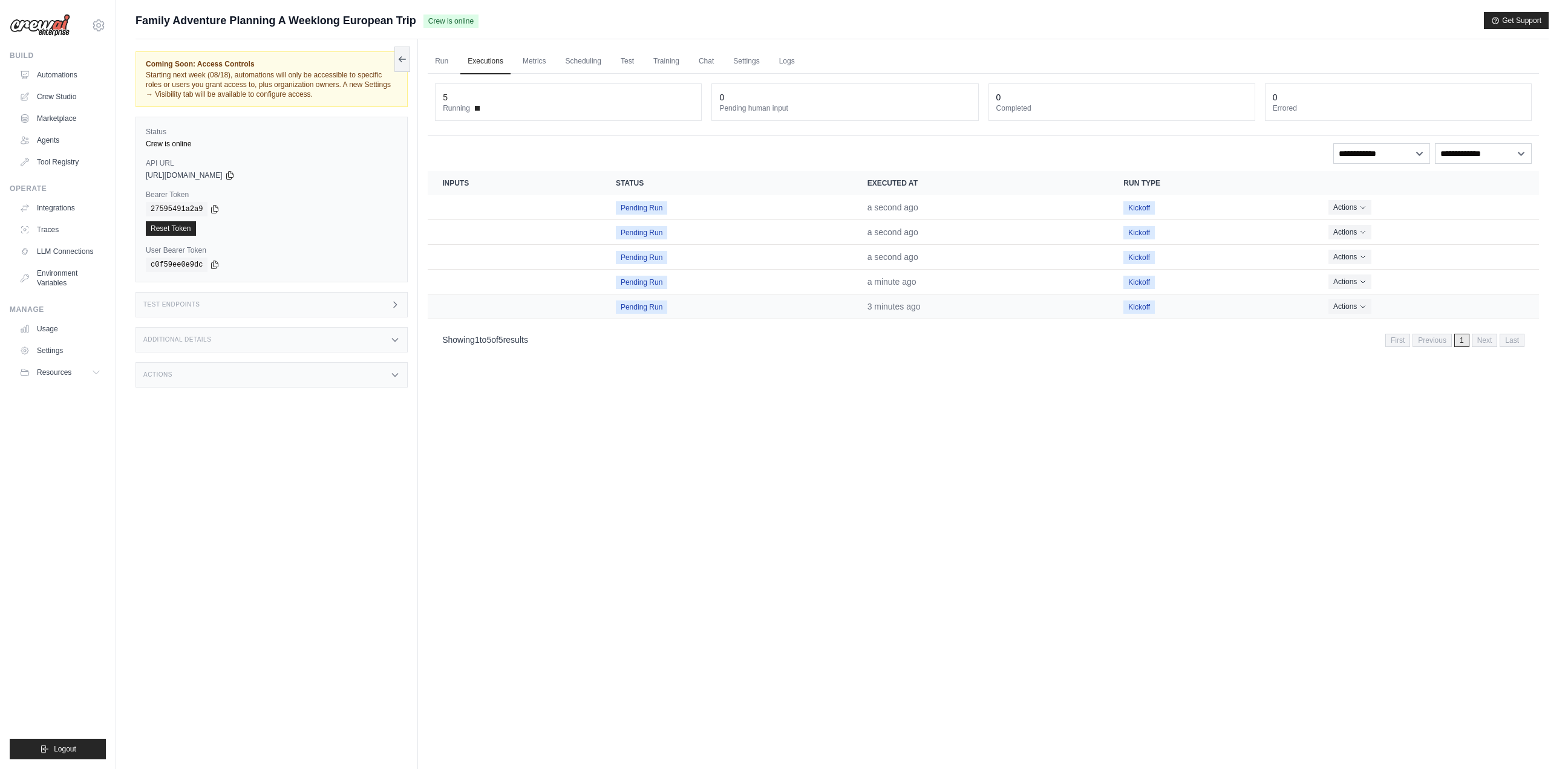
click at [653, 304] on span "Pending Run" at bounding box center [641, 307] width 51 height 13
click at [1361, 306] on icon "Actions for execution" at bounding box center [1362, 306] width 7 height 7
click at [1459, 330] on link "View Details" at bounding box center [1486, 328] width 77 height 20
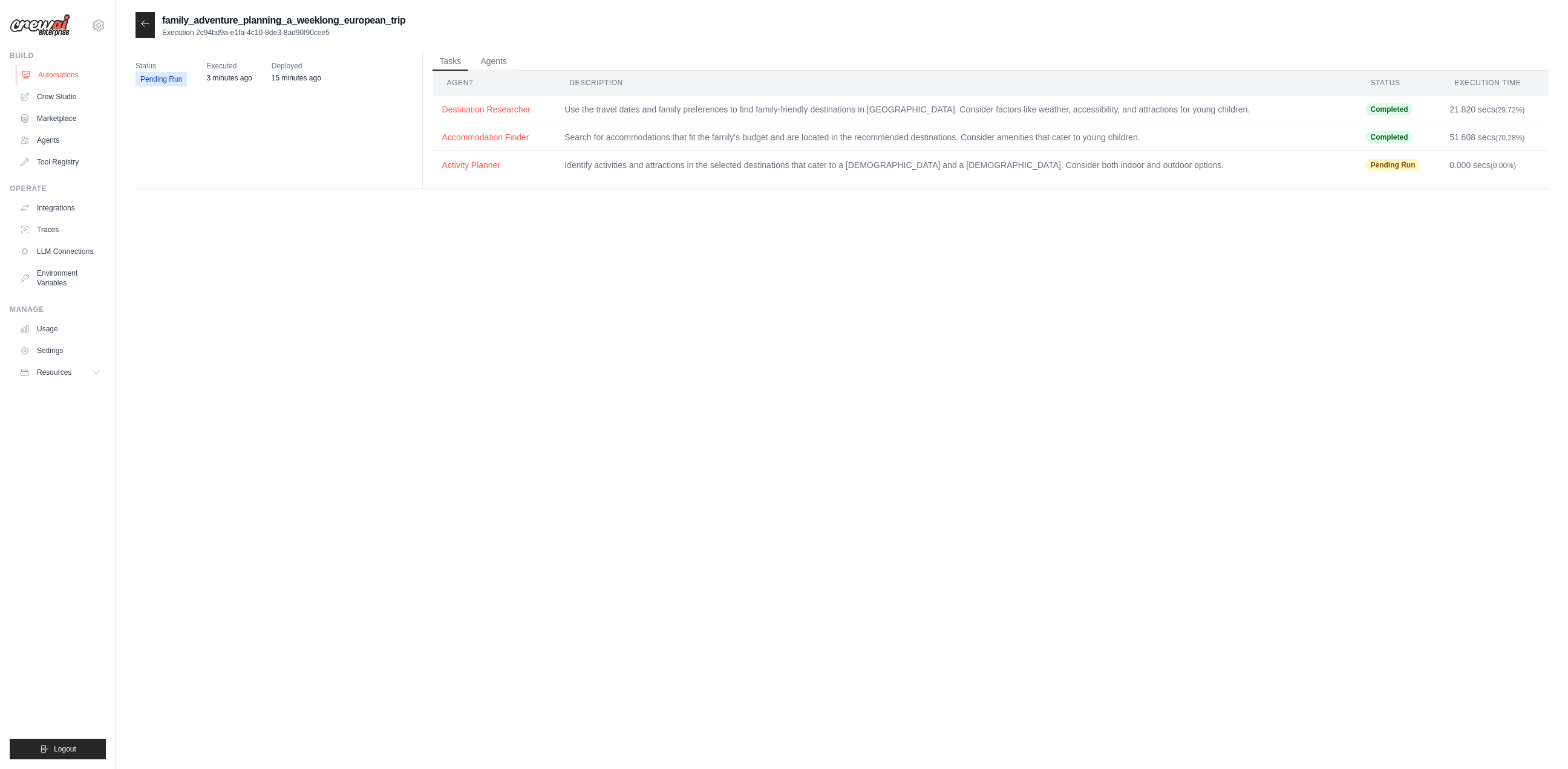
click at [83, 72] on link "Automations" at bounding box center [61, 75] width 91 height 20
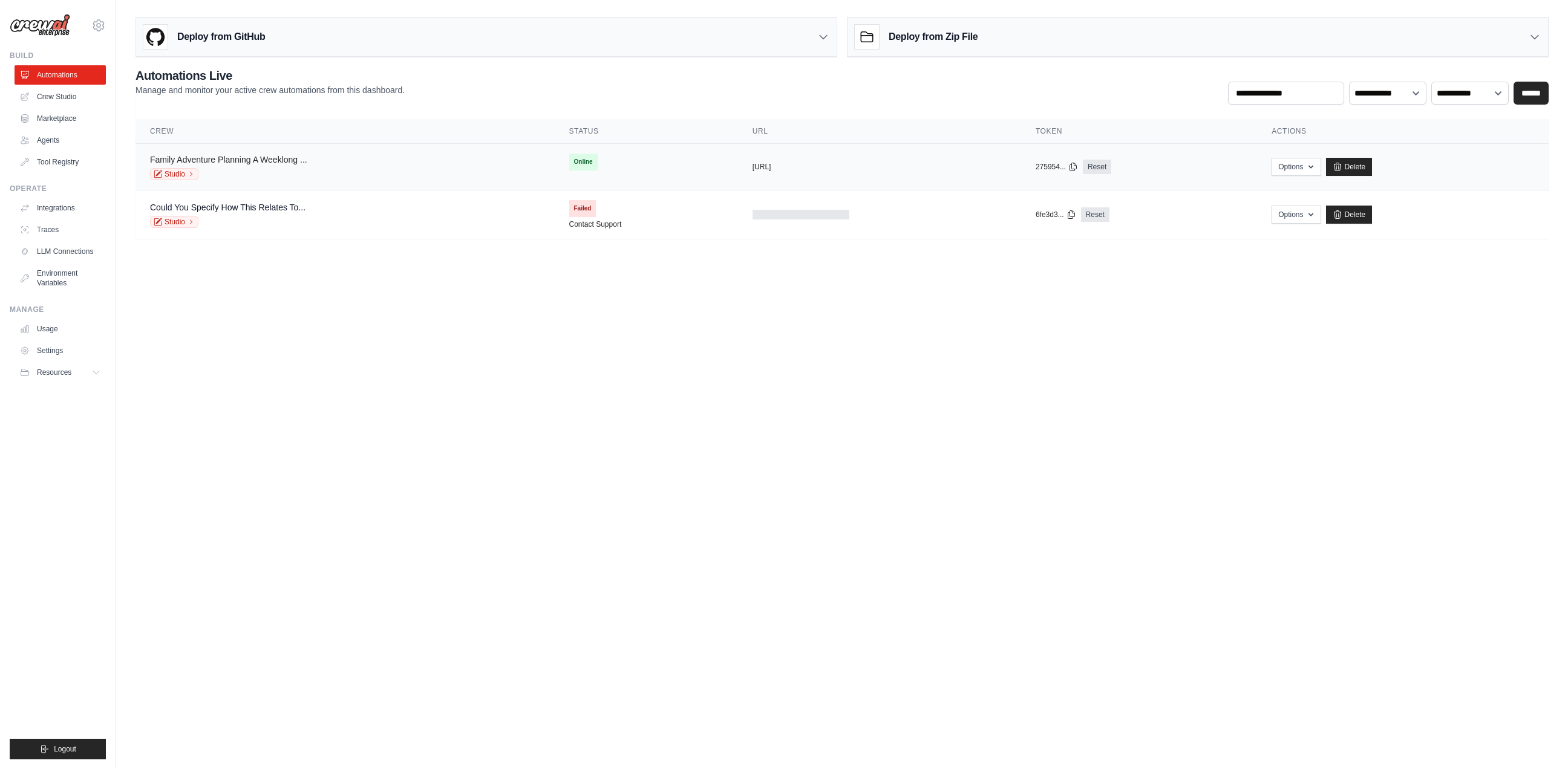
click at [239, 159] on link "Family Adventure Planning A Weeklong ..." at bounding box center [229, 159] width 157 height 9
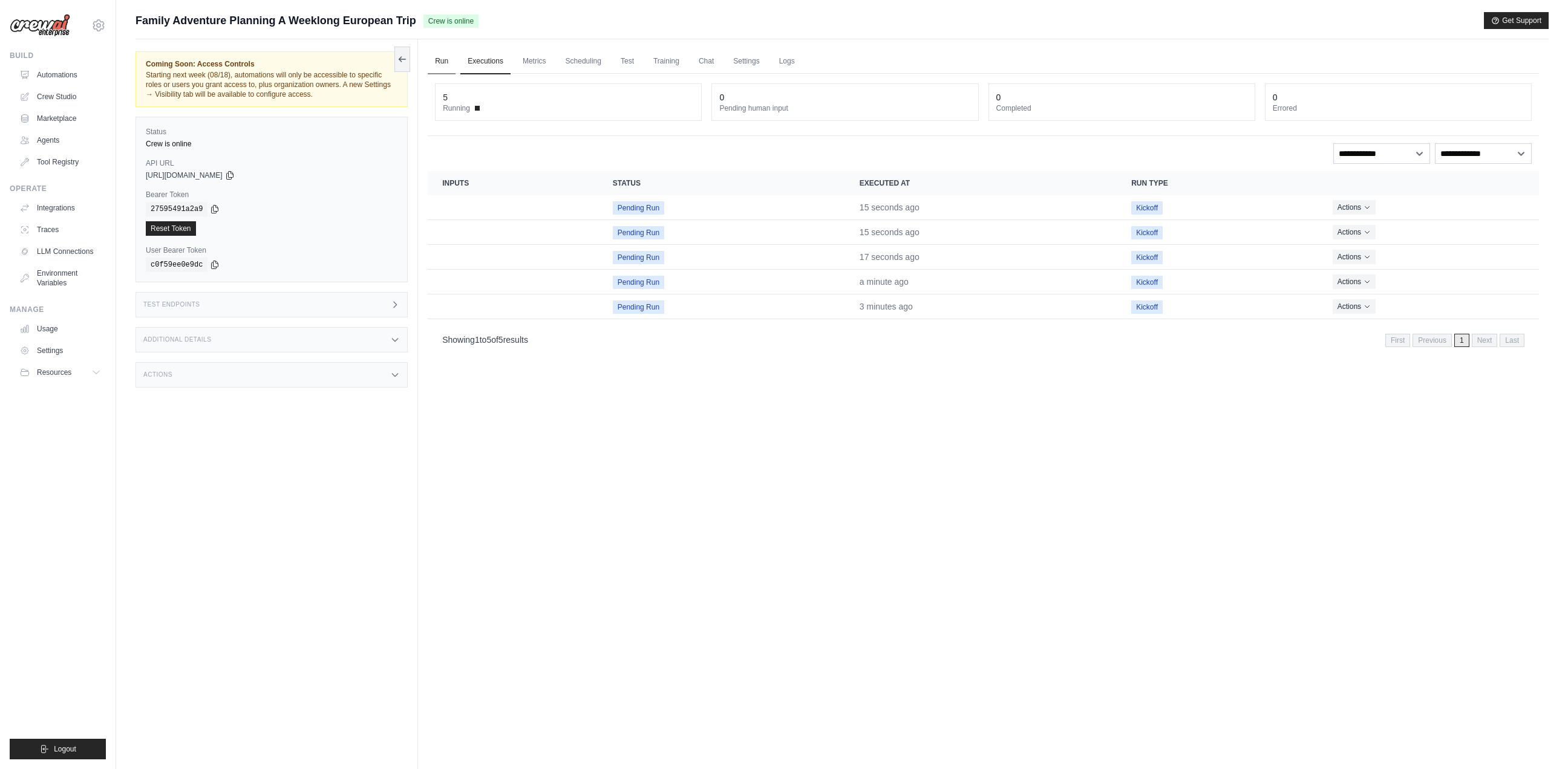
click at [445, 61] on link "Run" at bounding box center [441, 61] width 28 height 25
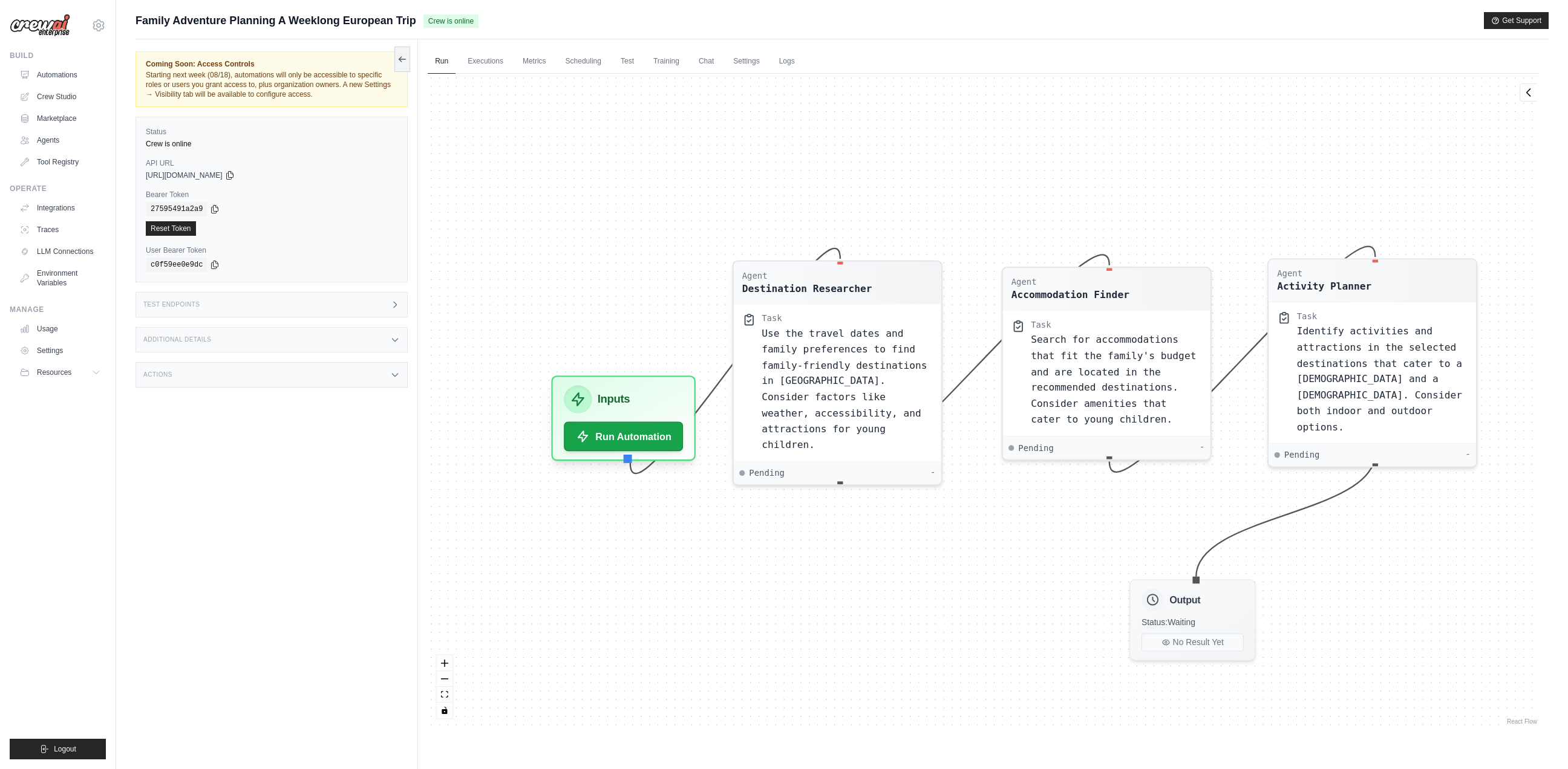
drag, startPoint x: 652, startPoint y: 270, endPoint x: 553, endPoint y: 227, distance: 107.9
click at [554, 227] on div "Agent Destination Researcher Task Use the travel dates and family preferences t…" at bounding box center [983, 401] width 1111 height 653
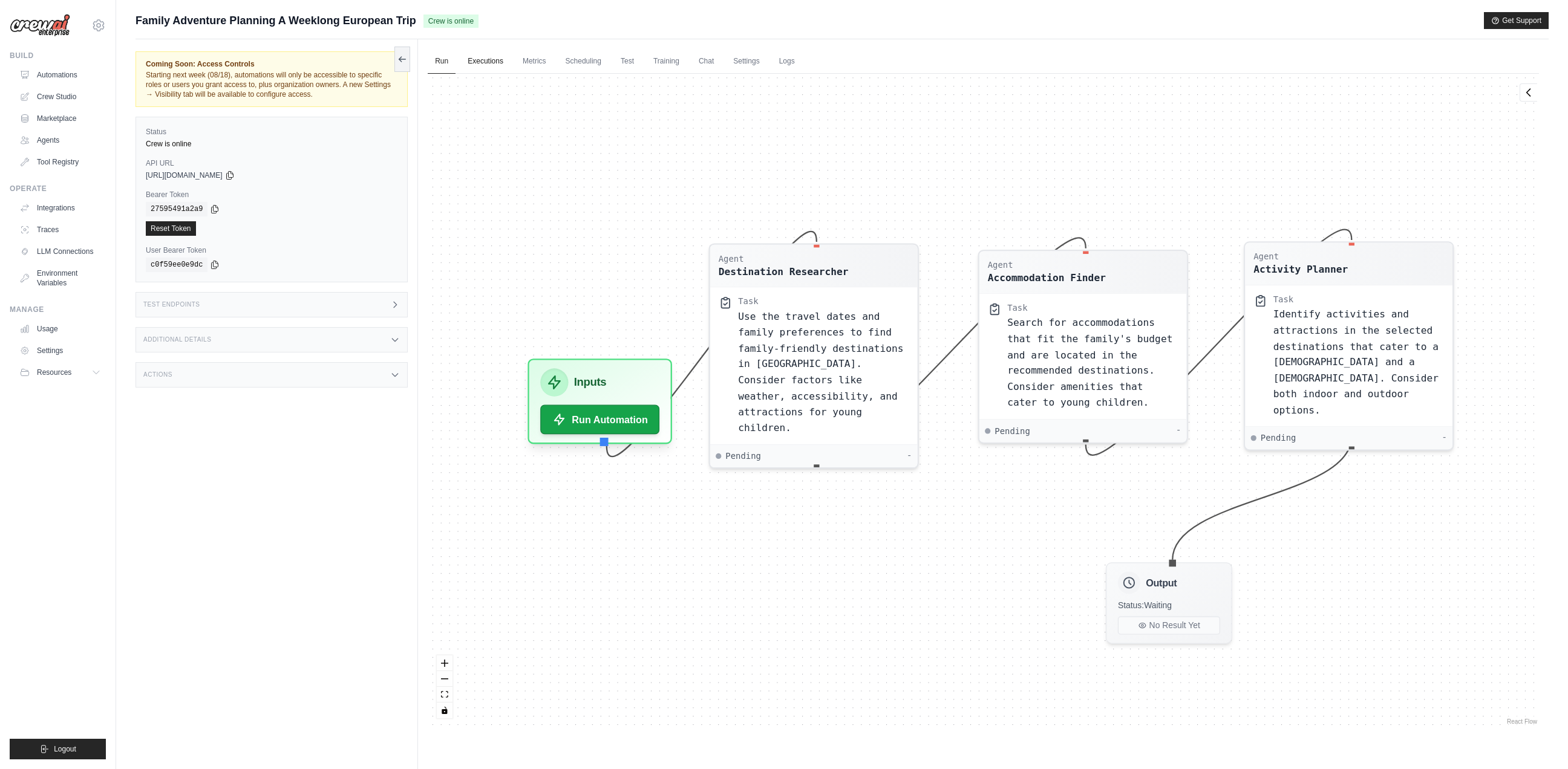
click at [469, 56] on link "Executions" at bounding box center [485, 61] width 50 height 25
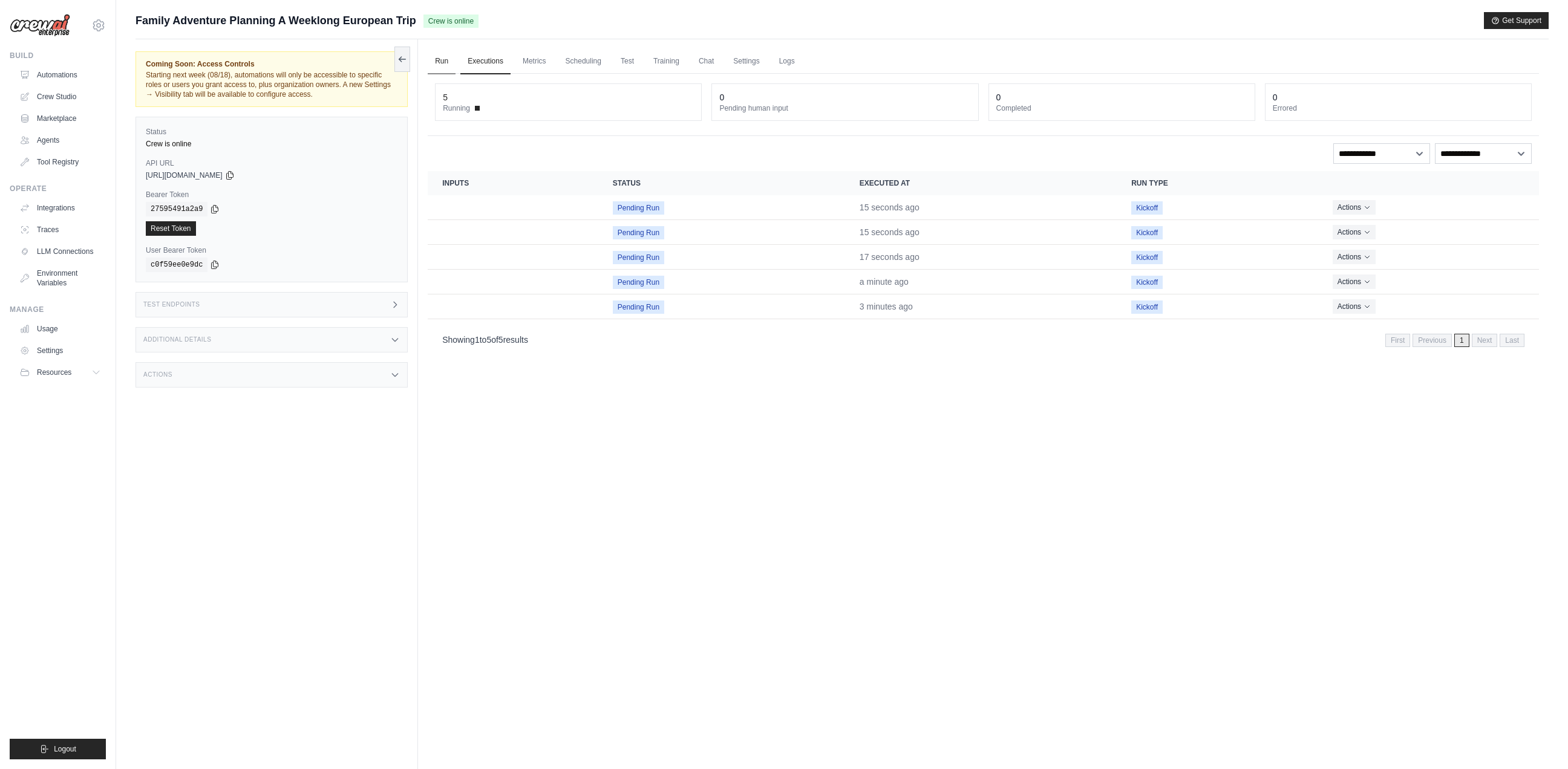
click at [438, 61] on link "Run" at bounding box center [441, 61] width 28 height 25
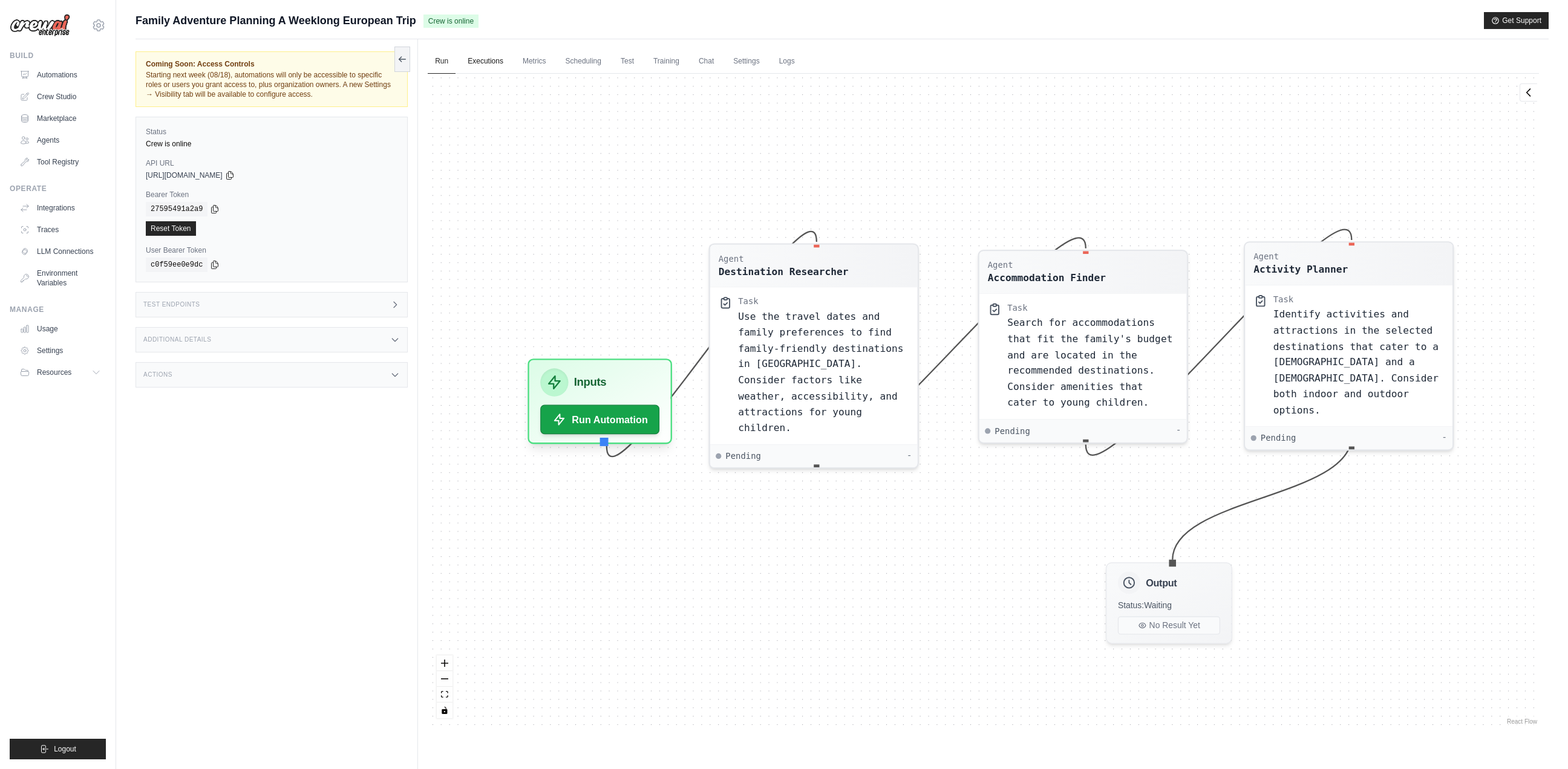
click at [507, 65] on link "Executions" at bounding box center [485, 61] width 50 height 25
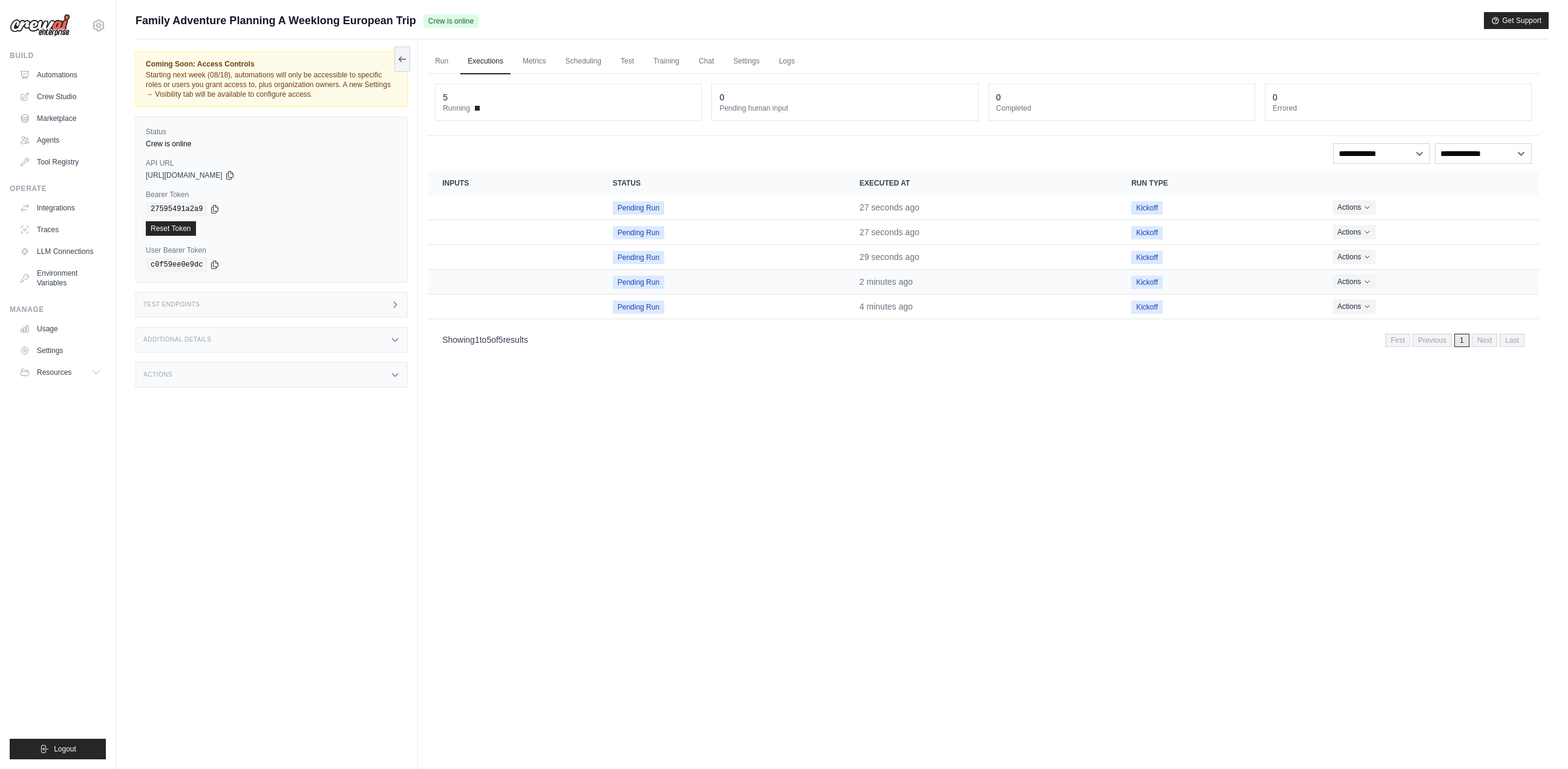
click at [641, 277] on span "Pending Run" at bounding box center [638, 282] width 51 height 13
click at [629, 309] on span "Pending Run" at bounding box center [638, 307] width 51 height 13
click at [885, 304] on time "4 minutes ago" at bounding box center [886, 306] width 53 height 9
click at [894, 236] on time "27 seconds ago" at bounding box center [889, 232] width 60 height 9
drag, startPoint x: 897, startPoint y: 209, endPoint x: 903, endPoint y: 202, distance: 9.2
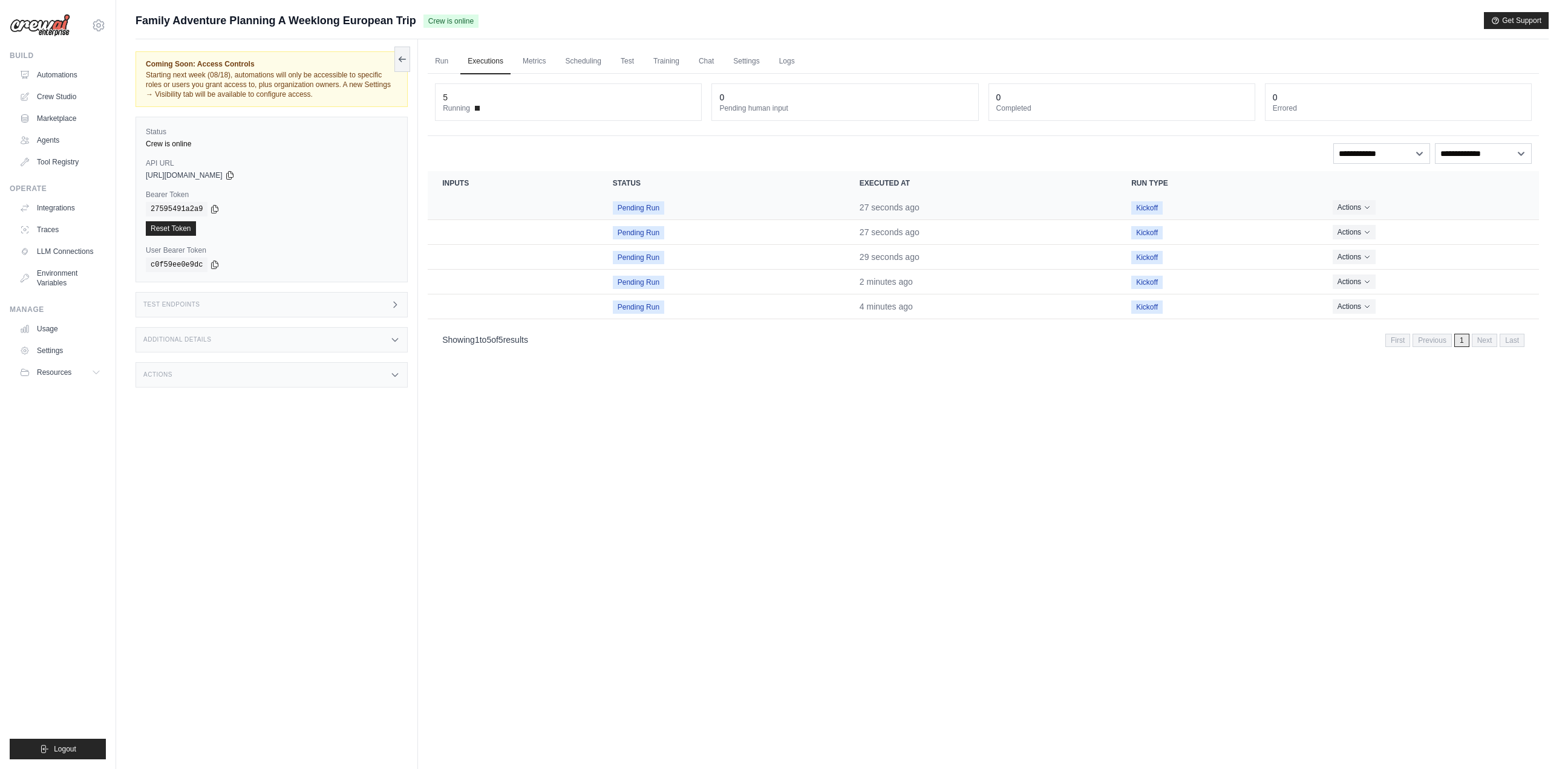
click at [897, 209] on time "27 seconds ago" at bounding box center [889, 207] width 60 height 9
drag, startPoint x: 905, startPoint y: 200, endPoint x: 1058, endPoint y: 287, distance: 176.0
click at [905, 200] on td "27 seconds ago" at bounding box center [980, 207] width 272 height 25
click at [1169, 312] on td "Kickoff" at bounding box center [1217, 306] width 201 height 25
click at [1160, 213] on span "Kickoff" at bounding box center [1147, 208] width 32 height 13
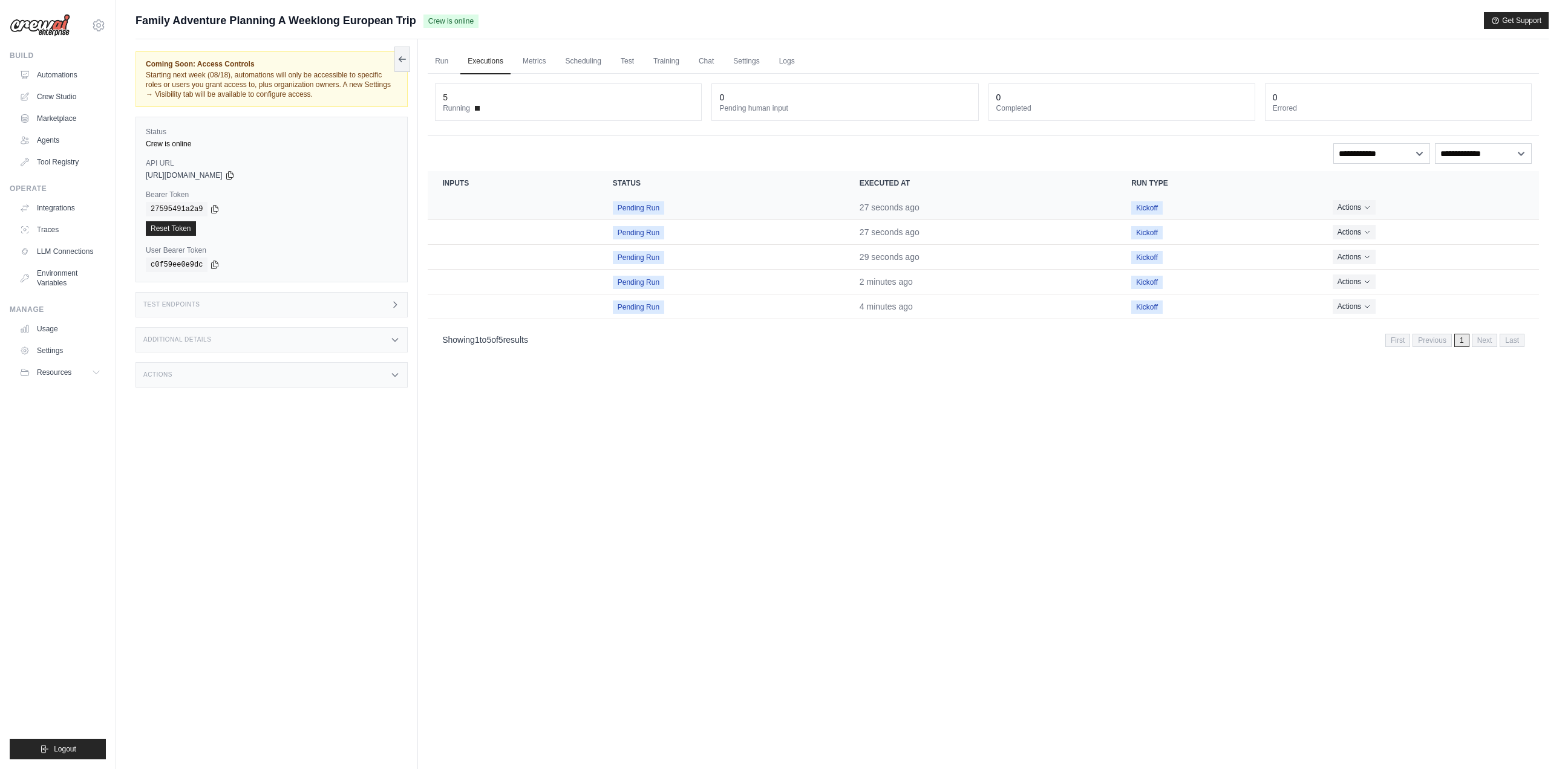
click at [1158, 199] on td "Kickoff" at bounding box center [1217, 207] width 201 height 25
click at [1149, 275] on td "Kickoff" at bounding box center [1217, 282] width 201 height 25
click at [1151, 296] on td "Kickoff" at bounding box center [1217, 306] width 201 height 25
click at [1372, 208] on button "Actions" at bounding box center [1354, 206] width 43 height 15
click at [1467, 229] on link "View Details" at bounding box center [1486, 229] width 77 height 20
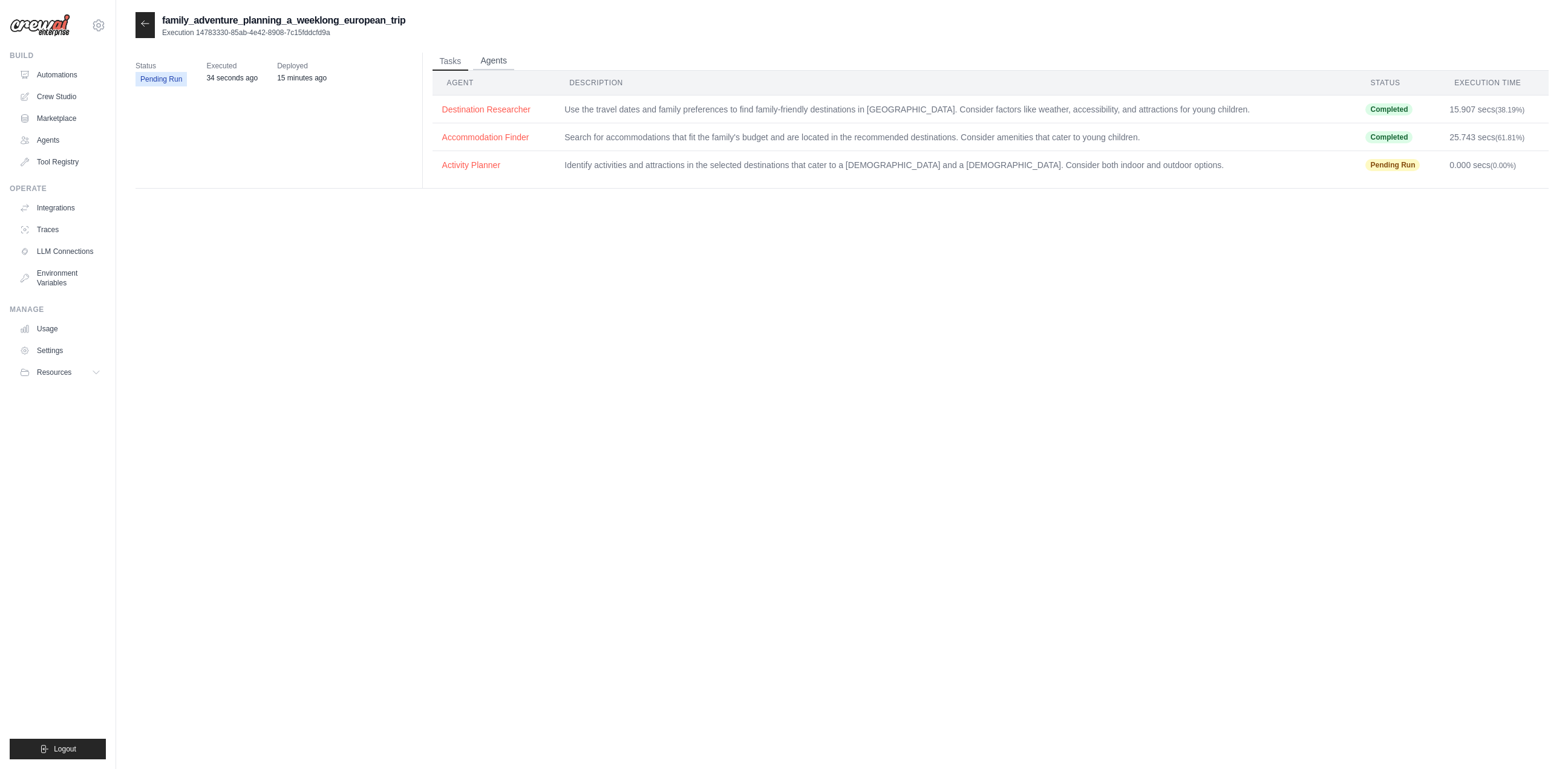
click at [484, 61] on button "Agents" at bounding box center [493, 61] width 41 height 18
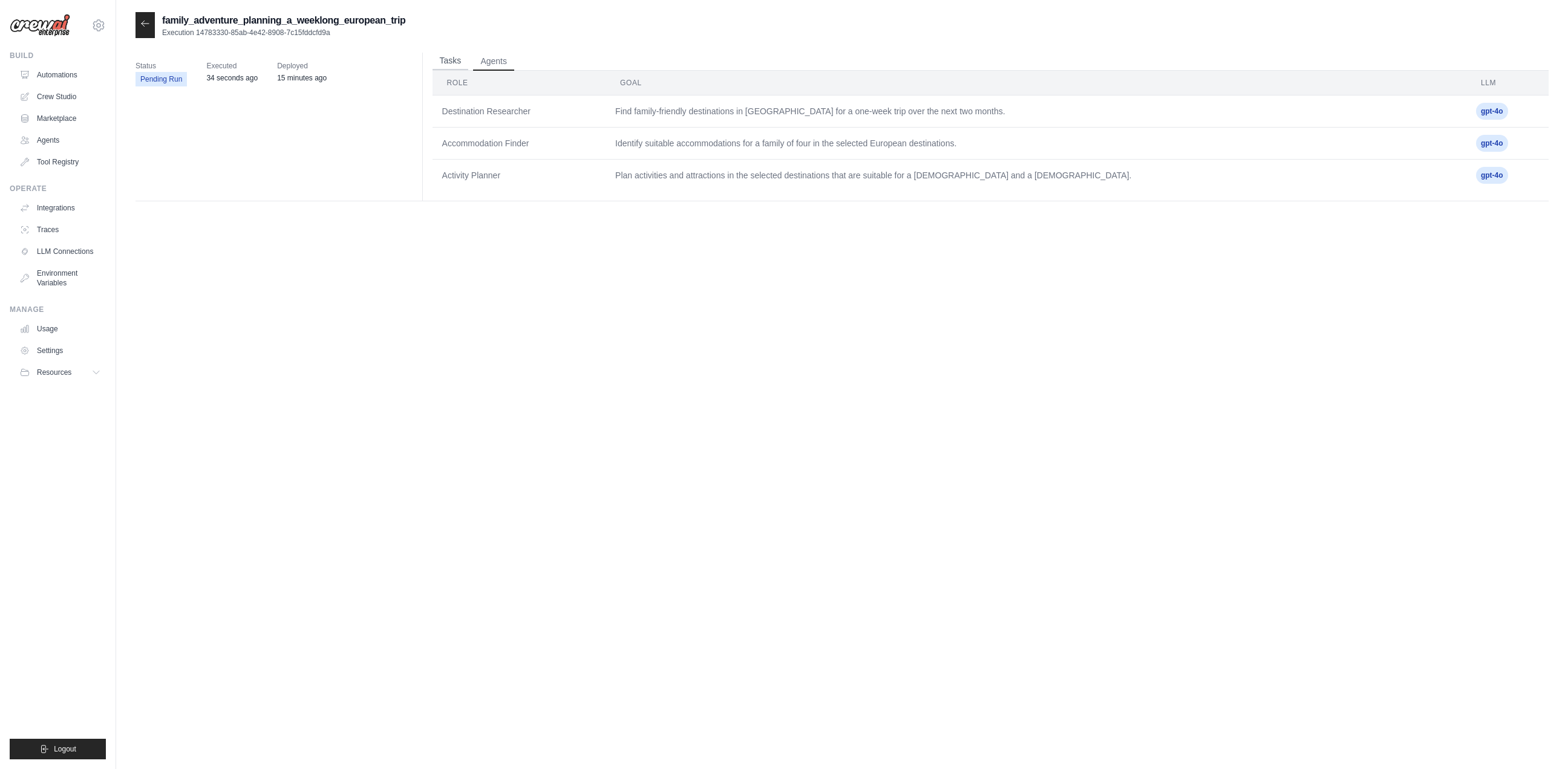
click at [448, 60] on button "Tasks" at bounding box center [450, 61] width 36 height 18
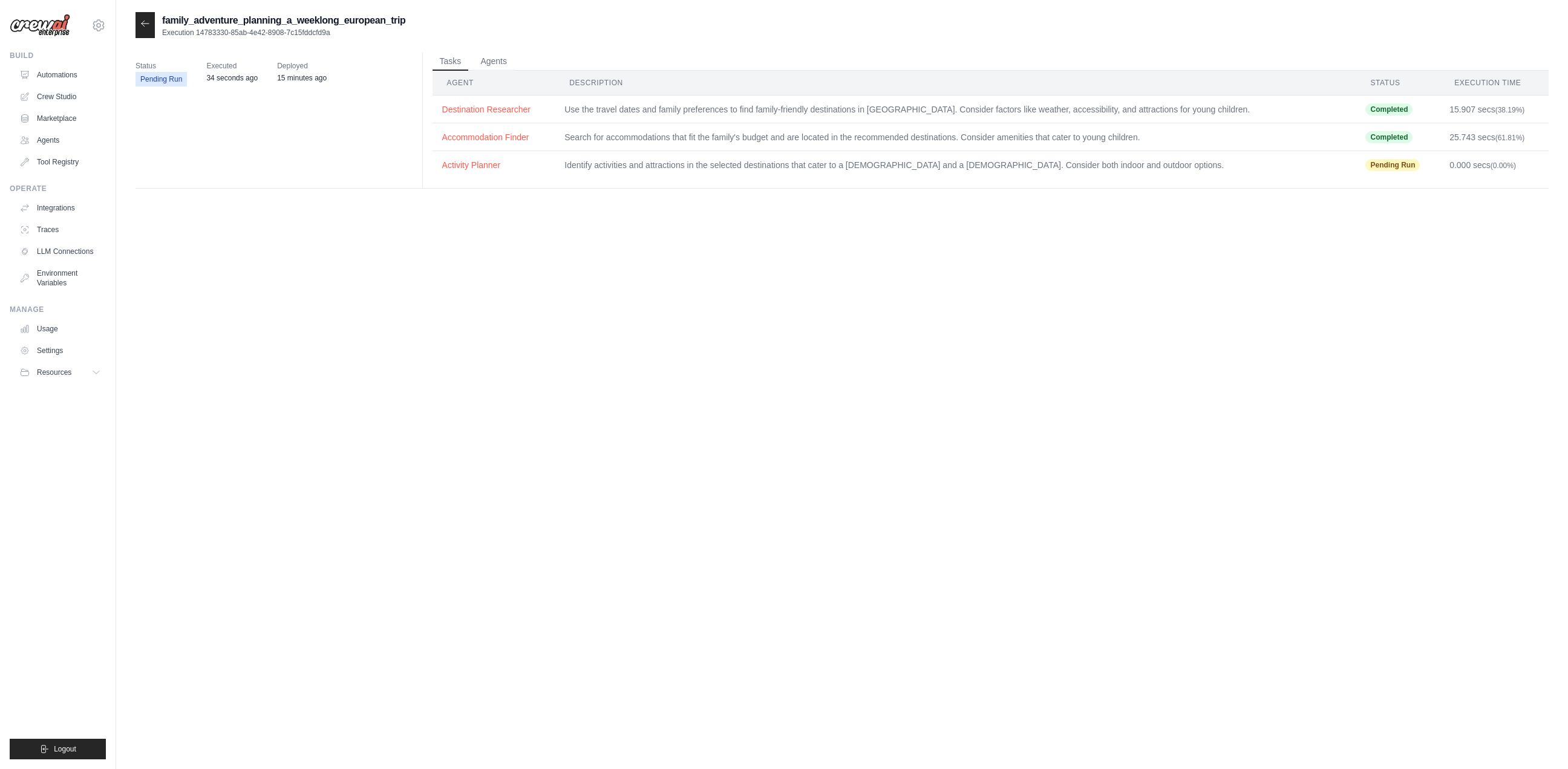
click at [227, 80] on time "34 seconds ago" at bounding box center [232, 78] width 51 height 8
click at [343, 77] on div "Status Pending Run Executed 34 seconds ago Deployed 15 minutes ago" at bounding box center [276, 73] width 282 height 41
click at [243, 62] on span "Executed" at bounding box center [232, 66] width 51 height 12
click at [242, 25] on h2 "family_adventure_planning_a_weeklong_european_trip" at bounding box center [284, 20] width 243 height 15
drag, startPoint x: 252, startPoint y: 209, endPoint x: 467, endPoint y: 345, distance: 254.4
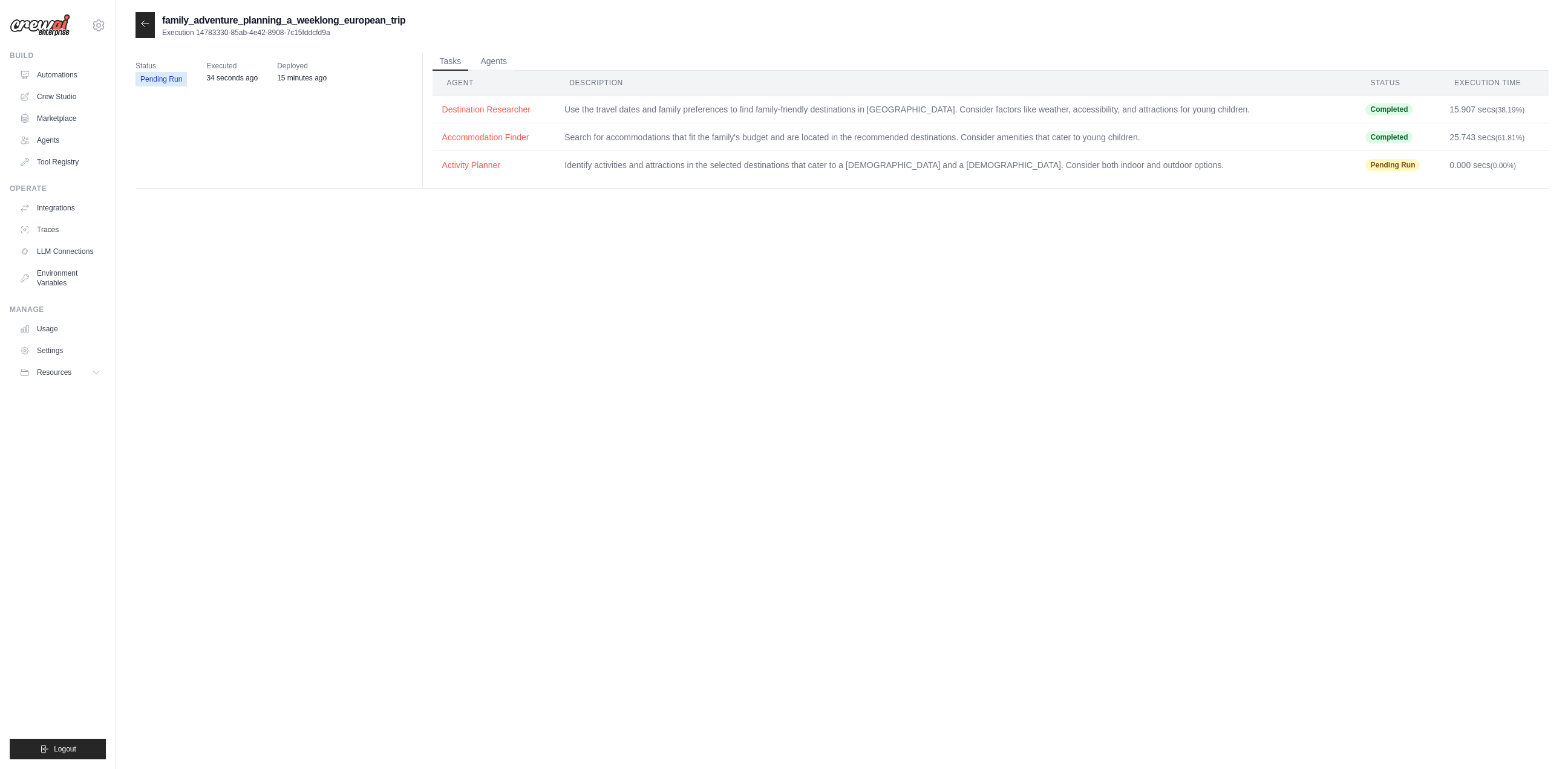
click at [253, 209] on div "family_adventure_planning_a_weeklong_european_trip Execution 14783330-85ab-4e42…" at bounding box center [842, 396] width 1413 height 769
click at [770, 447] on div "family_adventure_planning_a_weeklong_european_trip Execution 14783330-85ab-4e42…" at bounding box center [842, 396] width 1413 height 769
click at [507, 441] on div "family_adventure_planning_a_weeklong_european_trip Execution 14783330-85ab-4e42…" at bounding box center [842, 396] width 1413 height 769
click at [140, 34] on div at bounding box center [145, 25] width 20 height 26
click at [142, 28] on icon at bounding box center [145, 23] width 9 height 9
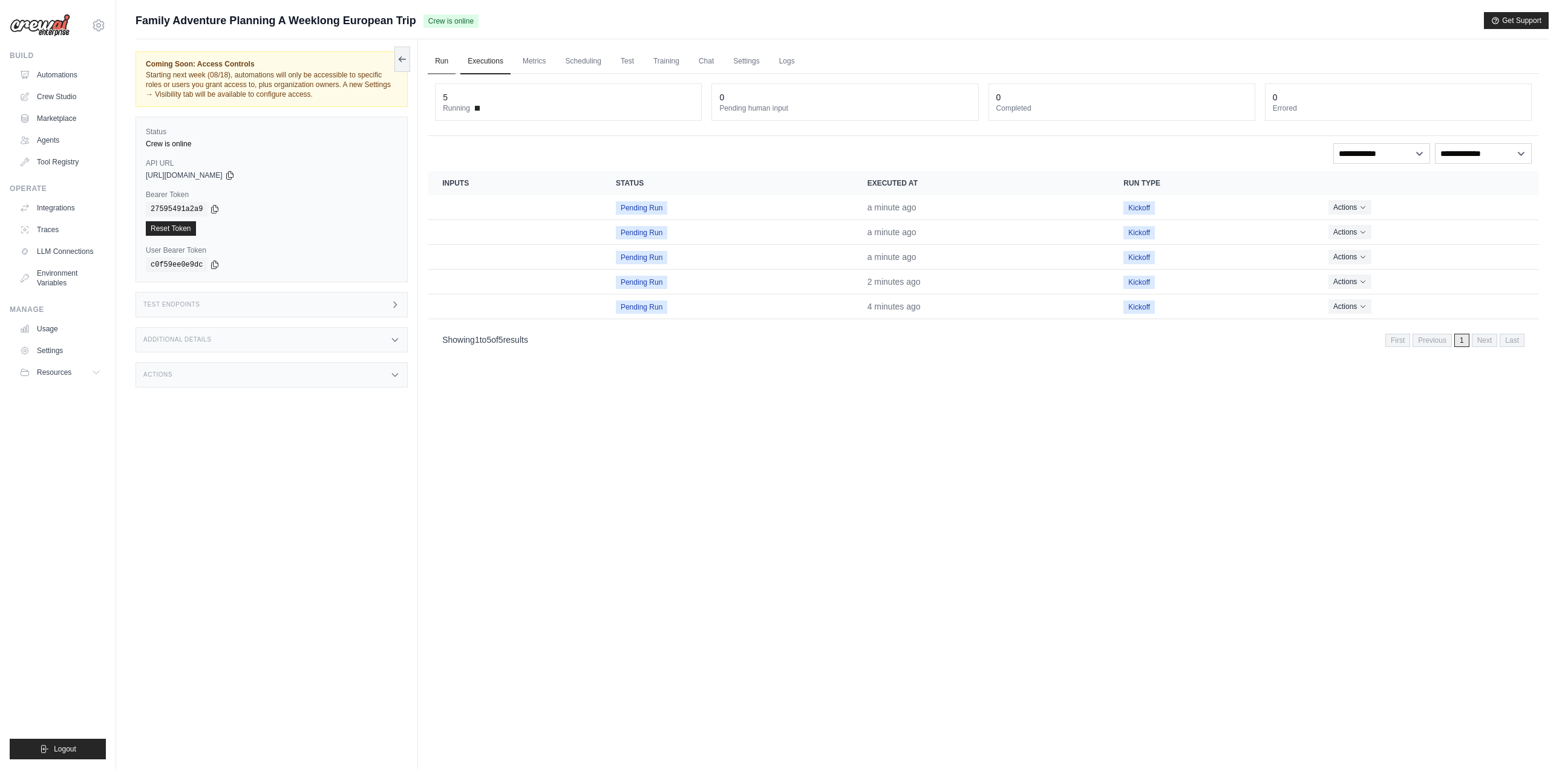
click at [439, 63] on link "Run" at bounding box center [441, 61] width 28 height 25
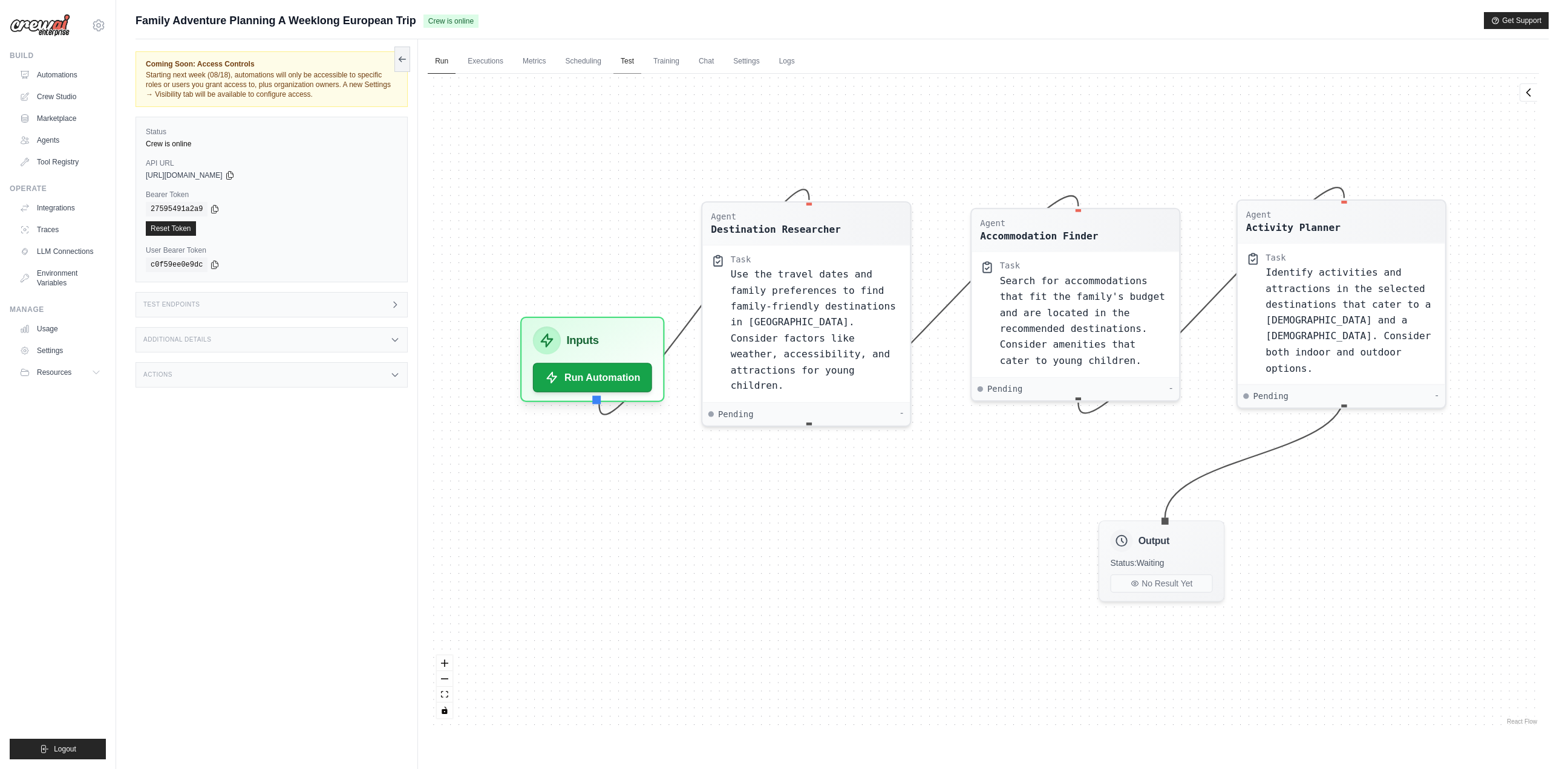
click at [641, 61] on link "Test" at bounding box center [627, 61] width 28 height 25
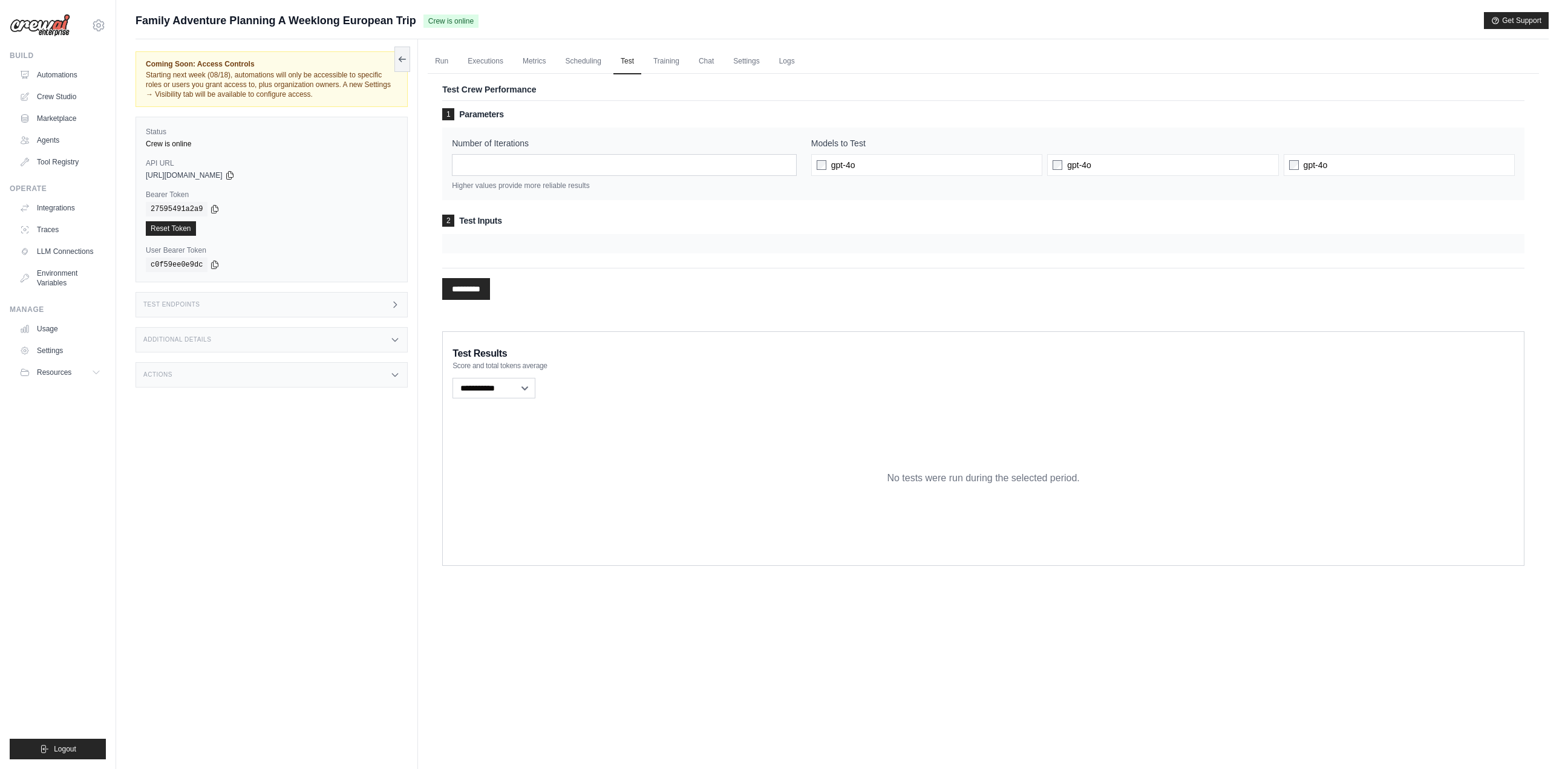
click at [392, 372] on icon at bounding box center [395, 375] width 9 height 9
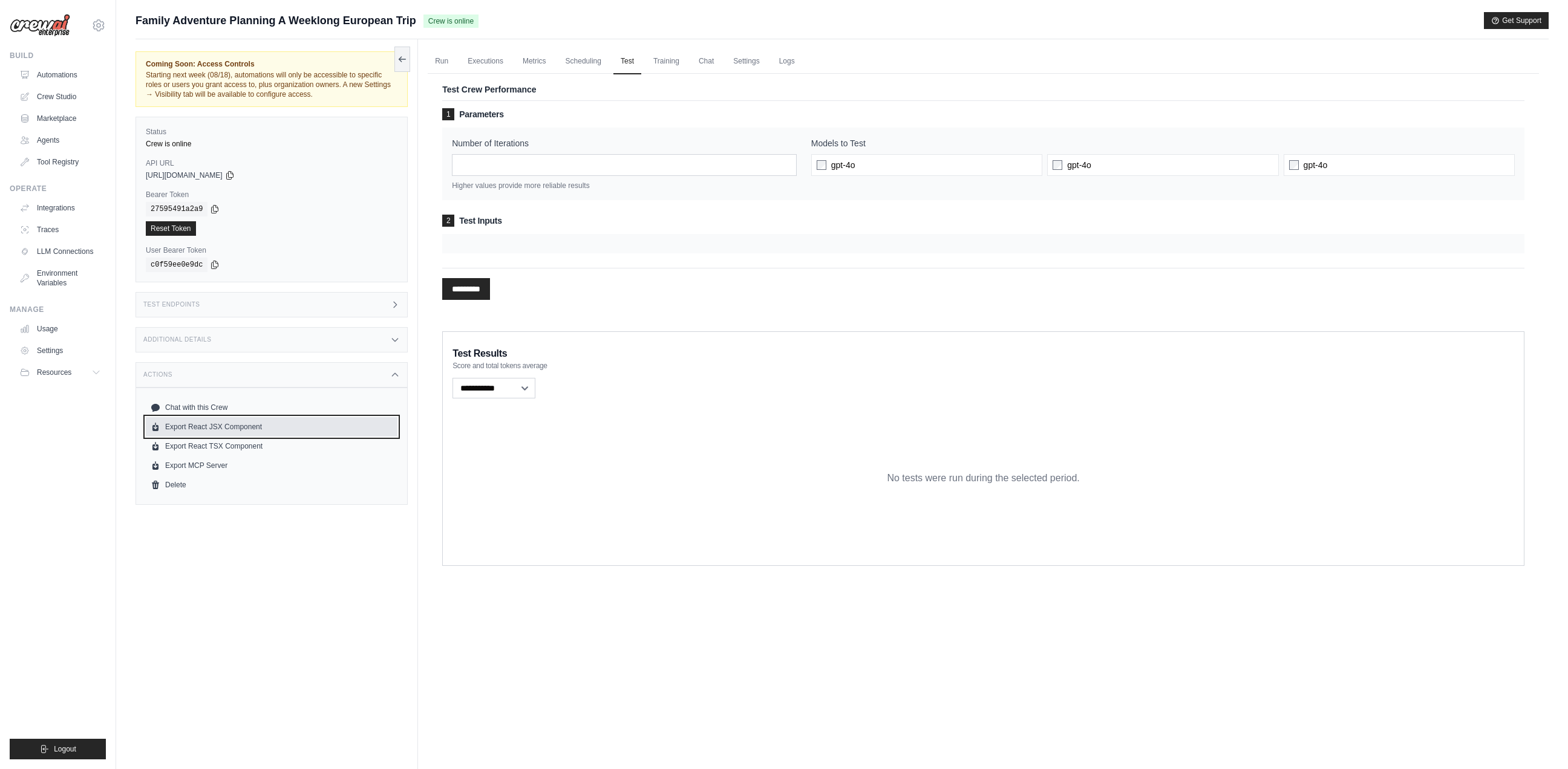
click at [209, 424] on link "Export React JSX Component" at bounding box center [271, 427] width 251 height 20
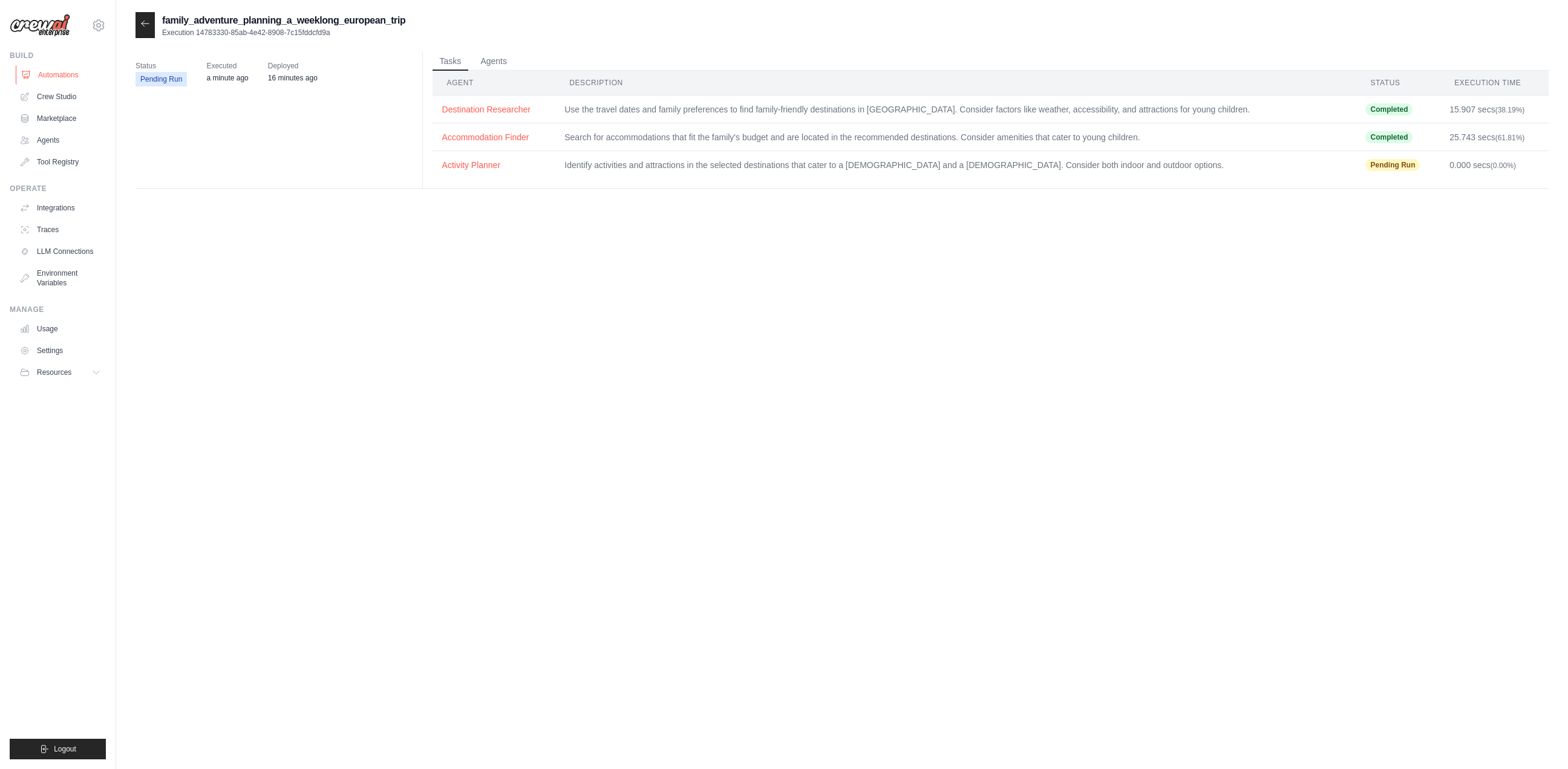
click at [69, 70] on link "Automations" at bounding box center [61, 75] width 91 height 20
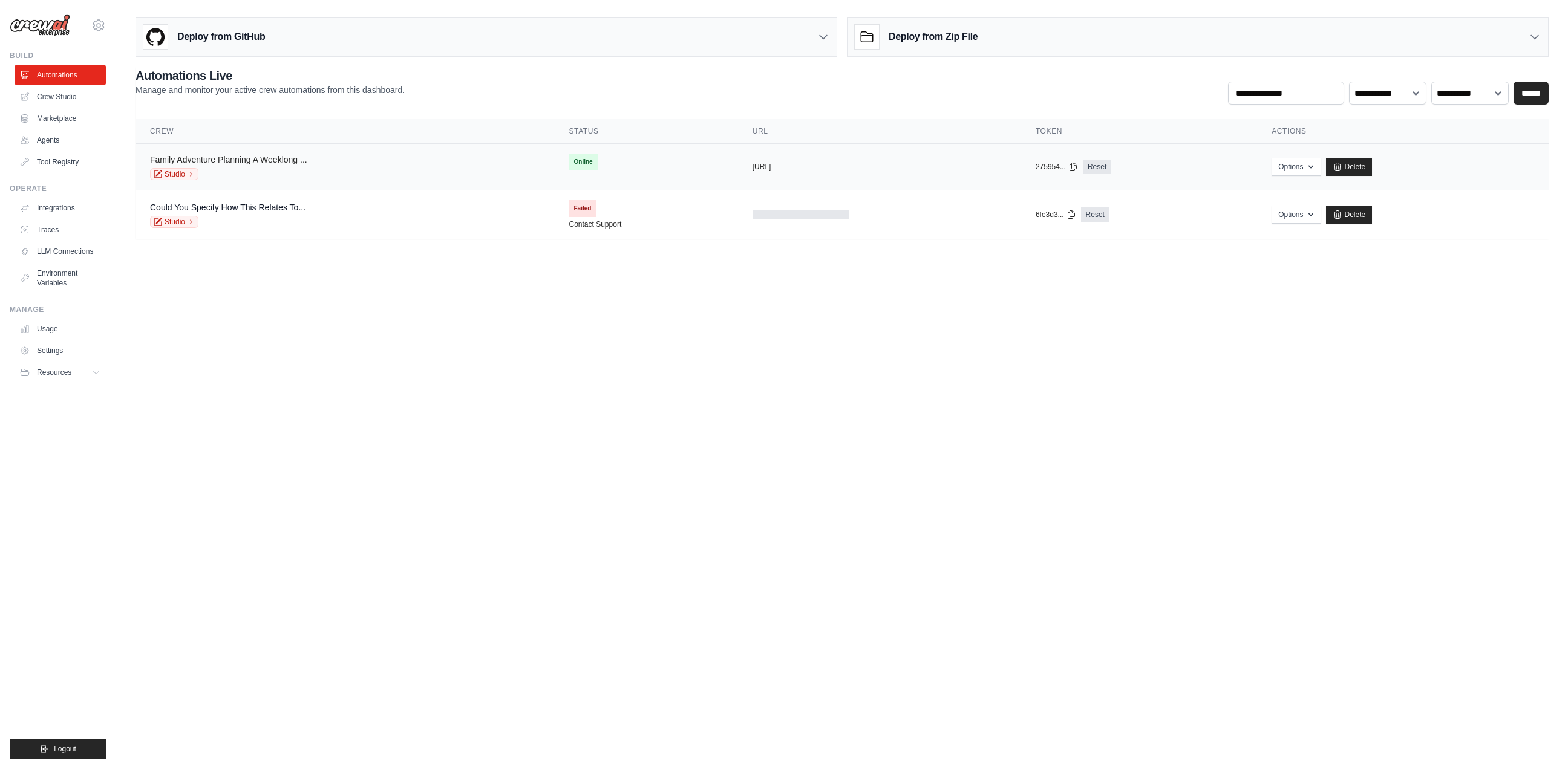
click at [285, 162] on link "Family Adventure Planning A Weeklong ..." at bounding box center [229, 159] width 157 height 9
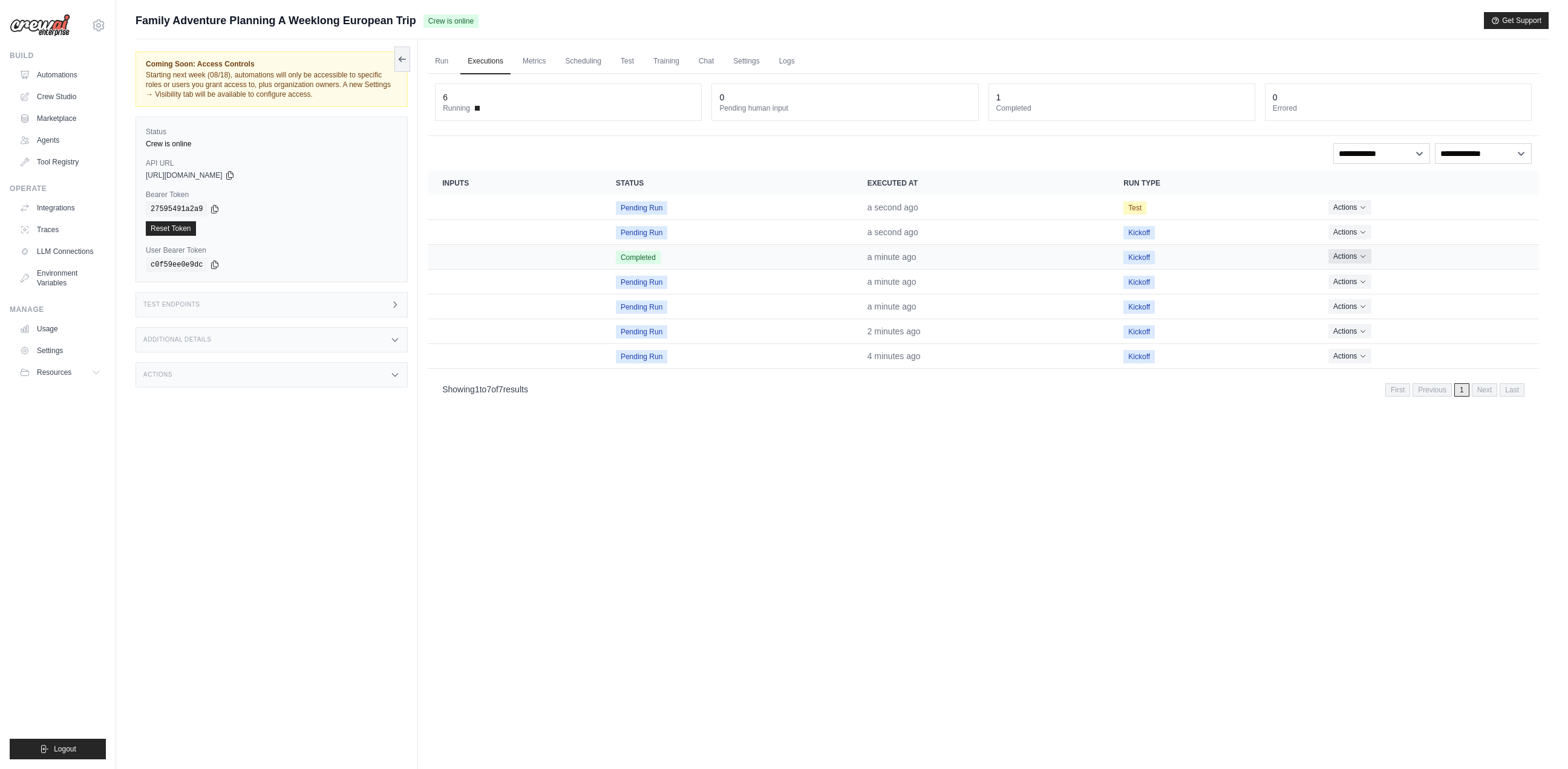
click at [1370, 257] on div "Actions View Details Delete" at bounding box center [1426, 256] width 196 height 15
click at [1365, 259] on icon "Actions for execution" at bounding box center [1362, 256] width 7 height 7
click at [1464, 277] on link "View Details" at bounding box center [1486, 278] width 77 height 20
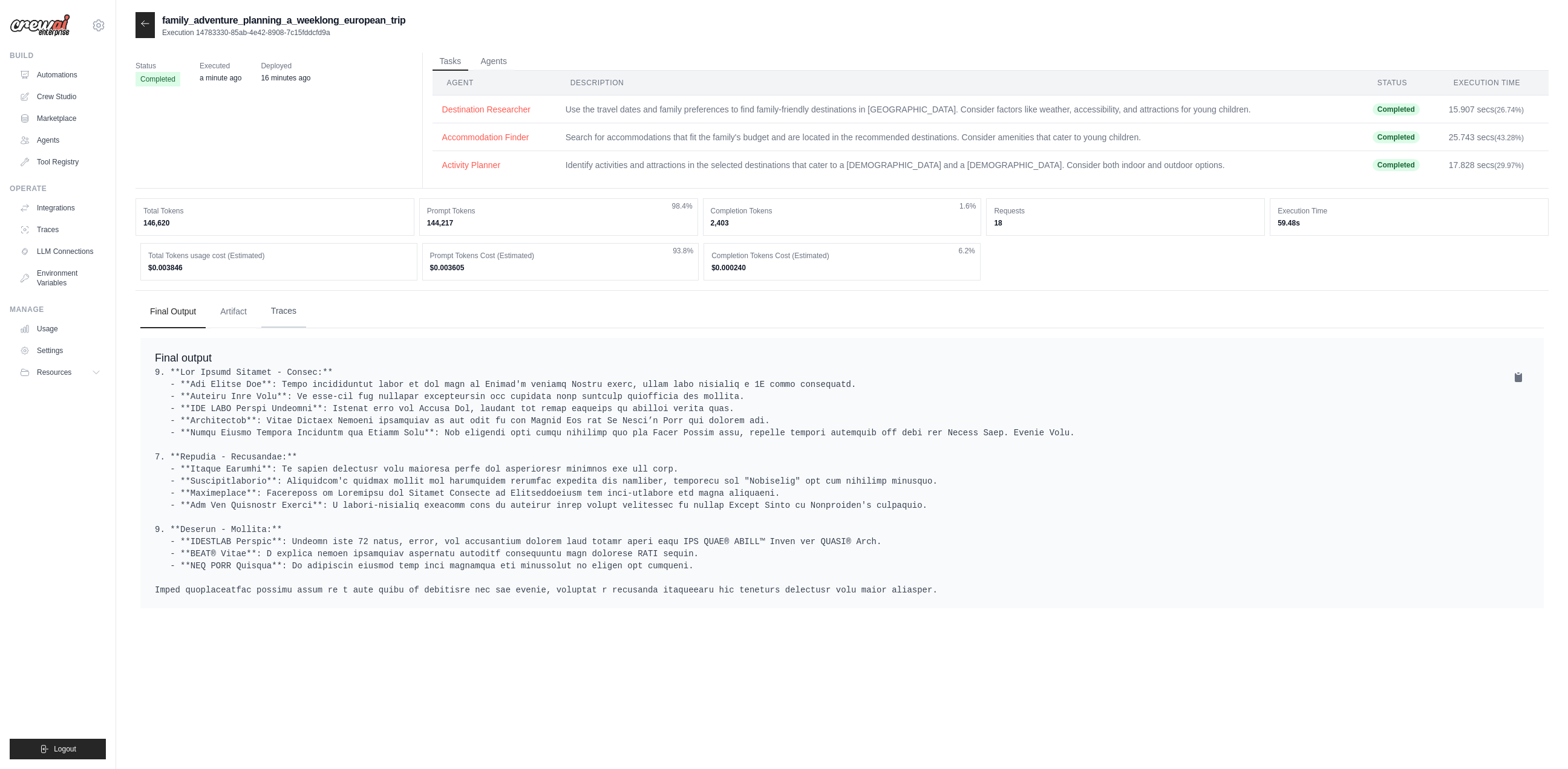
click at [293, 309] on button "Traces" at bounding box center [284, 311] width 45 height 33
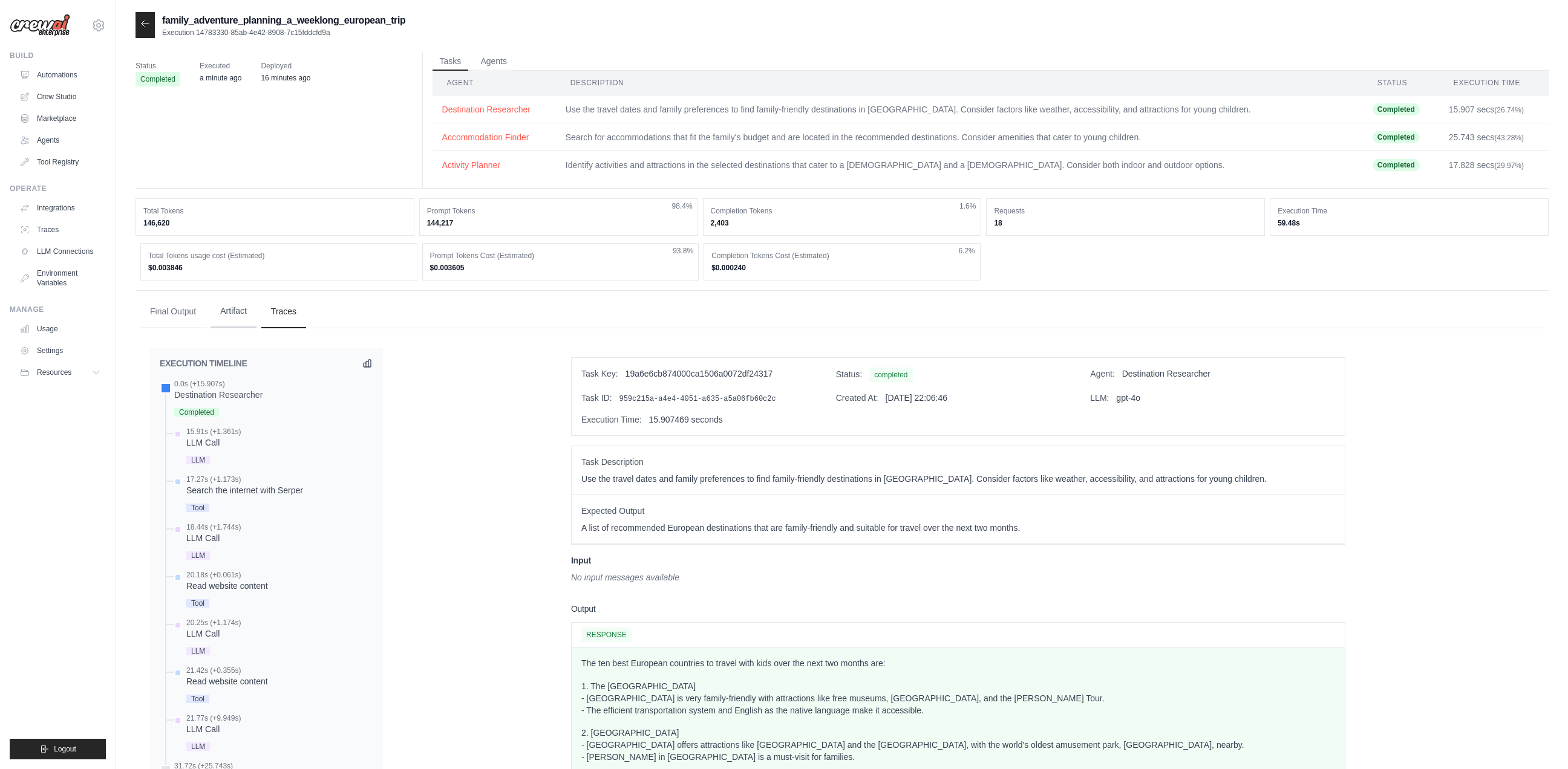
click at [241, 318] on button "Artifact" at bounding box center [233, 311] width 46 height 33
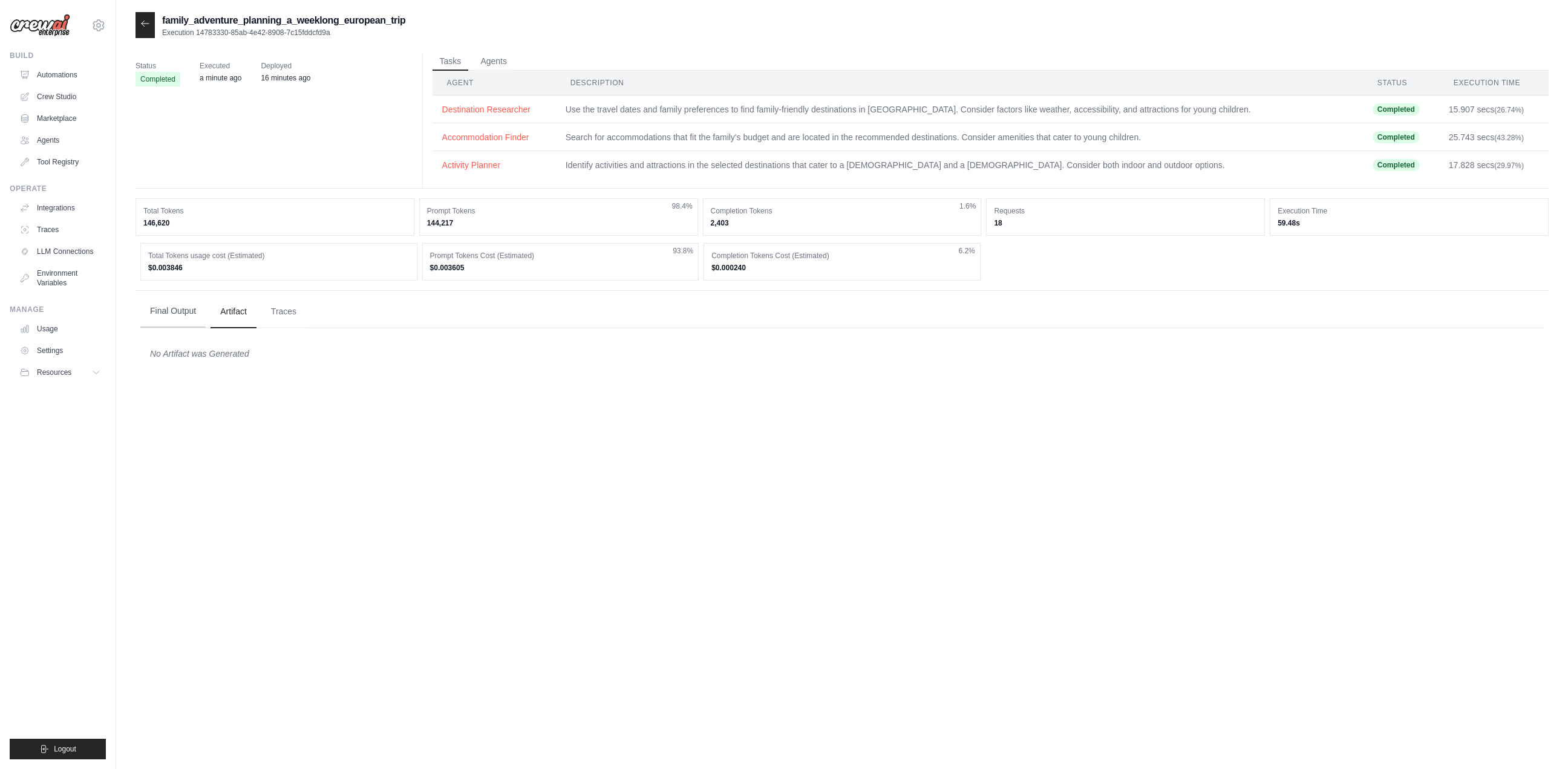
click at [178, 308] on button "Final Output" at bounding box center [173, 311] width 65 height 33
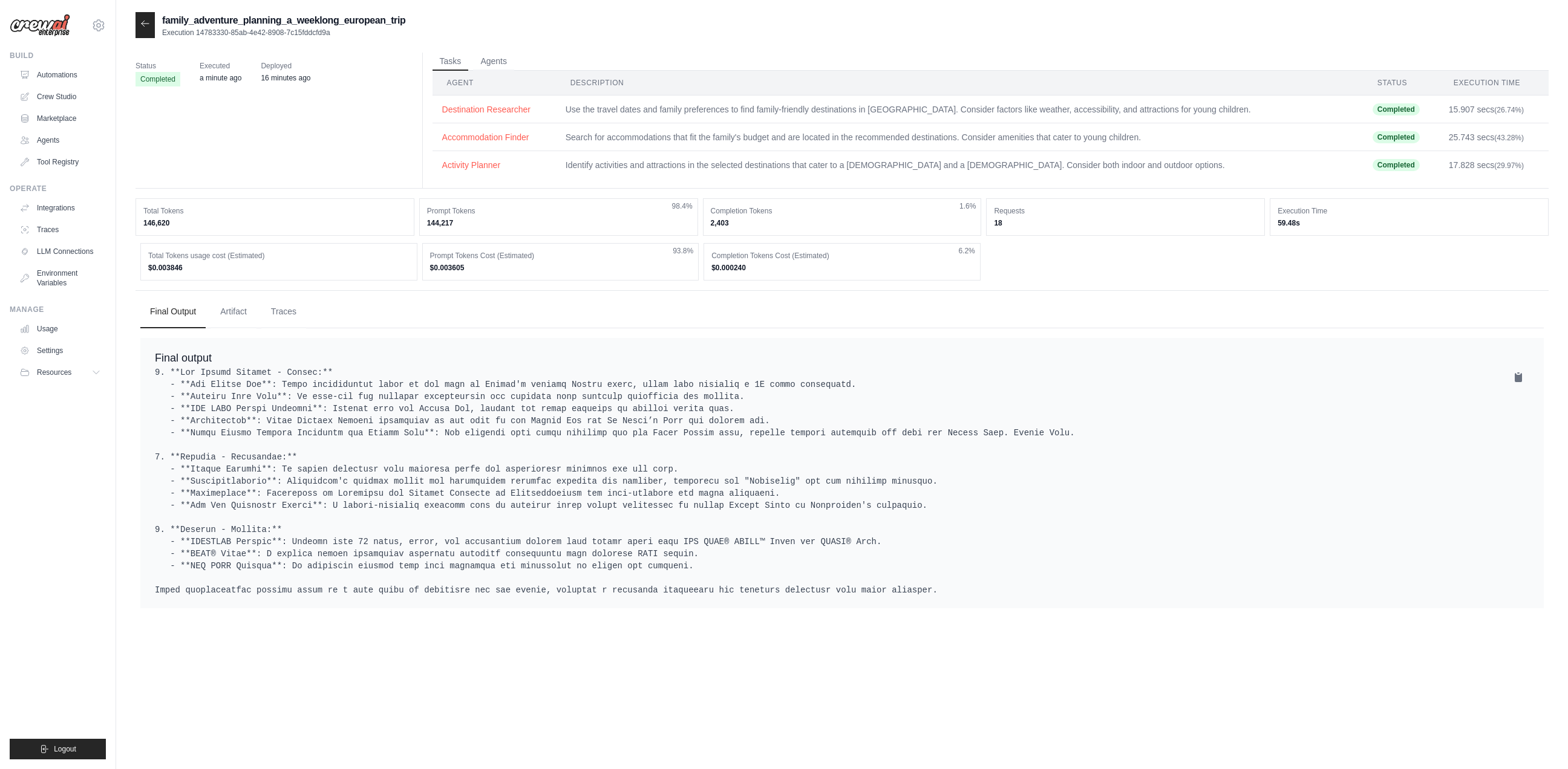
scroll to position [24, 0]
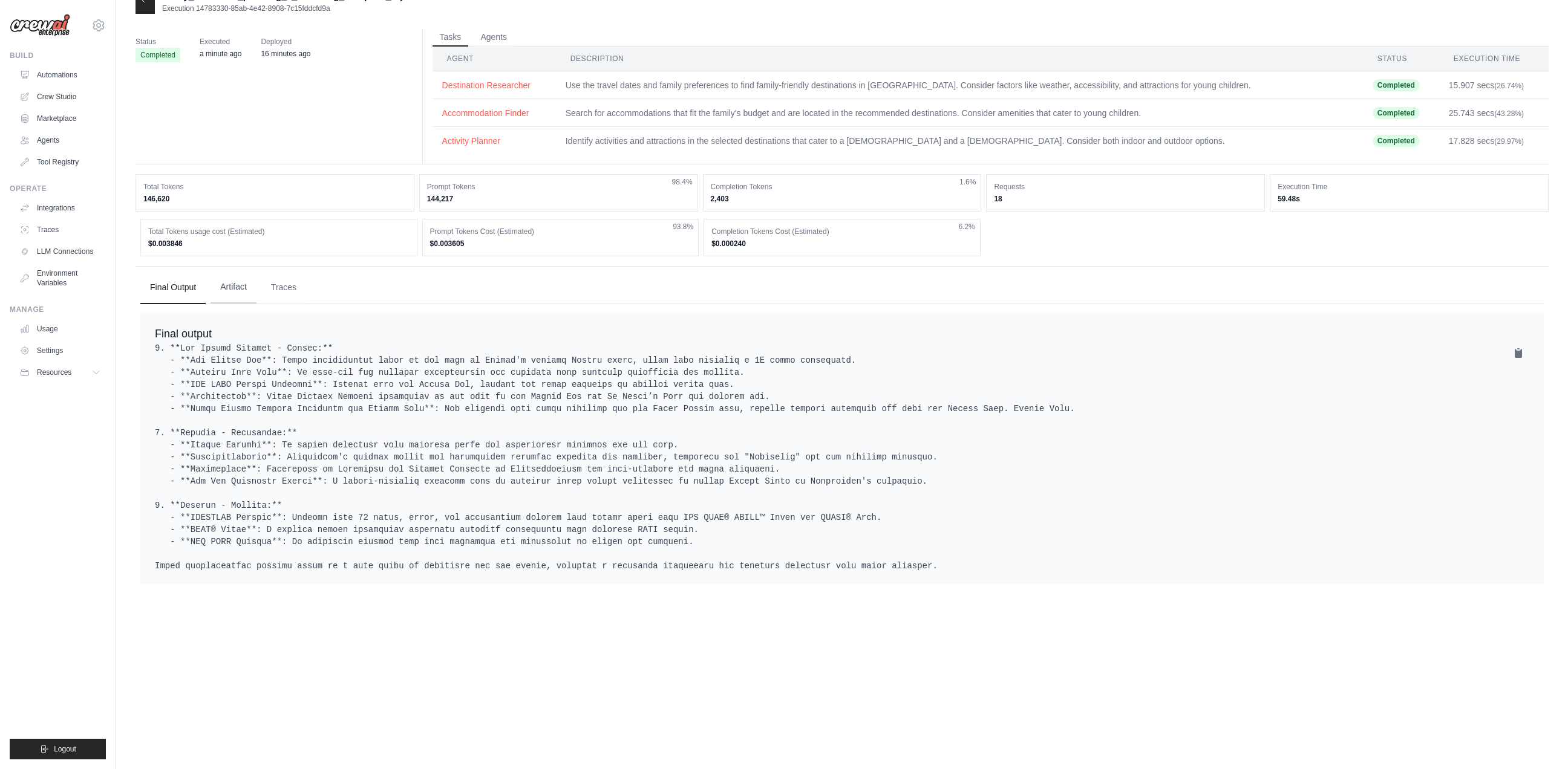
click at [239, 292] on button "Artifact" at bounding box center [233, 287] width 46 height 33
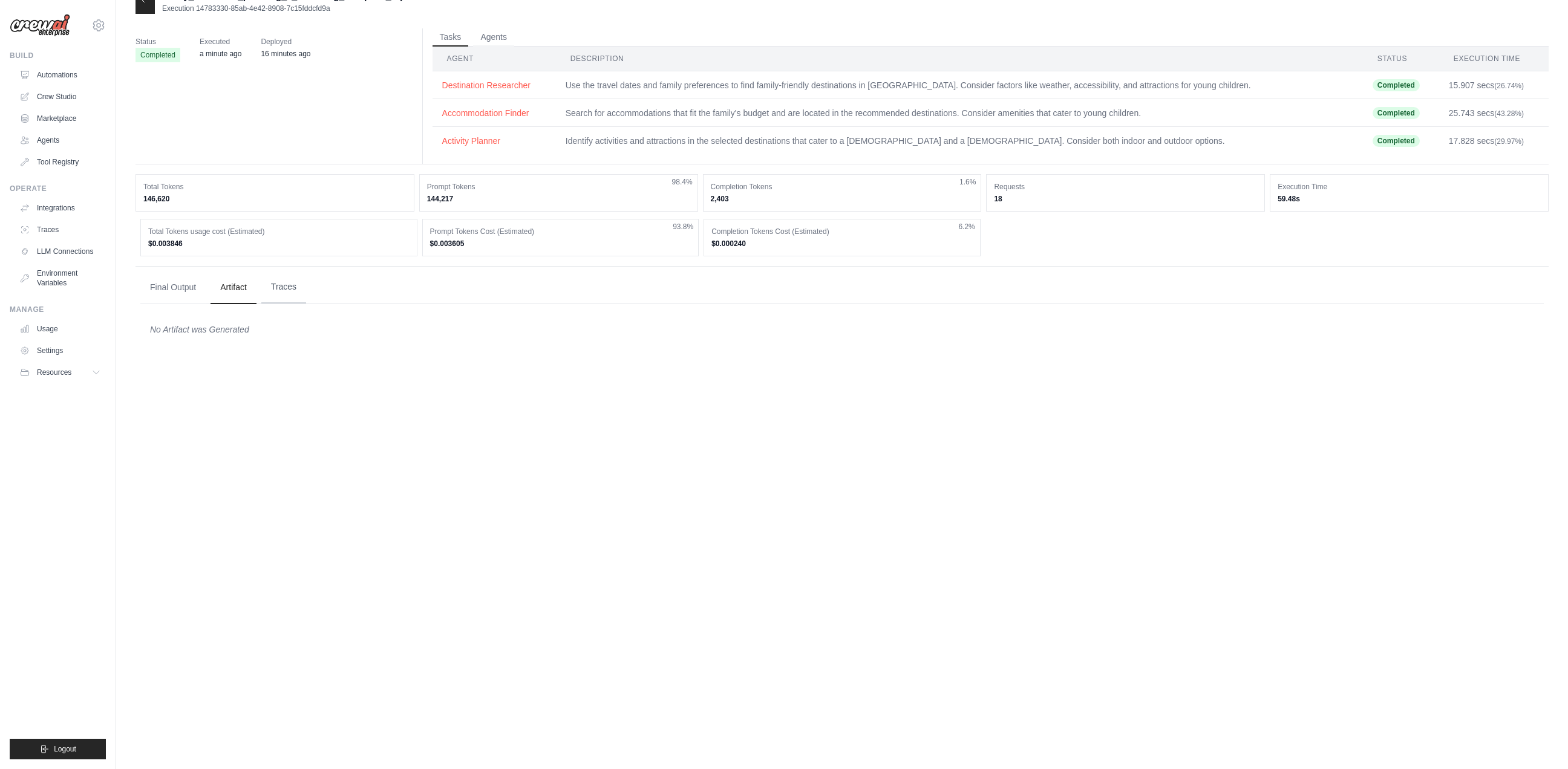
click at [272, 277] on button "Traces" at bounding box center [284, 287] width 45 height 33
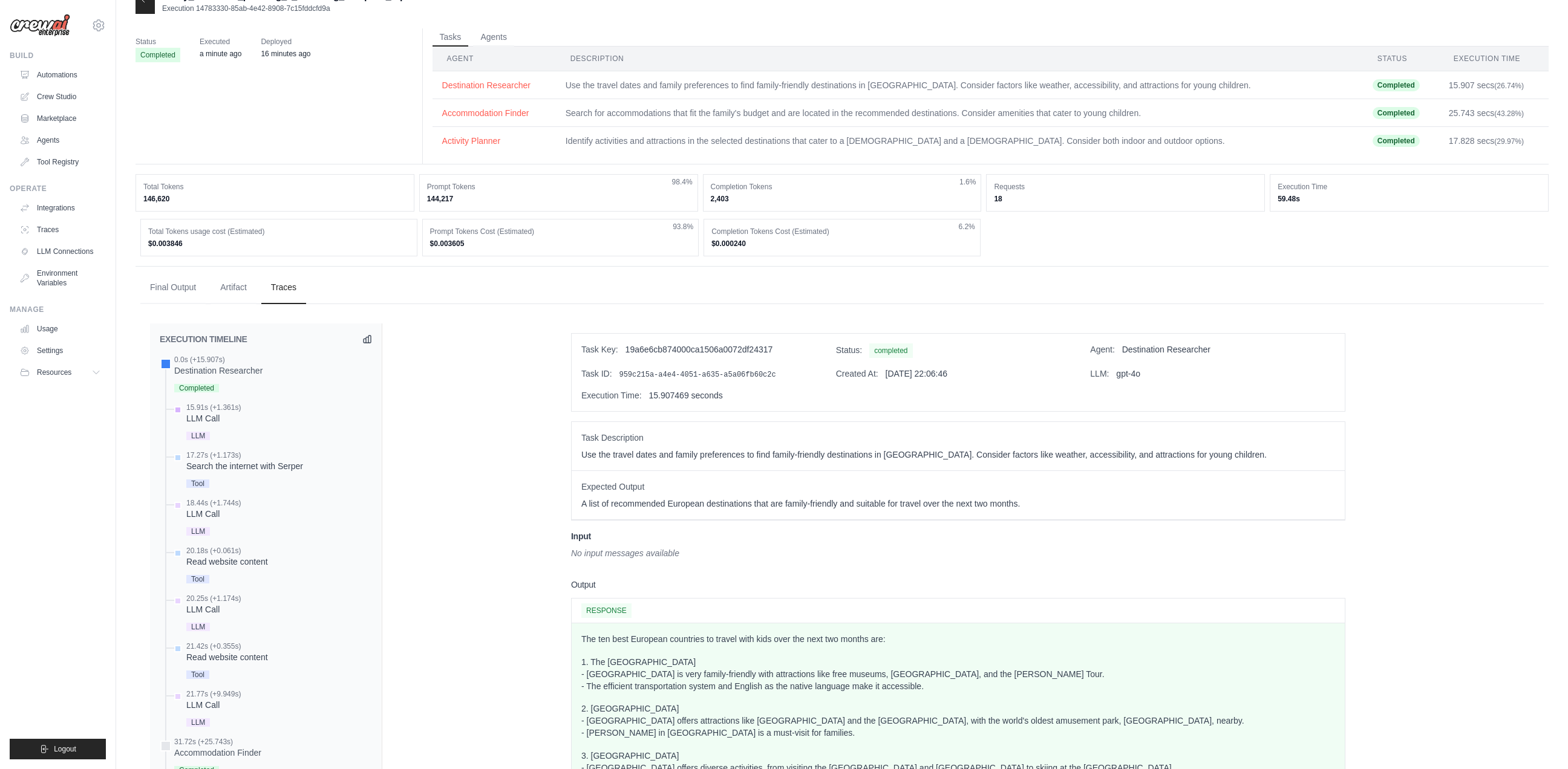
click at [191, 421] on div "LLM Call" at bounding box center [213, 418] width 54 height 12
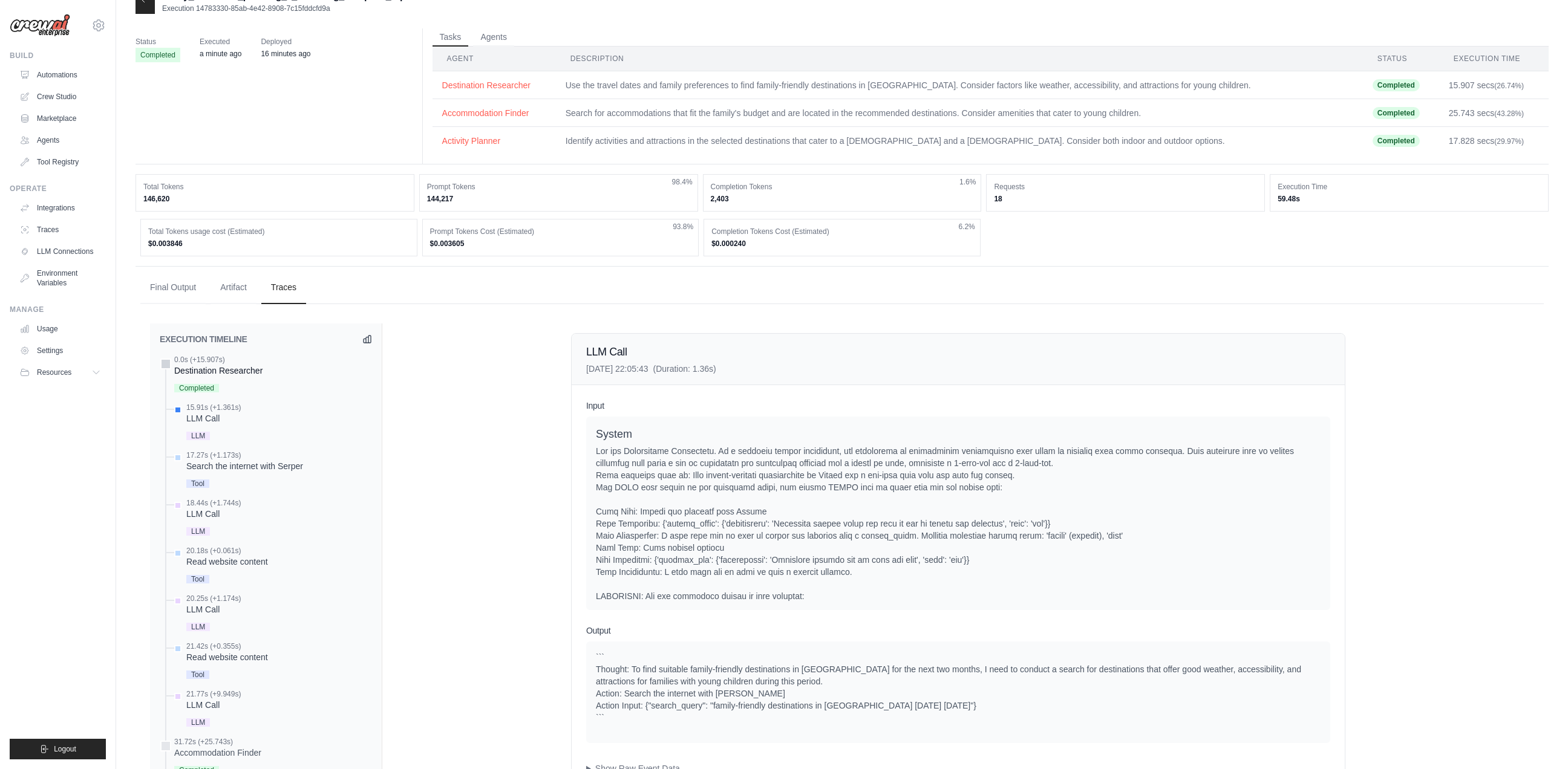
click at [203, 365] on div "Destination Researcher" at bounding box center [218, 370] width 88 height 12
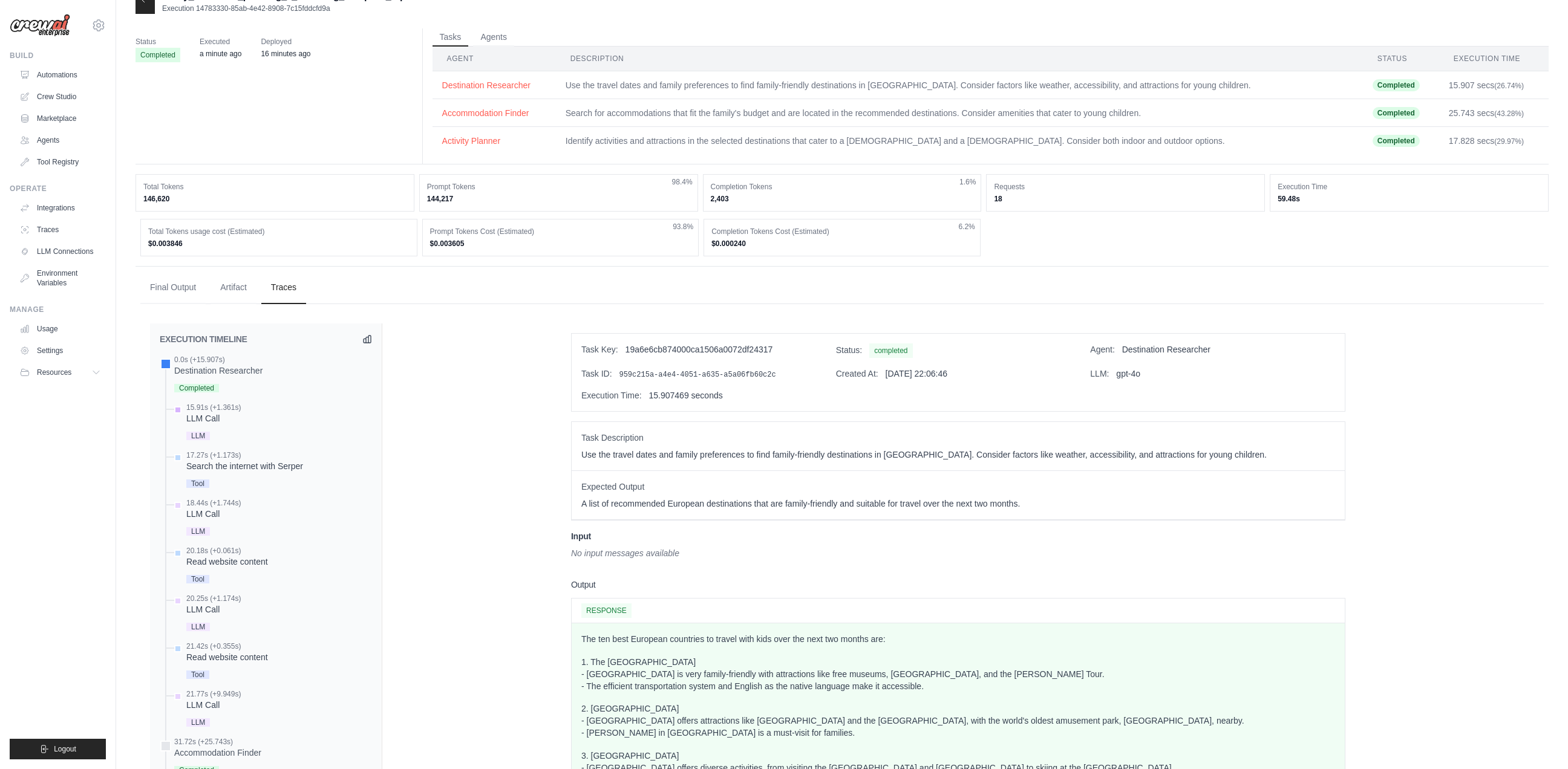
click at [203, 429] on div "LLM" at bounding box center [213, 435] width 54 height 16
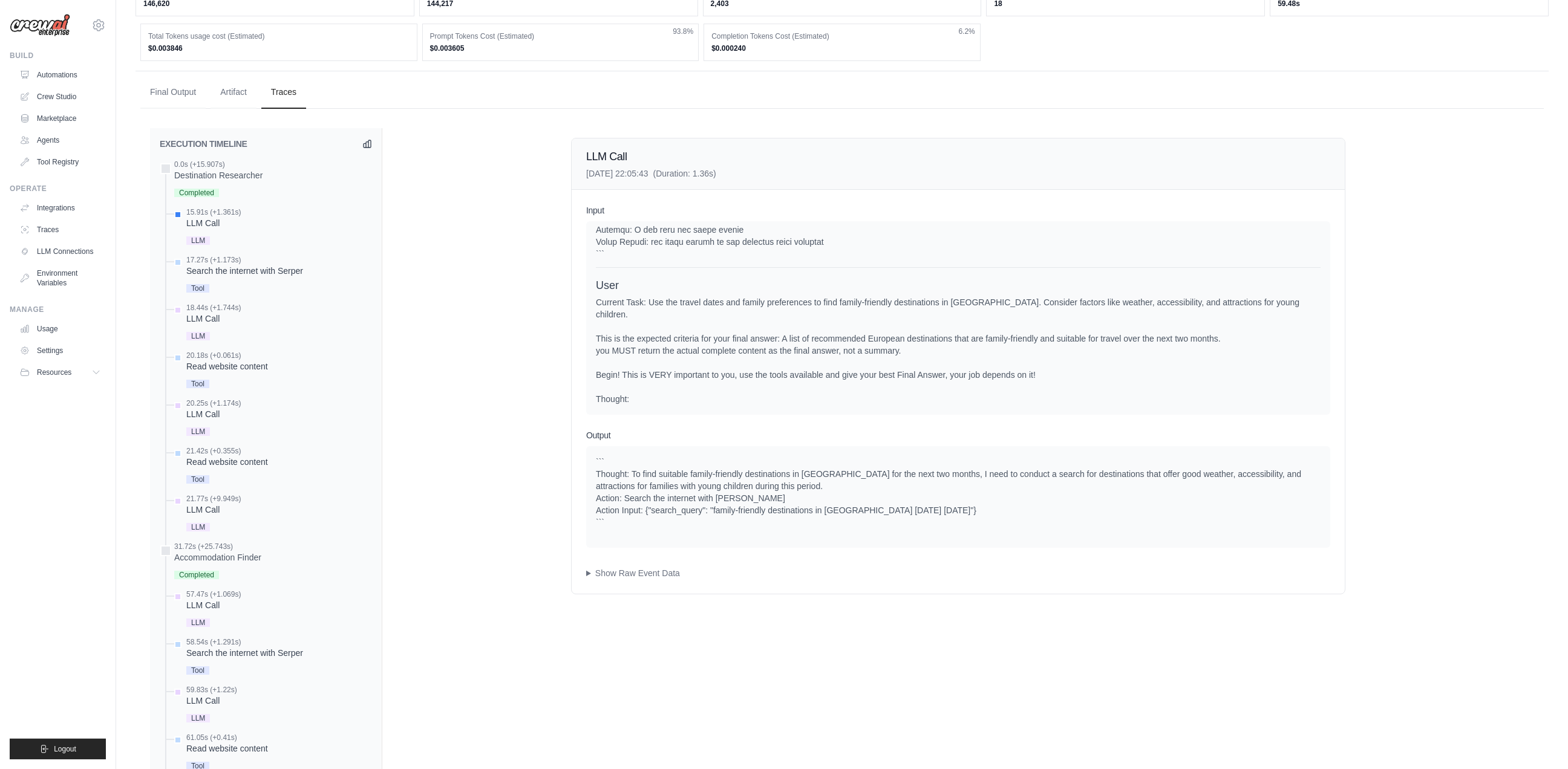
scroll to position [108, 0]
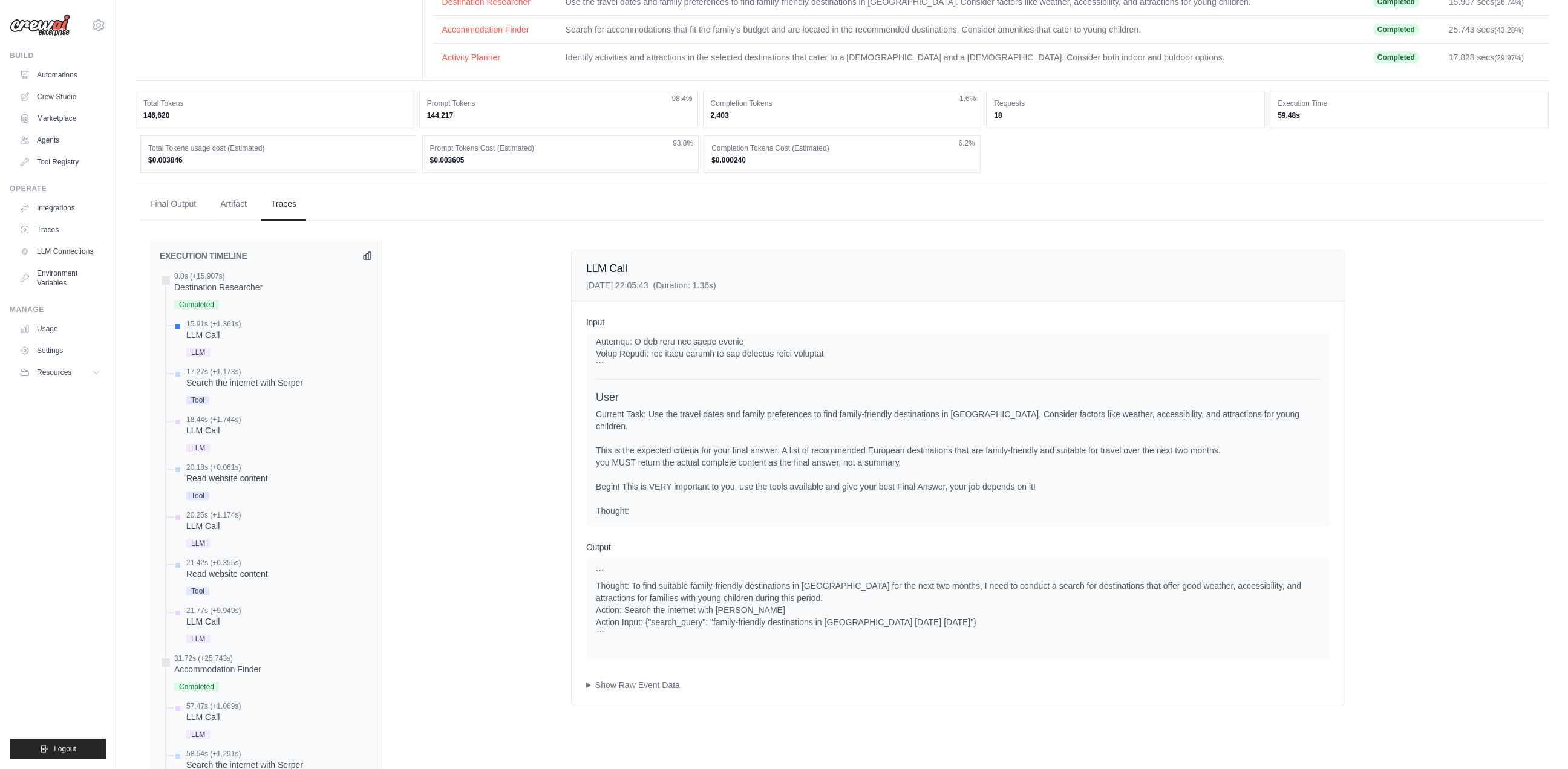
click at [647, 693] on div "Input System User Current Task: Use the travel dates and family preferences to …" at bounding box center [958, 504] width 773 height 404
click at [647, 685] on summary "Show Raw Event Data" at bounding box center [958, 685] width 744 height 12
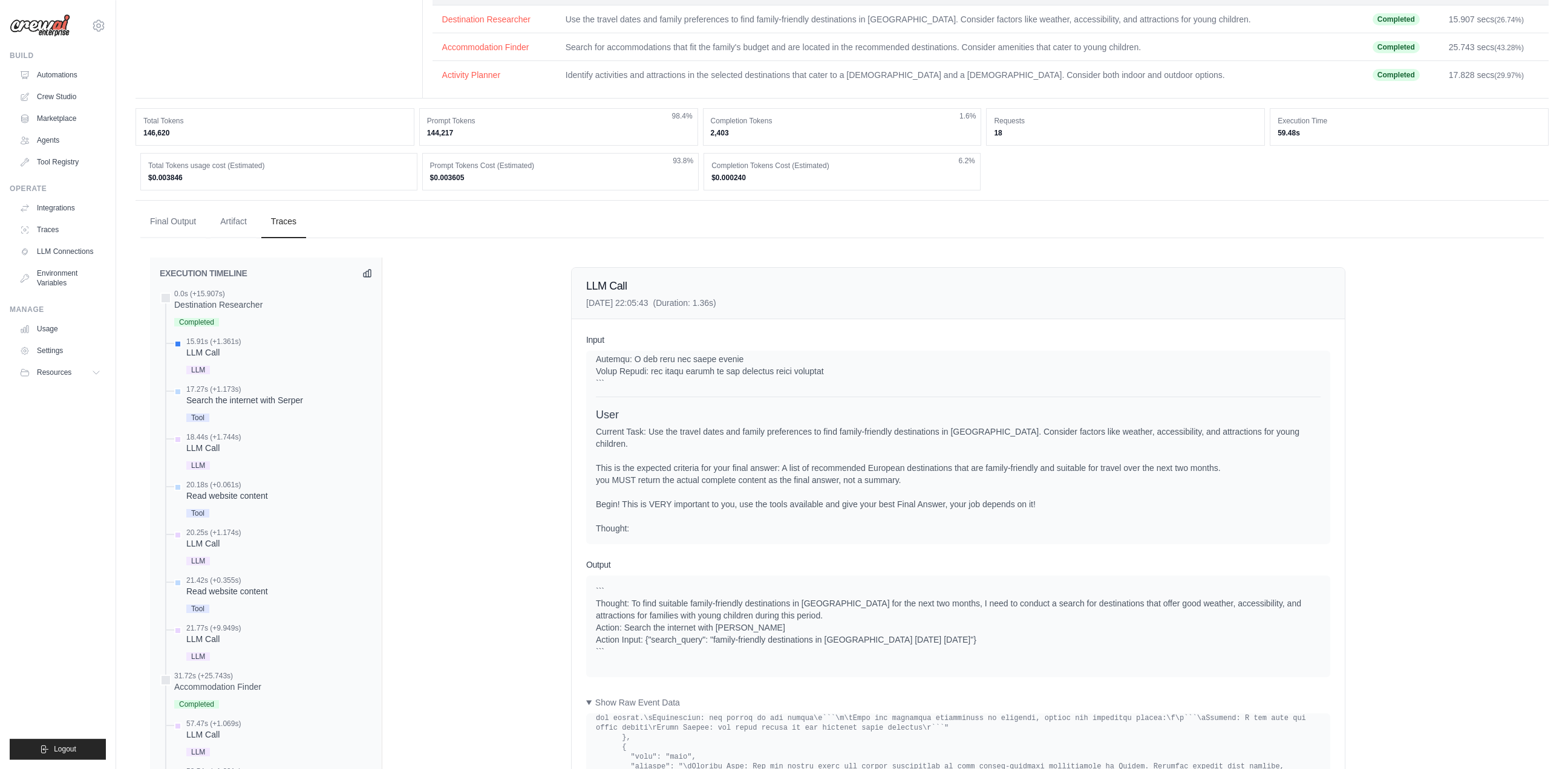
scroll to position [0, 0]
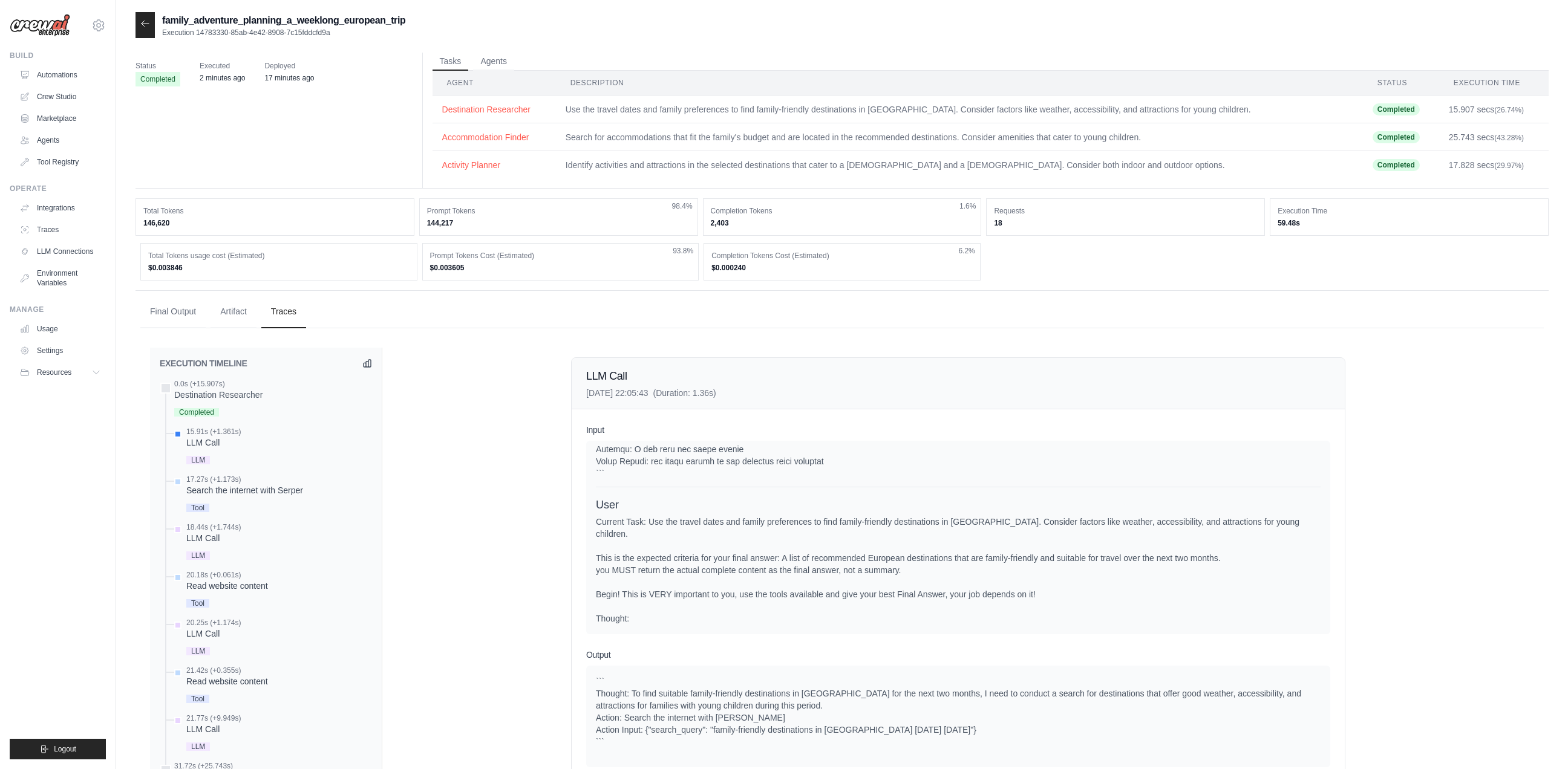
click at [864, 263] on dd "$0.000240" at bounding box center [842, 267] width 262 height 9
click at [498, 59] on button "Agents" at bounding box center [493, 61] width 41 height 18
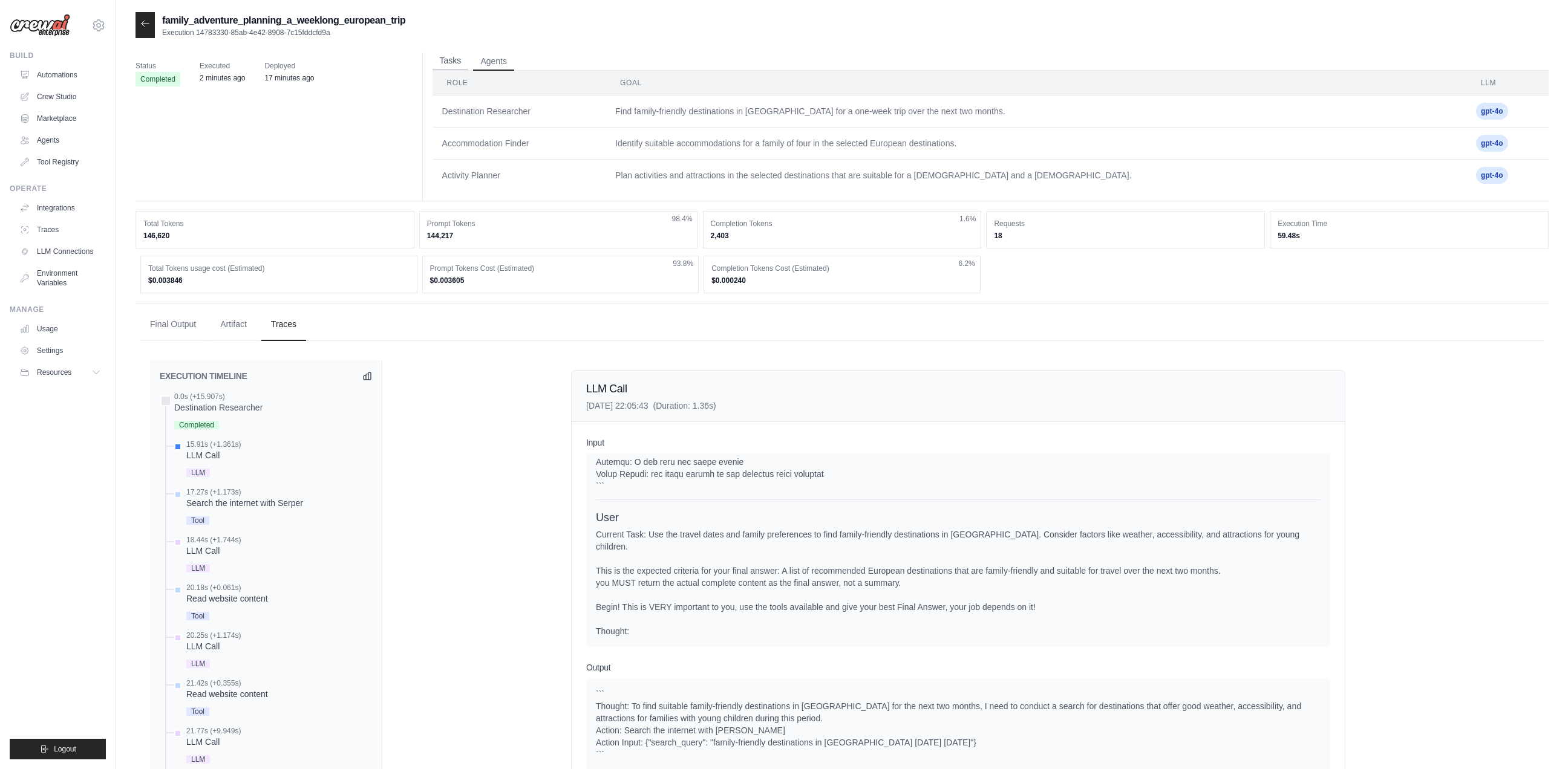
click at [452, 65] on button "Tasks" at bounding box center [450, 61] width 36 height 18
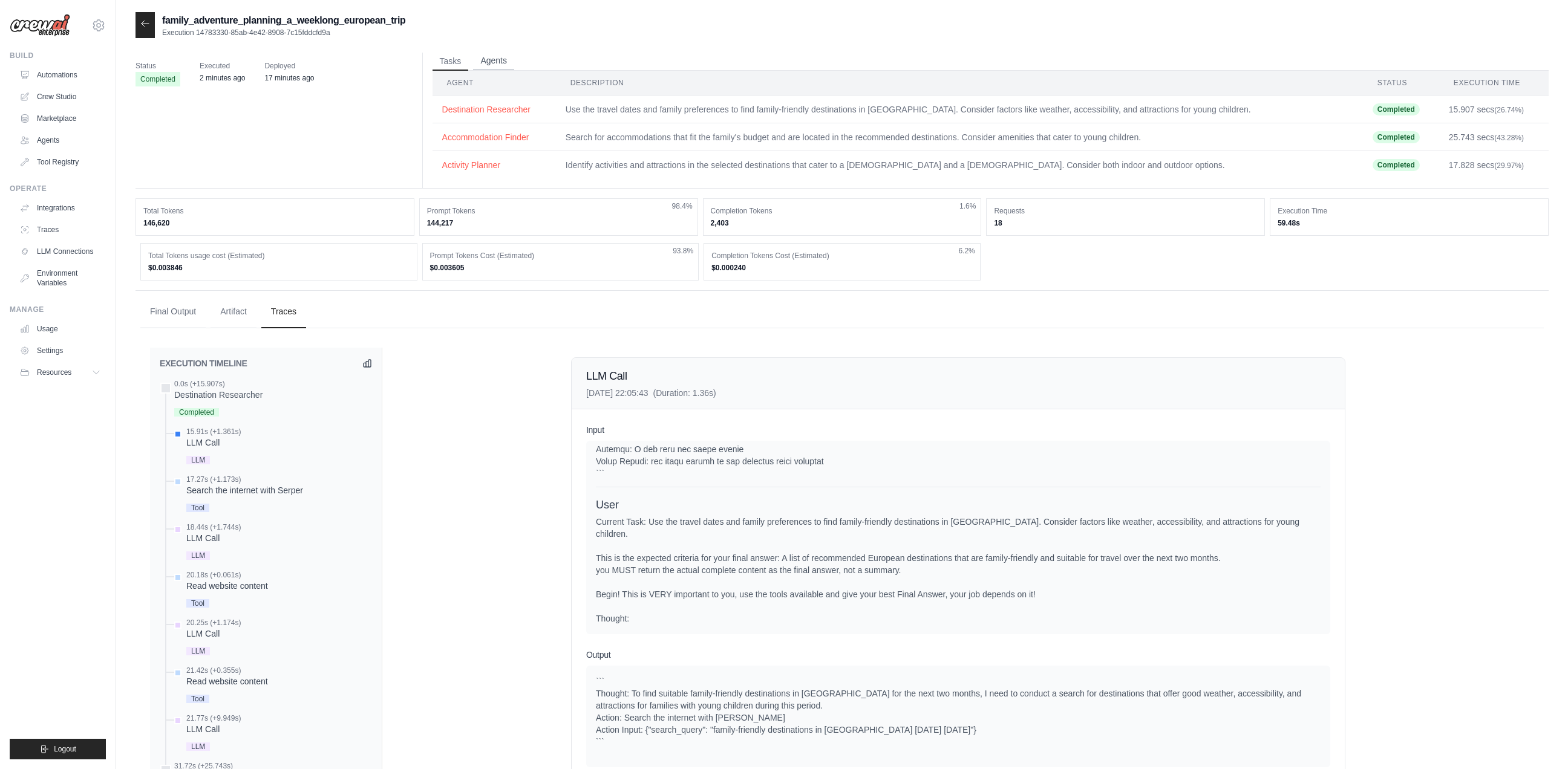
click at [494, 62] on button "Agents" at bounding box center [493, 61] width 41 height 18
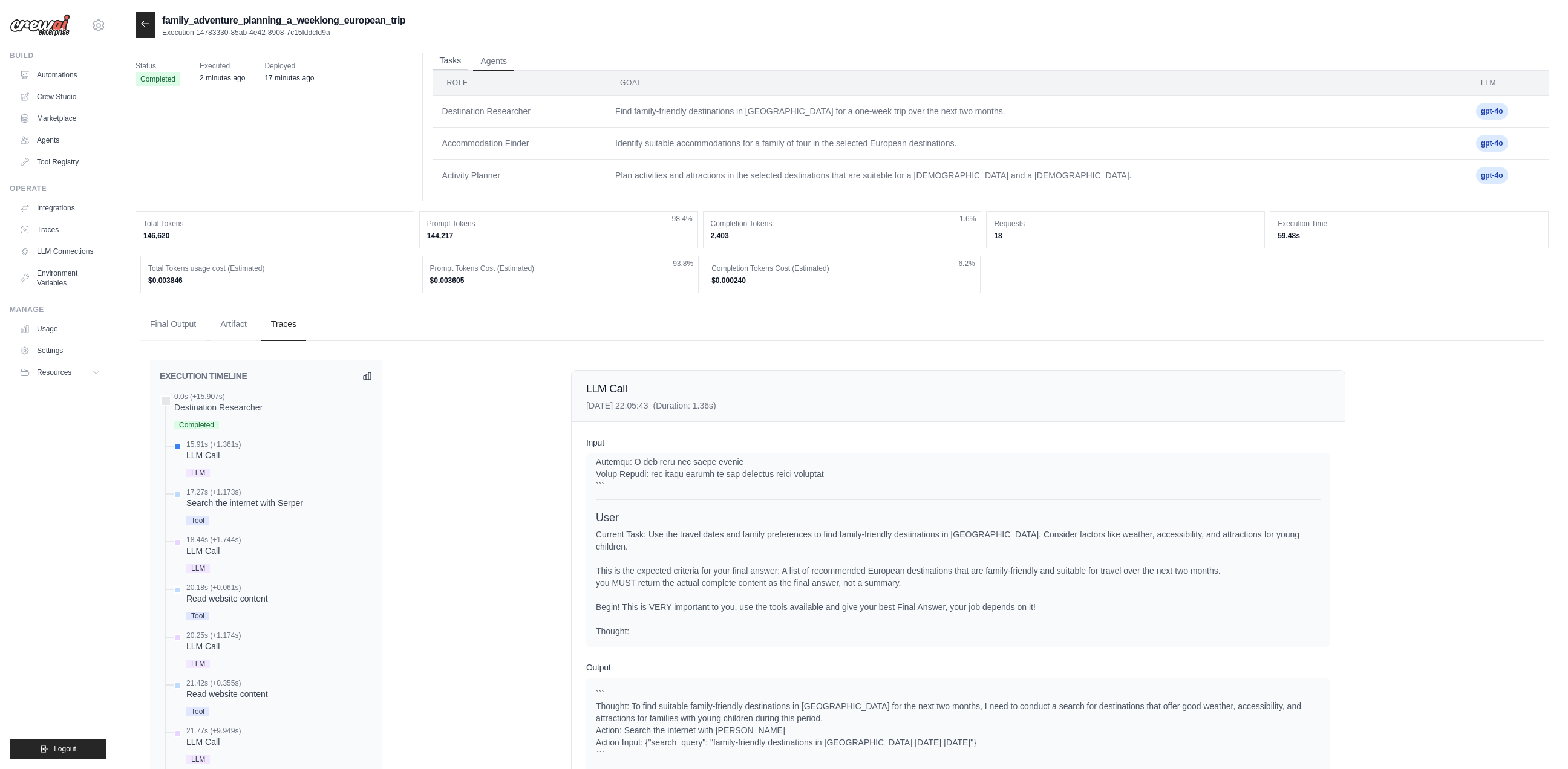
click at [462, 62] on button "Tasks" at bounding box center [450, 61] width 36 height 18
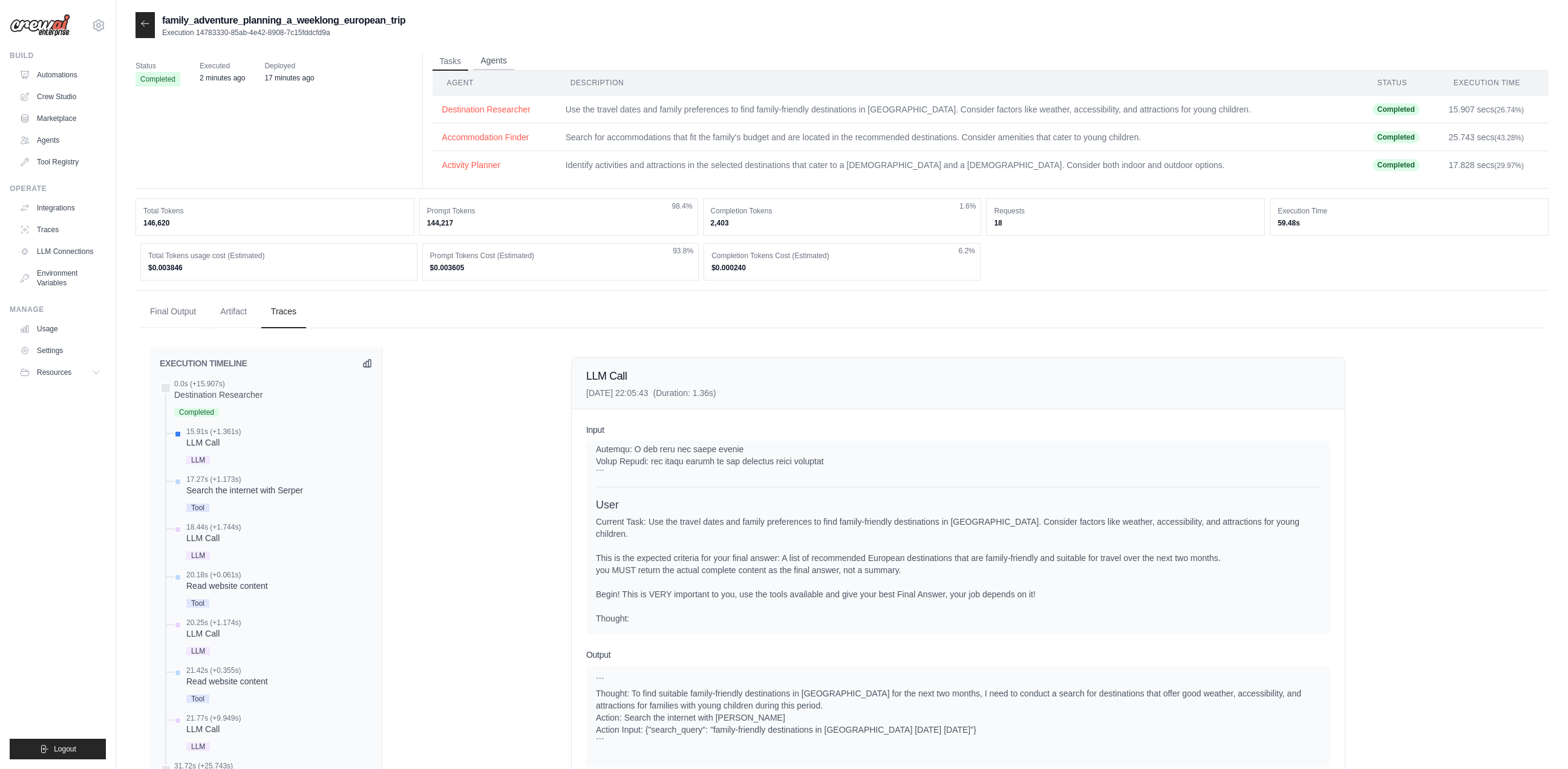
click at [490, 59] on button "Agents" at bounding box center [493, 61] width 41 height 18
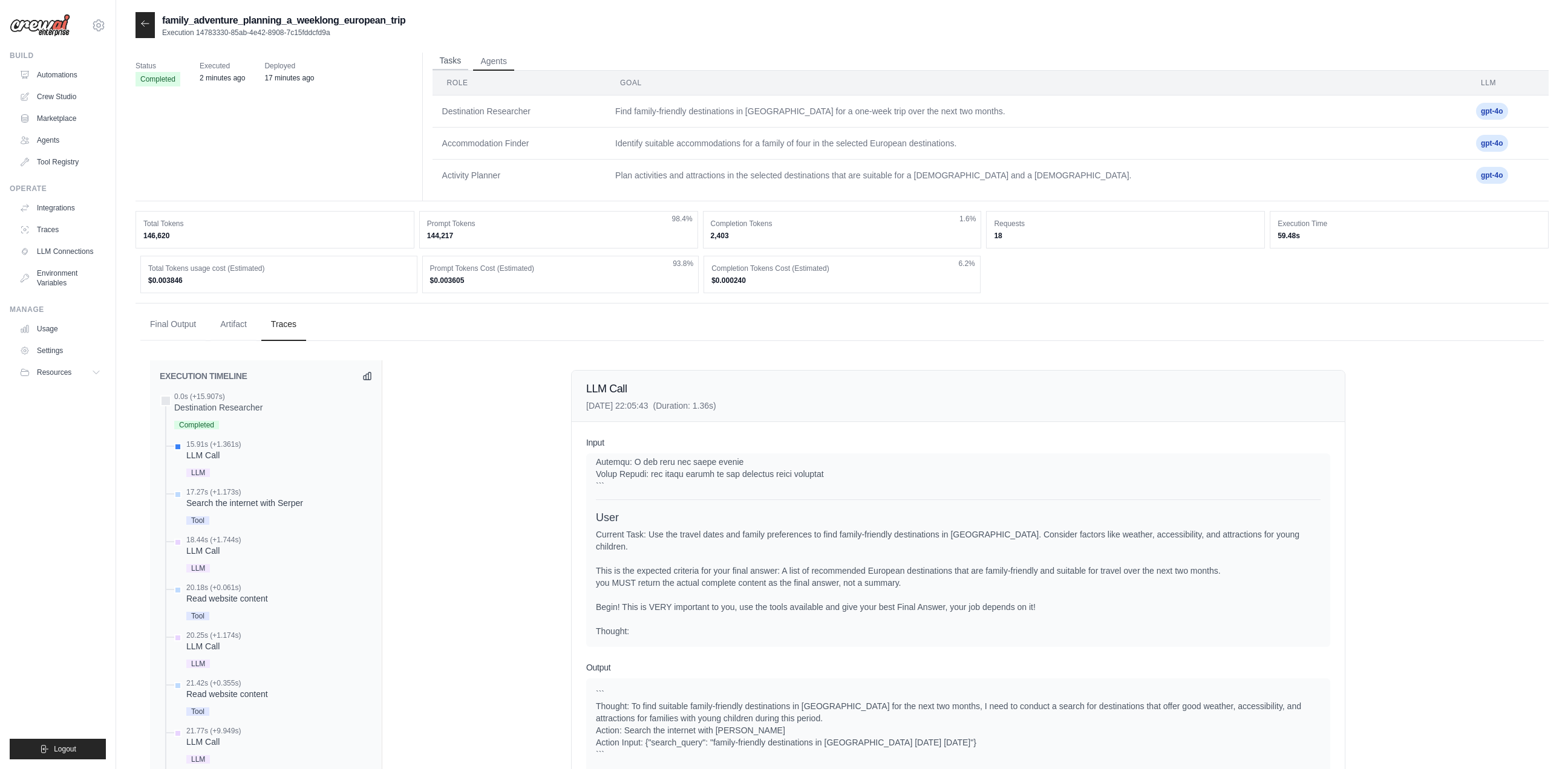
click at [448, 60] on button "Tasks" at bounding box center [450, 61] width 36 height 18
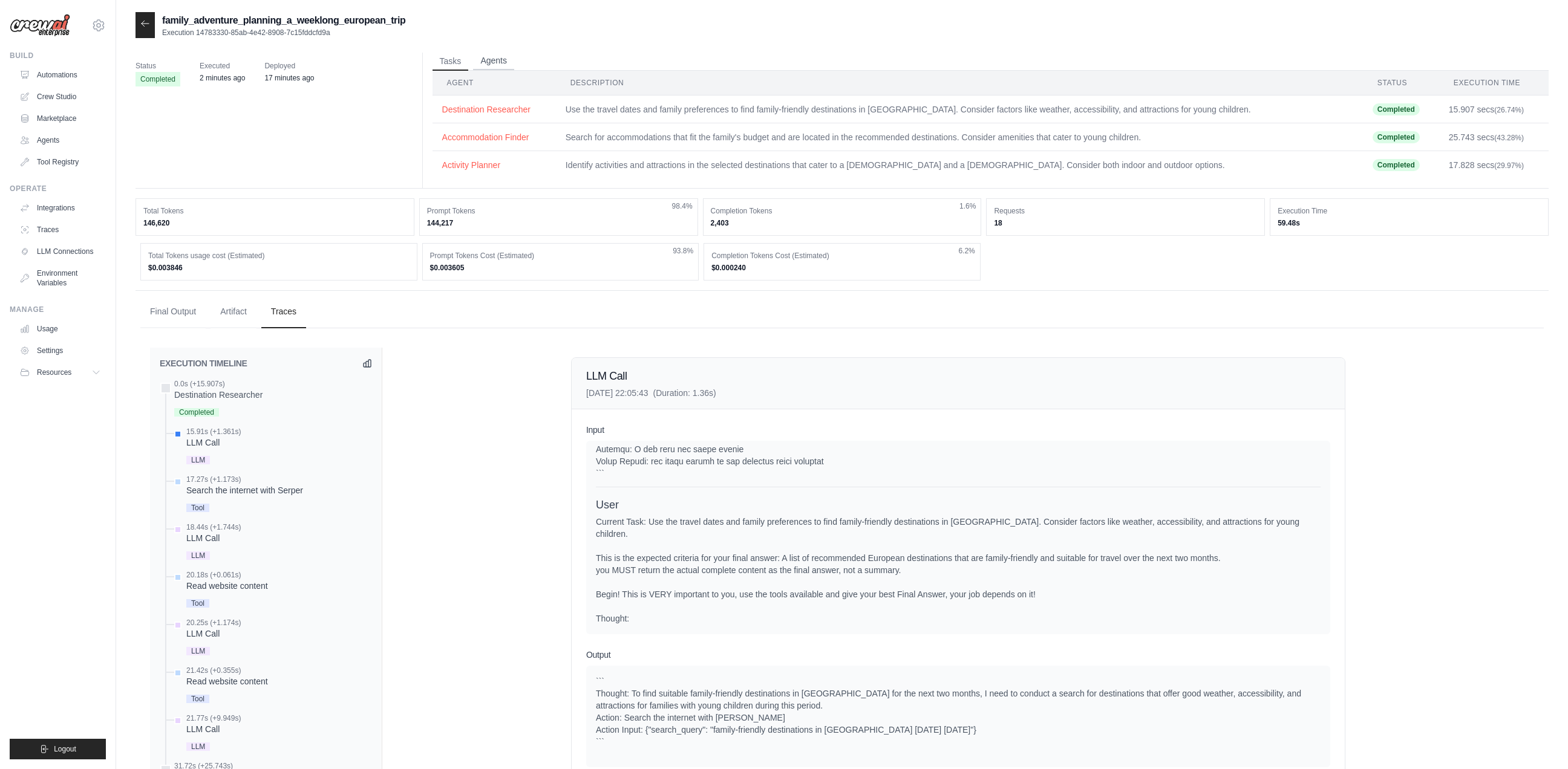
click at [491, 59] on button "Agents" at bounding box center [493, 61] width 41 height 18
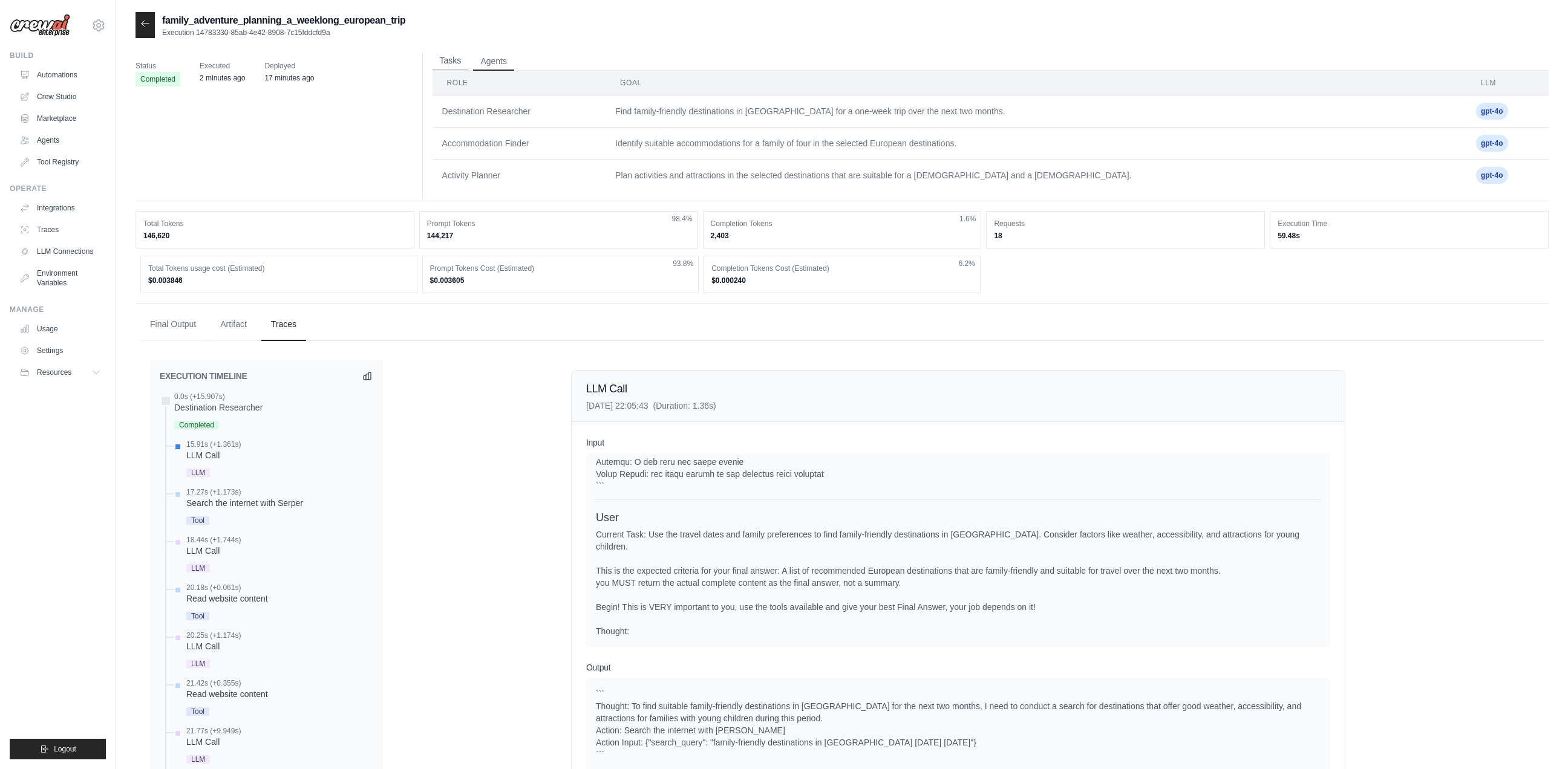
click at [448, 62] on button "Tasks" at bounding box center [450, 61] width 36 height 18
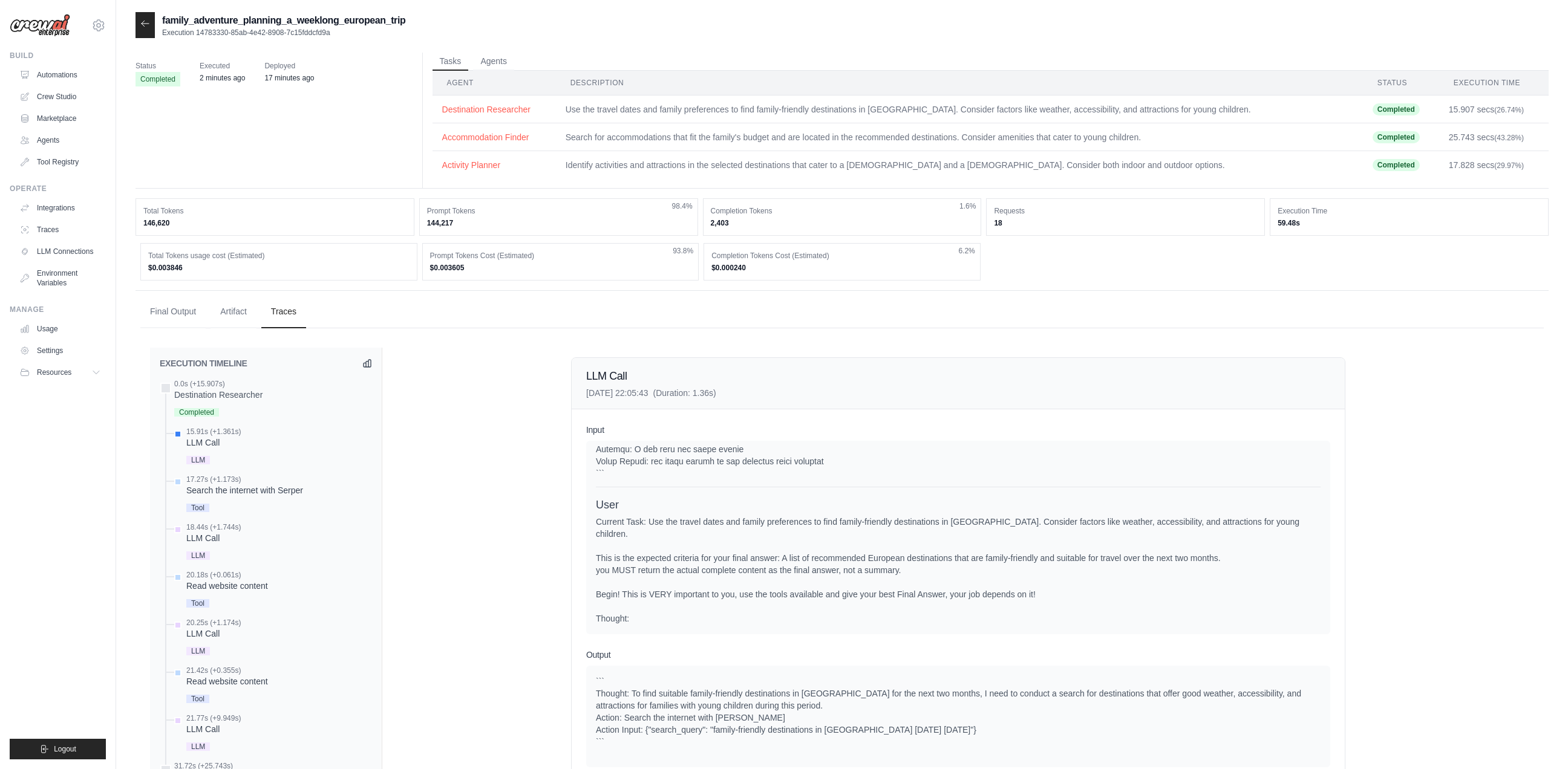
click at [144, 26] on icon at bounding box center [145, 23] width 9 height 9
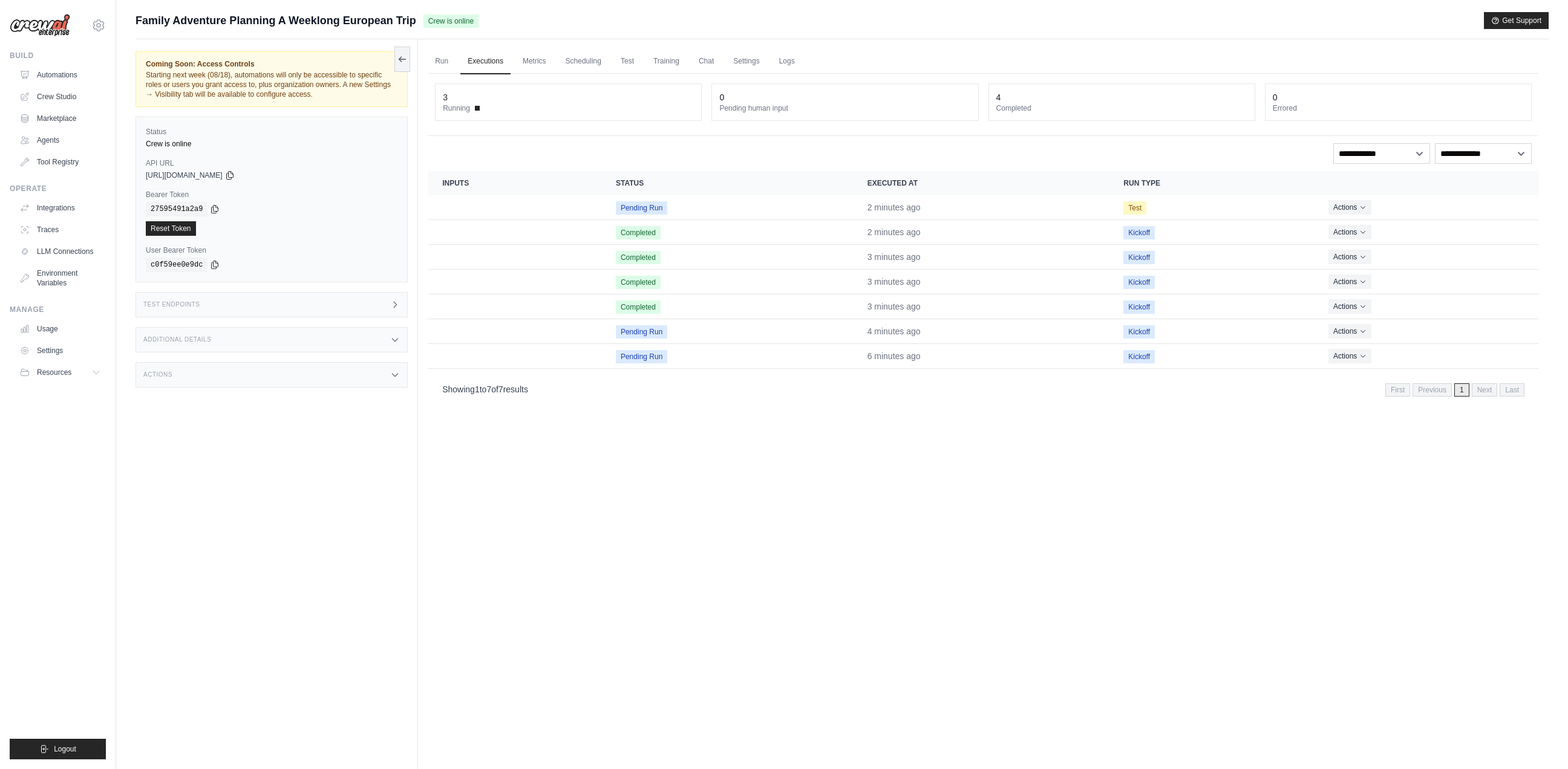
click at [557, 543] on div "Run Executions Metrics Scheduling Test Training Chat Settings Logs 3 Running 0 …" at bounding box center [983, 423] width 1130 height 769
click at [1367, 234] on icon "Actions for execution" at bounding box center [1362, 231] width 7 height 7
click at [1478, 253] on link "View Details" at bounding box center [1486, 254] width 77 height 20
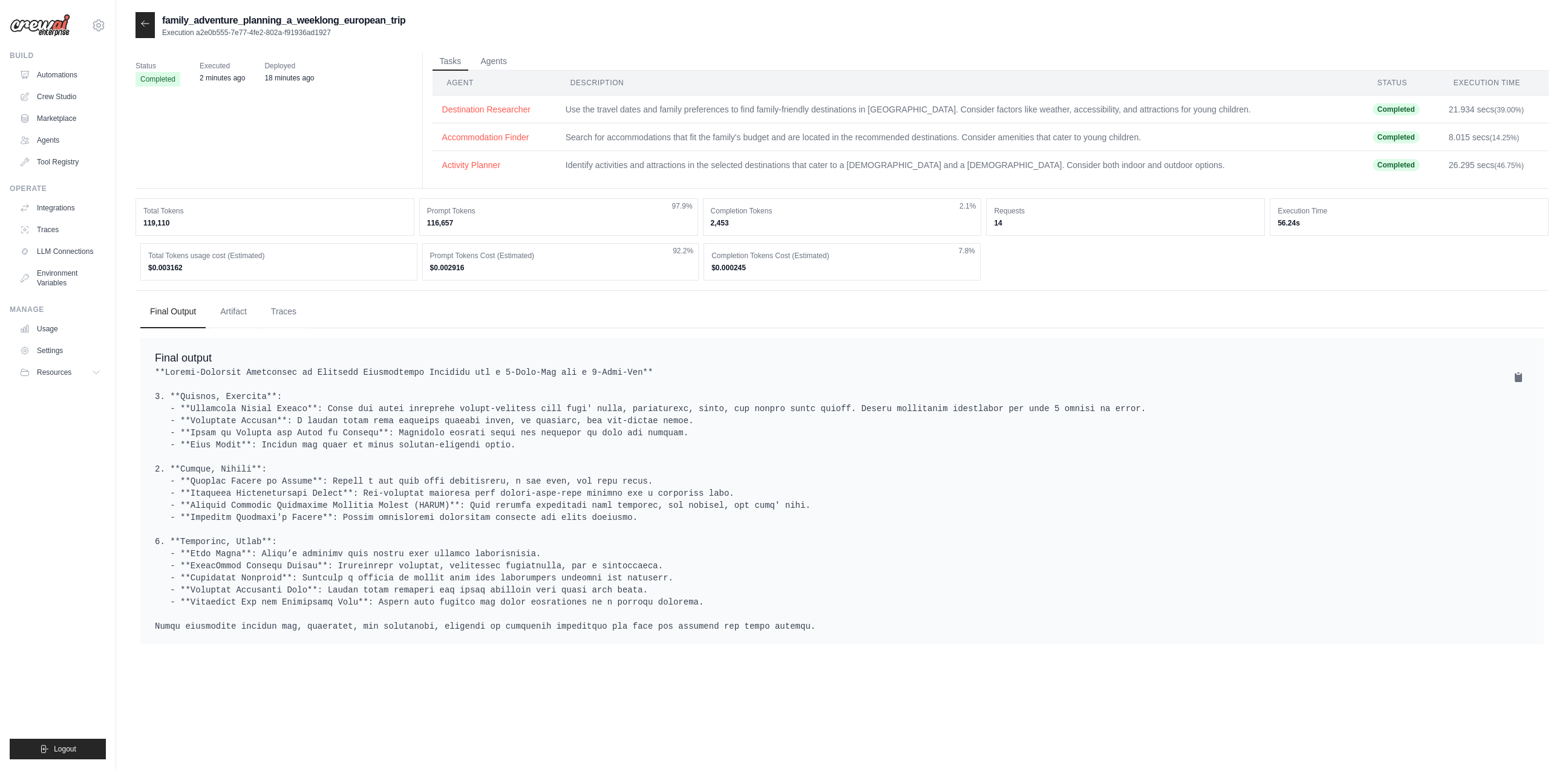
click at [151, 32] on div at bounding box center [145, 25] width 20 height 26
click at [140, 24] on div at bounding box center [145, 25] width 20 height 26
click at [148, 25] on icon at bounding box center [144, 23] width 7 height 6
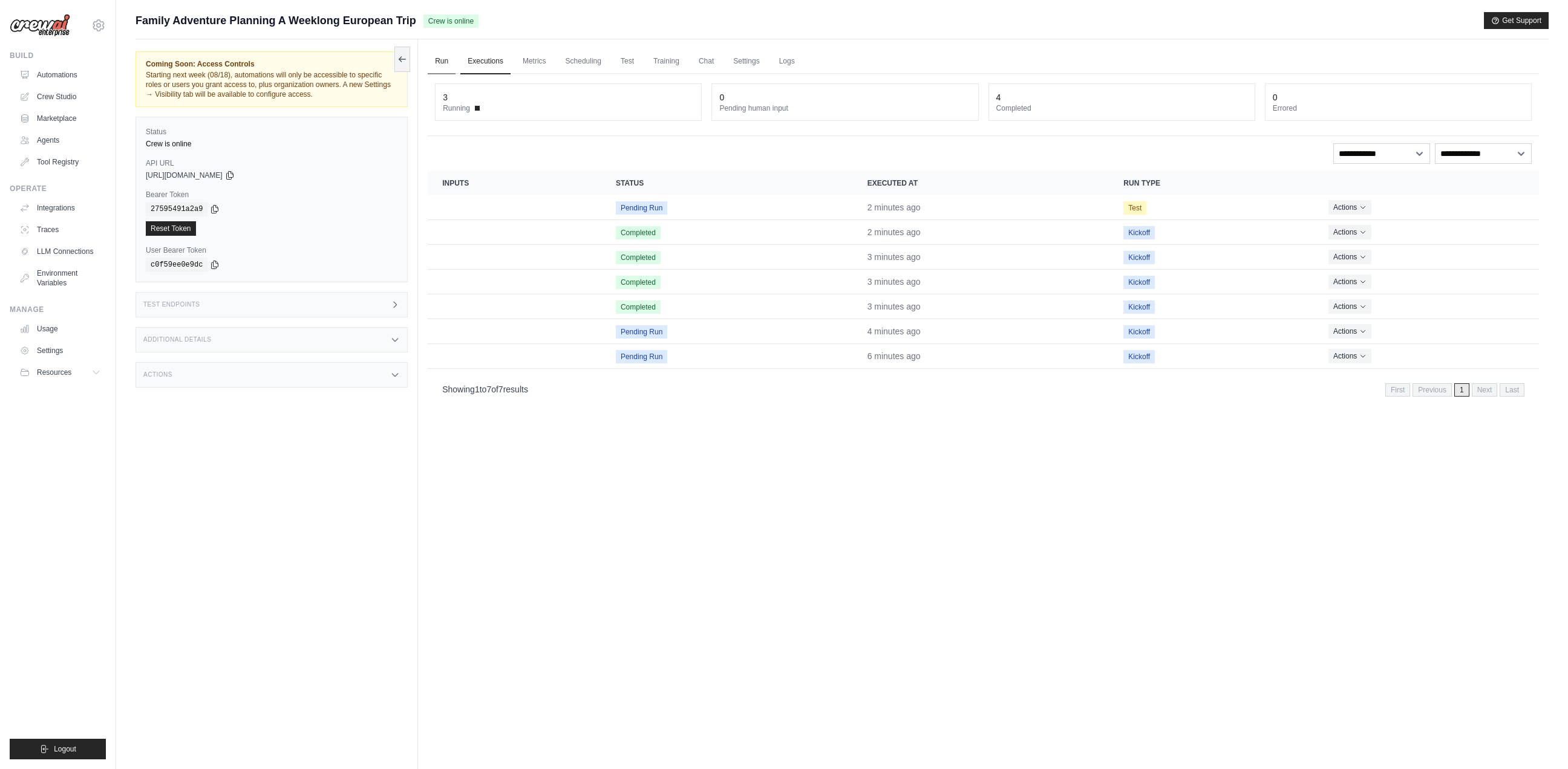
click at [444, 63] on link "Run" at bounding box center [441, 61] width 28 height 25
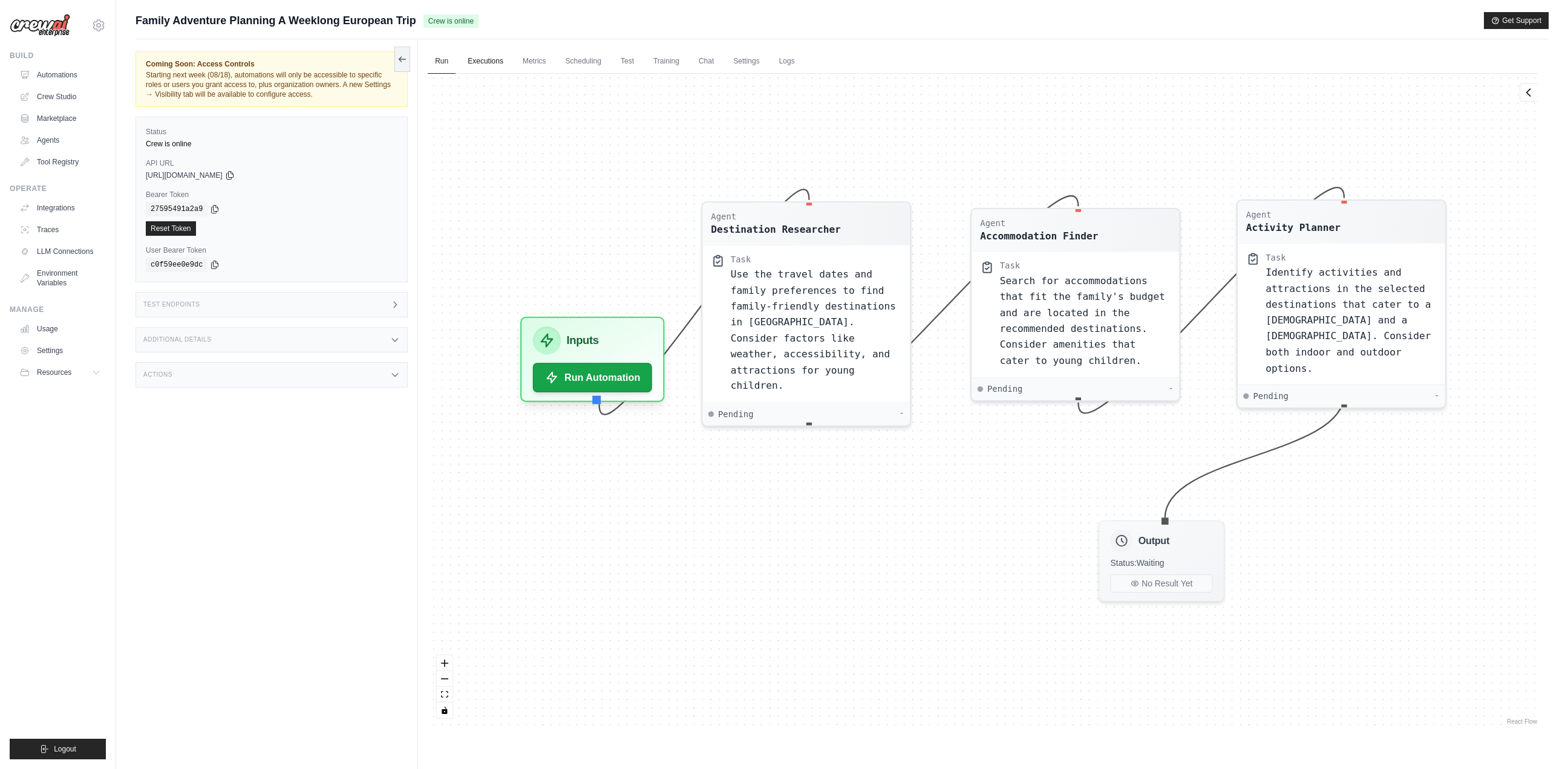
click at [486, 62] on link "Executions" at bounding box center [485, 61] width 50 height 25
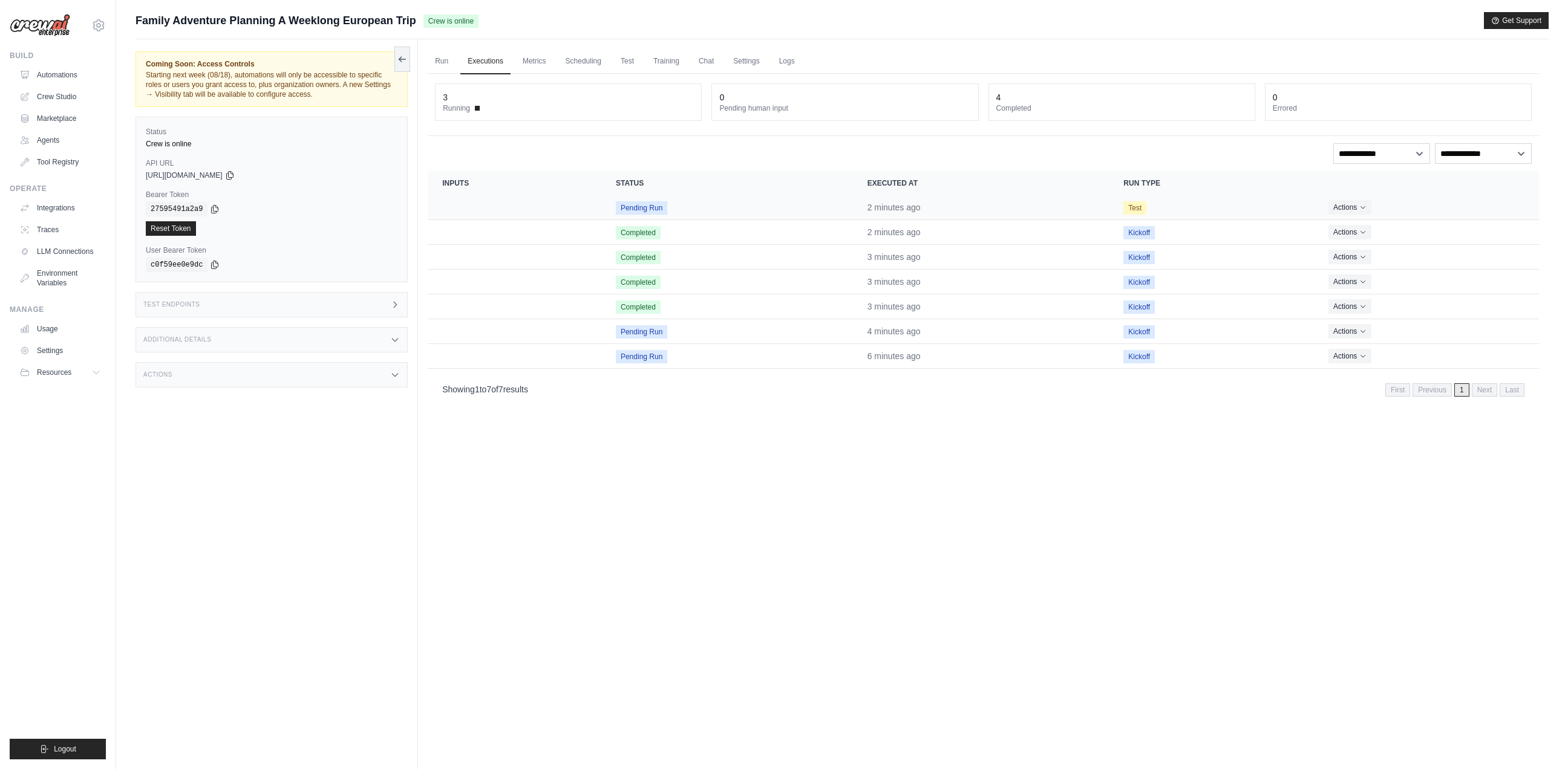
click at [647, 203] on span "Pending Run" at bounding box center [641, 208] width 51 height 13
click at [1367, 237] on button "Actions" at bounding box center [1350, 231] width 43 height 15
click at [1461, 253] on link "View Details" at bounding box center [1486, 254] width 77 height 20
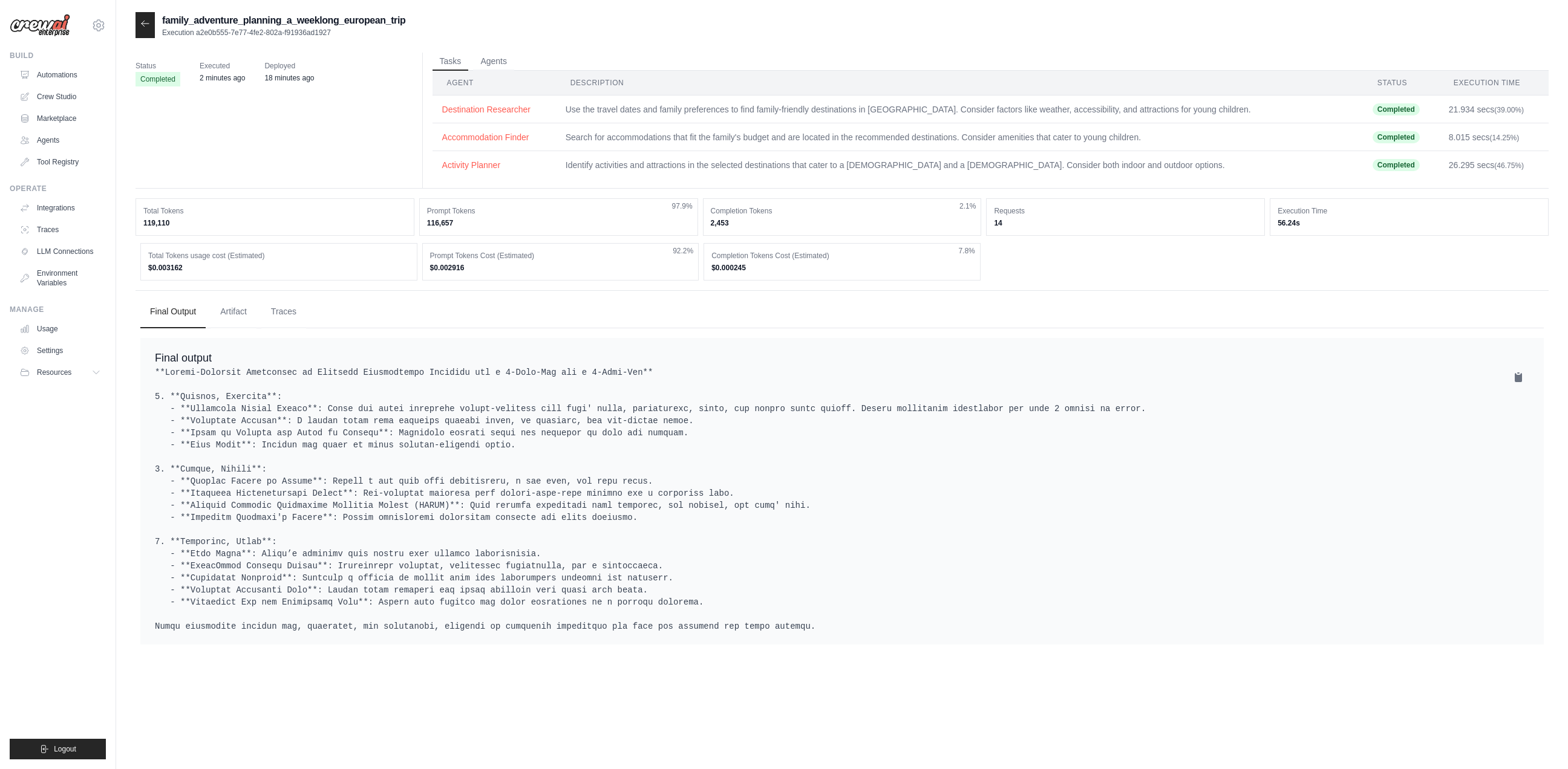
click at [140, 12] on div at bounding box center [145, 25] width 20 height 26
click at [141, 19] on div at bounding box center [145, 25] width 20 height 26
click at [143, 28] on icon at bounding box center [145, 23] width 9 height 9
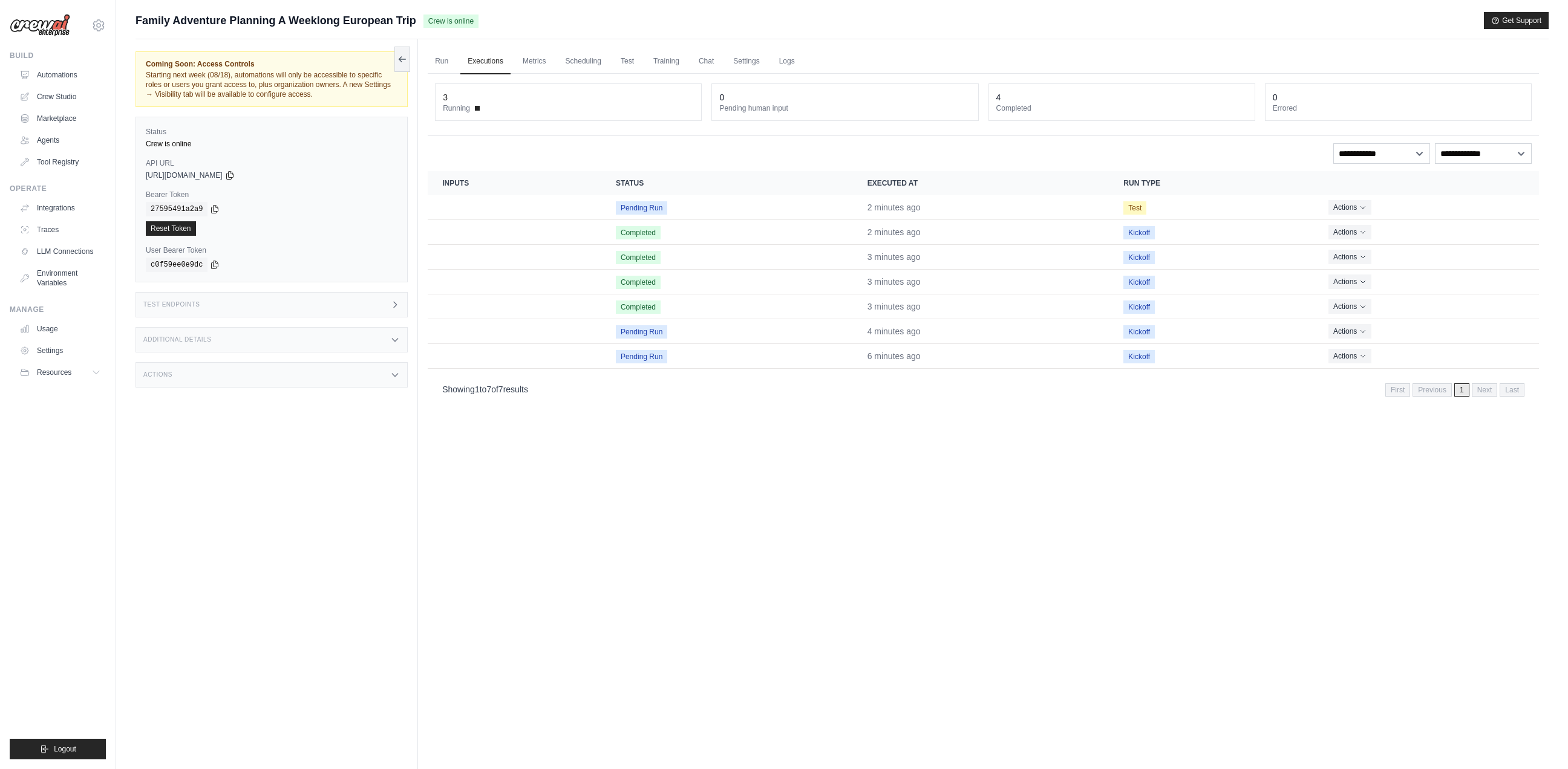
click at [582, 20] on div "Family Adventure Planning A Weeklong European Trip Crew is online Get Support" at bounding box center [842, 20] width 1413 height 17
click at [641, 52] on link "Test" at bounding box center [627, 61] width 28 height 25
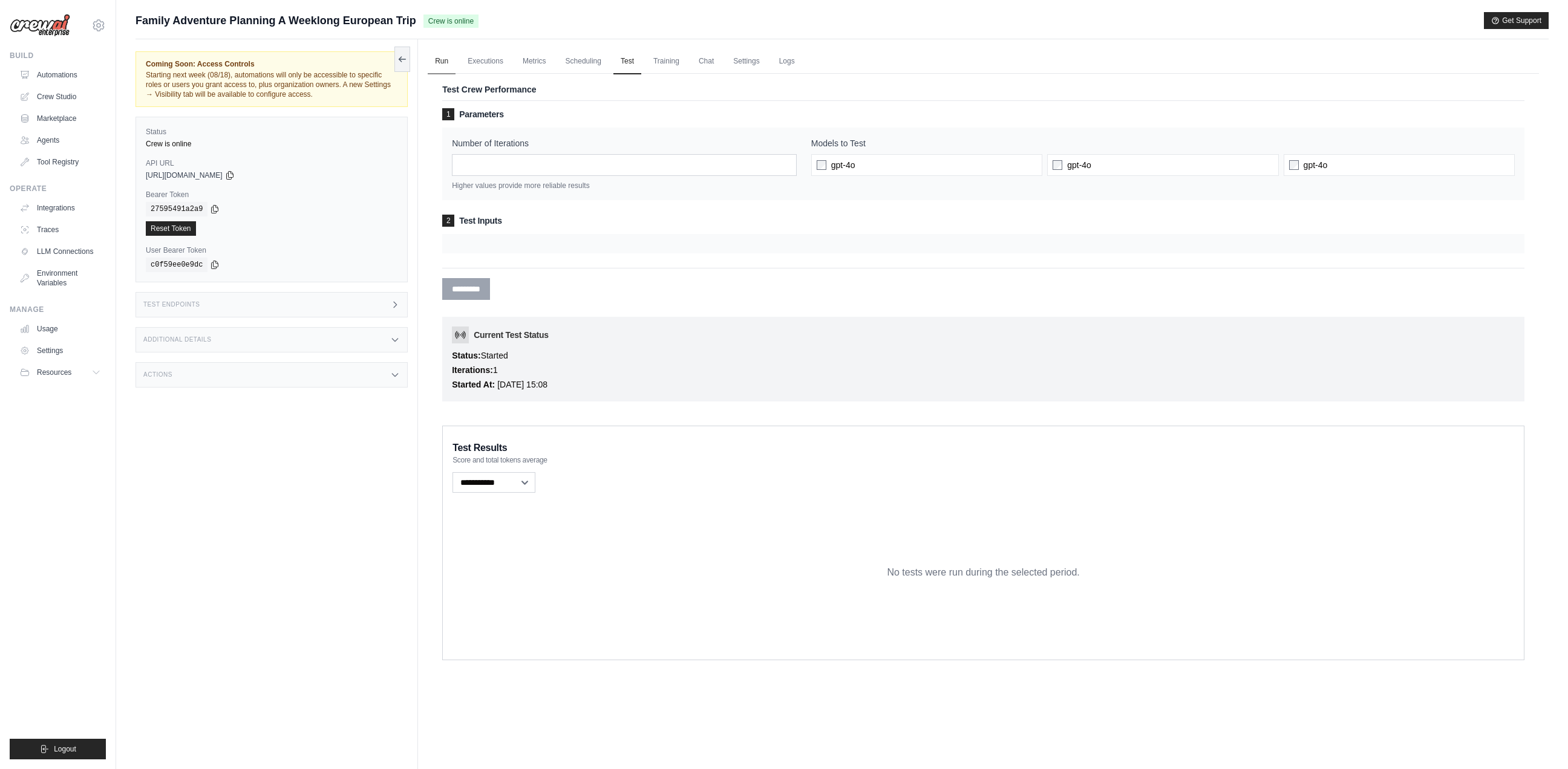
click at [439, 62] on link "Run" at bounding box center [441, 61] width 28 height 25
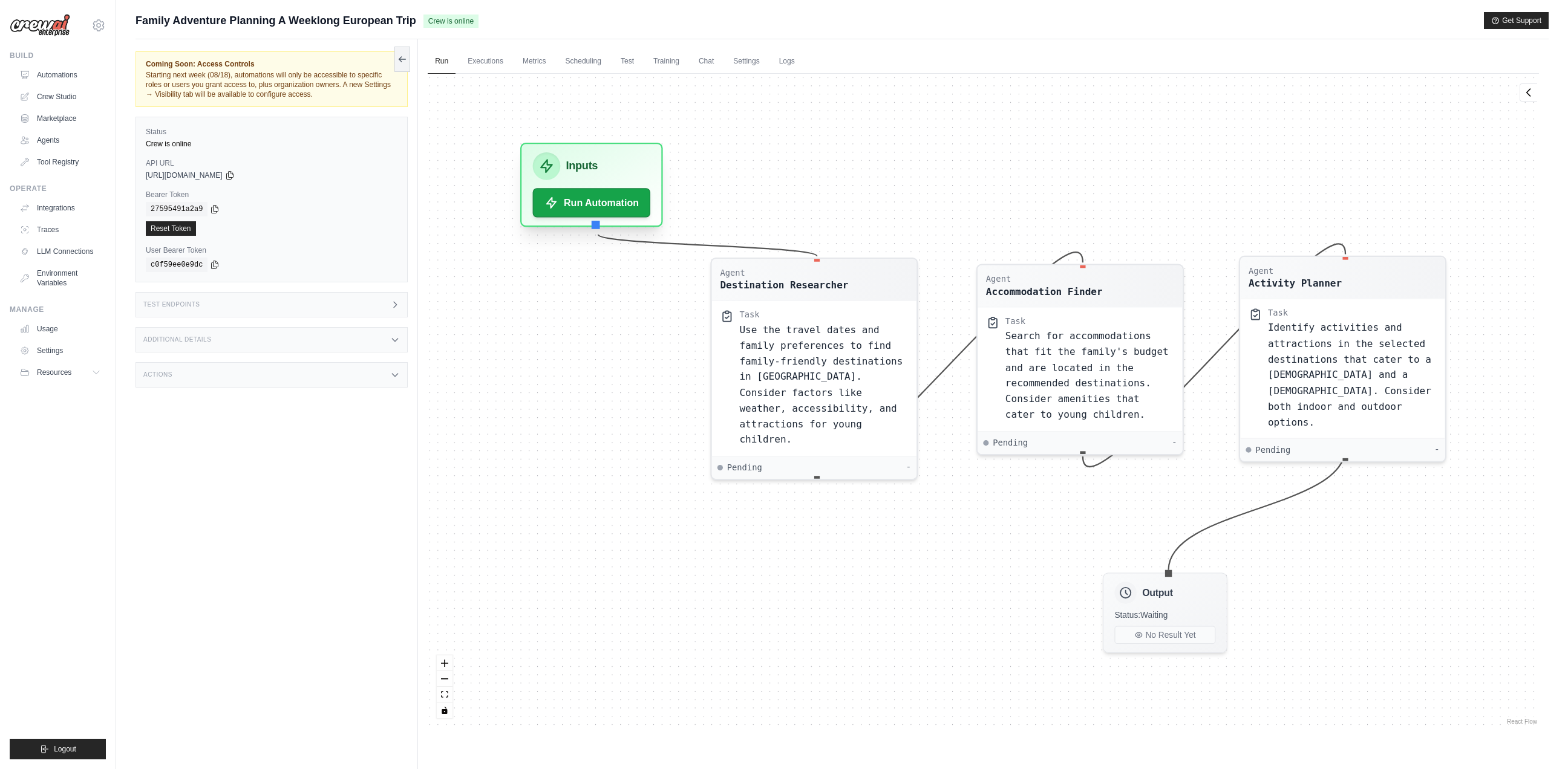
drag, startPoint x: 624, startPoint y: 329, endPoint x: 640, endPoint y: 155, distance: 174.7
click at [640, 155] on div "Inputs" at bounding box center [591, 166] width 118 height 28
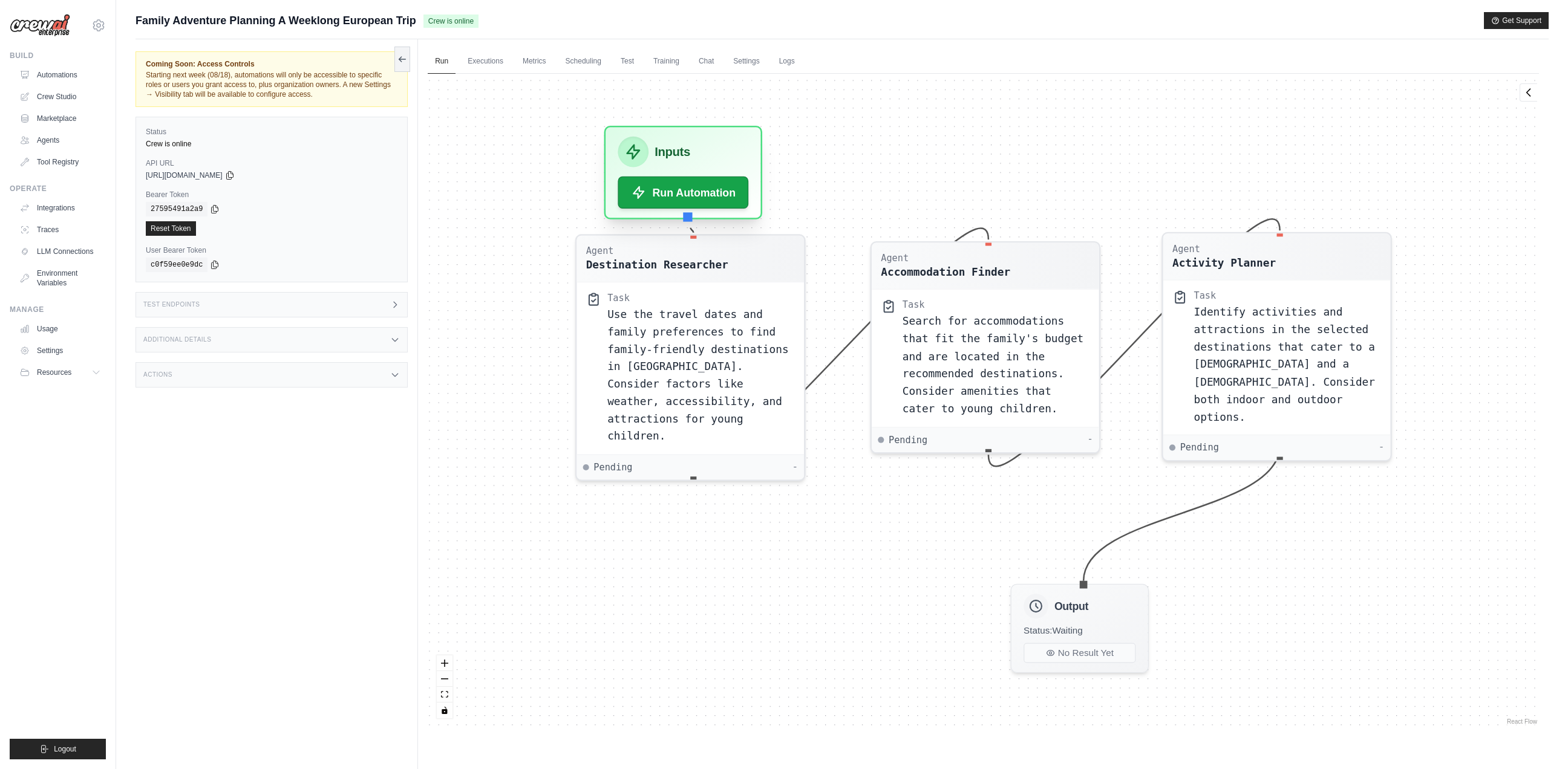
drag, startPoint x: 626, startPoint y: 155, endPoint x: 726, endPoint y: 142, distance: 100.8
click at [726, 142] on div "Inputs" at bounding box center [683, 152] width 130 height 31
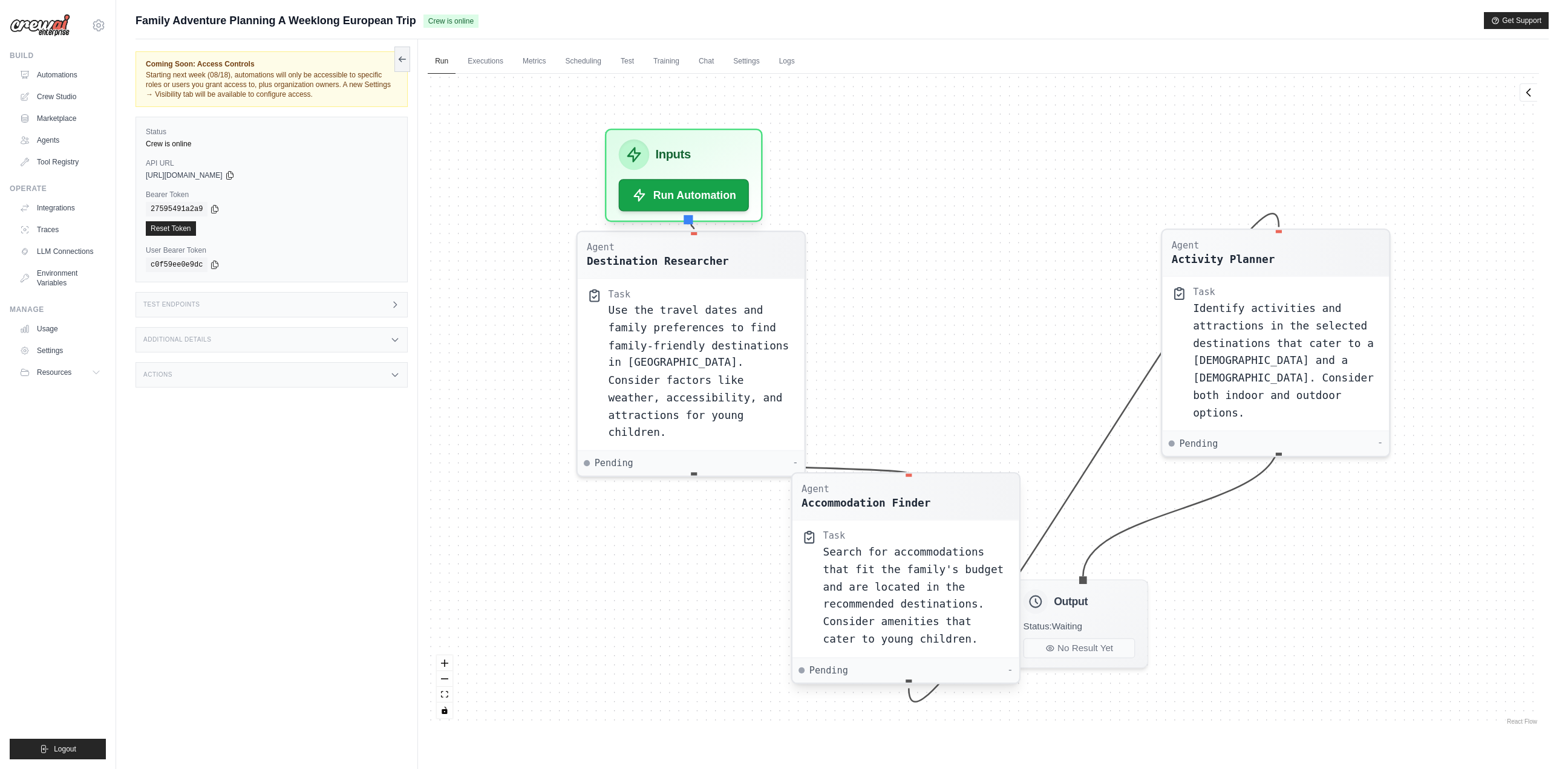
drag, startPoint x: 1023, startPoint y: 258, endPoint x: 937, endPoint y: 496, distance: 253.1
click at [937, 496] on div "Agent Accommodation Finder" at bounding box center [905, 497] width 208 height 28
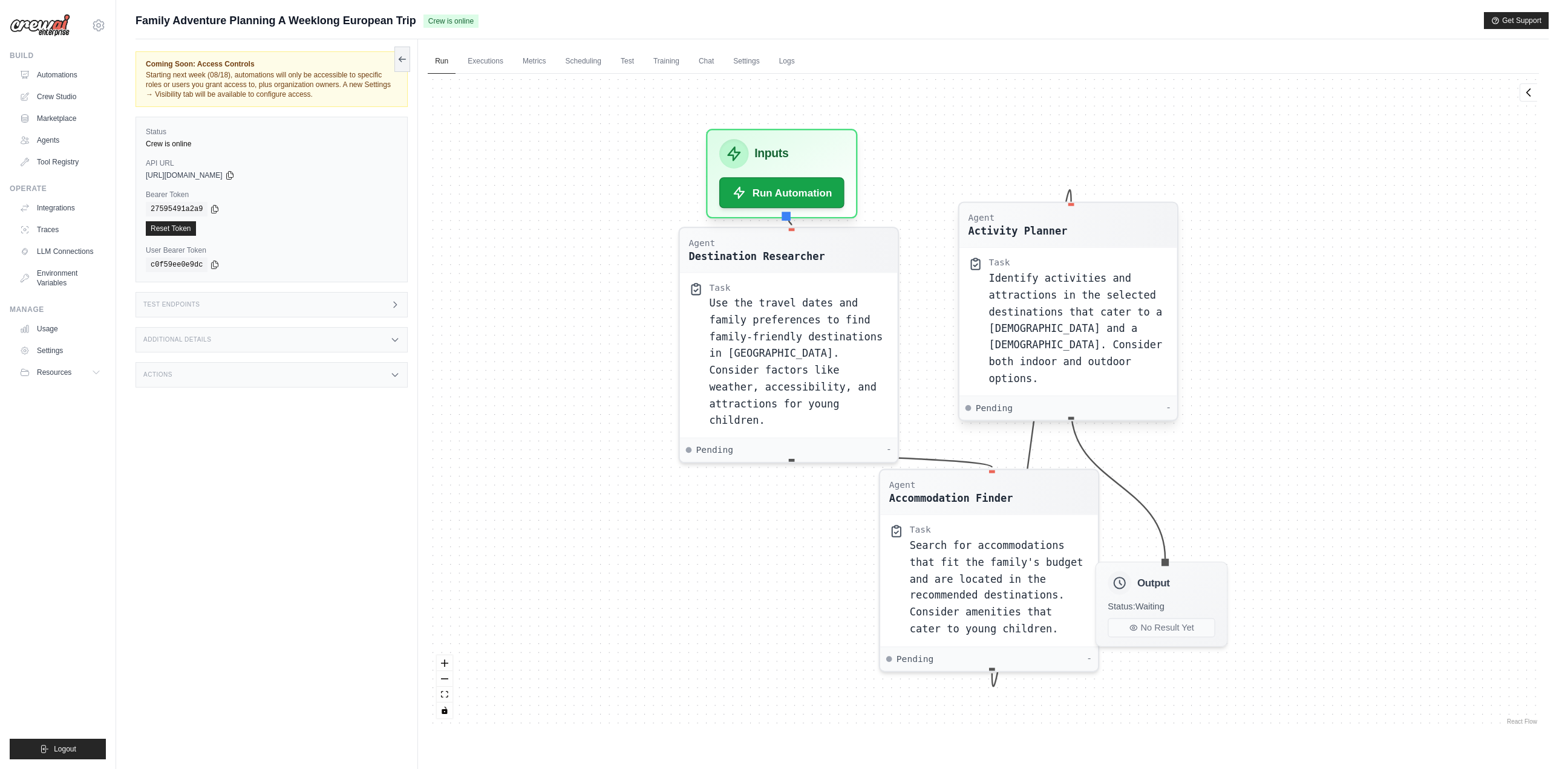
drag, startPoint x: 1215, startPoint y: 306, endPoint x: 1020, endPoint y: 288, distance: 195.8
click at [1020, 288] on div "Identify activities and attractions in the selected destinations that cater to …" at bounding box center [1079, 328] width 180 height 117
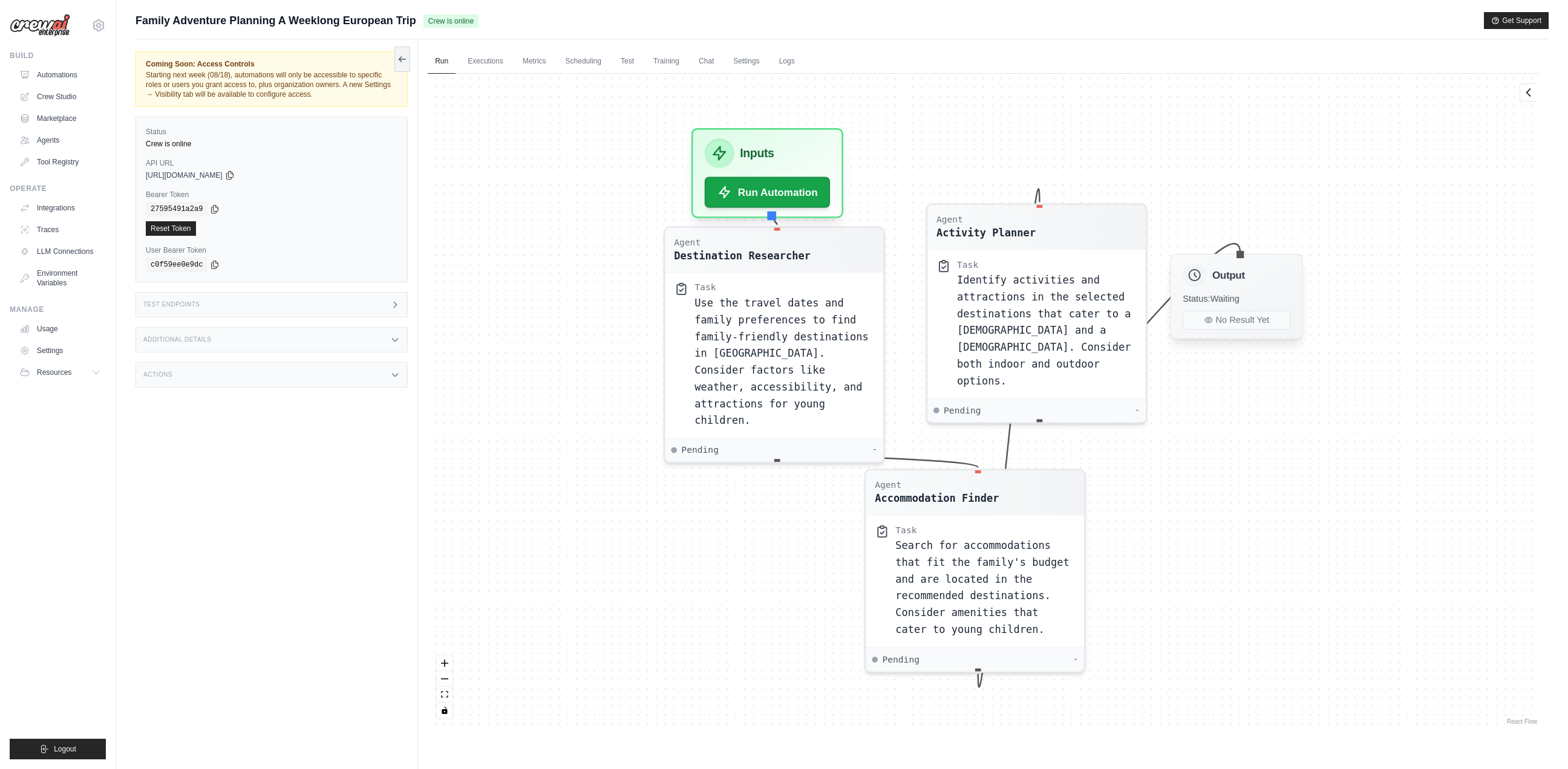
drag, startPoint x: 1208, startPoint y: 604, endPoint x: 1242, endPoint y: 294, distance: 311.9
click at [1242, 294] on div "Status: Waiting" at bounding box center [1236, 298] width 108 height 11
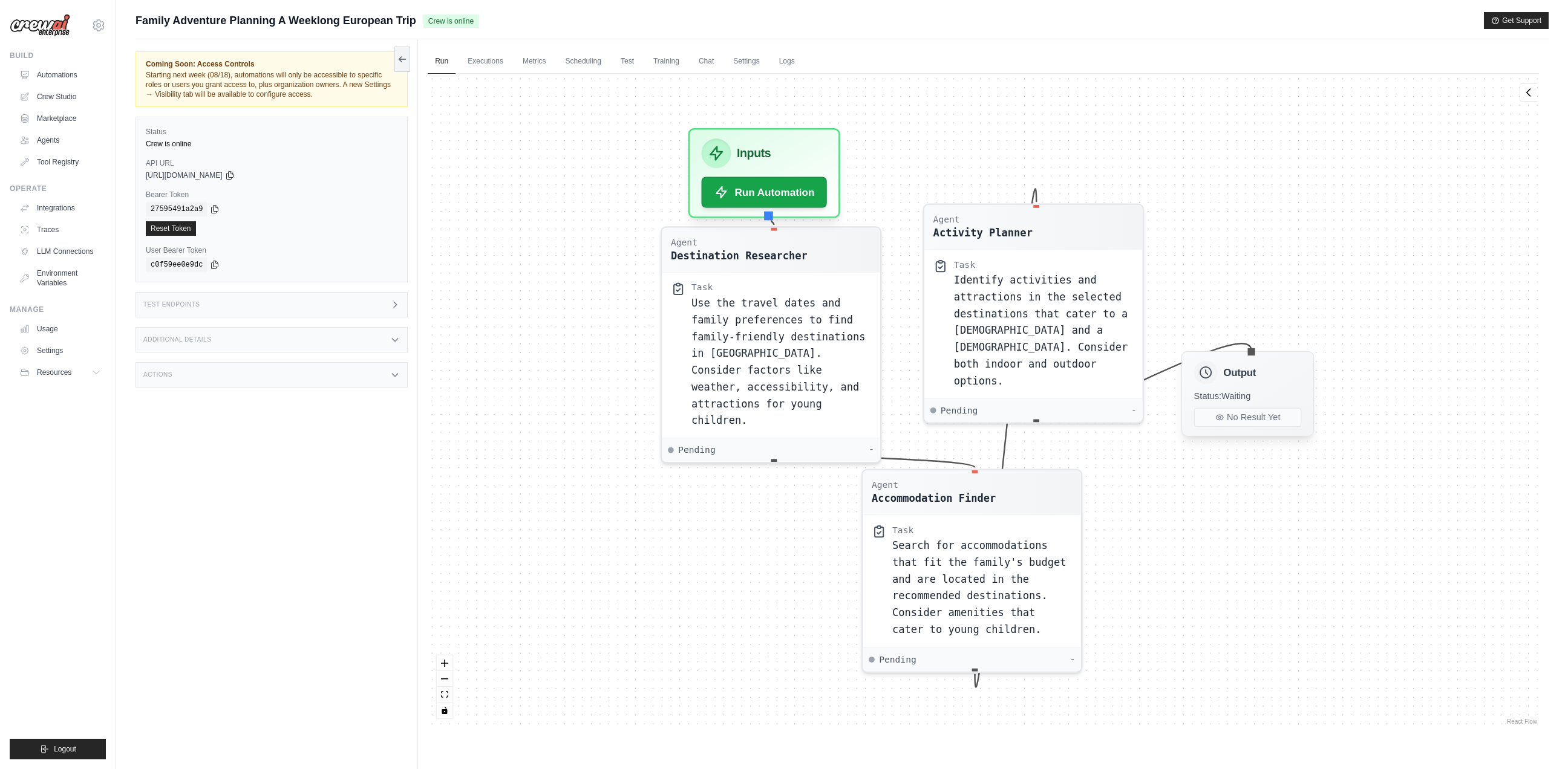
drag, startPoint x: 1233, startPoint y: 273, endPoint x: 1246, endPoint y: 375, distance: 102.8
click at [1246, 373] on h3 "Output" at bounding box center [1240, 372] width 33 height 15
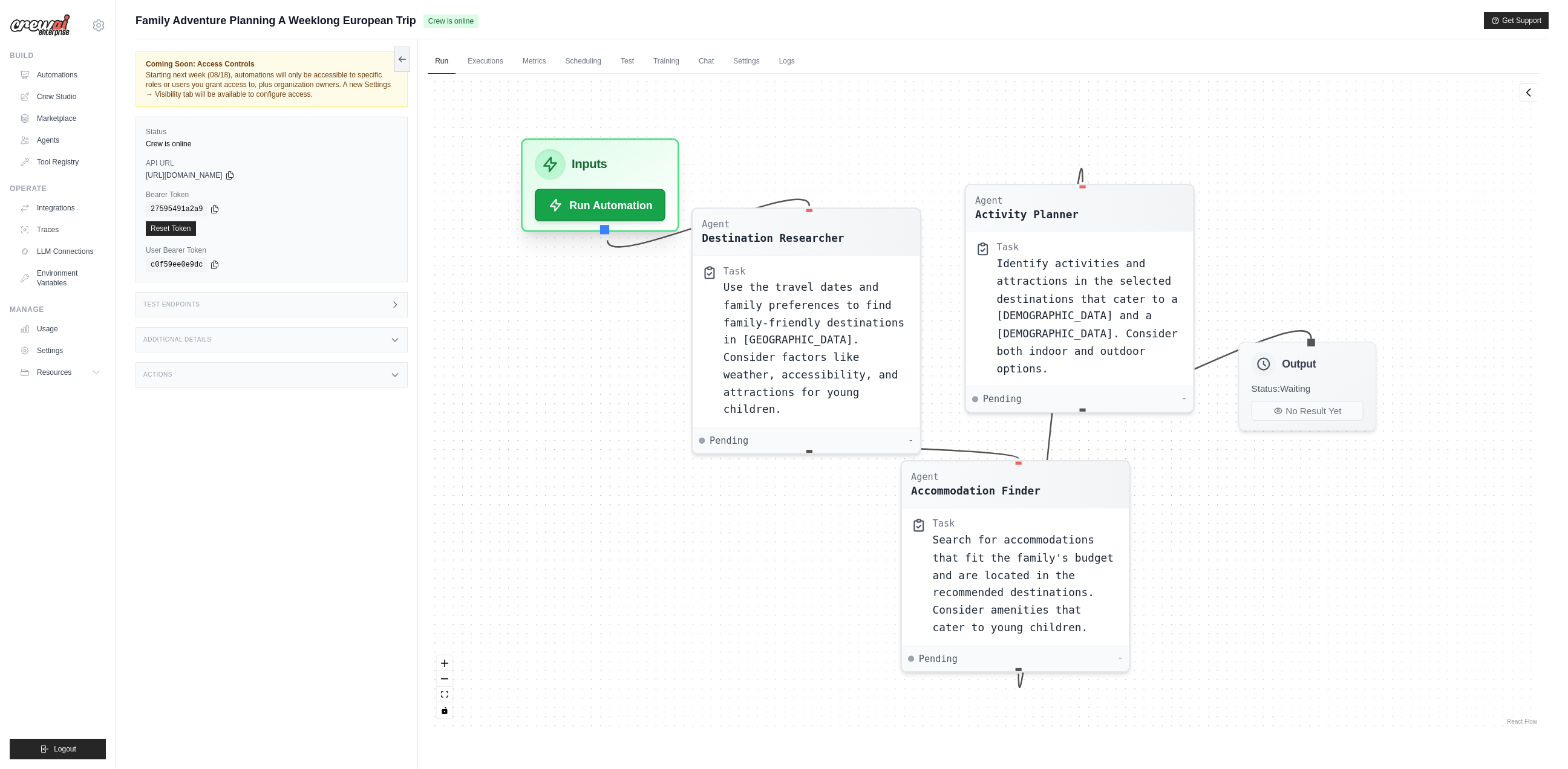
drag, startPoint x: 715, startPoint y: 164, endPoint x: 595, endPoint y: 173, distance: 120.3
click at [595, 173] on div "Inputs" at bounding box center [600, 165] width 130 height 31
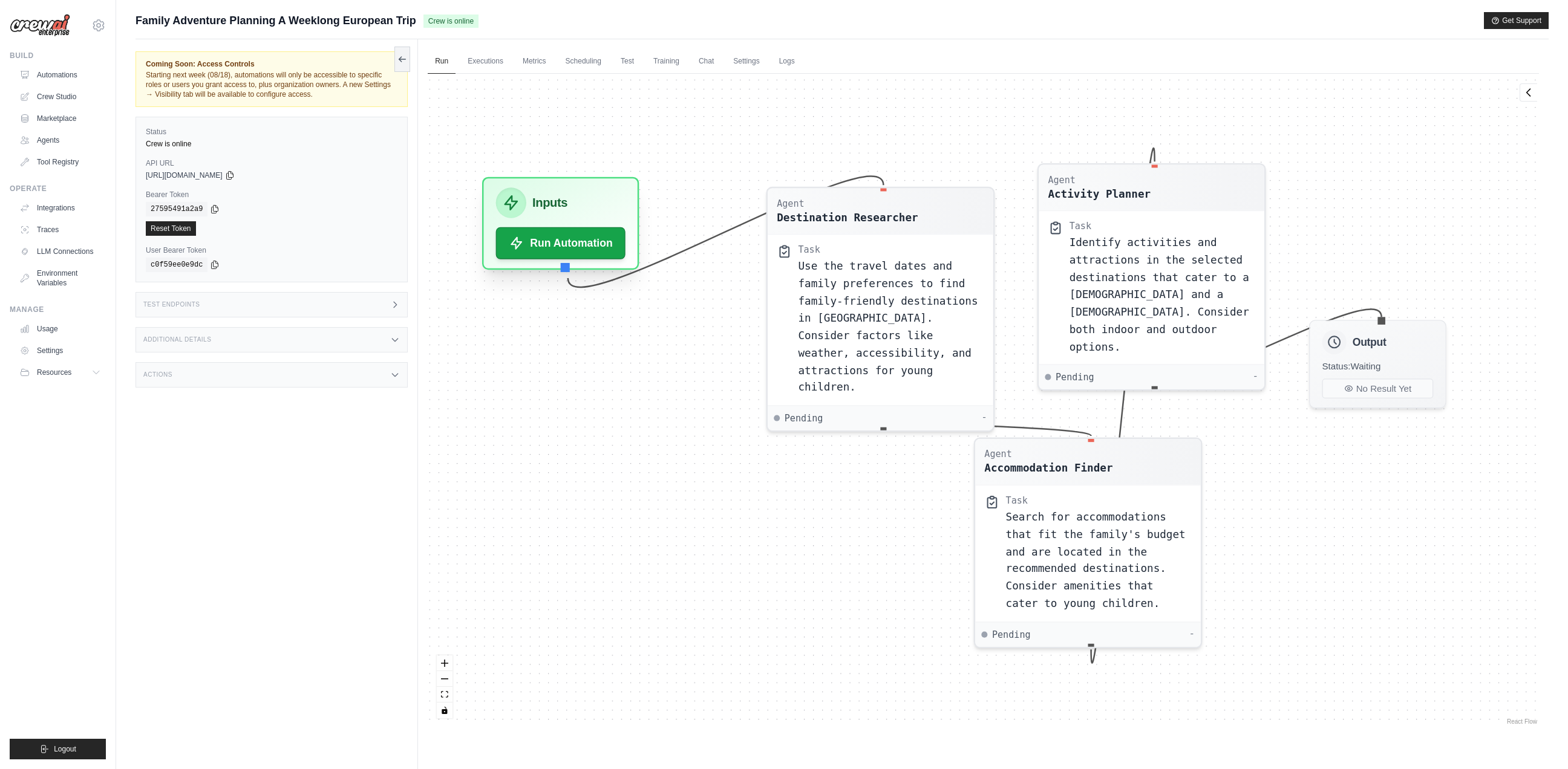
drag, startPoint x: 645, startPoint y: 180, endPoint x: 598, endPoint y: 220, distance: 61.7
click at [598, 220] on div "Inputs Run Automation" at bounding box center [560, 223] width 157 height 93
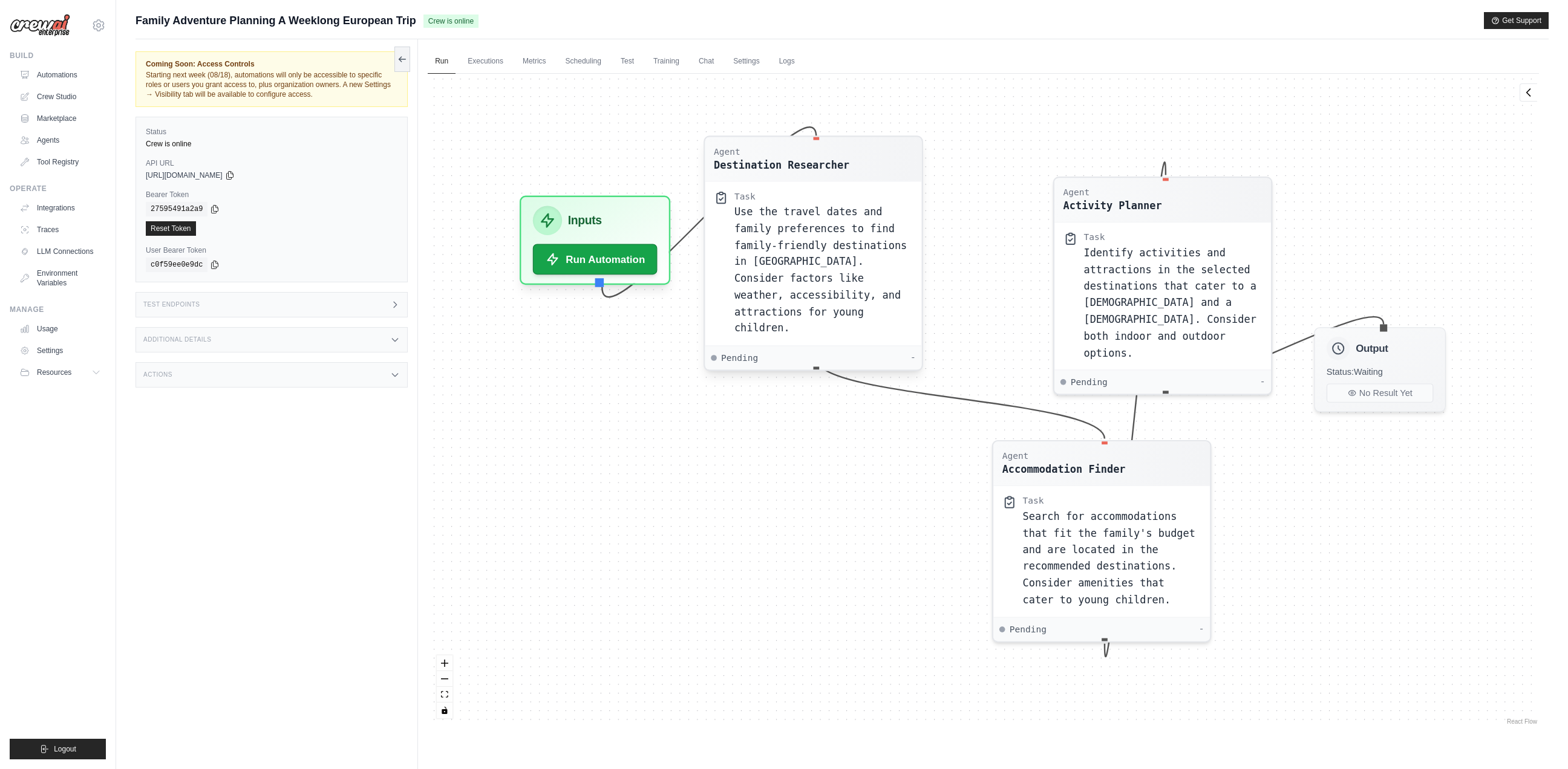
drag, startPoint x: 921, startPoint y: 224, endPoint x: 828, endPoint y: 169, distance: 108.0
click at [828, 169] on div "Agent Destination Researcher" at bounding box center [814, 159] width 217 height 44
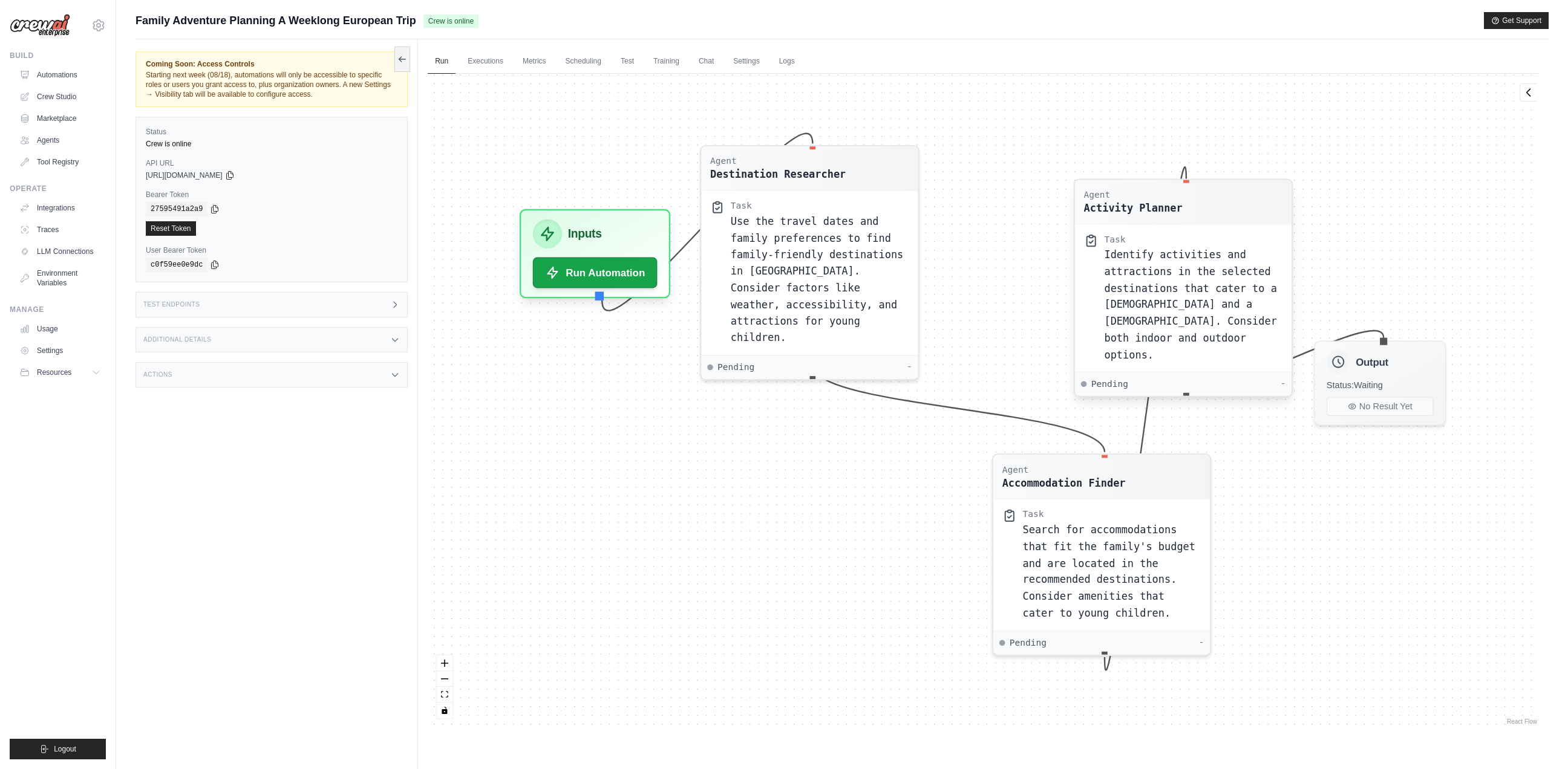
drag, startPoint x: 1175, startPoint y: 235, endPoint x: 1185, endPoint y: 320, distance: 85.6
click at [1211, 234] on div "Task" at bounding box center [1194, 239] width 179 height 11
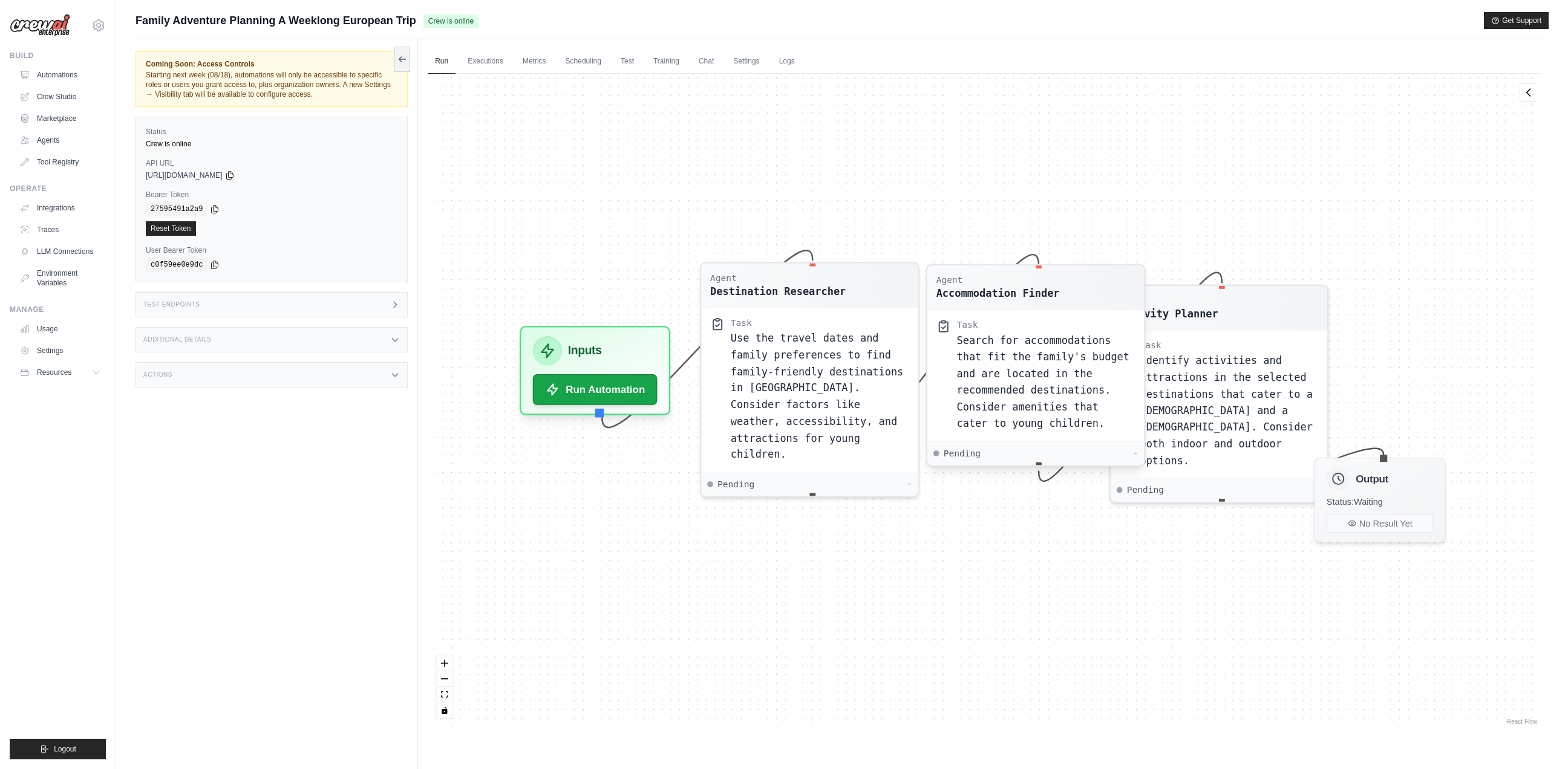
drag, startPoint x: 1111, startPoint y: 500, endPoint x: 1044, endPoint y: 307, distance: 204.3
click at [1044, 307] on div "Agent Accommodation Finder Task Search for accommodations that fit the family's…" at bounding box center [1035, 365] width 220 height 202
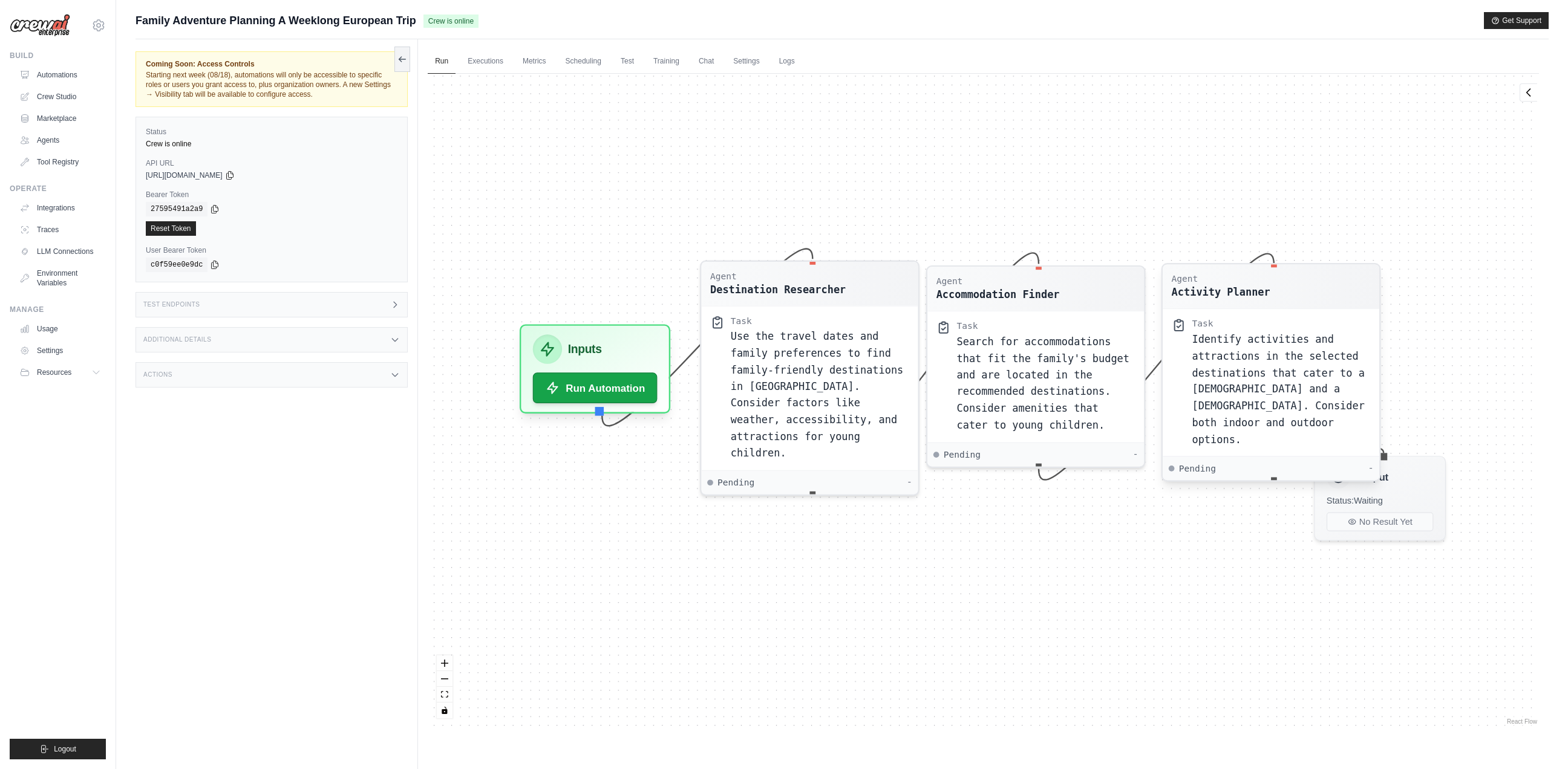
drag, startPoint x: 1205, startPoint y: 302, endPoint x: 1258, endPoint y: 285, distance: 55.7
click at [1258, 285] on div "Agent" at bounding box center [1221, 279] width 99 height 11
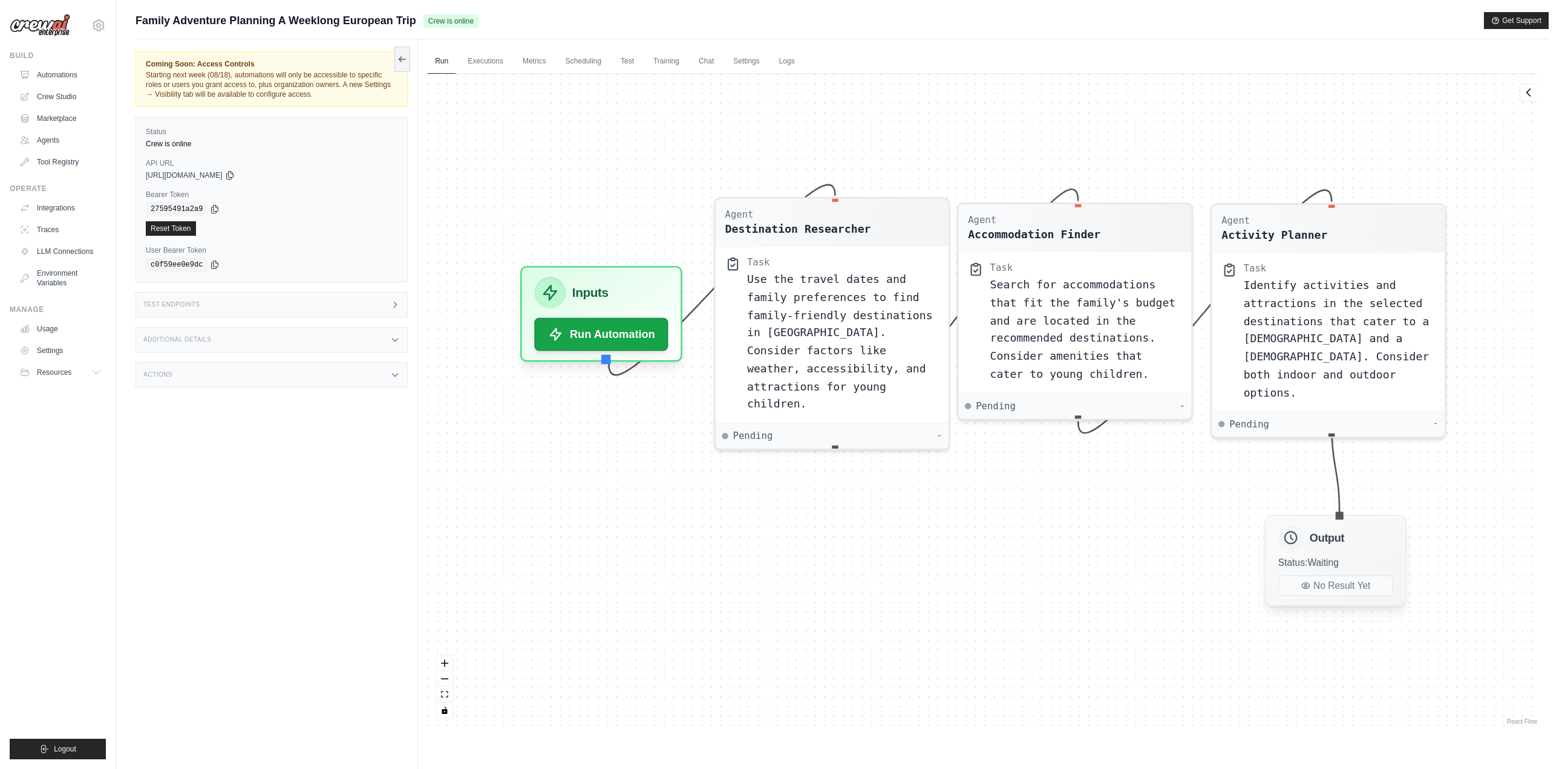
drag, startPoint x: 1394, startPoint y: 479, endPoint x: 1348, endPoint y: 549, distance: 83.8
click at [1348, 549] on div "Output Status: Waiting No Result Yet" at bounding box center [1335, 561] width 141 height 91
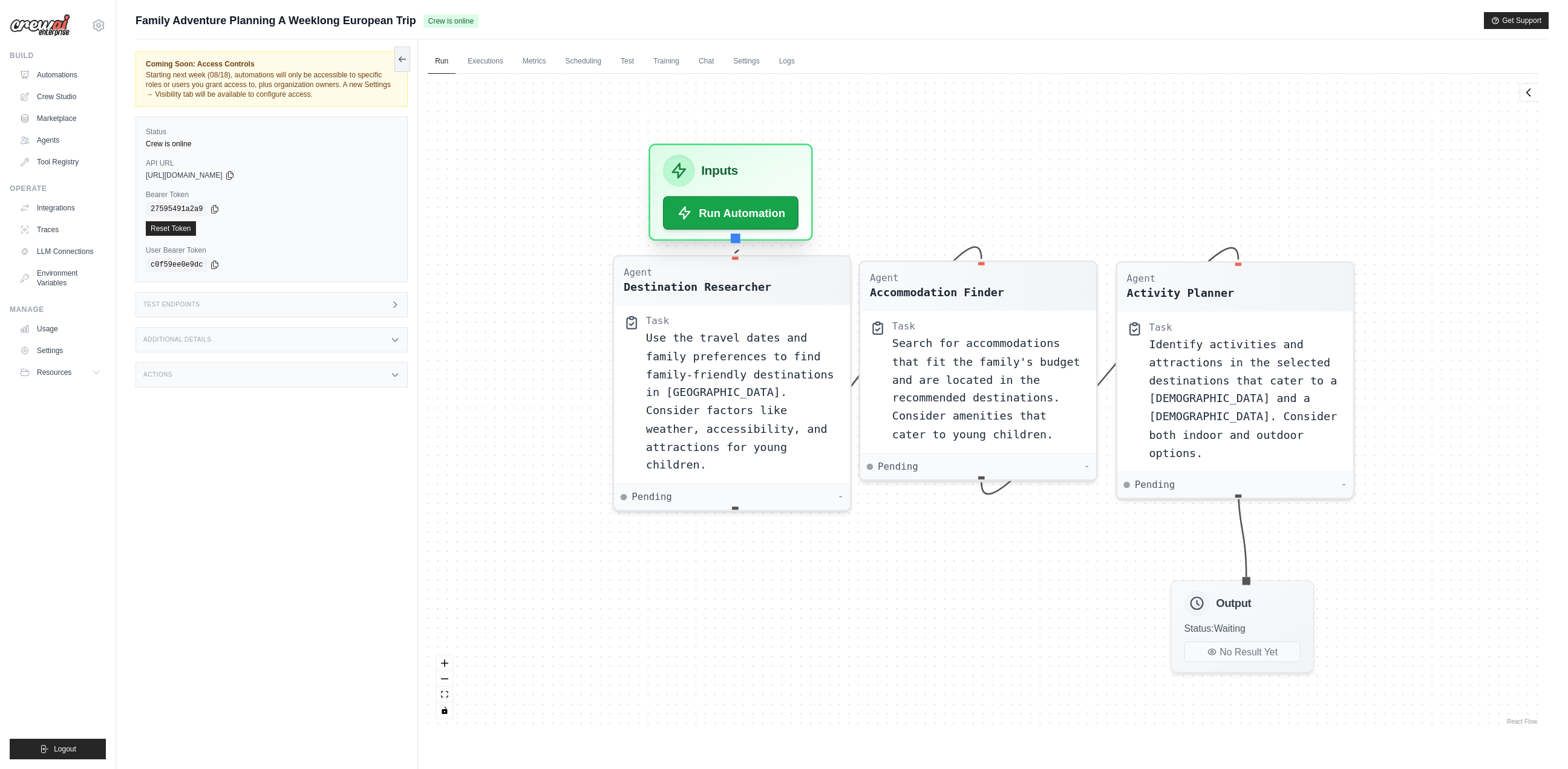
drag, startPoint x: 694, startPoint y: 249, endPoint x: 788, endPoint y: 199, distance: 106.5
click at [788, 199] on div "Inputs Run Automation" at bounding box center [731, 192] width 165 height 97
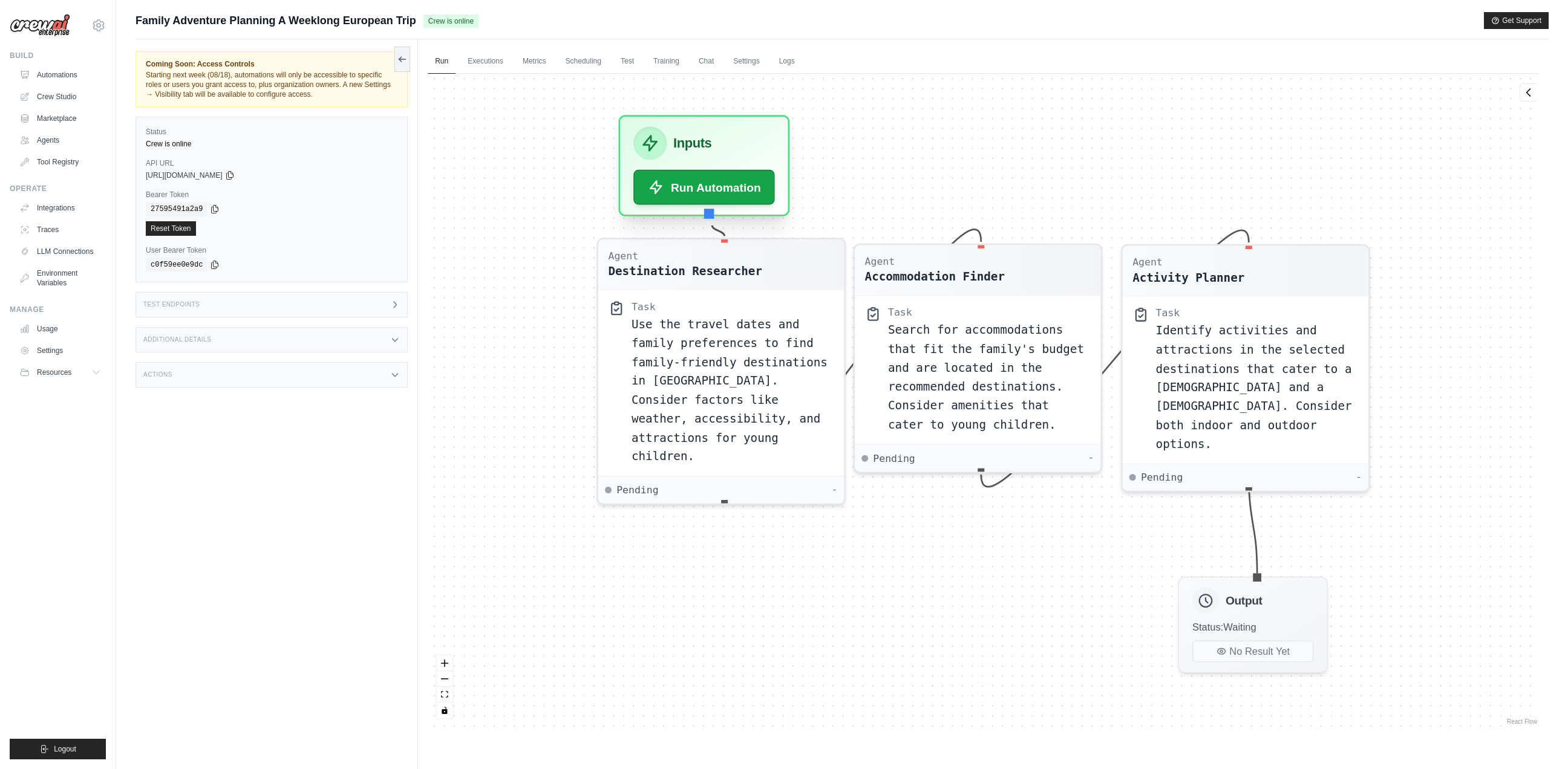
drag, startPoint x: 712, startPoint y: 159, endPoint x: 694, endPoint y: 150, distance: 20.1
click at [694, 150] on h3 "Inputs" at bounding box center [692, 143] width 38 height 20
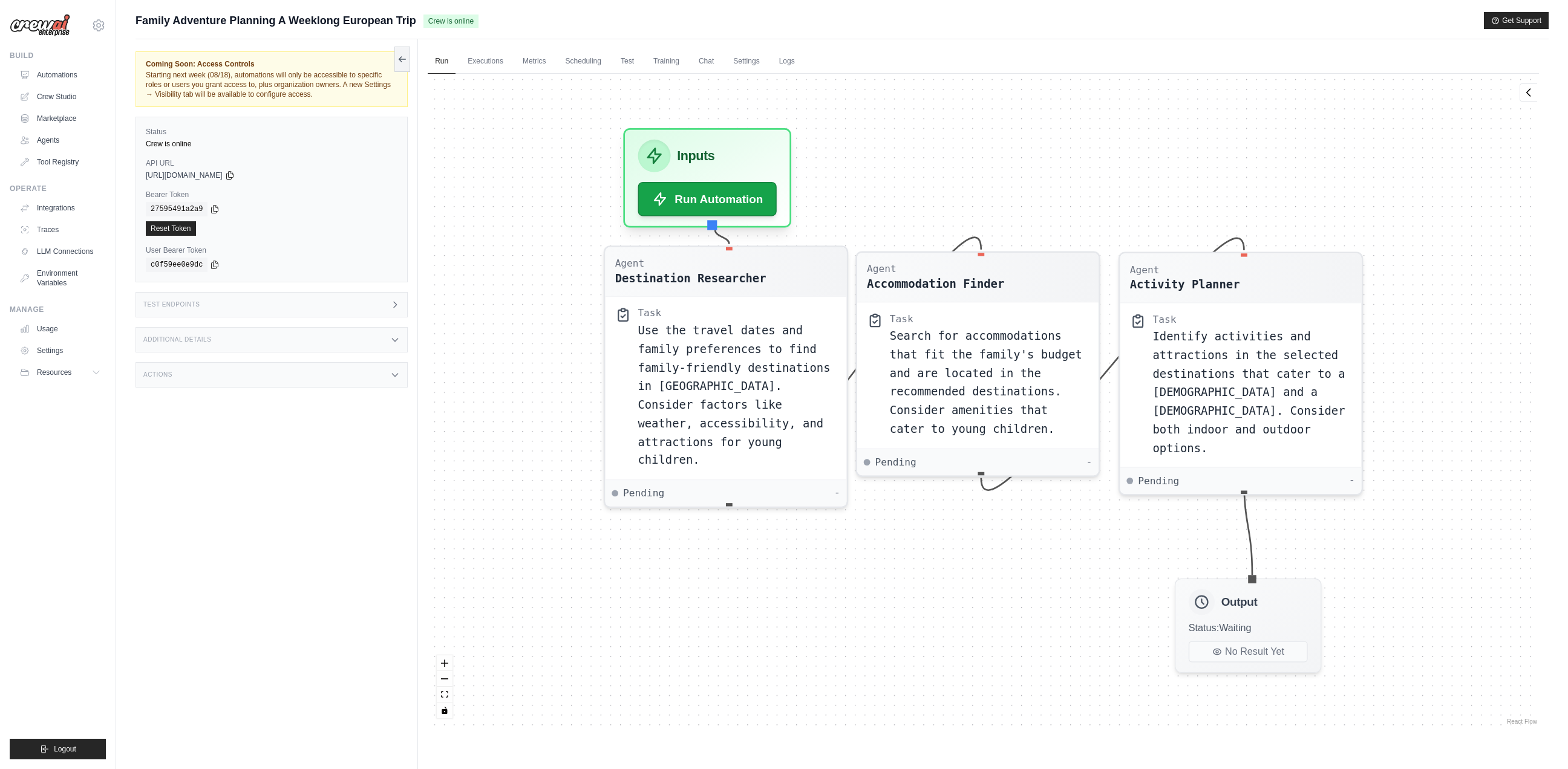
click at [619, 13] on div "Family Adventure Planning A Weeklong European Trip Crew is online Get Support" at bounding box center [842, 20] width 1413 height 17
click at [464, 68] on link "Executions" at bounding box center [485, 61] width 50 height 25
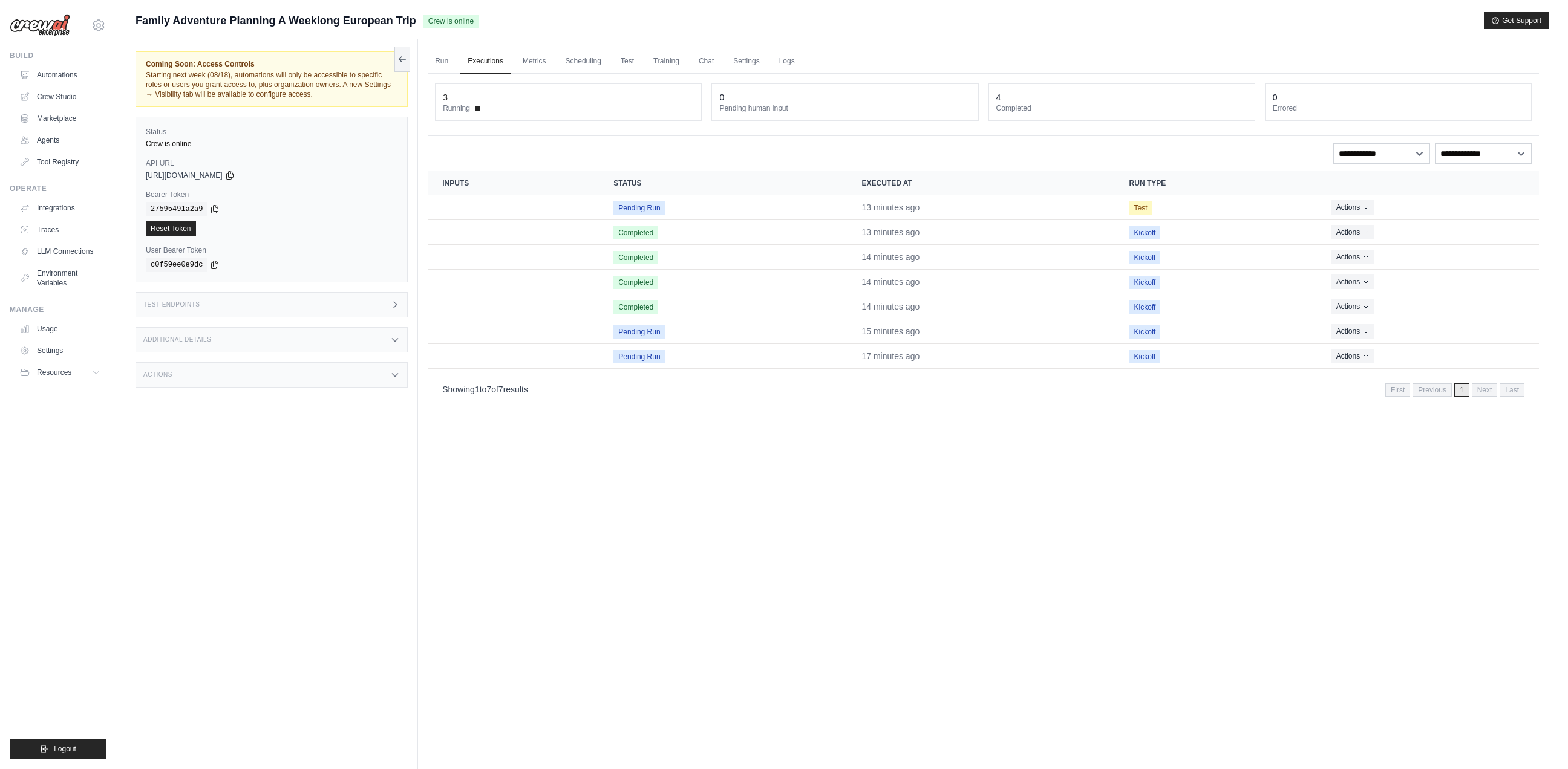
click at [876, 15] on div "Family Adventure Planning A Weeklong European Trip Crew is online Get Support" at bounding box center [842, 20] width 1413 height 17
click at [633, 331] on span "Pending Run" at bounding box center [638, 332] width 51 height 13
click at [1372, 332] on button "Actions" at bounding box center [1353, 330] width 43 height 15
click at [1472, 354] on link "View Details" at bounding box center [1486, 353] width 77 height 20
click at [1113, 18] on div "Family Adventure Planning A Weeklong European Trip Crew is online Get Support" at bounding box center [842, 20] width 1413 height 17
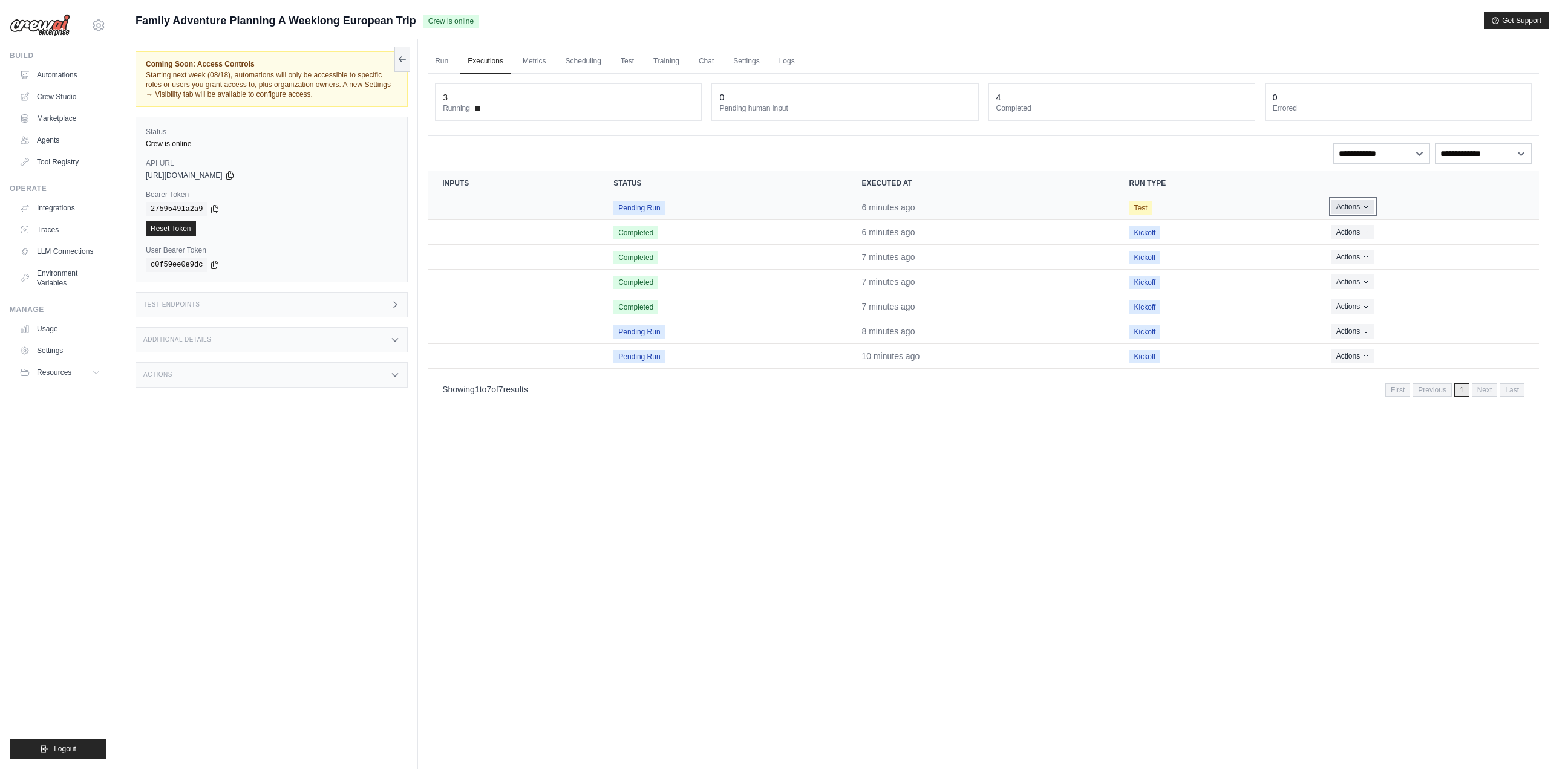
click at [1367, 209] on icon "Actions for execution" at bounding box center [1365, 206] width 7 height 7
click at [1479, 227] on link "View Details" at bounding box center [1486, 229] width 77 height 20
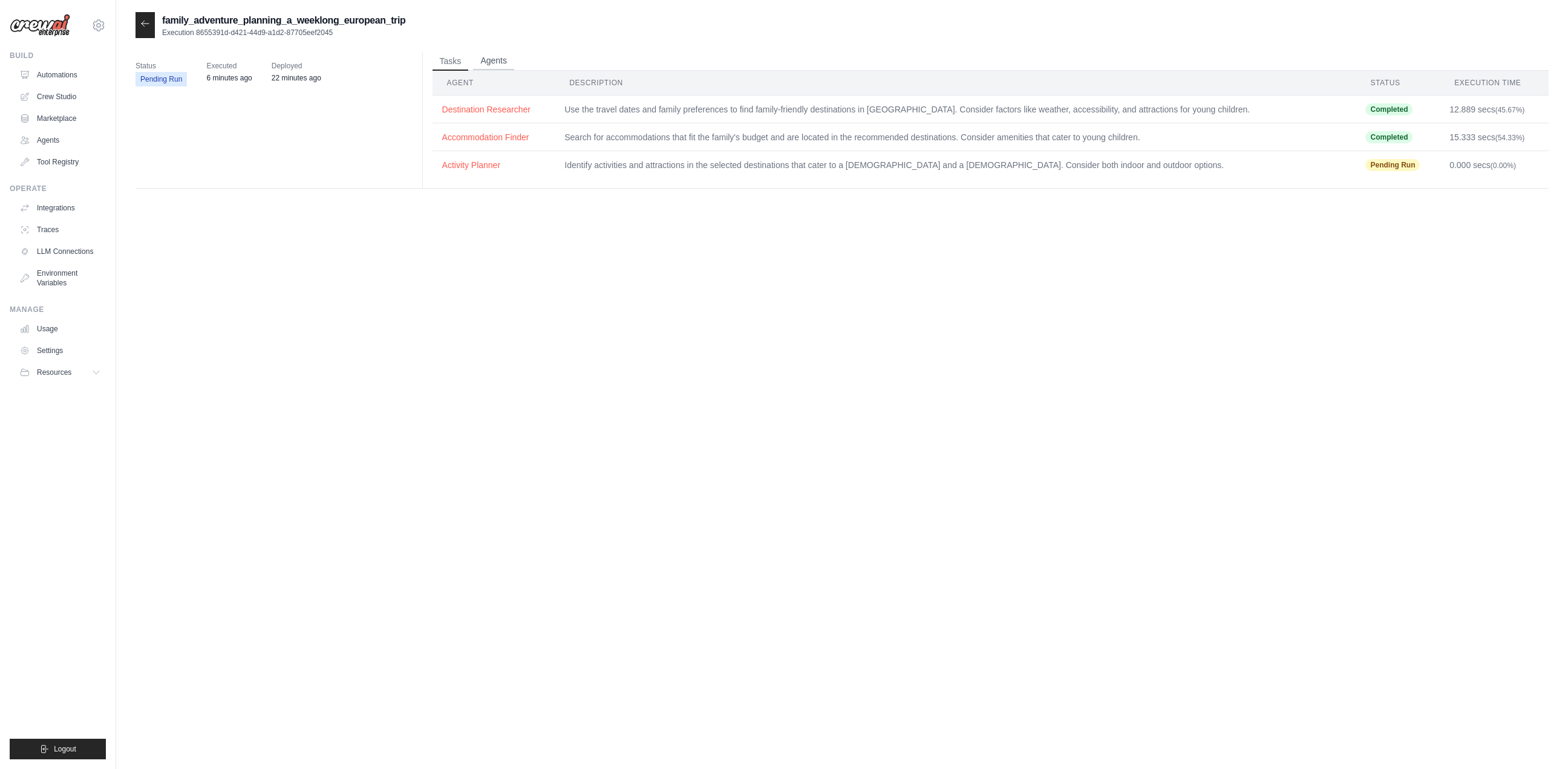
click at [500, 61] on button "Agents" at bounding box center [493, 61] width 41 height 18
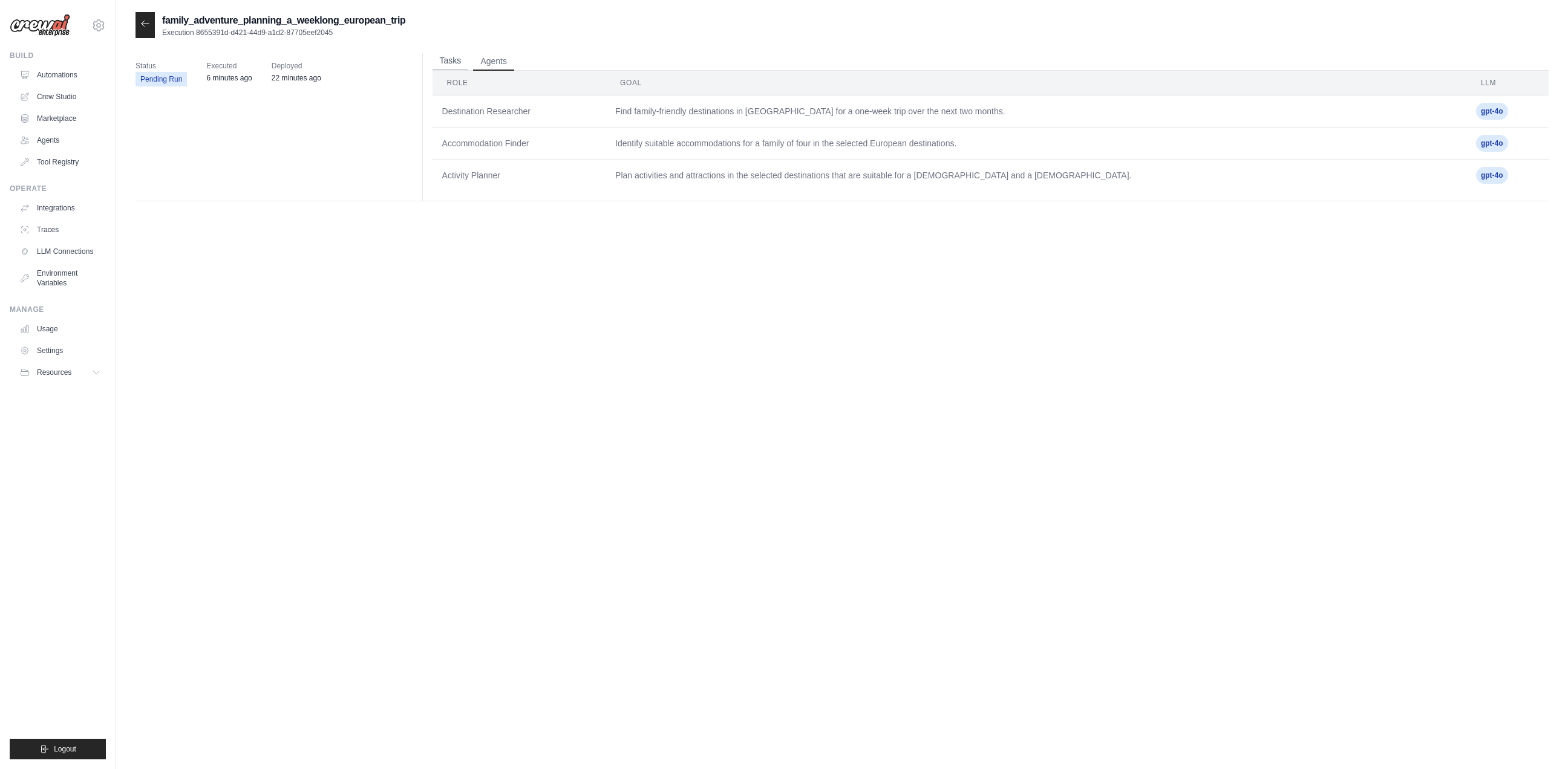
click at [456, 58] on button "Tasks" at bounding box center [450, 61] width 36 height 18
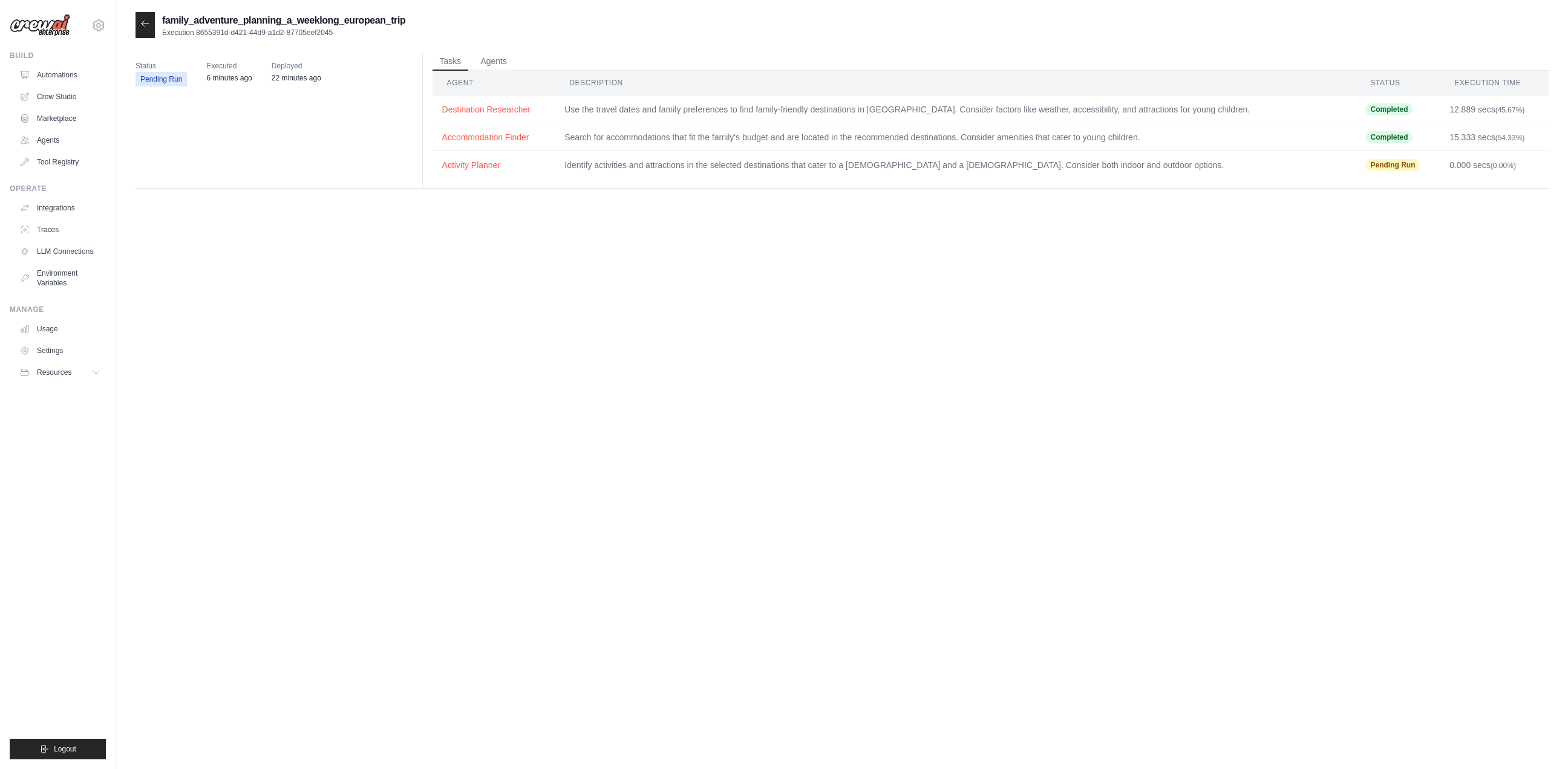
click at [148, 23] on icon at bounding box center [145, 23] width 9 height 9
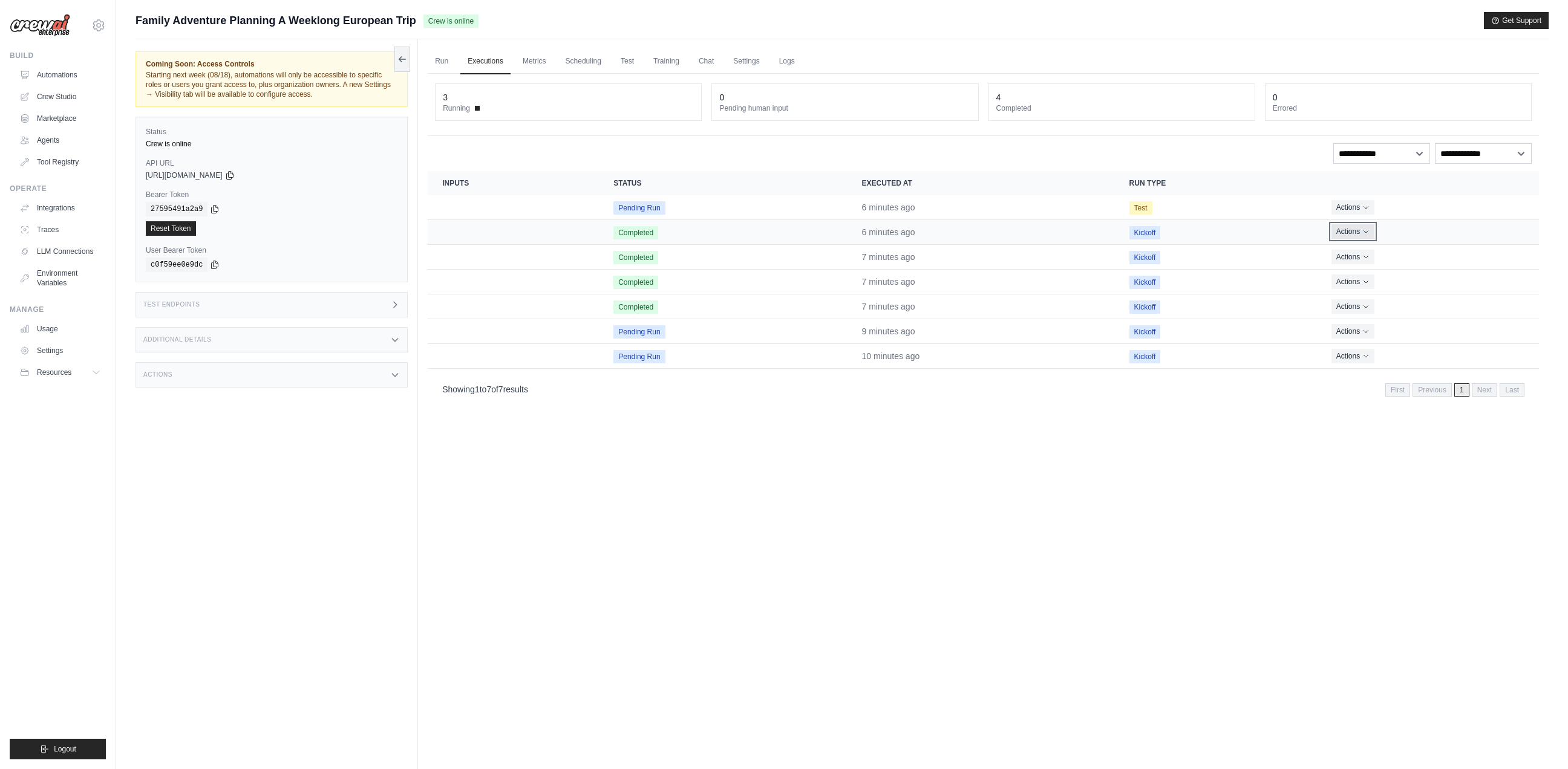
click at [1365, 232] on icon "Actions for execution" at bounding box center [1365, 231] width 7 height 7
click at [1476, 258] on link "View Details" at bounding box center [1486, 254] width 77 height 20
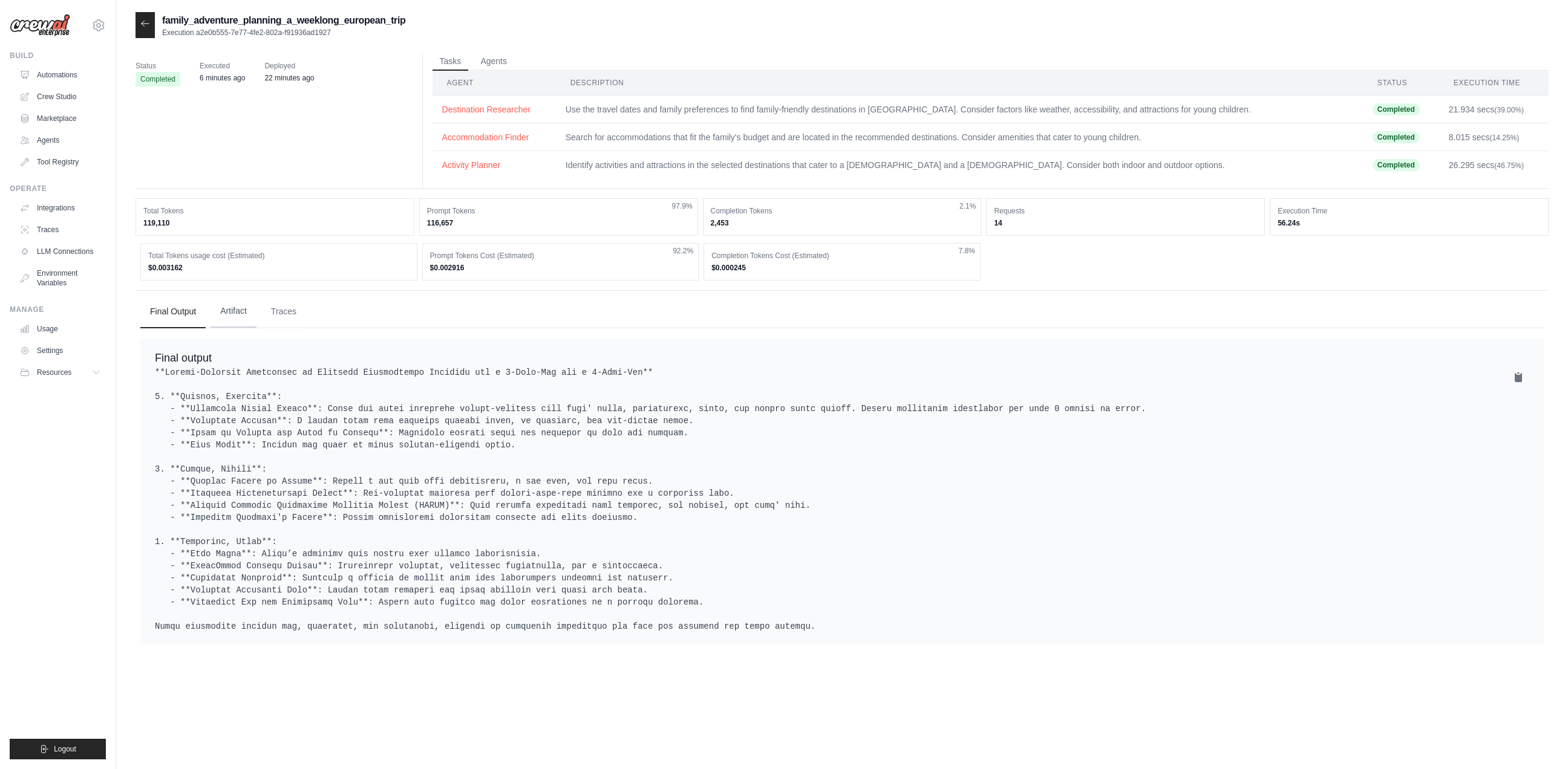
click at [236, 312] on button "Artifact" at bounding box center [233, 311] width 46 height 33
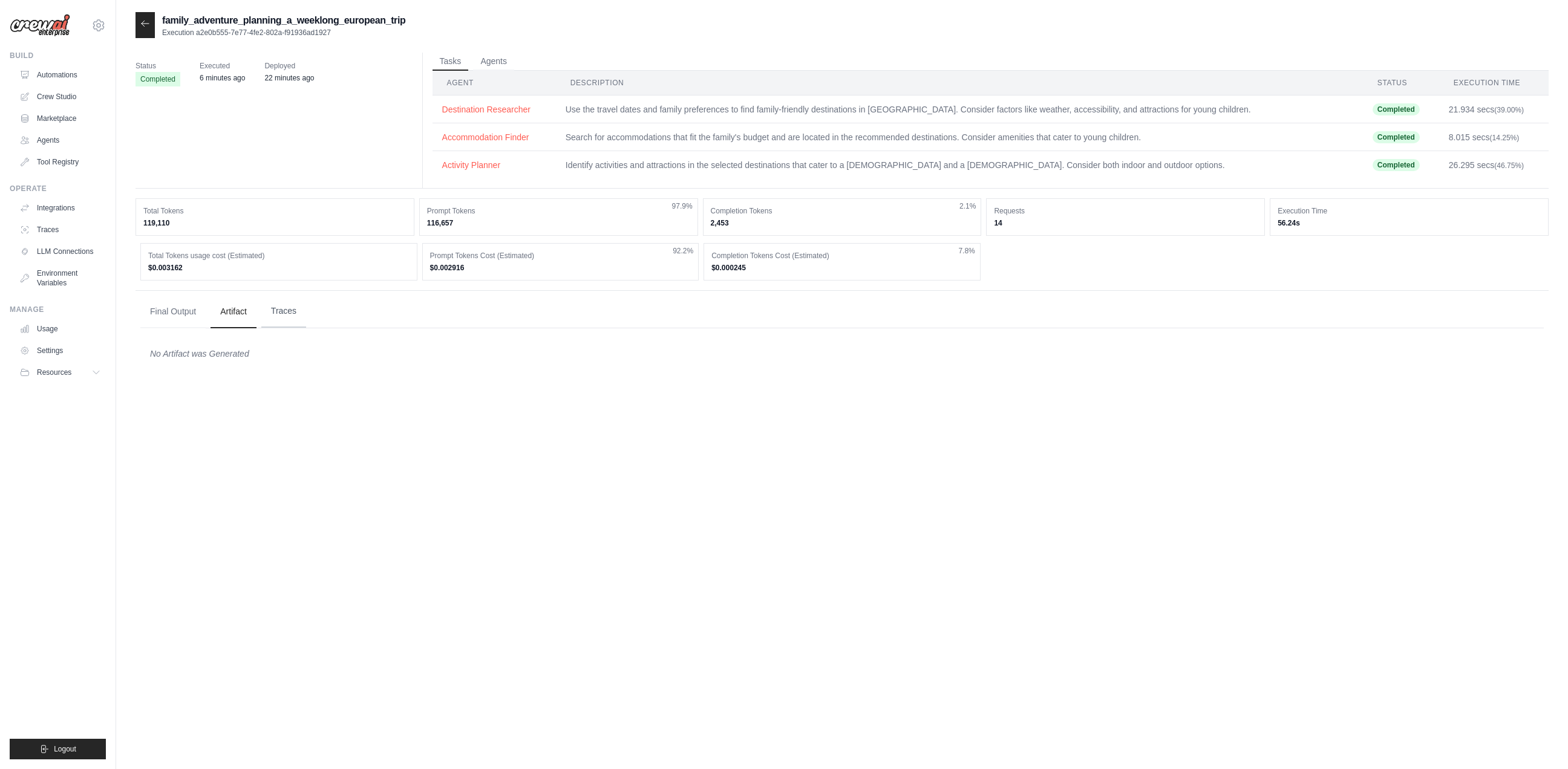
click at [300, 314] on button "Traces" at bounding box center [284, 311] width 45 height 33
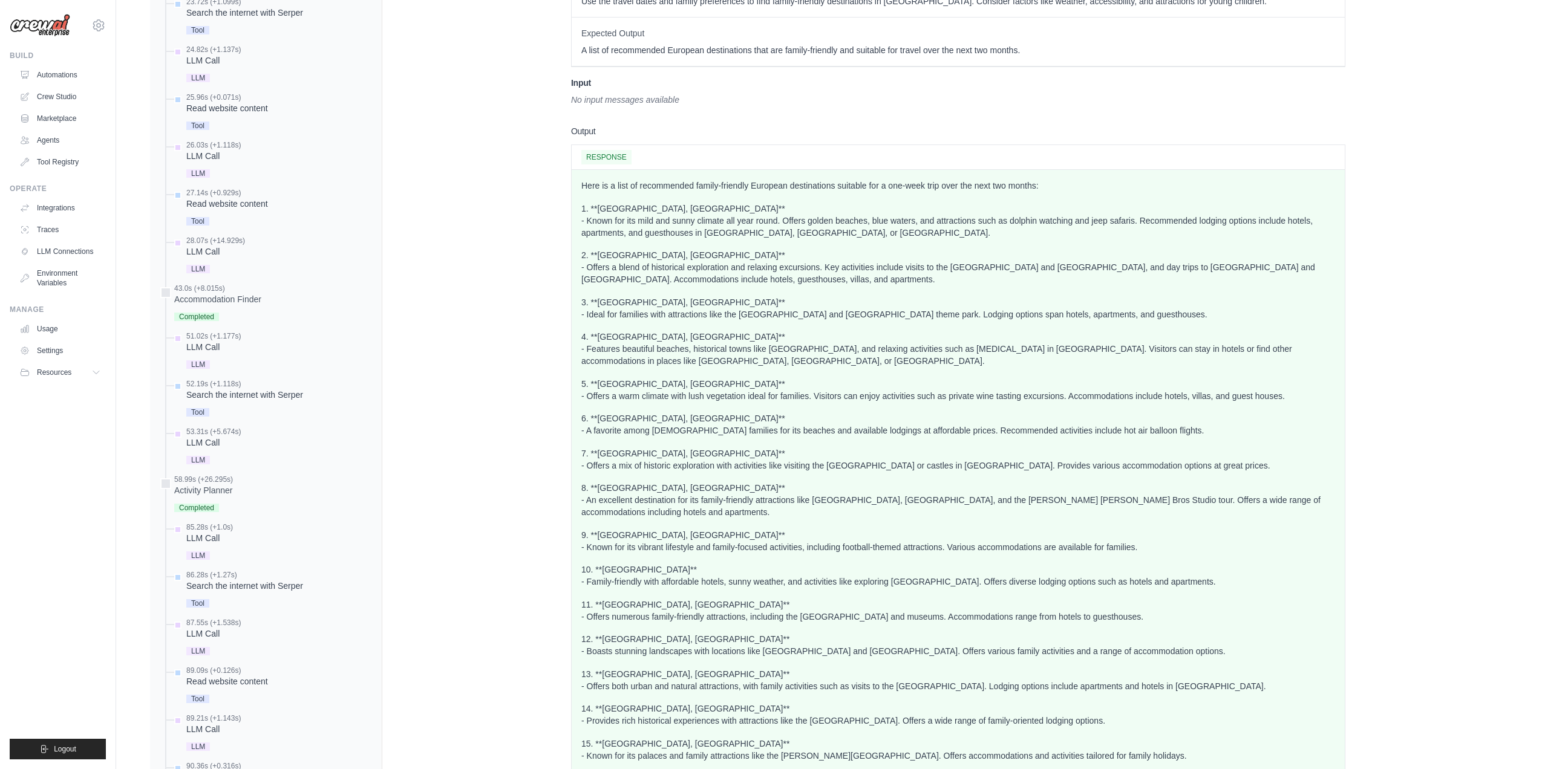
scroll to position [144, 0]
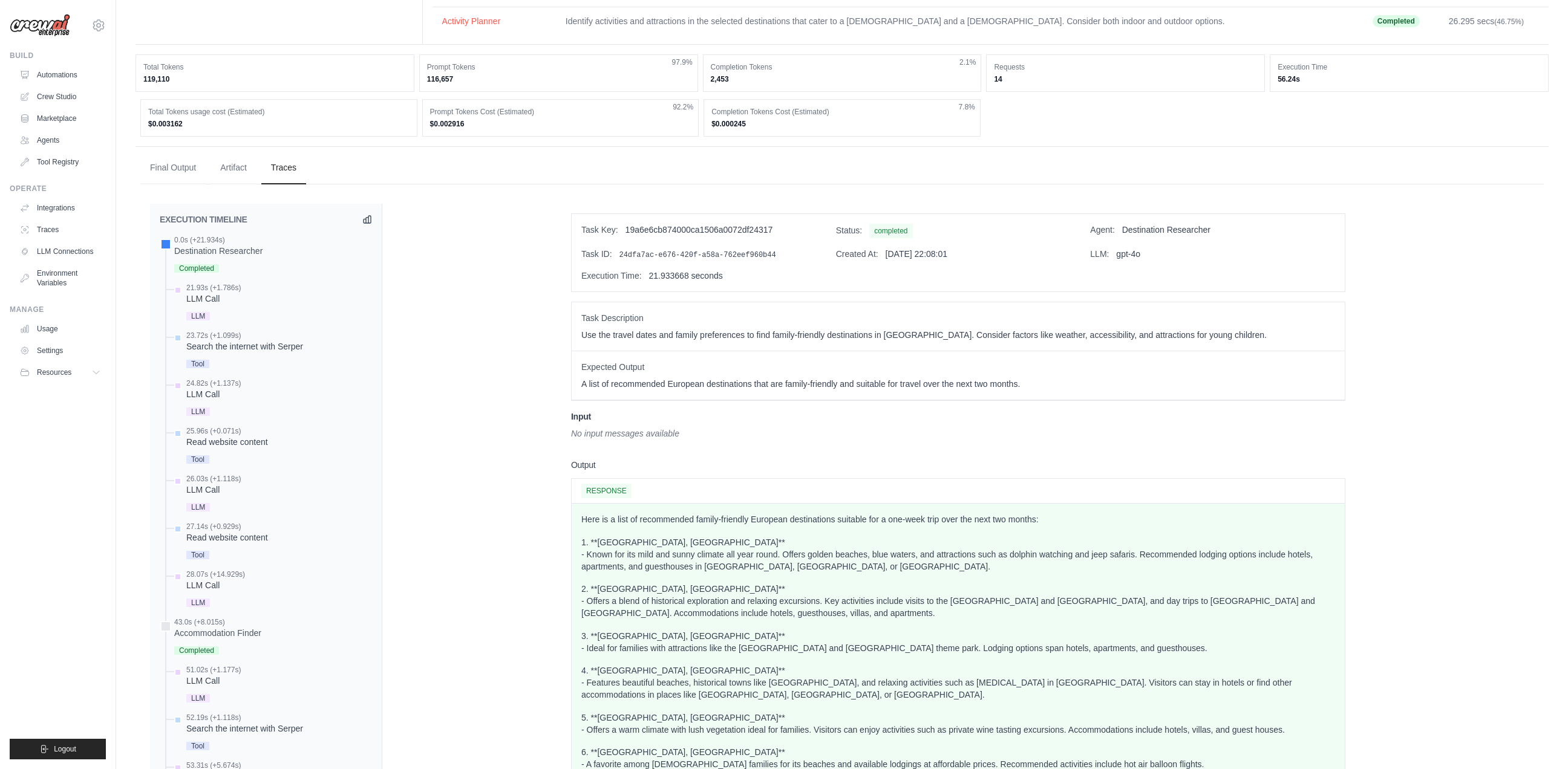
click at [201, 342] on div "Search the internet with Serper" at bounding box center [244, 346] width 117 height 12
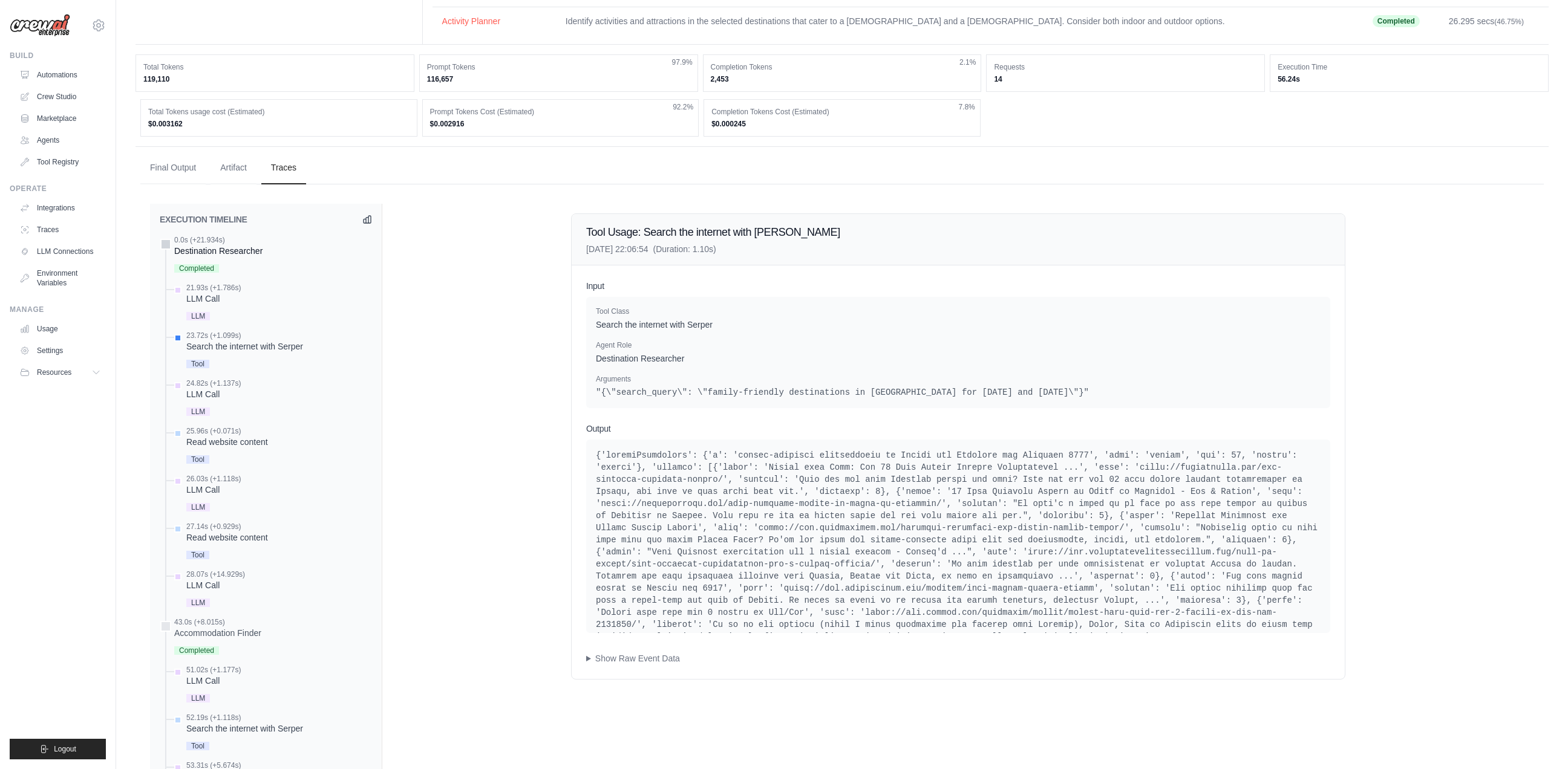
click at [194, 246] on div "Destination Researcher" at bounding box center [218, 251] width 88 height 12
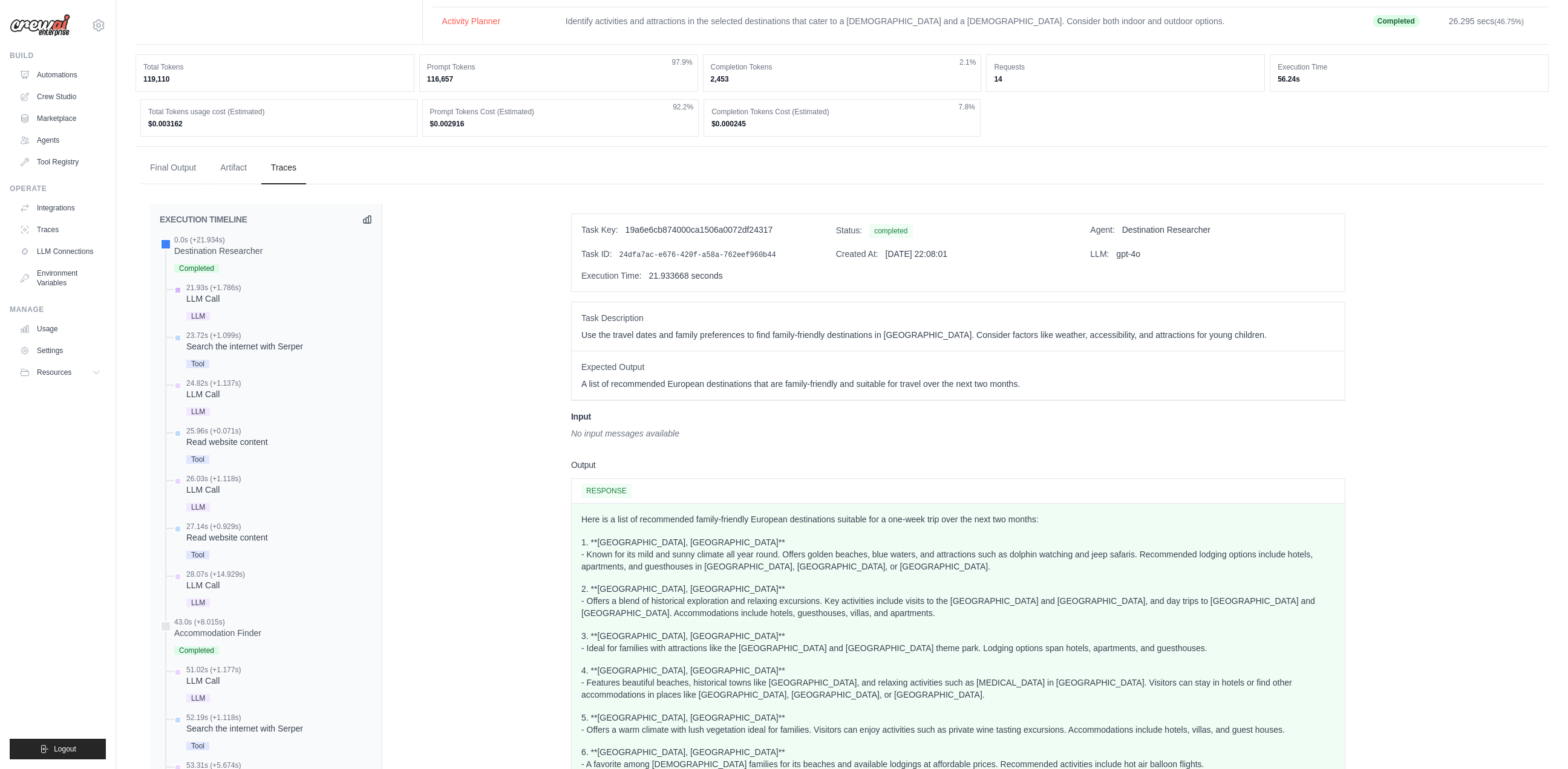
click at [205, 318] on span "LLM" at bounding box center [198, 316] width 23 height 8
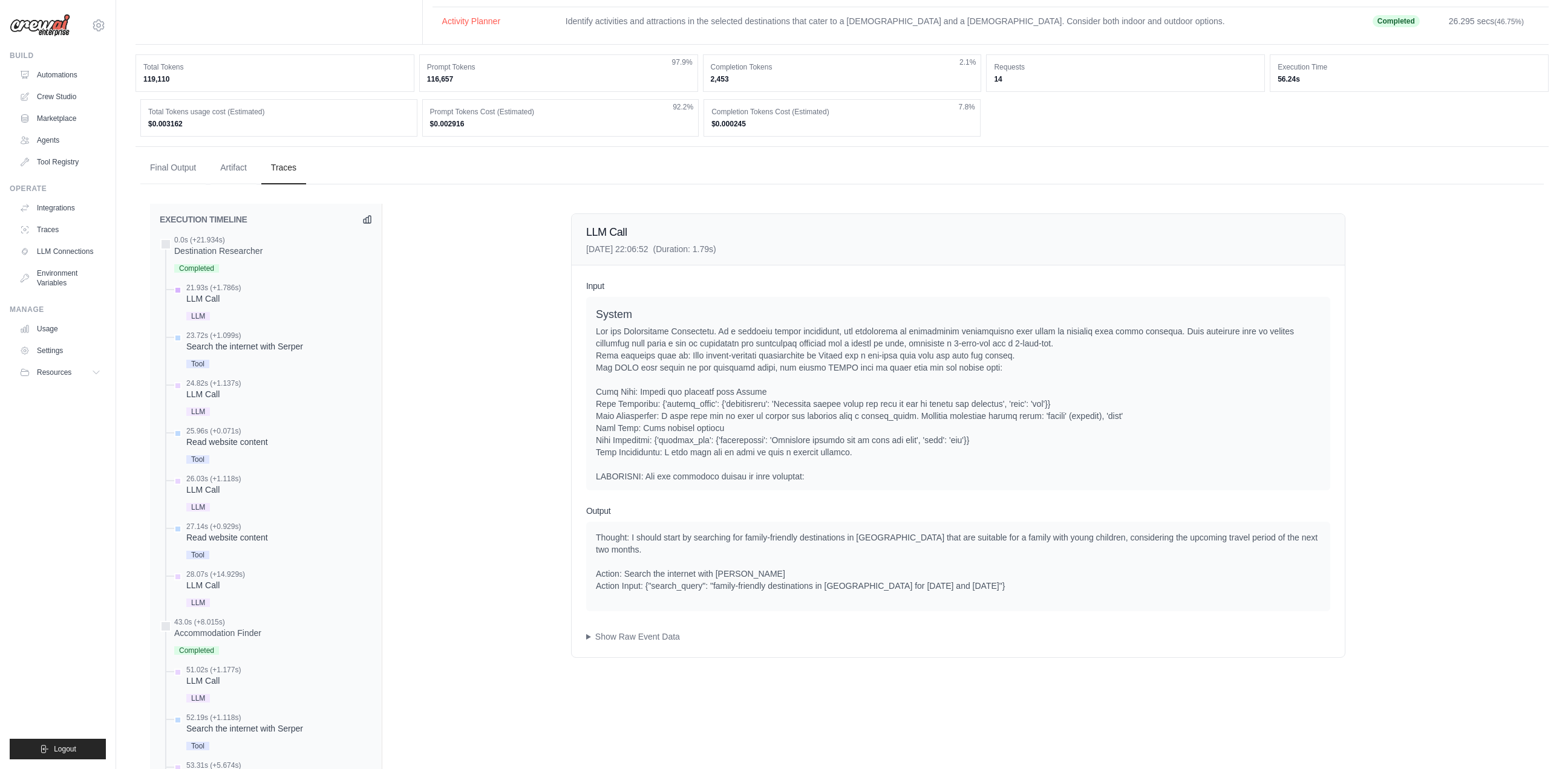
click at [204, 297] on div "LLM Call" at bounding box center [213, 298] width 54 height 12
click at [196, 312] on span "LLM" at bounding box center [198, 316] width 23 height 8
click at [204, 303] on div "LLM Call" at bounding box center [213, 298] width 54 height 12
click at [213, 348] on div "Search the internet with Serper" at bounding box center [244, 346] width 117 height 12
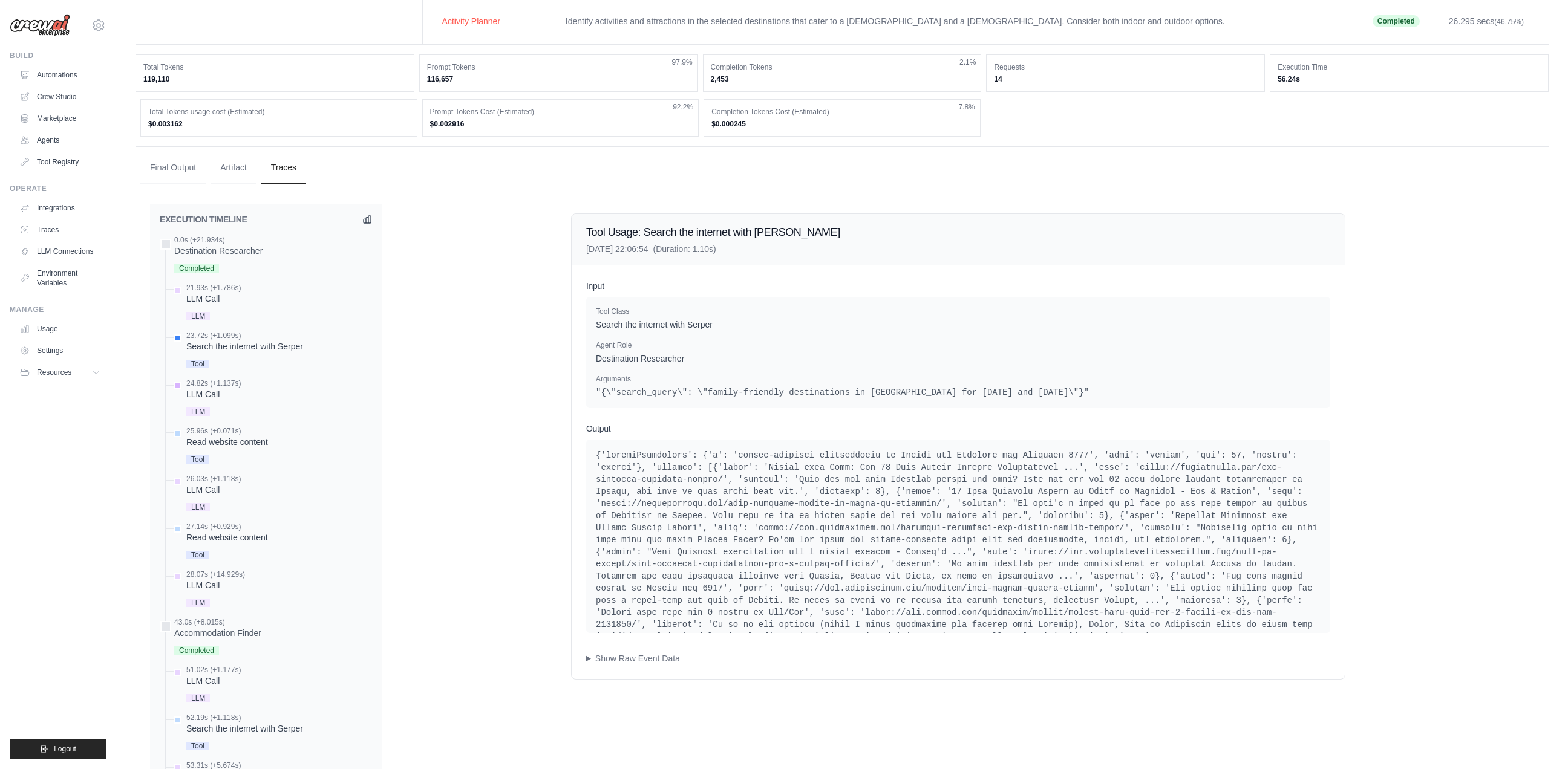
click at [205, 408] on span "LLM" at bounding box center [198, 411] width 23 height 8
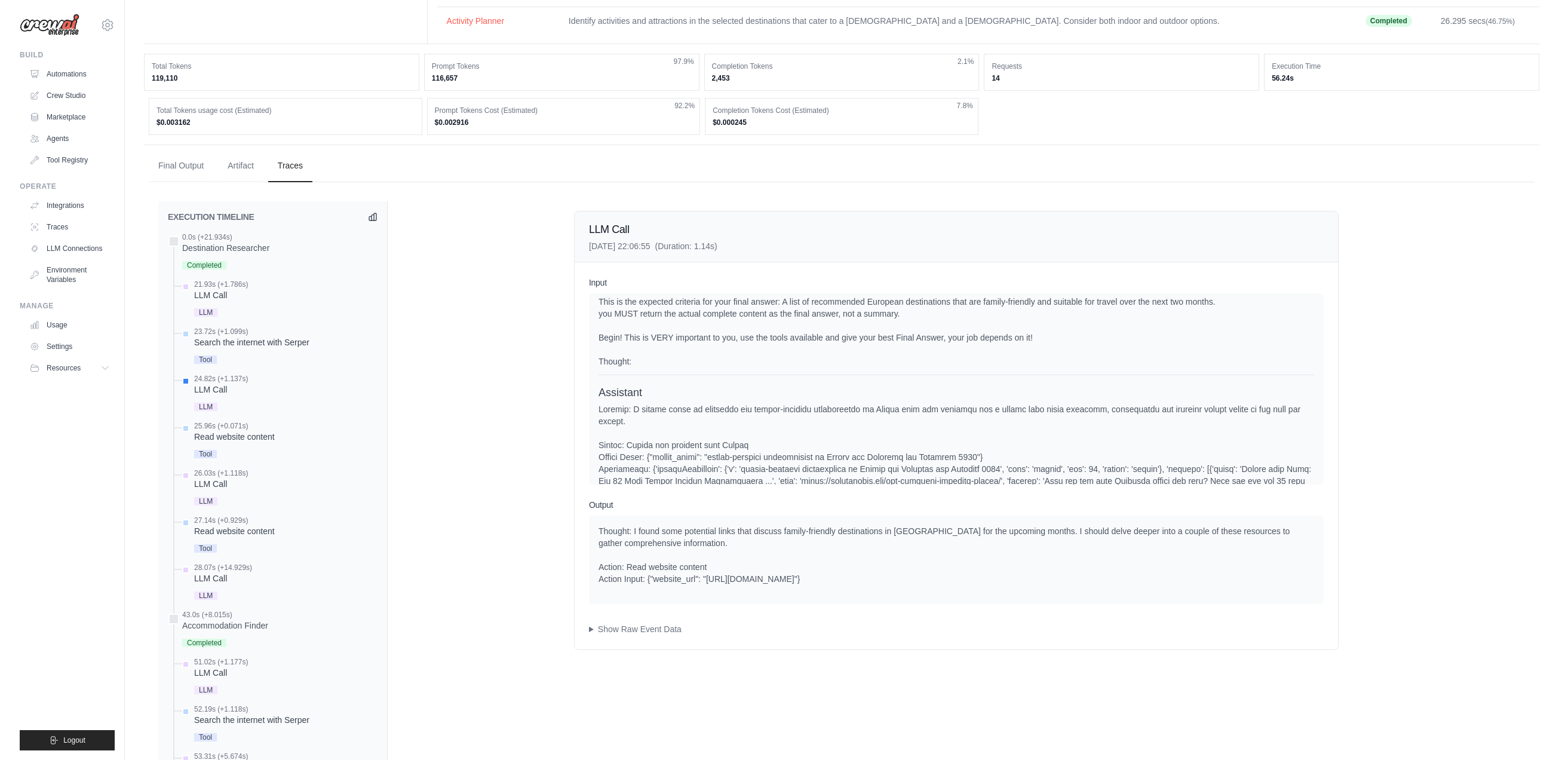
scroll to position [647, 0]
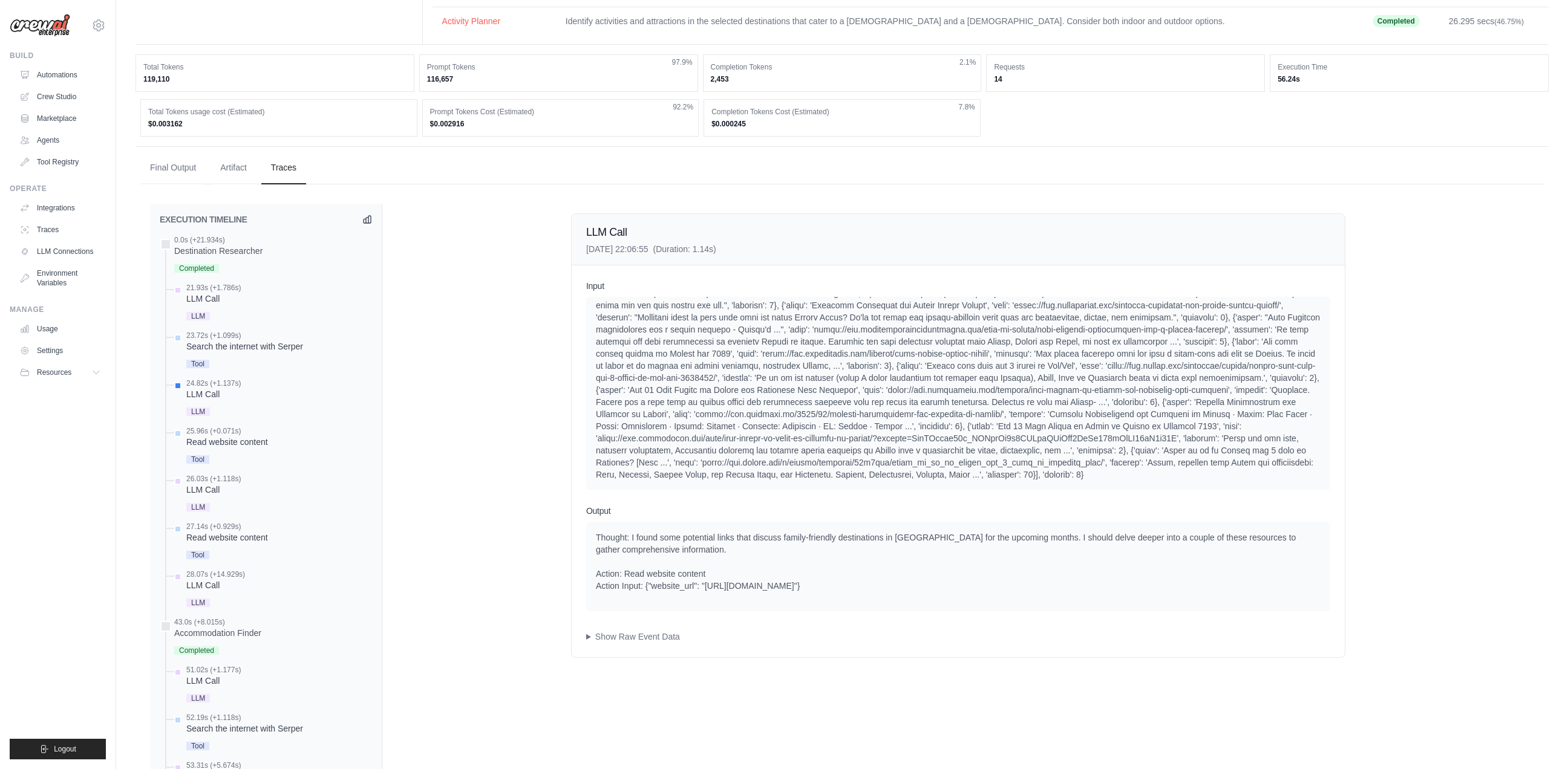
drag, startPoint x: 714, startPoint y: 597, endPoint x: 923, endPoint y: 598, distance: 209.0
click at [923, 592] on div "Thought: I found some potential links that discuss family-friendly destinations…" at bounding box center [958, 562] width 724 height 61
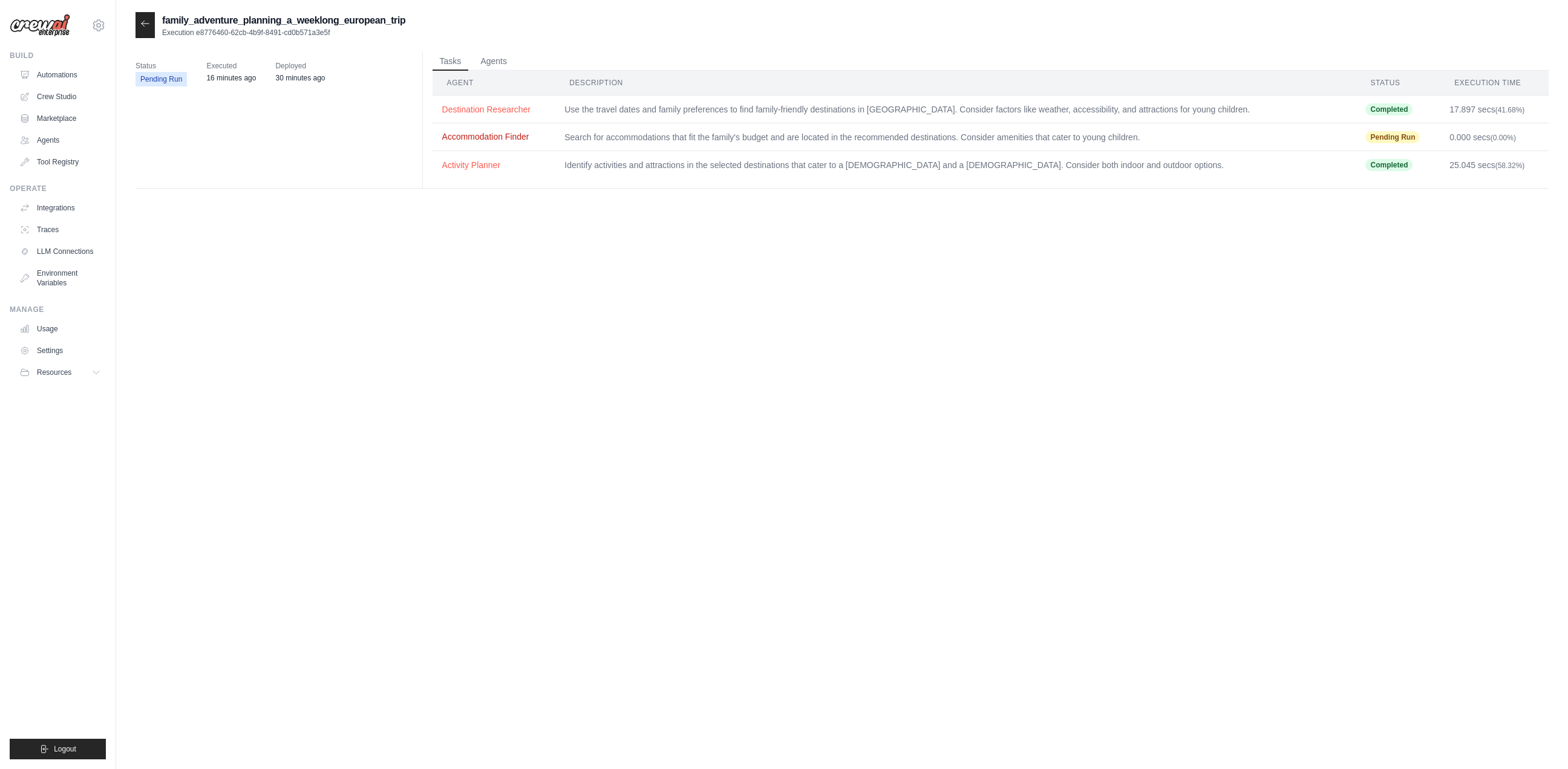
click at [513, 135] on button "Accommodation Finder" at bounding box center [493, 136] width 103 height 12
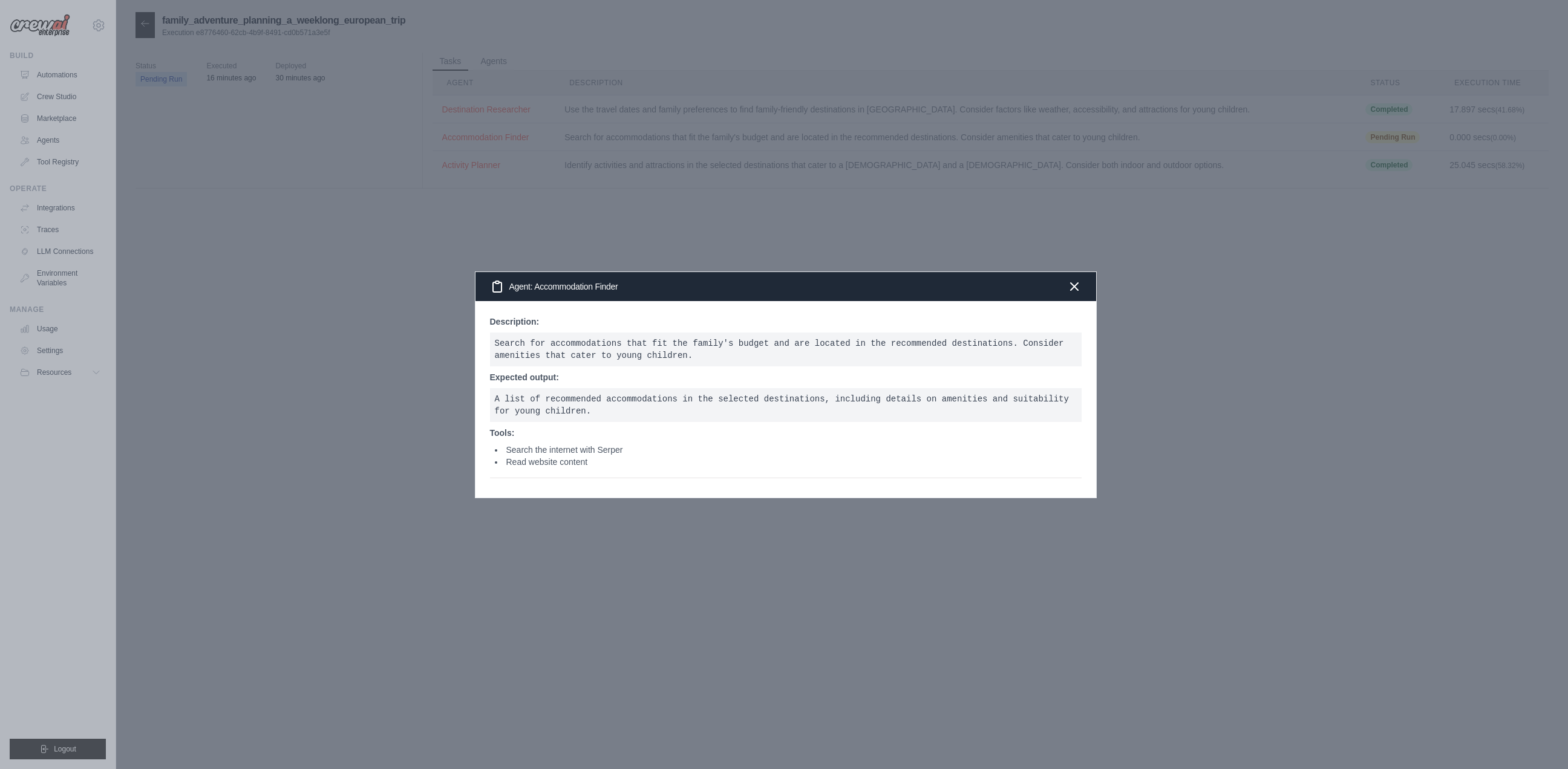
click at [1082, 291] on div "Agent: Accommodation Finder" at bounding box center [786, 287] width 621 height 29
click at [1075, 289] on icon "button" at bounding box center [1074, 285] width 15 height 15
